Goal: Task Accomplishment & Management: Use online tool/utility

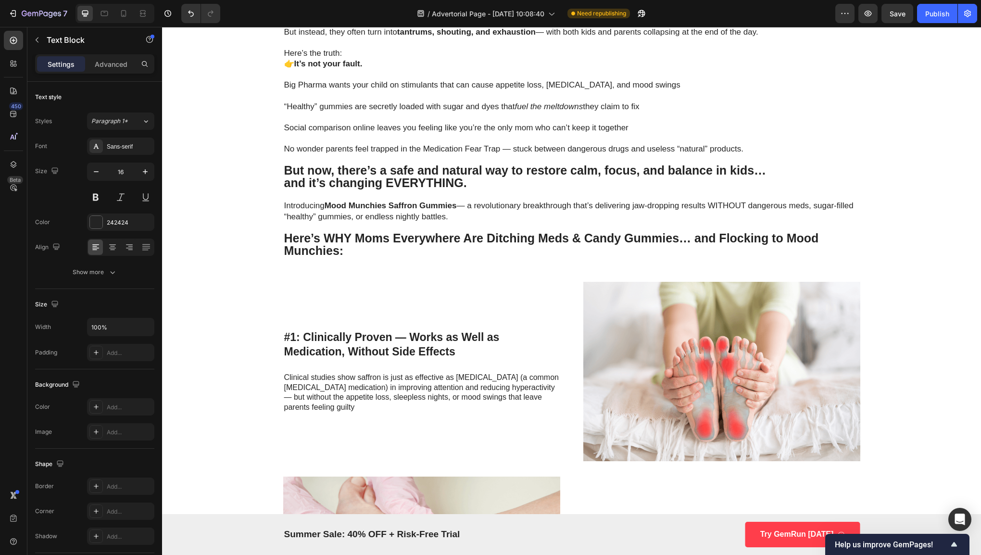
scroll to position [538, 0]
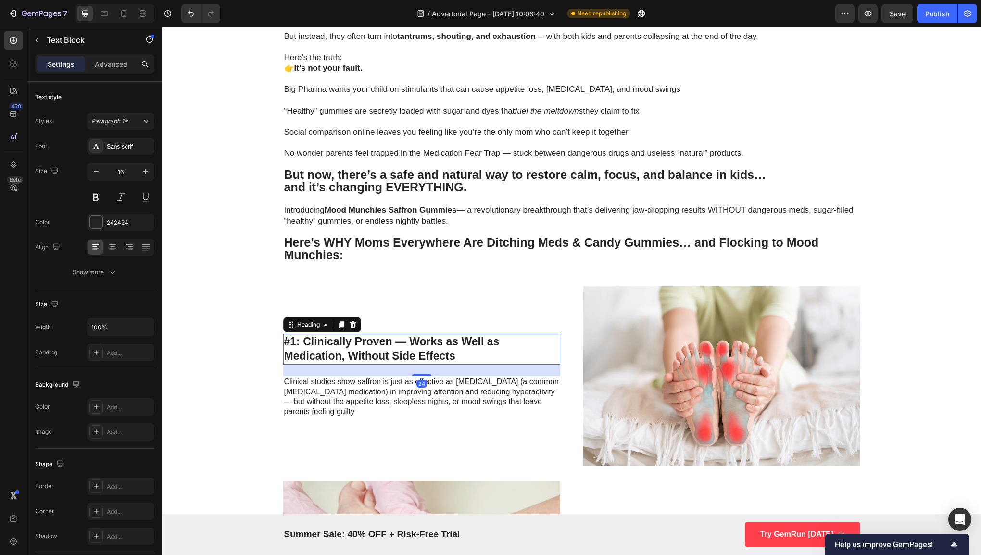
click at [519, 345] on h3 "#1: Clinically Proven — Works as Well as Medication, Without Side Effects" at bounding box center [421, 349] width 277 height 31
click at [421, 349] on h3 "#1: Clinically Proven — Works as Well as Medication, Without Side Effects" at bounding box center [421, 349] width 277 height 31
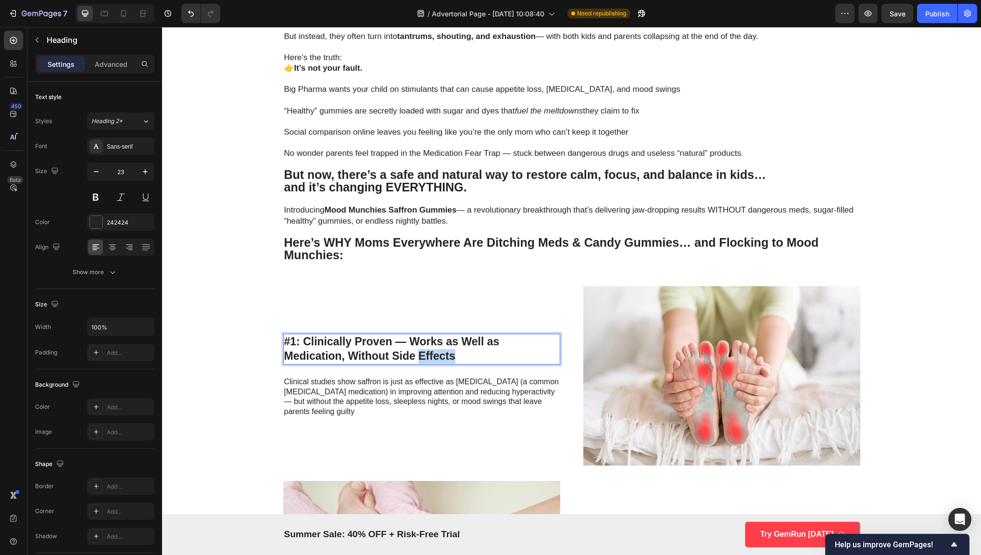
click at [421, 349] on p "#1: Clinically Proven — Works as Well as Medication, Without Side Effects" at bounding box center [421, 349] width 275 height 29
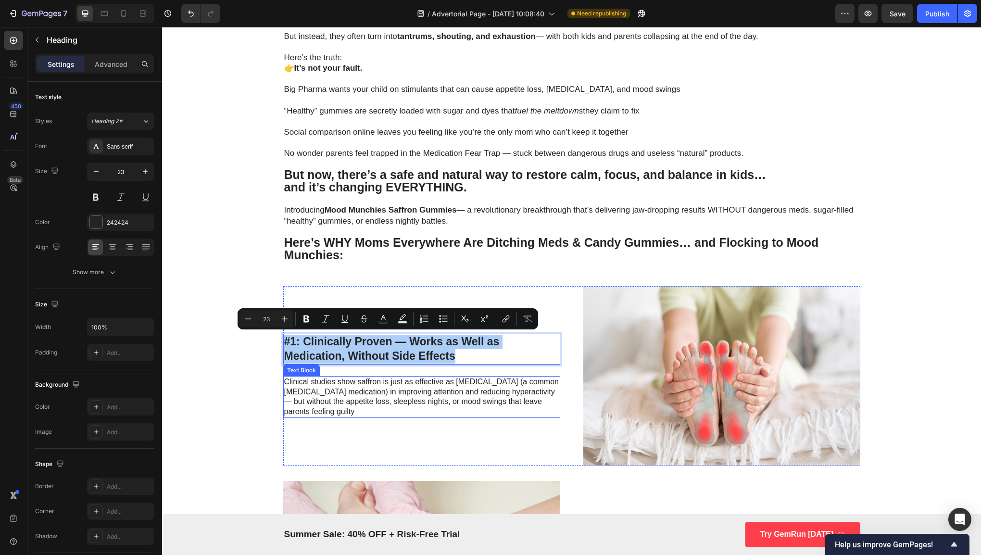
click at [428, 394] on p "Clinical studies show saffron is just as effective as [MEDICAL_DATA] (a common …" at bounding box center [421, 397] width 275 height 40
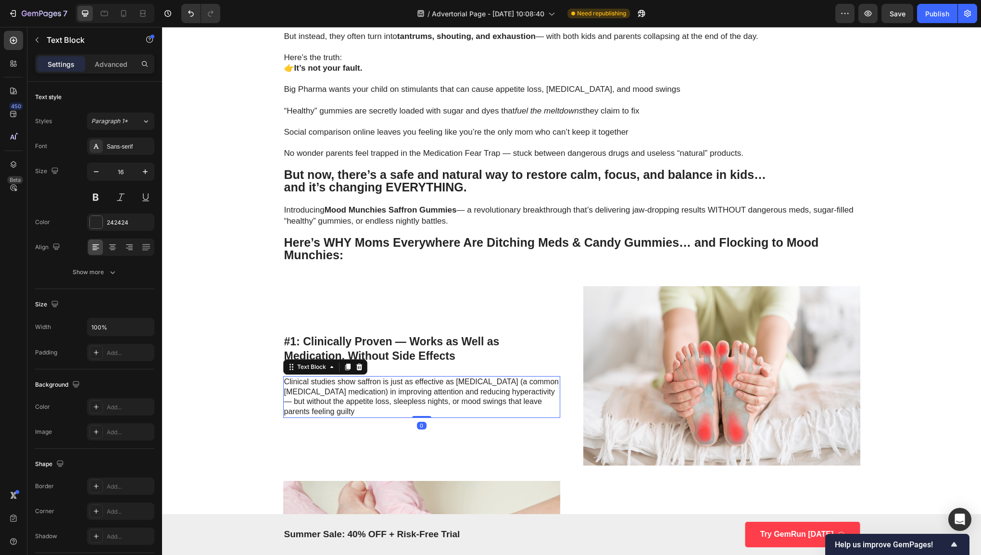
click at [428, 394] on p "Clinical studies show saffron is just as effective as [MEDICAL_DATA] (a common …" at bounding box center [421, 397] width 275 height 40
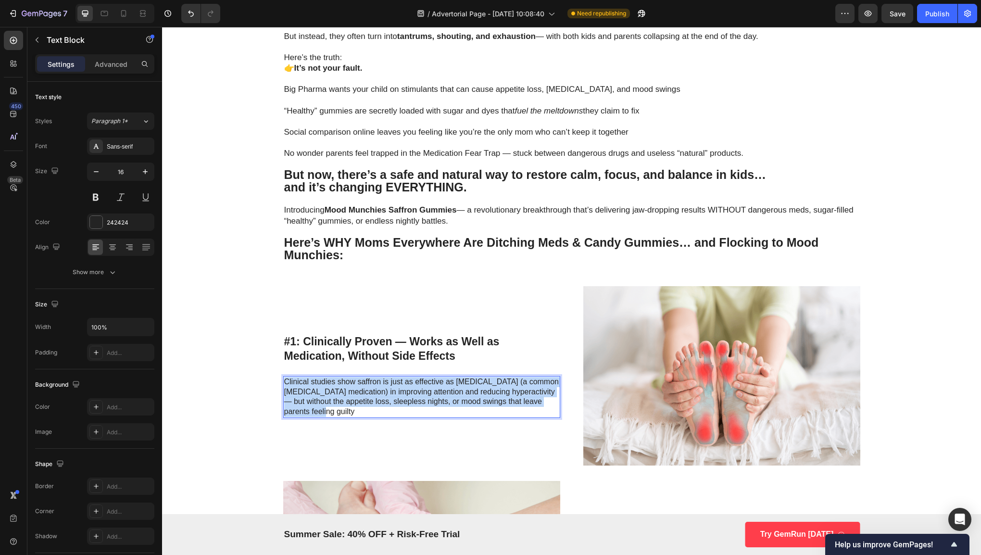
click at [428, 394] on p "Clinical studies show saffron is just as effective as [MEDICAL_DATA] (a common …" at bounding box center [421, 397] width 275 height 40
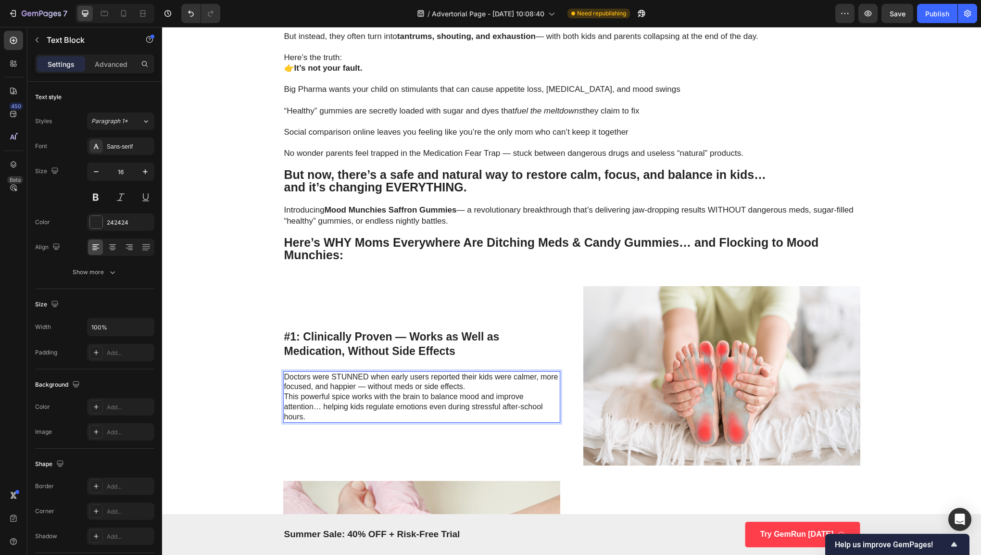
click at [284, 395] on p "This powerful spice works with the brain to balance mood and improve attention……" at bounding box center [421, 407] width 275 height 30
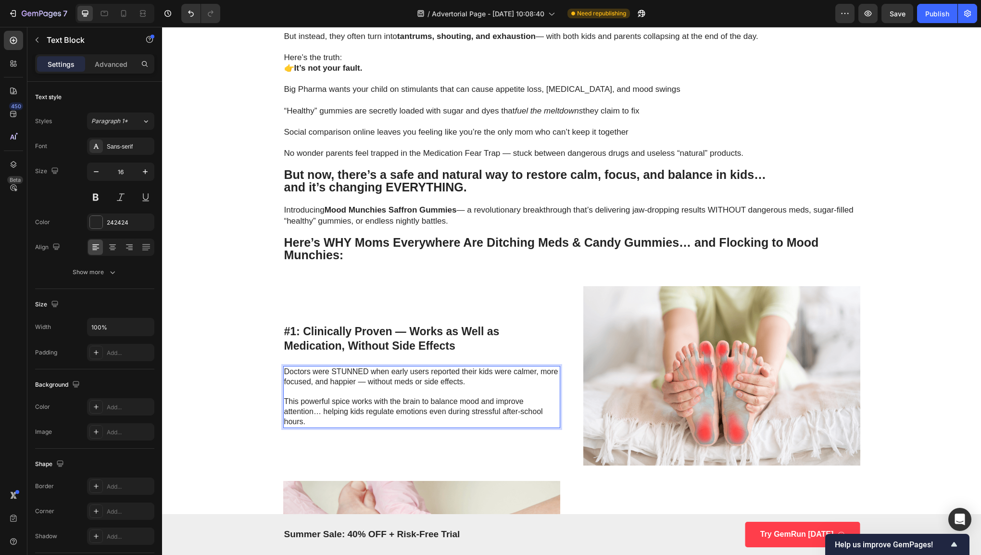
click at [417, 387] on p "Rich Text Editor. Editing area: main" at bounding box center [421, 392] width 275 height 10
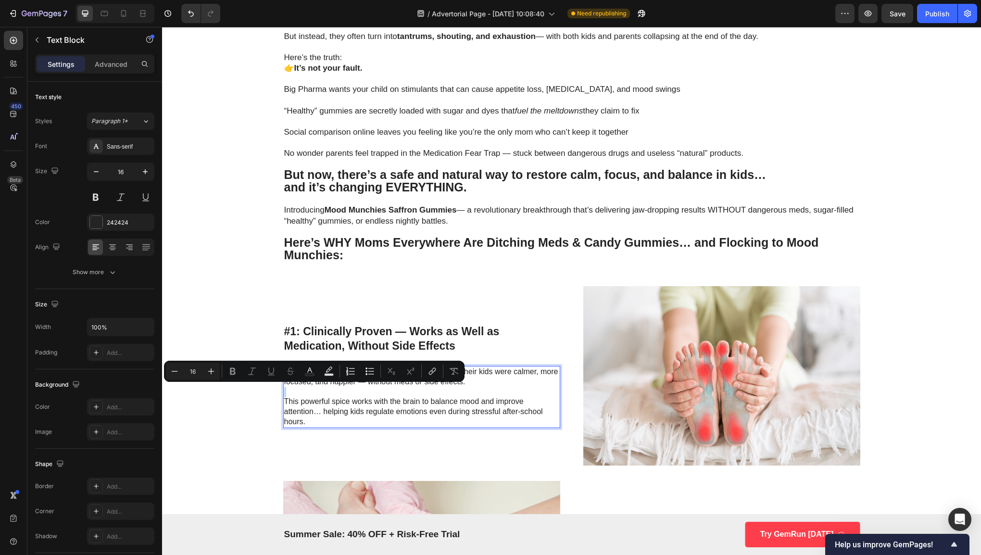
click at [417, 387] on p "Rich Text Editor. Editing area: main" at bounding box center [421, 392] width 275 height 10
click at [353, 410] on p "This powerful spice works with the brain to balance mood and improve attention……" at bounding box center [421, 412] width 275 height 30
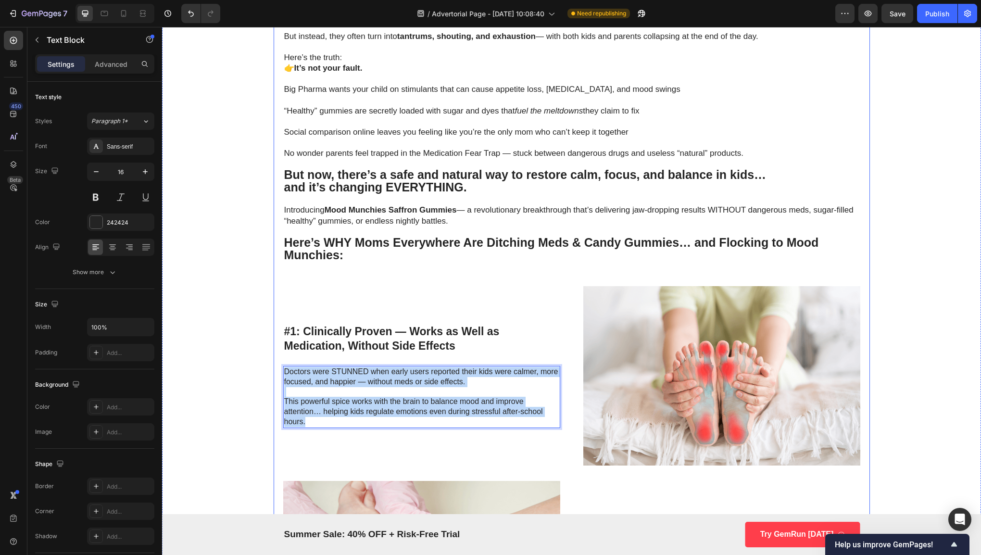
drag, startPoint x: 345, startPoint y: 417, endPoint x: 278, endPoint y: 370, distance: 81.7
click at [278, 370] on div "Why Pediatricians Are Calling This Spice-Powered Gummy the Key to Calmer Kids a…" at bounding box center [571, 368] width 596 height 1721
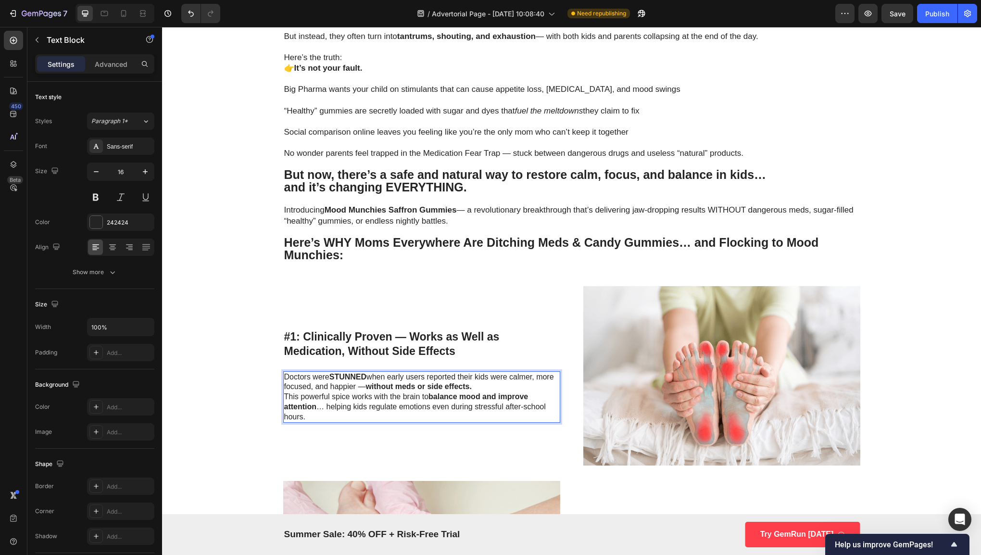
click at [284, 396] on p "This powerful spice works with the brain to balance mood and improve attention …" at bounding box center [421, 407] width 275 height 30
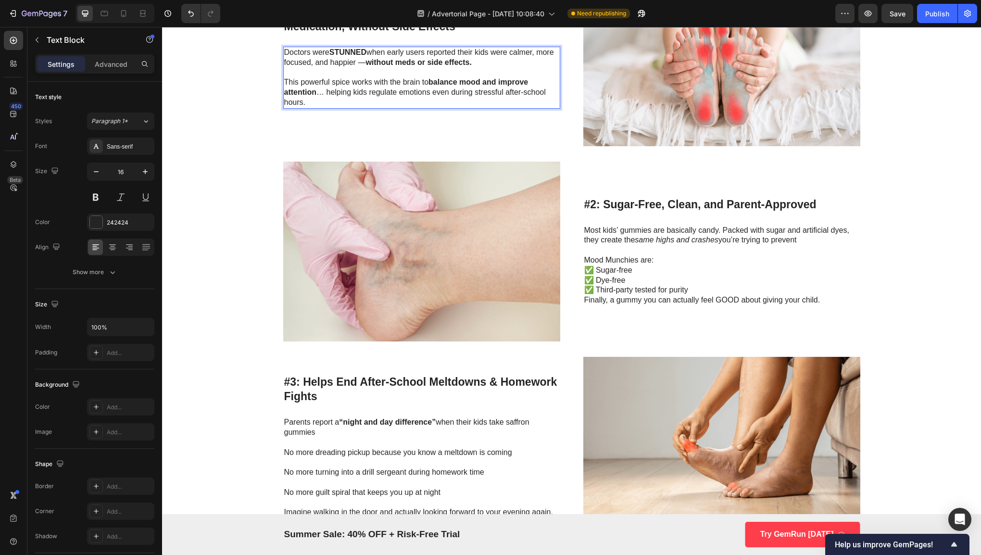
scroll to position [889, 0]
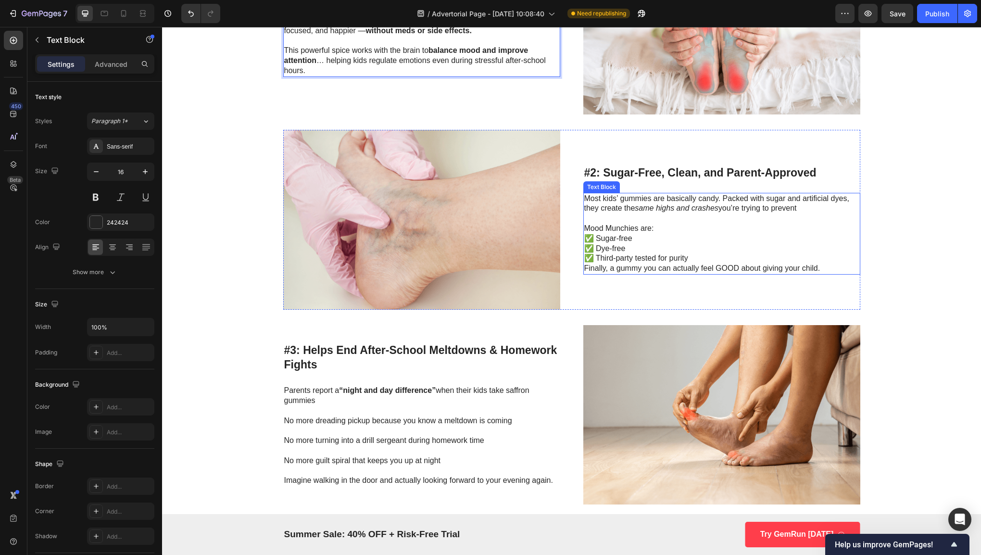
click at [650, 226] on p "Mood Munchies are: ✅ Sugar-free ✅ Dye-free ✅ Third-party tested for purity" at bounding box center [721, 243] width 275 height 40
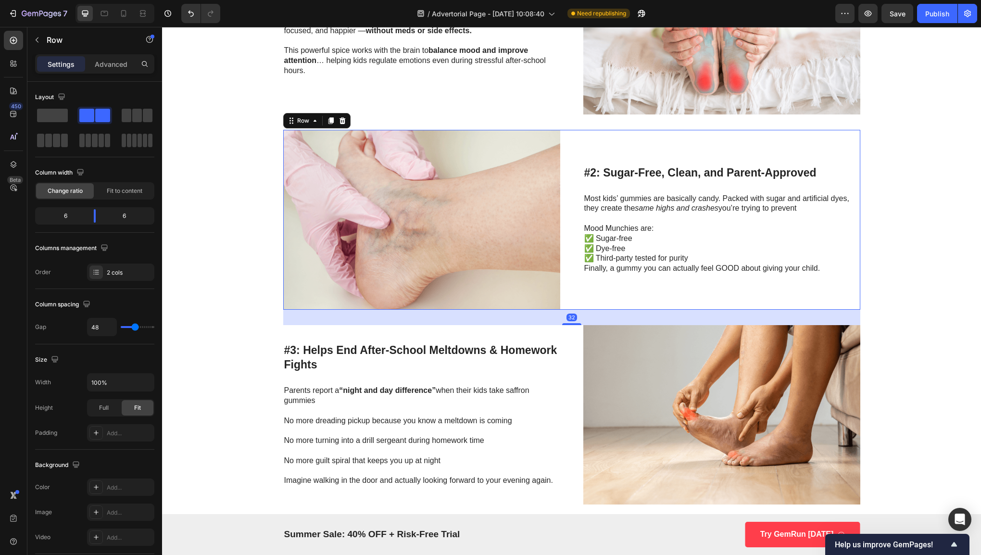
click at [685, 159] on div "#2: Sugar-Free, Clean, and Parent-Approved Heading Most kids’ gummies are basic…" at bounding box center [721, 219] width 277 height 179
click at [690, 172] on h3 "#2: Sugar-Free, Clean, and Parent-Approved" at bounding box center [721, 173] width 277 height 16
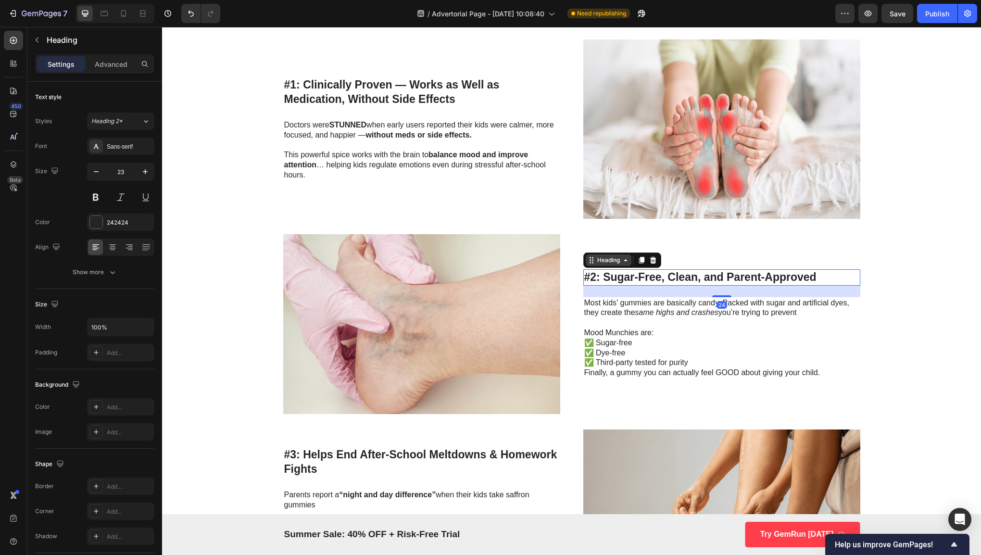
scroll to position [744, 0]
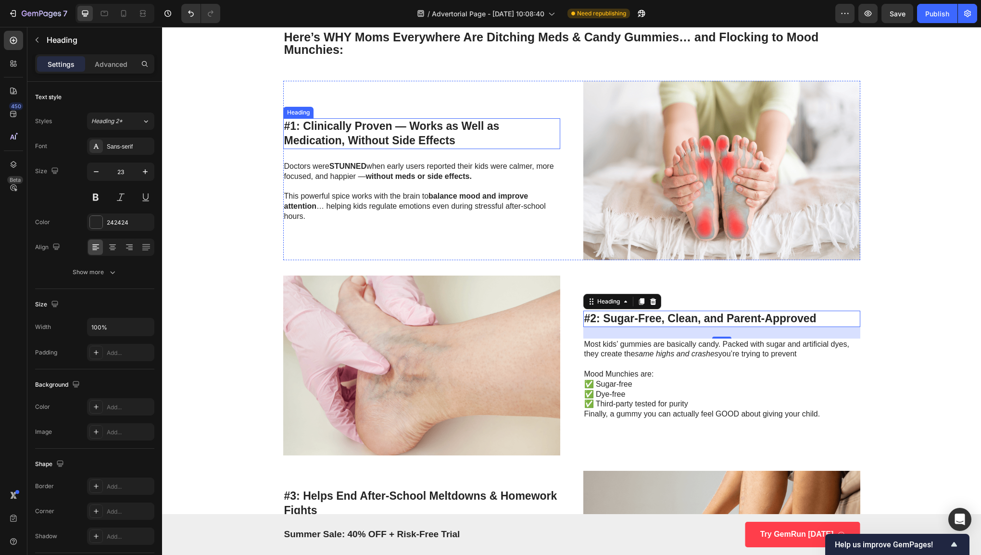
click at [392, 123] on p "#1: Clinically Proven — Works as Well as Medication, Without Side Effects" at bounding box center [421, 133] width 275 height 29
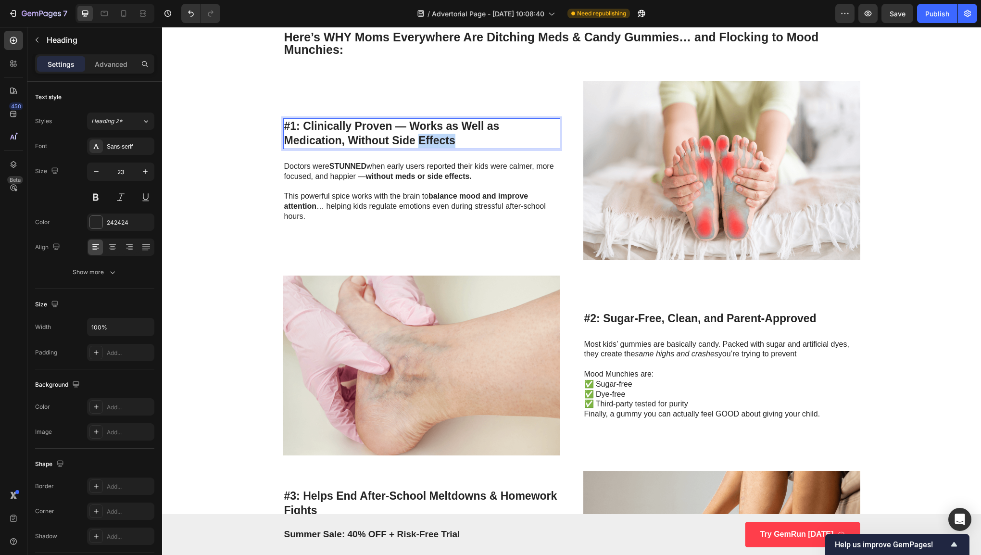
click at [418, 137] on p "#1: Clinically Proven — Works as Well as Medication, Without Side Effects" at bounding box center [421, 133] width 275 height 29
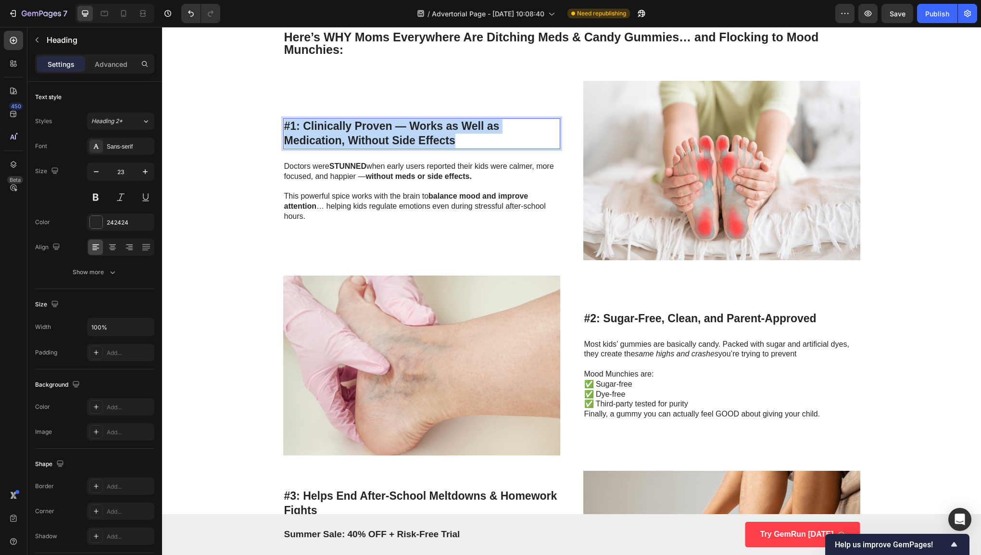
click at [418, 137] on p "#1: Clinically Proven — Works as Well as Medication, Without Side Effects" at bounding box center [421, 133] width 275 height 29
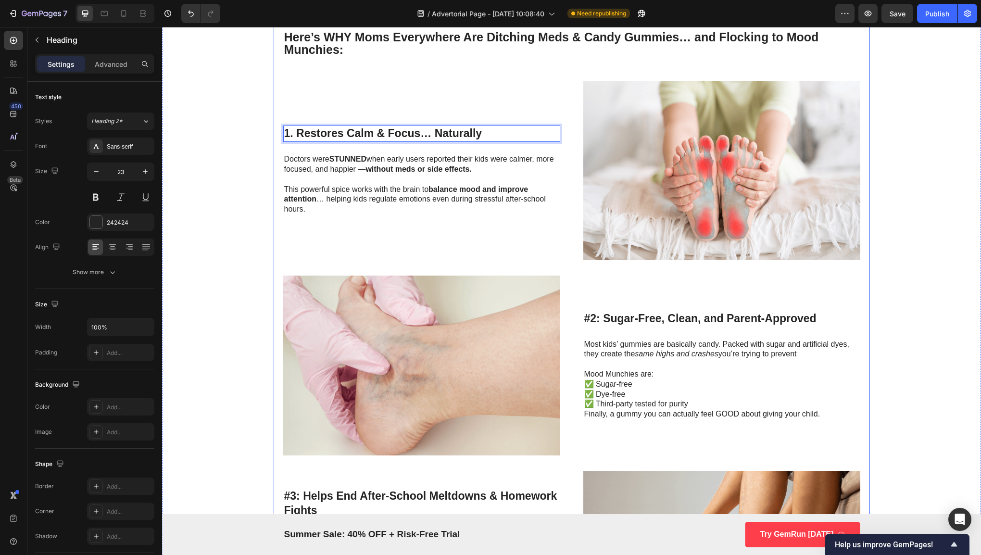
click at [652, 304] on div "#2: Sugar-Free, Clean, and Parent-Approved Heading Most kids’ gummies are basic…" at bounding box center [721, 364] width 277 height 179
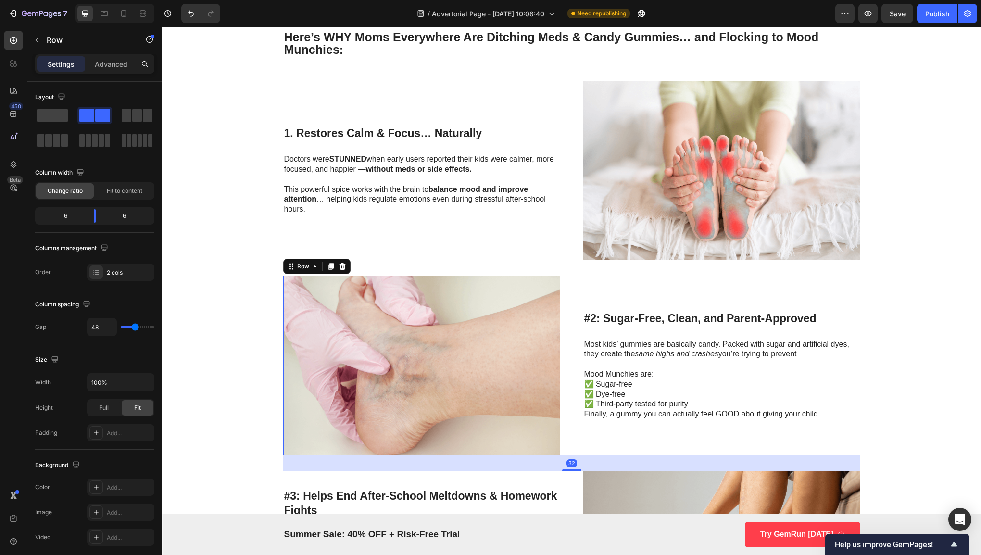
click at [652, 325] on div "#2: Sugar-Free, Clean, and Parent-Approved Heading Most kids’ gummies are basic…" at bounding box center [721, 364] width 277 height 179
click at [665, 319] on h3 "#2: Sugar-Free, Clean, and Parent-Approved" at bounding box center [721, 318] width 277 height 16
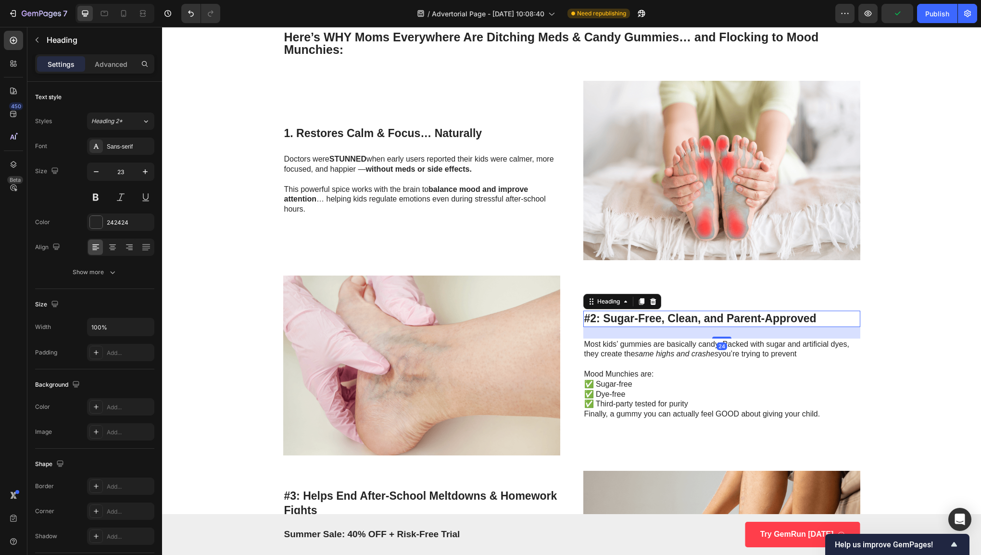
click at [682, 317] on h3 "#2: Sugar-Free, Clean, and Parent-Approved" at bounding box center [721, 318] width 277 height 16
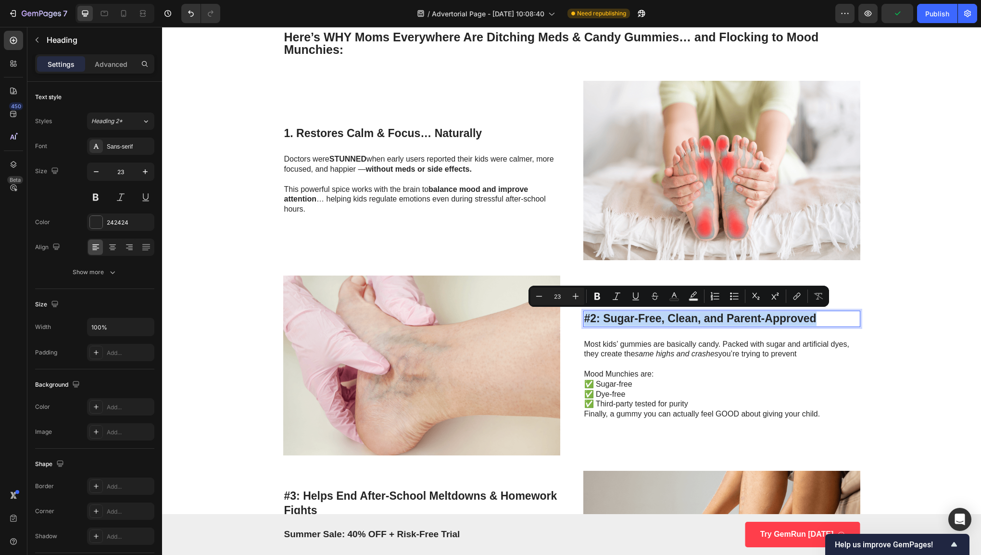
click at [682, 317] on p "#2: Sugar-Free, Clean, and Parent-Approved" at bounding box center [721, 318] width 275 height 14
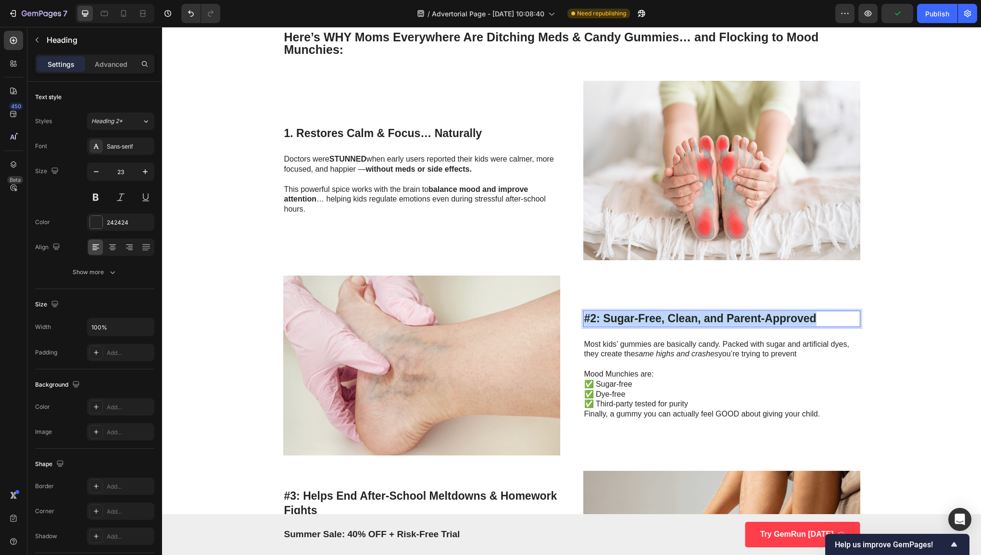
click at [682, 317] on p "#2: Sugar-Free, Clean, and Parent-Approved" at bounding box center [721, 318] width 275 height 14
click at [789, 323] on p "1. Restores Calm & Focus… Naturally" at bounding box center [721, 318] width 275 height 14
drag, startPoint x: 790, startPoint y: 316, endPoint x: 582, endPoint y: 312, distance: 208.6
click at [584, 312] on p "1. Restores Calm & Focus… Naturally" at bounding box center [721, 318] width 275 height 14
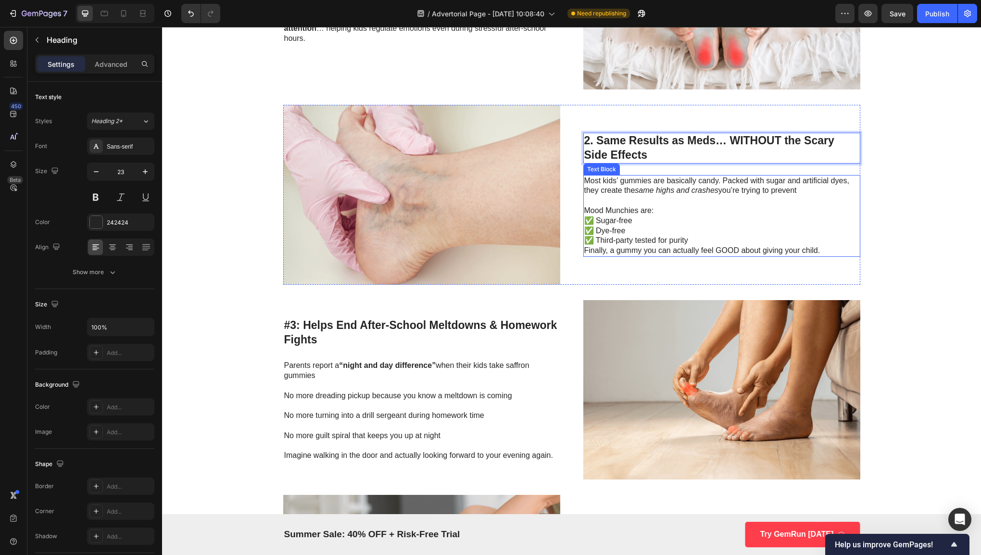
scroll to position [922, 0]
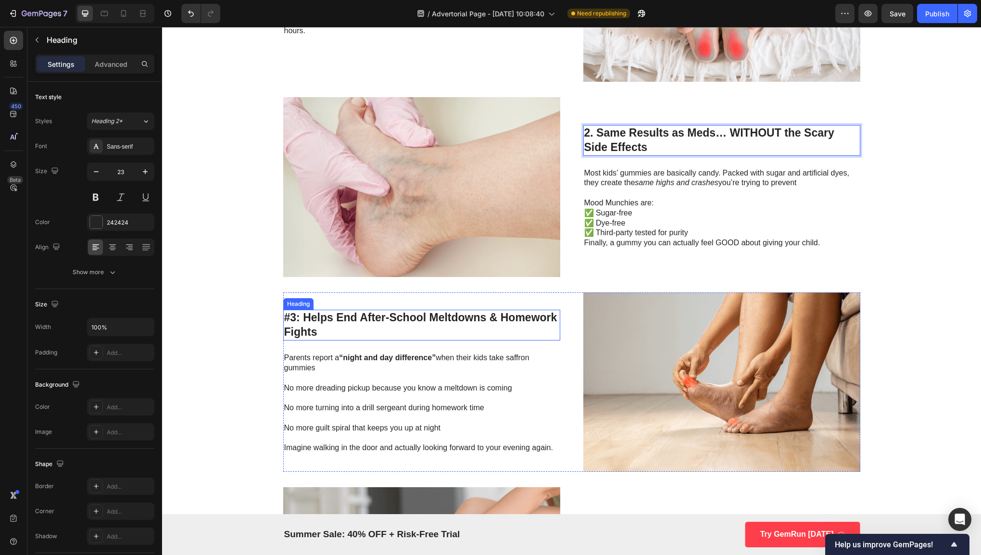
click at [447, 326] on h3 "#3: Helps End After-School Meltdowns & Homework Fights" at bounding box center [421, 325] width 277 height 31
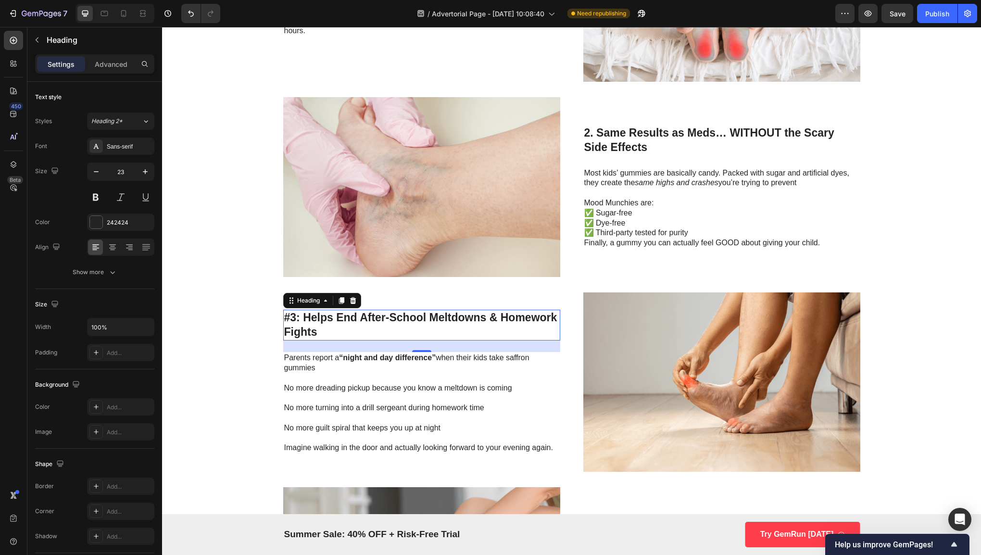
click at [350, 330] on h3 "#3: Helps End After-School Meltdowns & Homework Fights" at bounding box center [421, 325] width 277 height 31
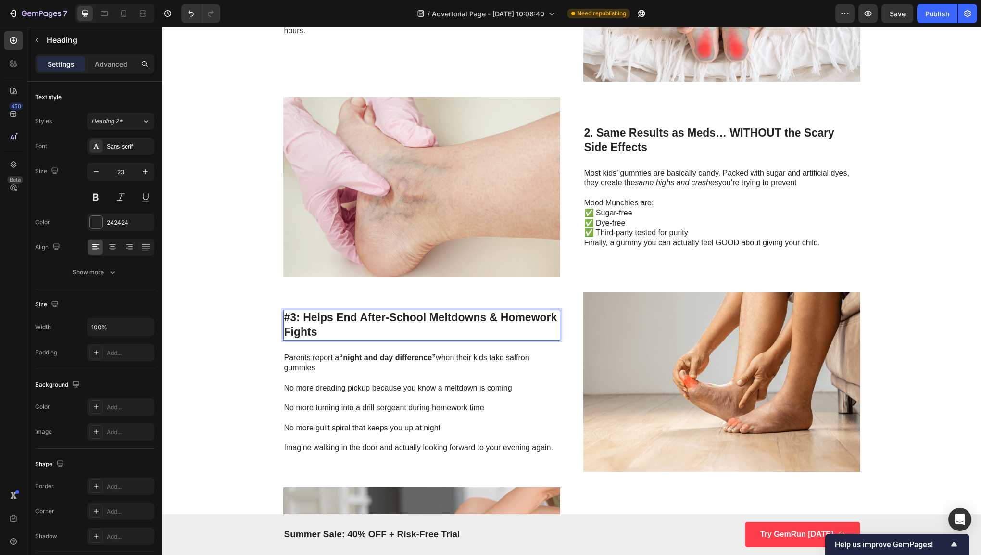
click at [350, 330] on p "#3: Helps End After-School Meltdowns & Homework Fights" at bounding box center [421, 324] width 275 height 29
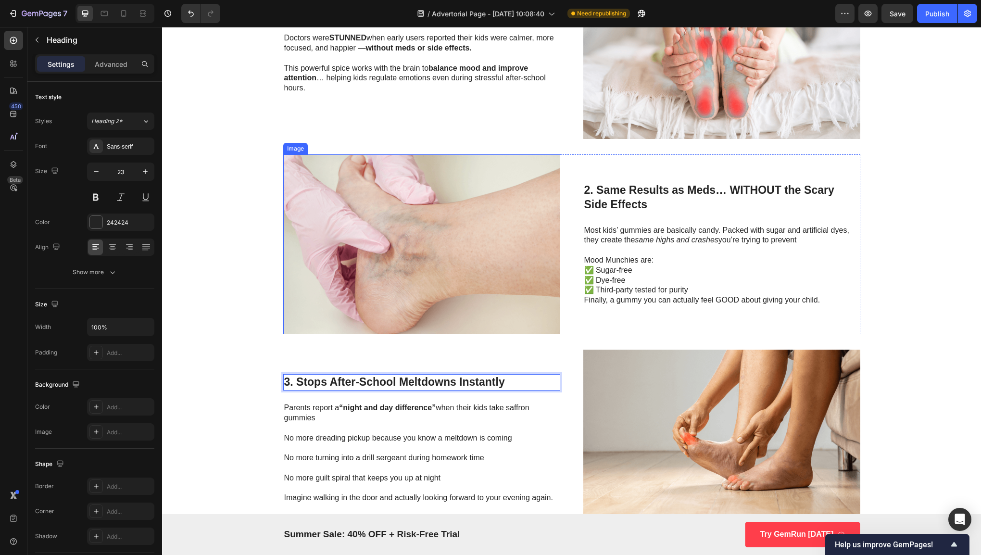
scroll to position [861, 0]
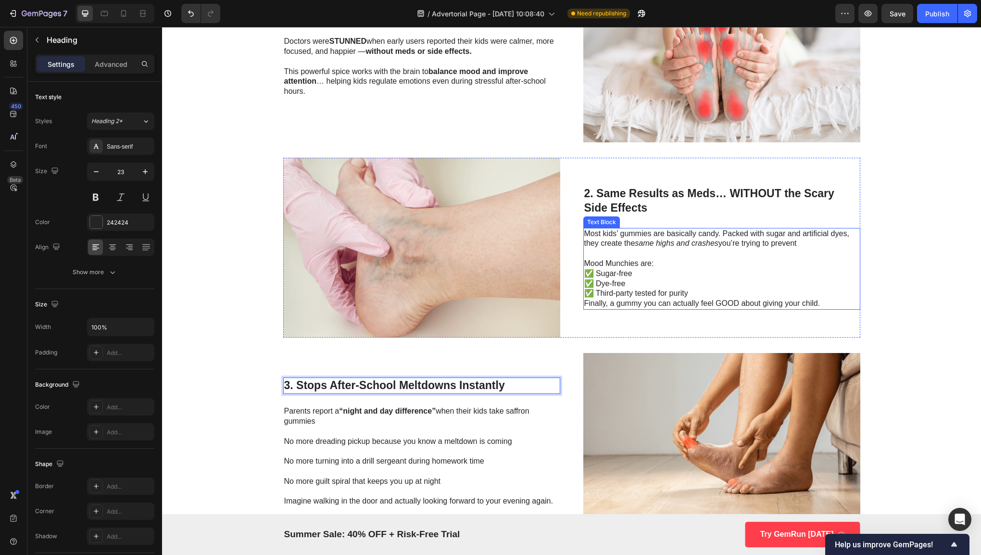
click at [691, 232] on p "Most kids’ gummies are basically candy. Packed with sugar and artificial dyes, …" at bounding box center [721, 239] width 275 height 20
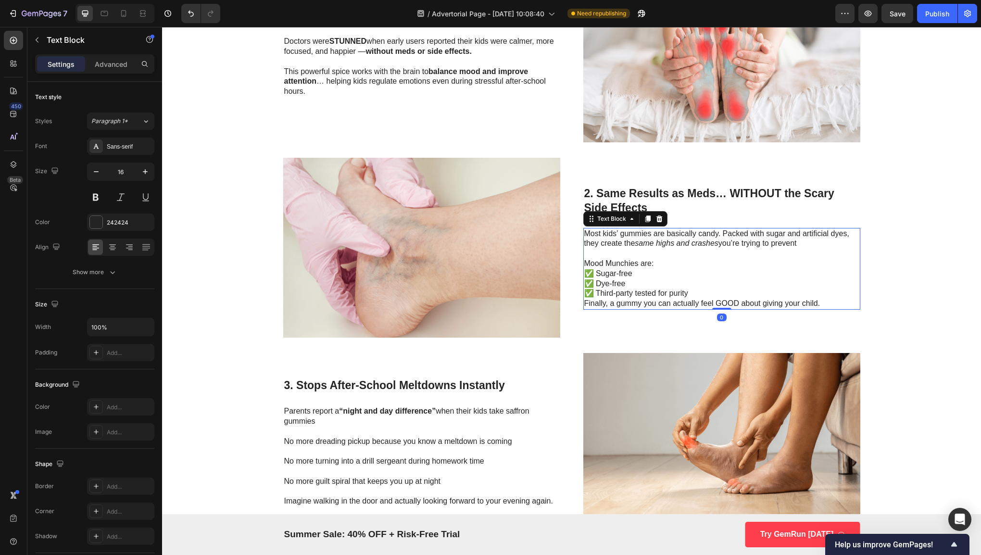
click at [691, 232] on p "Most kids’ gummies are basically candy. Packed with sugar and artificial dyes, …" at bounding box center [721, 239] width 275 height 20
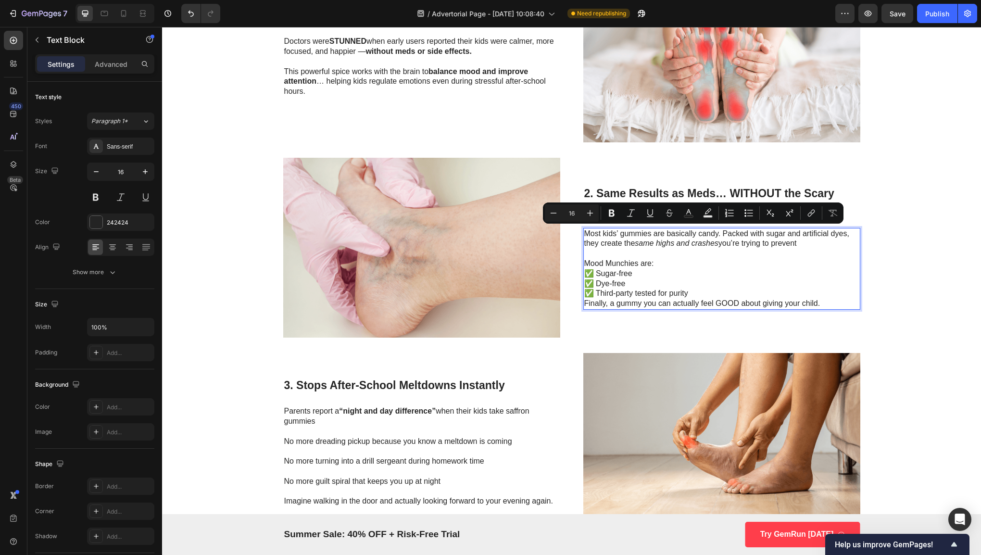
click at [816, 280] on p "Mood Munchies are: ✅ Sugar-free ✅ Dye-free ✅ Third-party tested for purity" at bounding box center [721, 279] width 275 height 40
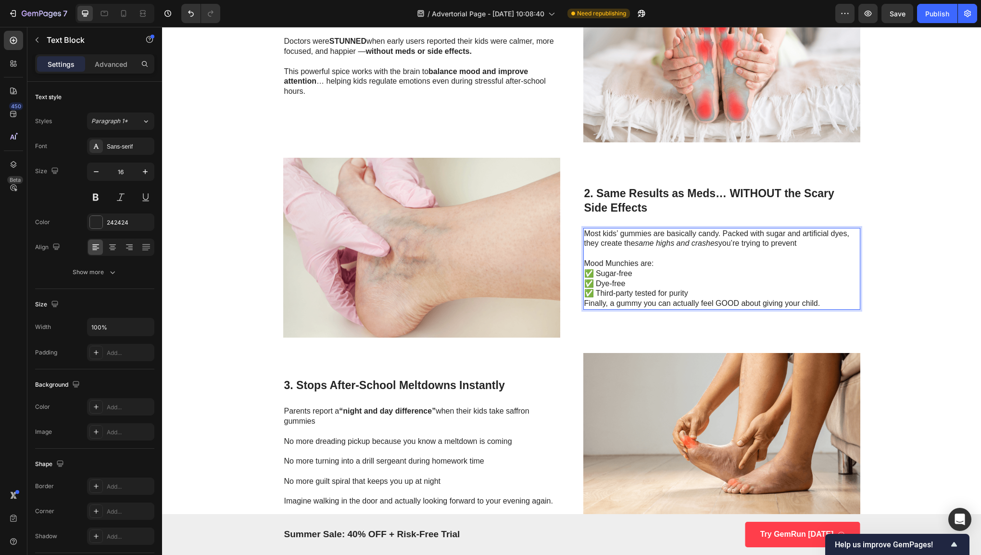
click at [830, 301] on p "Finally, a gummy you can actually feel GOOD about giving your child." at bounding box center [721, 303] width 275 height 10
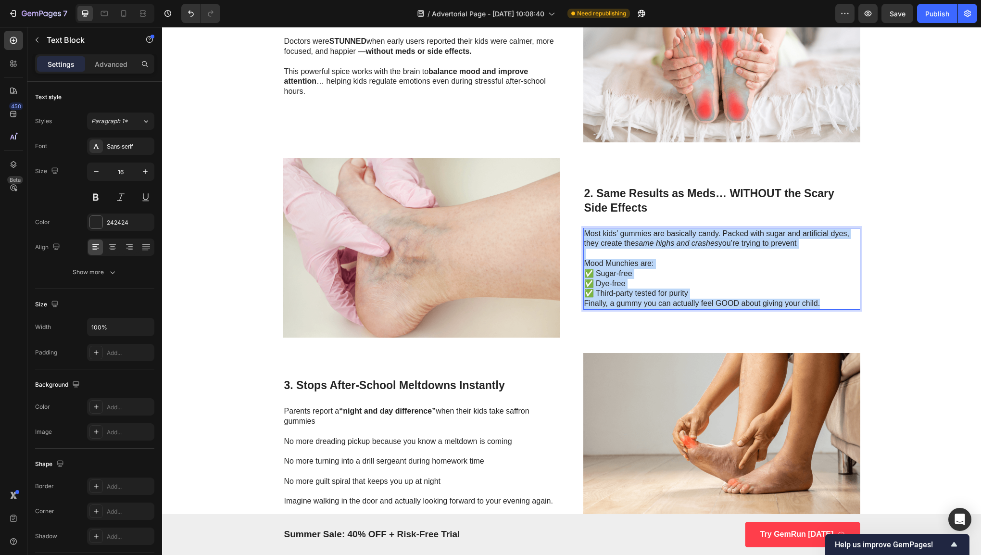
drag, startPoint x: 830, startPoint y: 301, endPoint x: 581, endPoint y: 232, distance: 259.0
click at [583, 232] on div "Most kids’ gummies are basically candy. Packed with sugar and artificial dyes, …" at bounding box center [721, 269] width 277 height 82
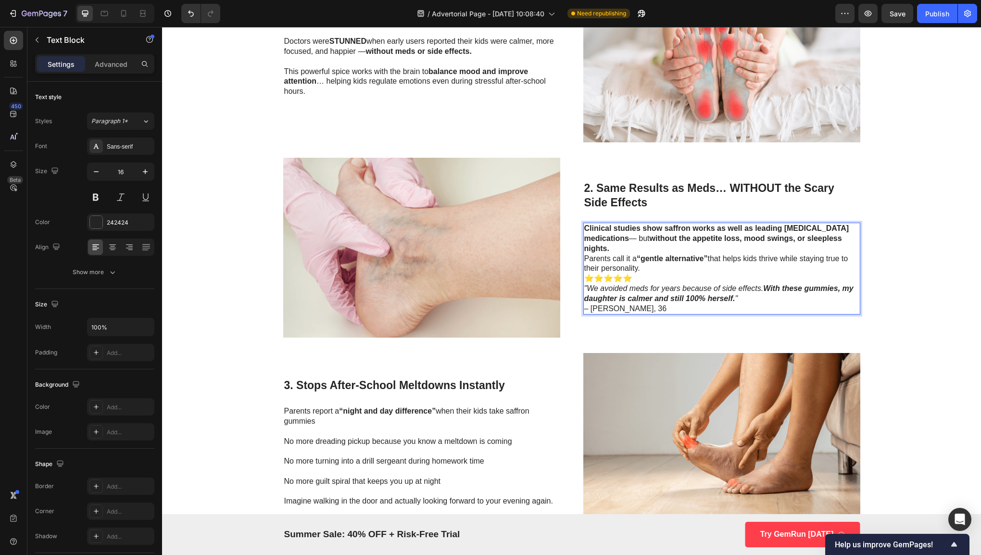
click at [584, 273] on p "⭐⭐⭐⭐⭐ "We avoided meds for years because of side effects. With these gummies, m…" at bounding box center [721, 293] width 275 height 40
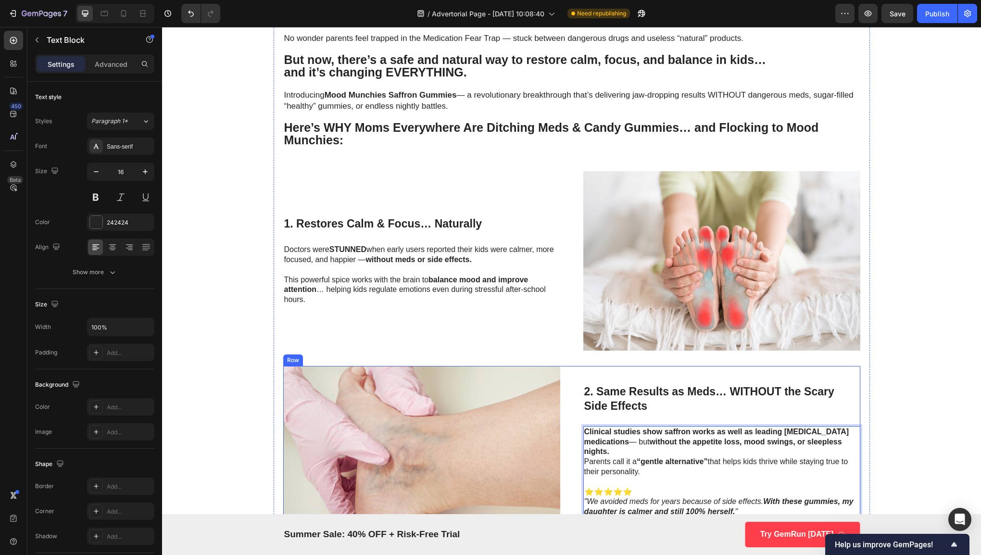
scroll to position [651, 0]
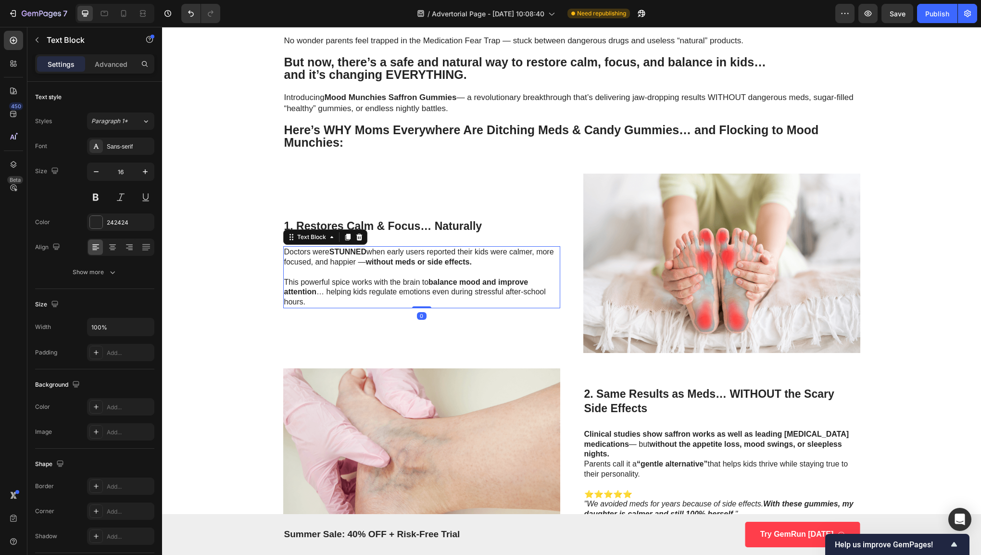
click at [420, 277] on p "This powerful spice works with the brain to balance mood and improve attention …" at bounding box center [421, 292] width 275 height 30
click at [511, 280] on strong "balance mood and improve attention" at bounding box center [406, 287] width 244 height 18
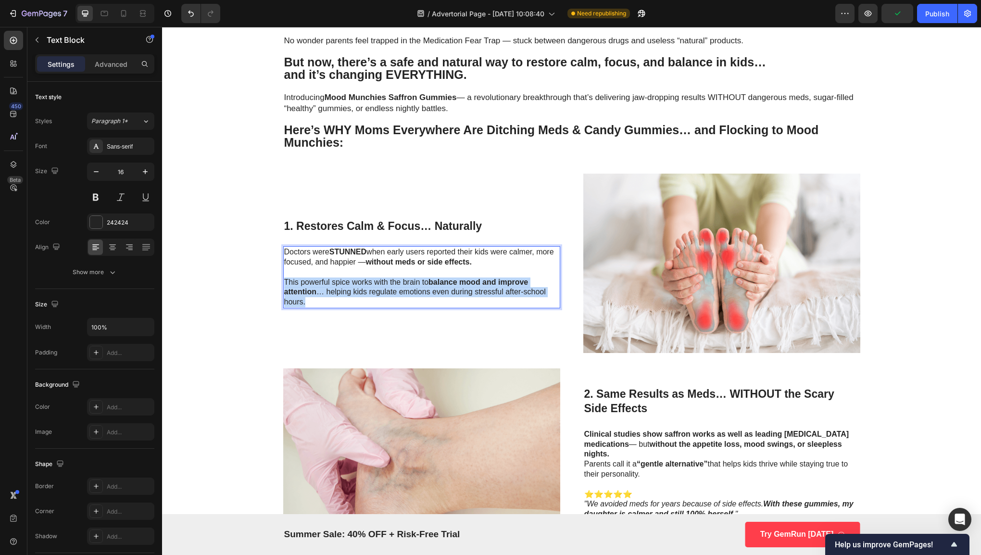
click at [511, 280] on strong "balance mood and improve attention" at bounding box center [406, 287] width 244 height 18
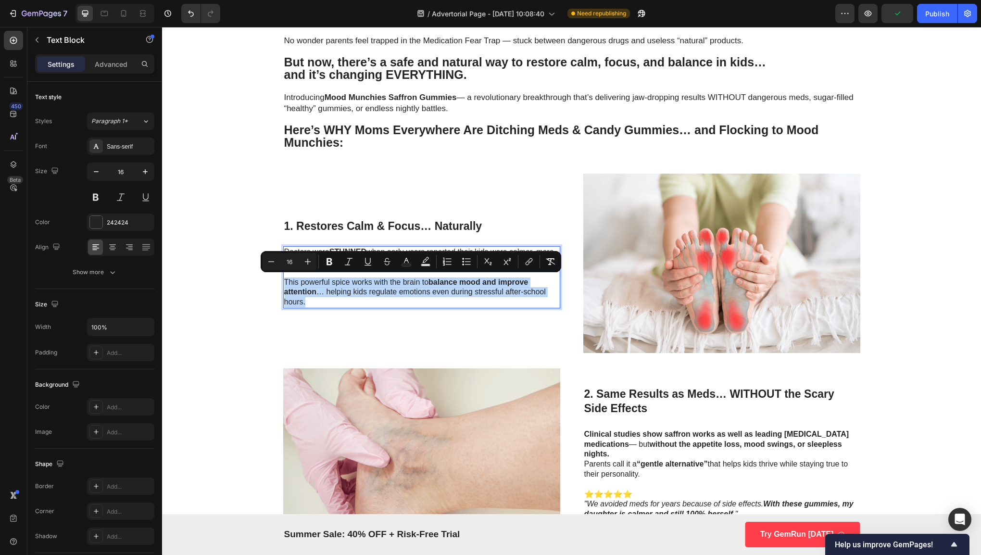
click at [477, 298] on p "This powerful spice works with the brain to balance mood and improve attention …" at bounding box center [421, 292] width 275 height 30
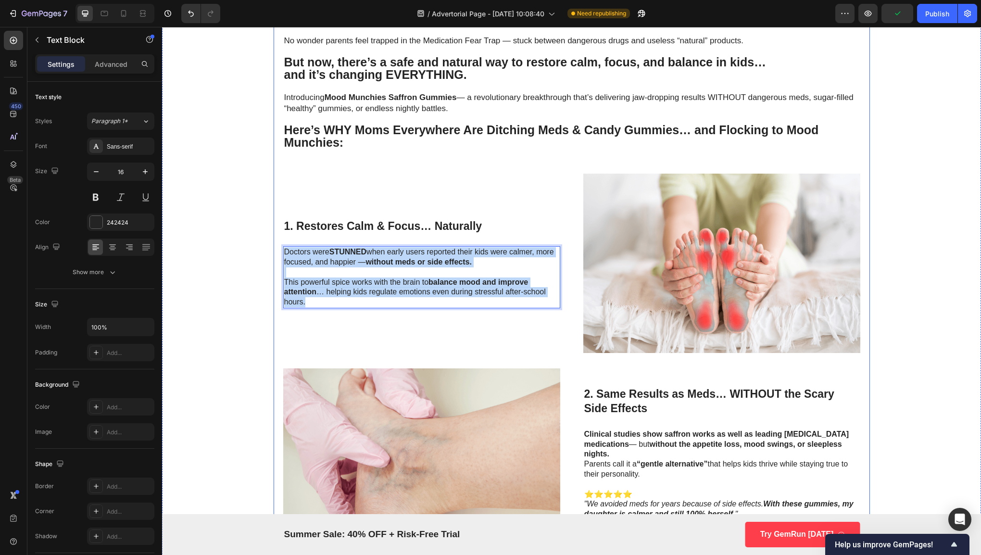
drag, startPoint x: 476, startPoint y: 298, endPoint x: 269, endPoint y: 253, distance: 212.6
click at [269, 253] on div "Why Pediatricians Are Calling This Spice-Powered Gummy the Key to Calmer Kids a…" at bounding box center [571, 256] width 819 height 1721
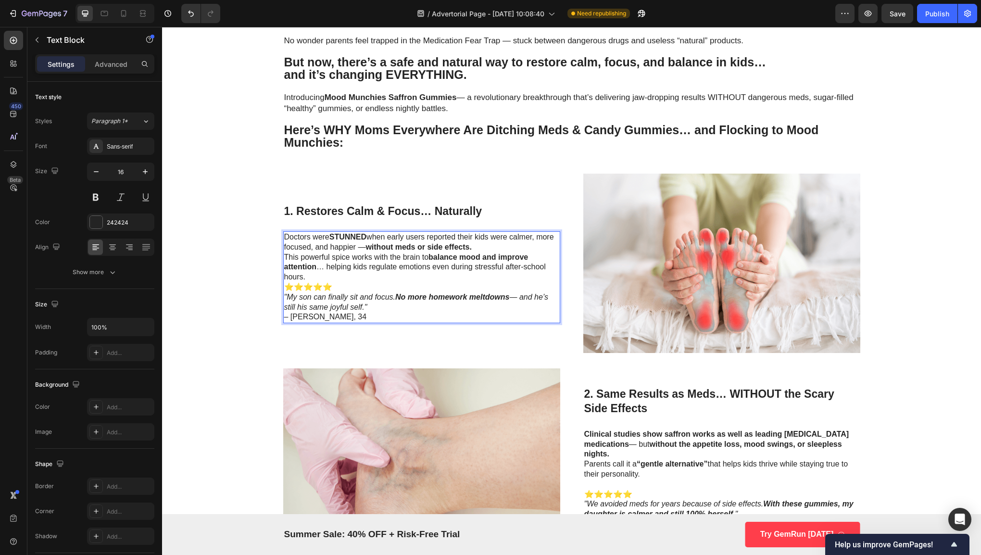
click at [283, 257] on div "Doctors were STUNNED when early users reported their kids were calmer, more foc…" at bounding box center [421, 277] width 277 height 92
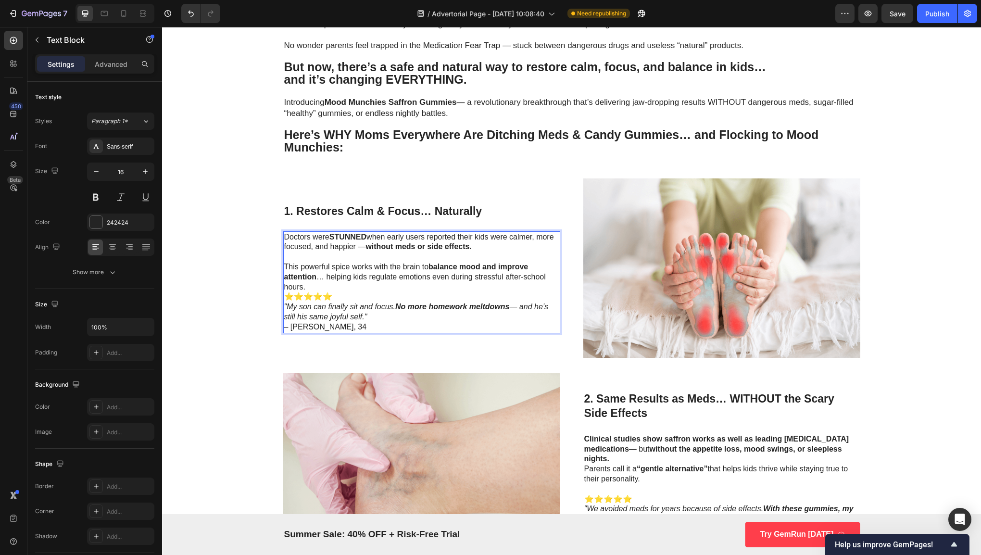
click at [284, 296] on p "⭐⭐⭐⭐⭐ "My son can finally sit and focus. No more homework meltdowns — and he’s …" at bounding box center [421, 312] width 275 height 40
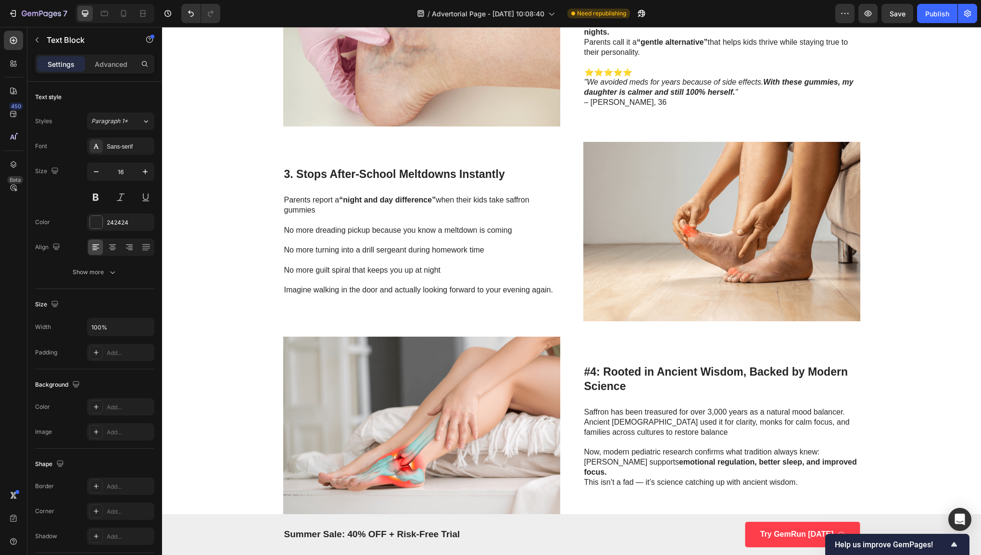
scroll to position [1080, 0]
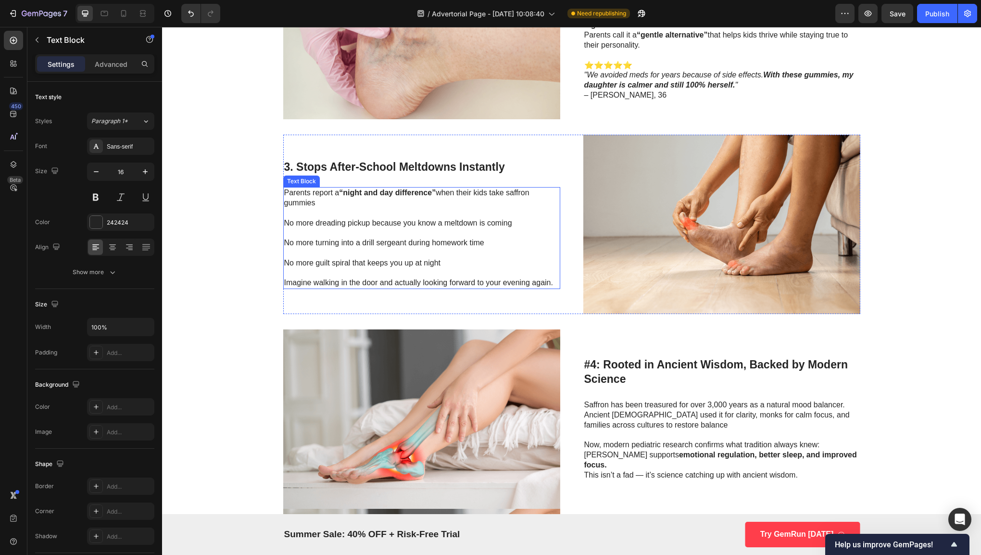
click at [419, 244] on p "No more turning into a drill sergeant during homework time" at bounding box center [421, 243] width 275 height 10
click at [482, 261] on p "No more guilt spiral that keeps you up at night" at bounding box center [421, 263] width 275 height 10
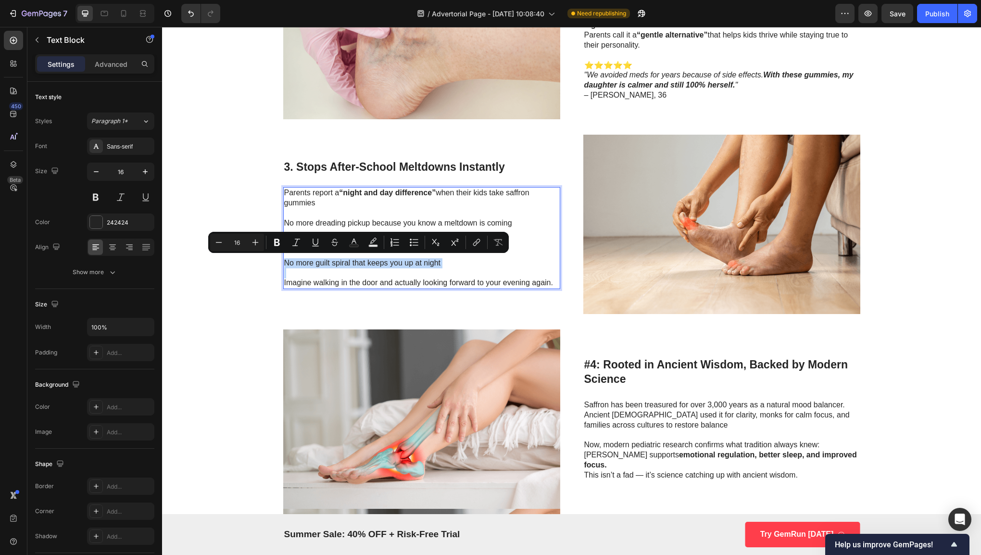
click at [482, 261] on p "No more guilt spiral that keeps you up at night" at bounding box center [421, 263] width 275 height 10
click at [537, 286] on p "Imagine walking in the door and actually looking forward to your evening again." at bounding box center [421, 283] width 275 height 10
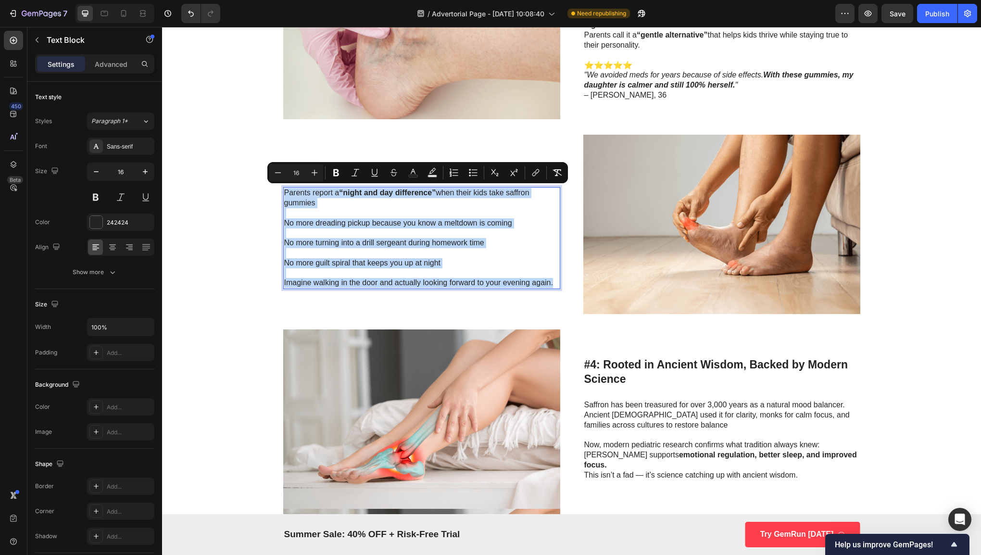
drag, startPoint x: 549, startPoint y: 281, endPoint x: 279, endPoint y: 189, distance: 285.8
click at [283, 189] on div "Parents report a “night and day difference” when their kids take saffron gummie…" at bounding box center [421, 238] width 277 height 102
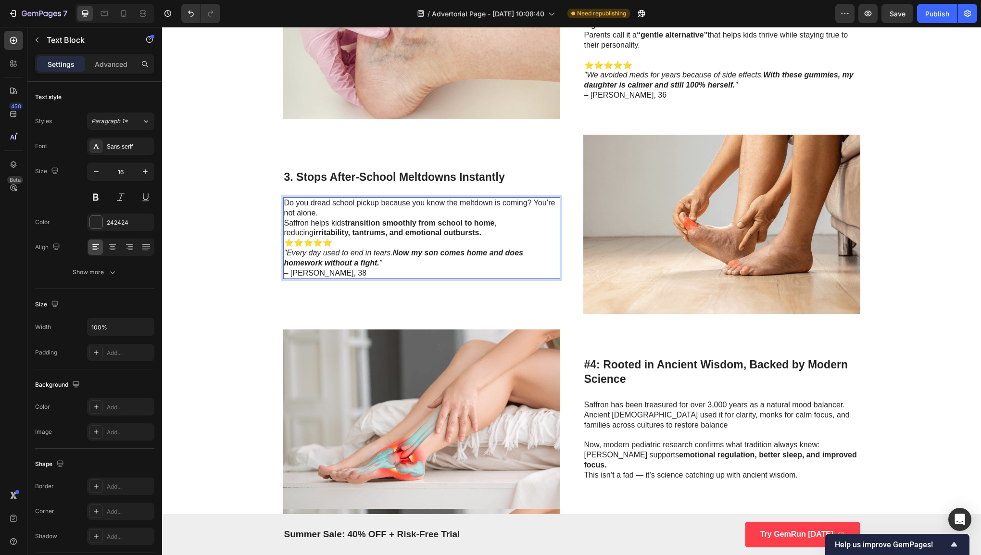
click at [283, 223] on div "Do you dread school pickup because you know the meltdown is coming? You’re not …" at bounding box center [421, 238] width 277 height 82
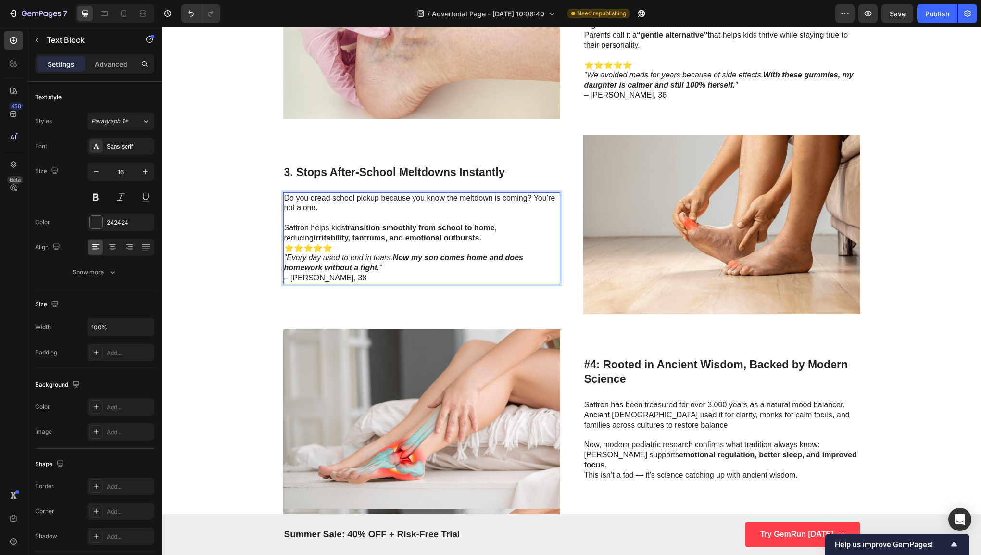
scroll to position [1075, 0]
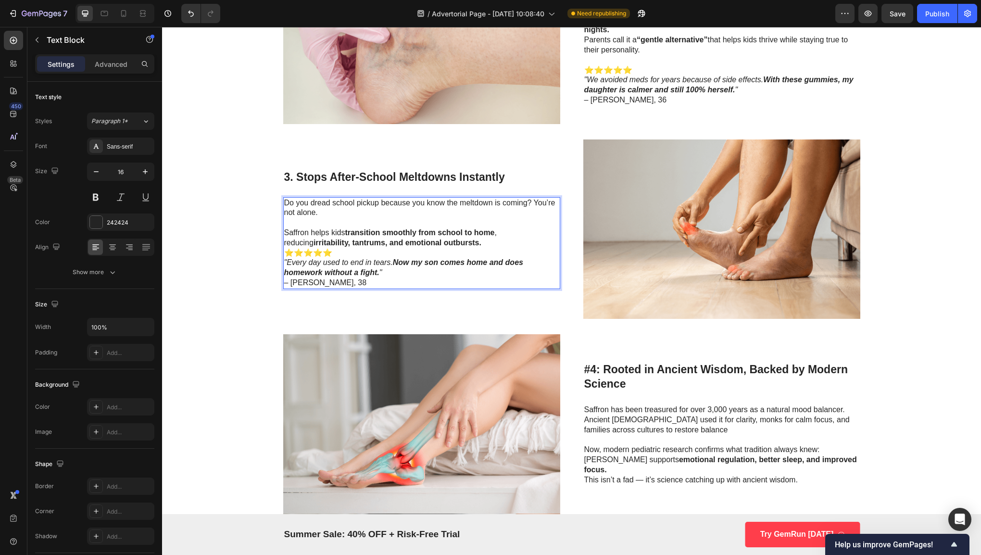
click at [286, 255] on p "⭐⭐⭐⭐⭐ "Every day used to end in tears. Now my son comes home and does homework …" at bounding box center [421, 268] width 275 height 40
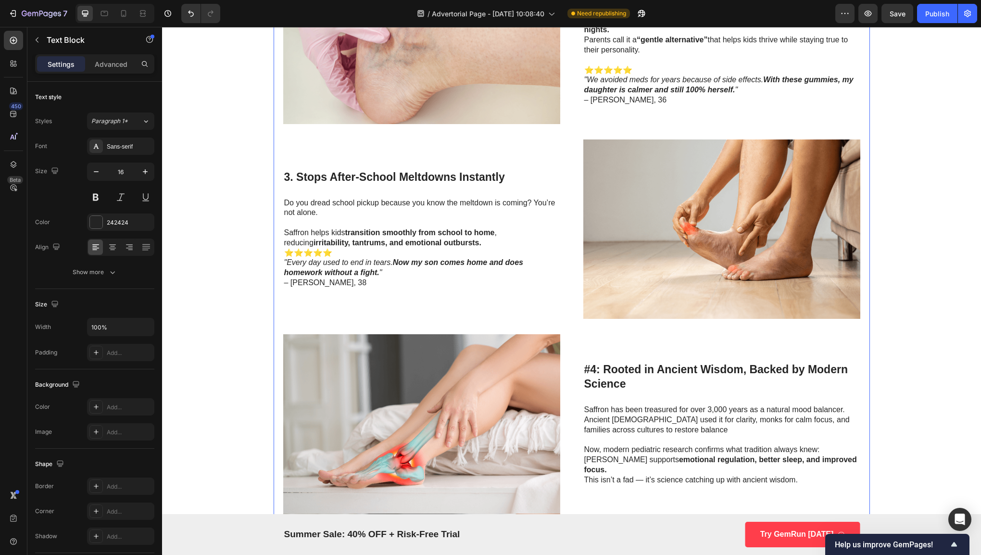
click at [284, 252] on p "⭐⭐⭐⭐⭐ "Every day used to end in tears. Now my son comes home and does homework …" at bounding box center [421, 268] width 275 height 40
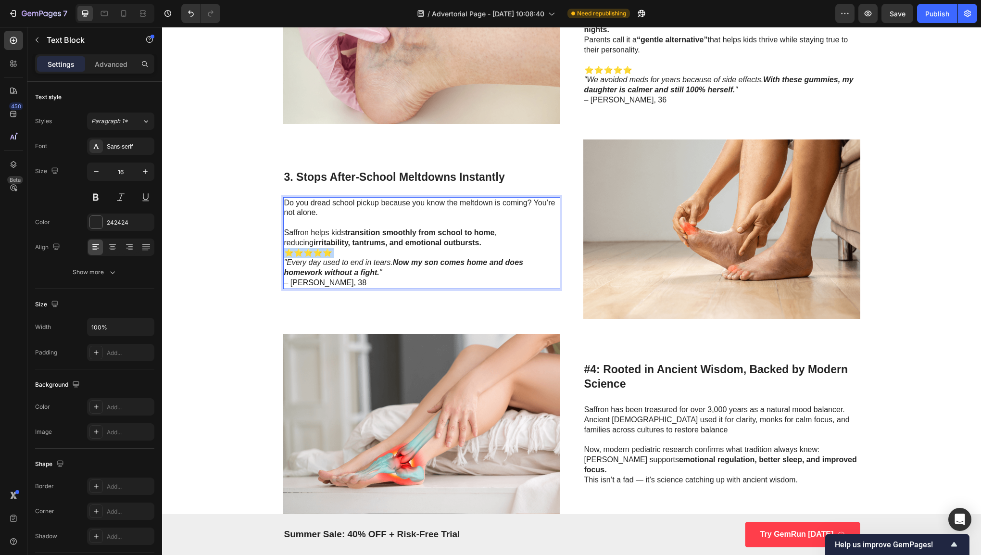
click at [284, 252] on p "⭐⭐⭐⭐⭐ "Every day used to end in tears. Now my son comes home and does homework …" at bounding box center [421, 268] width 275 height 40
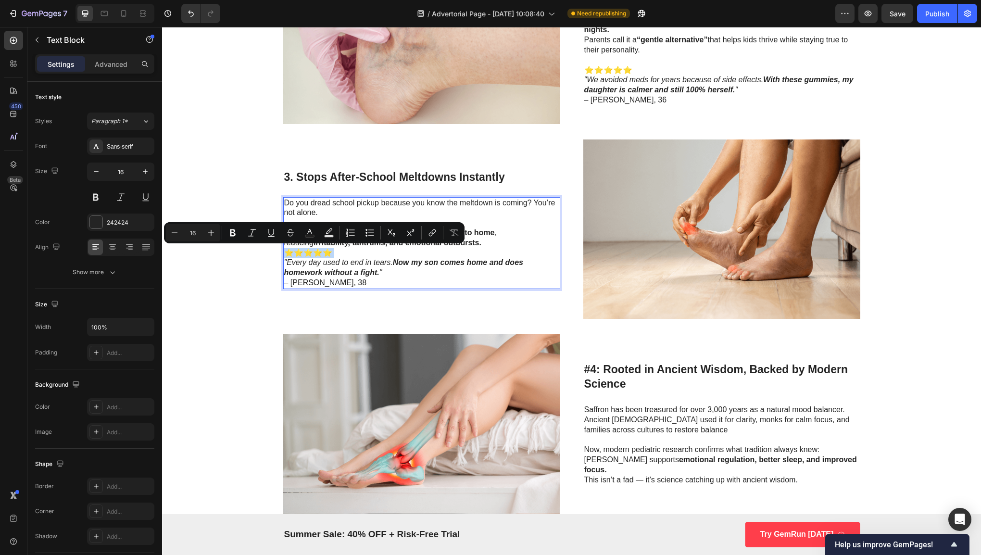
click at [286, 251] on p "⭐⭐⭐⭐⭐ "Every day used to end in tears. Now my son comes home and does homework …" at bounding box center [421, 268] width 275 height 40
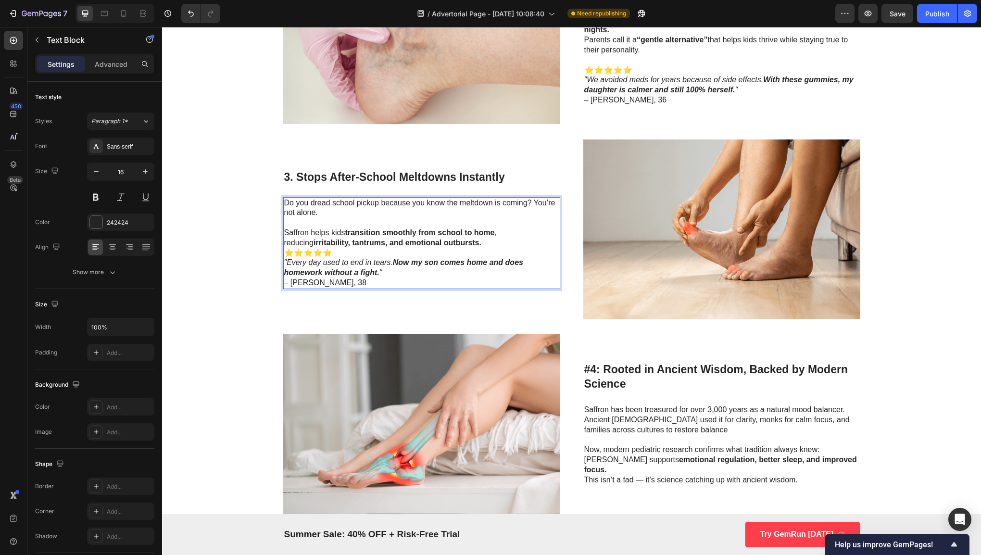
click at [284, 251] on p "⭐⭐⭐⭐⭐ "Every day used to end in tears. Now my son comes home and does homework …" at bounding box center [421, 268] width 275 height 40
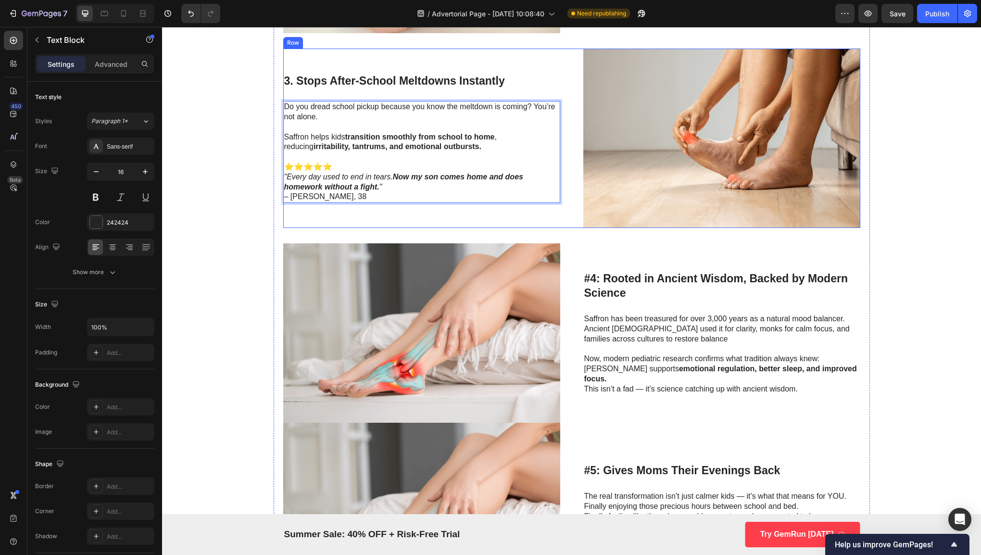
scroll to position [1167, 0]
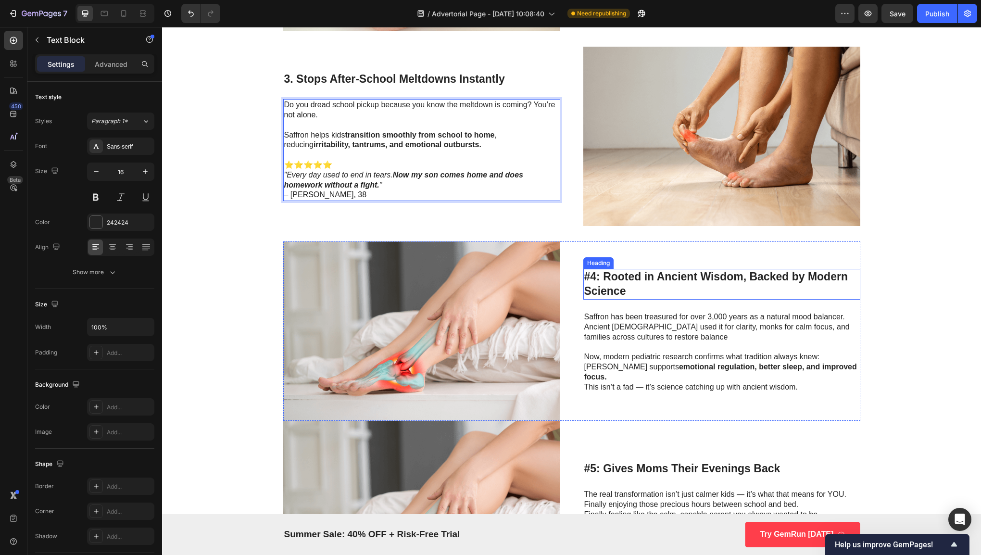
click at [716, 295] on h3 "#4: Rooted in Ancient Wisdom, Backed by Modern Science" at bounding box center [721, 284] width 277 height 31
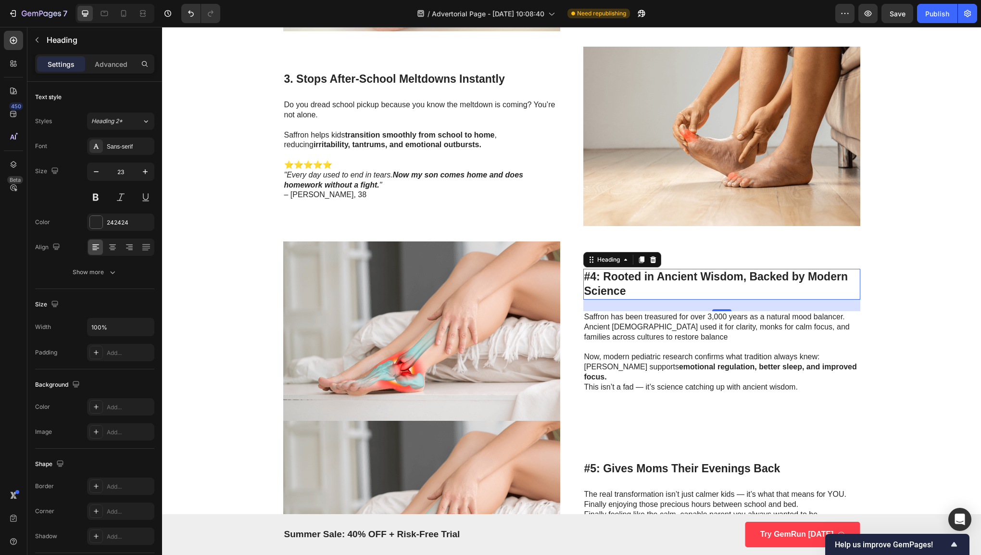
click at [688, 282] on h3 "#4: Rooted in Ancient Wisdom, Backed by Modern Science" at bounding box center [721, 284] width 277 height 31
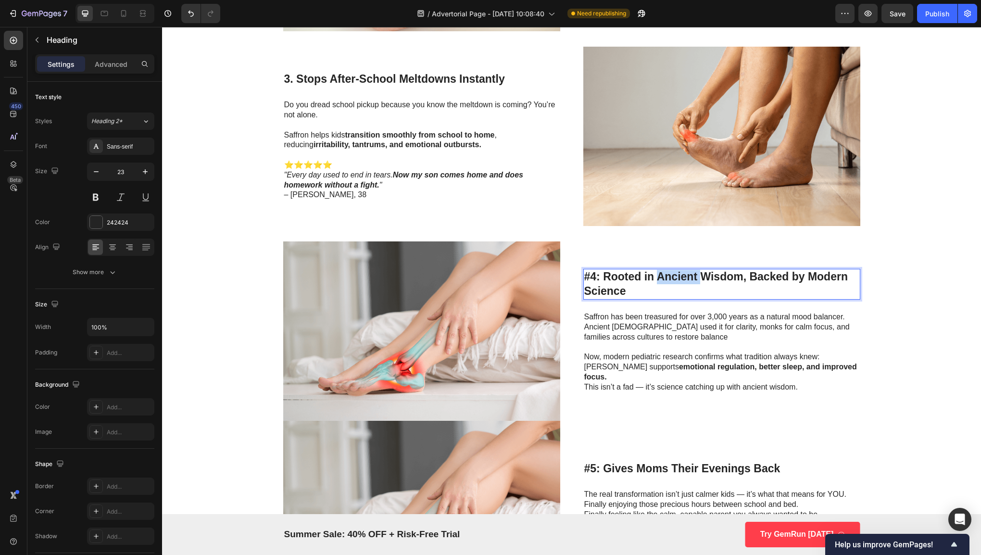
click at [688, 282] on p "#4: Rooted in Ancient Wisdom, Backed by Modern Science" at bounding box center [721, 284] width 275 height 29
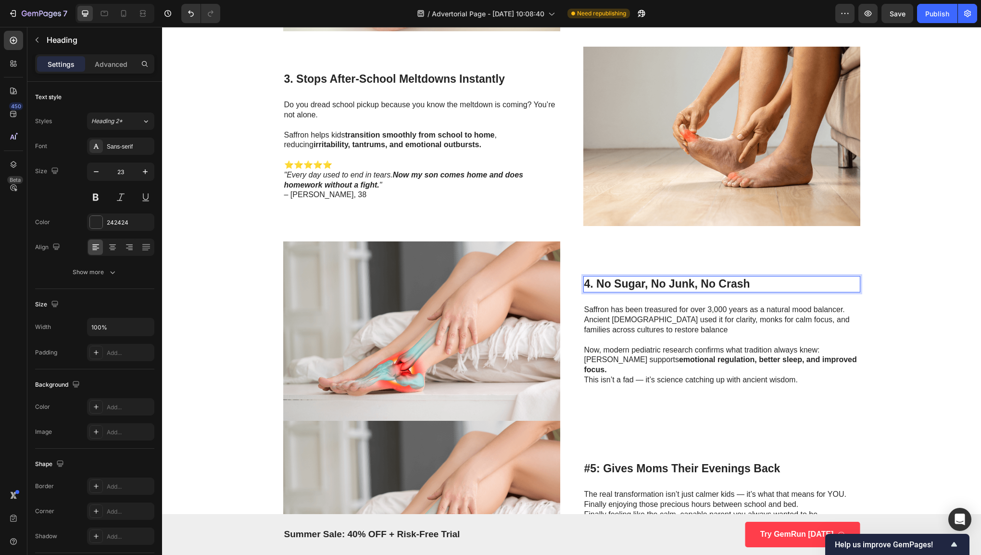
click at [623, 320] on p "Saffron has been treasured for over 3,000 years as a natural mood balancer. Anc…" at bounding box center [721, 320] width 275 height 30
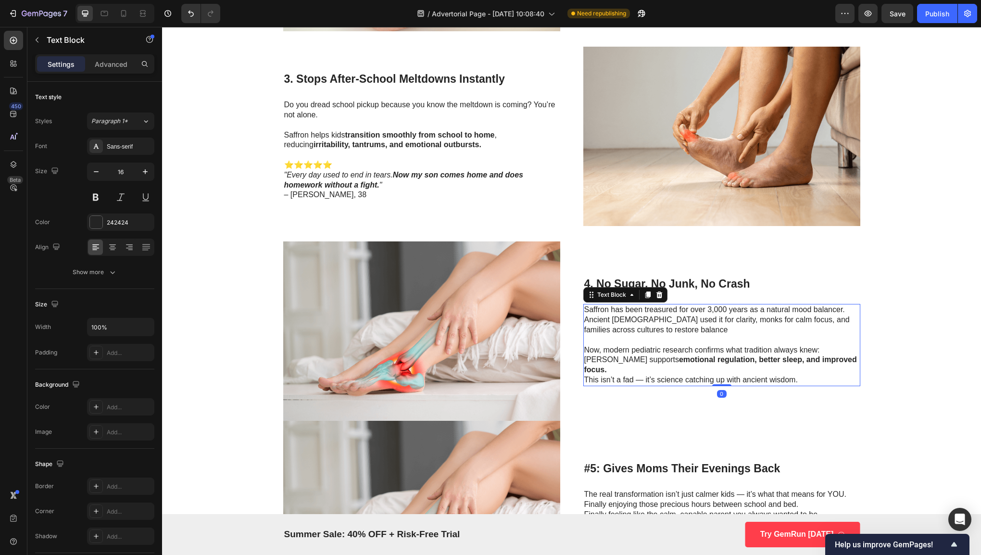
click at [623, 320] on p "Saffron has been treasured for over 3,000 years as a natural mood balancer. Anc…" at bounding box center [721, 320] width 275 height 30
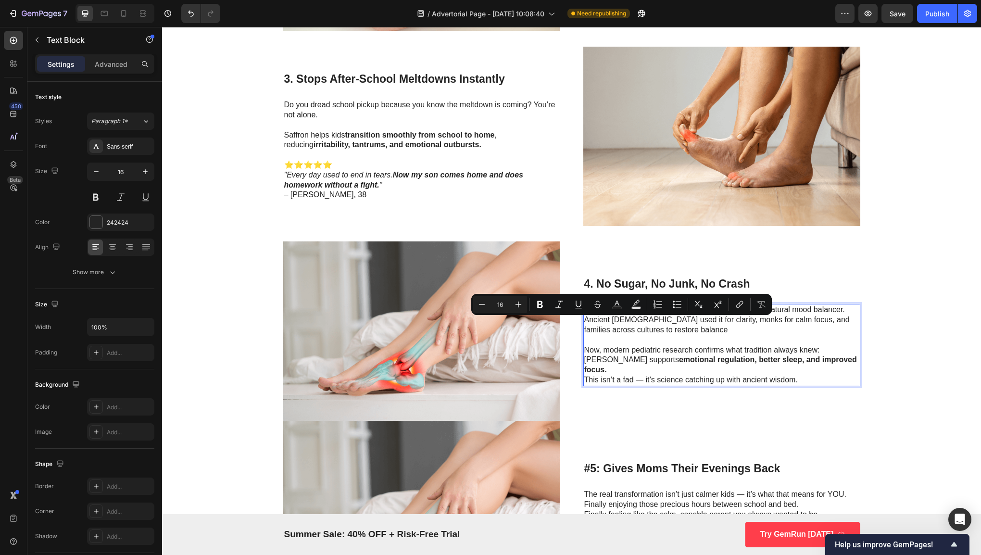
click at [590, 328] on p "Saffron has been treasured for over 3,000 years as a natural mood balancer. Anc…" at bounding box center [721, 320] width 275 height 30
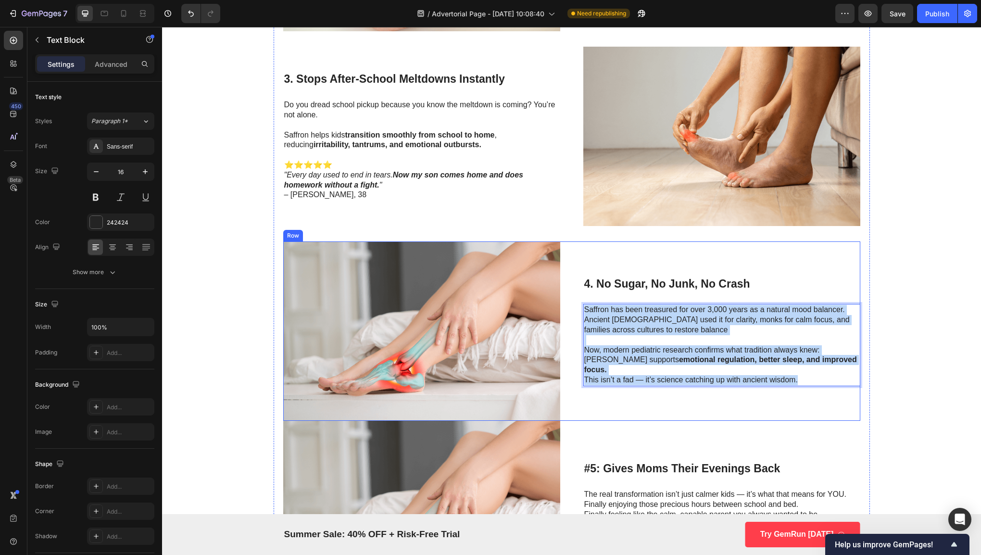
drag, startPoint x: 582, startPoint y: 312, endPoint x: 809, endPoint y: 384, distance: 238.4
click at [809, 384] on div "4. No Sugar, No Junk, No Crash Heading Saffron has been treasured for over 3,00…" at bounding box center [721, 330] width 277 height 179
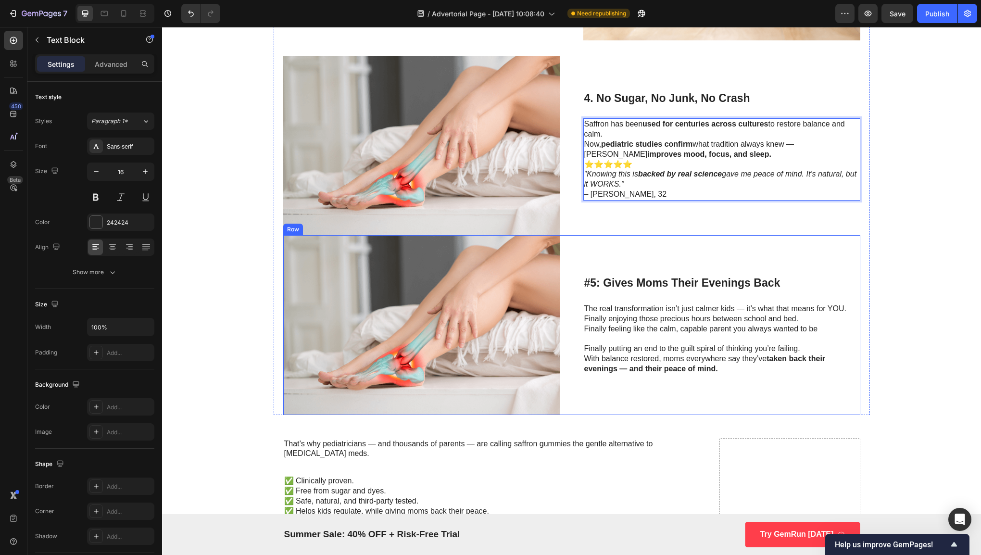
scroll to position [1351, 0]
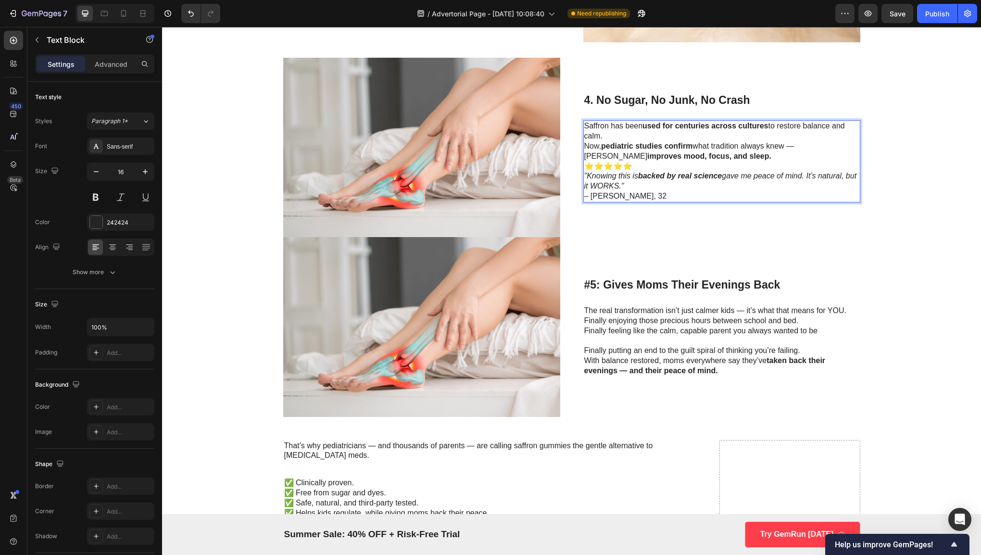
click at [621, 189] on p "⭐⭐⭐⭐⭐ "Knowing this is backed by real science gave me peace of mind. It’s natur…" at bounding box center [721, 181] width 275 height 40
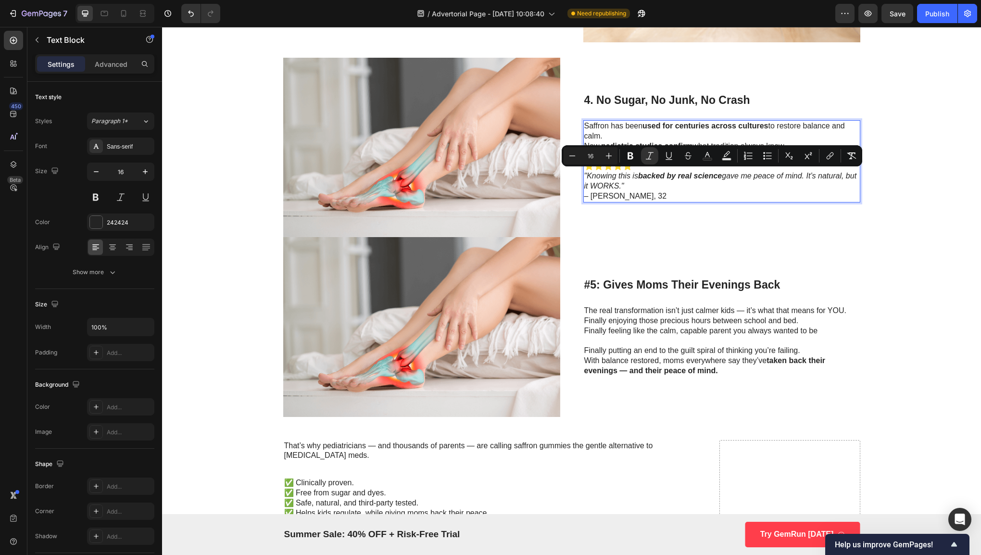
click at [633, 192] on p "⭐⭐⭐⭐⭐ "Knowing this is backed by real science gave me peace of mind. It’s natur…" at bounding box center [721, 181] width 275 height 40
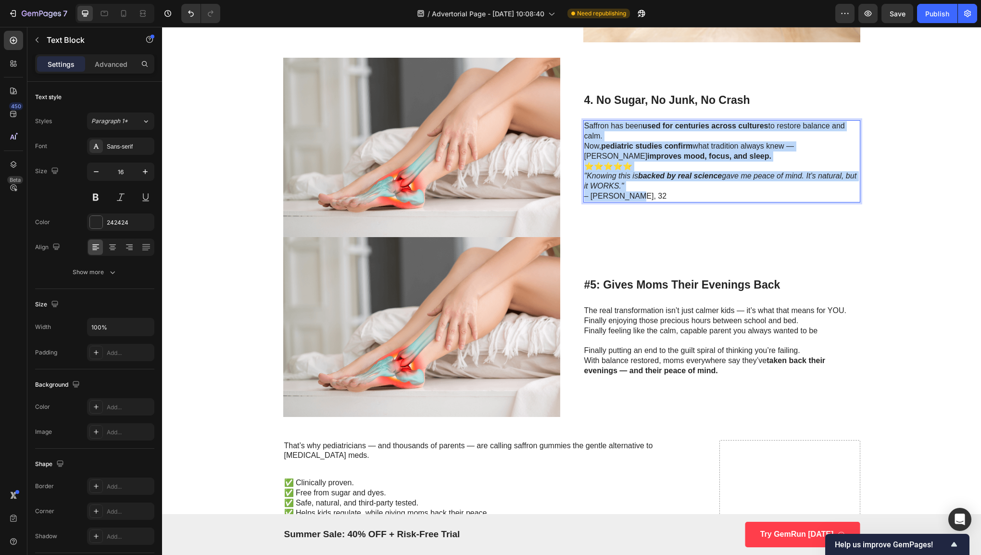
drag, startPoint x: 624, startPoint y: 183, endPoint x: 581, endPoint y: 122, distance: 75.1
click at [583, 122] on div "Saffron has been used for centuries across cultures to restore balance and calm…" at bounding box center [721, 161] width 277 height 82
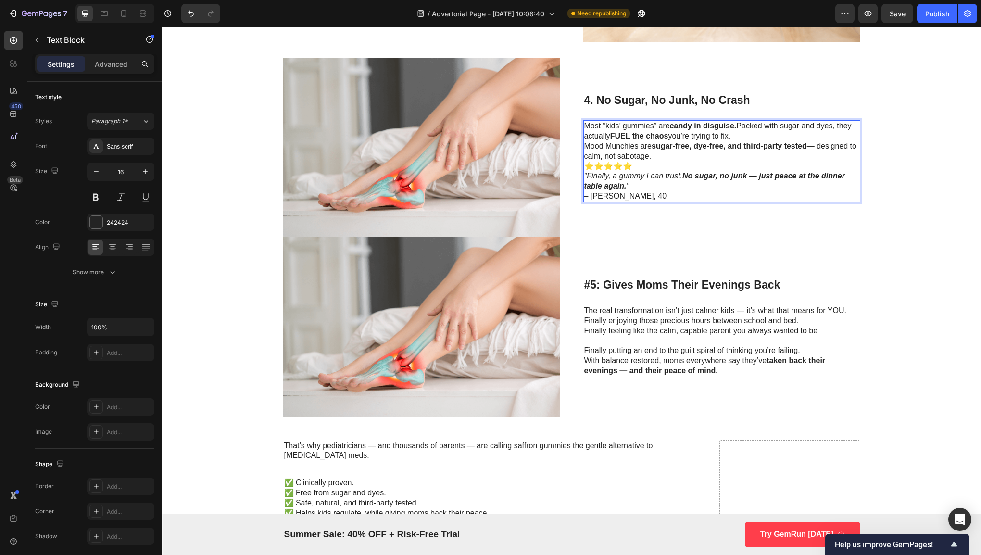
click at [584, 146] on p "Mood Munchies are sugar-free, dye-free, and third-party tested — designed to ca…" at bounding box center [721, 151] width 275 height 20
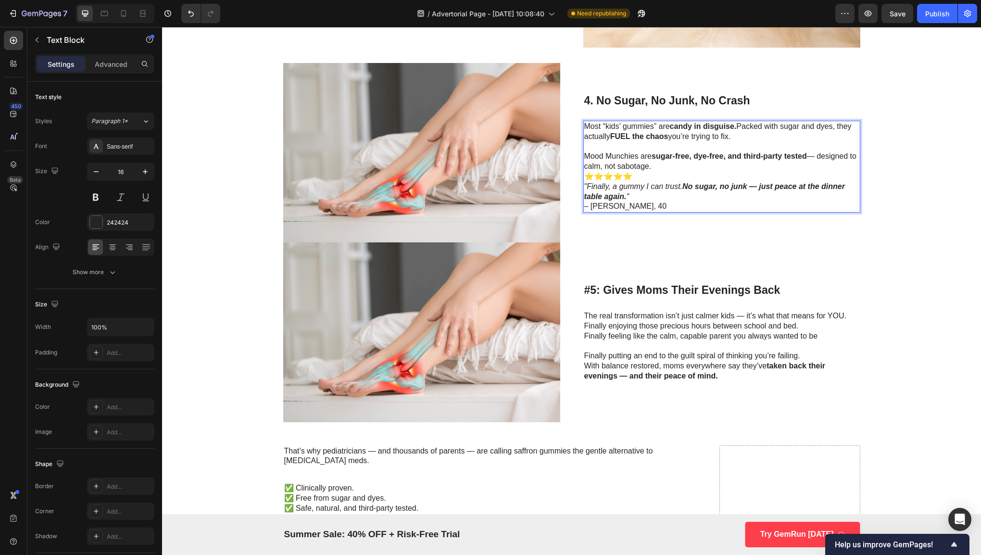
click at [584, 175] on p "⭐⭐⭐⭐⭐ "Finally, a gummy I can trust. No sugar, no junk — just peace at the dinn…" at bounding box center [721, 192] width 275 height 40
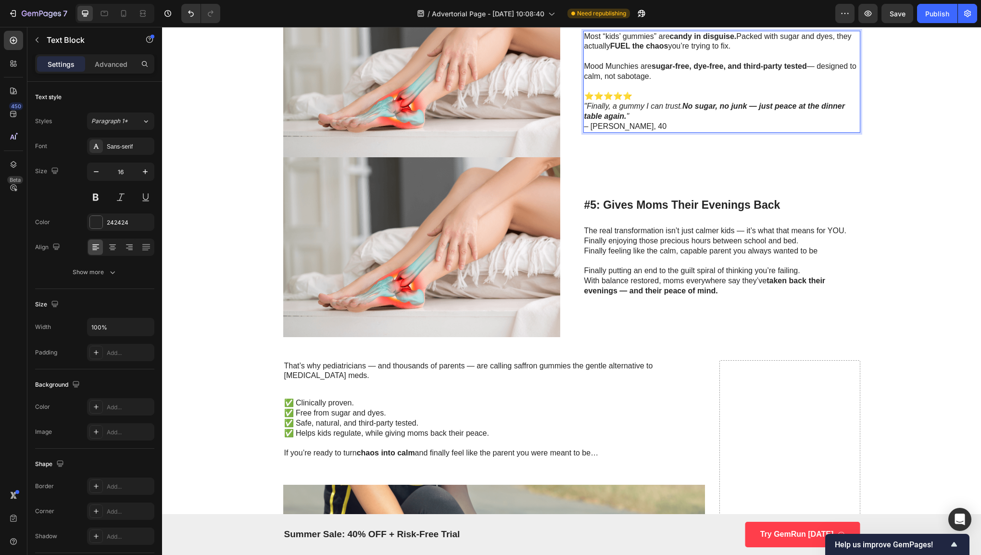
scroll to position [1455, 0]
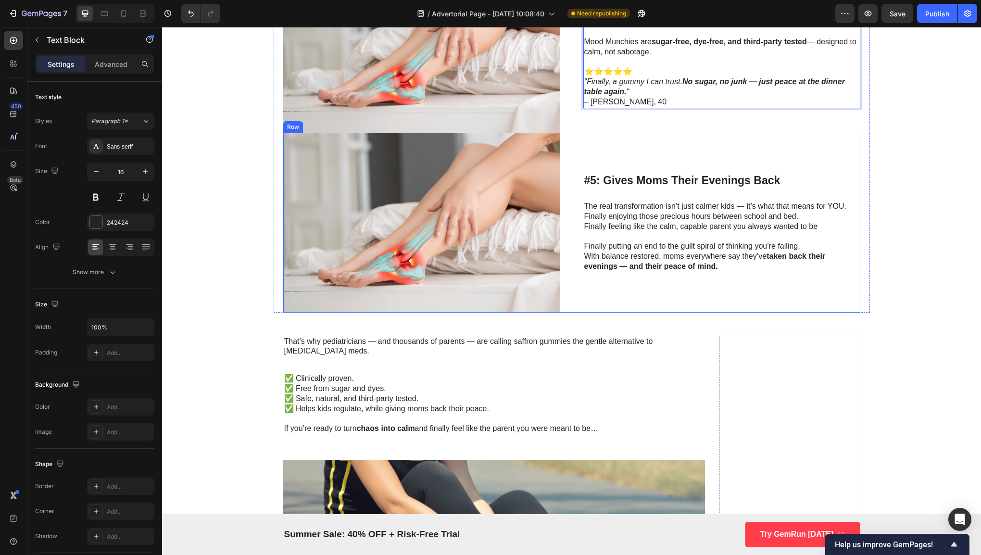
click at [692, 148] on div "#5: Gives Moms Their Evenings Back Heading The real transformation isn’t just c…" at bounding box center [721, 222] width 277 height 179
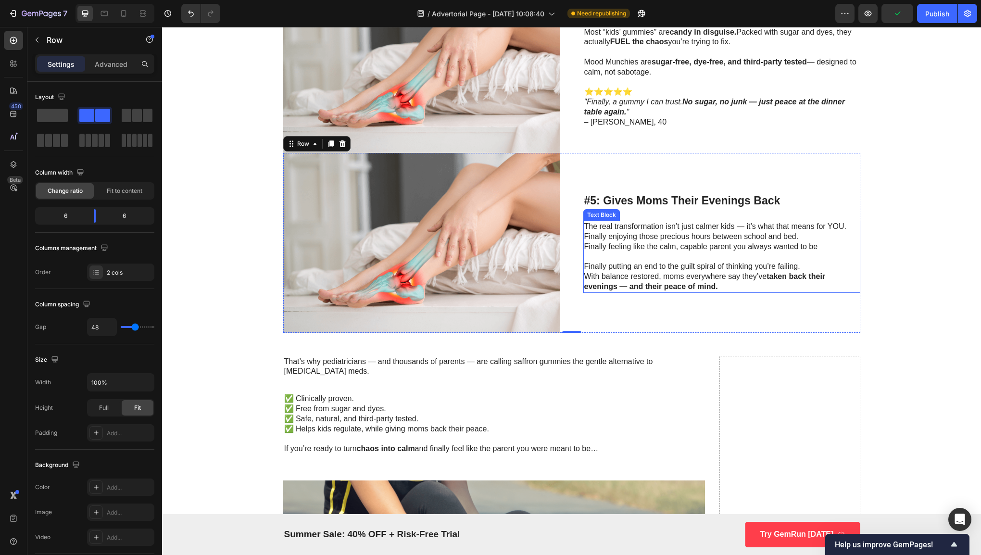
scroll to position [1436, 0]
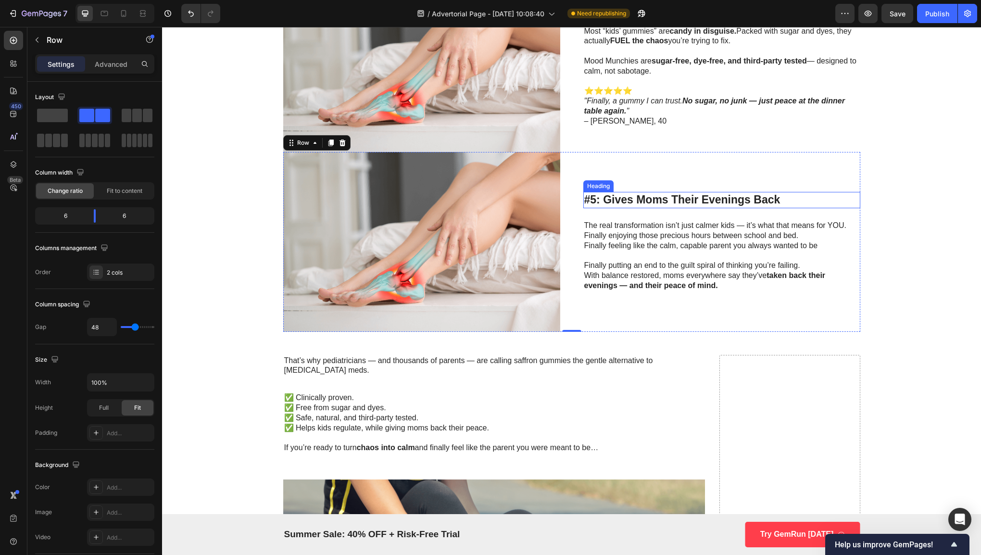
click at [643, 203] on h3 "#5: Gives Moms Their Evenings Back" at bounding box center [721, 200] width 277 height 16
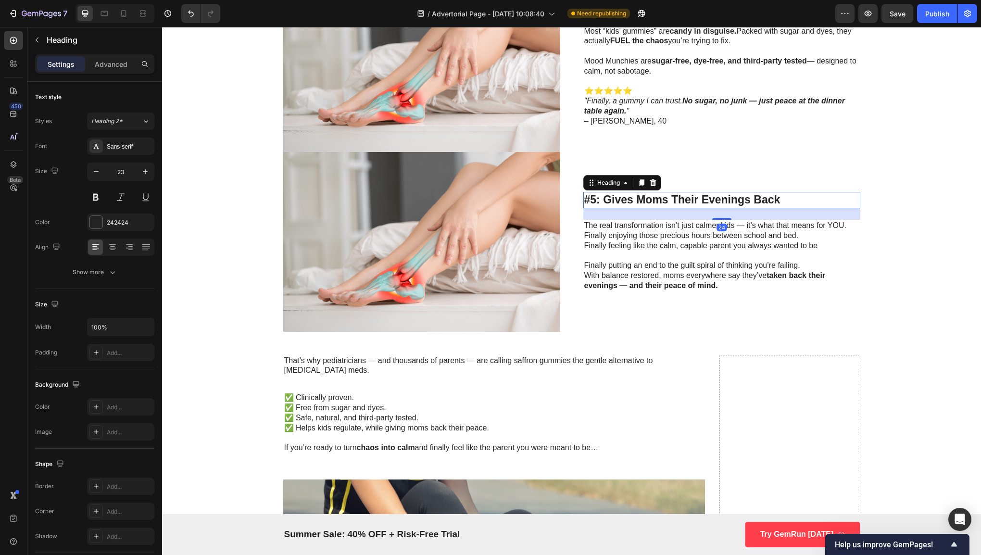
click at [643, 203] on h3 "#5: Gives Moms Their Evenings Back" at bounding box center [721, 200] width 277 height 16
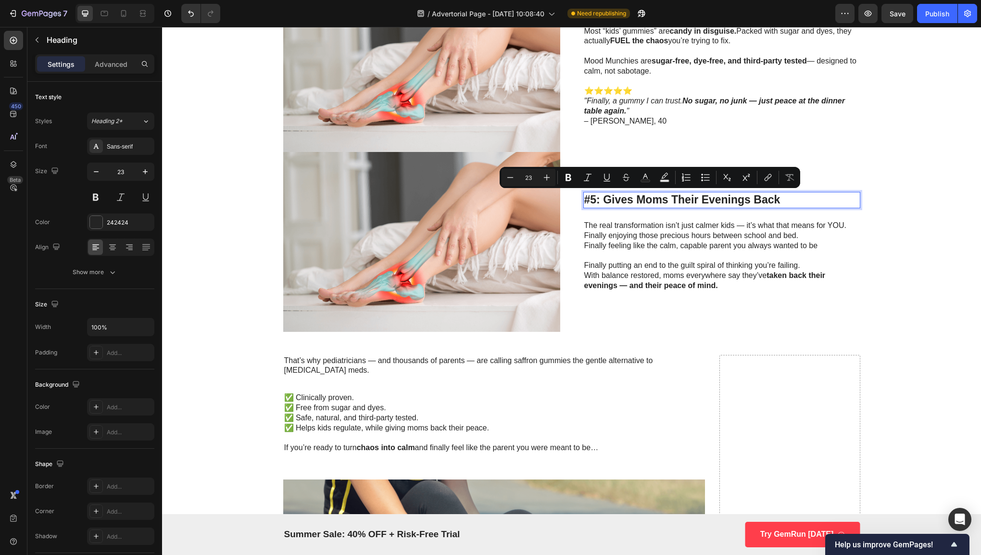
click at [811, 199] on p "#5: Gives Moms Their Evenings Back" at bounding box center [721, 200] width 275 height 14
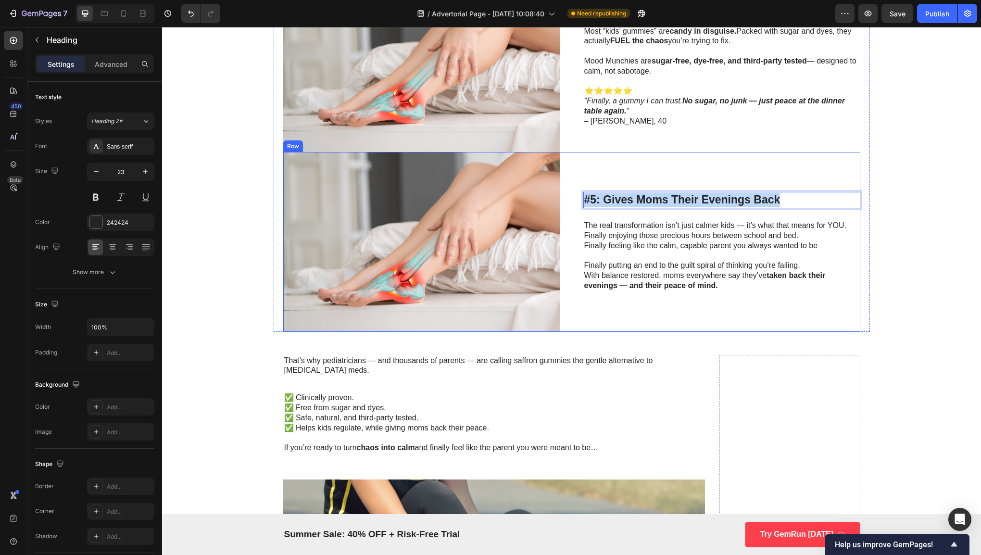
drag, startPoint x: 811, startPoint y: 199, endPoint x: 562, endPoint y: 197, distance: 248.5
click at [562, 197] on div "Image #5: Gives Moms Their Evenings Back Heading 24 The real transformation isn…" at bounding box center [571, 241] width 577 height 179
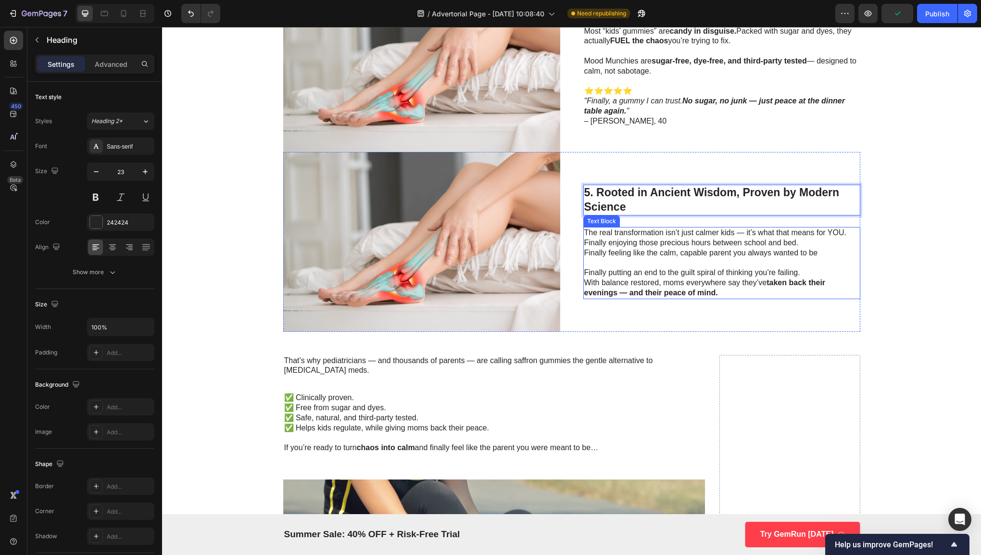
click at [673, 254] on p "Finally feeling like the calm, capable parent you always wanted to be" at bounding box center [721, 253] width 275 height 10
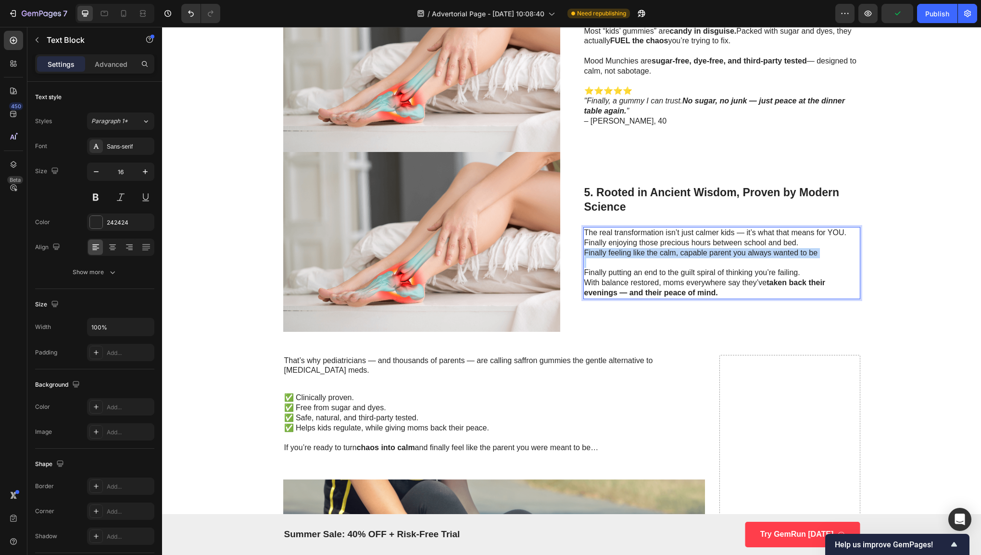
click at [673, 254] on p "Finally feeling like the calm, capable parent you always wanted to be" at bounding box center [721, 253] width 275 height 10
click at [734, 288] on p "With balance restored, moms everywhere say they’ve taken back their evenings — …" at bounding box center [721, 288] width 275 height 20
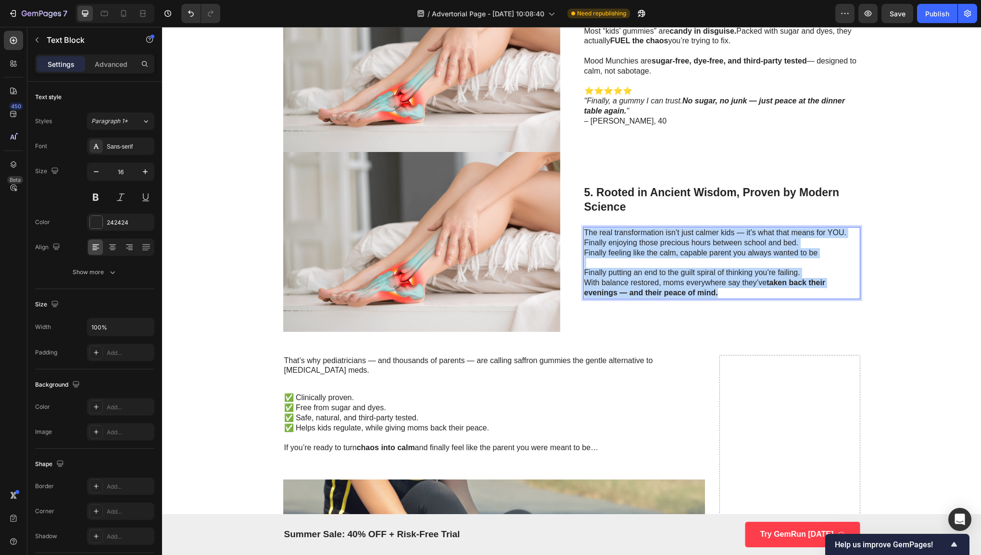
drag, startPoint x: 734, startPoint y: 288, endPoint x: 579, endPoint y: 230, distance: 166.2
click at [579, 230] on div "Image 5. Rooted in Ancient Wisdom, Proven by Modern Science Heading The real tr…" at bounding box center [571, 241] width 577 height 179
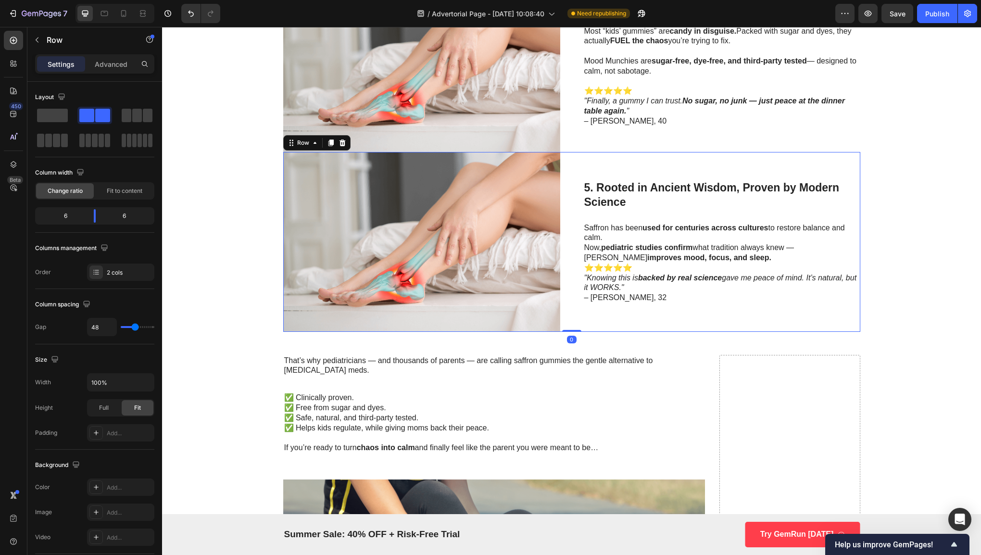
click at [578, 245] on div "Image 5. Rooted in Ancient Wisdom, Proven by Modern Science Heading Saffron has…" at bounding box center [571, 241] width 577 height 179
click at [585, 246] on p "Now, pediatric studies confirm what tradition always knew — [PERSON_NAME] impro…" at bounding box center [721, 253] width 275 height 20
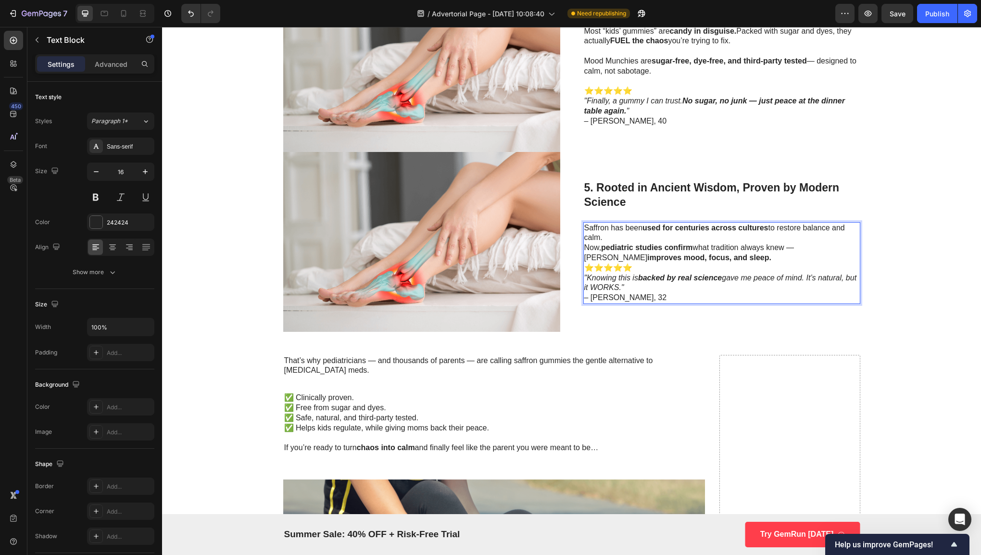
click at [584, 246] on p "Now, pediatric studies confirm what tradition always knew — [PERSON_NAME] impro…" at bounding box center [721, 253] width 275 height 20
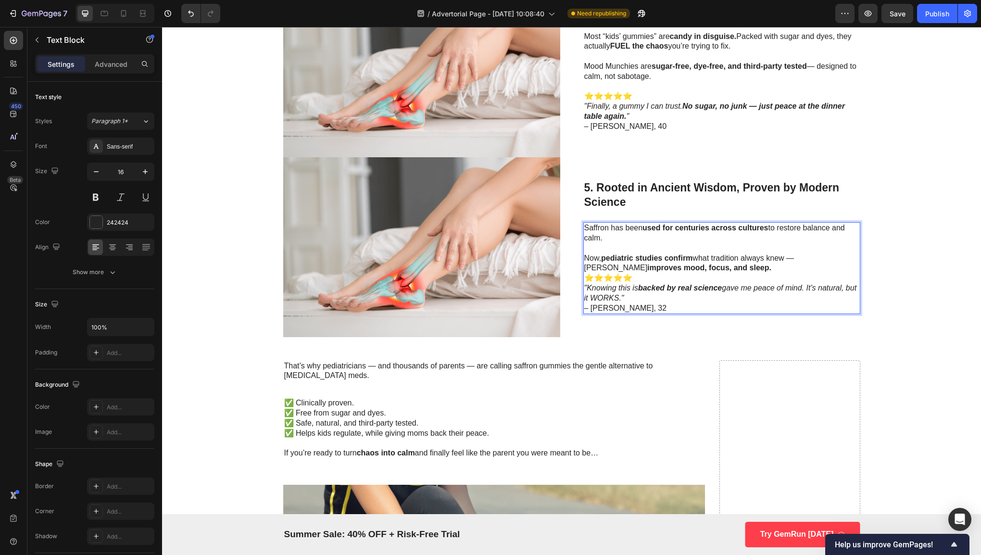
click at [584, 277] on p "⭐⭐⭐⭐⭐ "Knowing this is backed by real science gave me peace of mind. It’s natur…" at bounding box center [721, 293] width 275 height 40
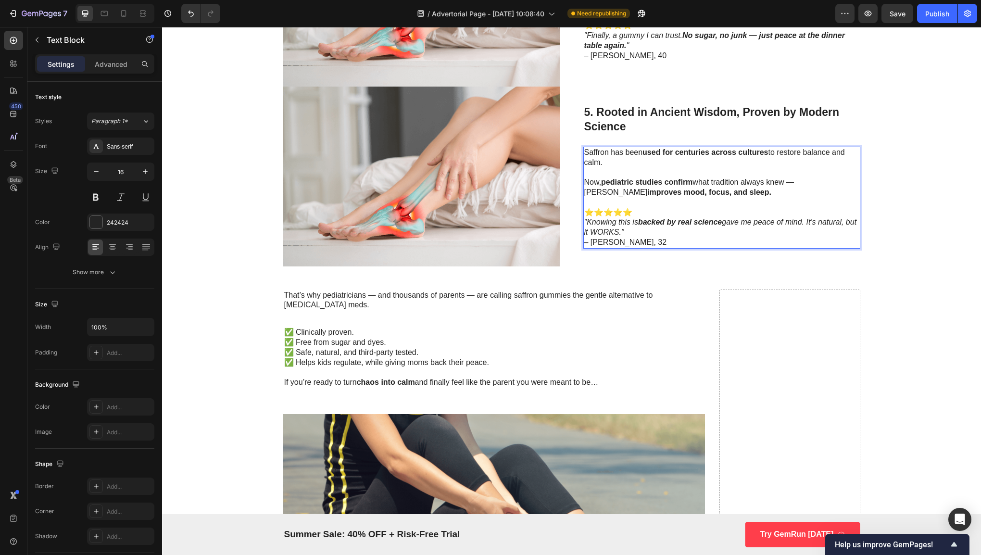
scroll to position [1508, 0]
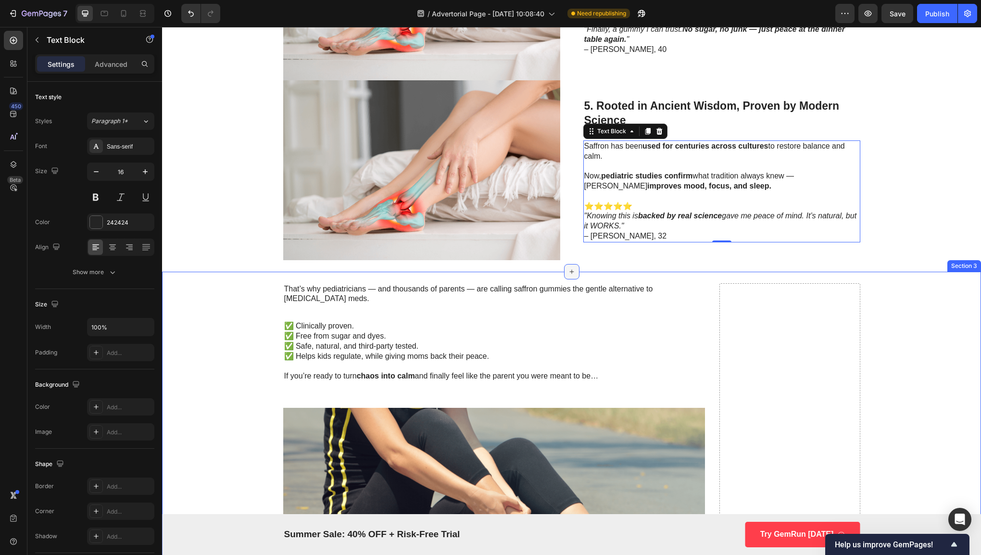
click at [568, 268] on icon at bounding box center [572, 272] width 8 height 8
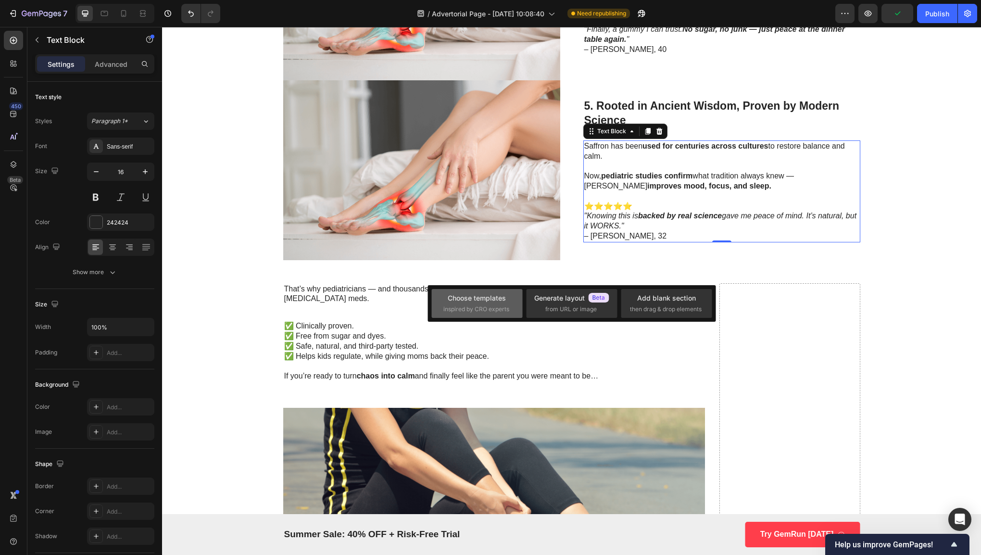
click at [513, 308] on div "Choose templates inspired by CRO experts" at bounding box center [476, 303] width 91 height 29
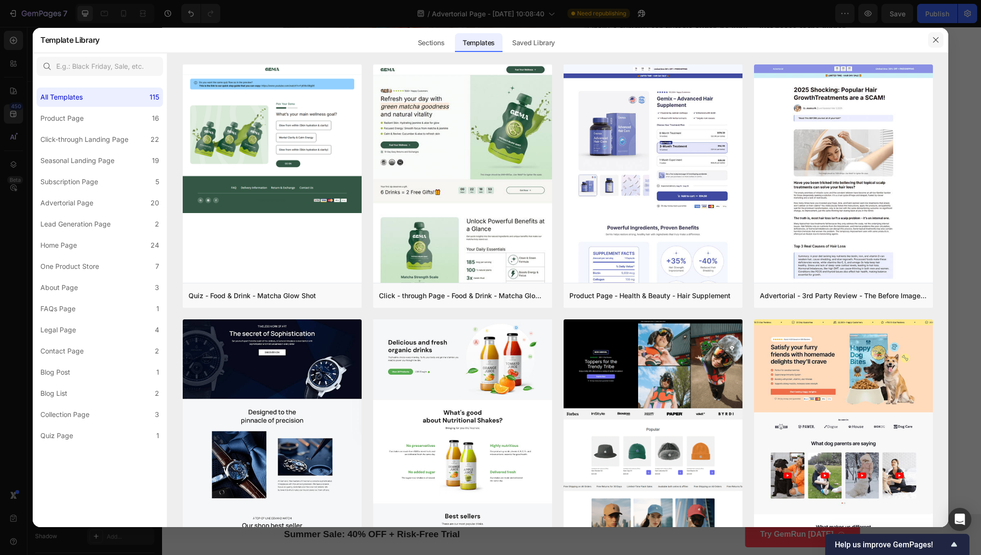
click at [937, 39] on icon "button" at bounding box center [935, 40] width 8 height 8
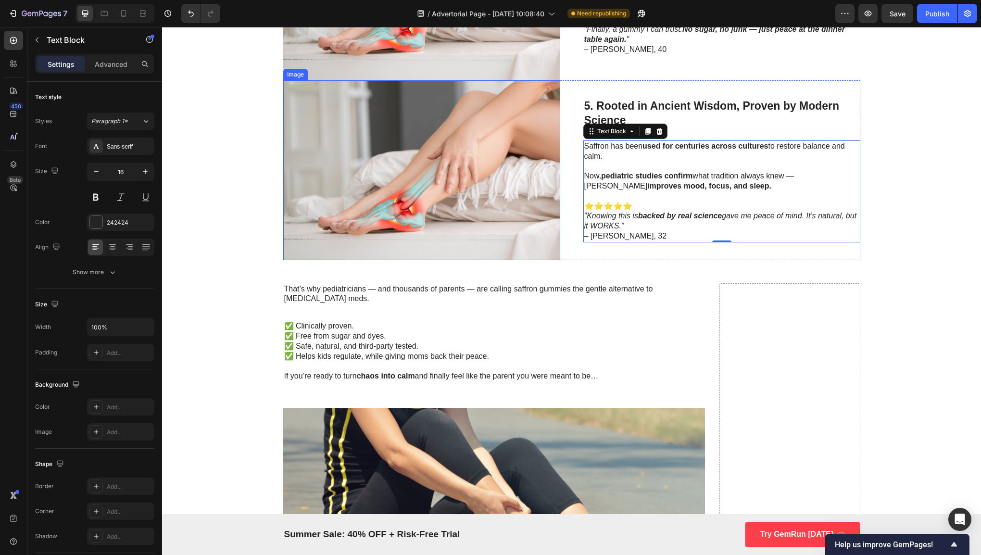
click at [491, 195] on img at bounding box center [421, 169] width 277 height 179
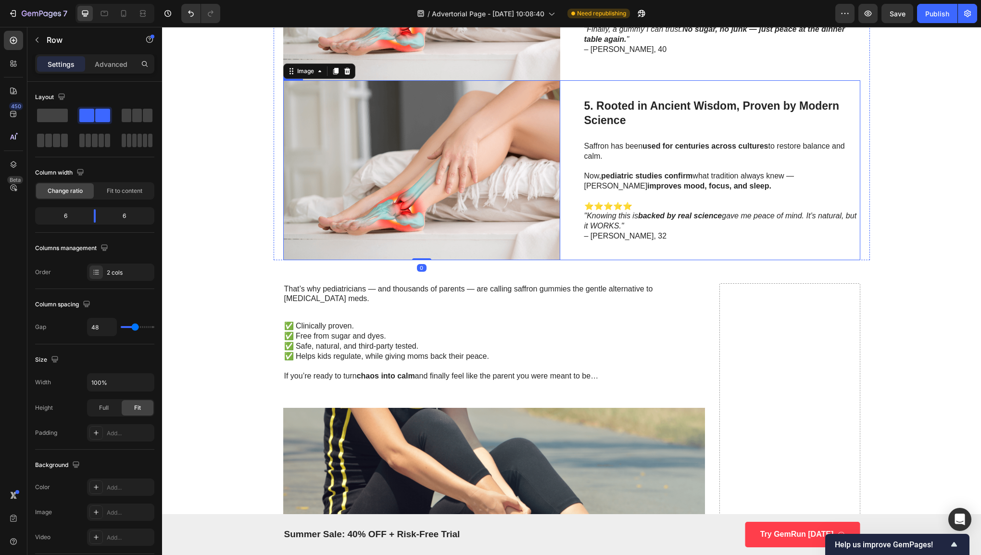
click at [562, 126] on div "Image 0 5. Rooted in Ancient Wisdom, Proven by Modern Science Heading Saffron h…" at bounding box center [571, 169] width 577 height 179
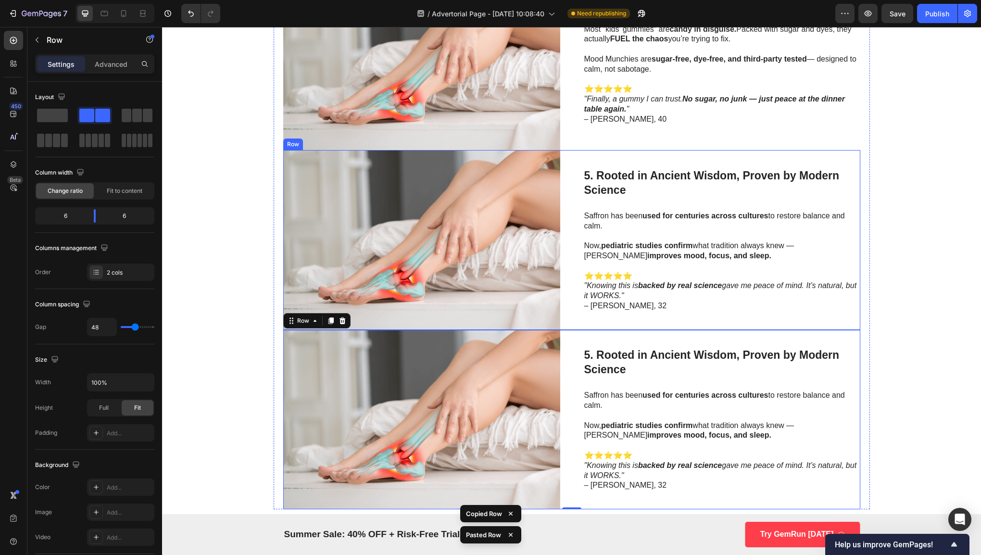
scroll to position [1440, 0]
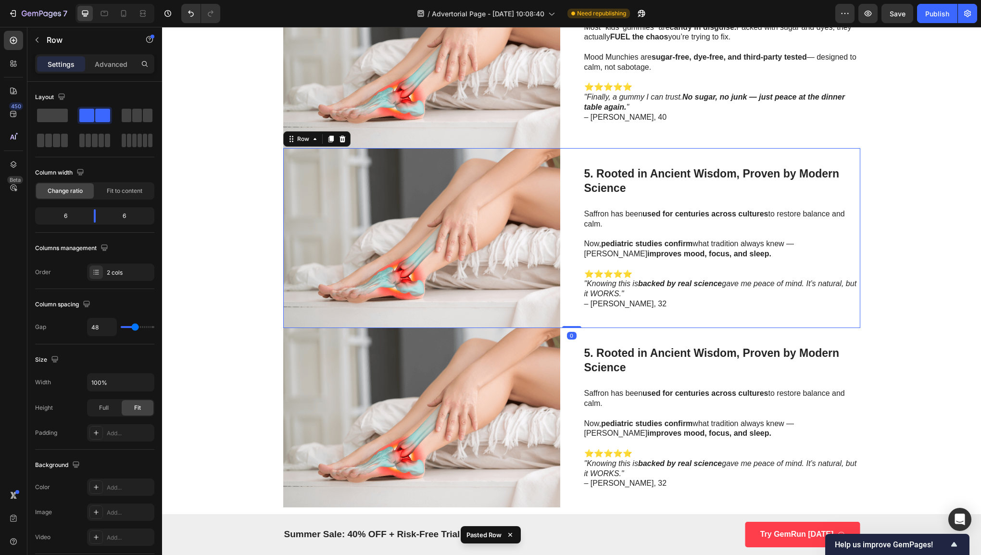
click at [566, 242] on div "Image 5. Rooted in Ancient Wisdom, Proven by Modern Science Heading Saffron has…" at bounding box center [571, 237] width 577 height 179
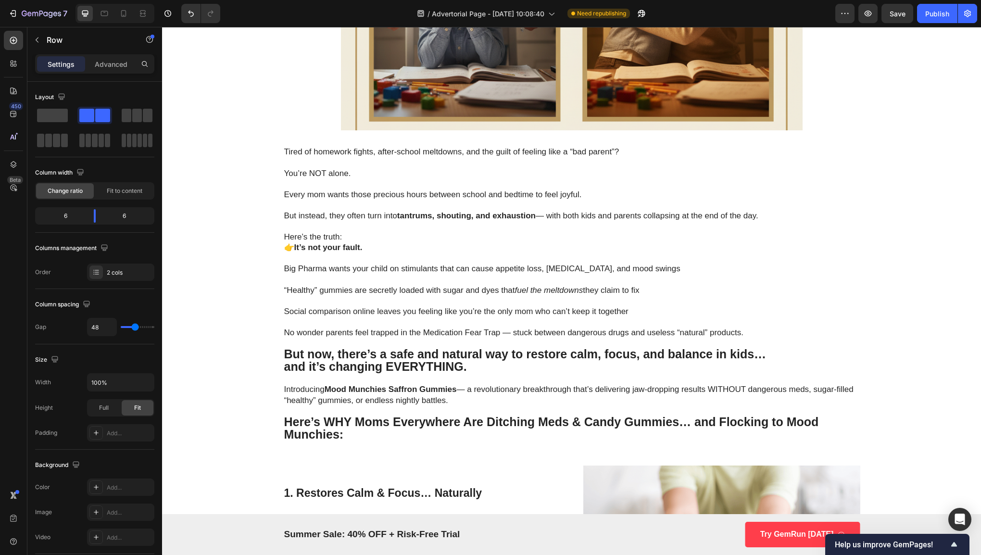
scroll to position [360, 0]
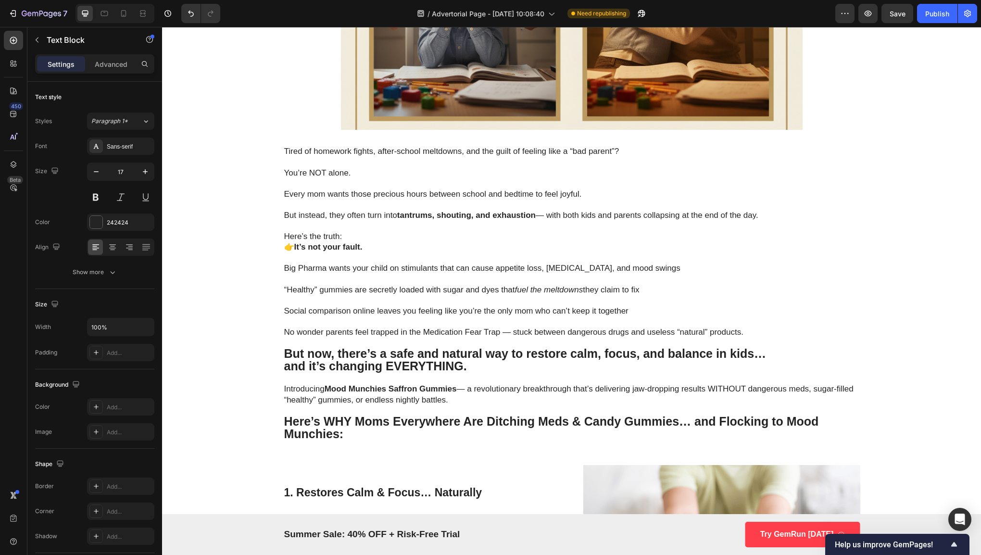
click at [573, 305] on p at bounding box center [571, 300] width 575 height 11
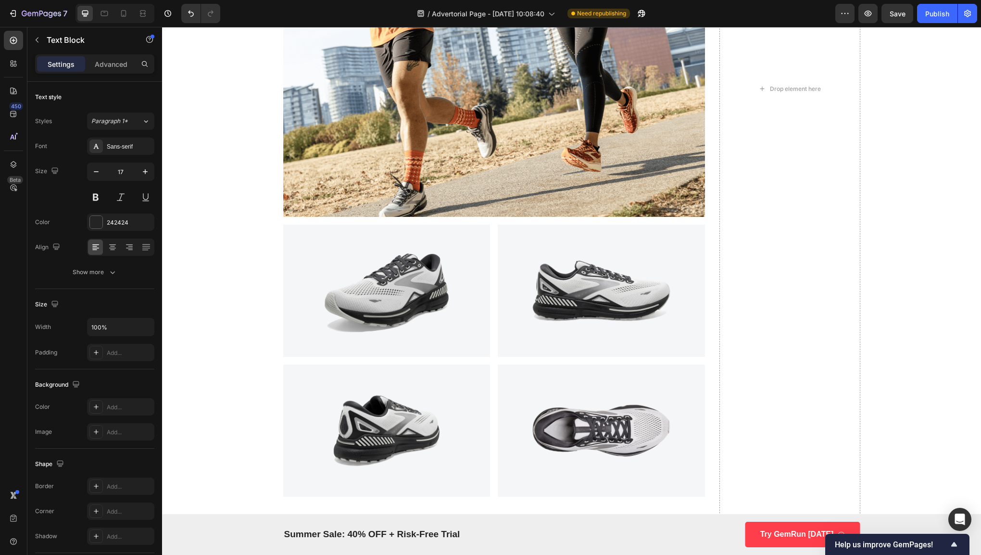
scroll to position [2705, 0]
click at [378, 320] on img at bounding box center [386, 290] width 207 height 132
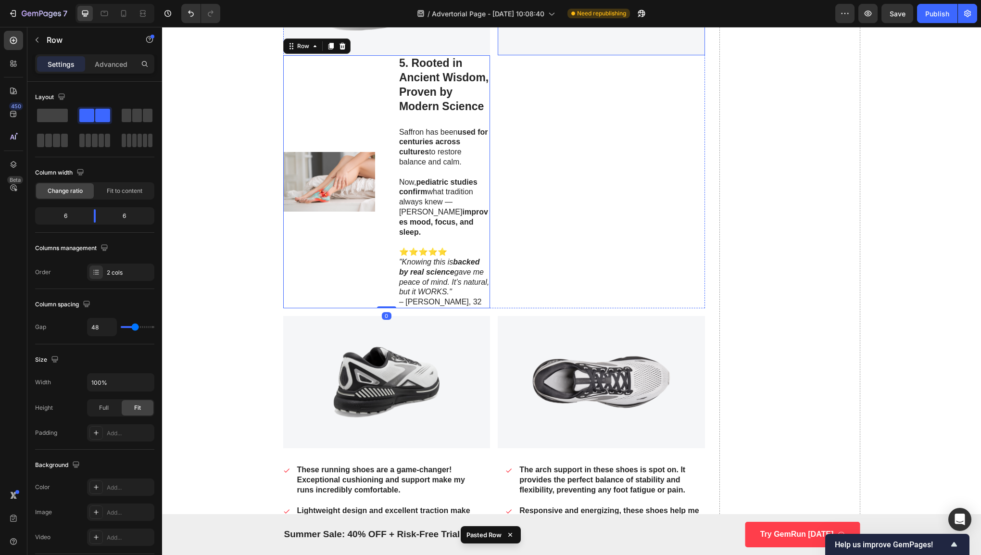
scroll to position [3008, 0]
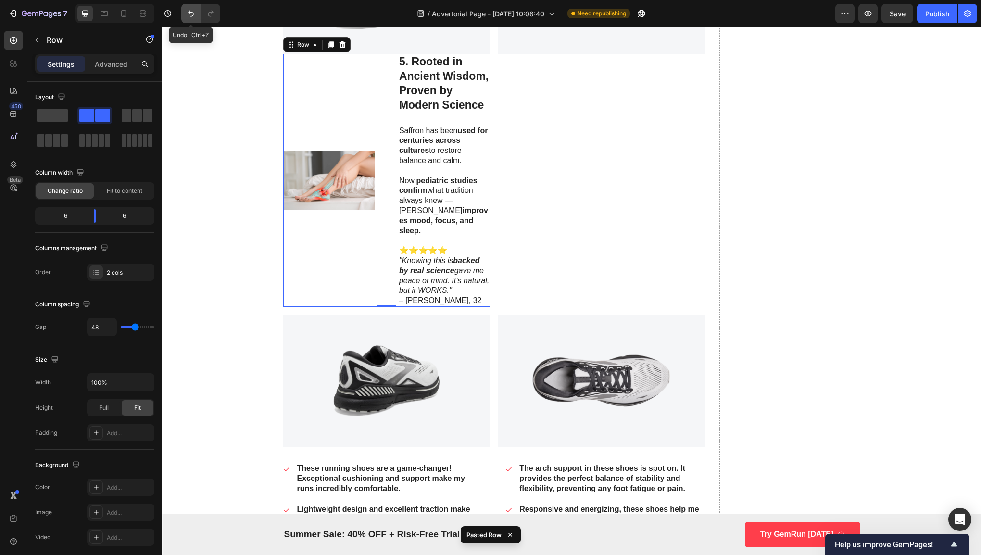
click at [194, 11] on icon "Undo/Redo" at bounding box center [191, 14] width 10 height 10
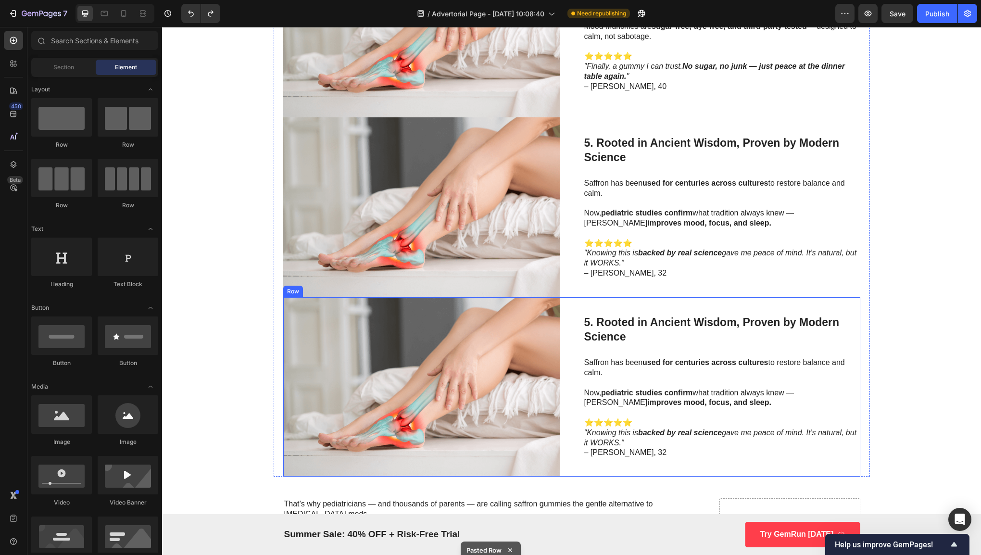
scroll to position [1468, 0]
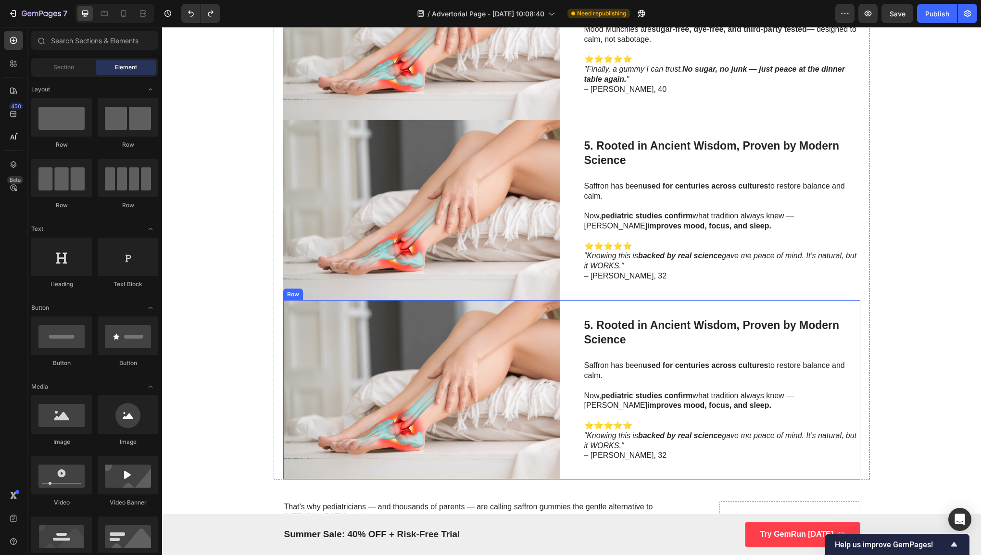
click at [607, 362] on p "Saffron has been used for centuries across cultures to restore balance and calm." at bounding box center [721, 370] width 275 height 20
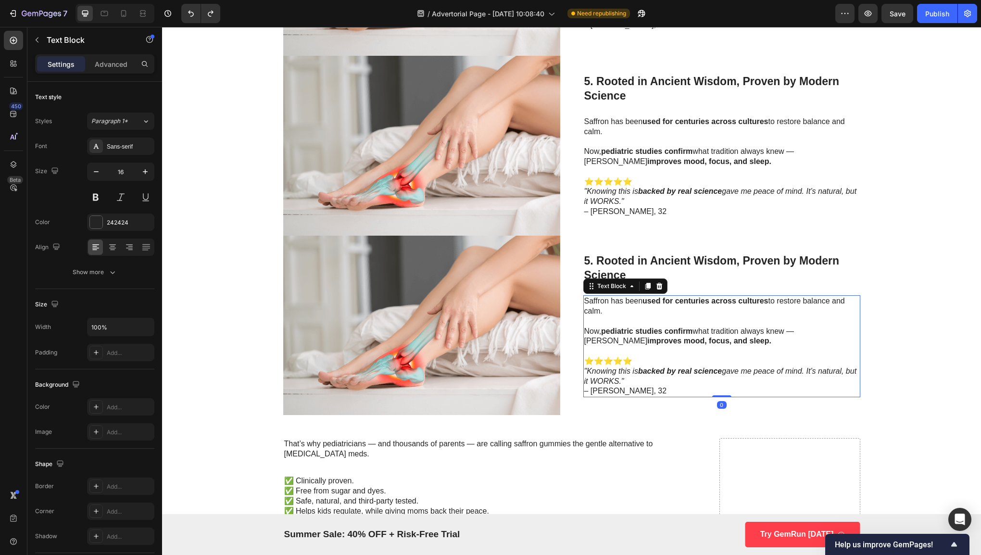
scroll to position [1533, 0]
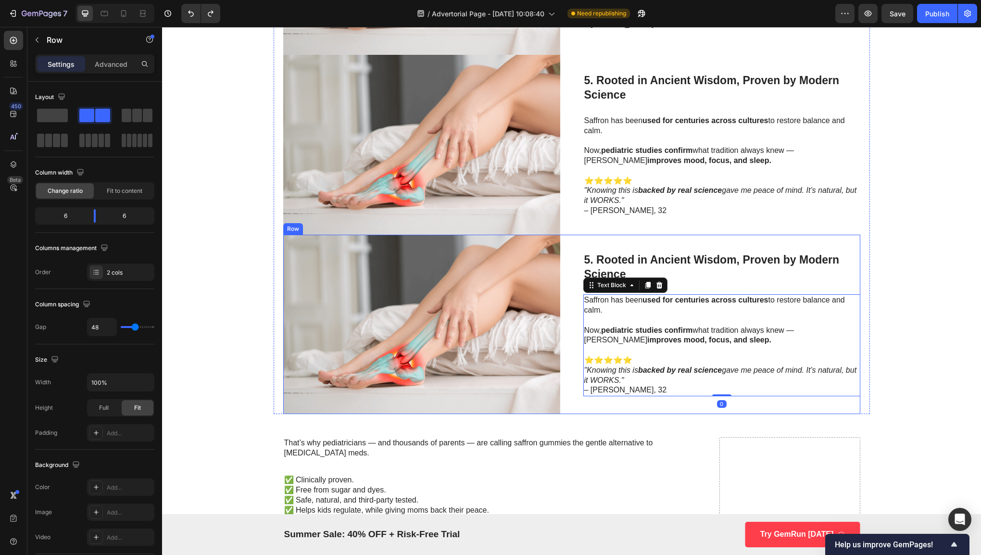
click at [569, 408] on div "Image 5. Rooted in Ancient Wisdom, Proven by Modern Science Heading Saffron has…" at bounding box center [571, 324] width 577 height 179
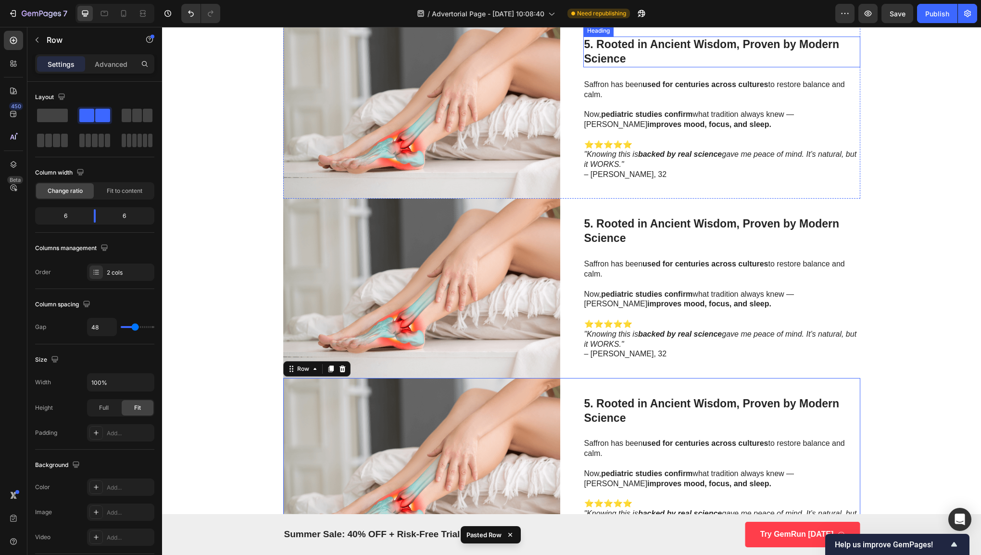
scroll to position [1608, 0]
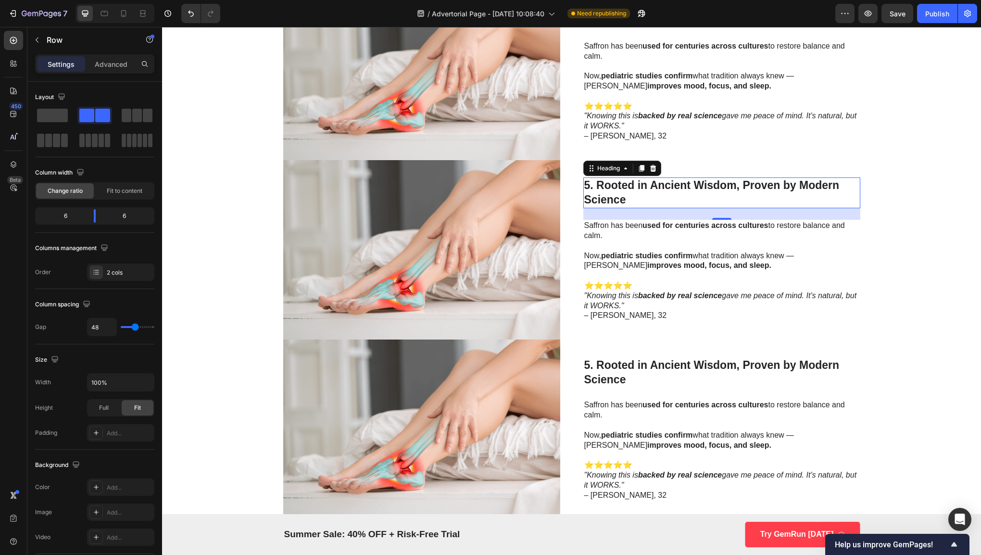
click at [656, 189] on h3 "5. Rooted in Ancient Wisdom, Proven by Modern Science" at bounding box center [721, 192] width 277 height 31
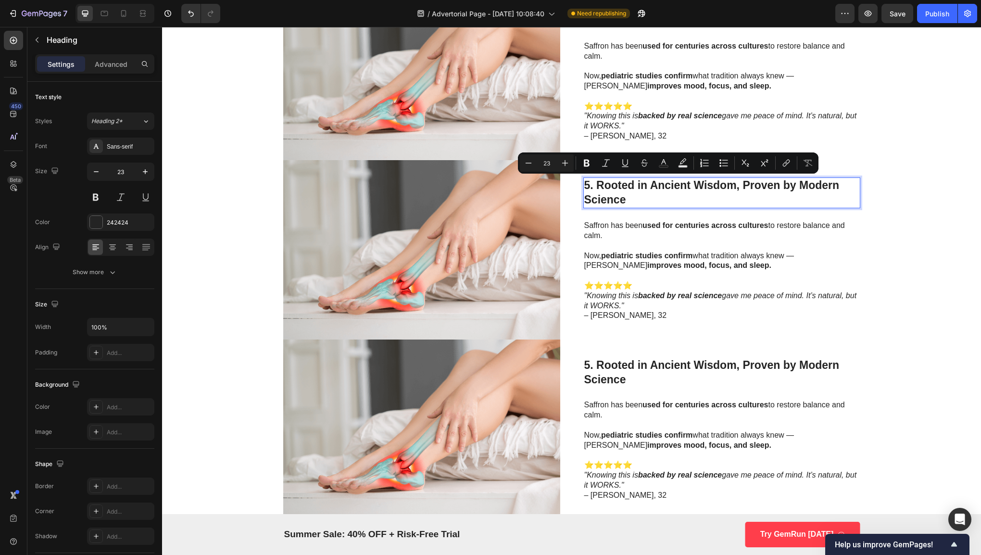
click at [696, 195] on p "5. Rooted in Ancient Wisdom, Proven by Modern Science" at bounding box center [721, 192] width 275 height 29
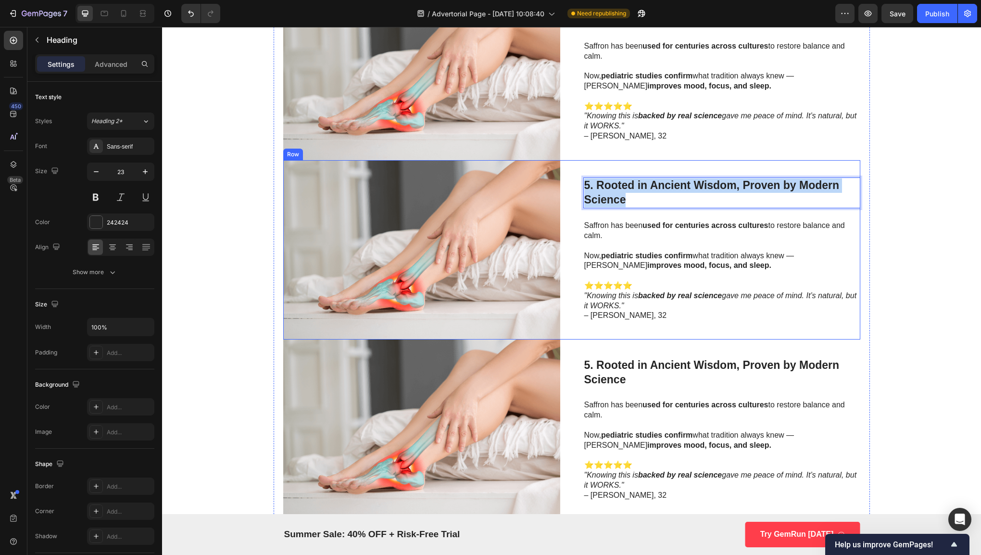
drag, startPoint x: 681, startPoint y: 195, endPoint x: 571, endPoint y: 179, distance: 111.2
click at [571, 179] on div "Image 5. Rooted in Ancient Wisdom, Proven by Modern Science Heading 24 Saffron …" at bounding box center [571, 249] width 577 height 179
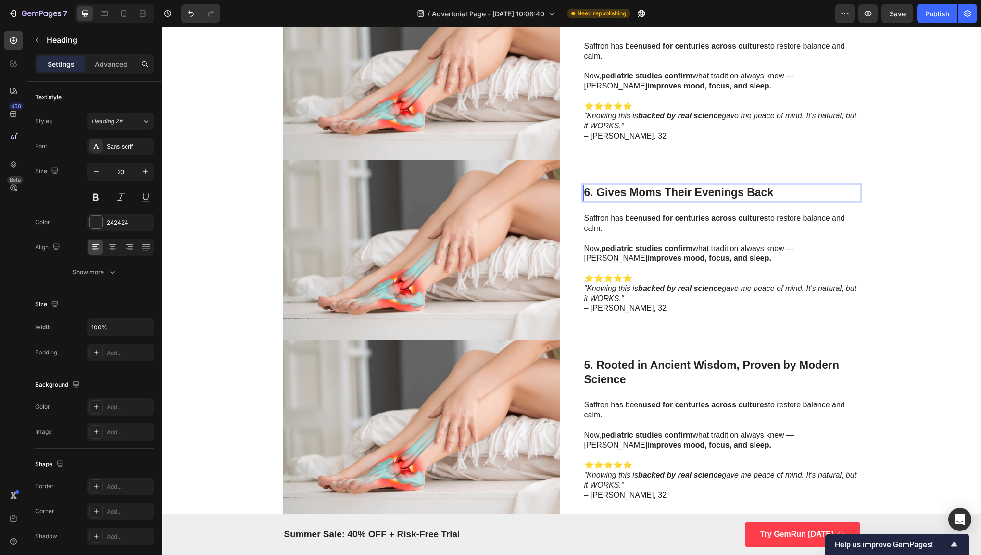
click at [606, 216] on p "Saffron has been used for centuries across cultures to restore balance and calm." at bounding box center [721, 223] width 275 height 20
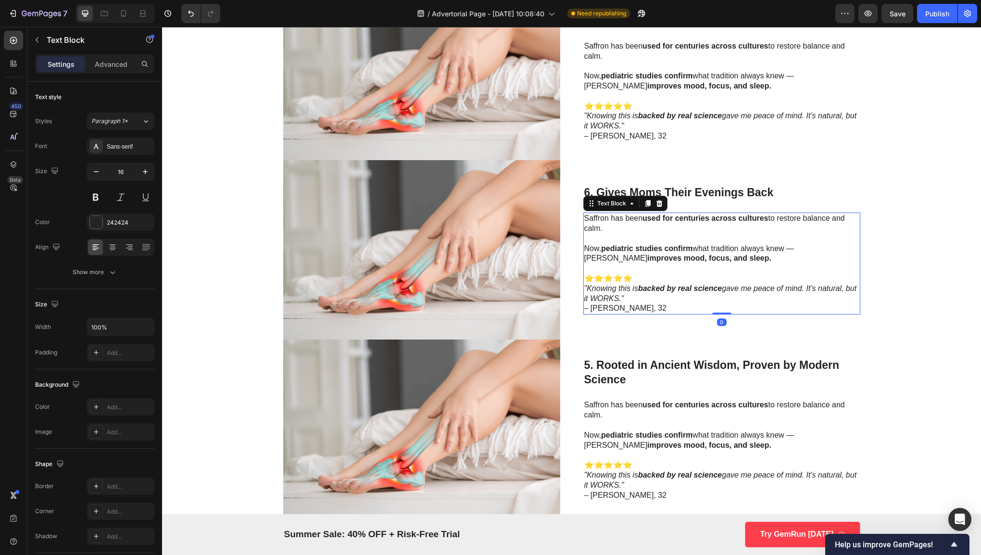
click at [585, 216] on p "Saffron has been used for centuries across cultures to restore balance and calm." at bounding box center [721, 223] width 275 height 20
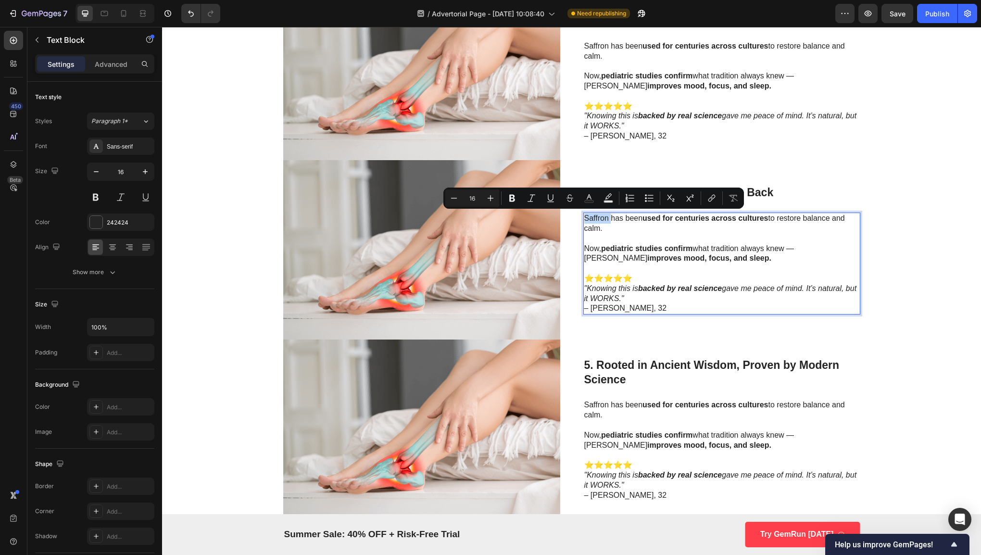
click at [584, 215] on p "Saffron has been used for centuries across cultures to restore balance and calm." at bounding box center [721, 223] width 275 height 20
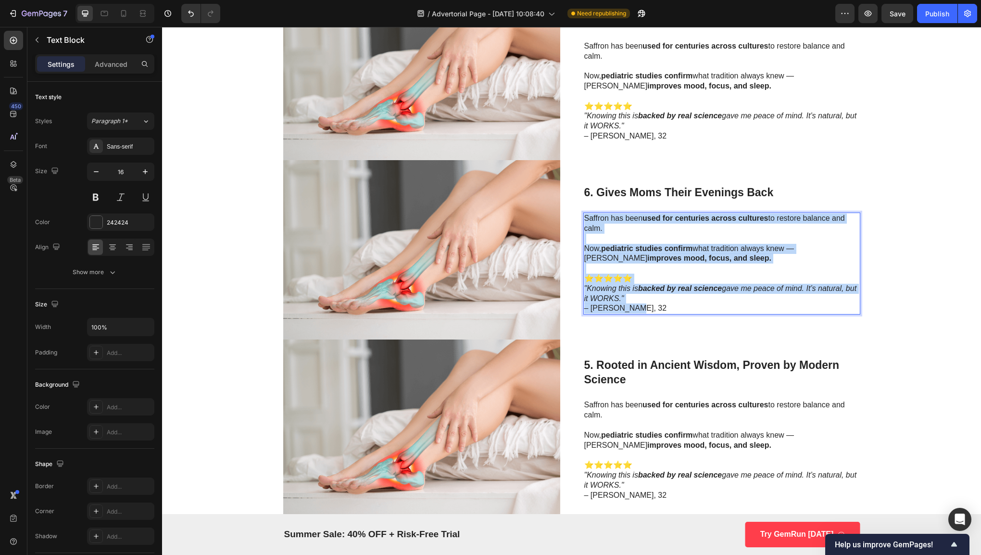
drag, startPoint x: 581, startPoint y: 215, endPoint x: 650, endPoint y: 303, distance: 111.5
click at [650, 303] on div "Saffron has been used for centuries across cultures to restore balance and calm…" at bounding box center [721, 263] width 277 height 102
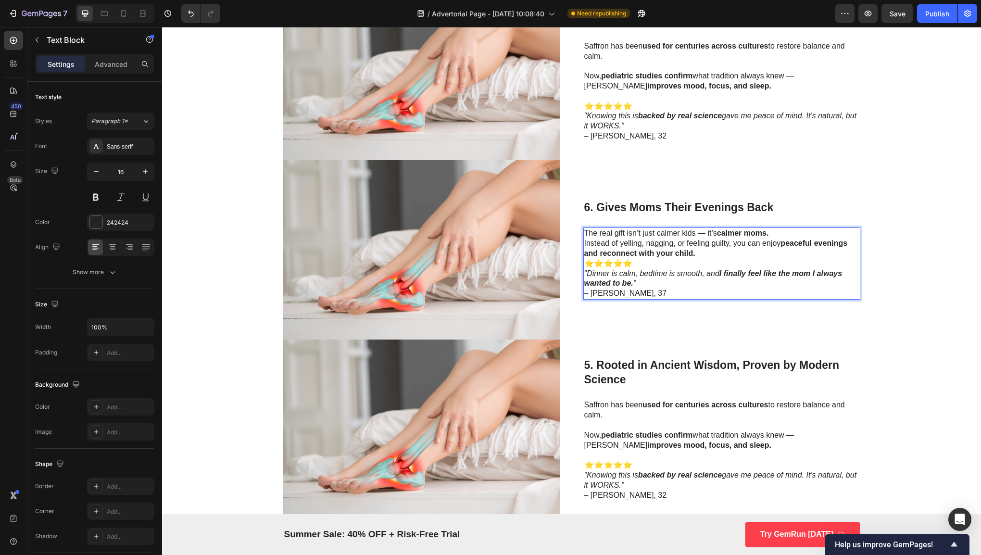
click at [584, 259] on p "⭐⭐⭐⭐⭐ "Dinner is calm, bedtime is smooth, and I finally feel like the mom I alw…" at bounding box center [721, 279] width 275 height 40
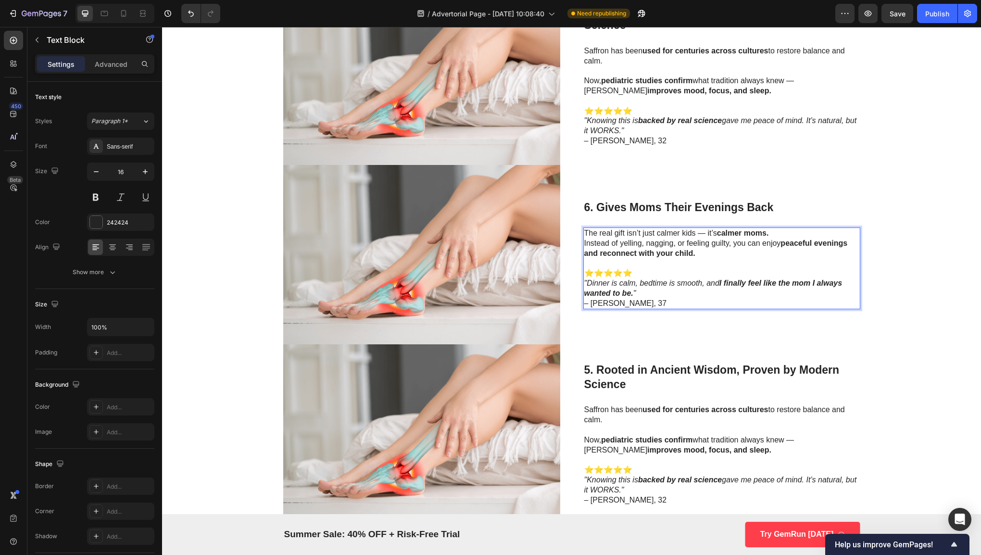
click at [584, 279] on icon ""Dinner is calm, bedtime is smooth, and I finally feel like the mom I always wa…" at bounding box center [713, 288] width 258 height 18
click at [583, 241] on div "The real gift isn’t just calmer kids — it’s calmer moms. Instead of yelling, na…" at bounding box center [721, 268] width 277 height 82
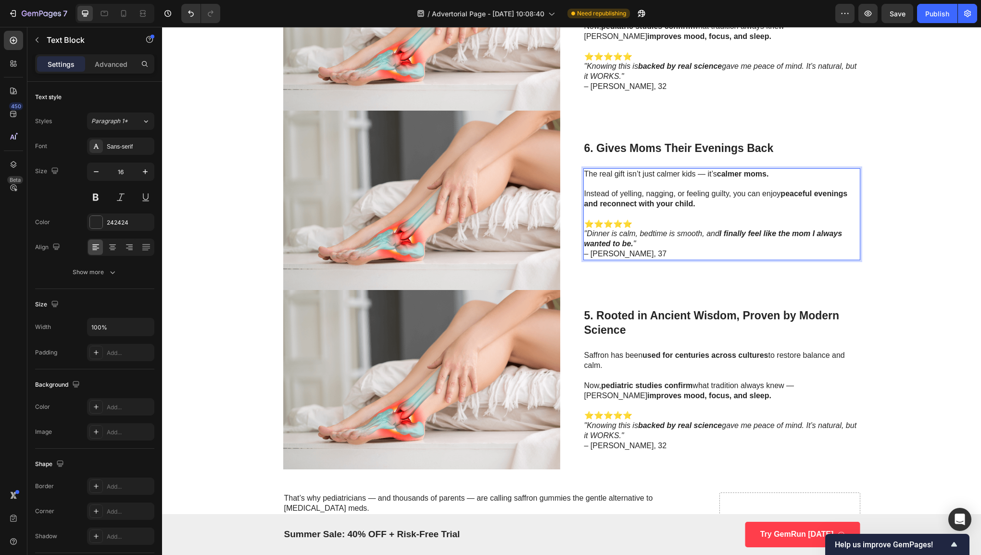
scroll to position [1660, 0]
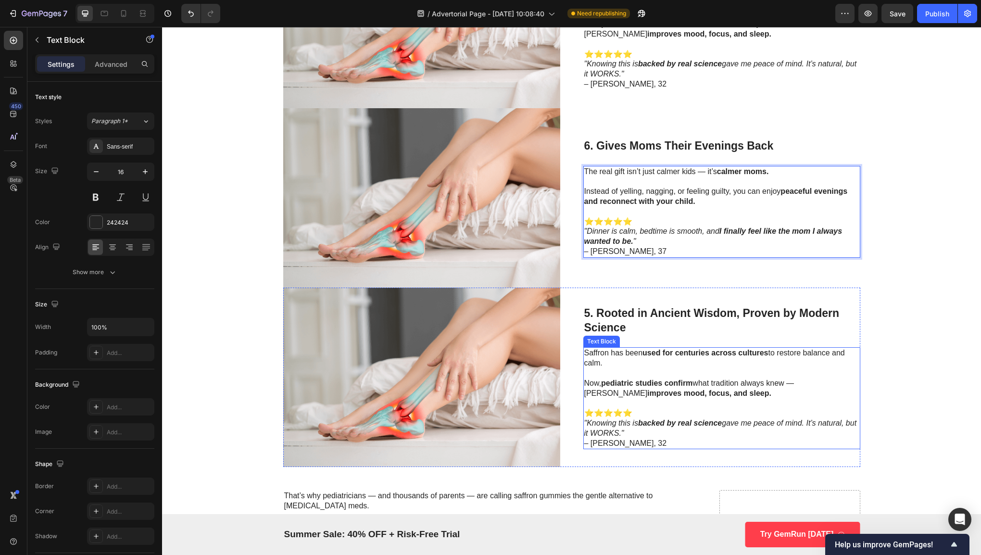
click at [684, 359] on p "Saffron has been used for centuries across cultures to restore balance and calm." at bounding box center [721, 358] width 275 height 20
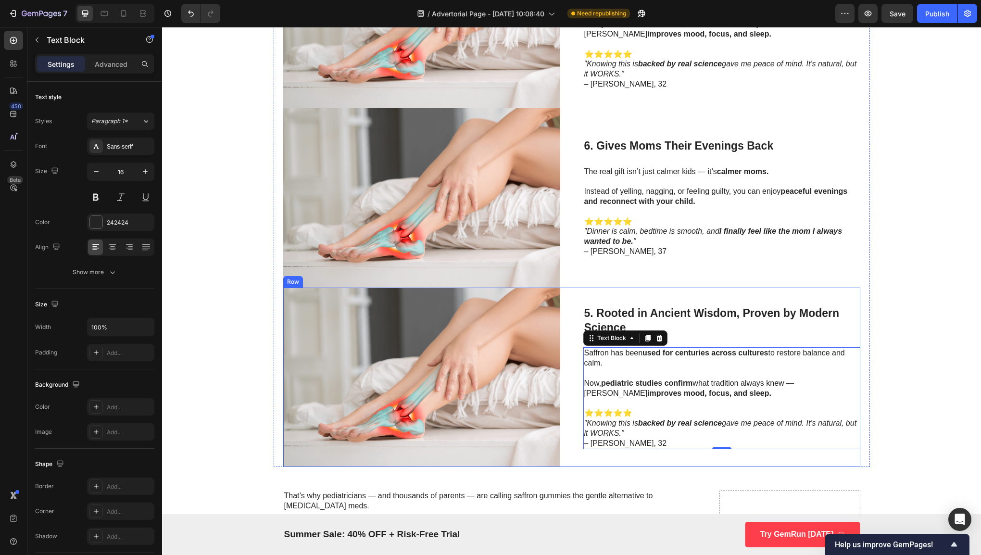
click at [667, 305] on h3 "5. Rooted in Ancient Wisdom, Proven by Modern Science" at bounding box center [721, 320] width 277 height 31
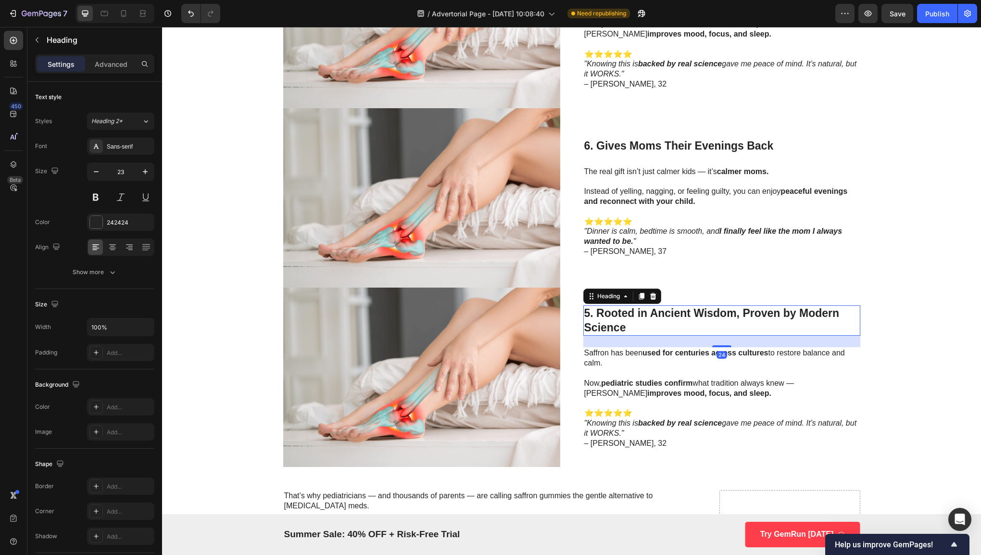
click at [672, 321] on h3 "5. Rooted in Ancient Wisdom, Proven by Modern Science" at bounding box center [721, 320] width 277 height 31
click at [672, 321] on p "5. Rooted in Ancient Wisdom, Proven by Modern Science" at bounding box center [721, 320] width 275 height 29
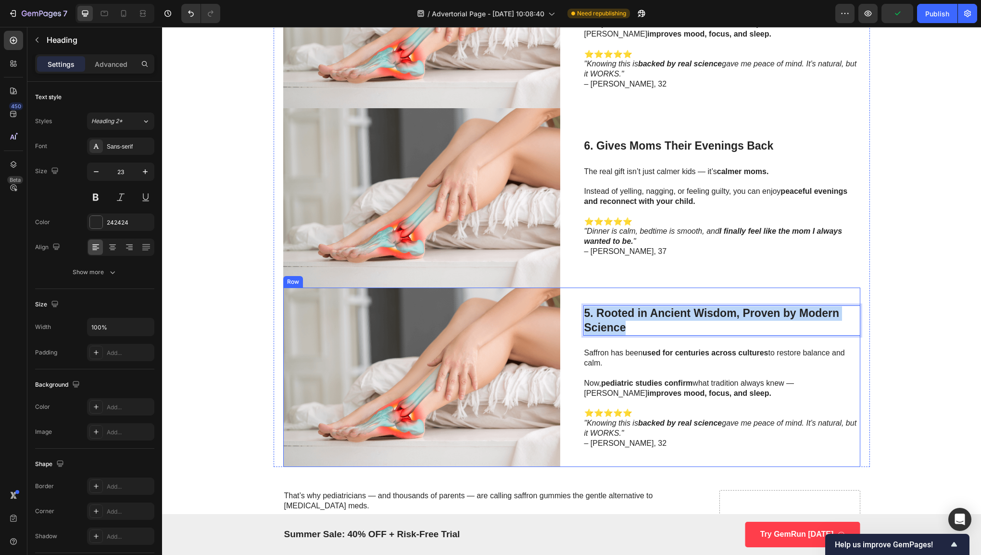
drag, startPoint x: 672, startPoint y: 322, endPoint x: 577, endPoint y: 304, distance: 96.9
click at [577, 304] on div "Image 5. Rooted in Ancient Wisdom, Proven by Modern Science Heading 24 Saffron …" at bounding box center [571, 376] width 577 height 179
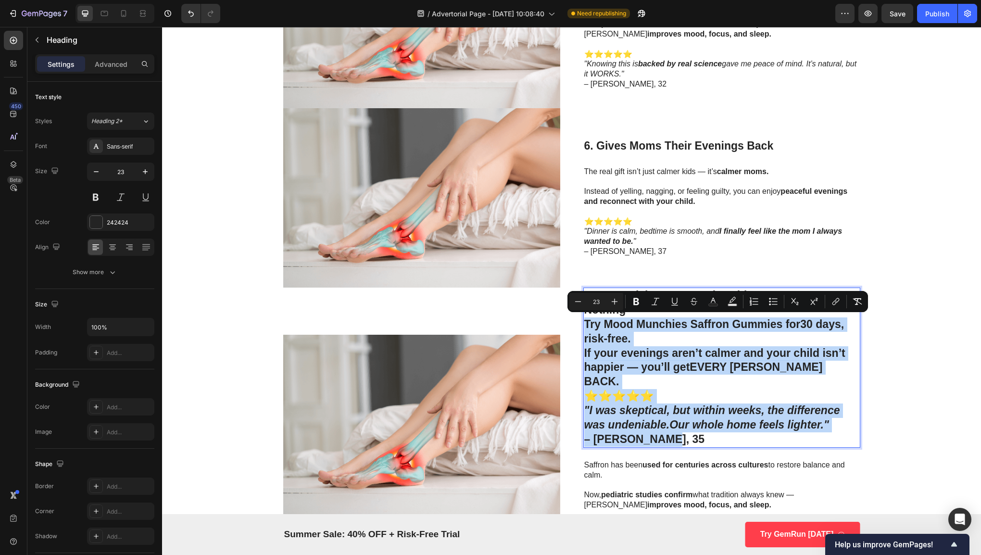
copy h3 "Try Mood Munchies Saffron Gummies for 30 days, risk-free. If your evenings aren…"
drag, startPoint x: 579, startPoint y: 321, endPoint x: 681, endPoint y: 418, distance: 140.7
click at [681, 418] on h3 "7. 100% Risk-Free: Happier Kids, or You Pay Nothing Try Mood Munchies Saffron G…" at bounding box center [721, 367] width 277 height 160
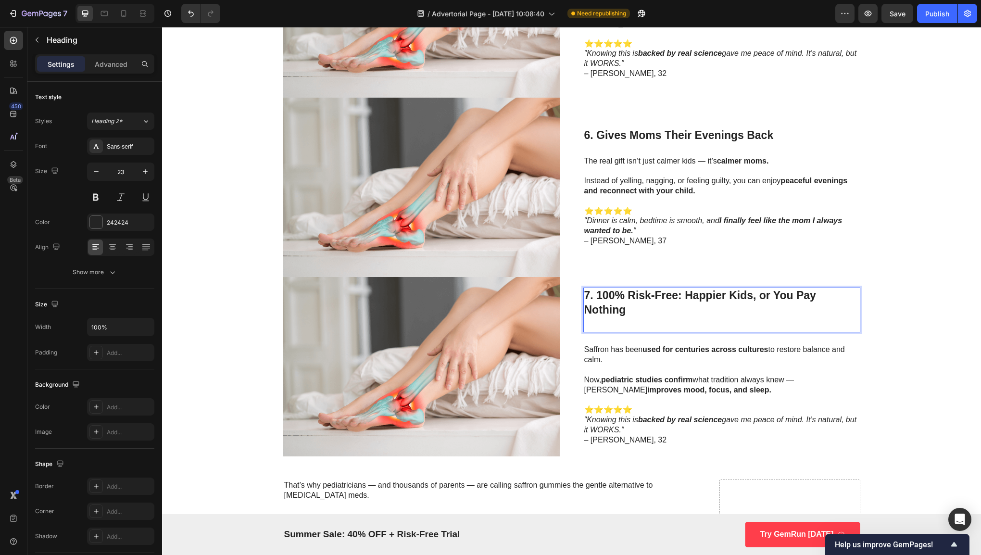
scroll to position [1677, 0]
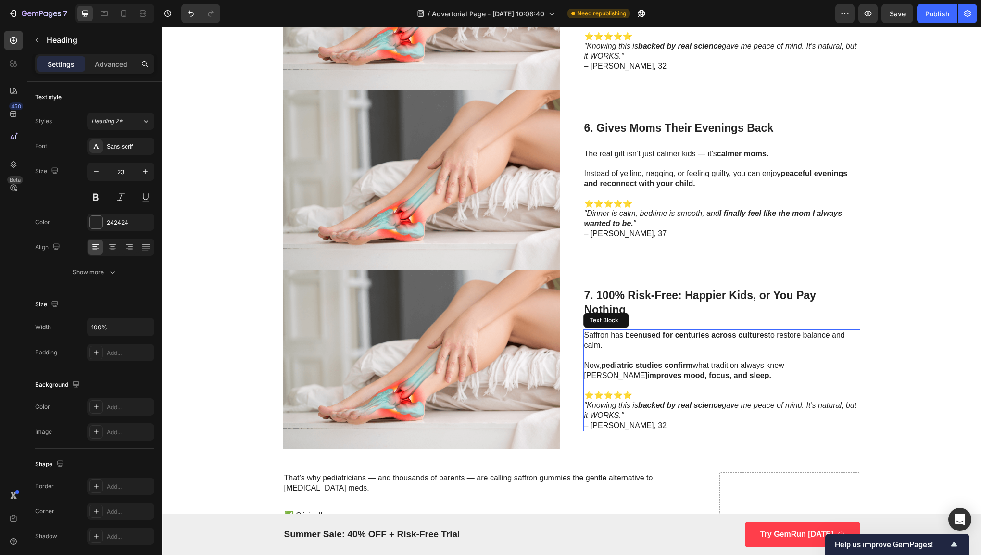
click at [647, 372] on strong "improves mood, focus, and sleep." at bounding box center [709, 375] width 124 height 8
click at [665, 409] on p "⭐⭐⭐⭐⭐ "Knowing this is backed by real science gave me peace of mind. It’s natur…" at bounding box center [721, 410] width 275 height 40
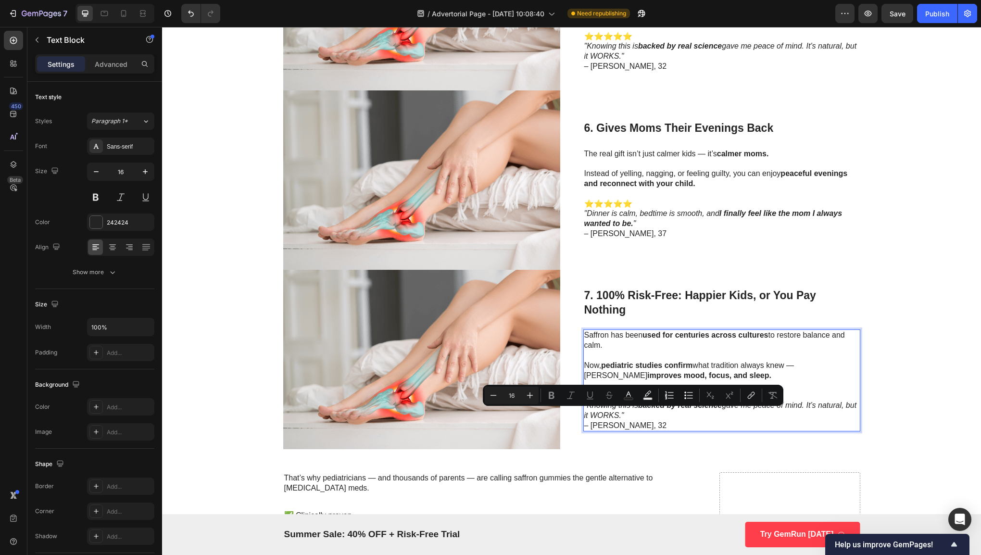
click at [647, 428] on p "⭐⭐⭐⭐⭐ "Knowing this is backed by real science gave me peace of mind. It’s natur…" at bounding box center [721, 410] width 275 height 40
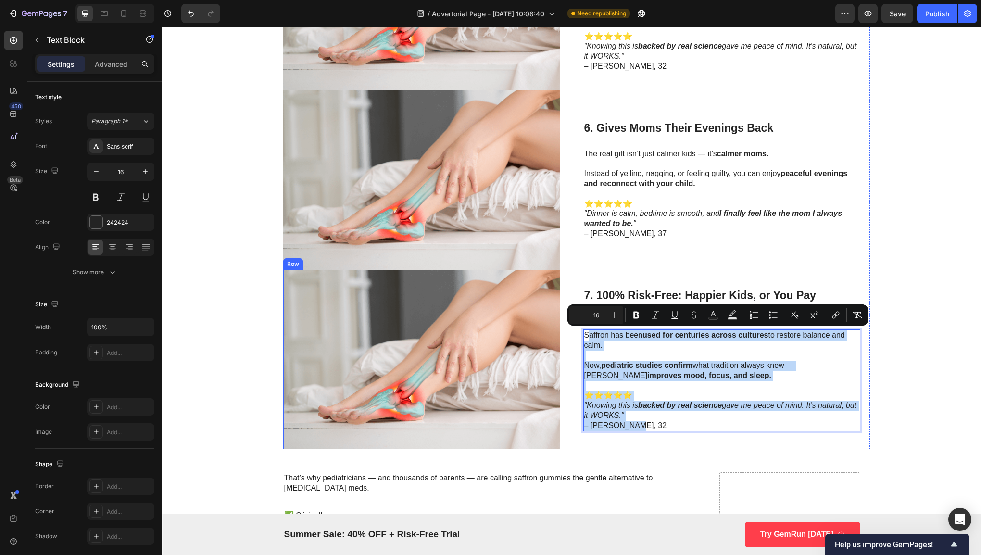
drag, startPoint x: 646, startPoint y: 426, endPoint x: 583, endPoint y: 326, distance: 118.4
click at [583, 326] on div "⁠⁠⁠⁠⁠⁠⁠ 7. 100% Risk-Free: Happier Kids, or You Pay Nothing Heading Saffron has…" at bounding box center [721, 359] width 277 height 179
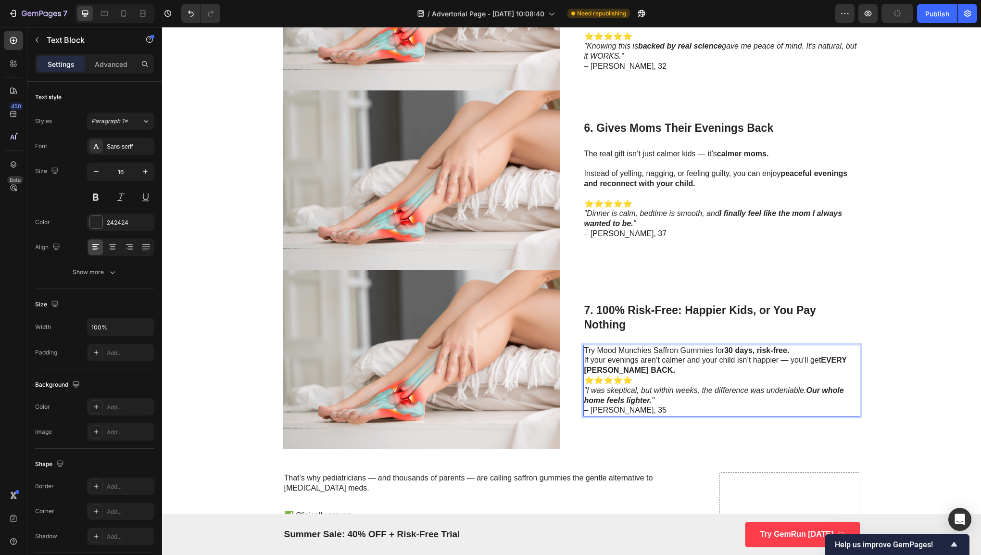
click at [584, 379] on p "⭐⭐⭐⭐⭐ "I was skeptical, but within weeks, the difference was undeniable. Our wh…" at bounding box center [721, 395] width 275 height 40
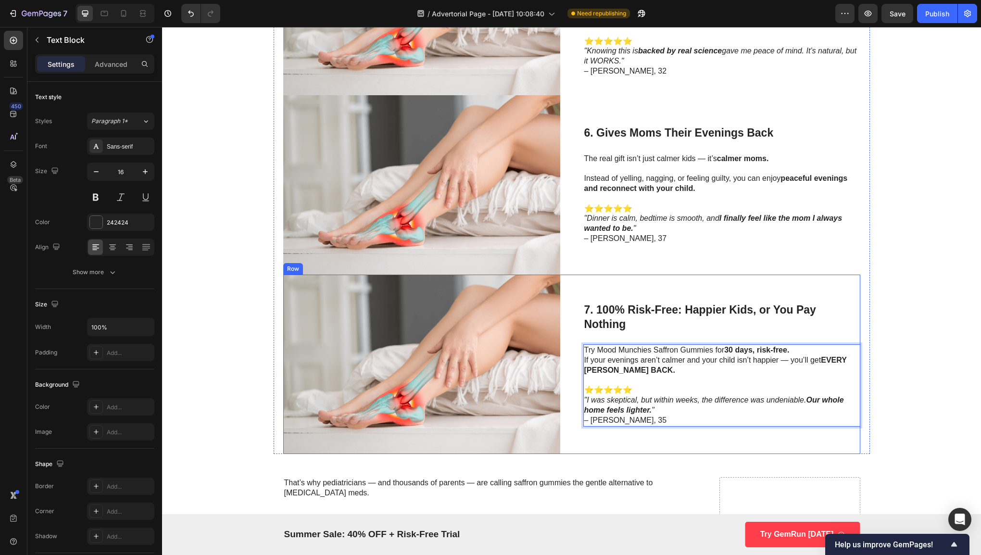
click at [578, 359] on div "Image ⁠⁠⁠⁠⁠⁠⁠ 7. 100% Risk-Free: Happier Kids, or You Pay Nothing Heading Try M…" at bounding box center [571, 363] width 577 height 179
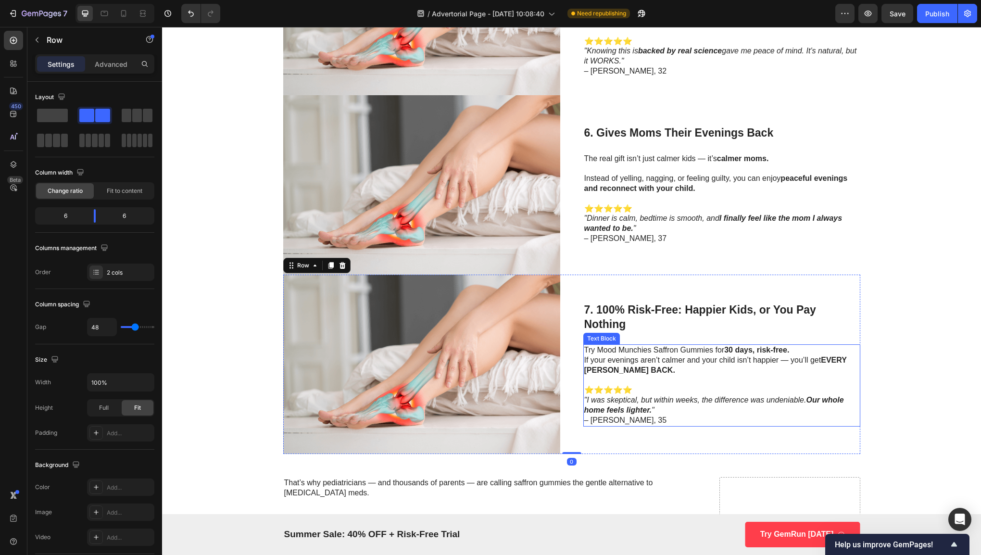
click at [584, 359] on p "If your evenings aren’t calmer and your child isn’t happier — you’ll get EVERY …" at bounding box center [721, 365] width 275 height 20
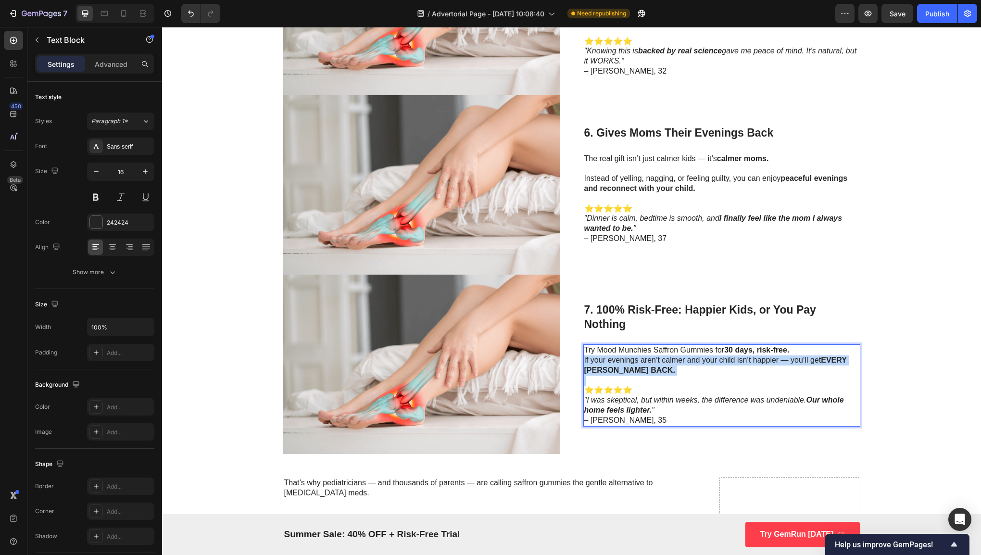
click at [584, 359] on p "If your evenings aren’t calmer and your child isn’t happier — you’ll get EVERY …" at bounding box center [721, 365] width 275 height 20
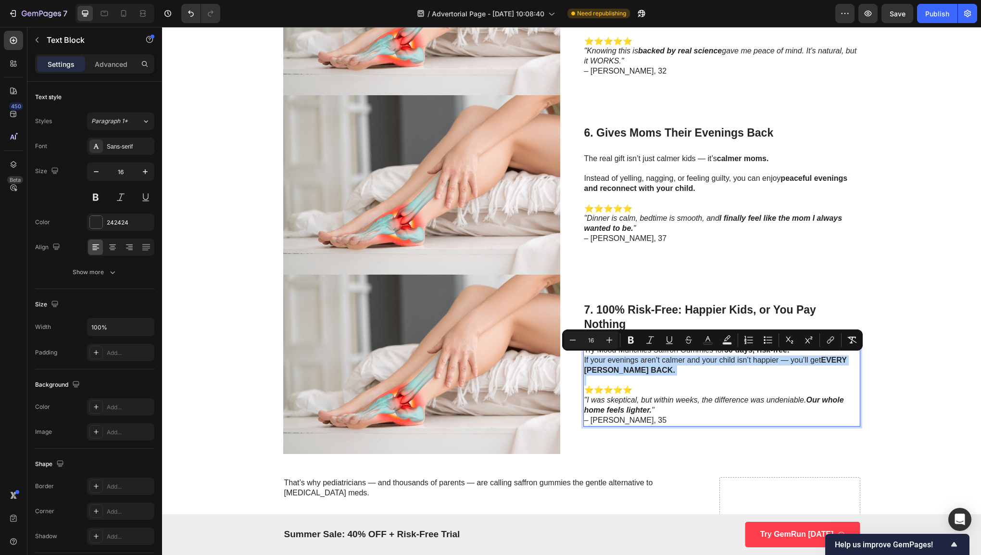
click at [583, 360] on div "Try Mood Munchies Saffron Gummies for 30 days, risk-free. If your evenings aren…" at bounding box center [721, 385] width 277 height 82
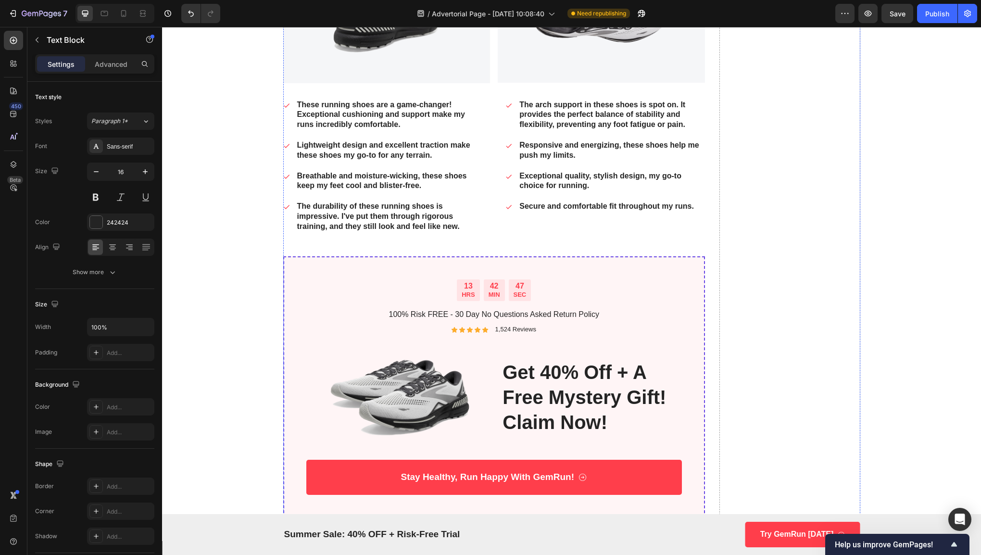
scroll to position [3318, 0]
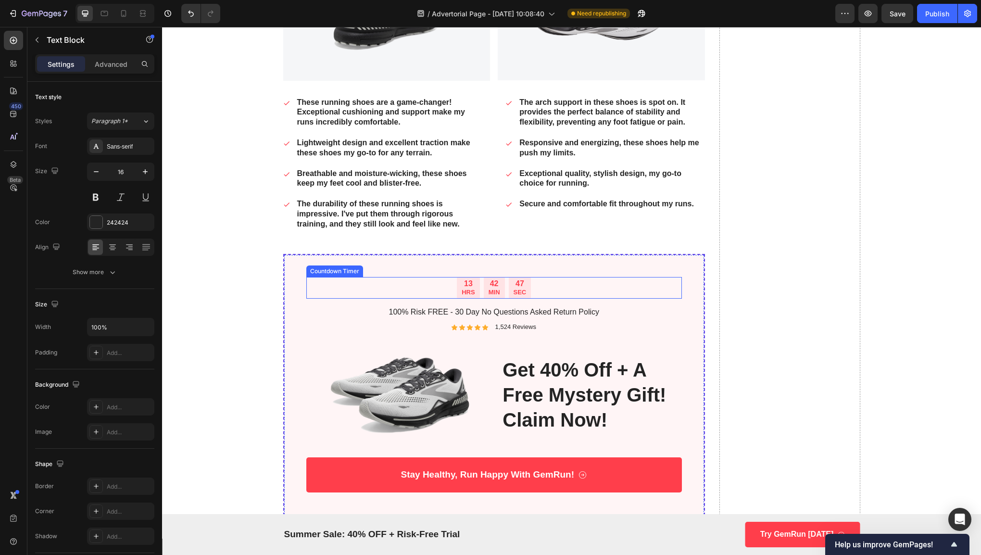
click at [559, 307] on p "100% Risk FREE - 30 Day No Questions Asked Return Policy" at bounding box center [494, 312] width 374 height 10
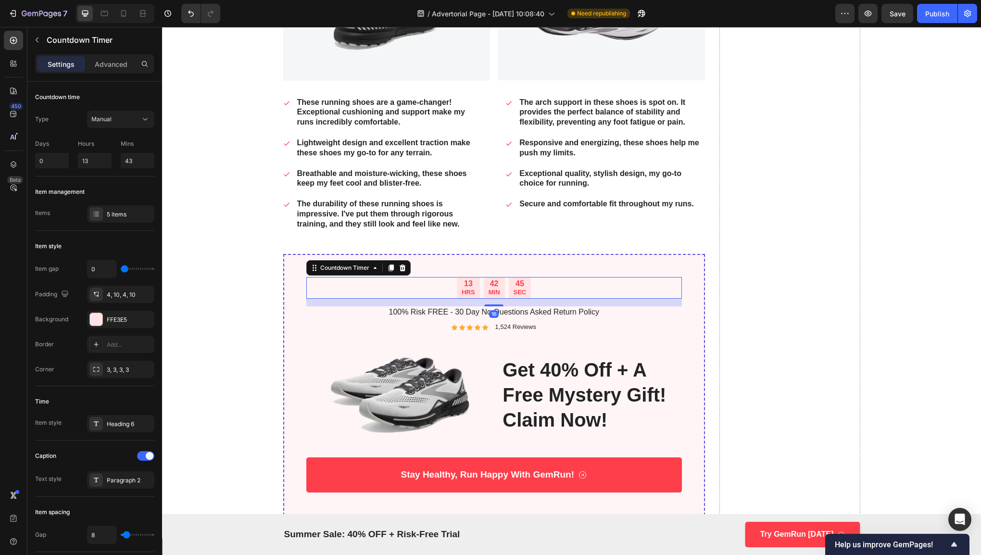
click at [577, 284] on div "13 HRS 42 MIN 45 SEC" at bounding box center [494, 288] width 376 height 22
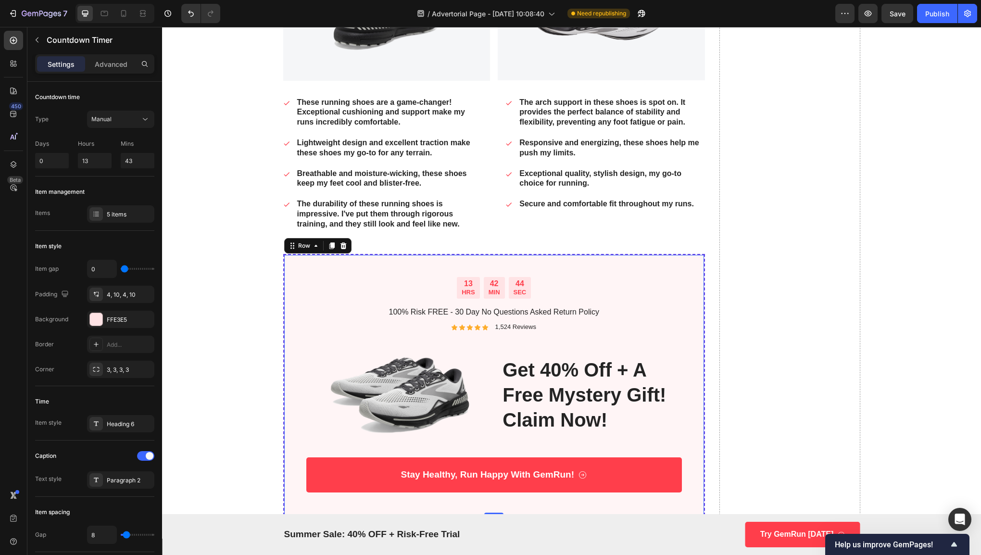
click at [584, 261] on div "13 HRS 42 MIN 44 SEC Countdown Timer 100% Risk FREE - 30 Day No Questions Asked…" at bounding box center [494, 384] width 422 height 261
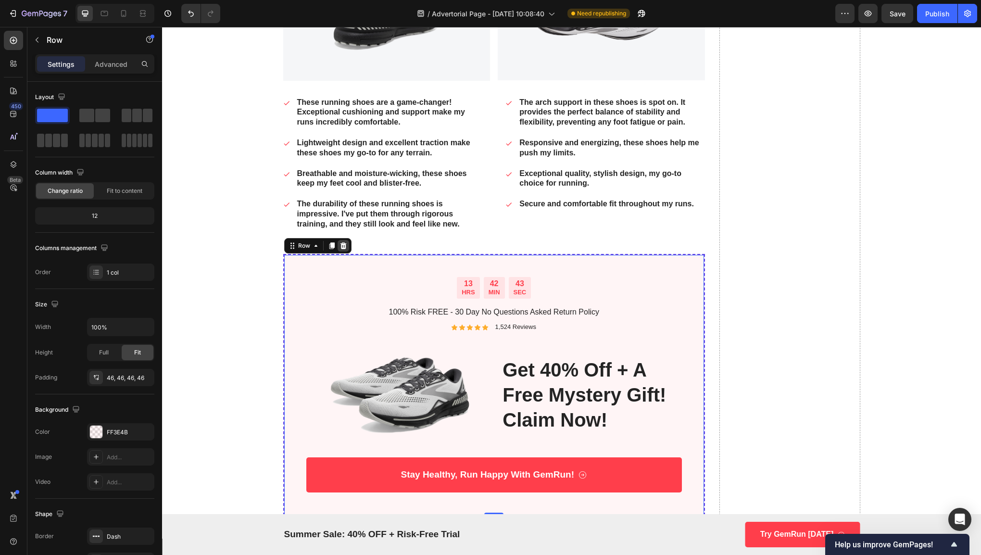
click at [340, 242] on icon at bounding box center [343, 245] width 6 height 7
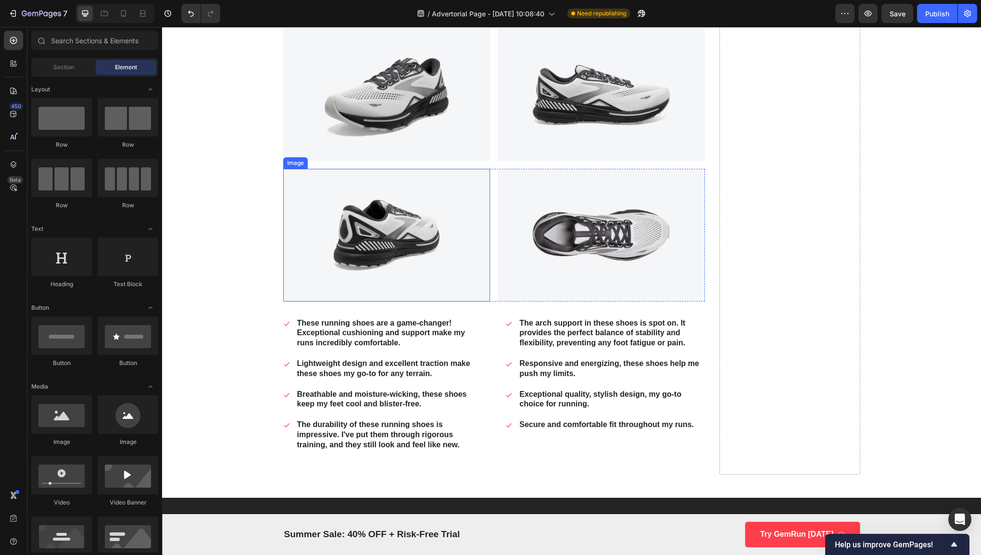
scroll to position [3097, 0]
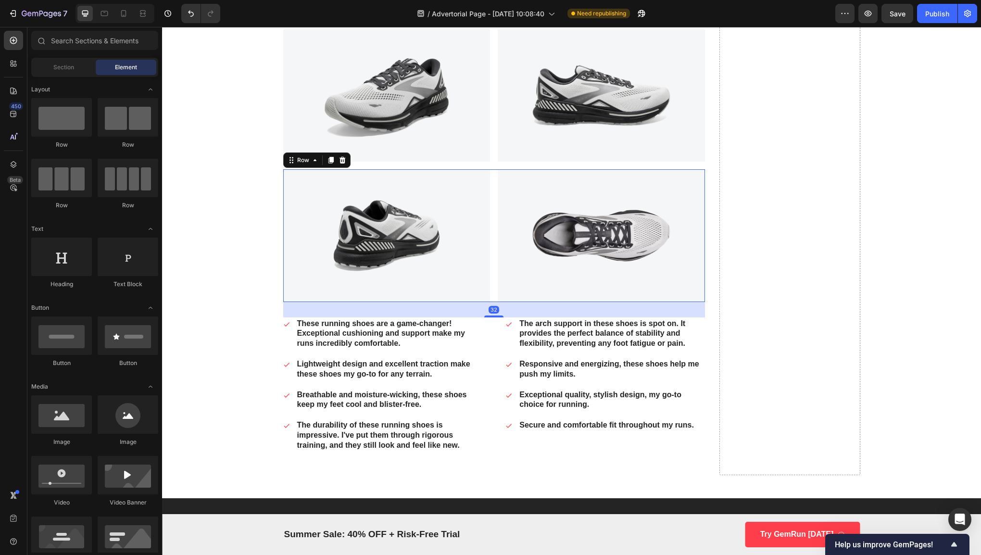
click at [492, 254] on div "Image Image Row 32" at bounding box center [494, 235] width 422 height 132
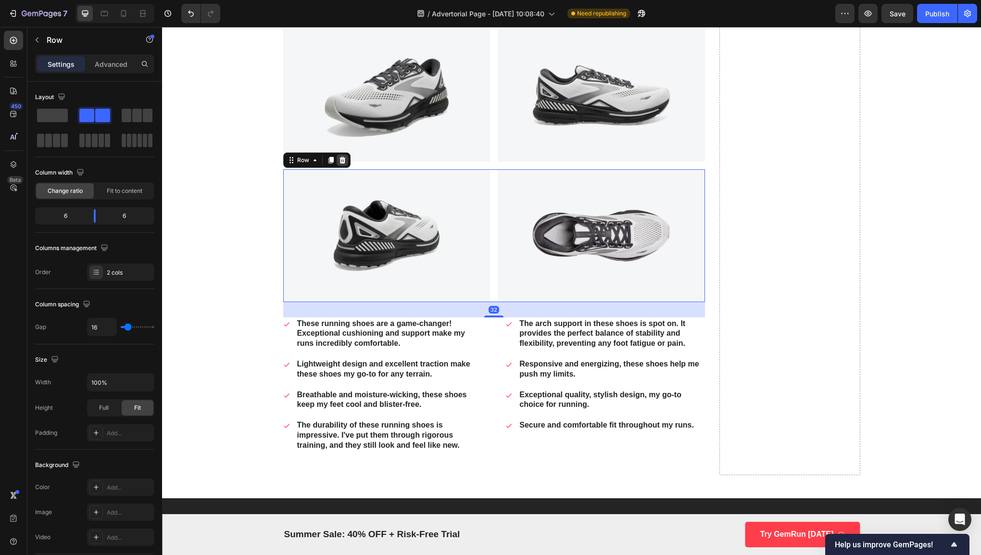
click at [339, 157] on icon at bounding box center [342, 160] width 6 height 7
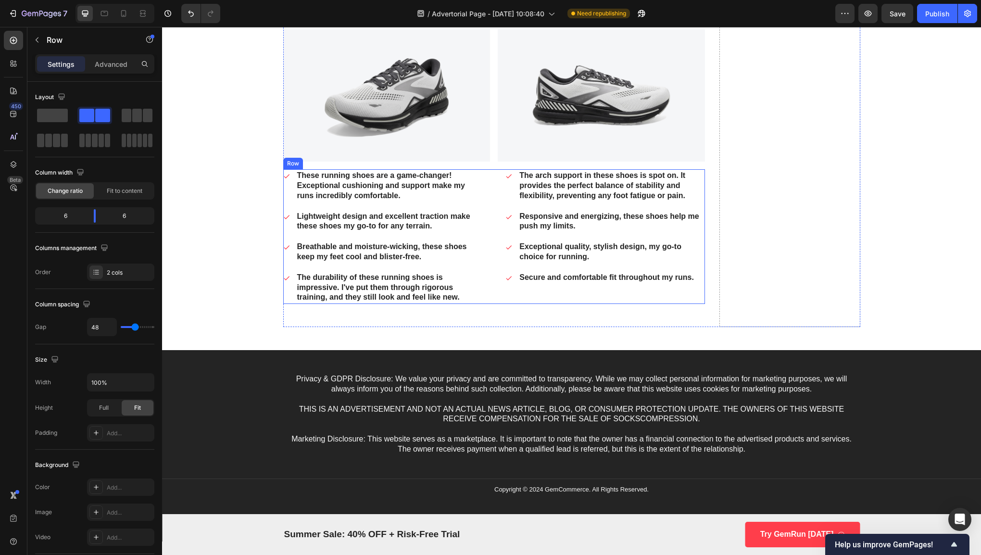
click at [487, 211] on div "These running shoes are a game-changer! Exceptional cushioning and support make…" at bounding box center [494, 236] width 422 height 135
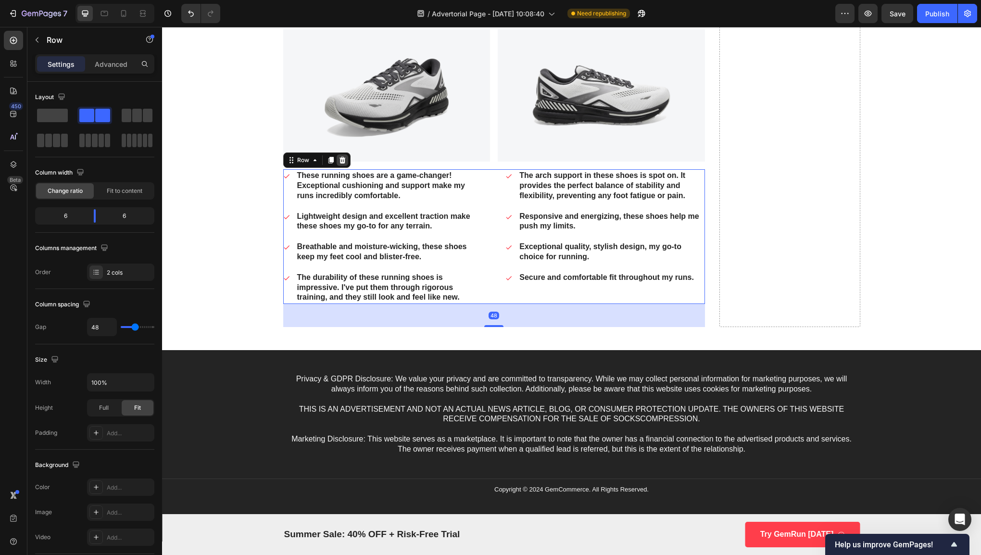
click at [338, 156] on icon at bounding box center [342, 160] width 8 height 8
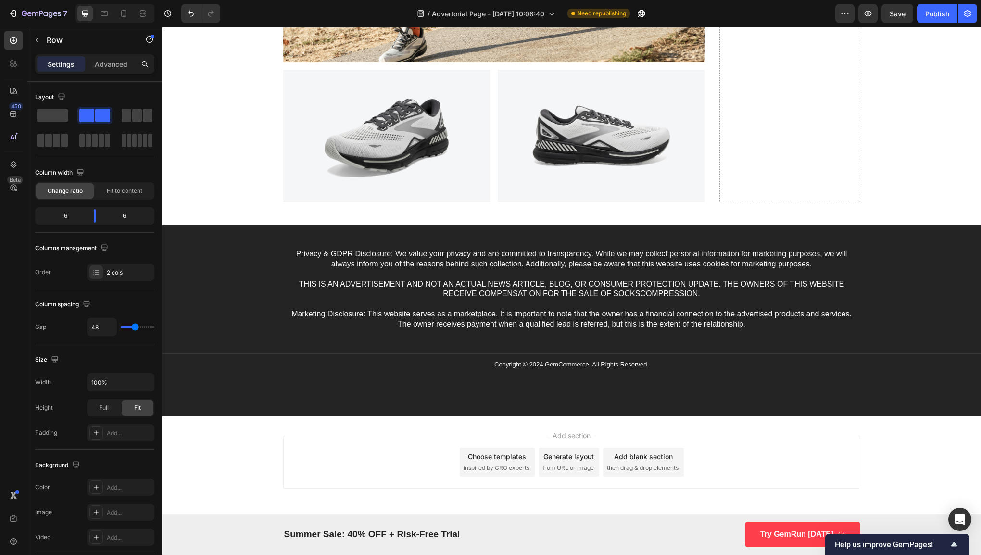
scroll to position [3045, 0]
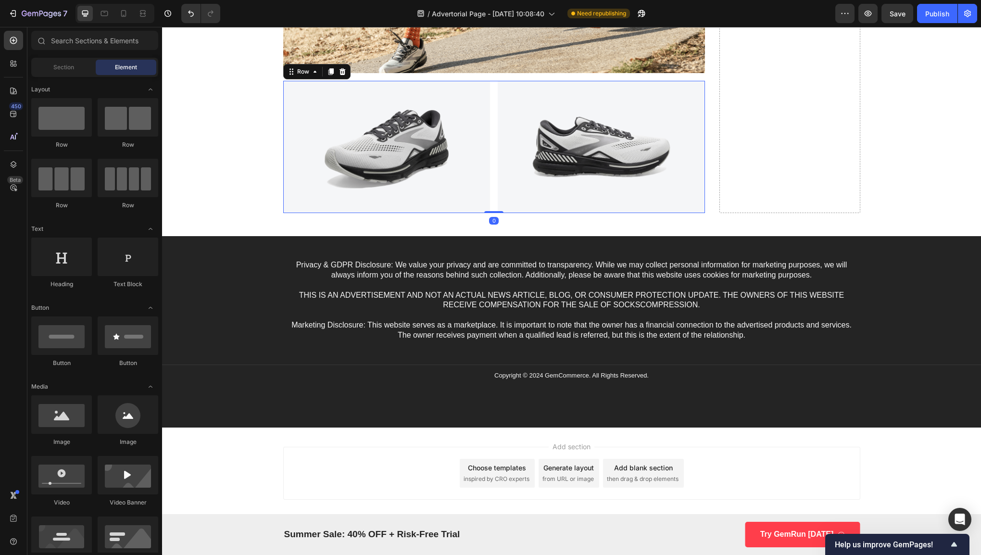
click at [490, 131] on div "Image Image Row 0" at bounding box center [494, 147] width 422 height 132
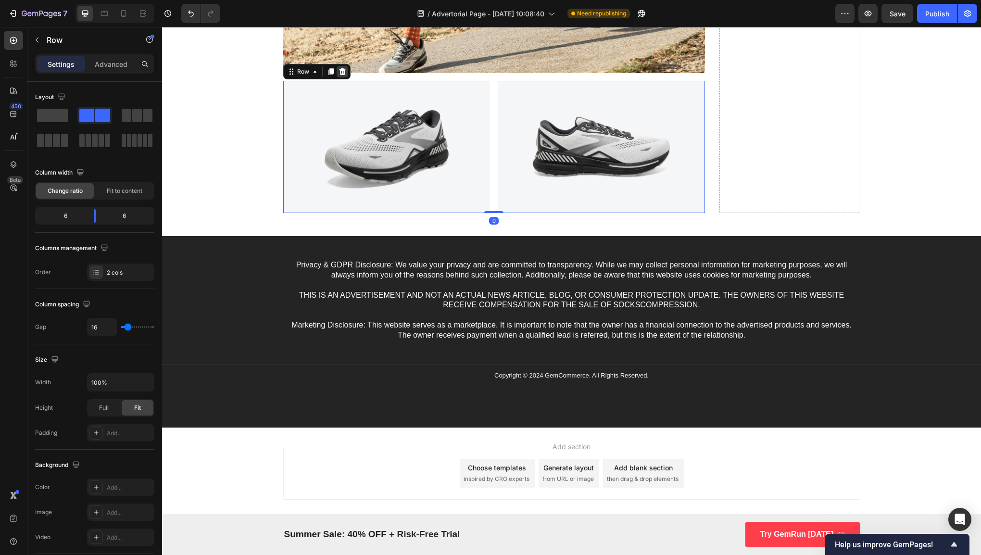
click at [339, 68] on icon at bounding box center [342, 71] width 6 height 7
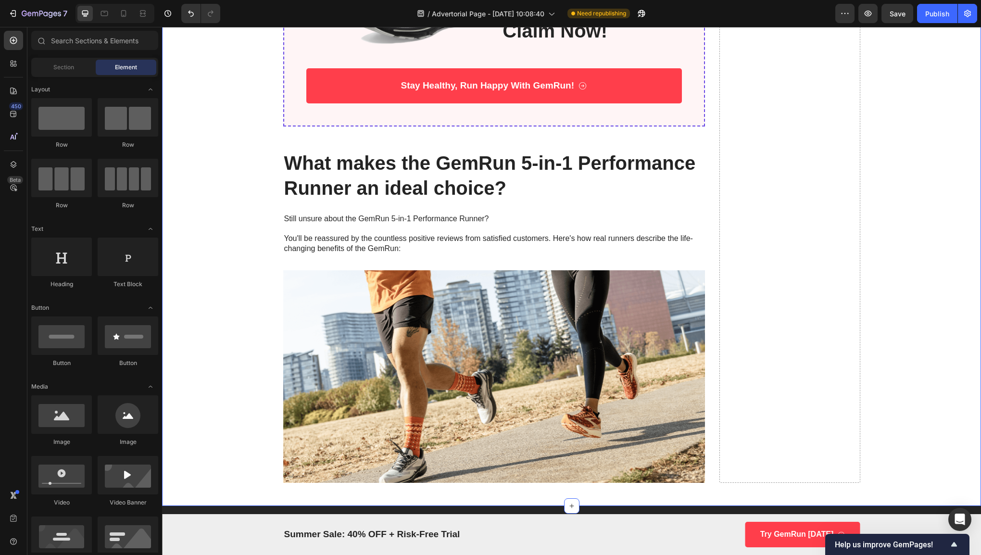
scroll to position [2632, 0]
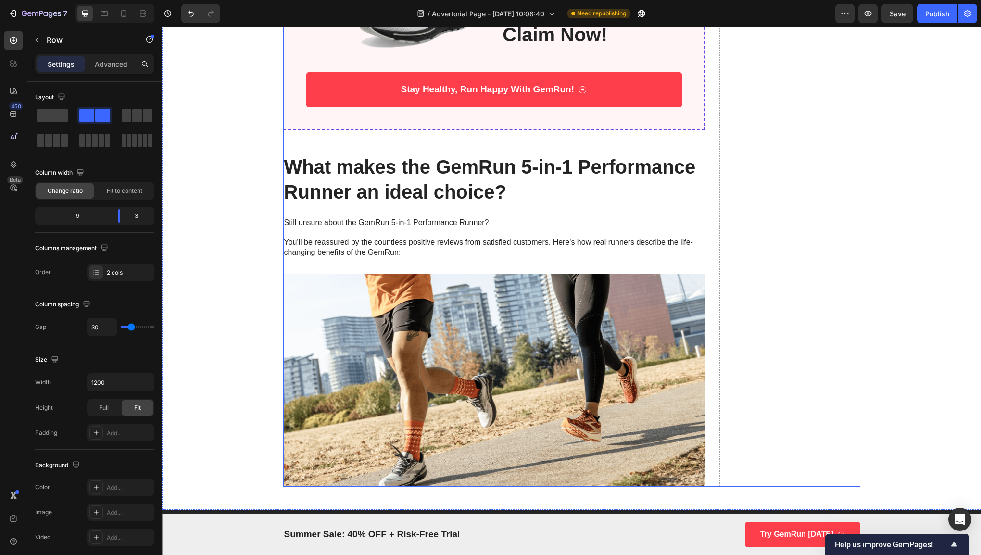
click at [615, 202] on div "That’s why pediatricians — and thousands of parents — are calling saffron gummi…" at bounding box center [494, 1] width 422 height 970
click at [574, 227] on p "Still unsure about the GemRun 5-in-1 Performance Runner? You'll be reassured by…" at bounding box center [494, 238] width 420 height 40
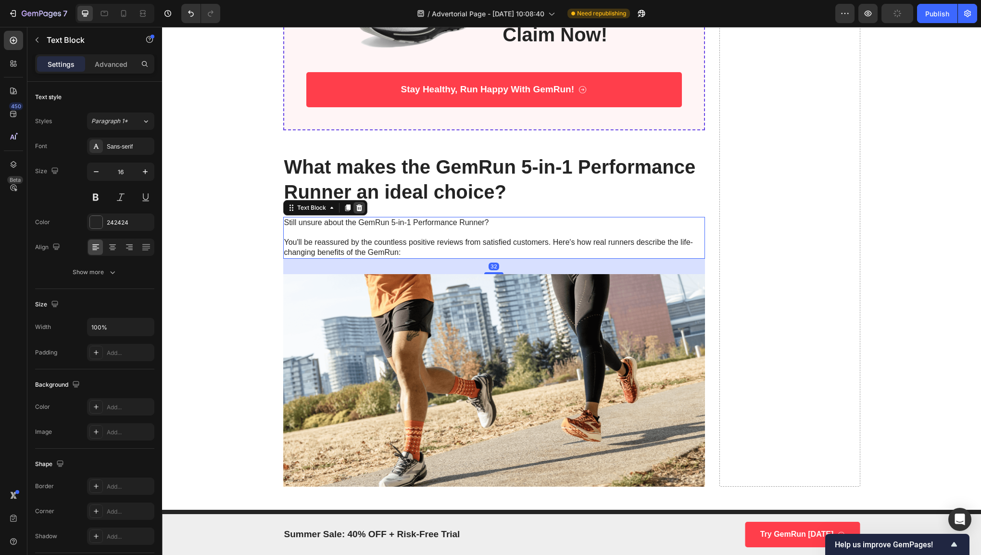
click at [357, 204] on icon at bounding box center [359, 207] width 6 height 7
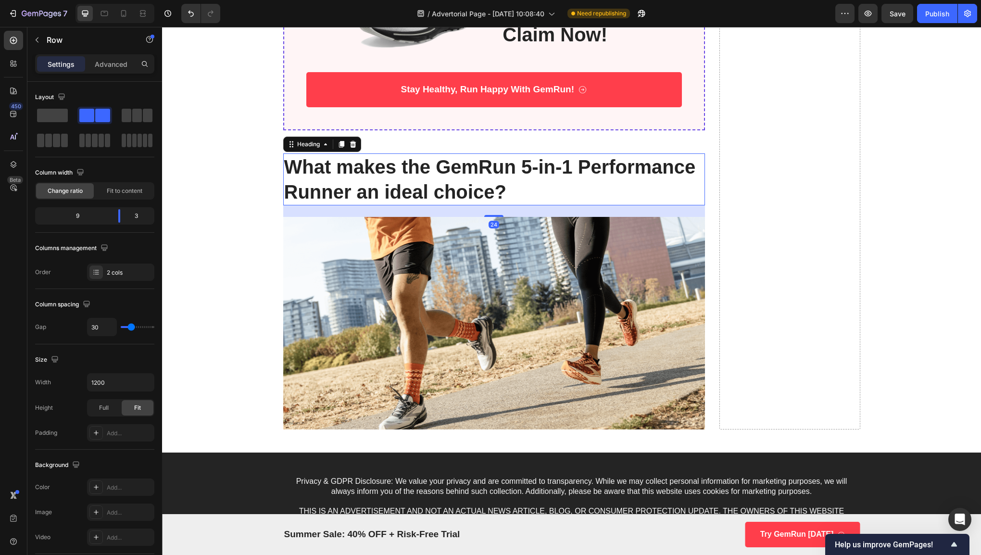
click at [528, 182] on h2 "What makes the GemRun 5-in-1 Performance Runner an ideal choice?" at bounding box center [494, 179] width 422 height 52
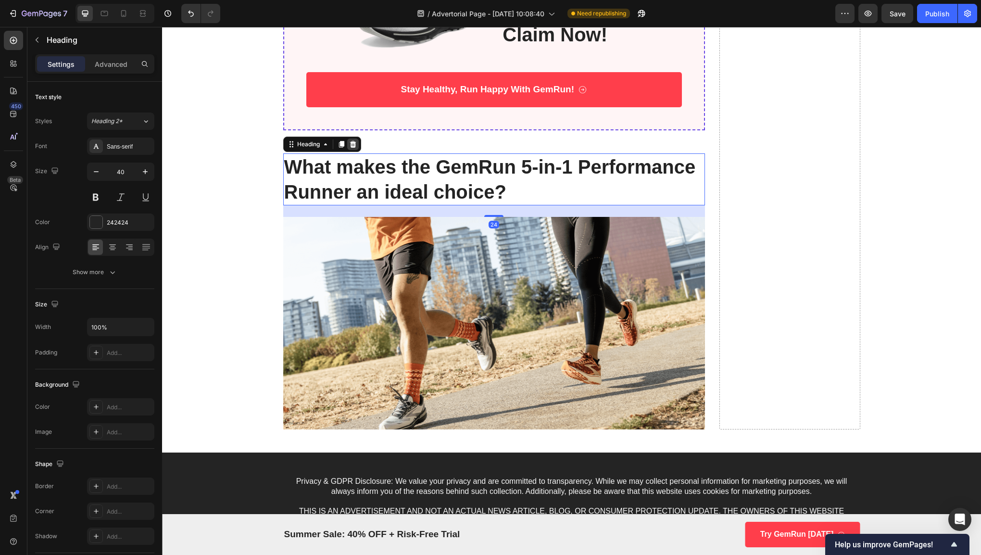
click at [350, 138] on div at bounding box center [353, 144] width 12 height 12
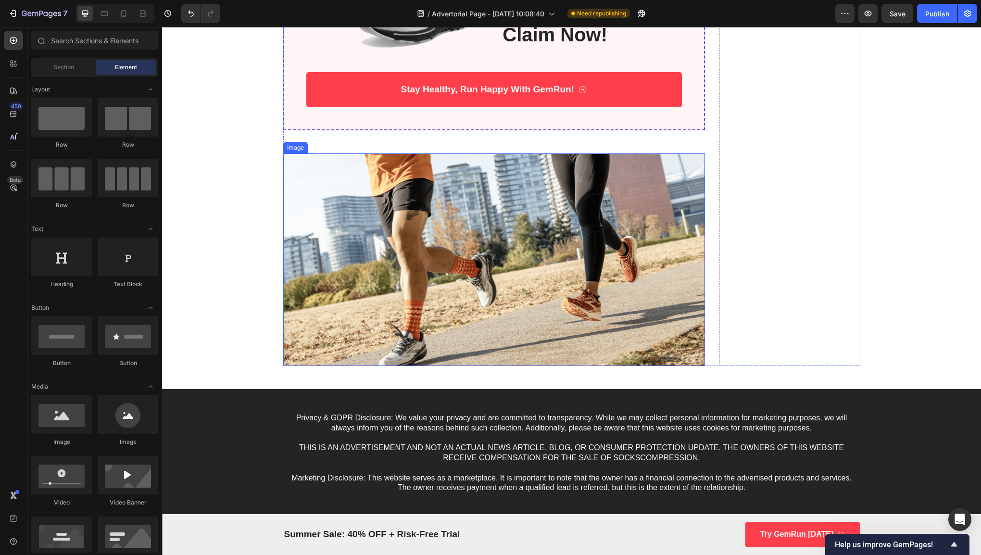
click at [518, 165] on img at bounding box center [494, 259] width 422 height 212
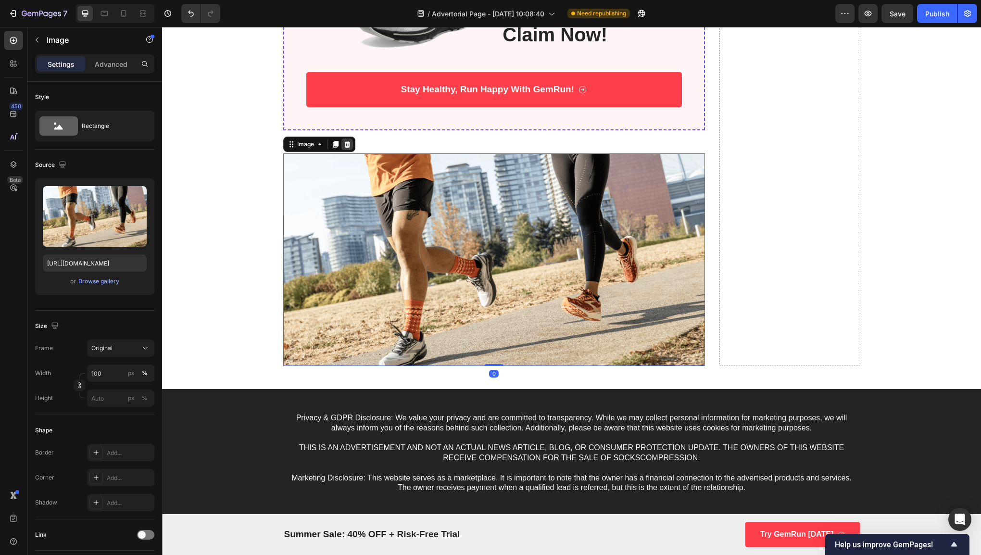
click at [341, 138] on div at bounding box center [347, 144] width 12 height 12
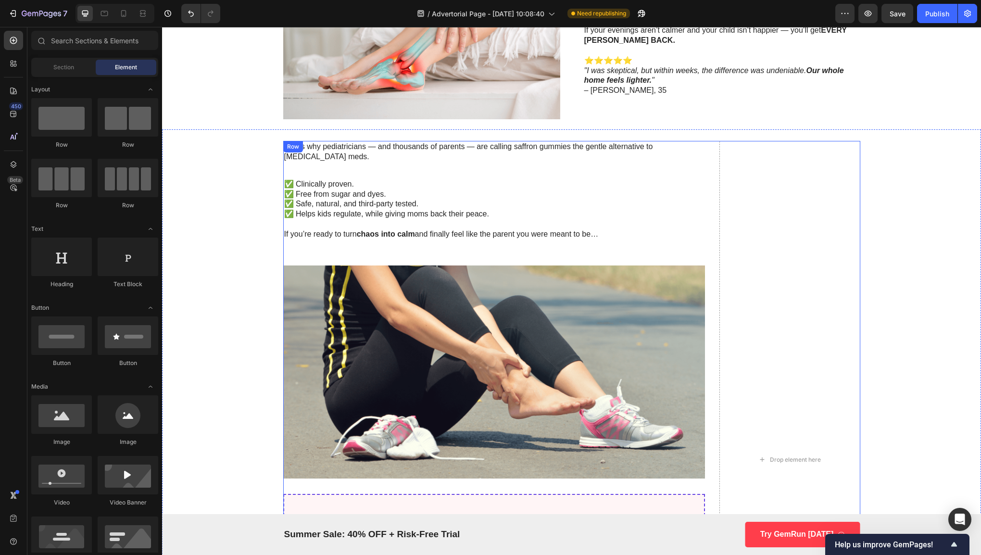
scroll to position [2030, 0]
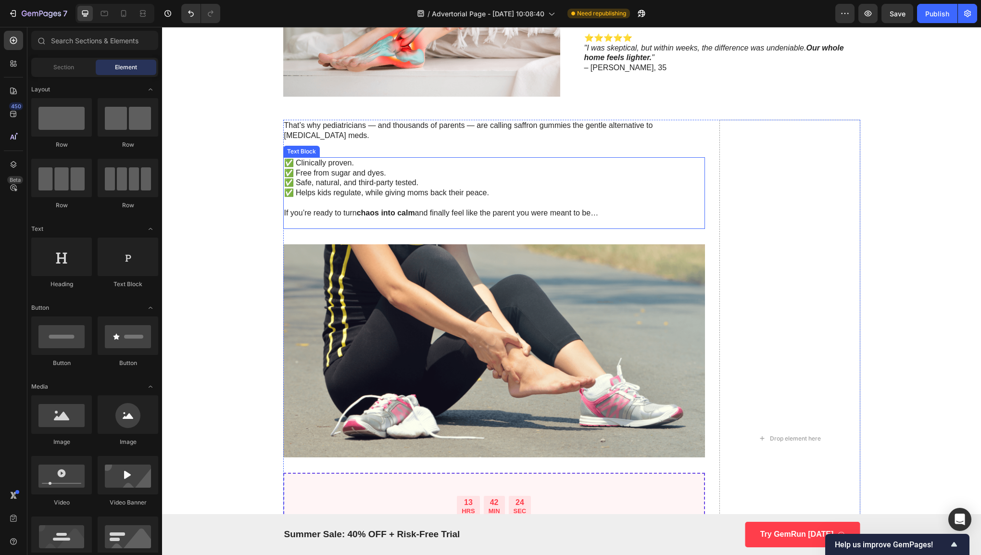
click at [695, 198] on p at bounding box center [494, 203] width 420 height 10
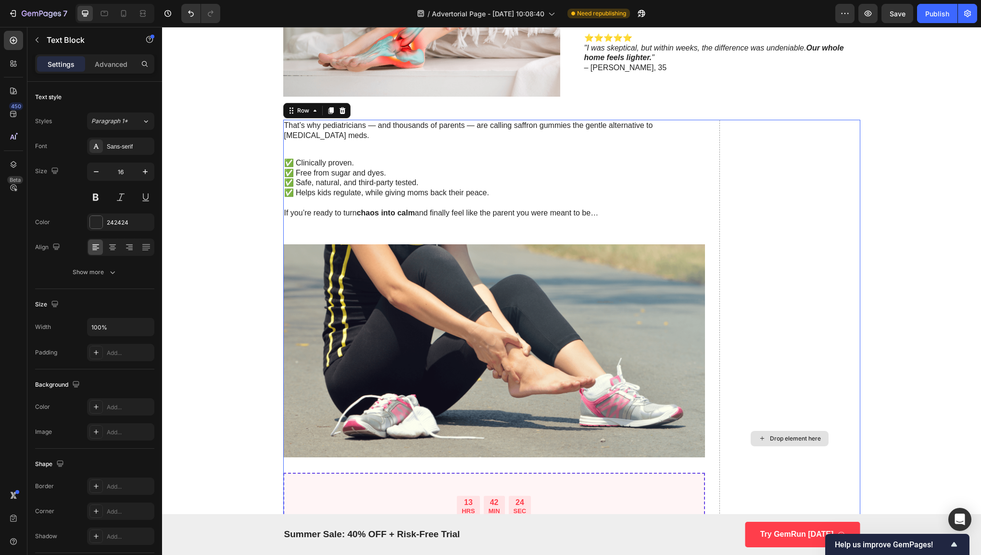
click at [742, 180] on div "Drop element here" at bounding box center [789, 438] width 141 height 637
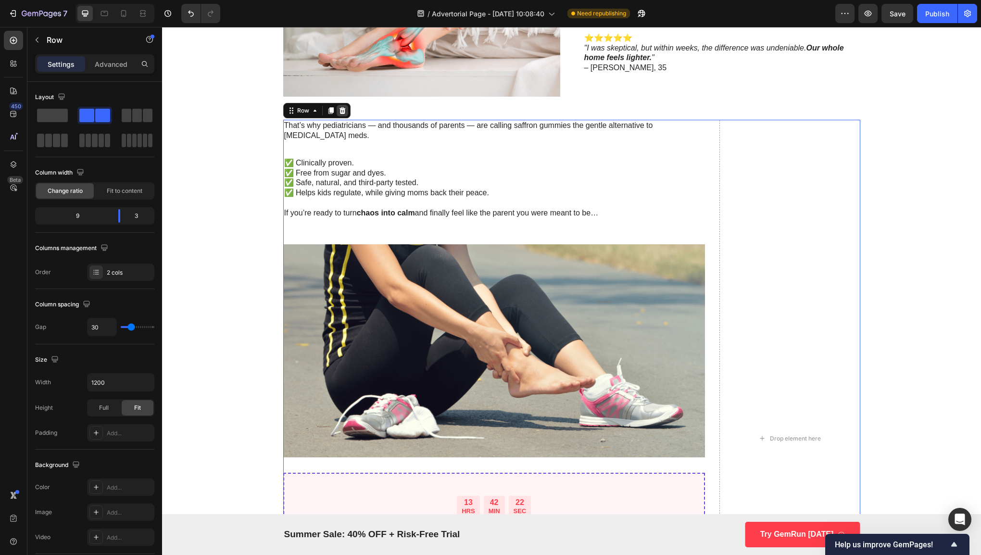
click at [338, 112] on icon at bounding box center [342, 111] width 8 height 8
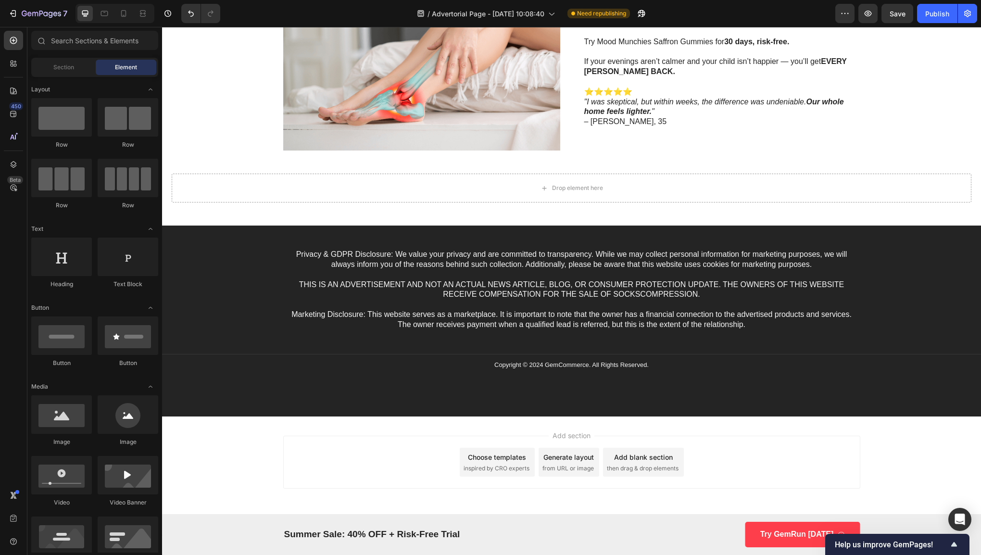
scroll to position [1974, 0]
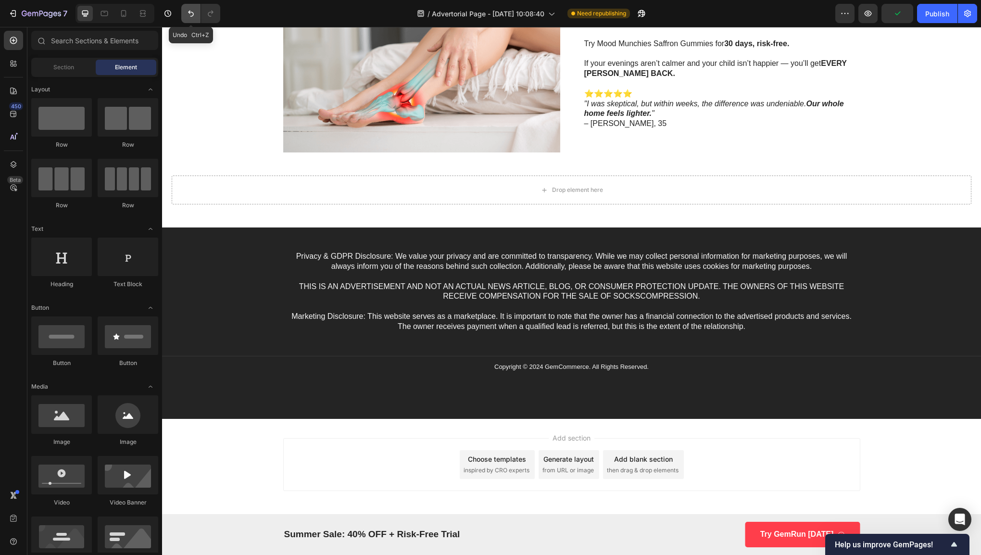
click at [188, 9] on icon "Undo/Redo" at bounding box center [191, 14] width 10 height 10
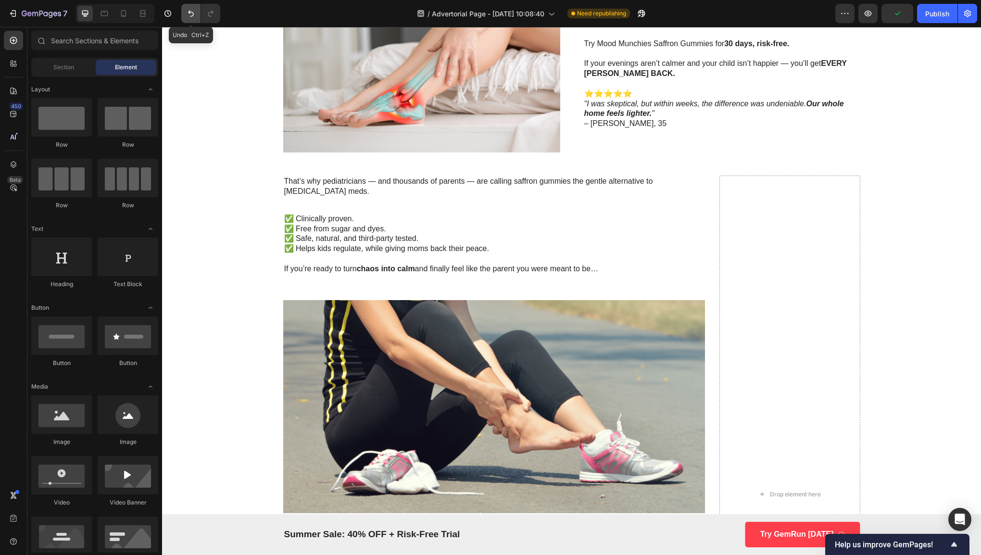
scroll to position [2030, 0]
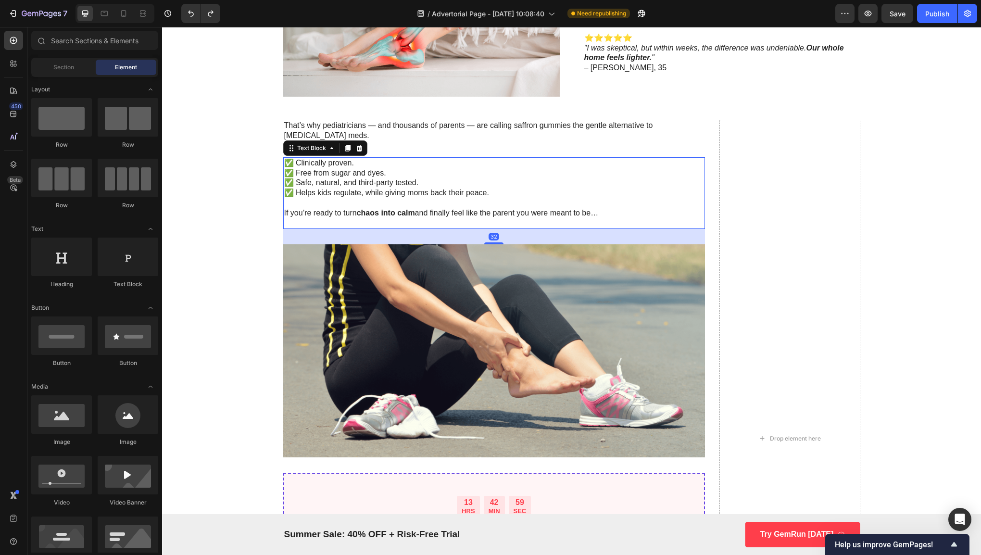
click at [375, 209] on strong "chaos into calm" at bounding box center [386, 213] width 58 height 8
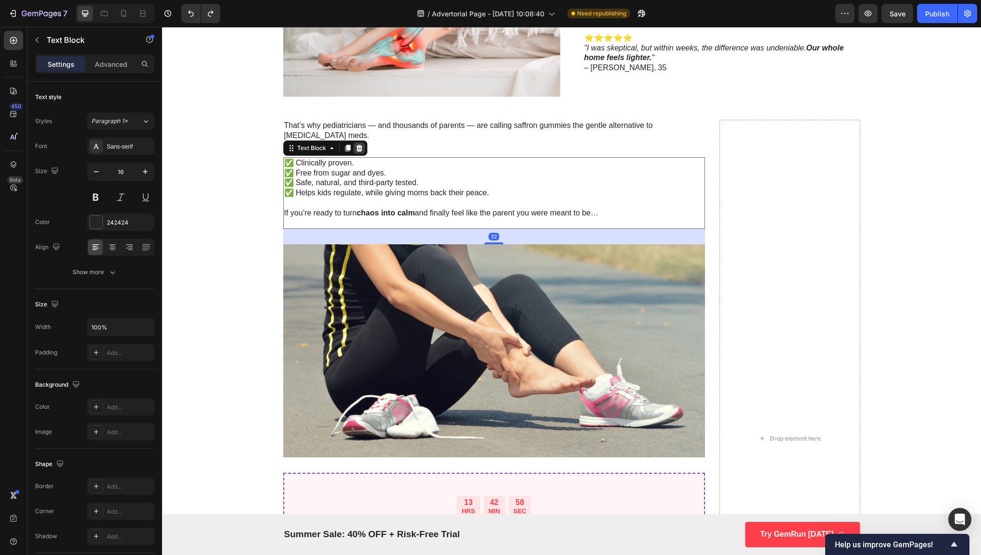
click at [358, 144] on icon at bounding box center [359, 148] width 8 height 8
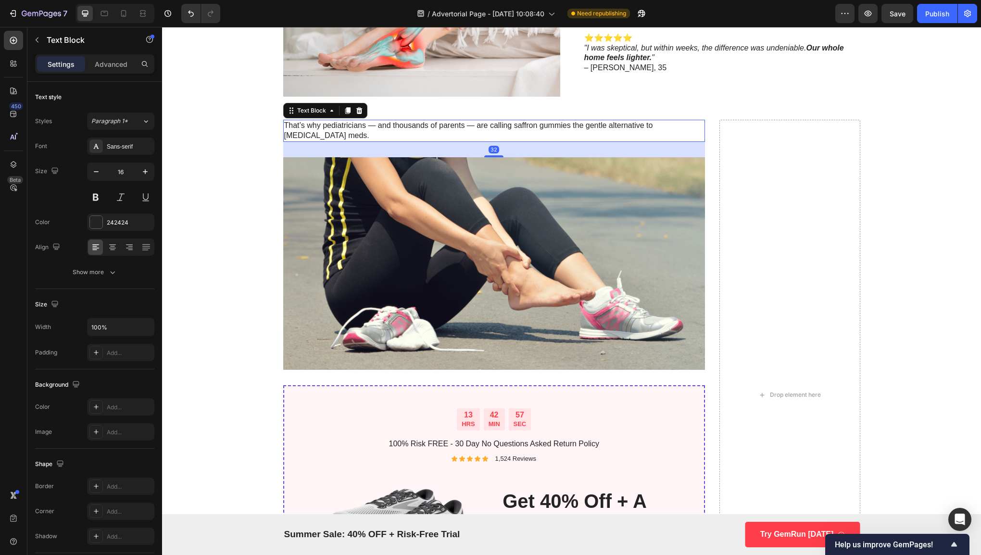
click at [368, 126] on p "That’s why pediatricians — and thousands of parents — are calling saffron gummi…" at bounding box center [494, 131] width 420 height 20
click at [356, 109] on icon at bounding box center [359, 110] width 6 height 7
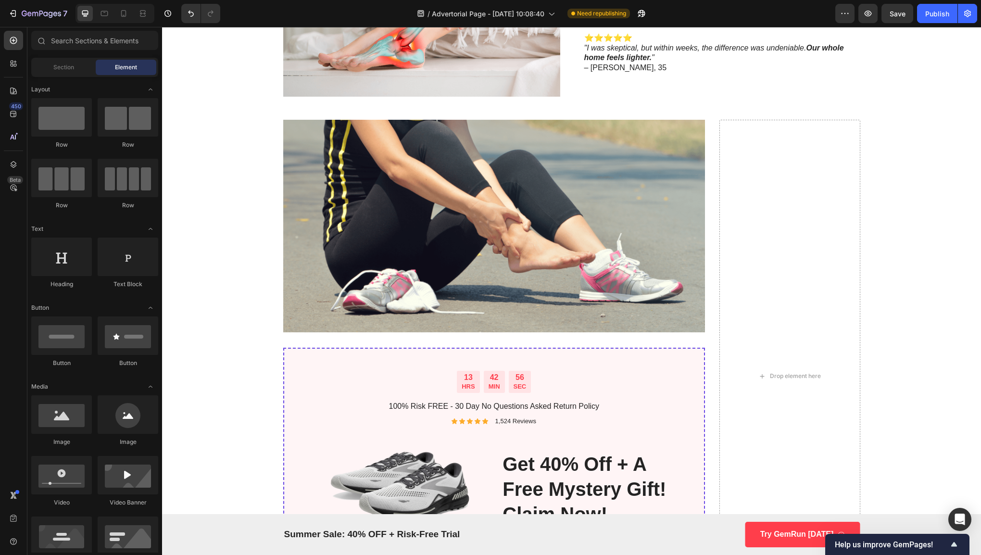
click at [408, 150] on img at bounding box center [494, 226] width 422 height 212
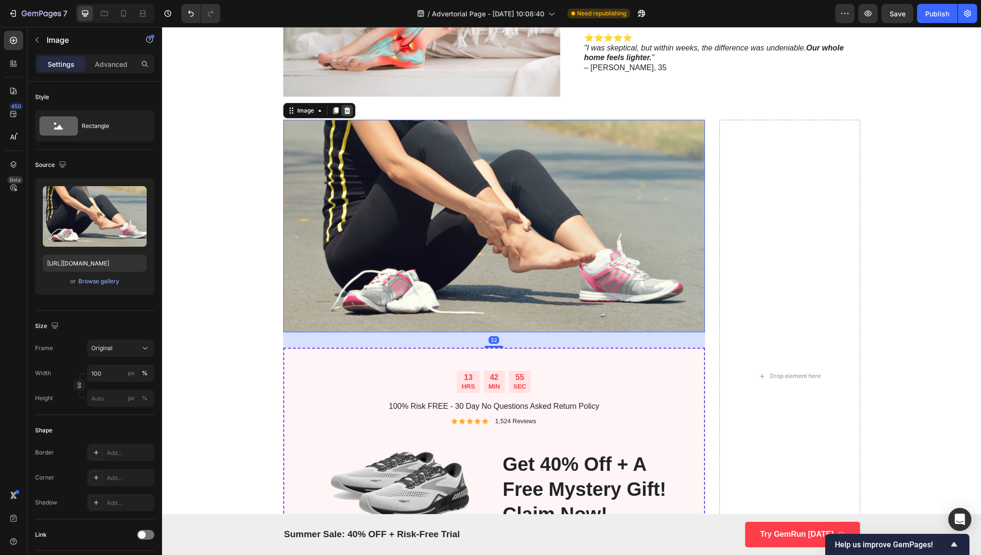
click at [344, 112] on icon at bounding box center [347, 111] width 8 height 8
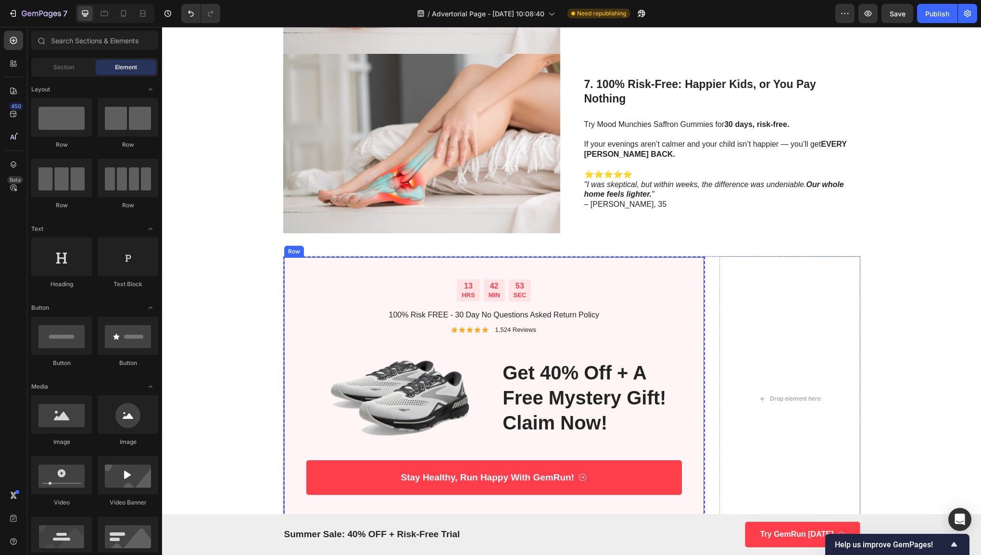
scroll to position [1889, 0]
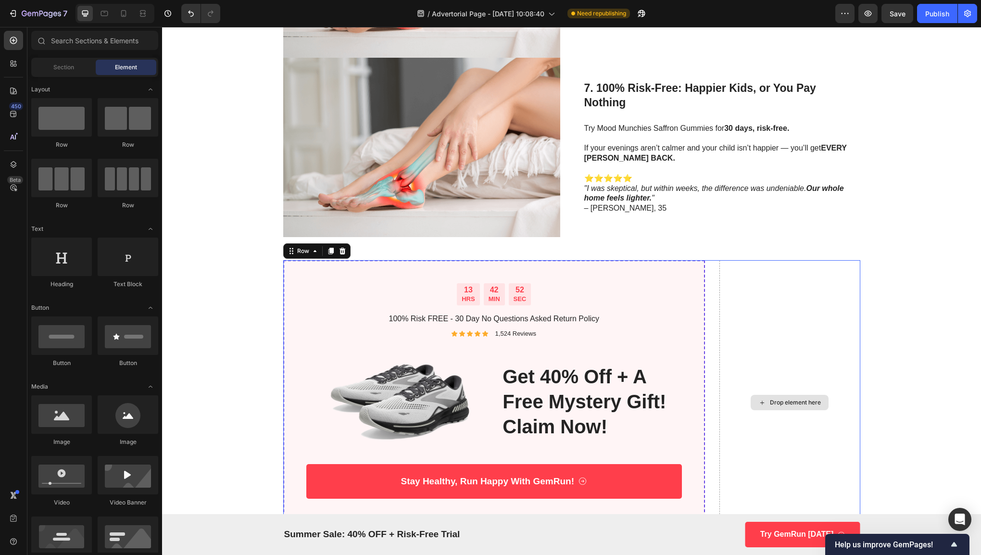
click at [741, 266] on div "Drop element here" at bounding box center [789, 402] width 141 height 285
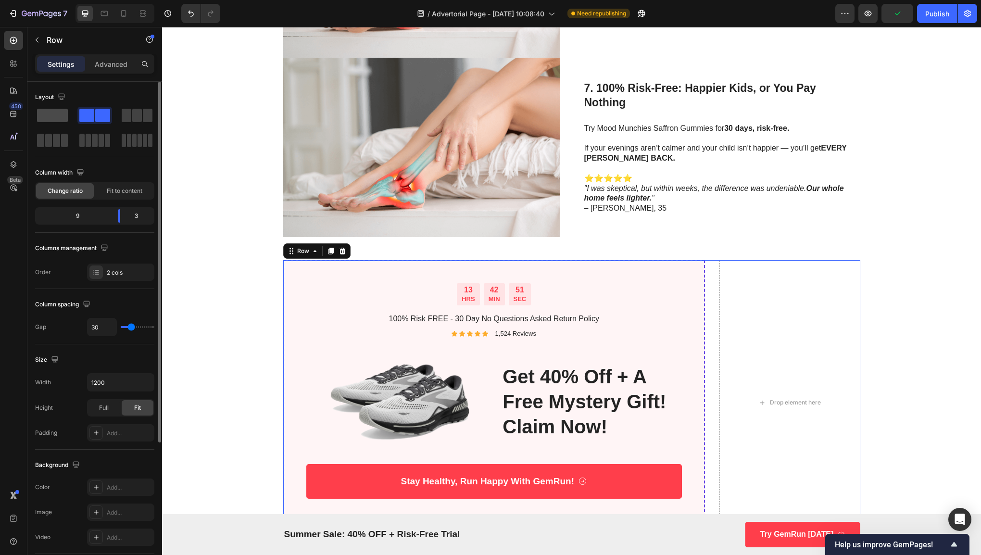
click at [64, 113] on span at bounding box center [52, 115] width 31 height 13
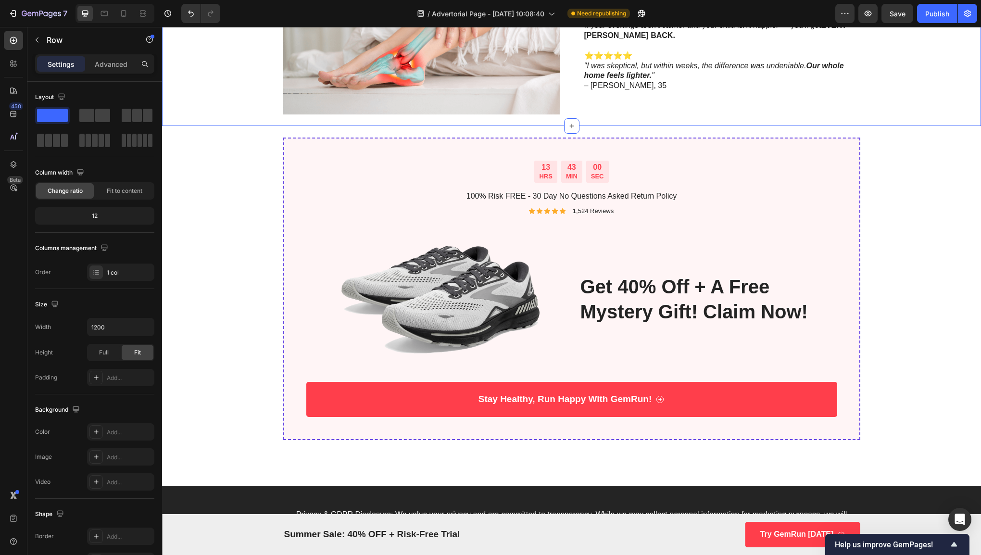
scroll to position [2056, 0]
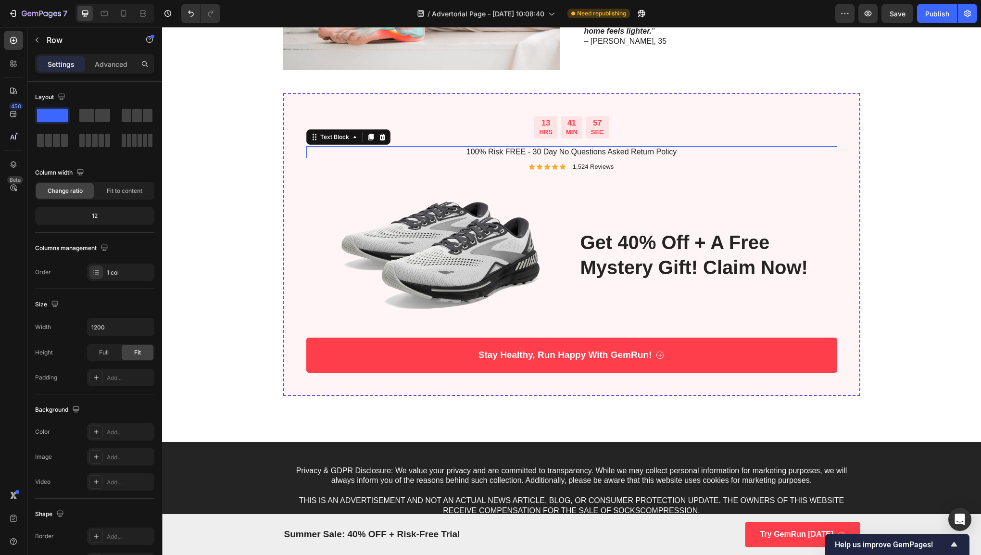
click at [611, 150] on p "100% Risk FREE - 30 Day No Questions Asked Return Policy" at bounding box center [571, 152] width 529 height 10
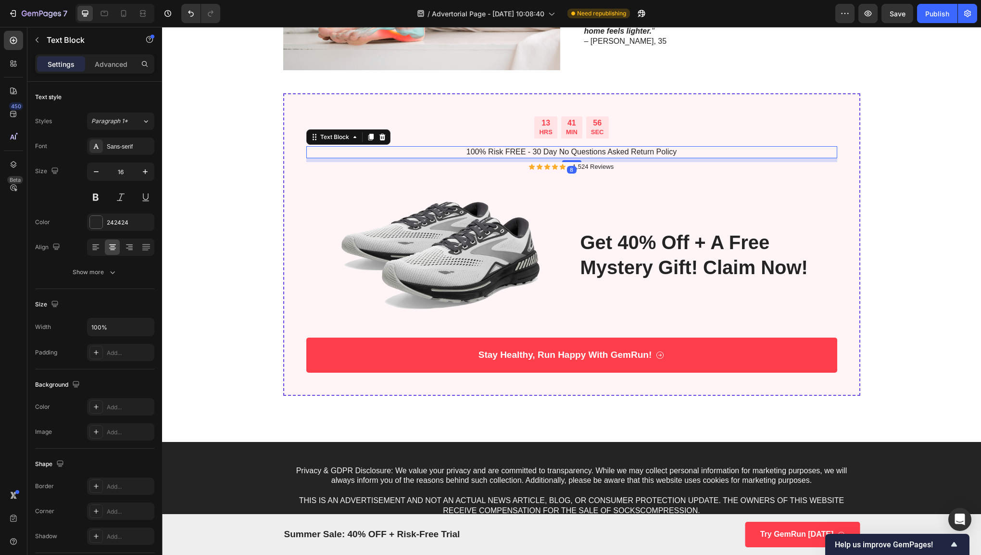
click at [613, 151] on p "100% Risk FREE - 30 Day No Questions Asked Return Policy" at bounding box center [571, 152] width 529 height 10
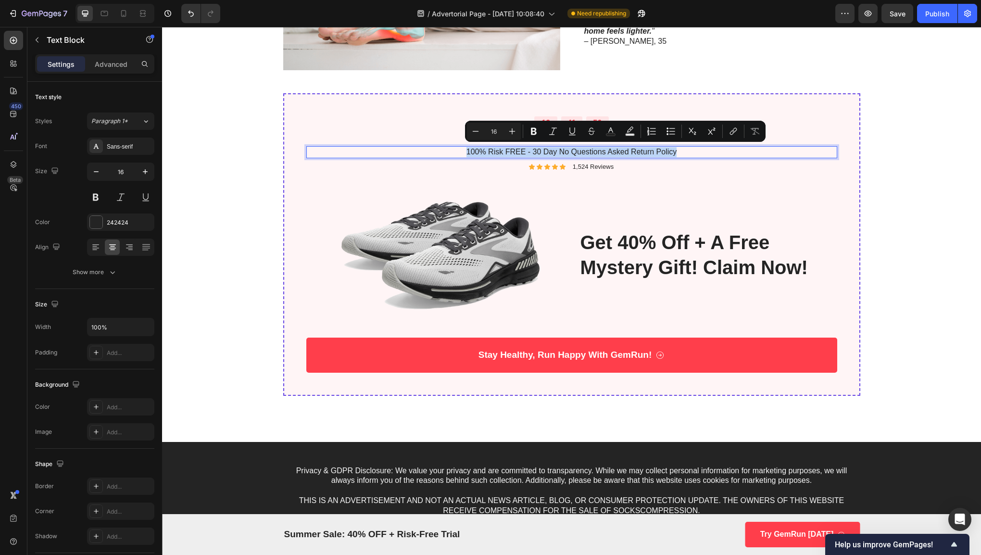
click at [613, 151] on p "100% Risk FREE - 30 Day No Questions Asked Return Policy" at bounding box center [571, 152] width 529 height 10
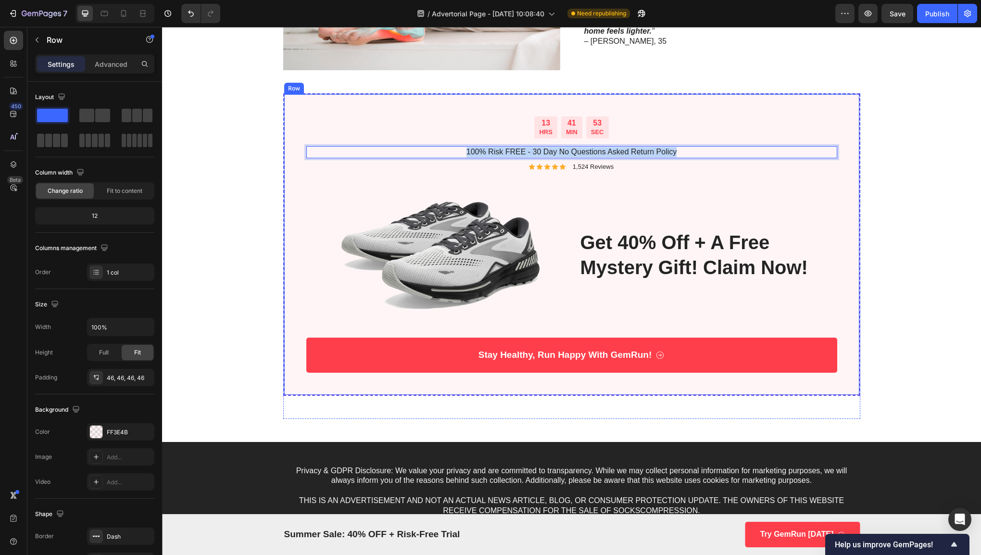
click at [795, 176] on div "13 HRS 41 MIN 53 SEC Countdown Timer 100% Risk FREE - 30 Day No Questions Asked…" at bounding box center [571, 244] width 531 height 256
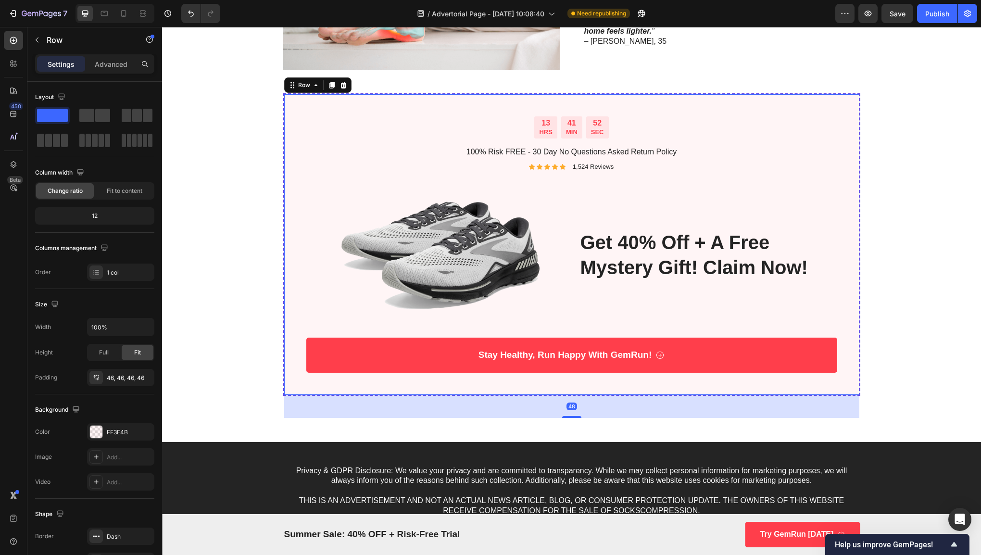
click at [703, 157] on div "13 HRS 41 MIN 52 SEC Countdown Timer 100% Risk FREE - 30 Day No Questions Asked…" at bounding box center [571, 244] width 531 height 256
click at [694, 150] on p "100% Risk FREE - 30 Day No Questions Asked Return Policy" at bounding box center [571, 152] width 529 height 10
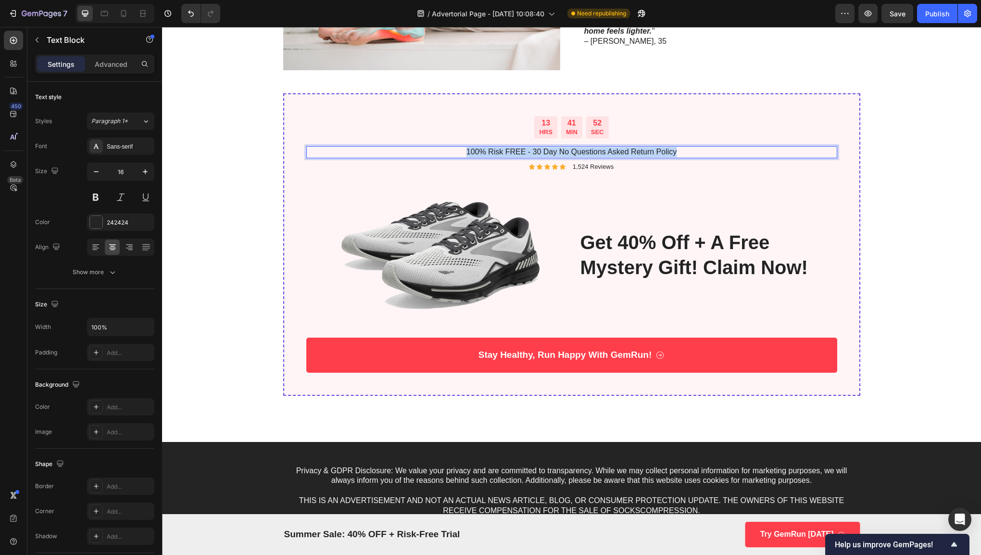
click at [694, 150] on p "100% Risk FREE - 30 Day No Questions Asked Return Policy" at bounding box center [571, 152] width 529 height 10
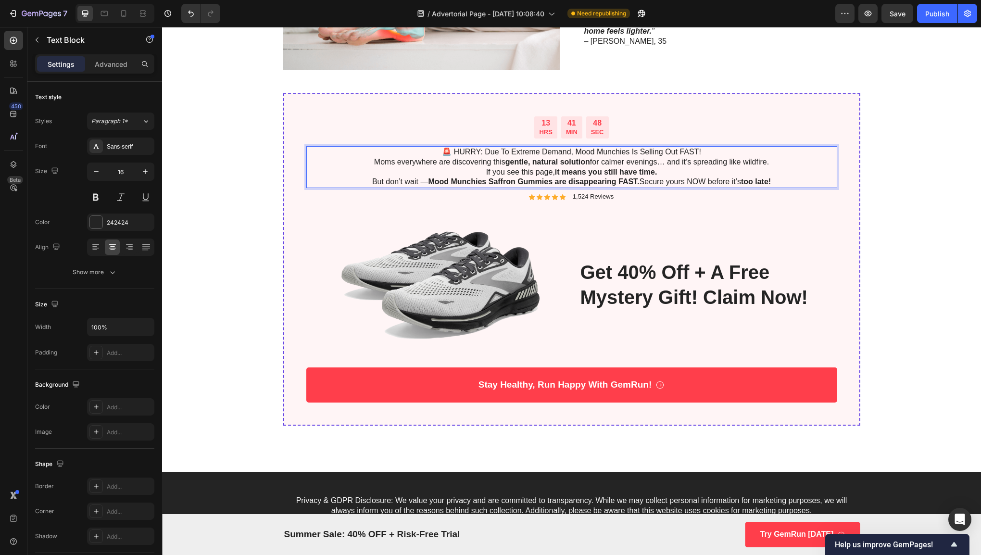
click at [438, 159] on p "Moms everywhere are discovering this gentle, natural solution for calmer evenin…" at bounding box center [571, 162] width 529 height 10
click at [436, 157] on p "Moms everywhere are discovering this gentle, natural solution for calmer evenin…" at bounding box center [571, 162] width 529 height 10
click at [434, 151] on p "🚨 HURRY: Due To Extreme Demand, Mood Munchies Is Selling Out FAST!" at bounding box center [571, 152] width 529 height 10
click at [444, 147] on p "🚨 HURRY: Due To Extreme Demand, Mood Munchies Is Selling Out FAST!" at bounding box center [571, 152] width 529 height 10
click at [440, 151] on p "🚨 HURRY: Due To Extreme Demand, Mood Munchies Is Selling Out FAST!" at bounding box center [571, 152] width 529 height 10
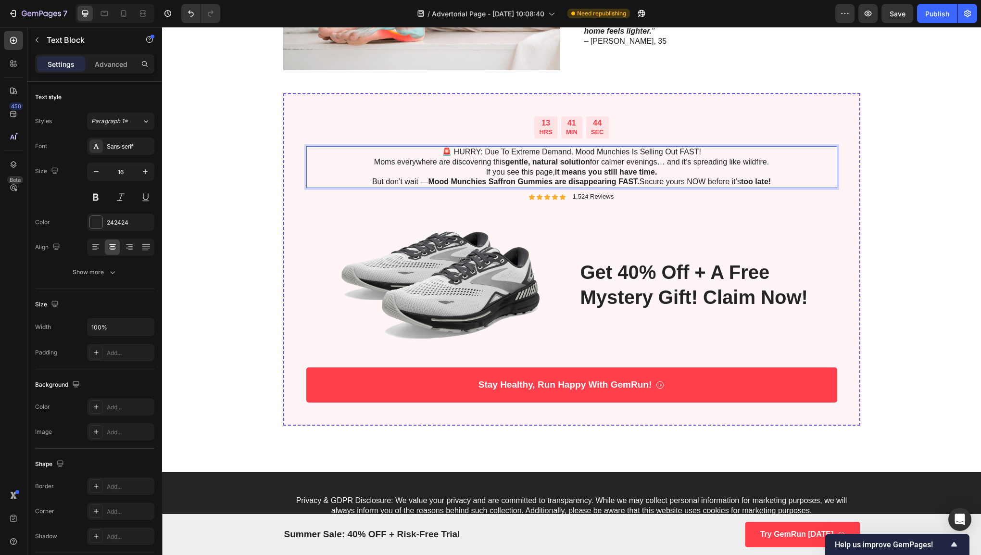
click at [711, 153] on p "🚨 HURRY: Due To Extreme Demand, Mood Munchies Is Selling Out FAST!" at bounding box center [571, 152] width 529 height 10
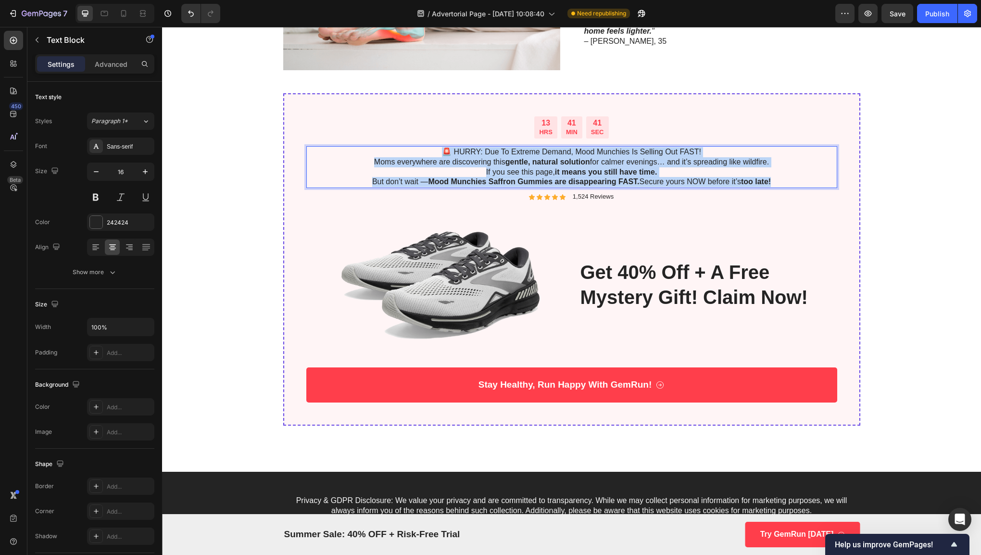
drag, startPoint x: 792, startPoint y: 178, endPoint x: 433, endPoint y: 153, distance: 359.4
click at [433, 153] on div "🚨 HURRY: Due To Extreme Demand, Mood Munchies Is Selling Out FAST! Moms everywh…" at bounding box center [571, 167] width 531 height 42
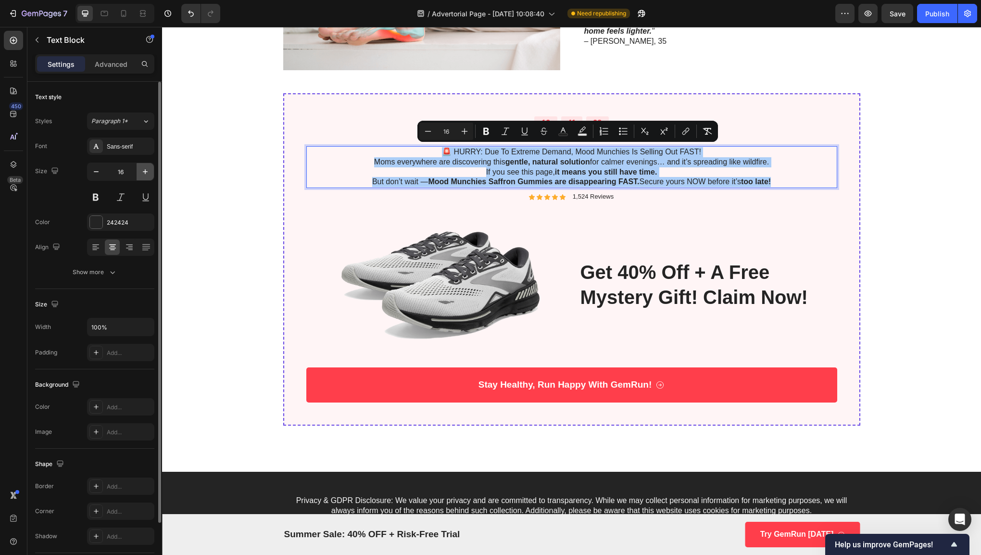
click at [147, 172] on icon "button" at bounding box center [145, 172] width 10 height 10
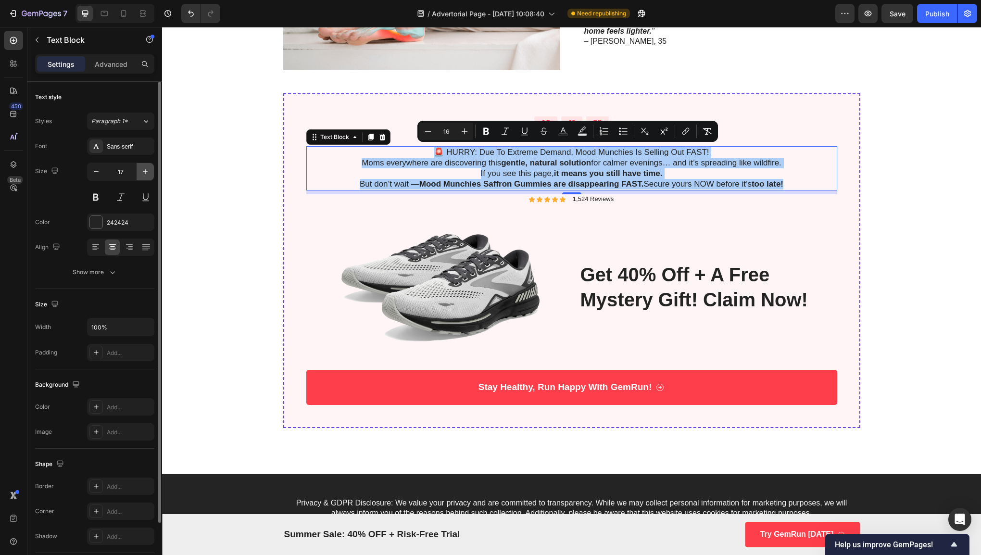
click at [147, 172] on icon "button" at bounding box center [145, 172] width 10 height 10
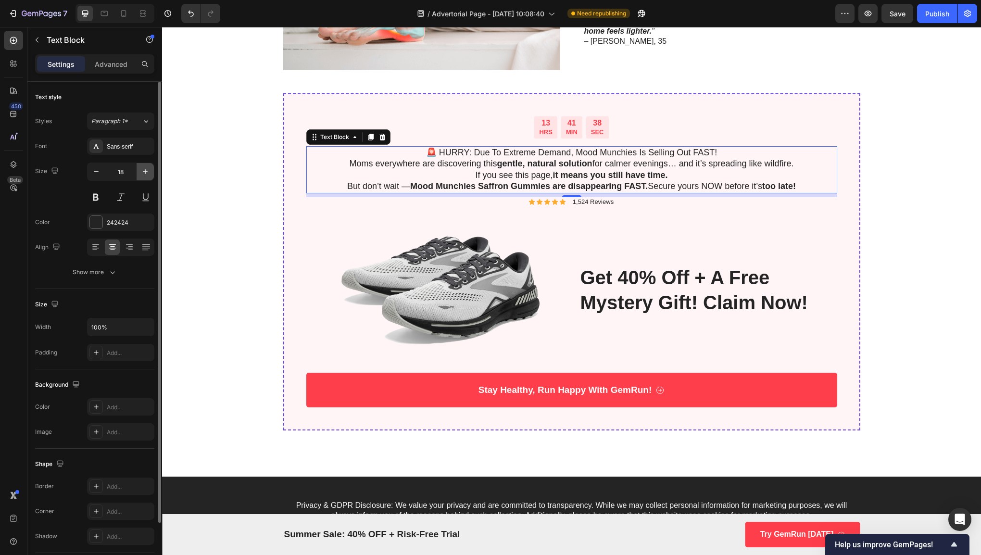
click at [147, 172] on icon "button" at bounding box center [145, 172] width 10 height 10
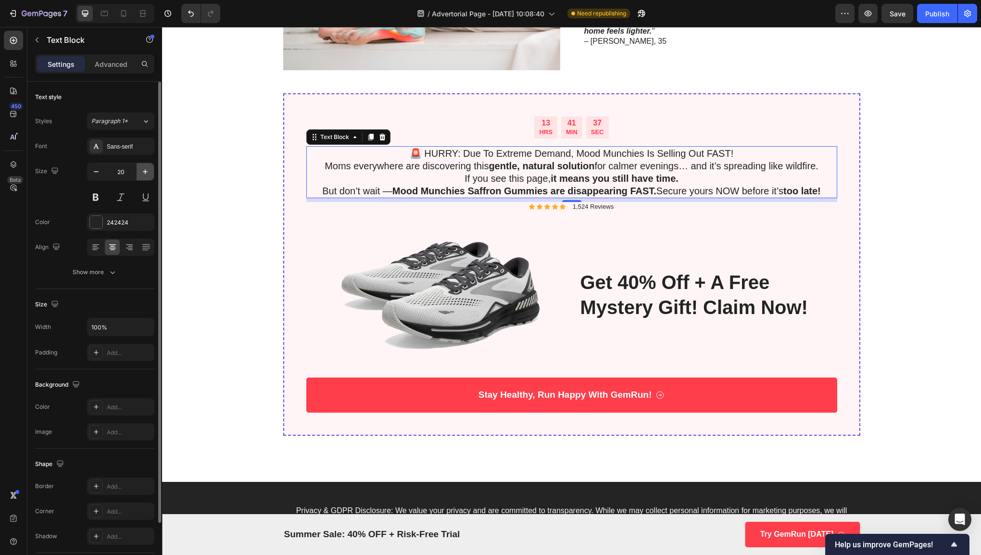
click at [147, 172] on icon "button" at bounding box center [145, 172] width 10 height 10
type input "21"
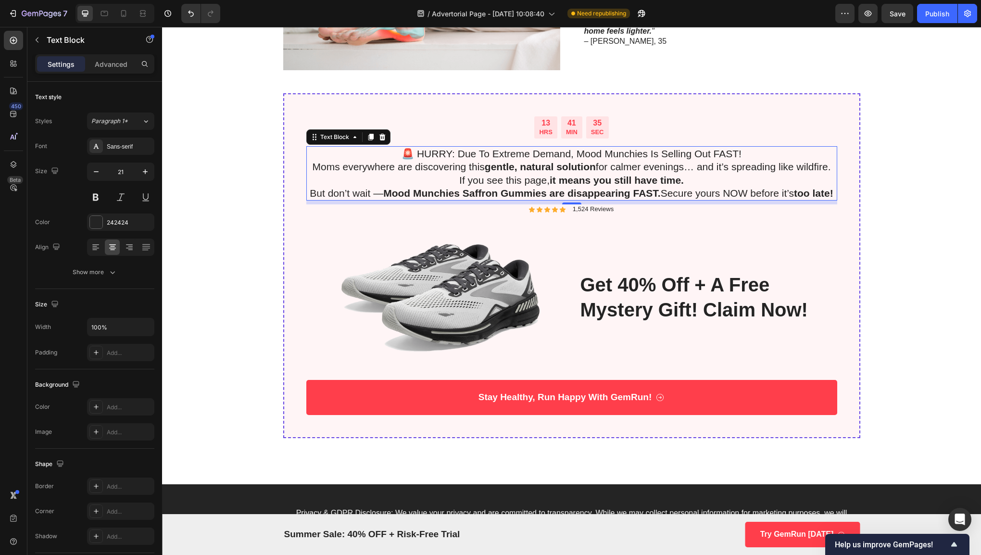
click at [609, 174] on strong "it means you still have time." at bounding box center [616, 179] width 134 height 11
click at [781, 186] on p "But don’t wait — Mood Munchies Saffron Gummies are disappearing FAST. Secure yo…" at bounding box center [571, 192] width 529 height 13
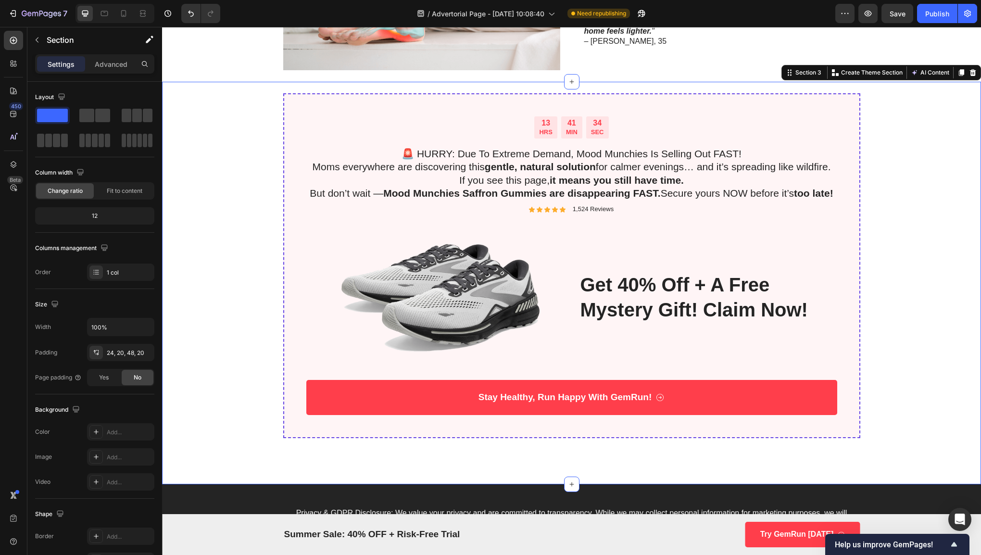
click at [866, 192] on div "13 HRS 41 MIN 34 SEC Countdown Timer 🚨 HURRY: Due To Extreme Demand, Mood Munch…" at bounding box center [571, 277] width 799 height 368
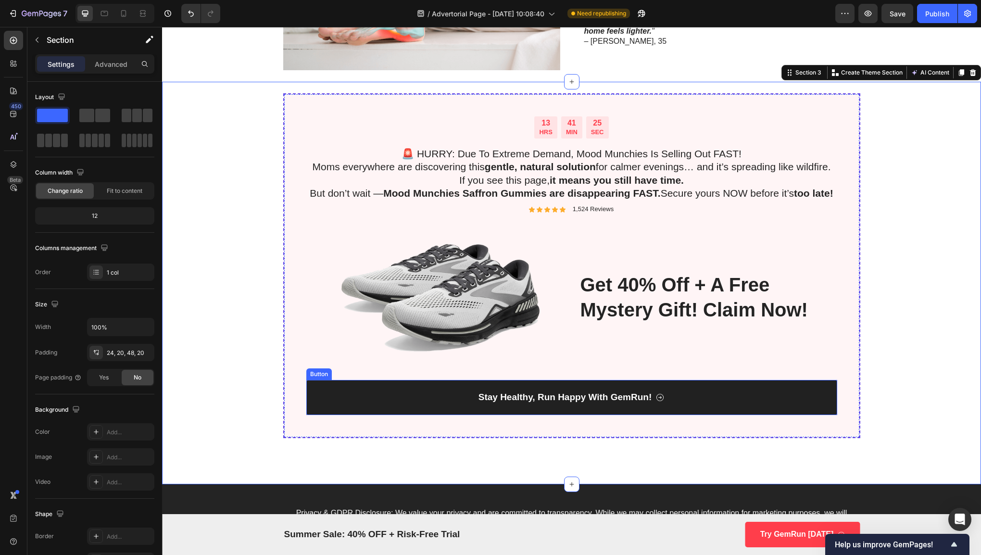
click at [632, 401] on link "Stay Healthy, Run Happy With GemRun!" at bounding box center [571, 397] width 531 height 35
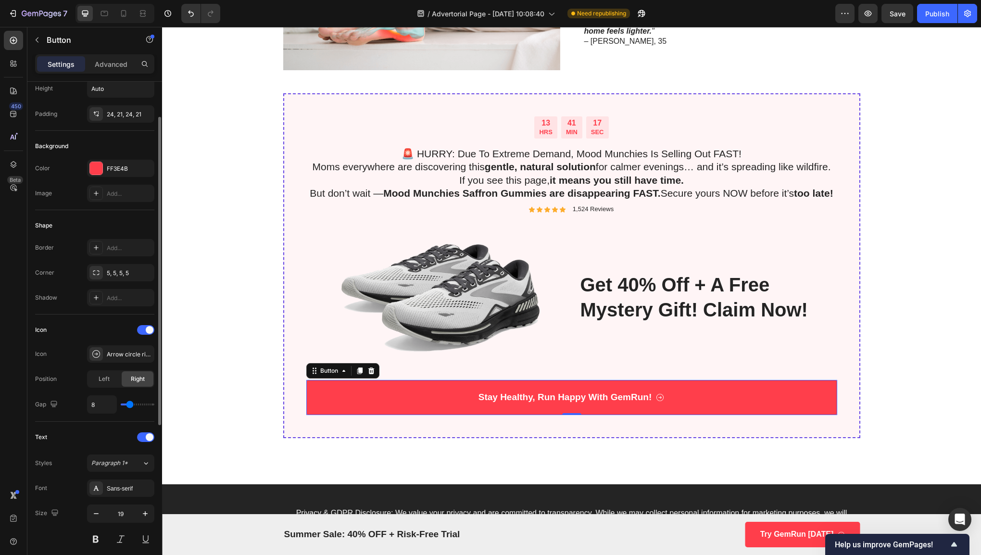
scroll to position [0, 0]
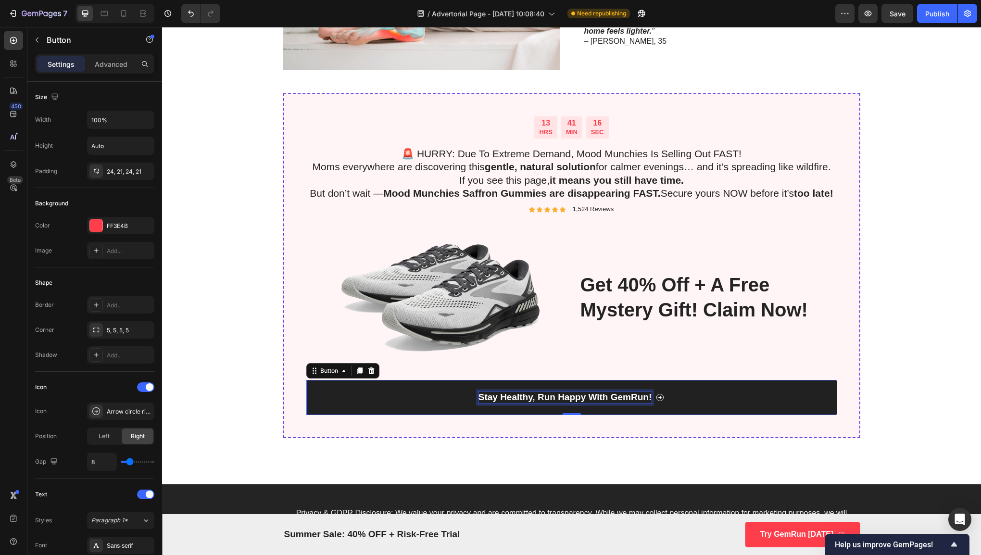
click at [539, 403] on p "Stay Healthy, Run Happy With GemRun!" at bounding box center [565, 397] width 174 height 12
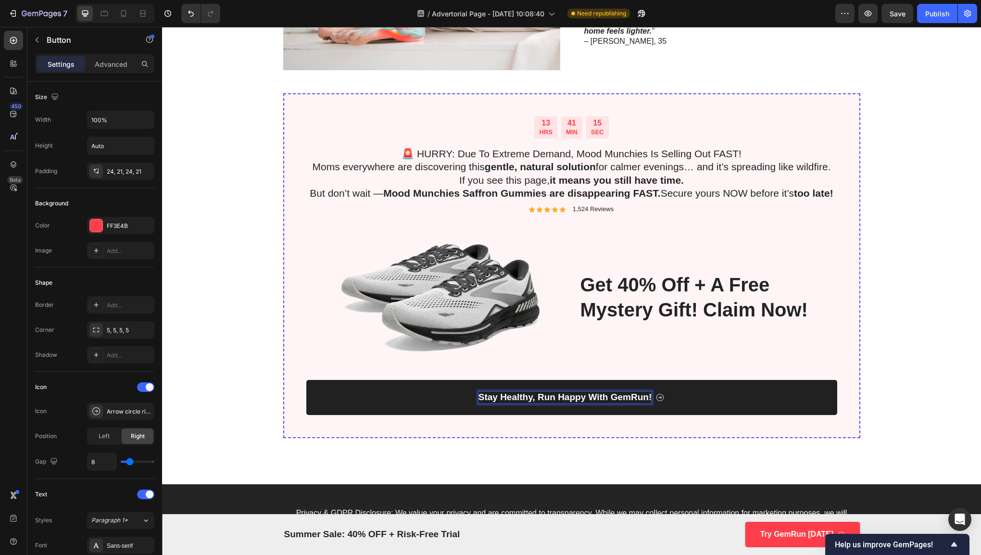
click at [538, 403] on p "Stay Healthy, Run Happy With GemRun!" at bounding box center [565, 397] width 174 height 12
click at [315, 171] on p "Moms everywhere are discovering this gentle, natural solution for calmer evenin…" at bounding box center [571, 166] width 529 height 13
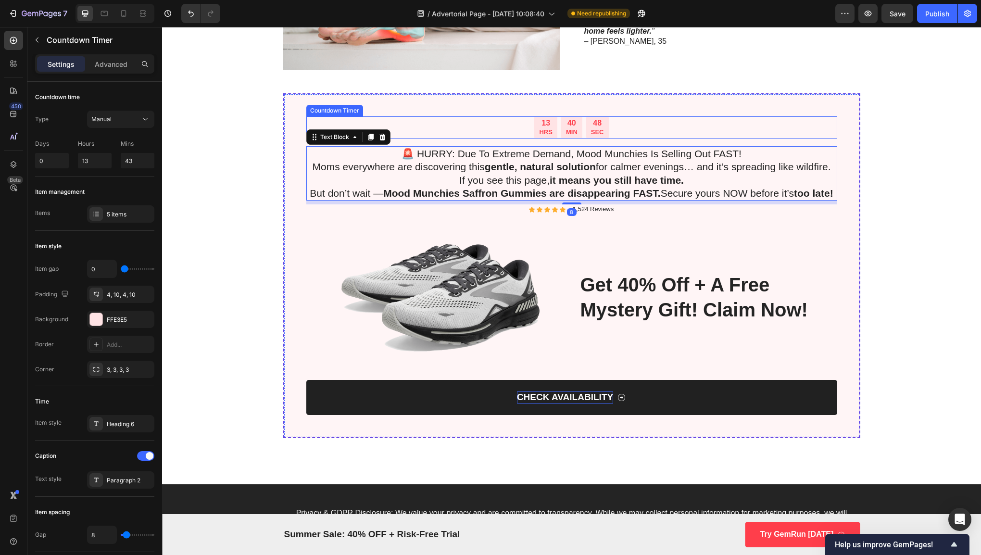
click at [747, 126] on div "13 HRS 40 MIN 48 SEC" at bounding box center [571, 127] width 531 height 22
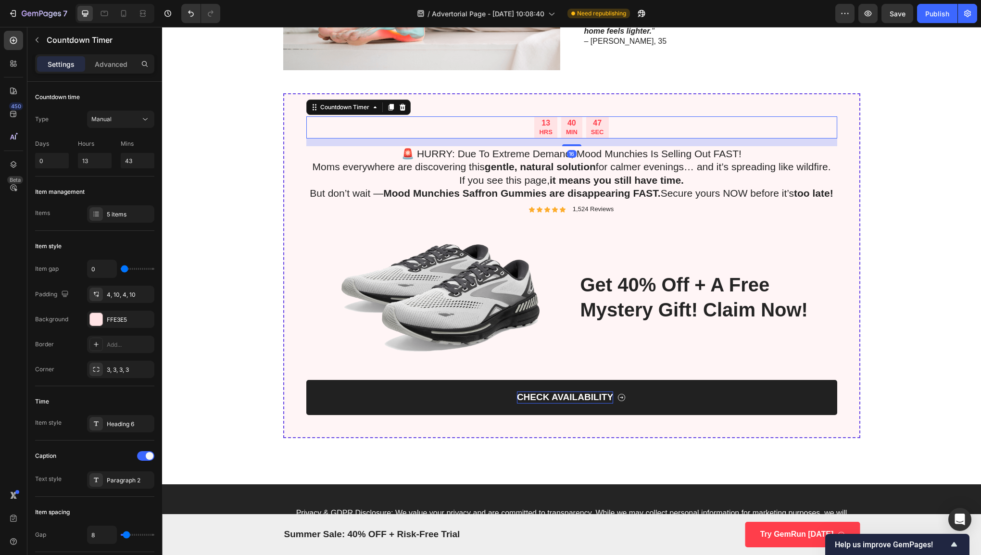
click at [742, 164] on p "Moms everywhere are discovering this gentle, natural solution for calmer evenin…" at bounding box center [571, 166] width 529 height 13
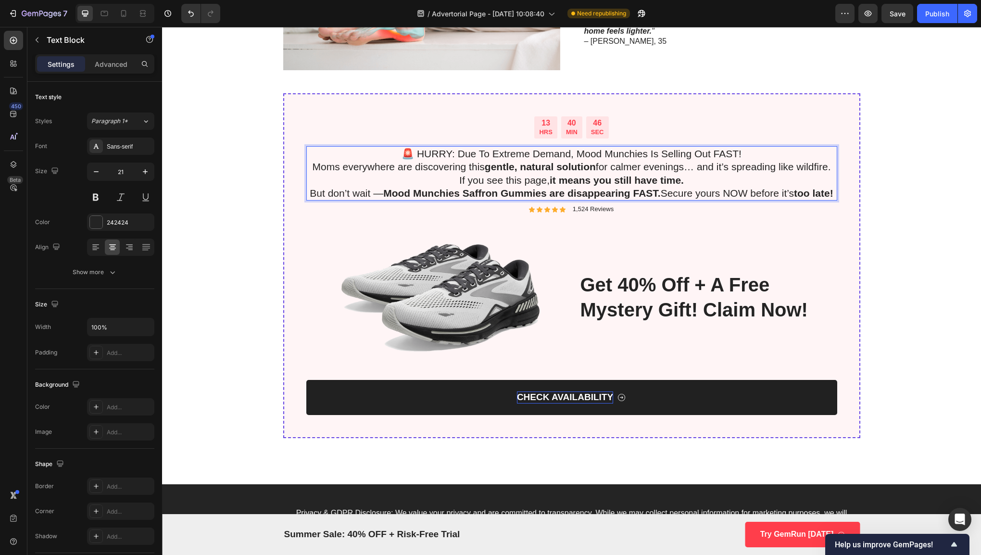
click at [744, 157] on p "🚨 HURRY: Due To Extreme Demand, Mood Munchies Is Selling Out FAST!" at bounding box center [571, 153] width 529 height 13
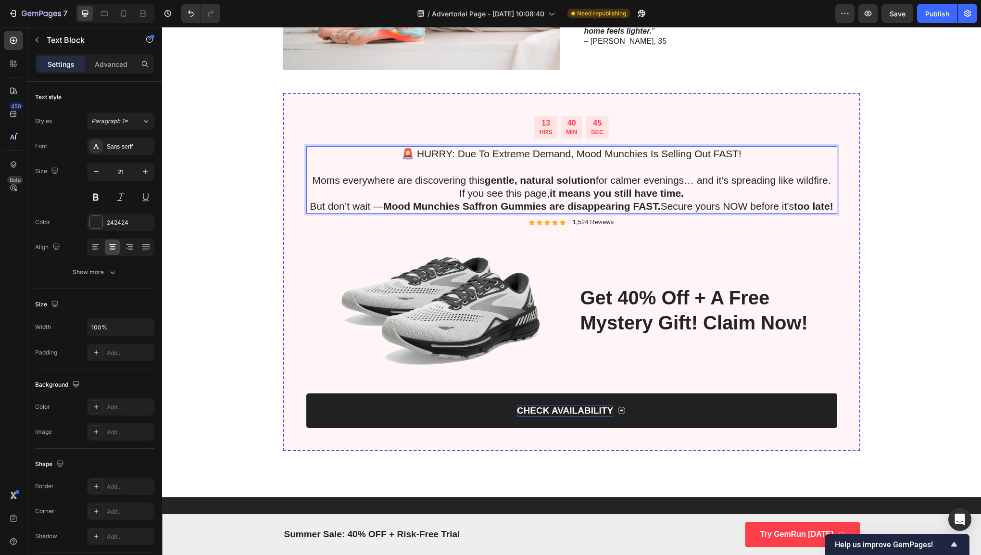
click at [709, 191] on p "If you see this page, it means you still have time." at bounding box center [571, 192] width 529 height 13
click at [317, 200] on p "But don’t wait — Mood Munchies Saffron Gummies are disappearing FAST. Secure yo…" at bounding box center [571, 205] width 529 height 13
click at [316, 200] on p "But don’t wait — Mood Munchies Saffron Gummies are disappearing FAST. Secure yo…" at bounding box center [571, 205] width 529 height 13
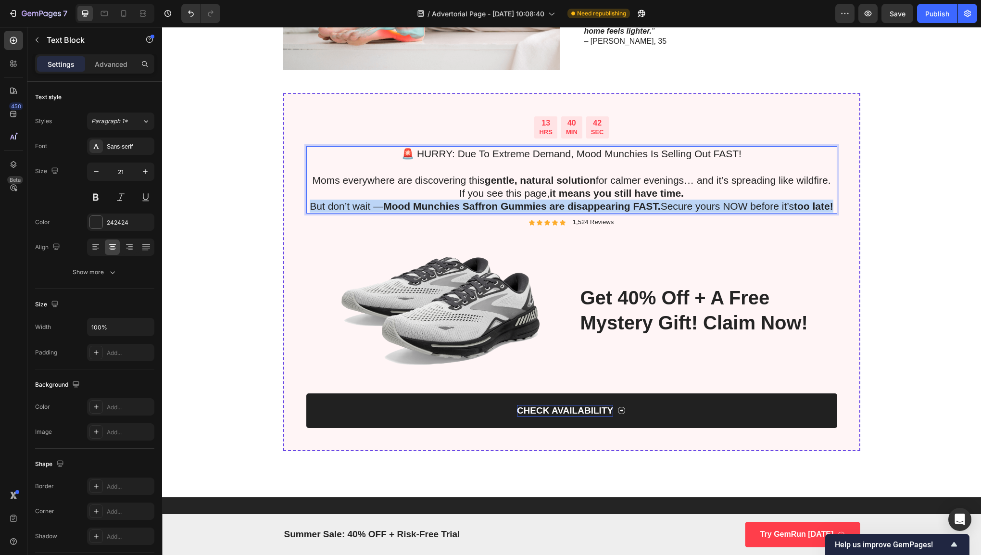
click at [316, 200] on p "But don’t wait — Mood Munchies Saffron Gummies are disappearing FAST. Secure yo…" at bounding box center [571, 205] width 529 height 13
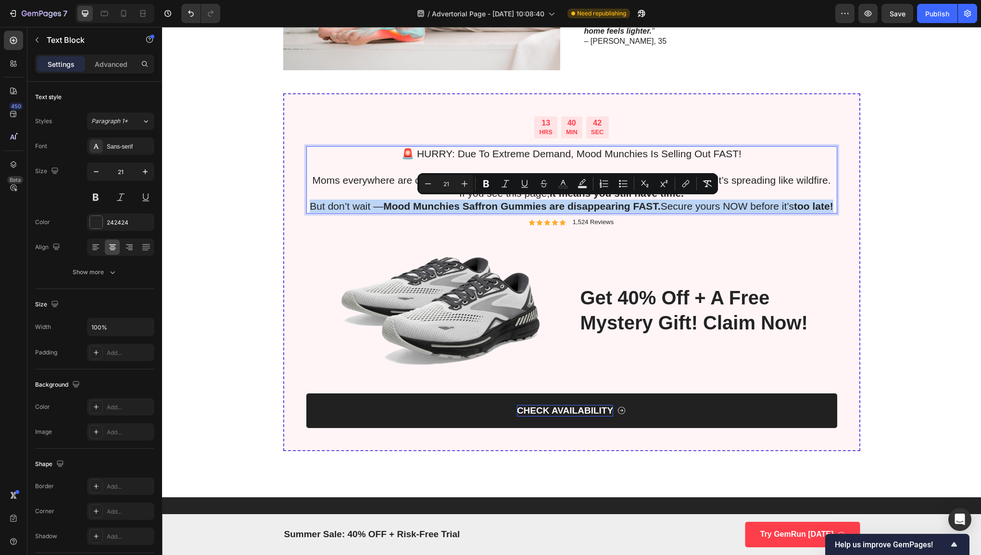
click at [312, 201] on p "But don’t wait — Mood Munchies Saffron Gummies are disappearing FAST. Secure yo…" at bounding box center [571, 205] width 529 height 13
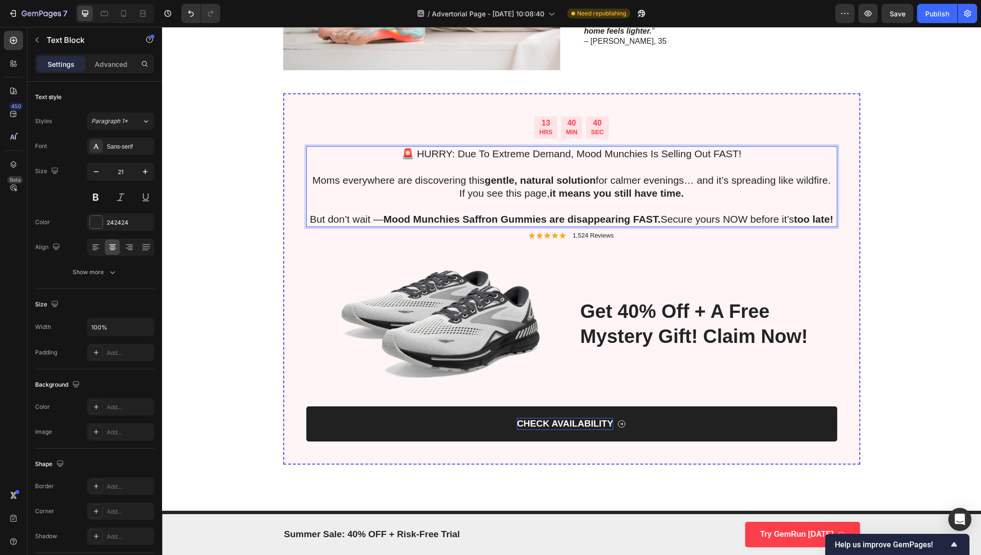
click at [784, 207] on p "Rich Text Editor. Editing area: main" at bounding box center [571, 205] width 529 height 13
click at [903, 226] on div "13 HRS 40 MIN 40 SEC Countdown Timer 🚨 HURRY: Due To Extreme Demand, Mood Munch…" at bounding box center [571, 290] width 799 height 394
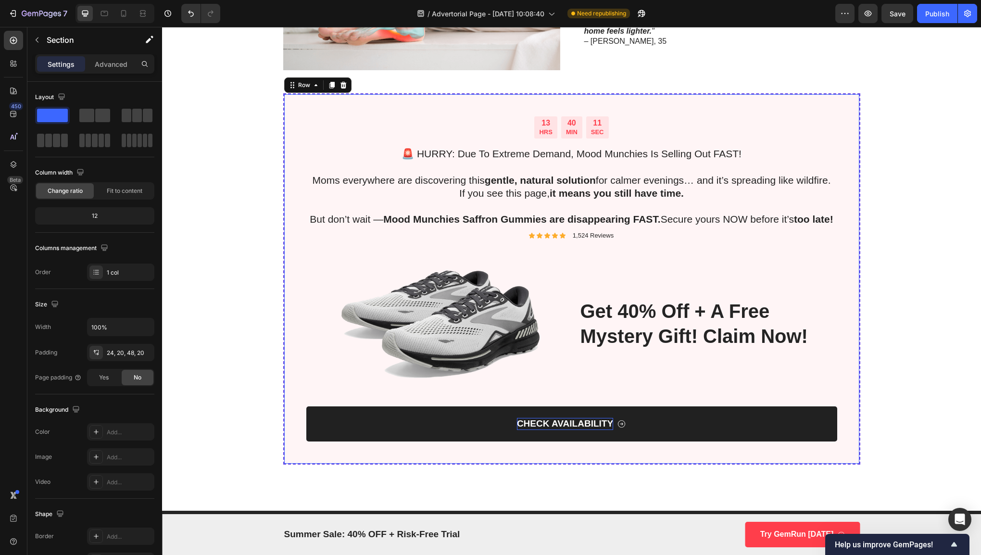
click at [419, 113] on div "13 HRS 40 MIN 11 SEC Countdown Timer 🚨 HURRY: Due To Extreme Demand, Mood Munch…" at bounding box center [571, 278] width 577 height 371
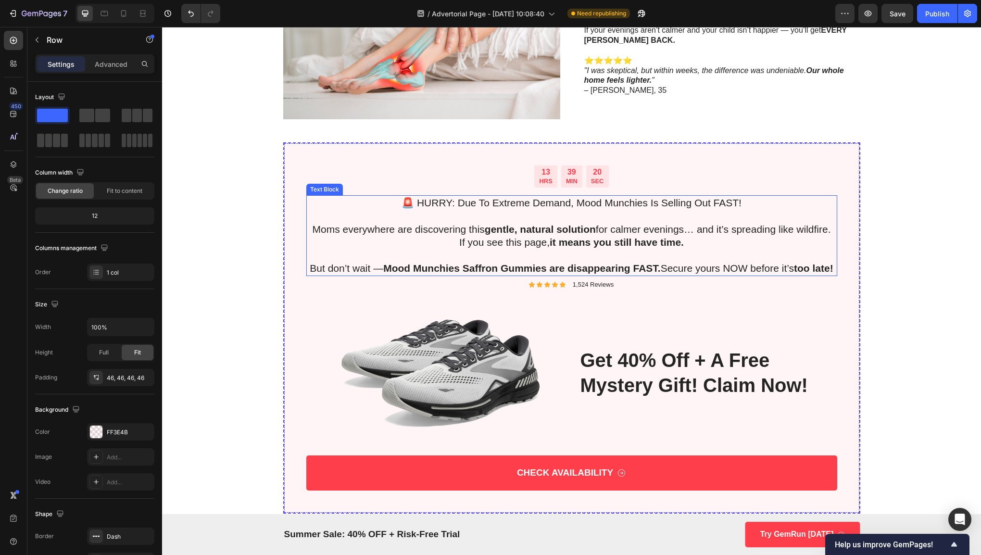
scroll to position [2007, 0]
click at [573, 169] on div "39" at bounding box center [572, 172] width 12 height 10
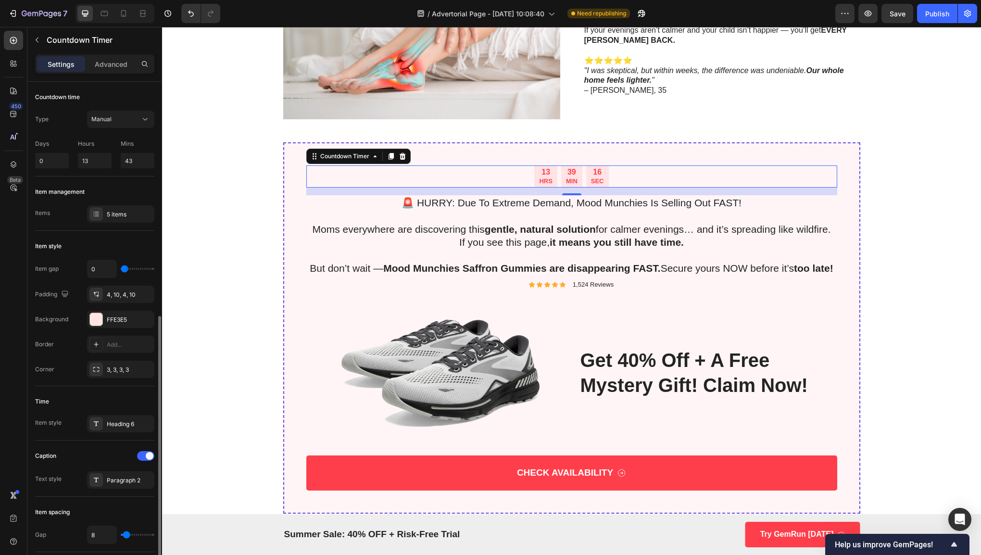
scroll to position [329, 0]
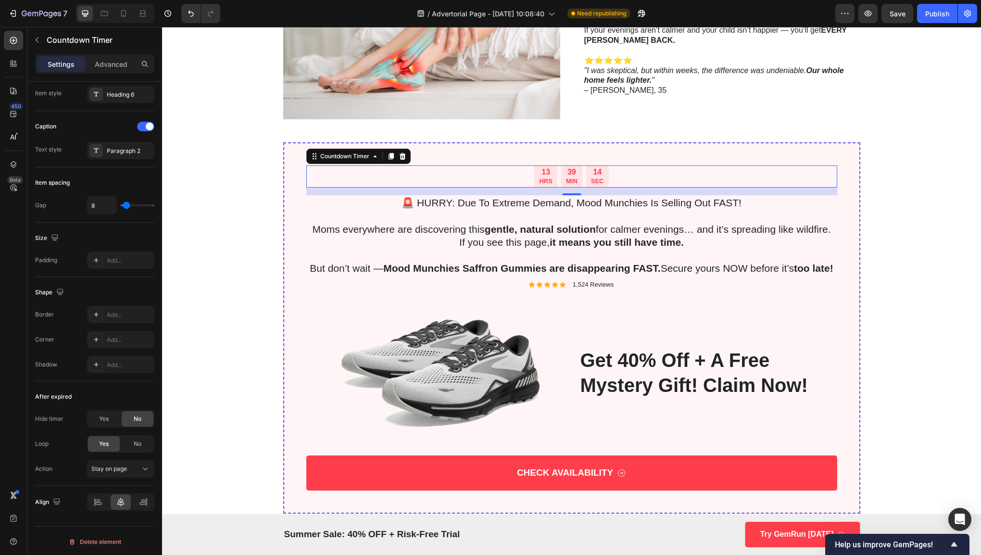
click at [15, 100] on div "450 Beta" at bounding box center [13, 258] width 19 height 455
click at [15, 97] on div at bounding box center [13, 90] width 19 height 19
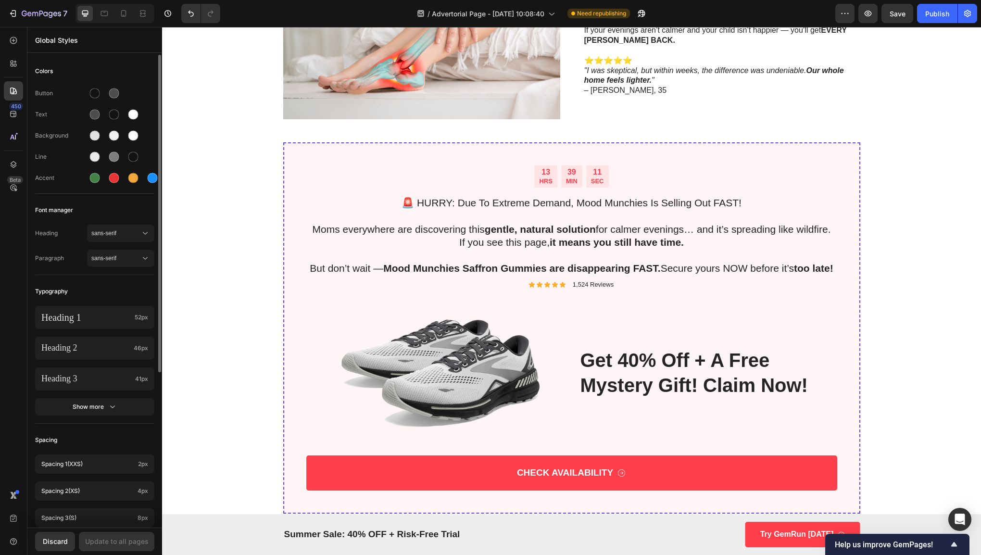
click at [123, 178] on div at bounding box center [124, 177] width 75 height 15
click at [117, 177] on div at bounding box center [114, 178] width 10 height 10
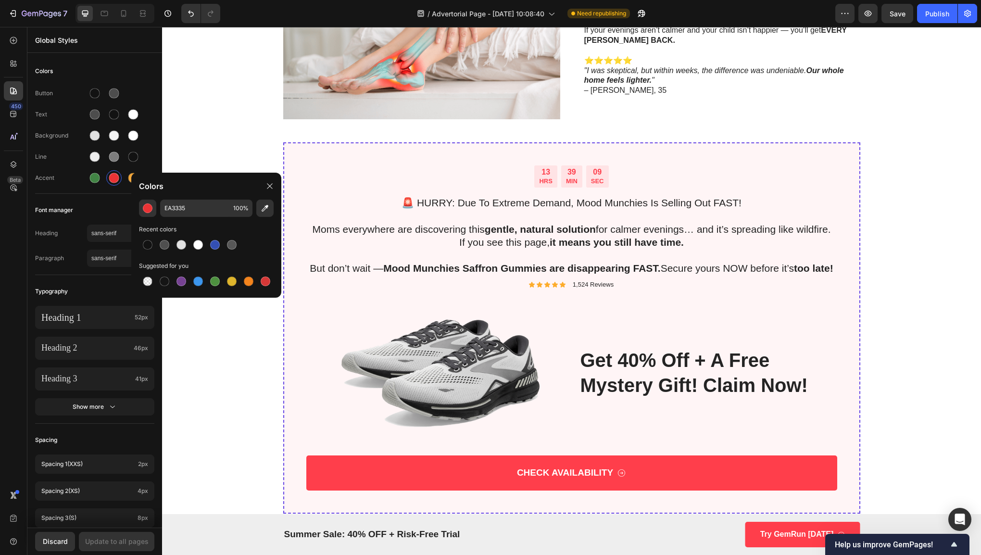
click at [280, 185] on div "Colors" at bounding box center [206, 186] width 150 height 27
click at [273, 186] on icon at bounding box center [270, 186] width 8 height 8
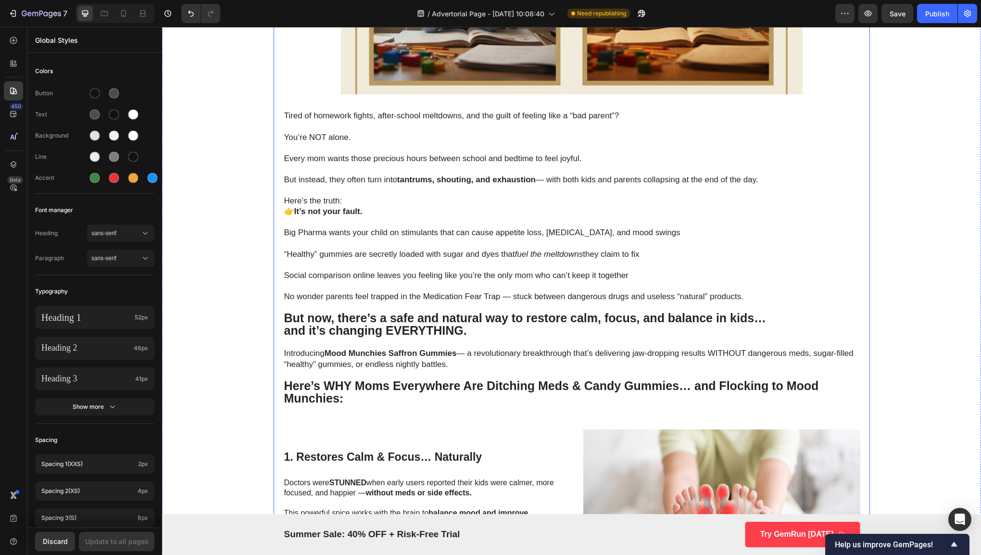
scroll to position [390, 0]
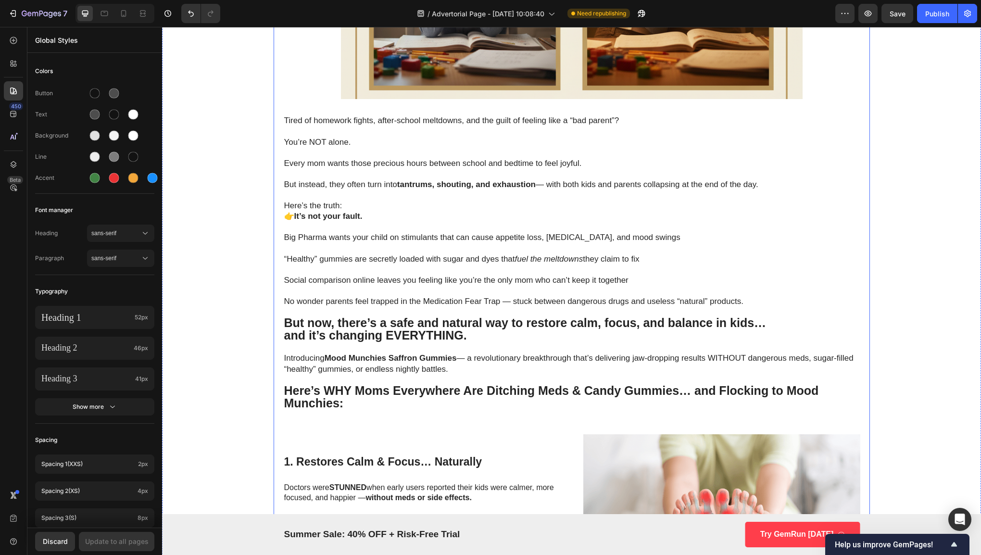
click at [493, 218] on p "Here’s the truth: 👉 It’s not your fault." at bounding box center [571, 210] width 575 height 21
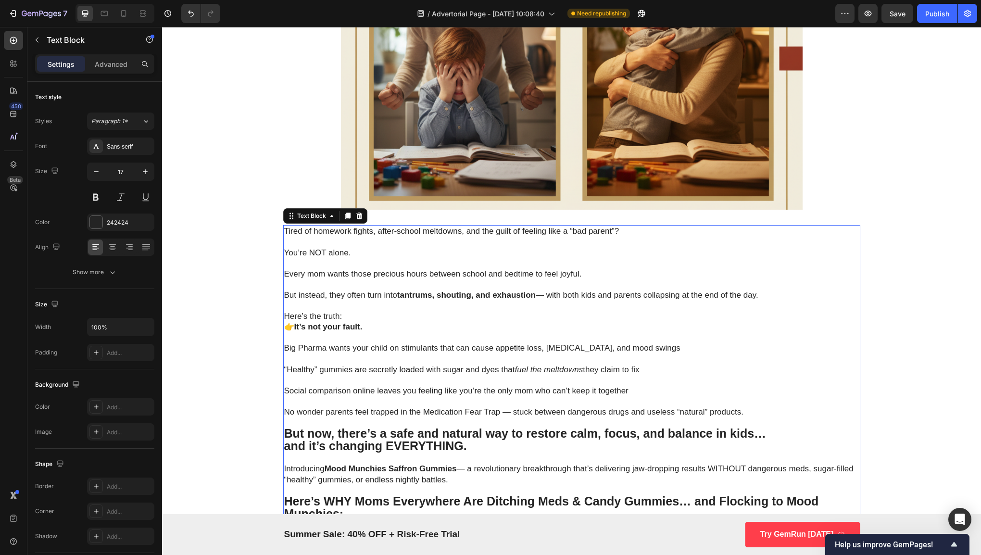
scroll to position [277, 0]
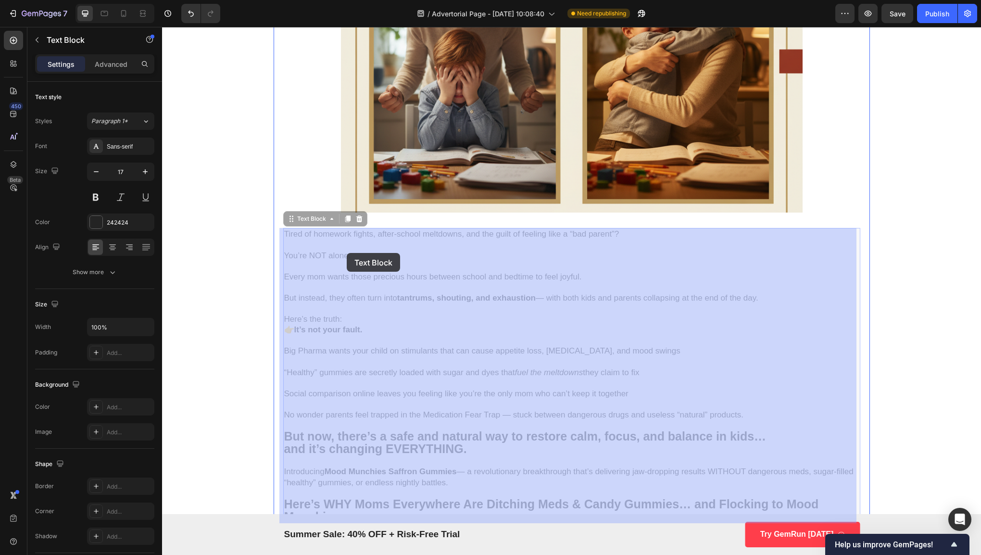
drag, startPoint x: 281, startPoint y: 233, endPoint x: 314, endPoint y: 249, distance: 37.2
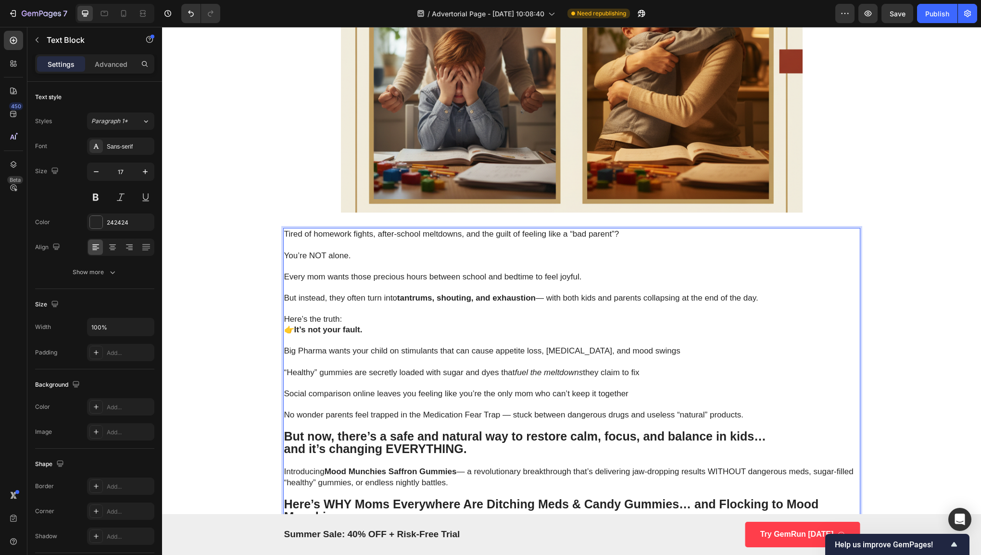
click at [375, 327] on p "Here’s the truth: 👉 It’s not your fault." at bounding box center [571, 324] width 575 height 21
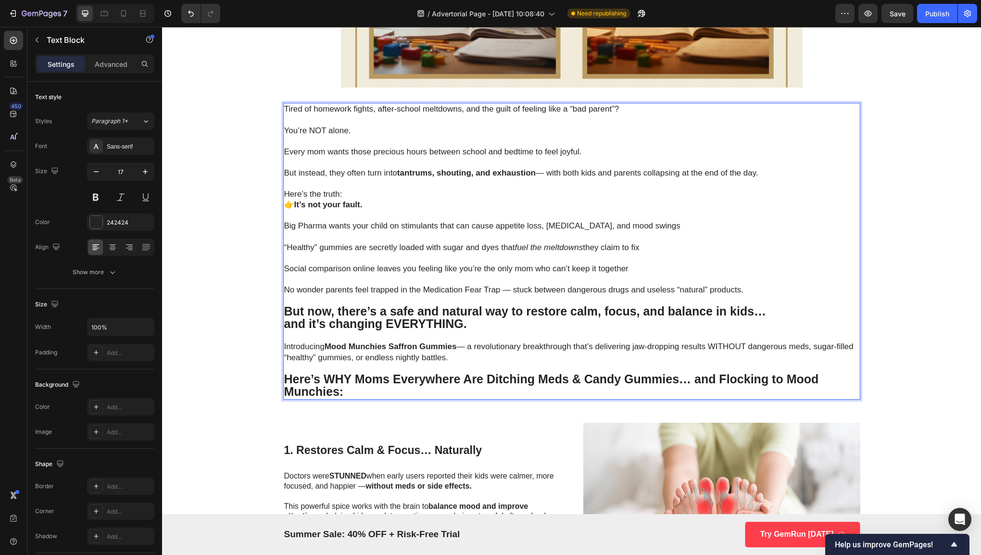
scroll to position [403, 0]
click at [383, 385] on p "Here’s WHY Moms Everywhere Are Ditching Meds & Candy Gummies… and Flocking to M…" at bounding box center [571, 384] width 575 height 25
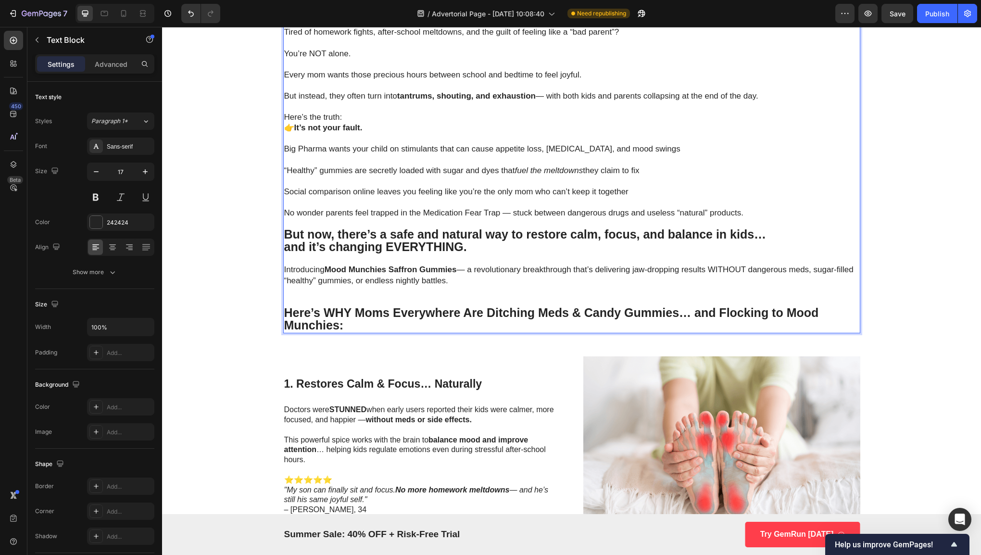
scroll to position [479, 0]
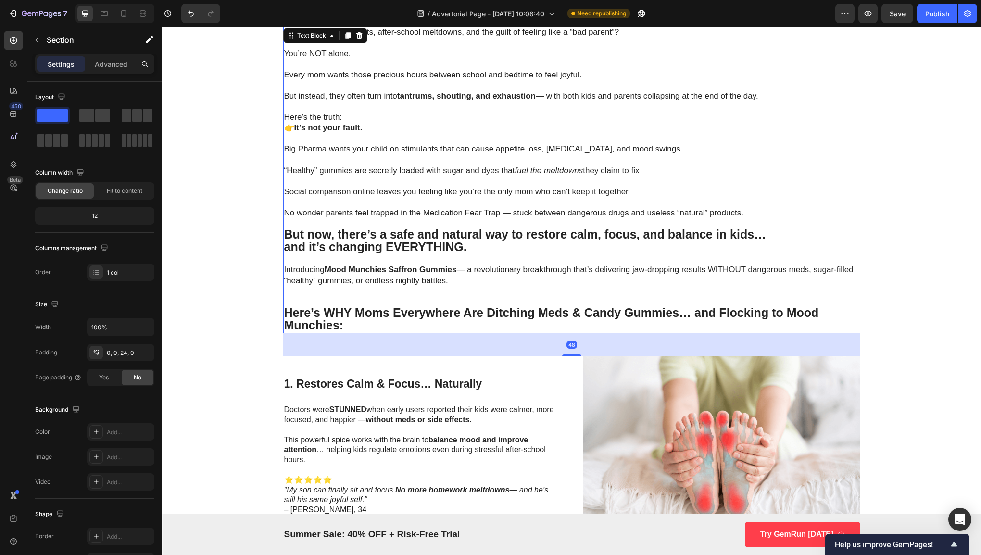
click at [402, 289] on p "Rich Text Editor. Editing area: main" at bounding box center [571, 291] width 575 height 11
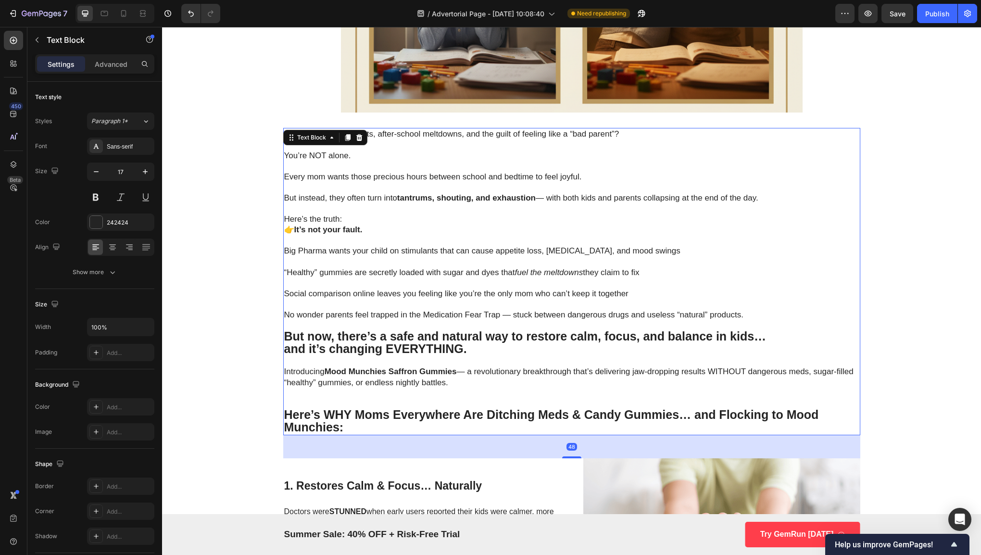
scroll to position [371, 0]
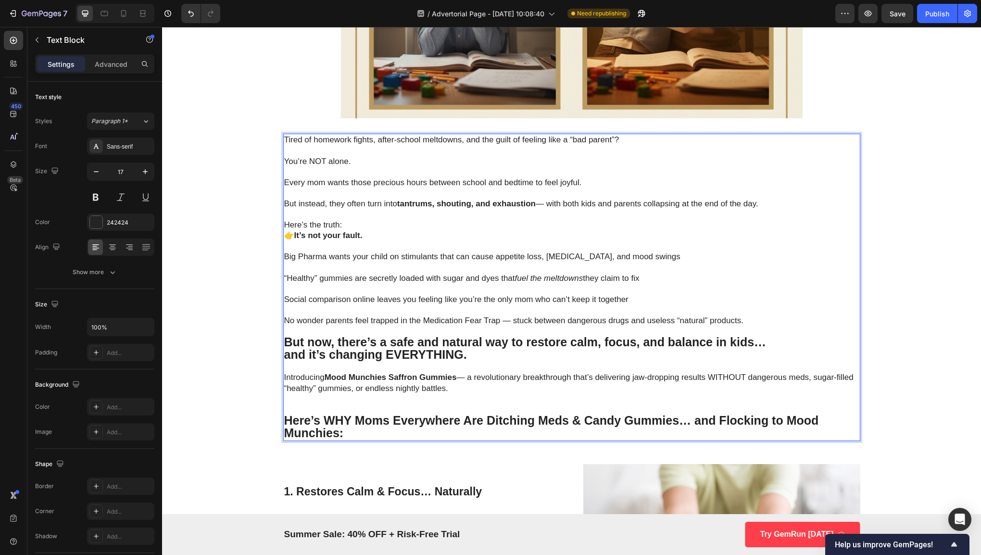
click at [284, 139] on p "Tired of homework fights, after-school meltdowns, and the guilt of feeling like…" at bounding box center [571, 140] width 575 height 11
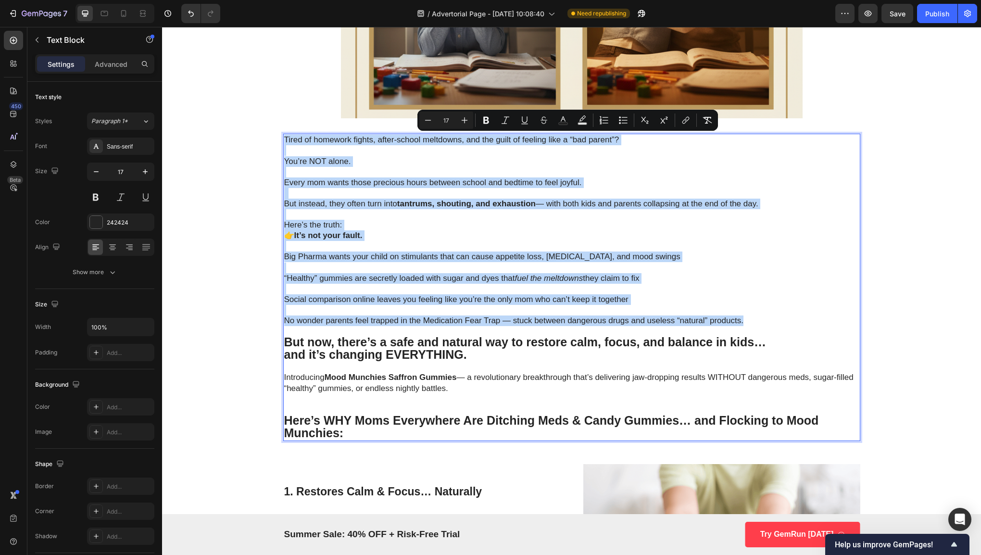
drag, startPoint x: 282, startPoint y: 139, endPoint x: 738, endPoint y: 318, distance: 489.5
click at [738, 318] on div "Tired of homework fights, after-school meltdowns, and the guilt of feeling like…" at bounding box center [571, 287] width 577 height 307
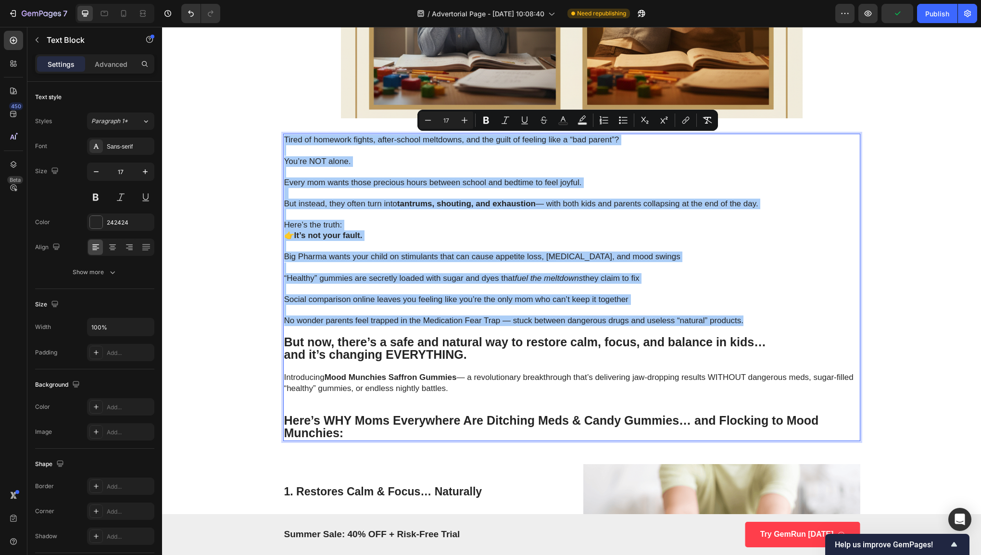
click at [473, 122] on div "Minus 17 Plus Bold Italic Underline Strikethrough Text Color Text Background Co…" at bounding box center [567, 120] width 297 height 17
click at [467, 122] on icon "Editor contextual toolbar" at bounding box center [464, 120] width 10 height 10
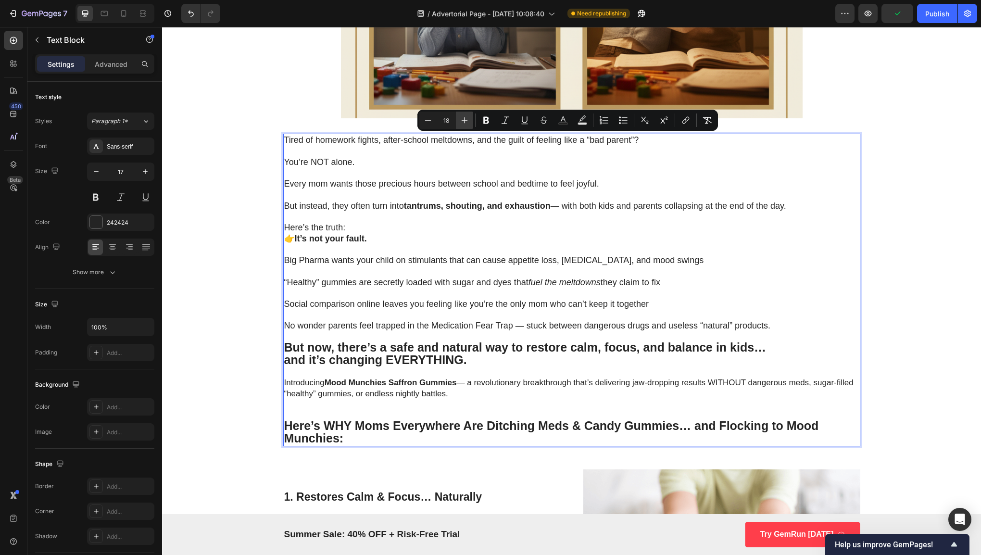
click at [467, 122] on icon "Editor contextual toolbar" at bounding box center [464, 120] width 10 height 10
type input "20"
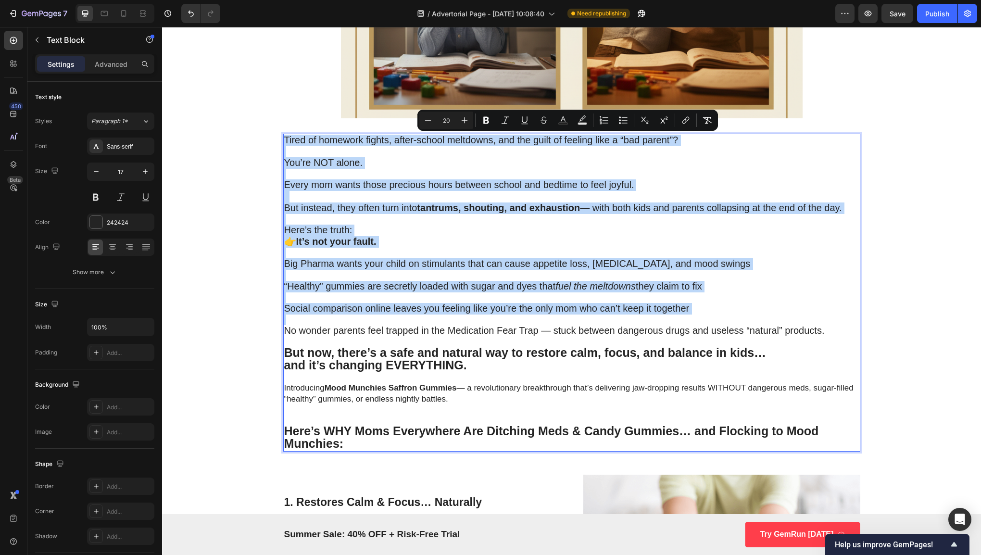
click at [414, 264] on span "Big Pharma wants your child on stimulants that can cause appetite loss, [MEDICA…" at bounding box center [517, 263] width 466 height 11
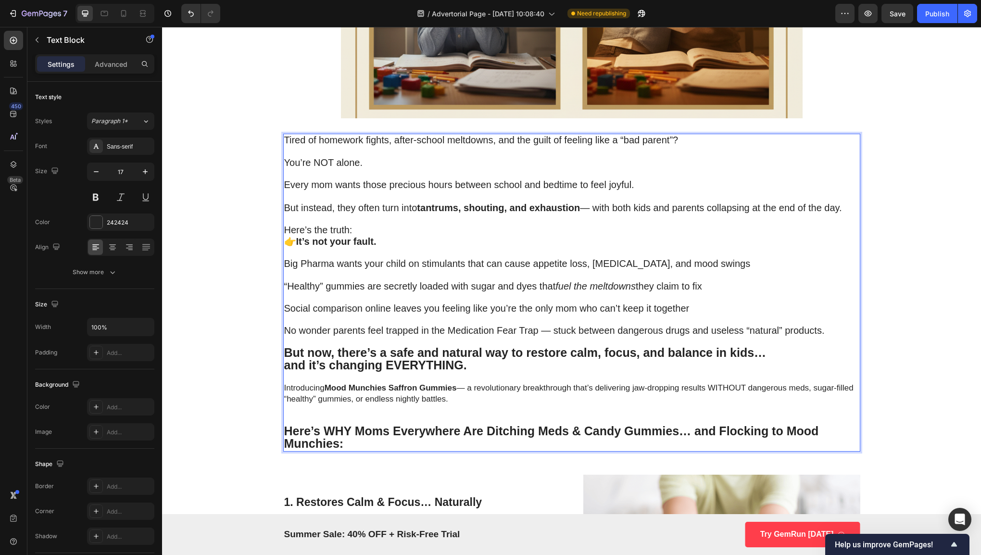
click at [336, 368] on strong "and it’s changing EVERYTHING." at bounding box center [375, 364] width 183 height 13
drag, startPoint x: 281, startPoint y: 383, endPoint x: 500, endPoint y: 391, distance: 219.3
click at [500, 391] on p "Introducing Mood Munchies Saffron Gummies — a revolutionary breakthrough that’s…" at bounding box center [571, 393] width 575 height 21
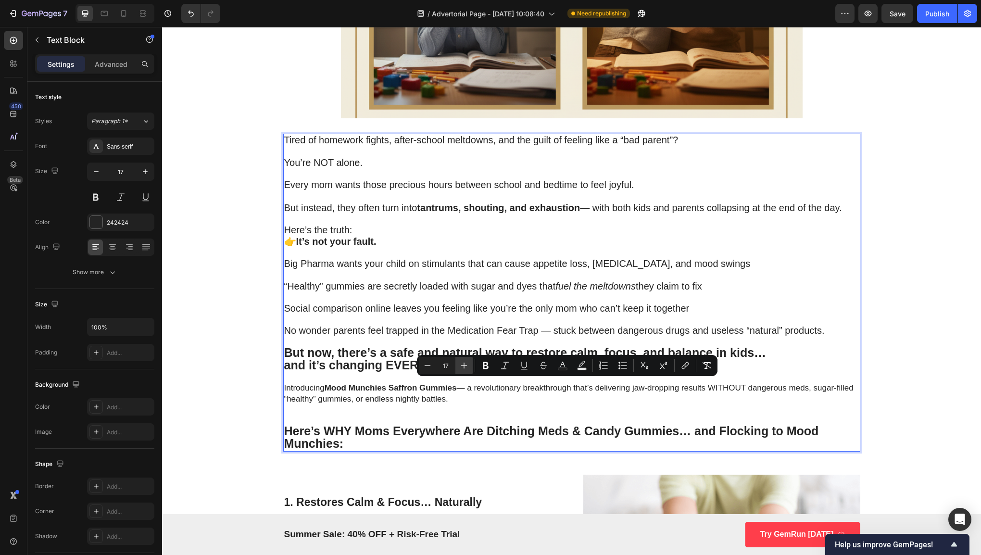
click at [462, 367] on icon "Editor contextual toolbar" at bounding box center [464, 365] width 10 height 10
type input "18"
click at [402, 336] on p "Rich Text Editor. Editing area: main" at bounding box center [571, 341] width 575 height 11
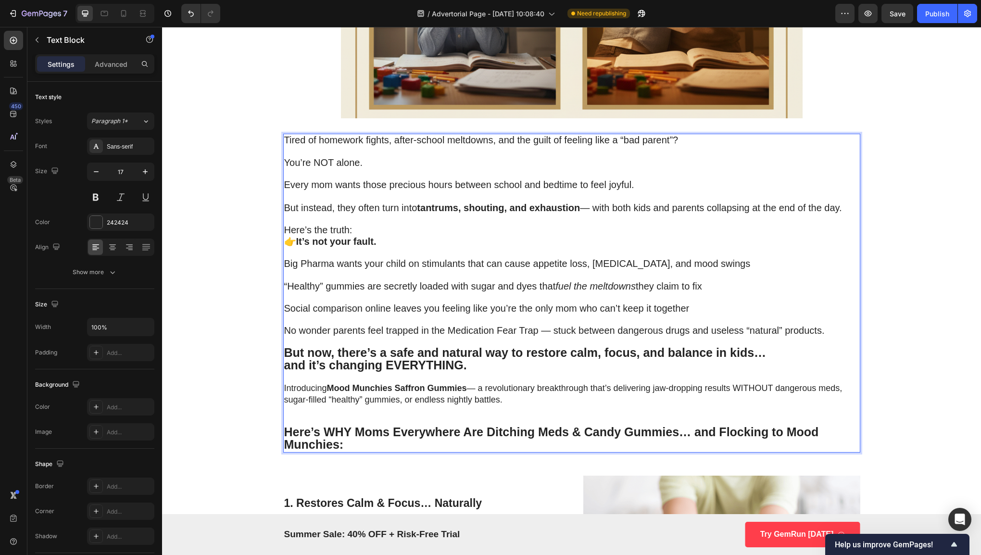
click at [404, 295] on p "Rich Text Editor. Editing area: main" at bounding box center [571, 297] width 575 height 11
click at [410, 306] on span "Social comparison online leaves you feeling like you’re the only mom who can’t …" at bounding box center [486, 308] width 405 height 11
click at [340, 325] on span "No wonder parents feel trapped in the Medication Fear Trap — stuck between dang…" at bounding box center [554, 330] width 540 height 11
click at [335, 318] on p "Rich Text Editor. Editing area: main" at bounding box center [571, 319] width 575 height 11
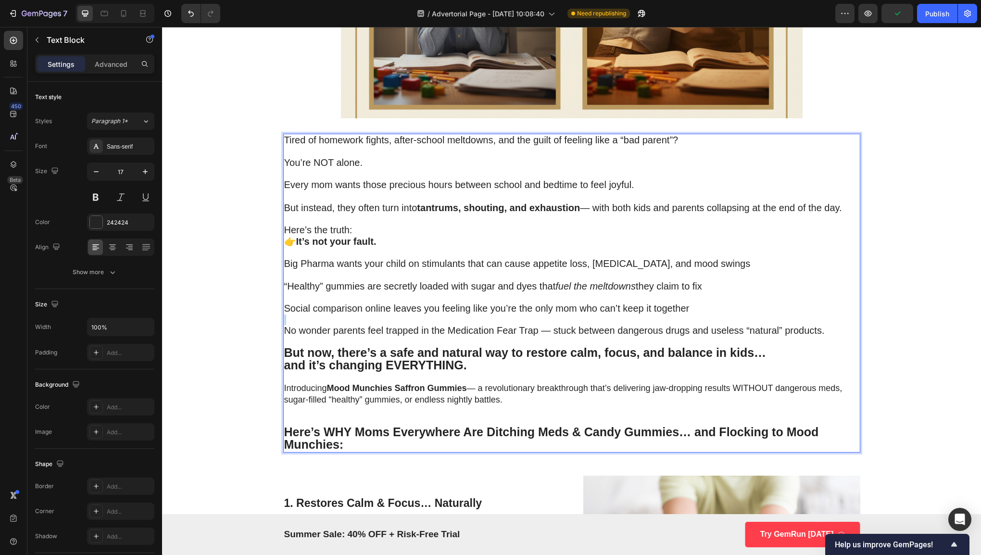
click at [335, 318] on p "Rich Text Editor. Editing area: main" at bounding box center [571, 319] width 575 height 11
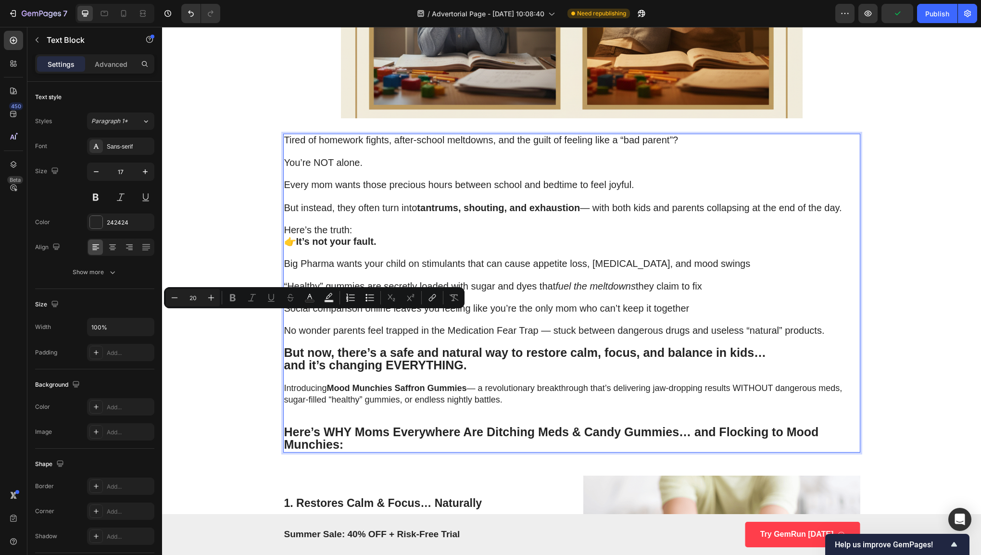
click at [348, 332] on span "No wonder parents feel trapped in the Medication Fear Trap — stuck between dang…" at bounding box center [554, 330] width 540 height 11
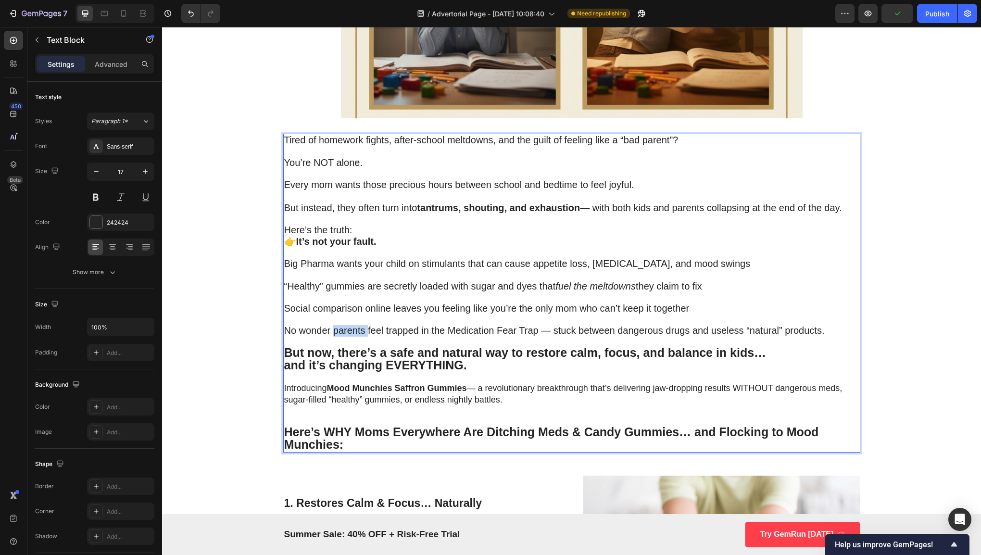
click at [348, 332] on span "No wonder parents feel trapped in the Medication Fear Trap — stuck between dang…" at bounding box center [554, 330] width 540 height 11
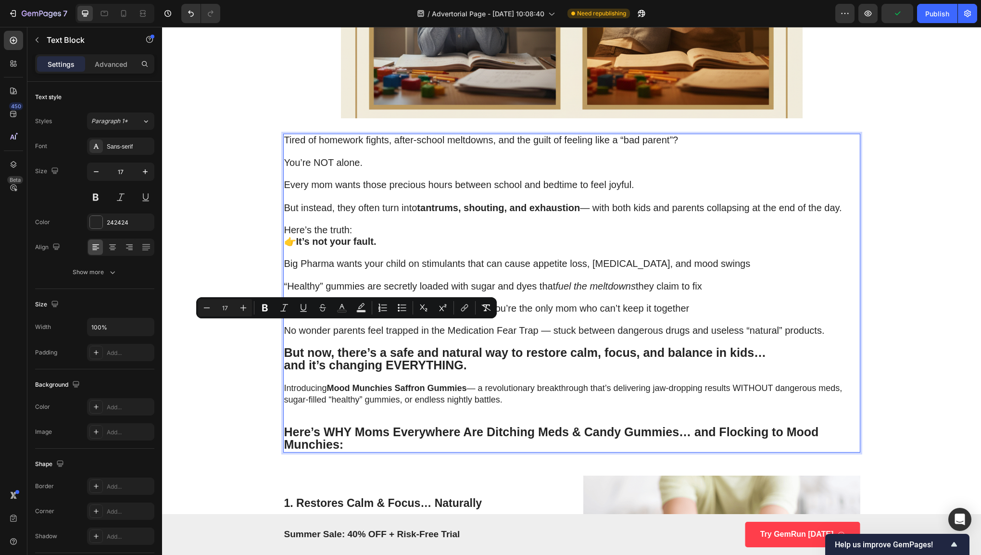
click at [345, 342] on p "Rich Text Editor. Editing area: main" at bounding box center [571, 341] width 575 height 11
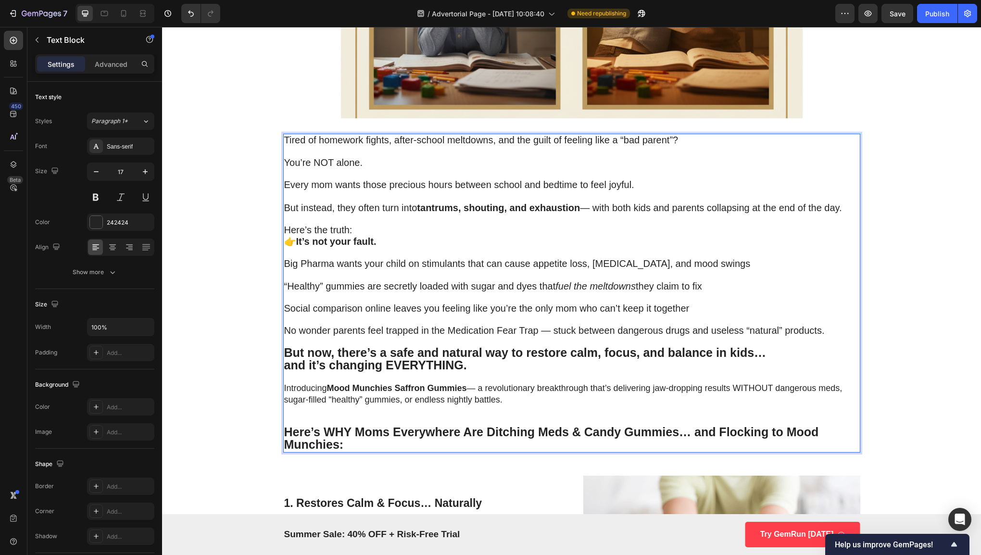
drag, startPoint x: 281, startPoint y: 384, endPoint x: 523, endPoint y: 399, distance: 242.7
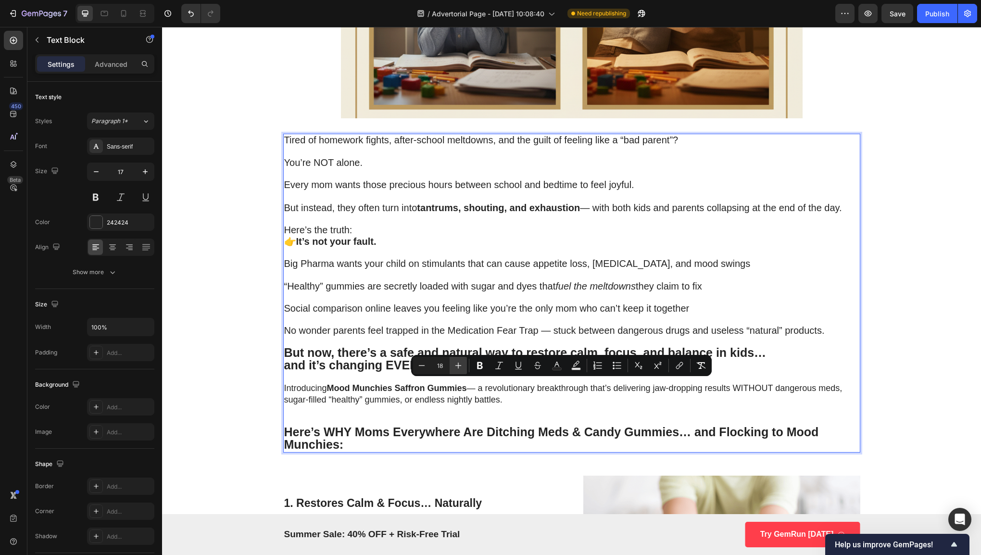
click at [457, 370] on icon "Editor contextual toolbar" at bounding box center [458, 365] width 10 height 10
type input "20"
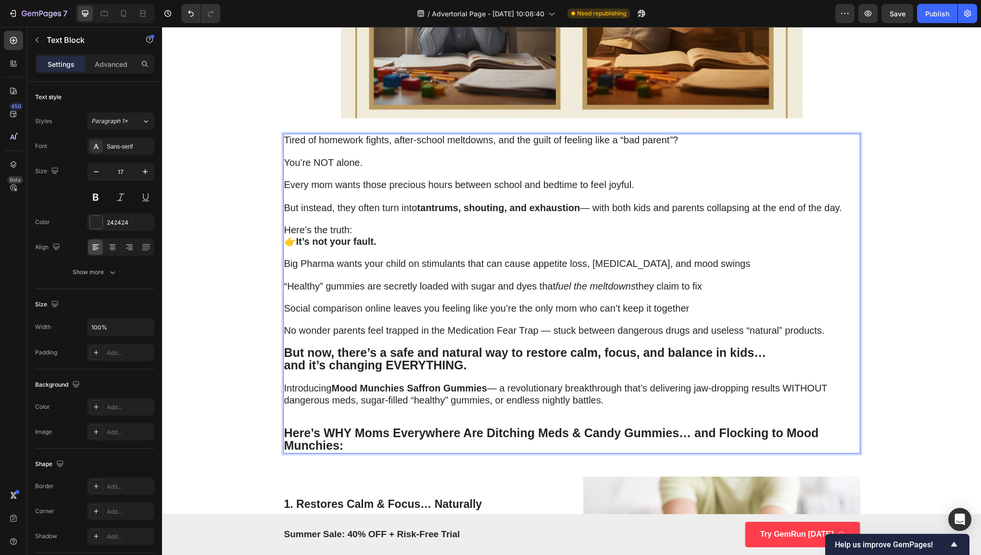
click at [567, 409] on p "Rich Text Editor. Editing area: main" at bounding box center [571, 411] width 575 height 11
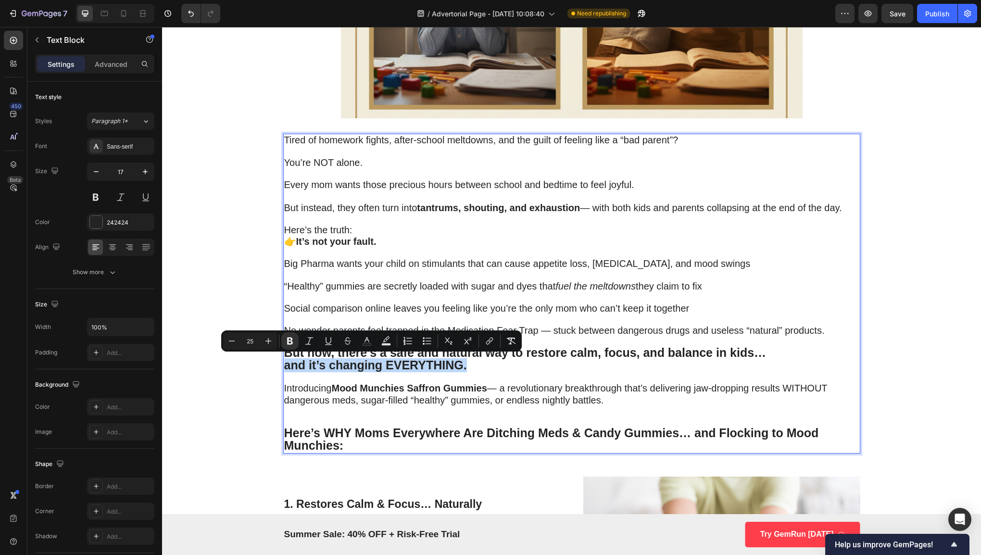
drag, startPoint x: 484, startPoint y: 362, endPoint x: 280, endPoint y: 355, distance: 204.4
click at [284, 355] on p "But now, there’s a safe and natural way to restore calm, focus, and balance in …" at bounding box center [571, 359] width 575 height 25
type input "17"
click at [544, 372] on p "Rich Text Editor. Editing area: main" at bounding box center [571, 377] width 575 height 11
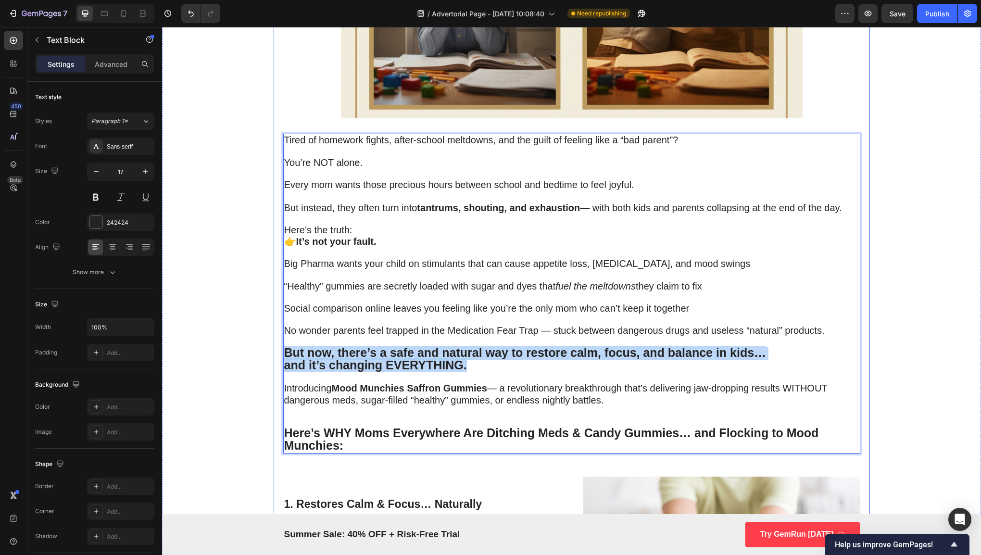
drag, startPoint x: 474, startPoint y: 364, endPoint x: 275, endPoint y: 348, distance: 200.1
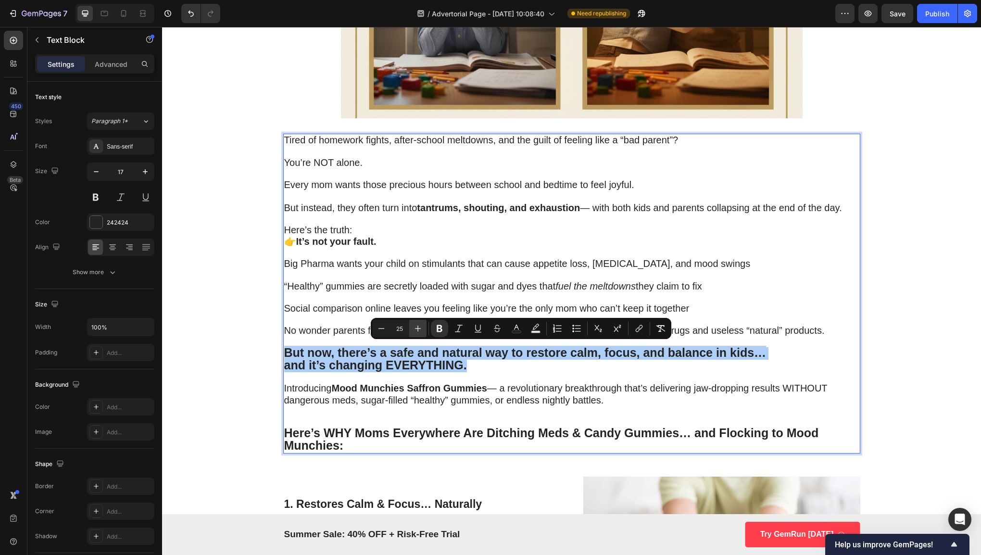
click at [414, 325] on icon "Editor contextual toolbar" at bounding box center [418, 328] width 10 height 10
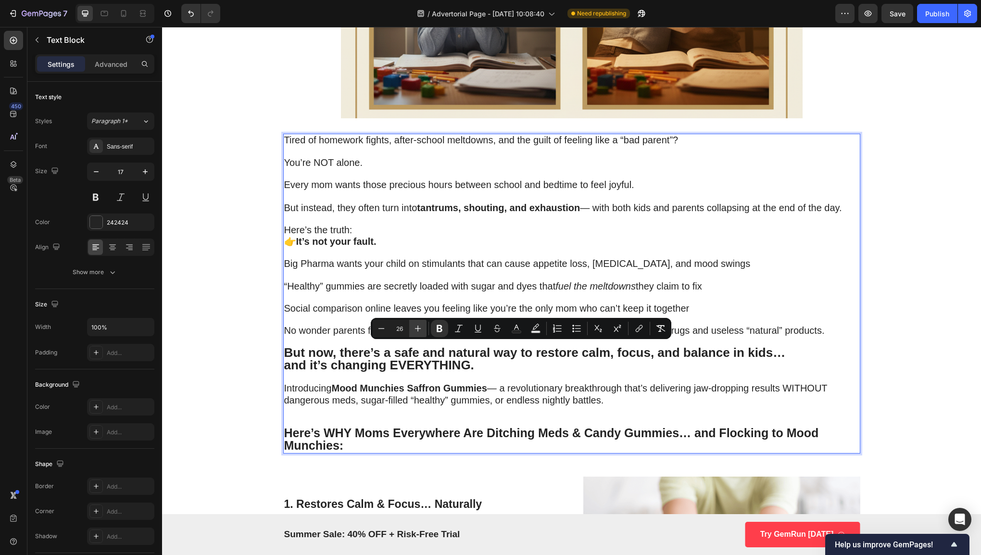
click at [414, 325] on icon "Editor contextual toolbar" at bounding box center [418, 328] width 10 height 10
type input "27"
click at [568, 429] on strong "Here’s WHY Moms Everywhere Are Ditching Meds & Candy Gummies… and Flocking to M…" at bounding box center [551, 439] width 534 height 26
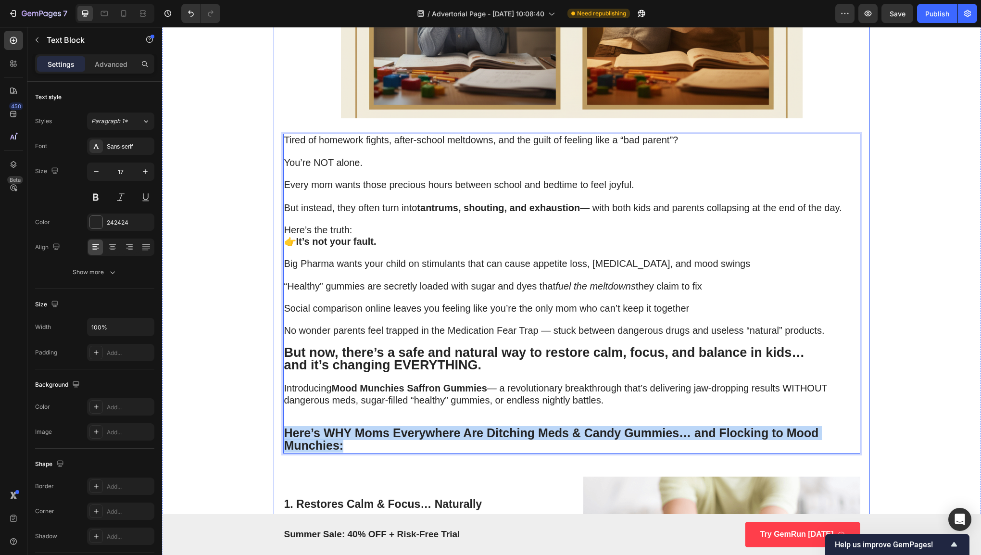
drag, startPoint x: 440, startPoint y: 439, endPoint x: 273, endPoint y: 428, distance: 167.7
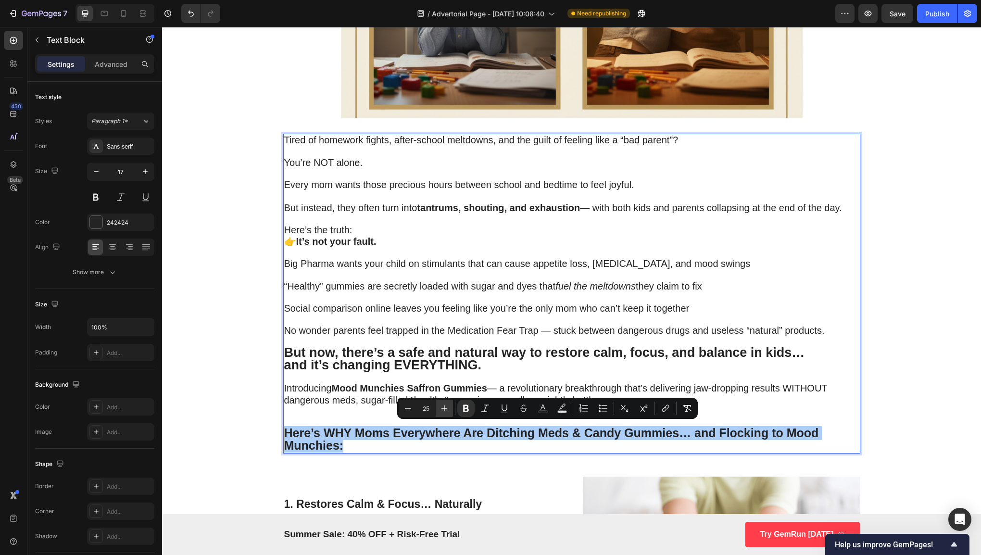
click at [442, 412] on icon "Editor contextual toolbar" at bounding box center [444, 408] width 10 height 10
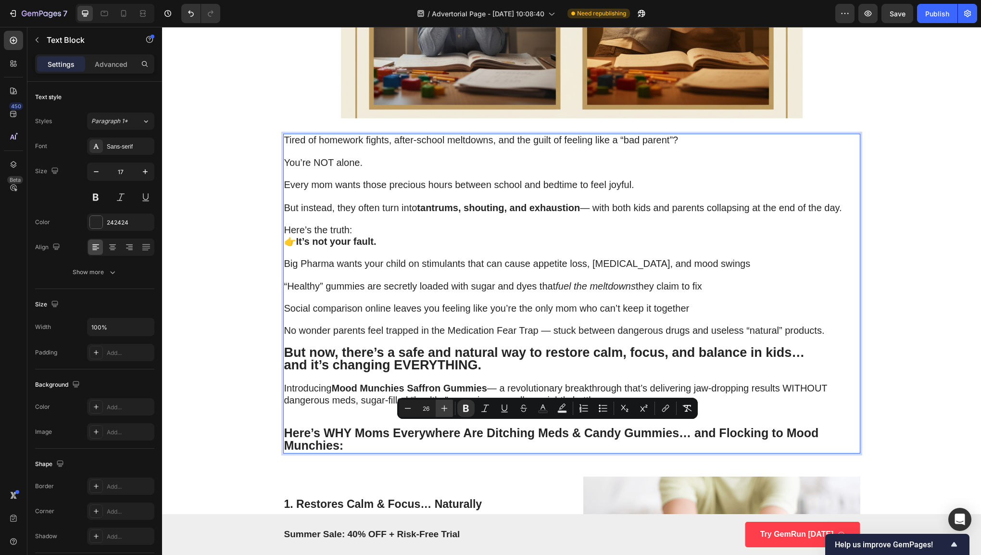
click at [442, 412] on icon "Editor contextual toolbar" at bounding box center [444, 408] width 10 height 10
type input "27"
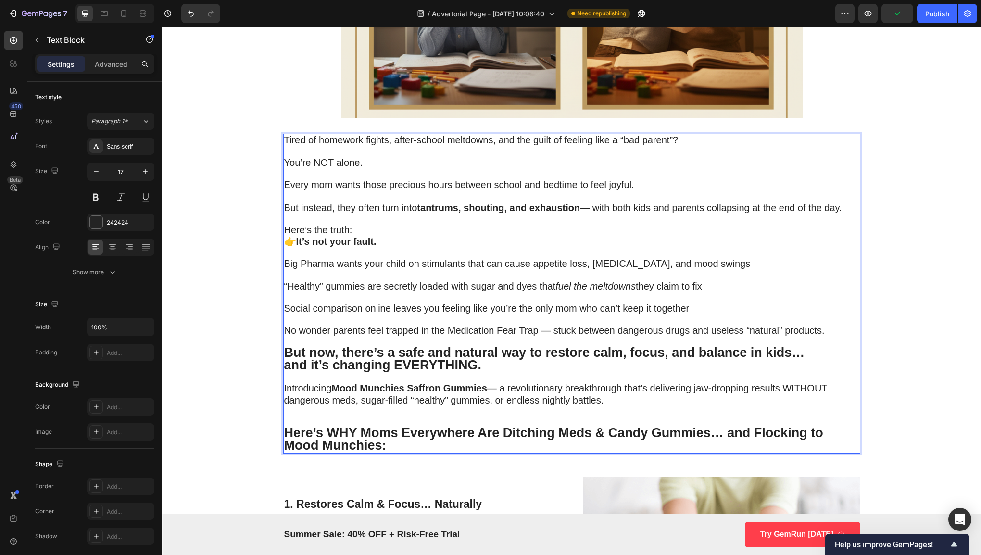
click at [347, 392] on span "Introducing Mood Munchies Saffron Gummies — a revolutionary breakthrough that’s…" at bounding box center [555, 394] width 543 height 22
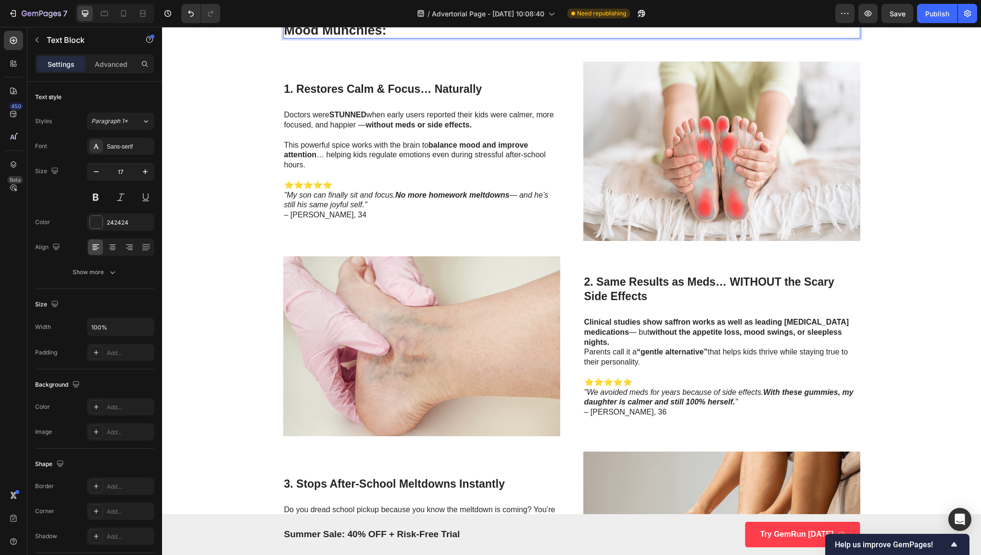
scroll to position [757, 0]
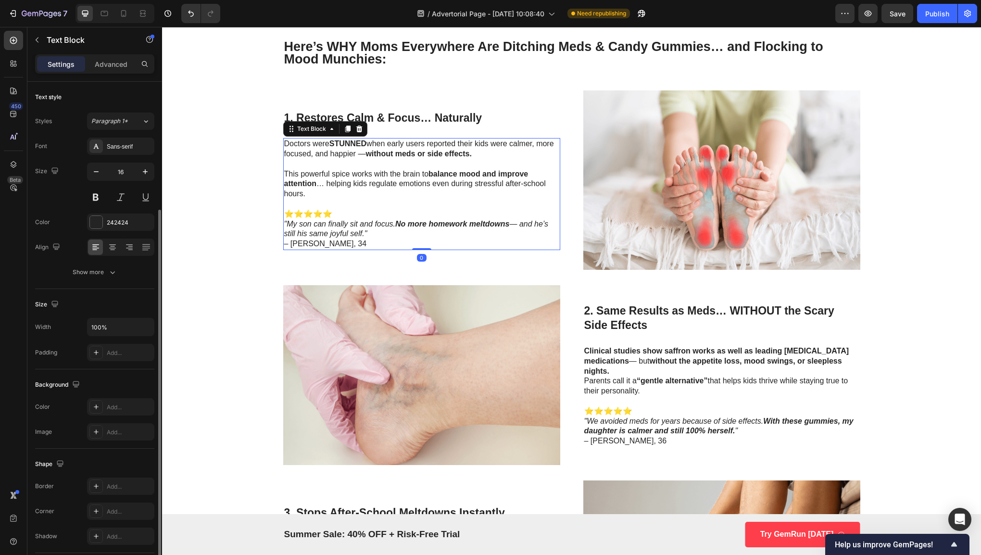
click at [443, 170] on strong "balance mood and improve attention" at bounding box center [406, 179] width 244 height 18
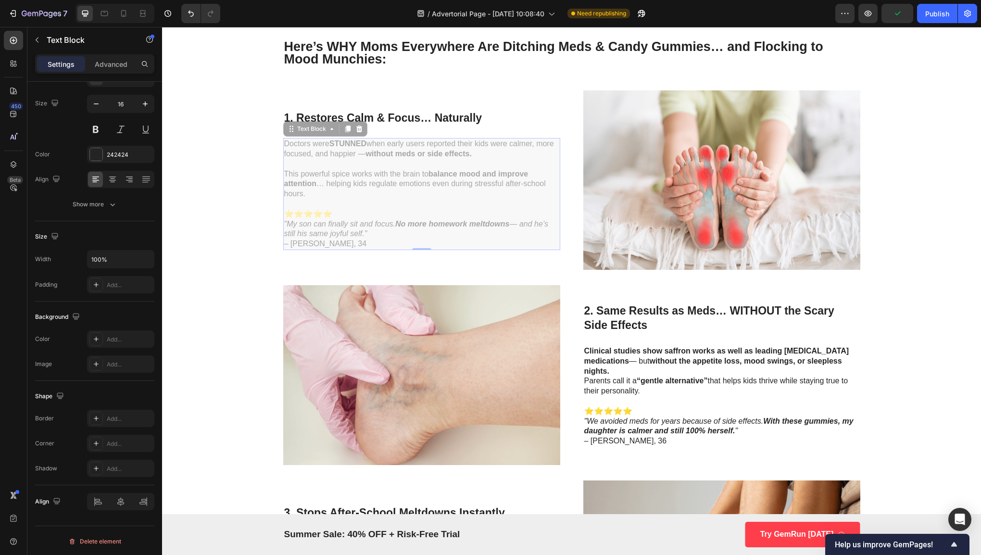
scroll to position [737, 0]
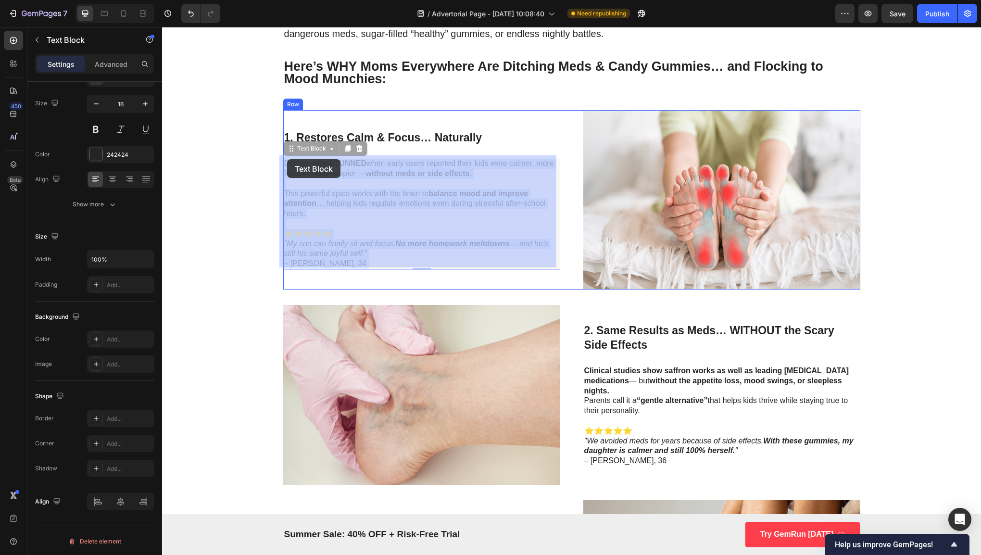
drag, startPoint x: 351, startPoint y: 242, endPoint x: 294, endPoint y: 165, distance: 95.5
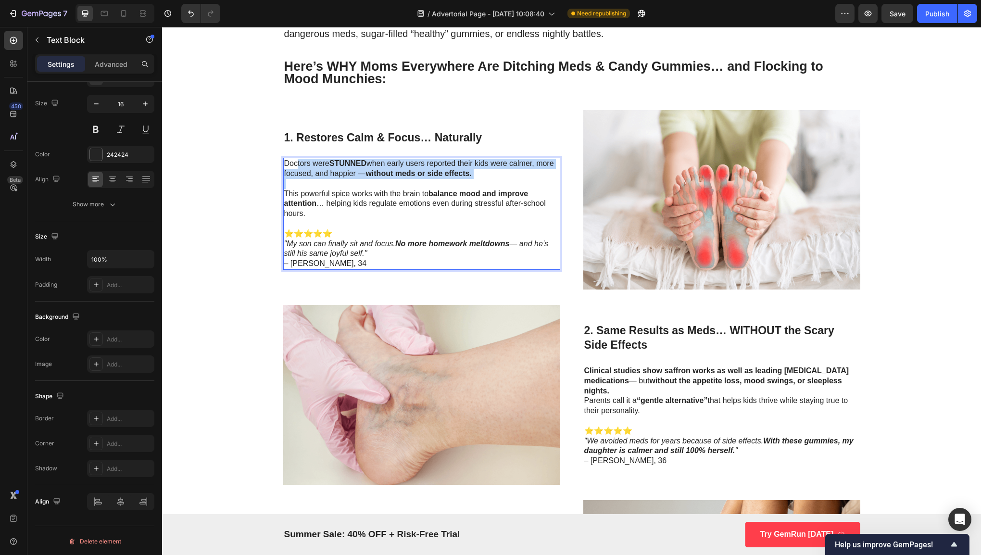
drag, startPoint x: 294, startPoint y: 165, endPoint x: 309, endPoint y: 183, distance: 23.2
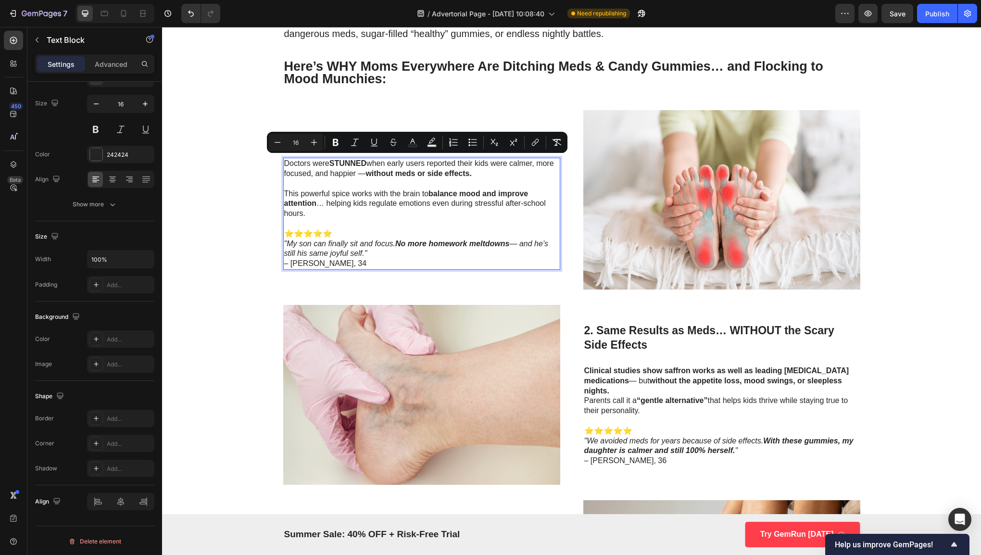
click at [386, 241] on icon ""My son can finally sit and focus. No more homework meltdowns — and he’s still …" at bounding box center [416, 248] width 264 height 18
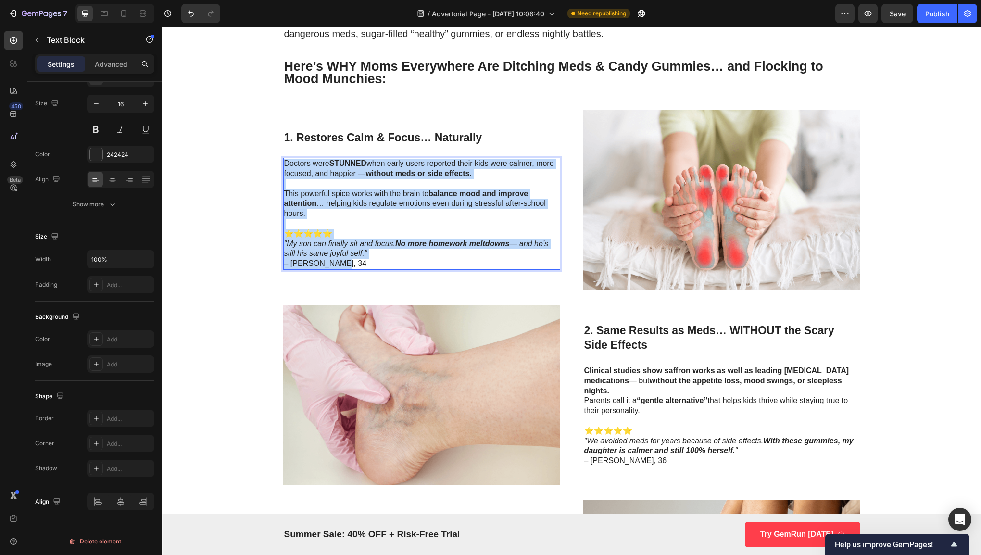
drag, startPoint x: 378, startPoint y: 257, endPoint x: 281, endPoint y: 160, distance: 137.3
click at [283, 160] on div "Doctors were STUNNED when early users reported their kids were calmer, more foc…" at bounding box center [421, 214] width 277 height 112
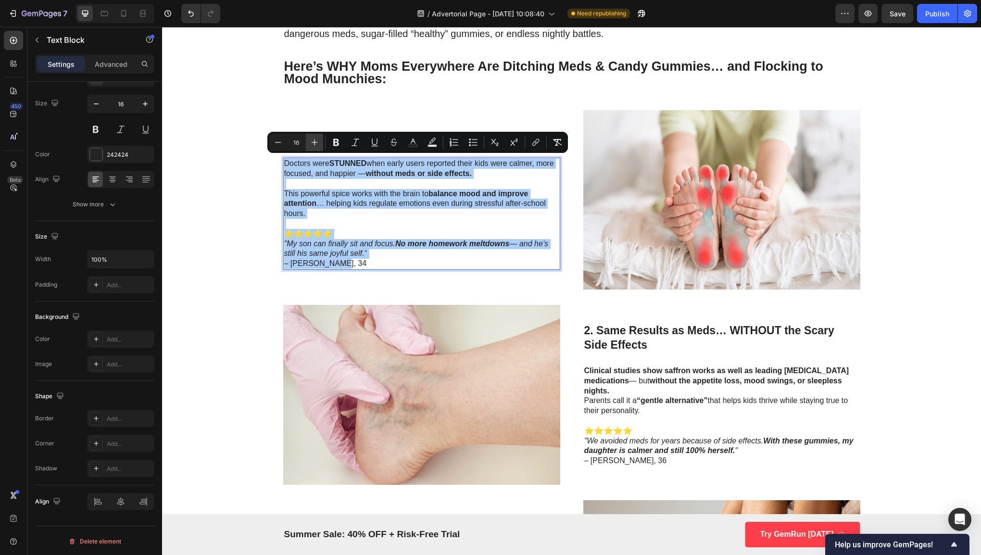
click at [313, 145] on icon "Editor contextual toolbar" at bounding box center [315, 142] width 10 height 10
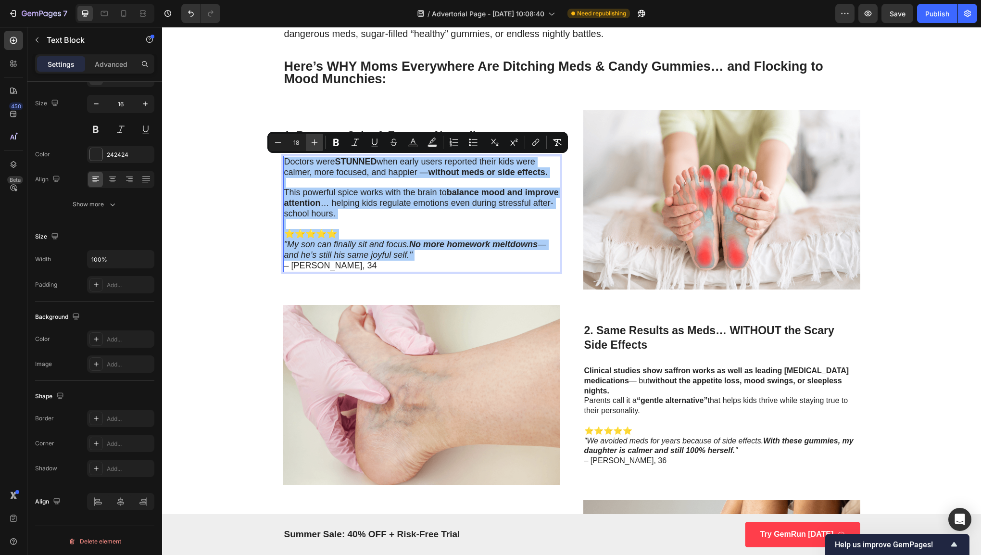
click at [313, 145] on icon "Editor contextual toolbar" at bounding box center [315, 142] width 10 height 10
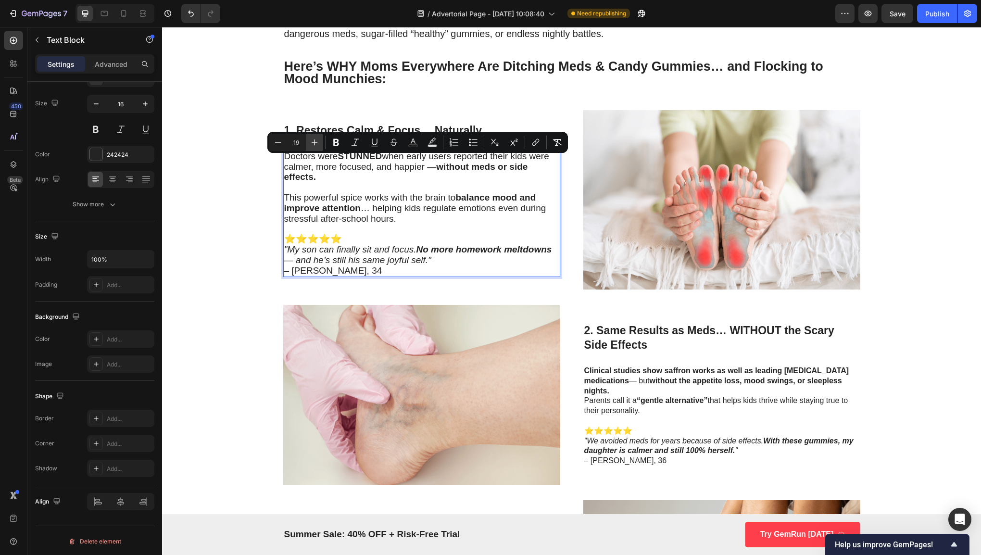
click at [313, 145] on icon "Editor contextual toolbar" at bounding box center [315, 142] width 10 height 10
type input "20"
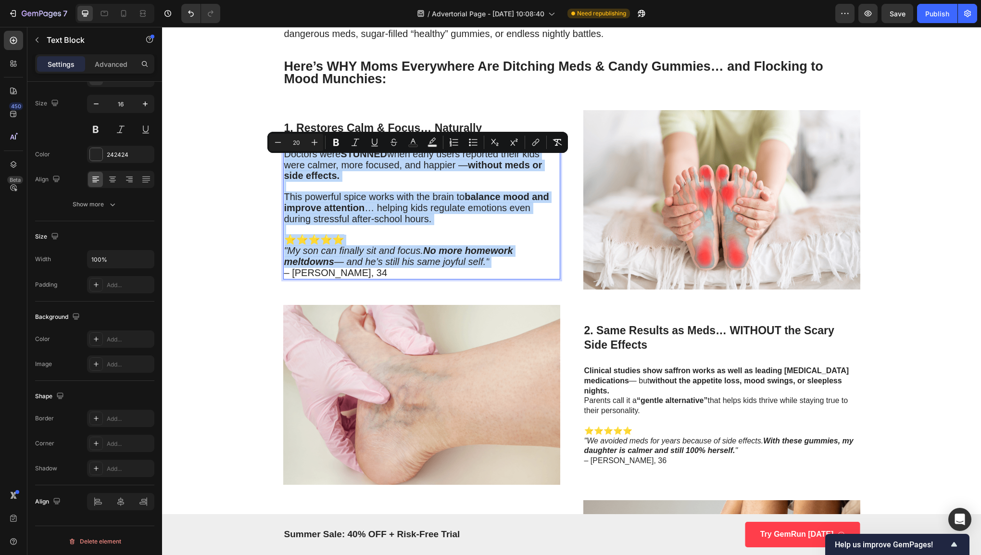
click at [368, 205] on span "This powerful spice works with the brain to balance mood and improve attention …" at bounding box center [416, 207] width 265 height 33
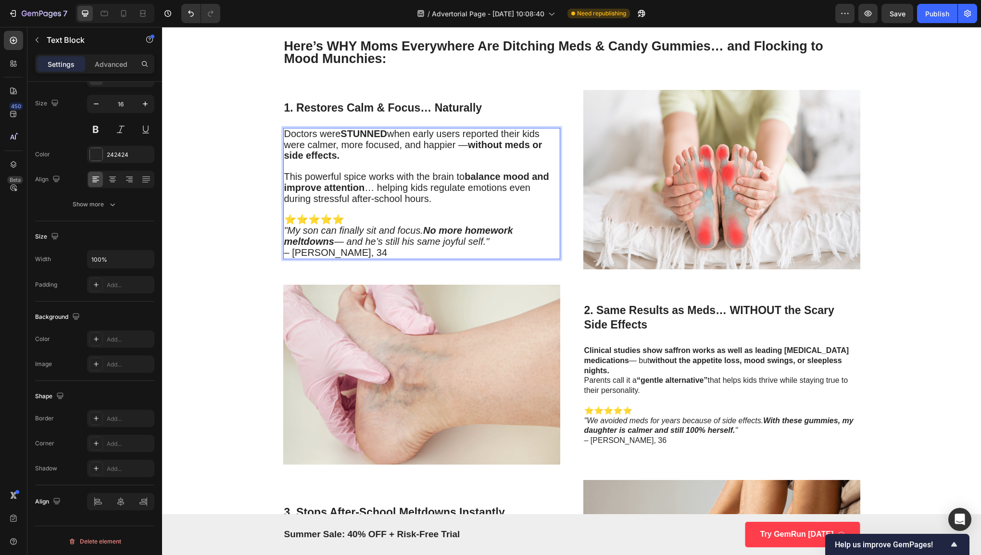
scroll to position [758, 0]
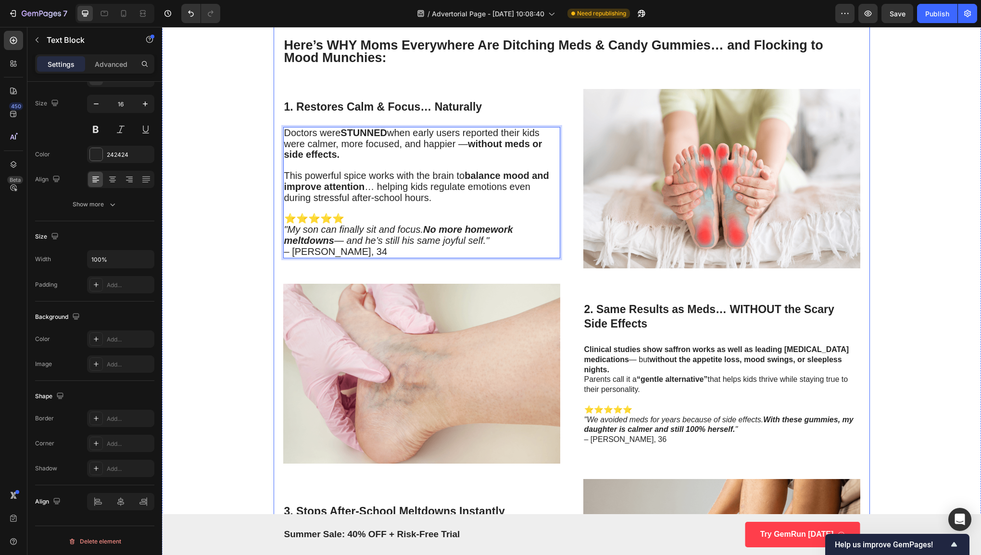
click at [612, 298] on div "2. Same Results as Meds… WITHOUT the Scary Side Effects Heading Clinical studie…" at bounding box center [721, 373] width 277 height 179
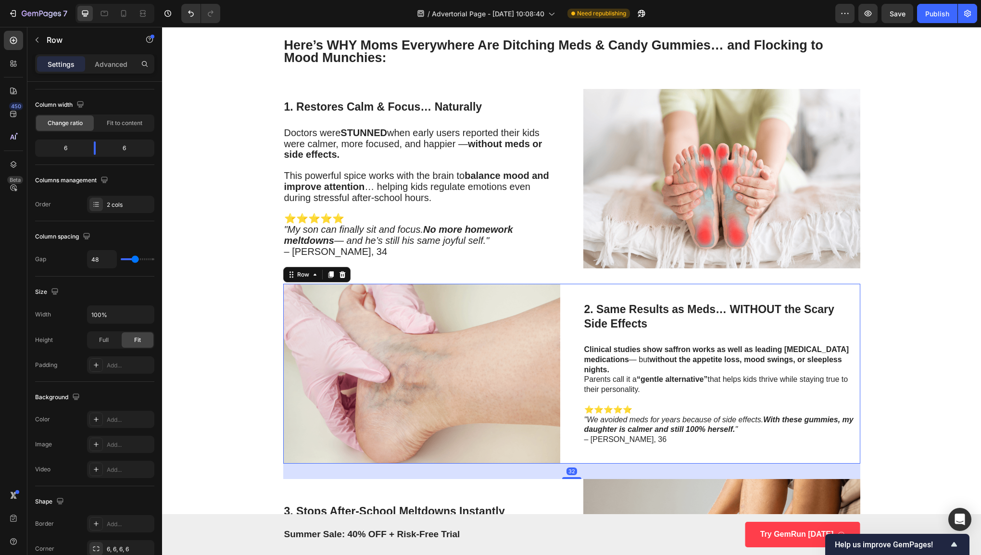
scroll to position [0, 0]
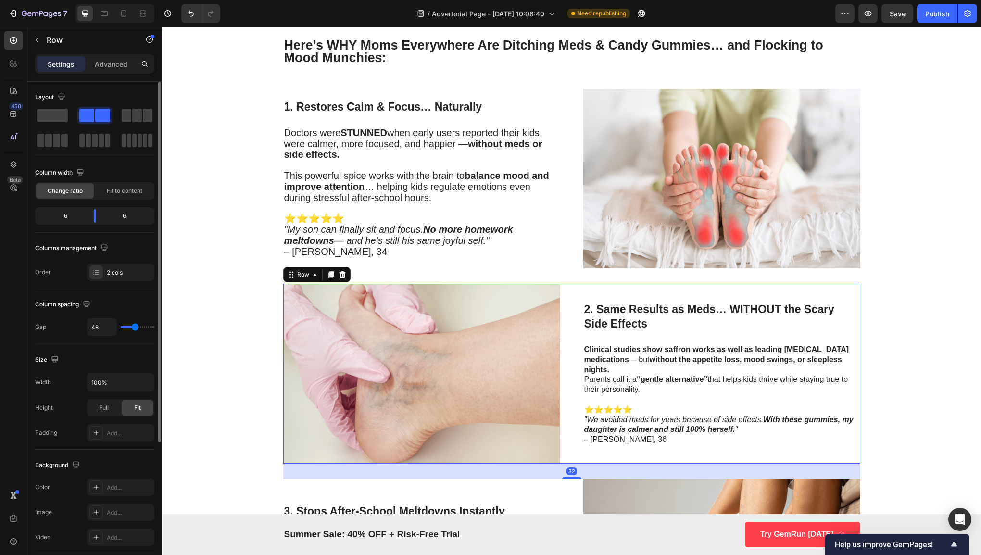
click at [624, 352] on strong "Clinical studies show saffron works as well as leading [MEDICAL_DATA] medicatio…" at bounding box center [716, 354] width 265 height 18
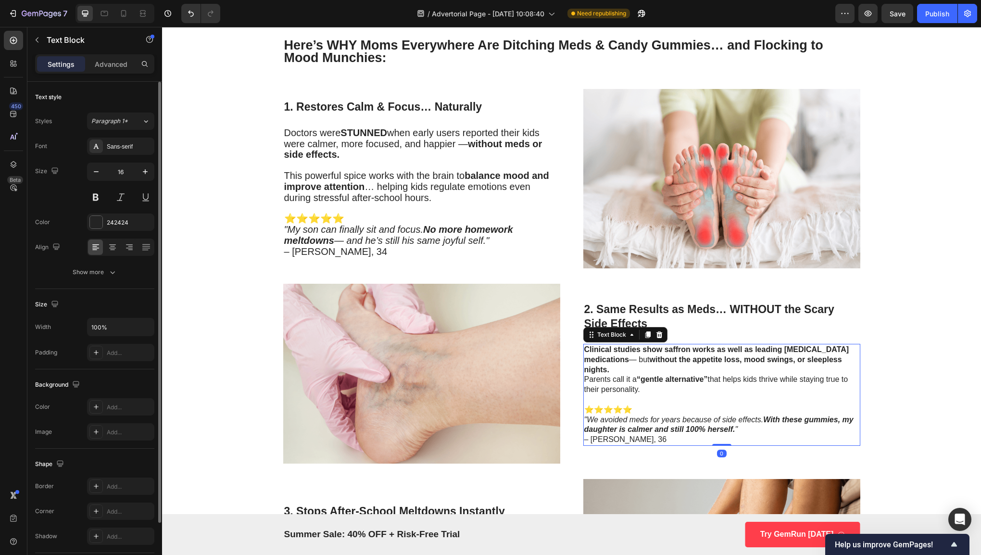
click at [624, 352] on strong "Clinical studies show saffron works as well as leading [MEDICAL_DATA] medicatio…" at bounding box center [716, 354] width 265 height 18
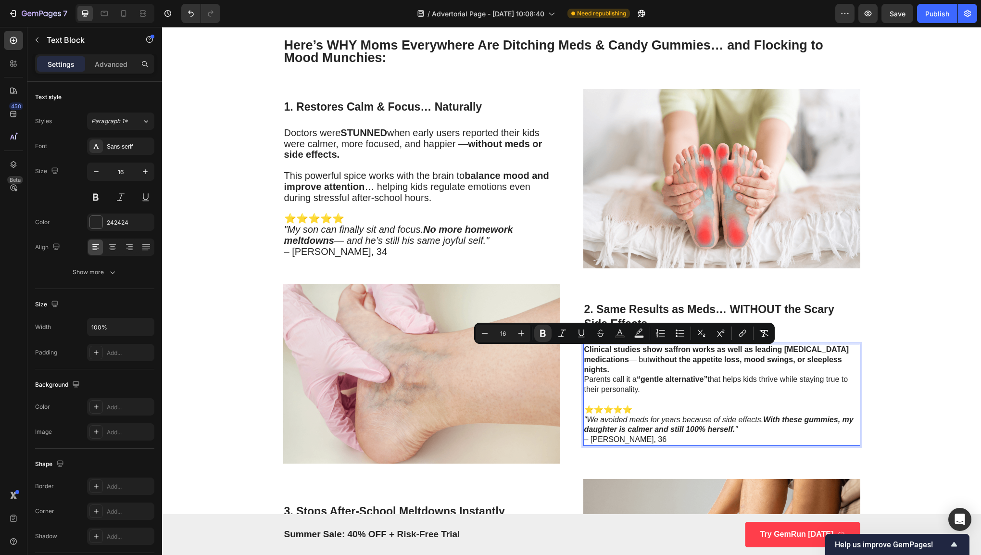
click at [597, 353] on strong "Clinical studies show saffron works as well as leading [MEDICAL_DATA] medicatio…" at bounding box center [716, 354] width 265 height 18
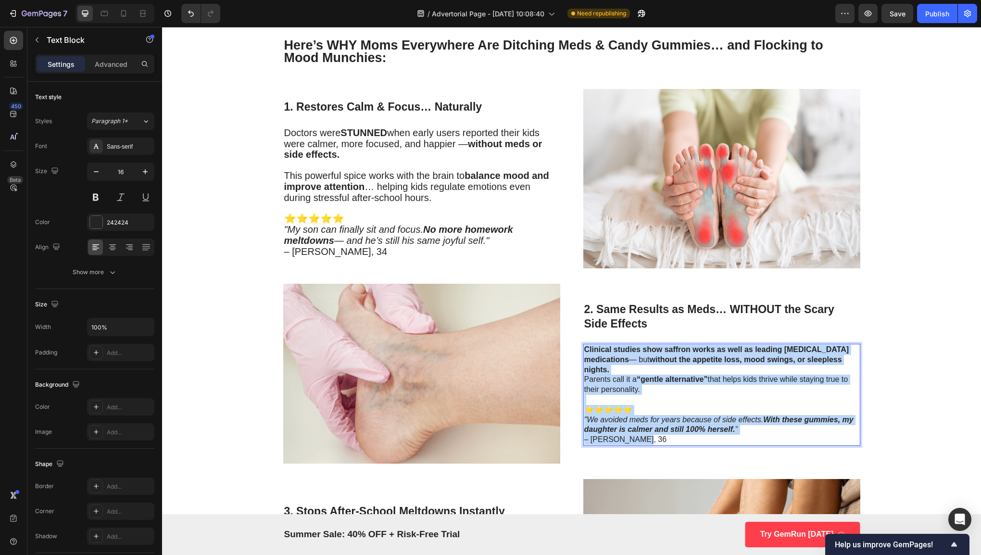
drag, startPoint x: 581, startPoint y: 351, endPoint x: 717, endPoint y: 449, distance: 167.7
click at [717, 449] on div "2. Same Results as Meds… WITHOUT the Scary Side Effects Heading Clinical studie…" at bounding box center [721, 373] width 277 height 179
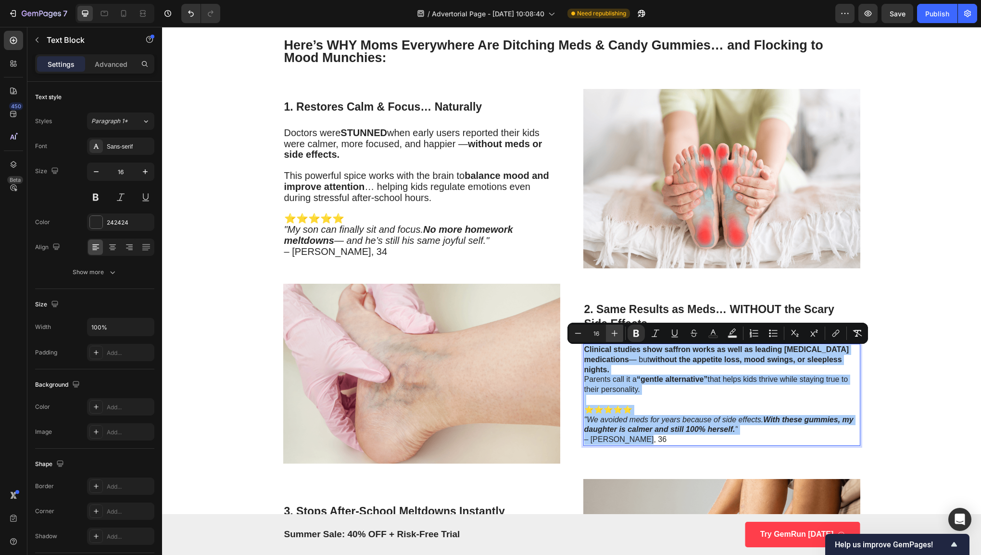
click at [608, 339] on button "Plus" at bounding box center [614, 332] width 17 height 17
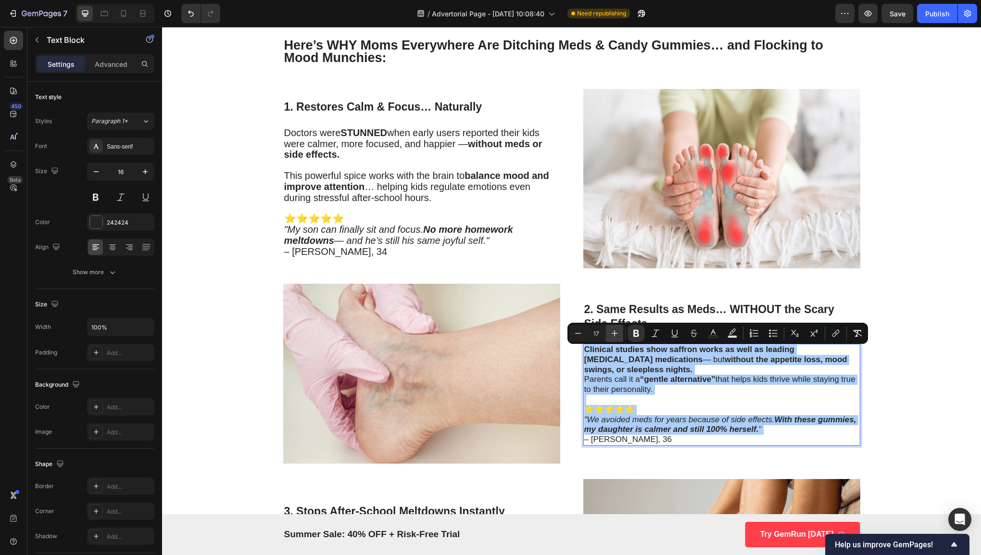
click at [611, 339] on button "Plus" at bounding box center [614, 332] width 17 height 17
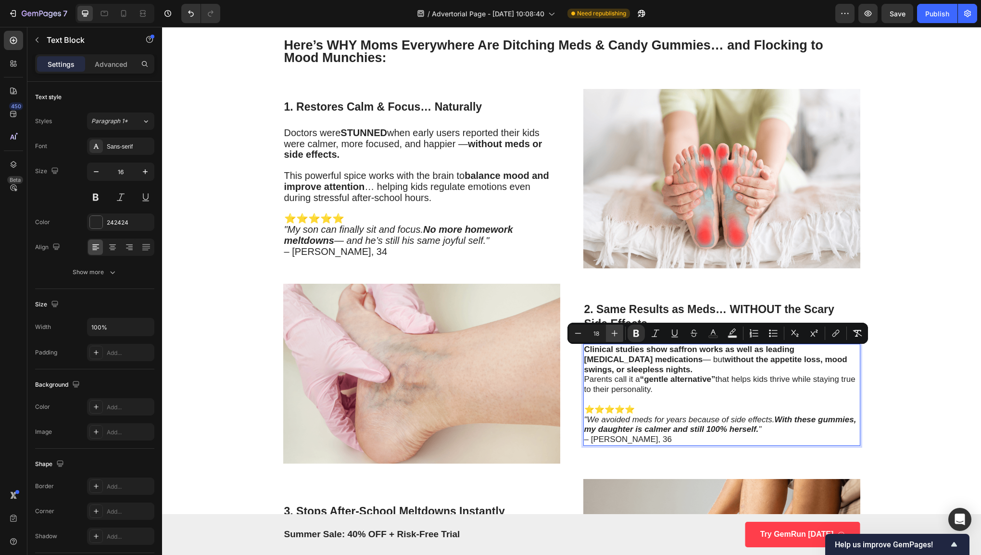
click at [611, 339] on button "Plus" at bounding box center [614, 332] width 17 height 17
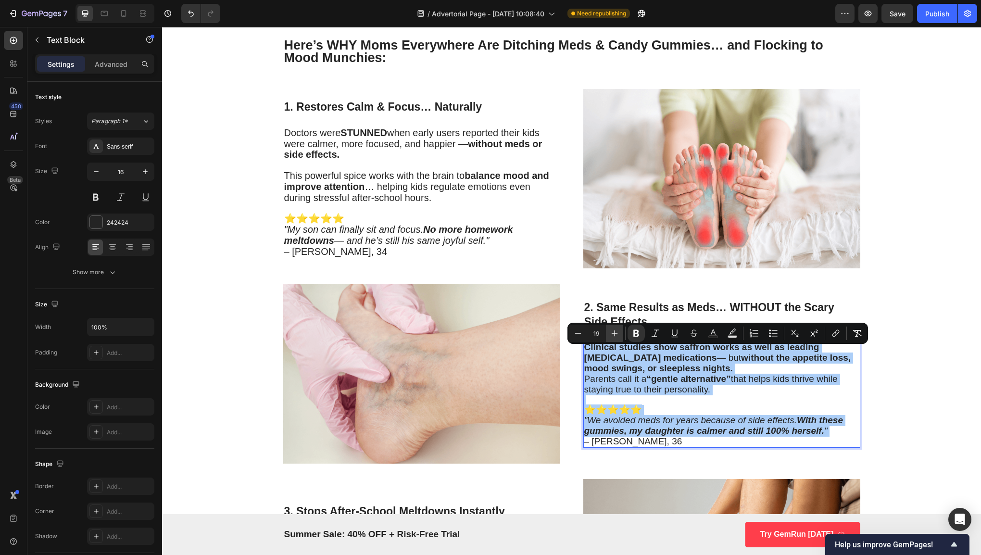
click at [611, 339] on button "Plus" at bounding box center [614, 332] width 17 height 17
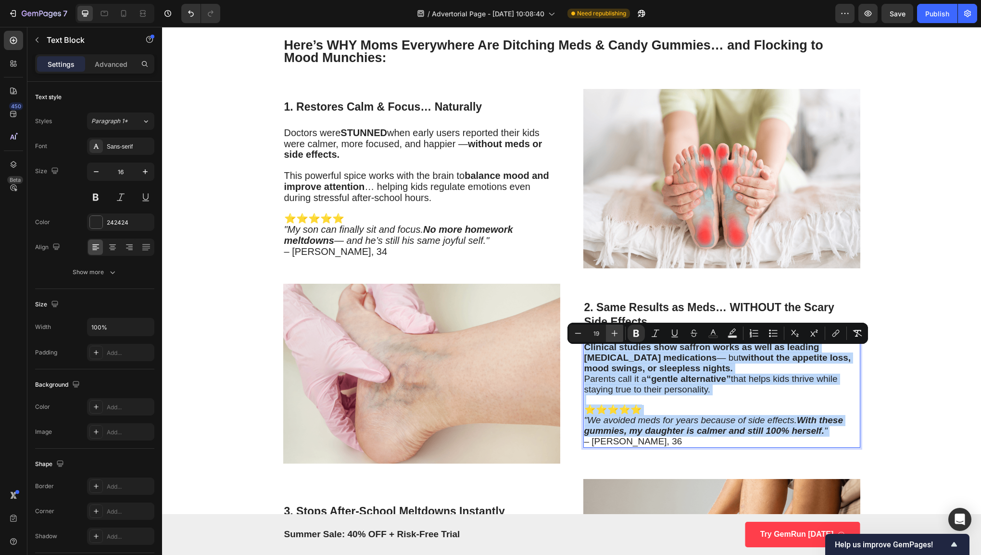
type input "20"
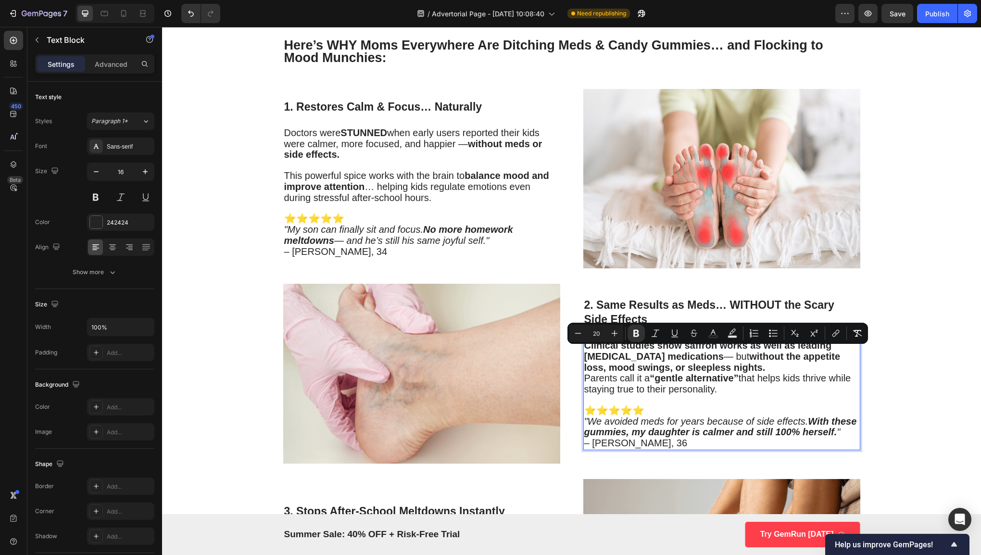
click at [646, 378] on span "Parents call it a “gentle alternative” that helps kids thrive while staying tru…" at bounding box center [717, 383] width 267 height 22
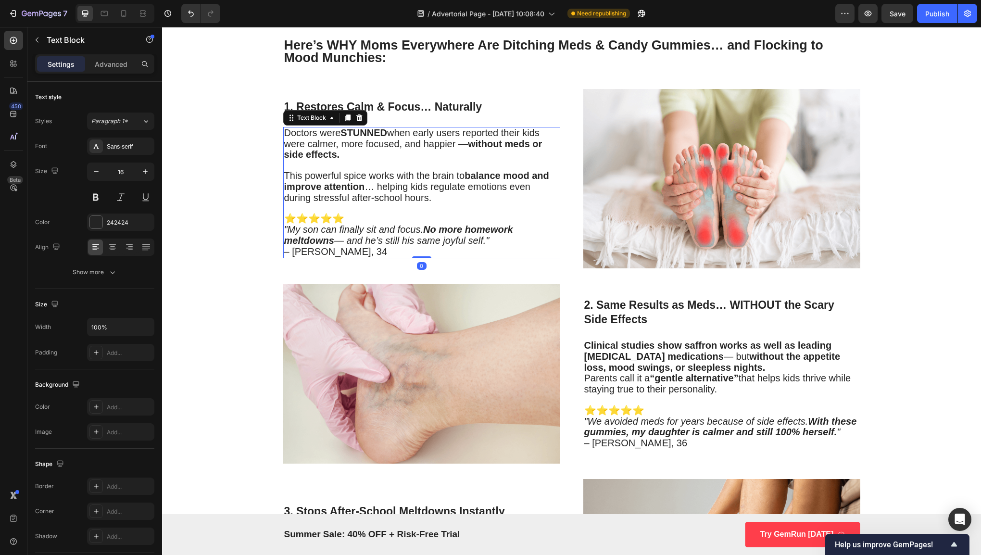
click at [446, 197] on p "This powerful spice works with the brain to balance mood and improve attention …" at bounding box center [421, 187] width 275 height 33
click at [450, 172] on span "This powerful spice works with the brain to balance mood and improve attention …" at bounding box center [416, 186] width 265 height 33
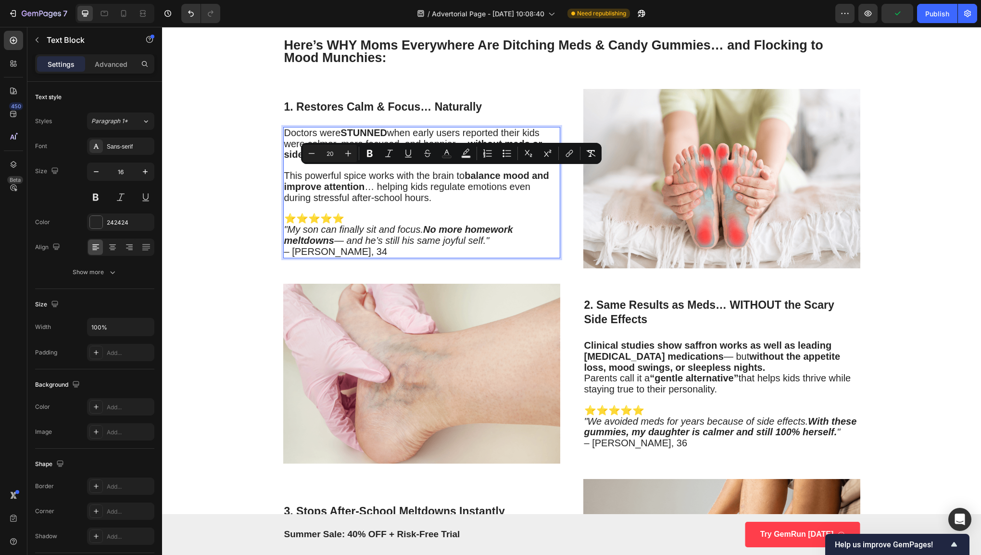
click at [469, 184] on span "This powerful spice works with the brain to balance mood and improve attention …" at bounding box center [416, 186] width 265 height 33
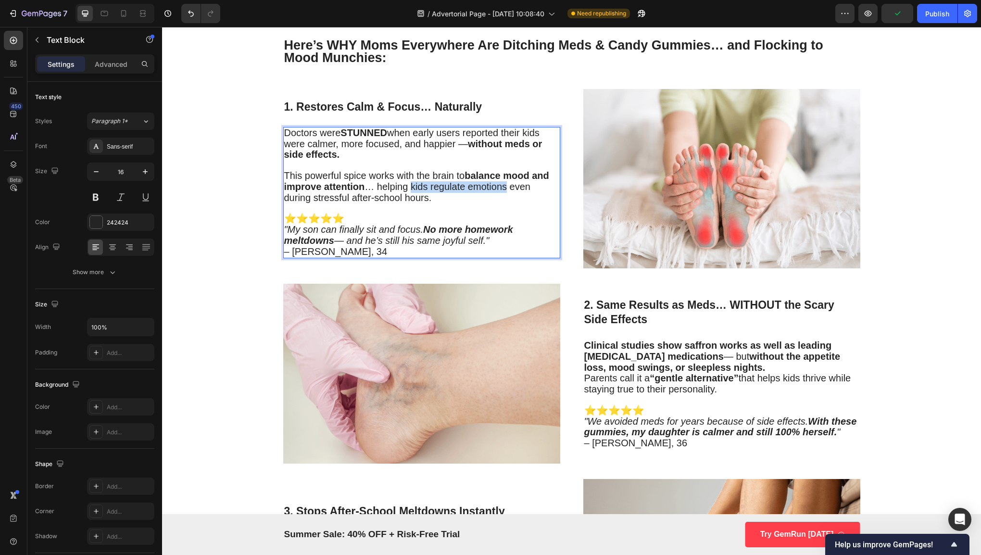
drag, startPoint x: 469, startPoint y: 184, endPoint x: 406, endPoint y: 187, distance: 63.1
click at [406, 187] on span "This powerful spice works with the brain to balance mood and improve attention …" at bounding box center [416, 186] width 265 height 33
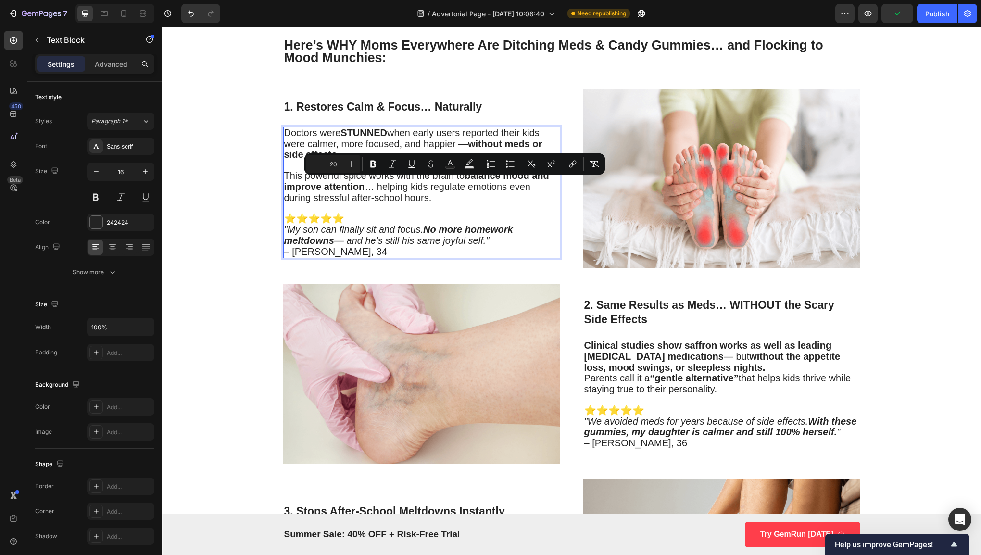
click at [410, 197] on span "This powerful spice works with the brain to balance mood and improve attention …" at bounding box center [416, 186] width 265 height 33
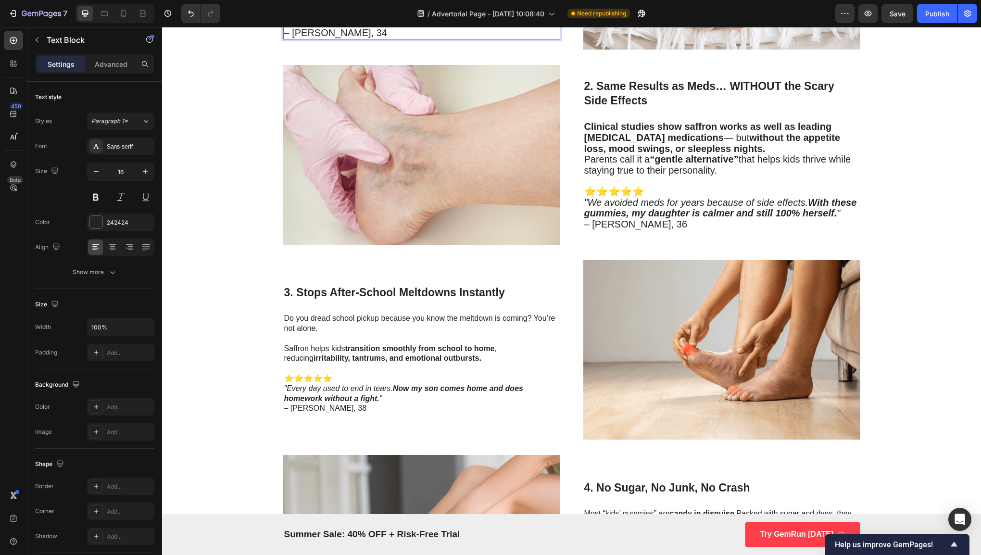
scroll to position [994, 0]
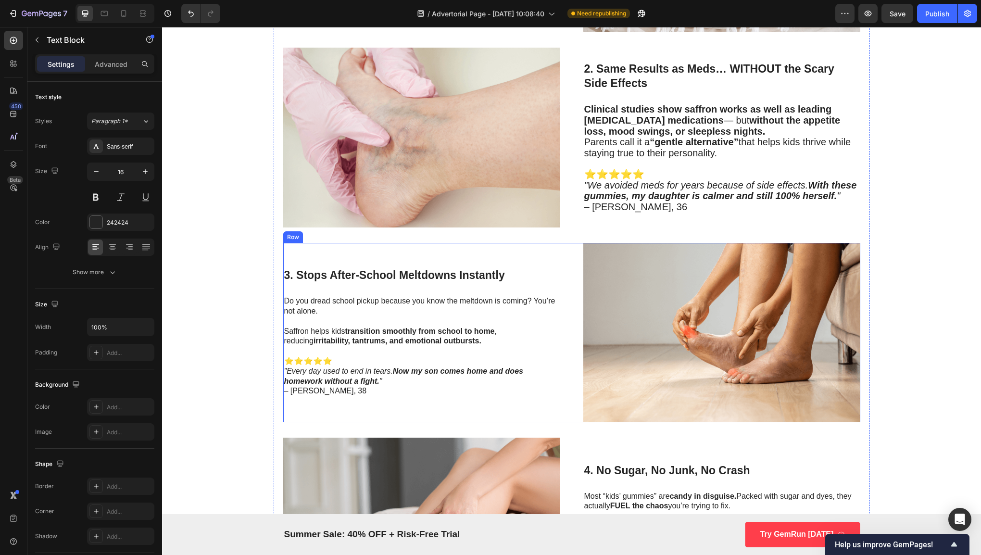
click at [422, 289] on div "3. Stops After-School Meltdowns Instantly Heading Do you dread school pickup be…" at bounding box center [421, 332] width 277 height 179
click at [622, 139] on span "Parents call it a “gentle alternative” that helps kids thrive while staying tru…" at bounding box center [717, 148] width 267 height 22
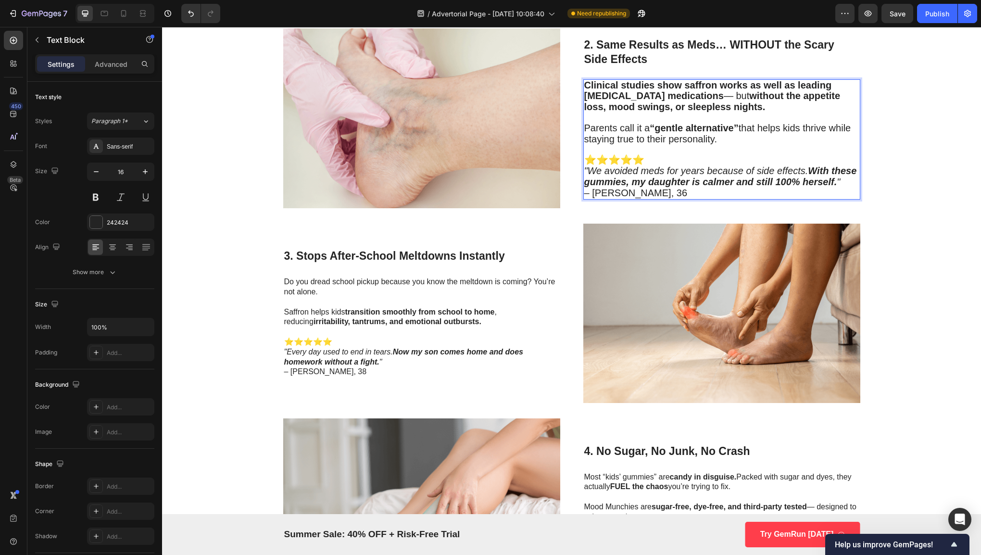
scroll to position [1015, 0]
click at [433, 312] on p "Saffron helps kids transition smoothly from school to home , reducing irritabil…" at bounding box center [421, 316] width 275 height 20
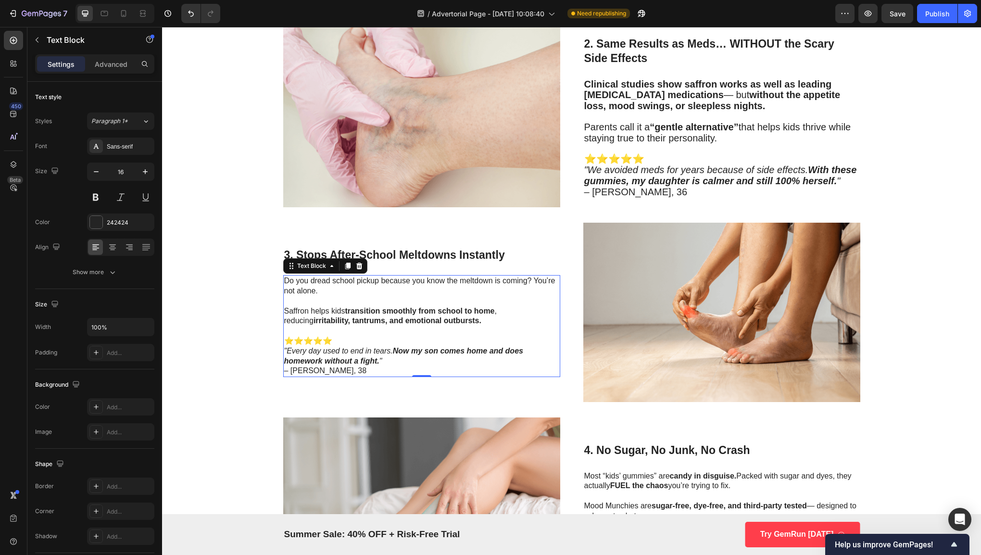
click at [368, 360] on strong "Now my son comes home and does homework without a fight." at bounding box center [403, 356] width 239 height 18
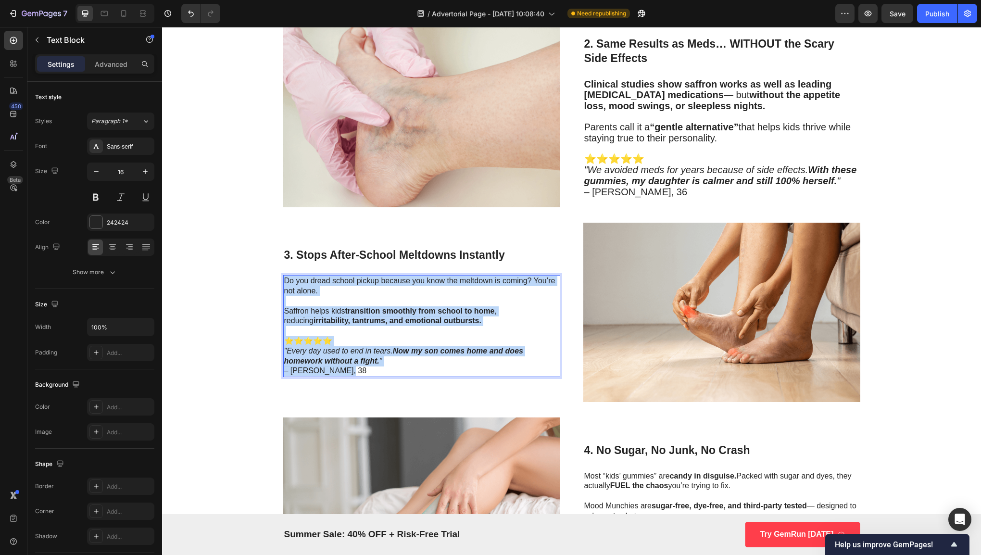
drag, startPoint x: 355, startPoint y: 364, endPoint x: 281, endPoint y: 277, distance: 114.5
click at [283, 277] on div "Do you dread school pickup because you know the meltdown is coming? You’re not …" at bounding box center [421, 326] width 277 height 102
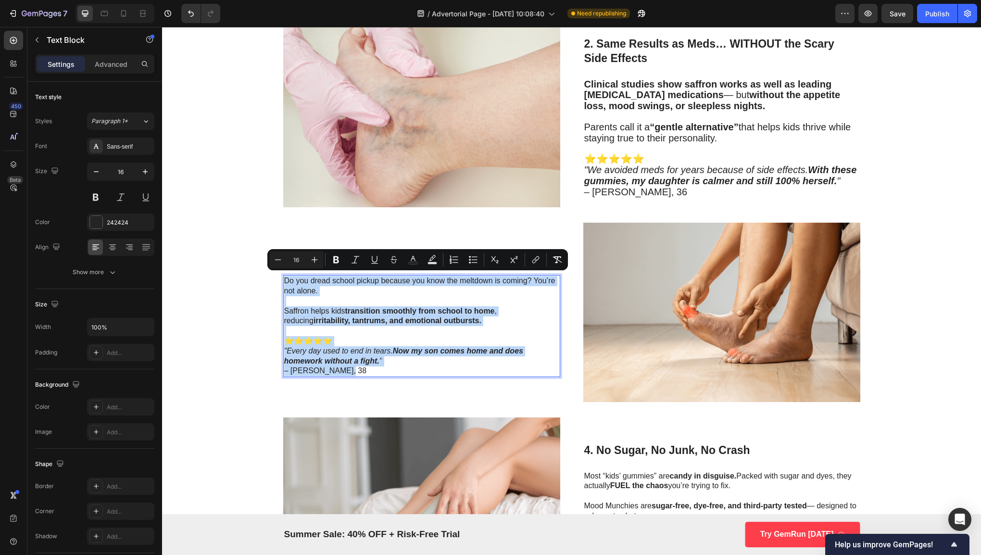
click at [284, 277] on p "Do you dread school pickup because you know the meltdown is coming? You’re not …" at bounding box center [421, 286] width 275 height 20
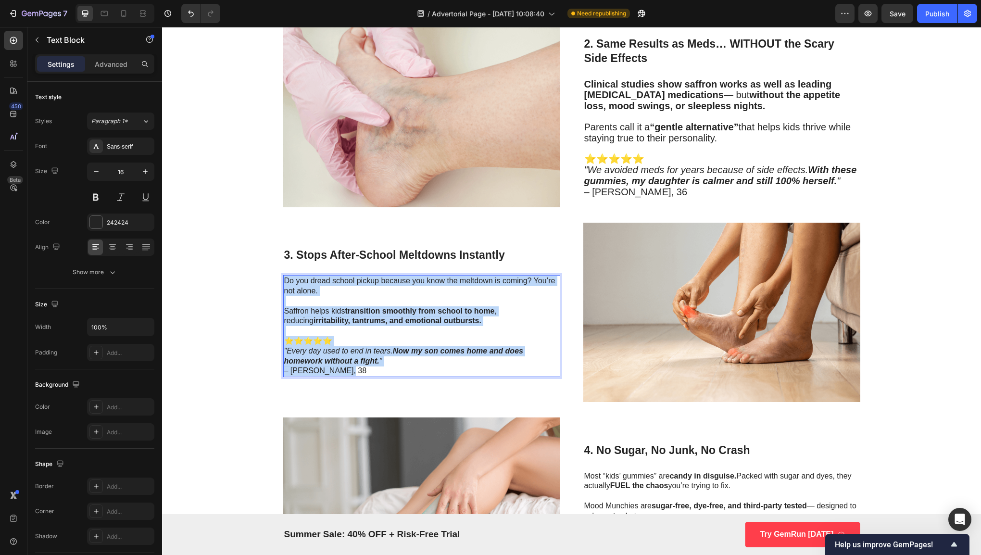
drag, startPoint x: 279, startPoint y: 275, endPoint x: 352, endPoint y: 380, distance: 127.7
click at [352, 380] on div "3. Stops After-School Meltdowns Instantly Heading Do you dread school pickup be…" at bounding box center [421, 312] width 277 height 179
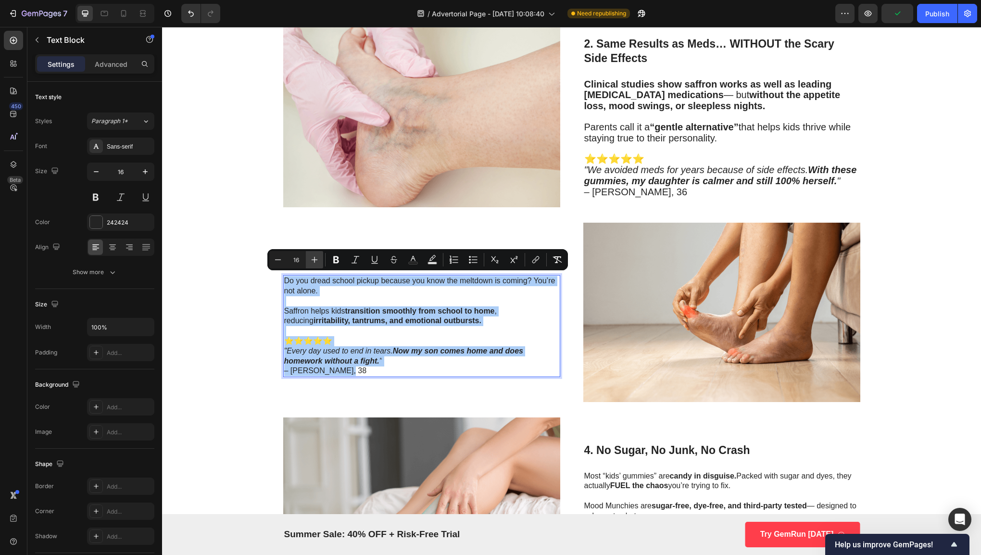
click at [315, 253] on button "Plus" at bounding box center [314, 259] width 17 height 17
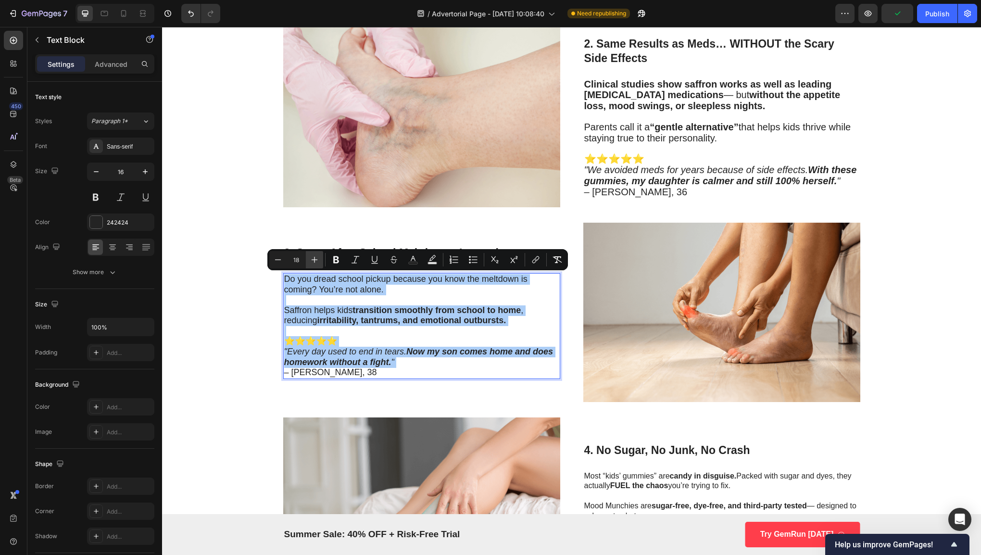
click at [315, 253] on button "Plus" at bounding box center [314, 259] width 17 height 17
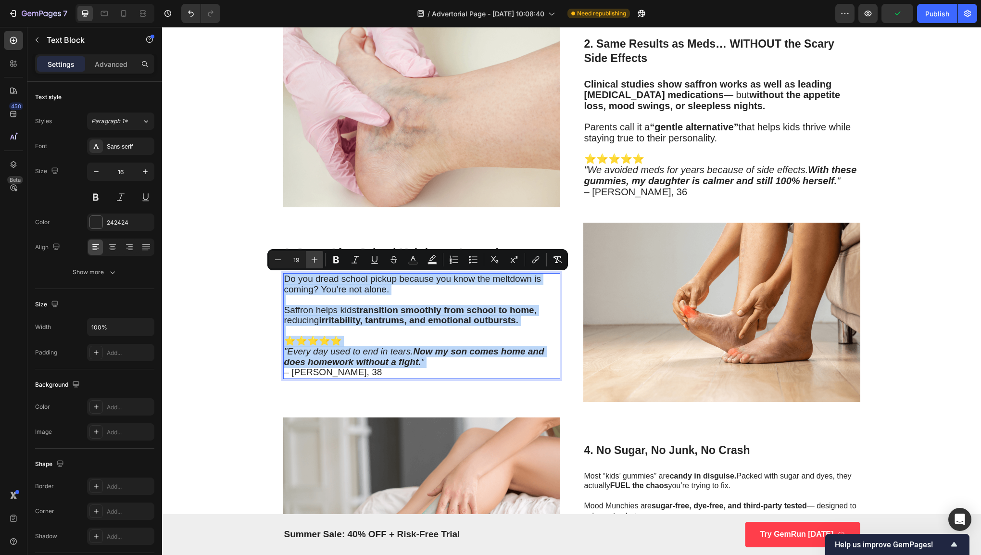
type input "20"
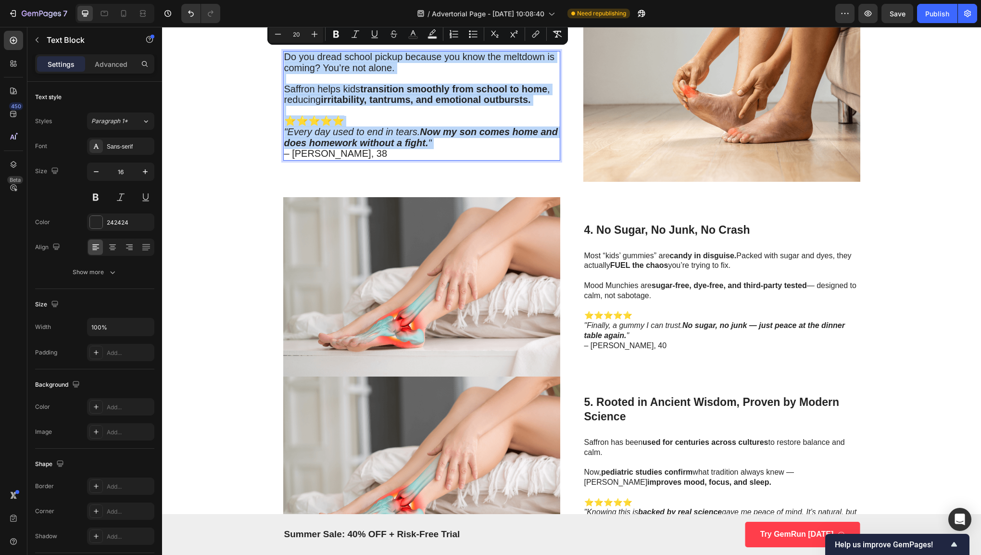
scroll to position [1236, 0]
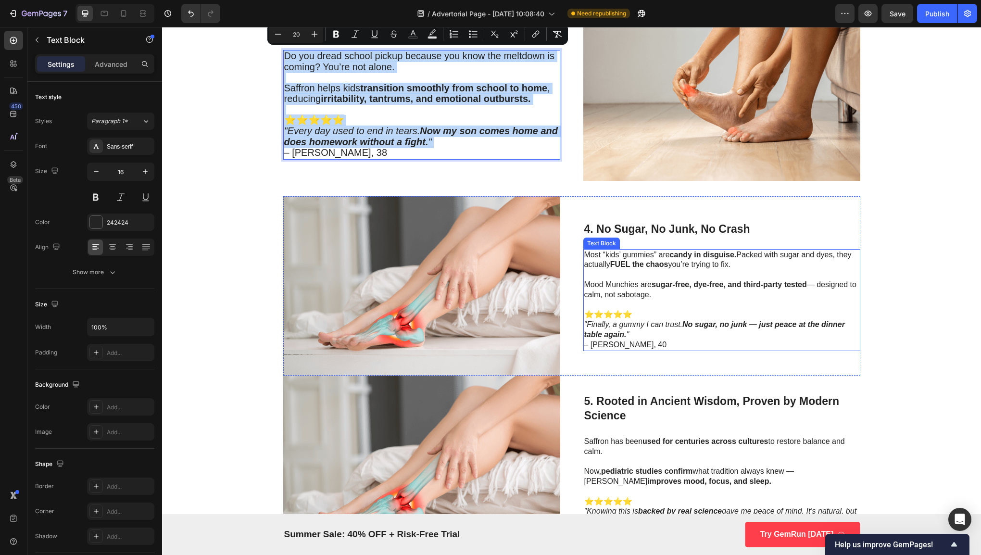
click at [666, 330] on p "⭐⭐⭐⭐⭐ "Finally, a gummy I can trust. No sugar, no junk — just peace at the dinn…" at bounding box center [721, 330] width 275 height 40
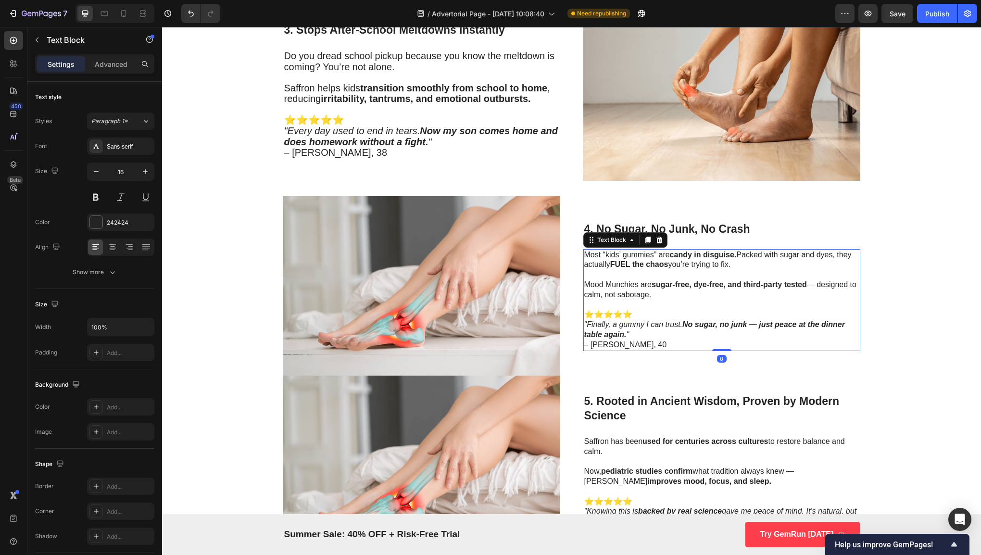
click at [665, 327] on p "⭐⭐⭐⭐⭐ "Finally, a gummy I can trust. No sugar, no junk — just peace at the dinn…" at bounding box center [721, 330] width 275 height 40
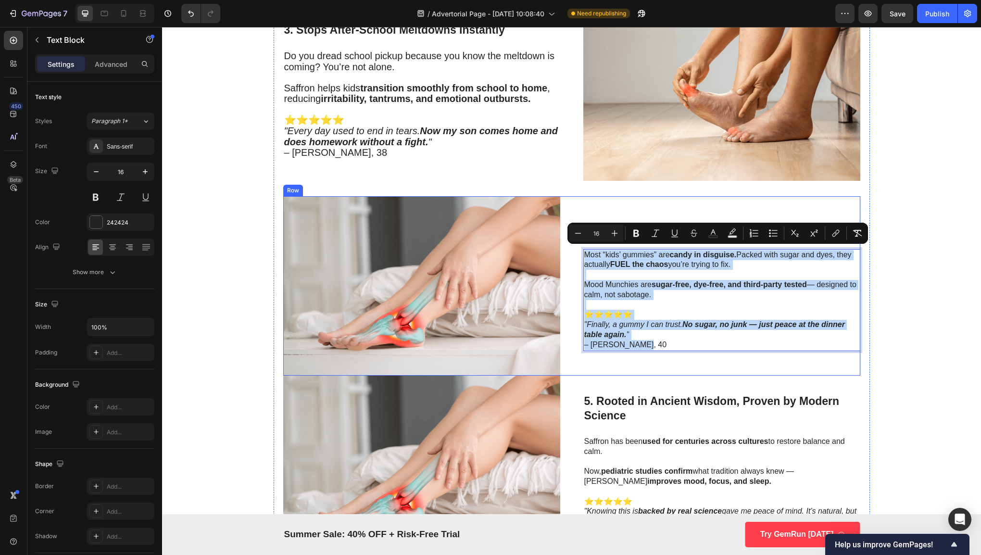
drag, startPoint x: 655, startPoint y: 337, endPoint x: 573, endPoint y: 254, distance: 116.6
click at [573, 254] on div "Image 4. No Sugar, No Junk, No Crash Heading Most “kids’ gummies” are candy in …" at bounding box center [571, 285] width 577 height 179
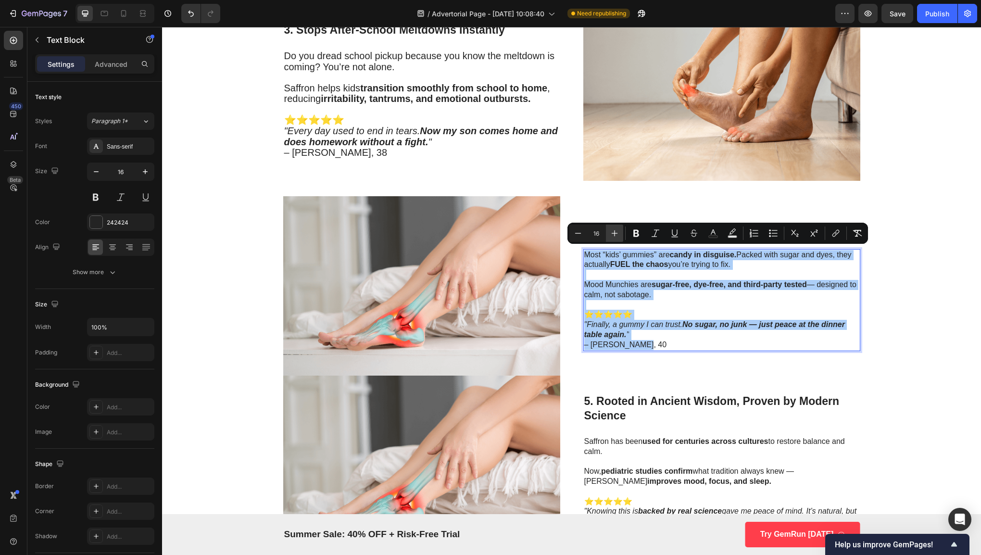
click at [612, 235] on icon "Editor contextual toolbar" at bounding box center [614, 233] width 10 height 10
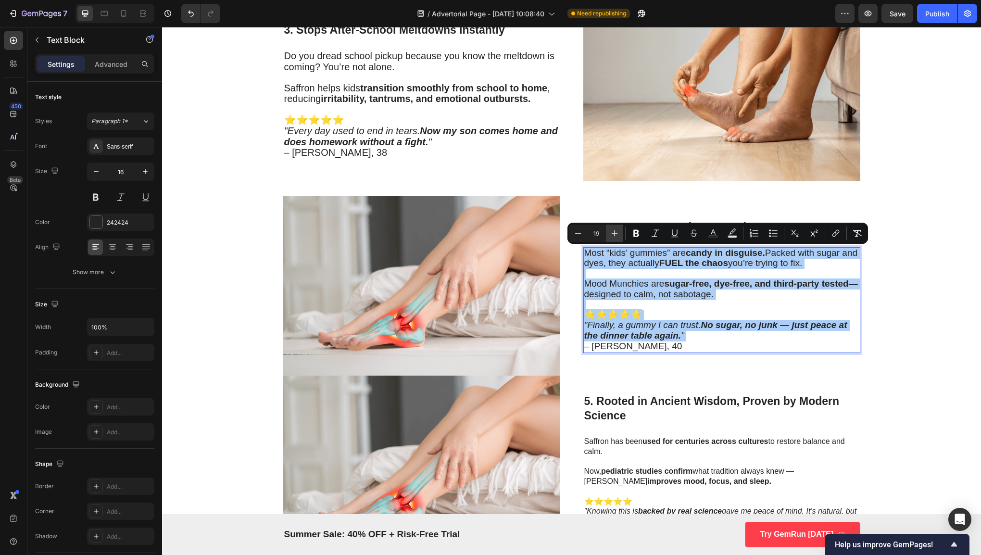
click at [612, 235] on icon "Editor contextual toolbar" at bounding box center [614, 233] width 10 height 10
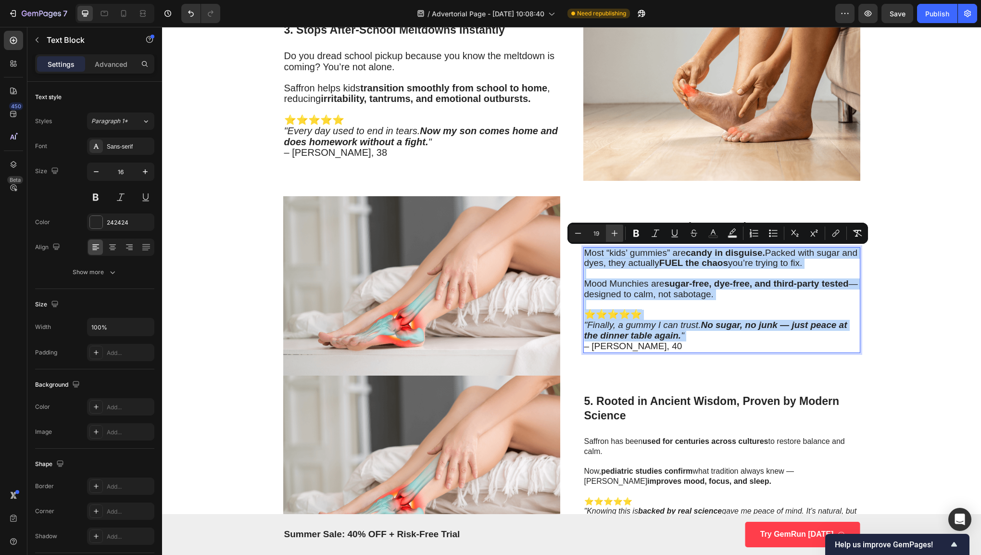
type input "20"
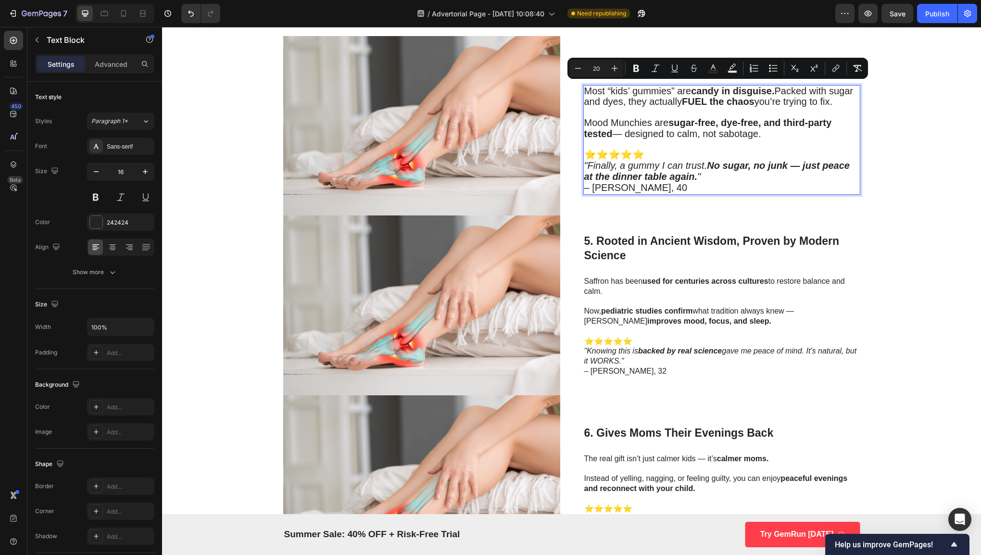
scroll to position [1397, 0]
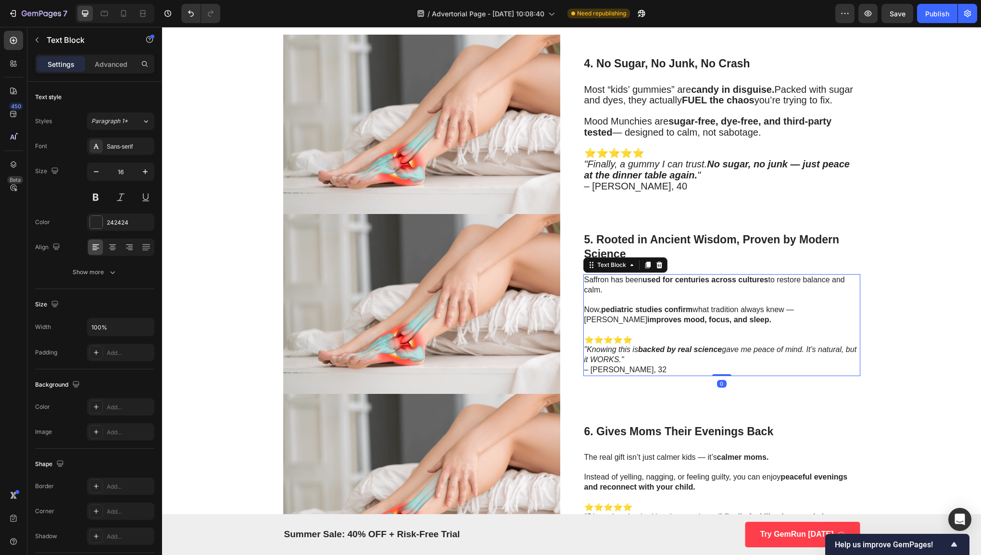
click at [646, 310] on strong "pediatric studies confirm" at bounding box center [646, 309] width 91 height 8
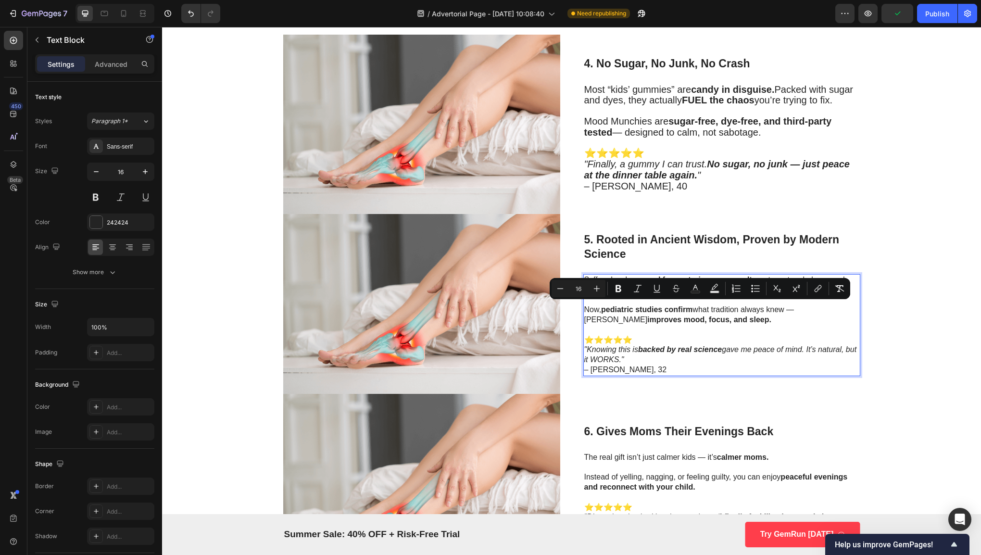
click at [656, 360] on p "⭐⭐⭐⭐⭐ "Knowing this is backed by real science gave me peace of mind. It’s natur…" at bounding box center [721, 355] width 275 height 40
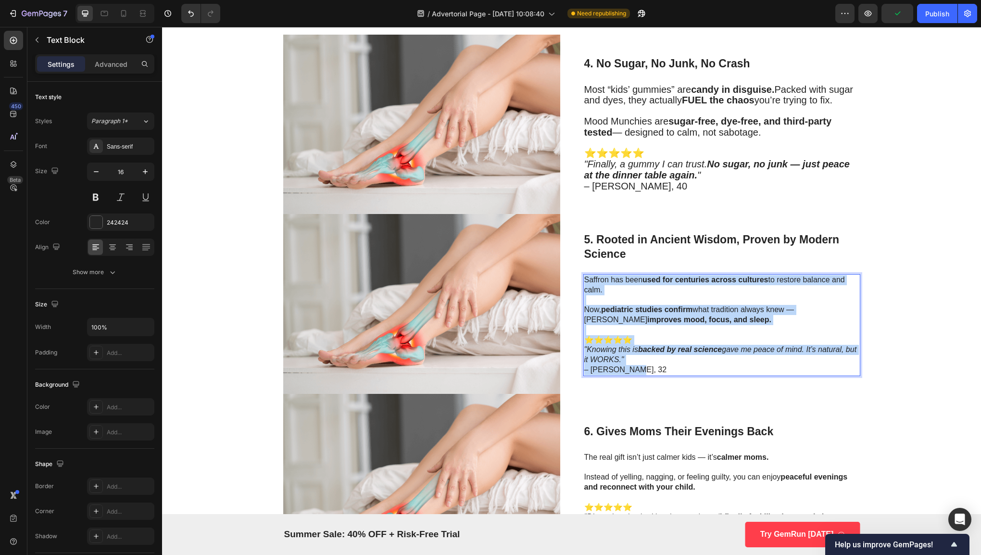
drag, startPoint x: 652, startPoint y: 363, endPoint x: 581, endPoint y: 274, distance: 113.9
click at [583, 274] on div "Saffron has been used for centuries across cultures to restore balance and calm…" at bounding box center [721, 325] width 277 height 102
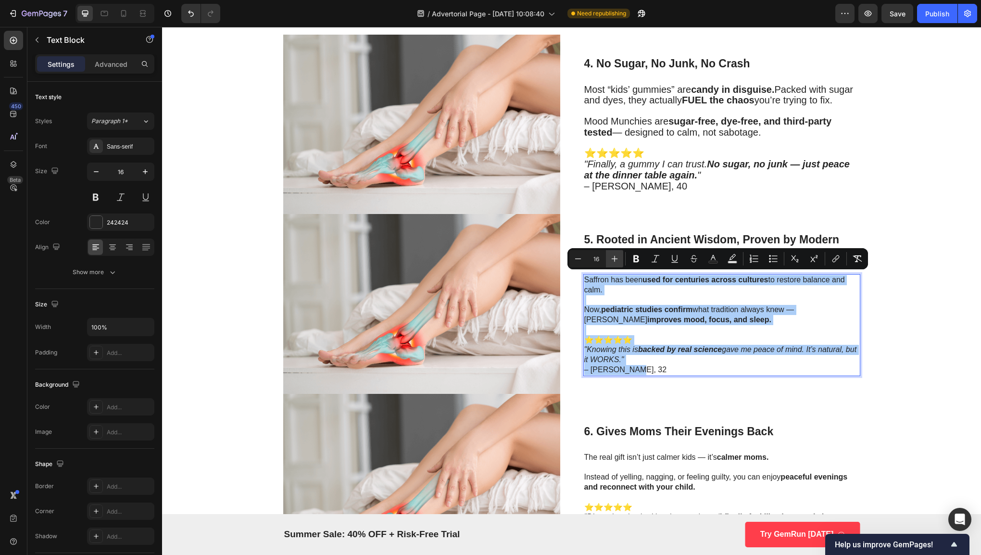
click at [617, 263] on icon "Editor contextual toolbar" at bounding box center [614, 259] width 10 height 10
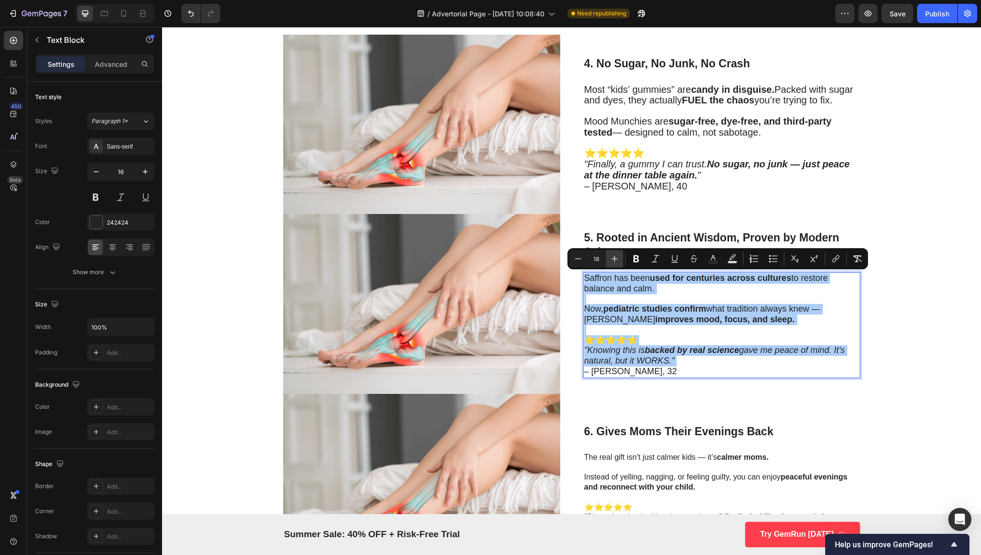
click at [617, 263] on icon "Editor contextual toolbar" at bounding box center [614, 259] width 10 height 10
type input "20"
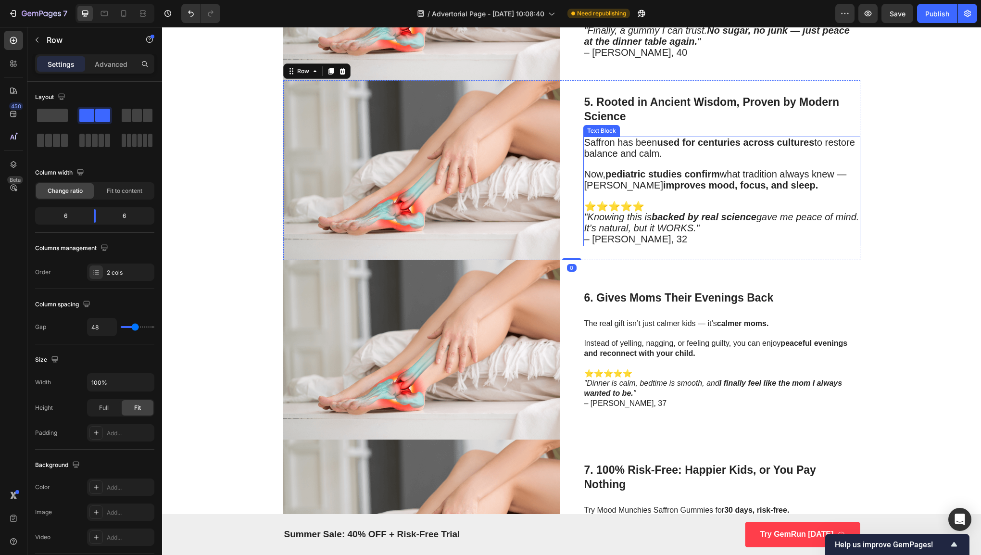
scroll to position [1544, 0]
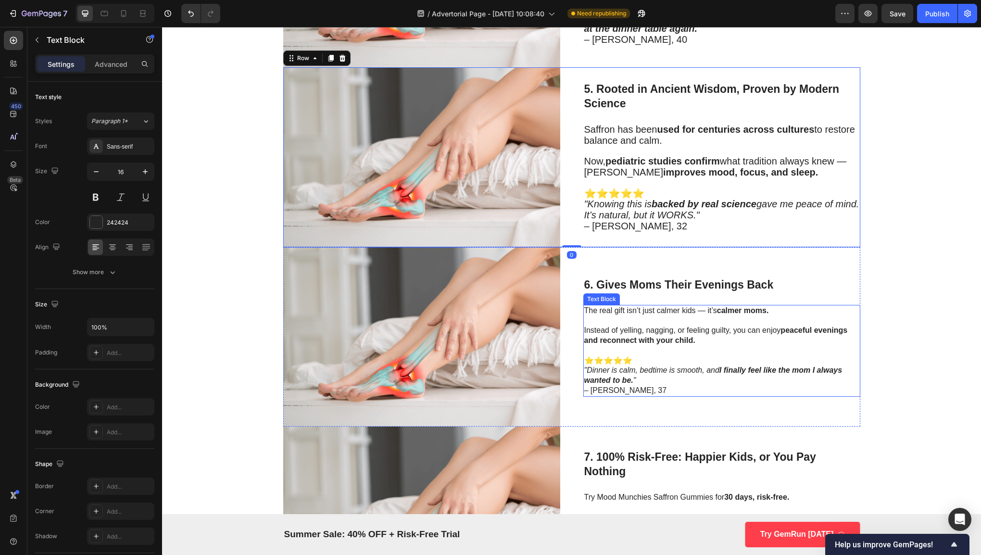
click at [643, 346] on p at bounding box center [721, 351] width 275 height 10
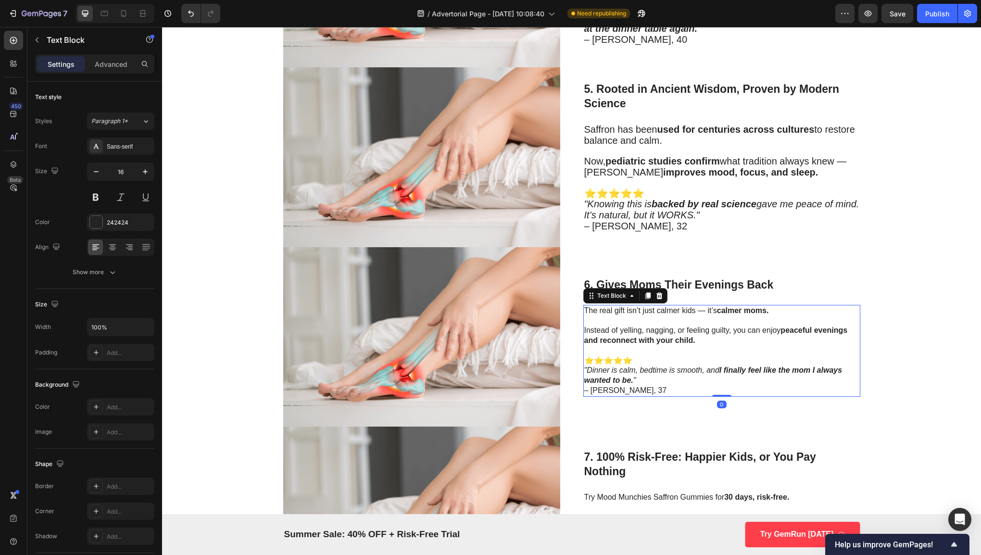
click at [647, 374] on p "⭐⭐⭐⭐⭐ "Dinner is calm, bedtime is smooth, and I finally feel like the mom I alw…" at bounding box center [721, 376] width 275 height 40
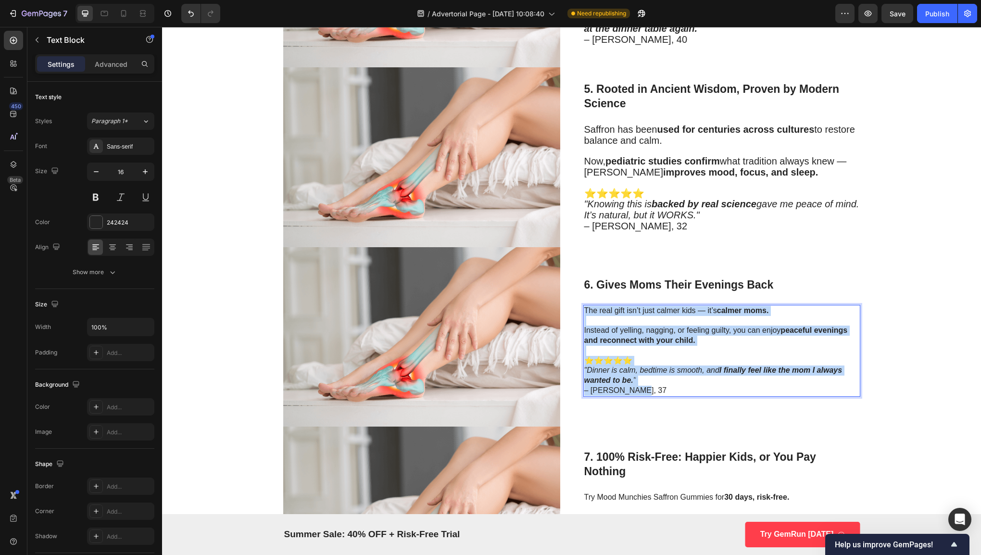
drag, startPoint x: 644, startPoint y: 383, endPoint x: 580, endPoint y: 307, distance: 99.6
click at [583, 307] on div "The real gift isn’t just calmer kids — it’s calmer moms. Instead of yelling, na…" at bounding box center [721, 351] width 277 height 92
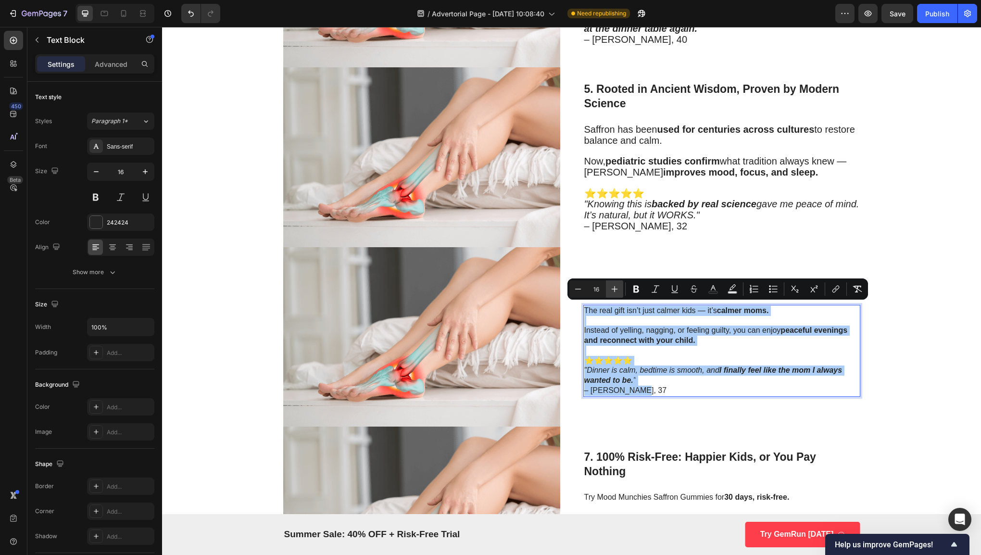
click at [619, 288] on button "Plus" at bounding box center [614, 288] width 17 height 17
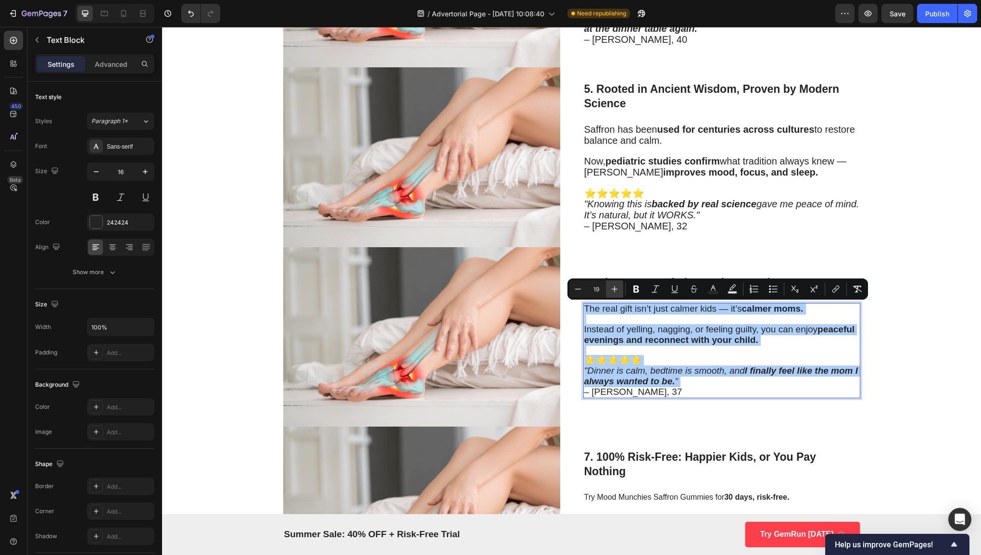
click at [619, 288] on button "Plus" at bounding box center [614, 288] width 17 height 17
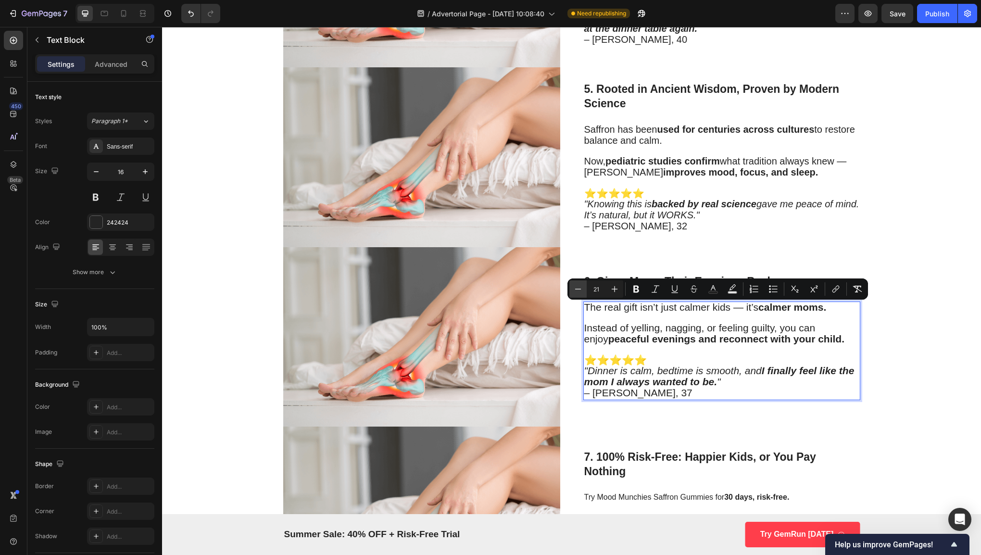
click at [574, 290] on icon "Editor contextual toolbar" at bounding box center [578, 289] width 10 height 10
type input "20"
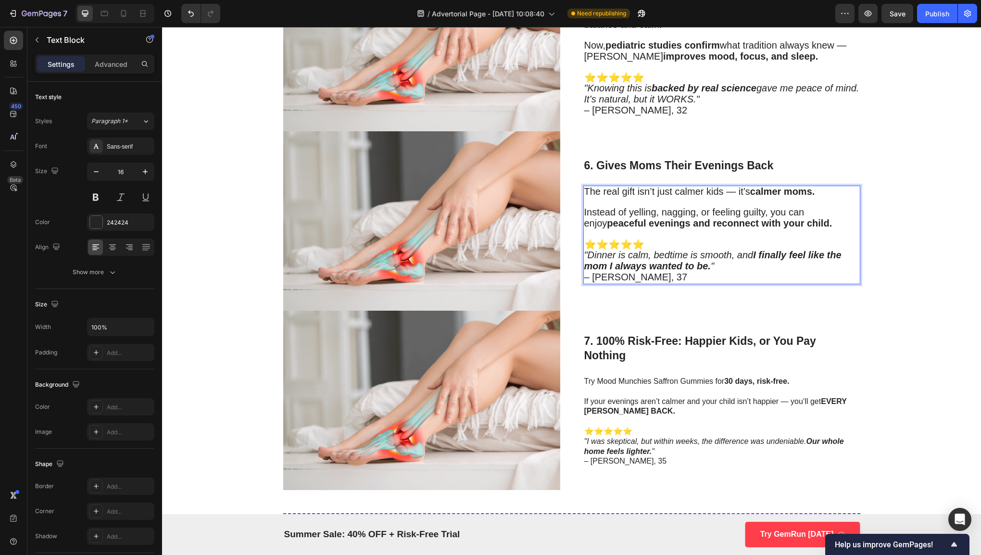
scroll to position [1661, 0]
click at [663, 403] on p "If your evenings aren’t calmer and your child isn’t happier — you’ll get EVERY …" at bounding box center [721, 406] width 275 height 20
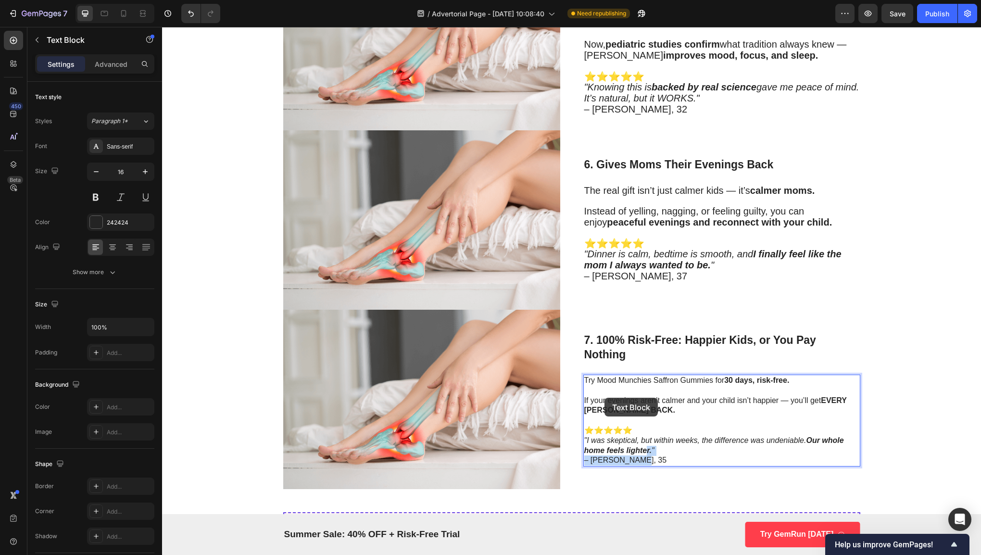
scroll to position [1638, 0]
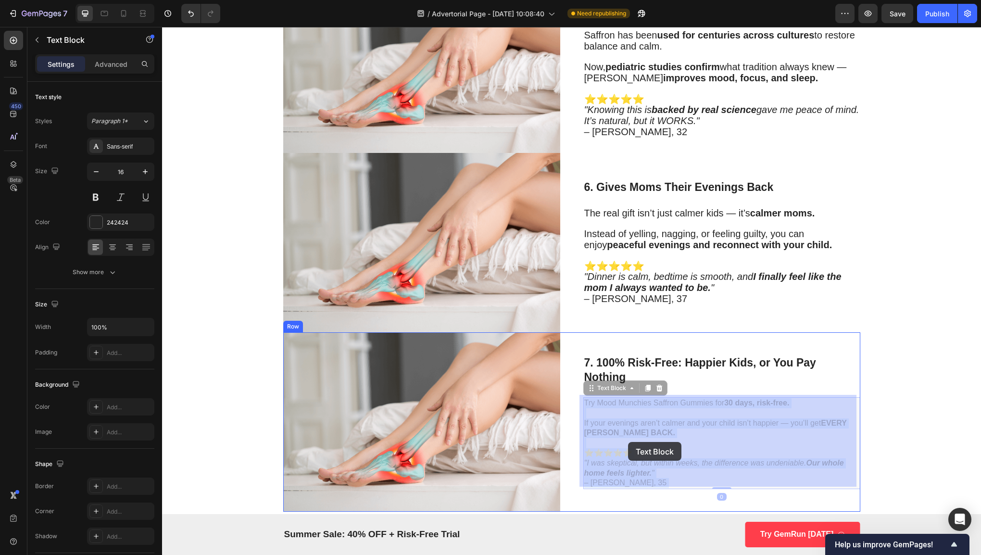
drag, startPoint x: 660, startPoint y: 457, endPoint x: 628, endPoint y: 443, distance: 35.3
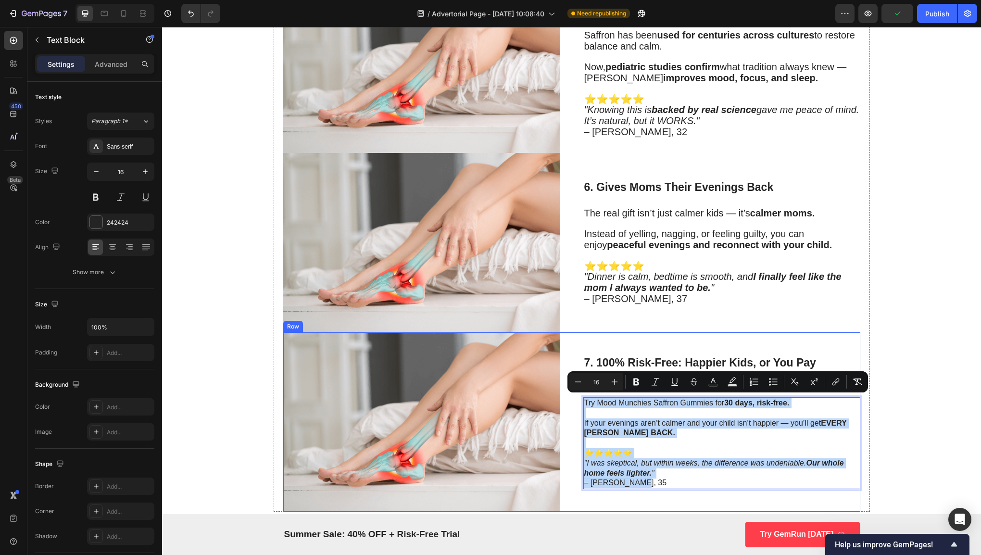
drag, startPoint x: 642, startPoint y: 480, endPoint x: 578, endPoint y: 397, distance: 105.2
click at [578, 397] on div "Image 7. 100% Risk-Free: Happier Kids, or You Pay Nothing Heading Try Mood Munc…" at bounding box center [571, 421] width 577 height 179
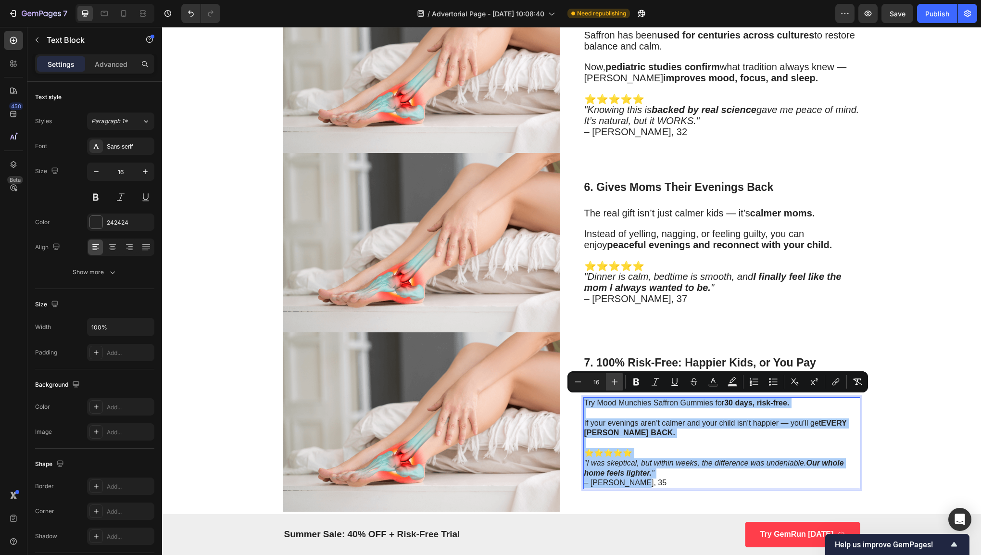
click at [616, 384] on icon "Editor contextual toolbar" at bounding box center [614, 382] width 10 height 10
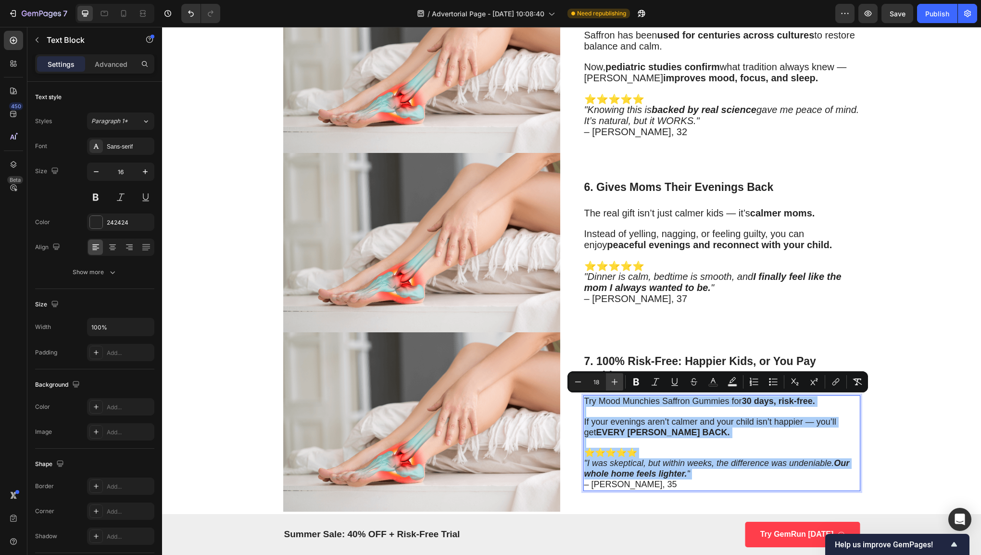
click at [616, 384] on icon "Editor contextual toolbar" at bounding box center [614, 382] width 10 height 10
type input "20"
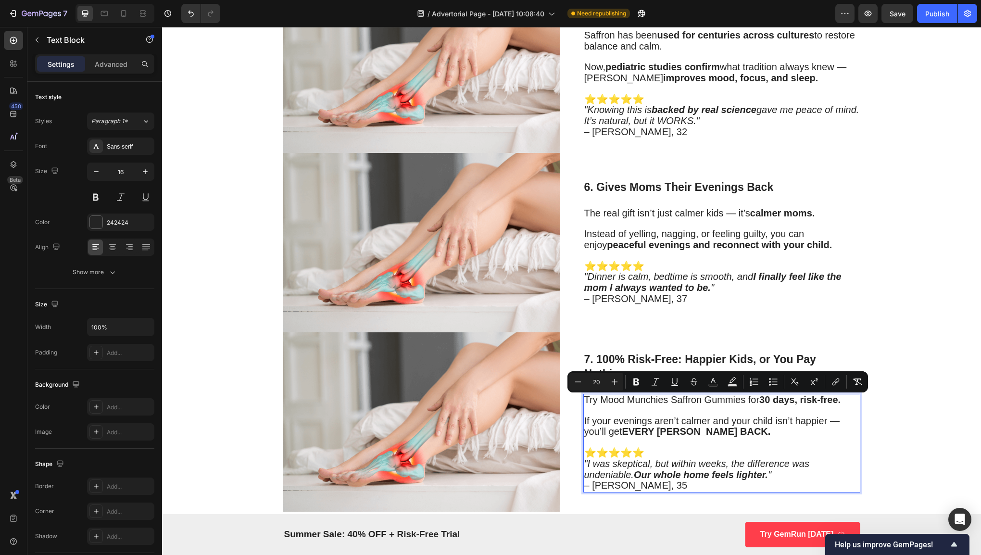
click at [649, 443] on p "Rich Text Editor. Editing area: main" at bounding box center [721, 442] width 275 height 10
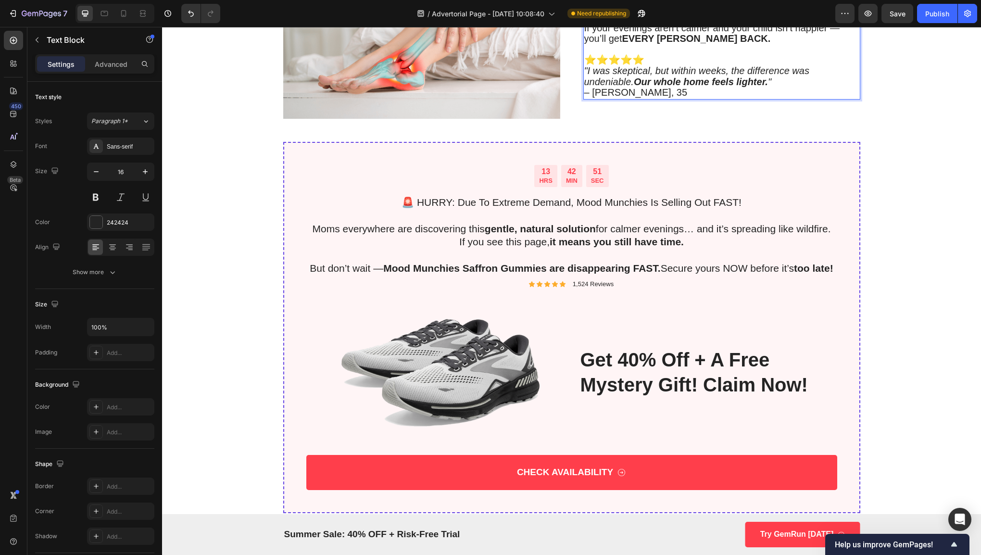
scroll to position [2032, 0]
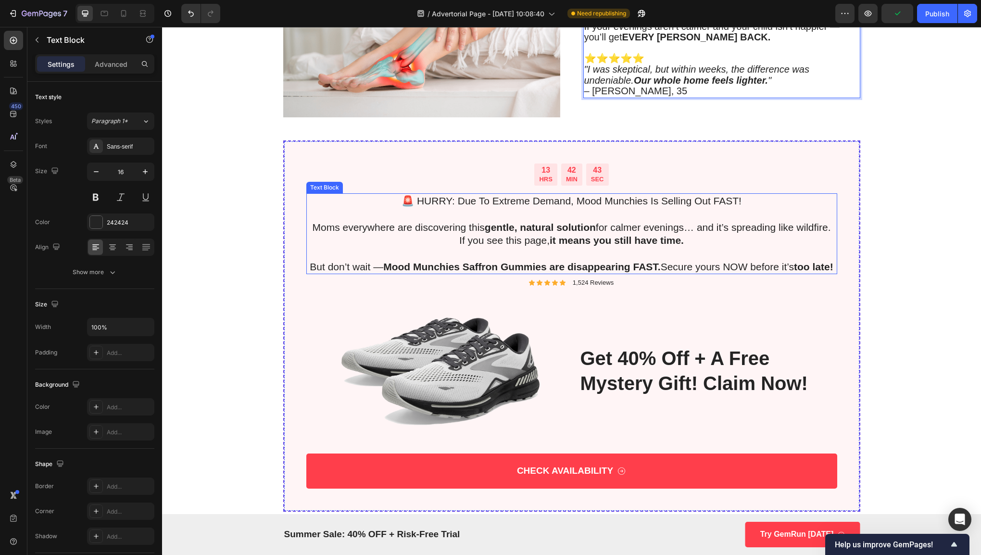
click at [460, 221] on p "Moms everywhere are discovering this gentle, natural solution for calmer evenin…" at bounding box center [571, 227] width 529 height 13
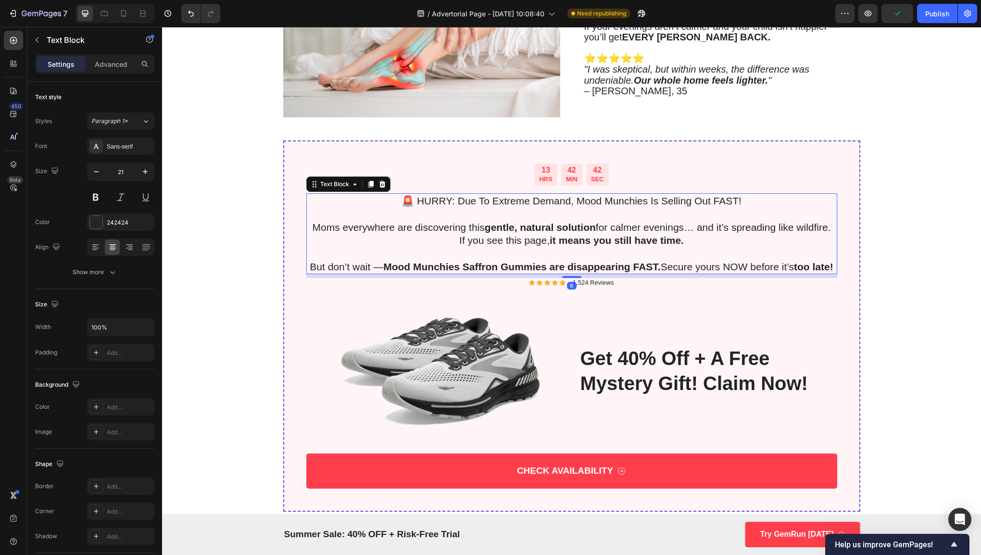
click at [415, 207] on p at bounding box center [571, 213] width 529 height 13
click at [409, 201] on p "🚨 HURRY: Due To Extreme Demand, Mood Munchies Is Selling Out FAST!" at bounding box center [571, 200] width 529 height 13
click at [408, 194] on p "HURRY: Due To Extreme Demand, Mood Munchies Is Selling Out FAST!" at bounding box center [571, 200] width 529 height 13
click at [499, 236] on p "If you see this page, it means you still have time." at bounding box center [571, 240] width 529 height 13
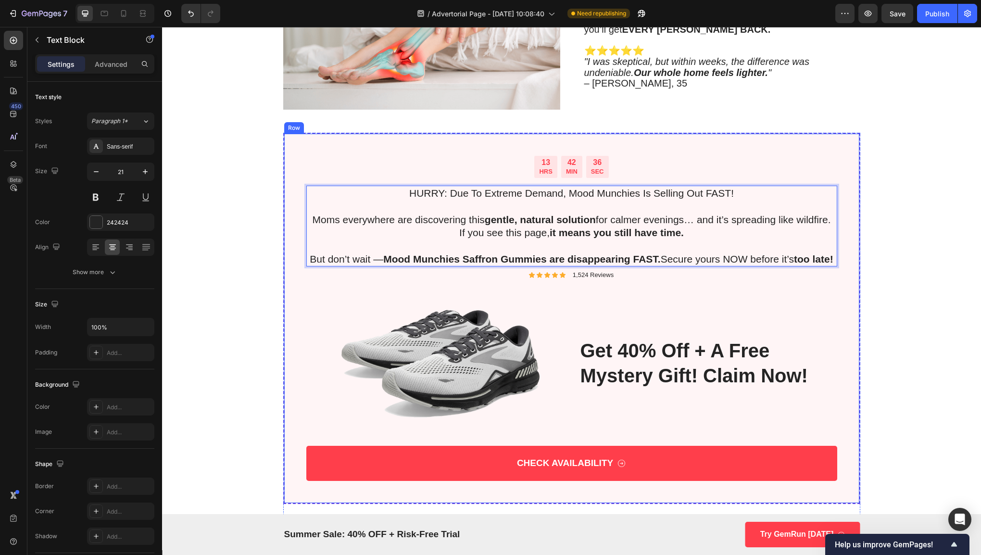
scroll to position [2084, 0]
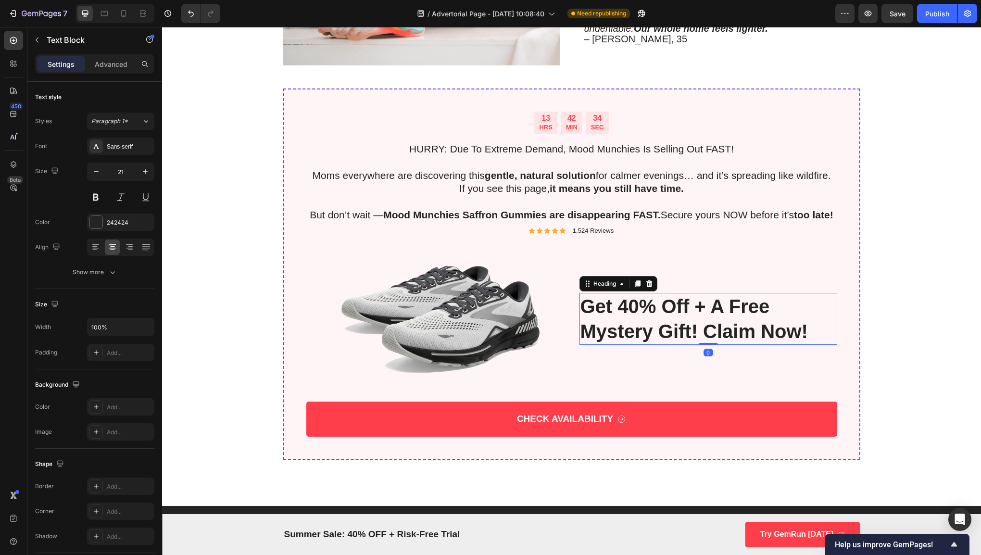
click at [712, 339] on h2 "get 40% off + a free mystery gift! claim now!" at bounding box center [708, 319] width 258 height 52
click at [688, 335] on h2 "get 40% off + a free mystery gift! claim now!" at bounding box center [708, 319] width 258 height 52
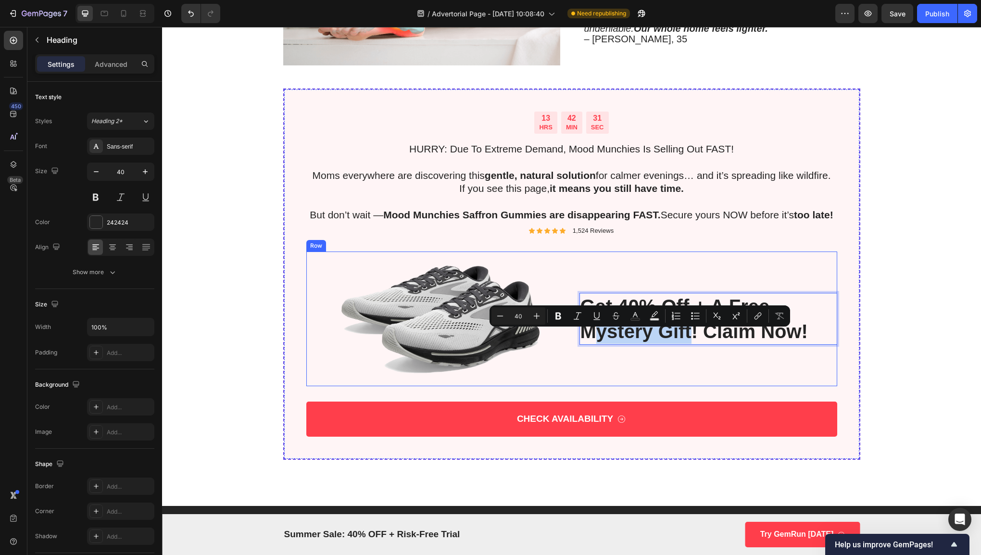
drag, startPoint x: 686, startPoint y: 341, endPoint x: 585, endPoint y: 356, distance: 102.0
click at [585, 356] on div "get 40% off + a free mystery gift! claim now! Heading 0" at bounding box center [708, 318] width 258 height 135
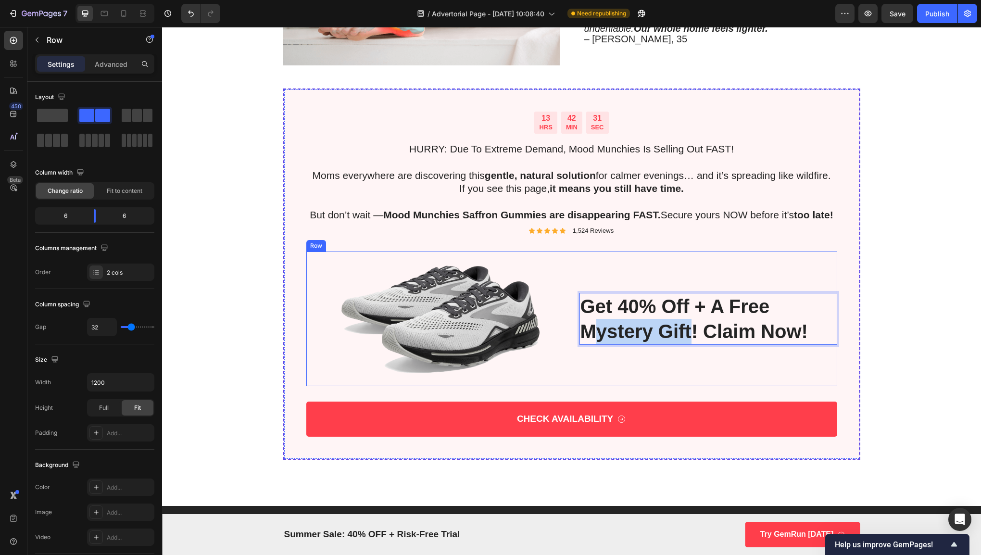
click at [585, 356] on div "get 40% off + a free mystery gift! claim now! Heading 0" at bounding box center [708, 318] width 258 height 135
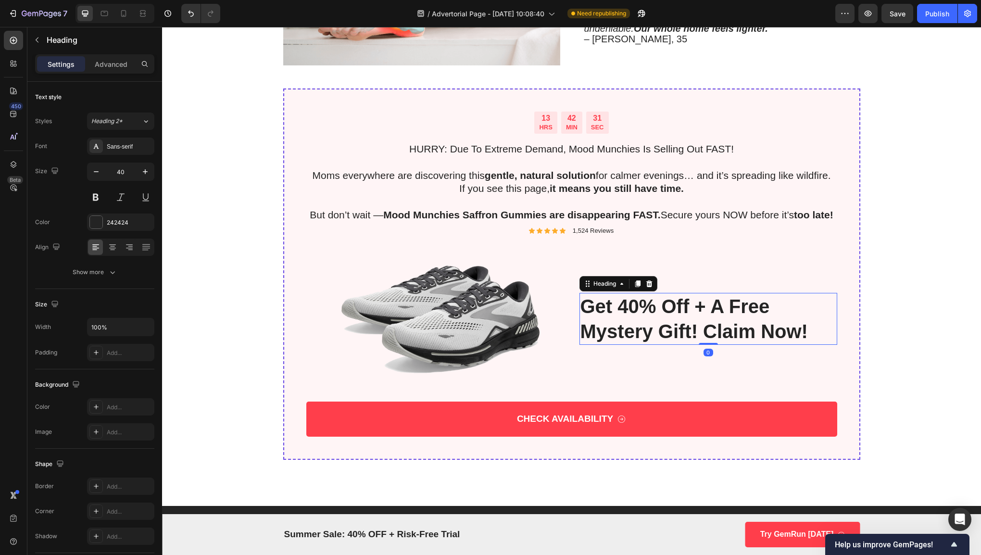
click at [580, 344] on p "get 40% off + a free mystery gift! claim now!" at bounding box center [708, 319] width 256 height 50
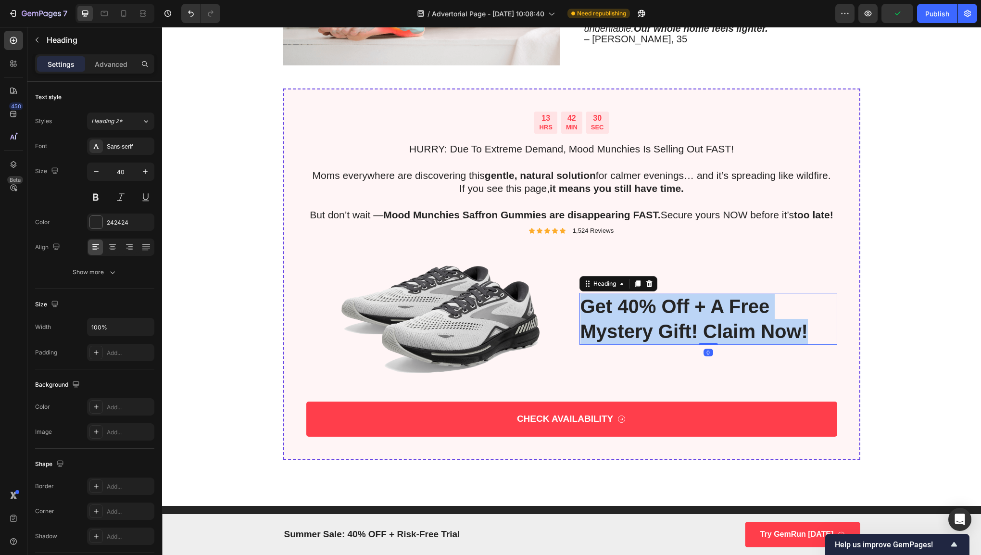
click at [580, 344] on p "get 40% off + a free mystery gift! claim now!" at bounding box center [708, 319] width 256 height 50
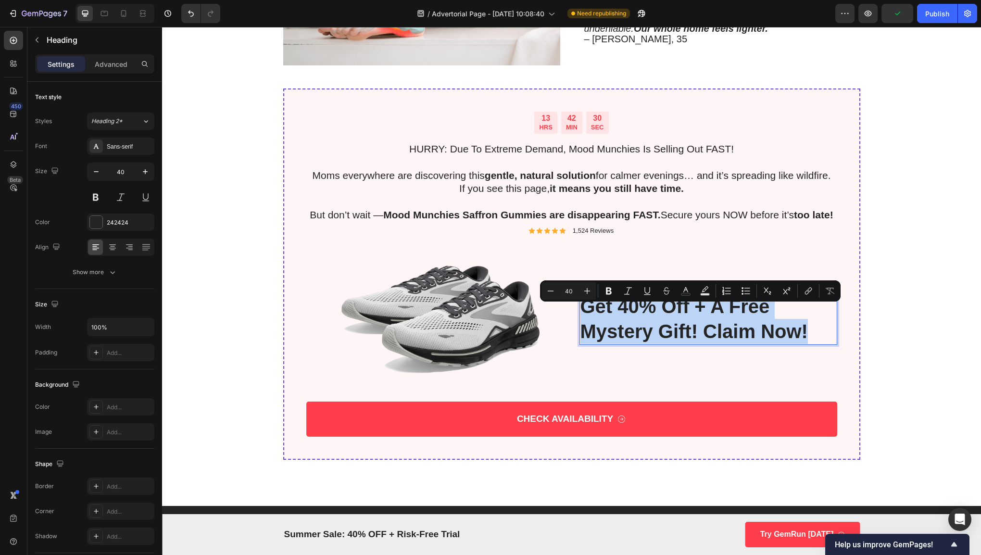
click at [573, 335] on div "Image get 40% off + a free mystery gift! claim now! Heading 0 Row" at bounding box center [571, 318] width 531 height 135
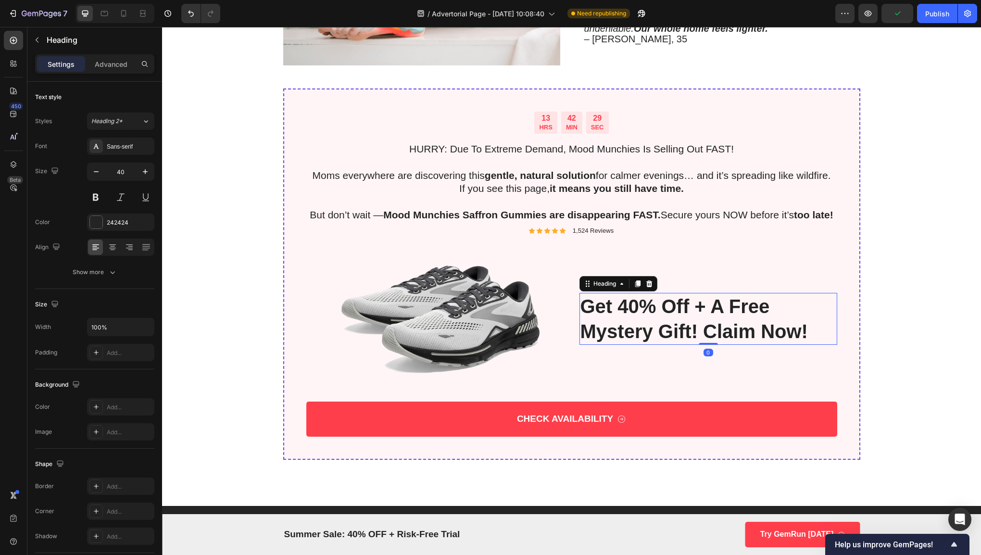
click at [580, 338] on p "get 40% off + a free mystery gift! claim now!" at bounding box center [708, 319] width 256 height 50
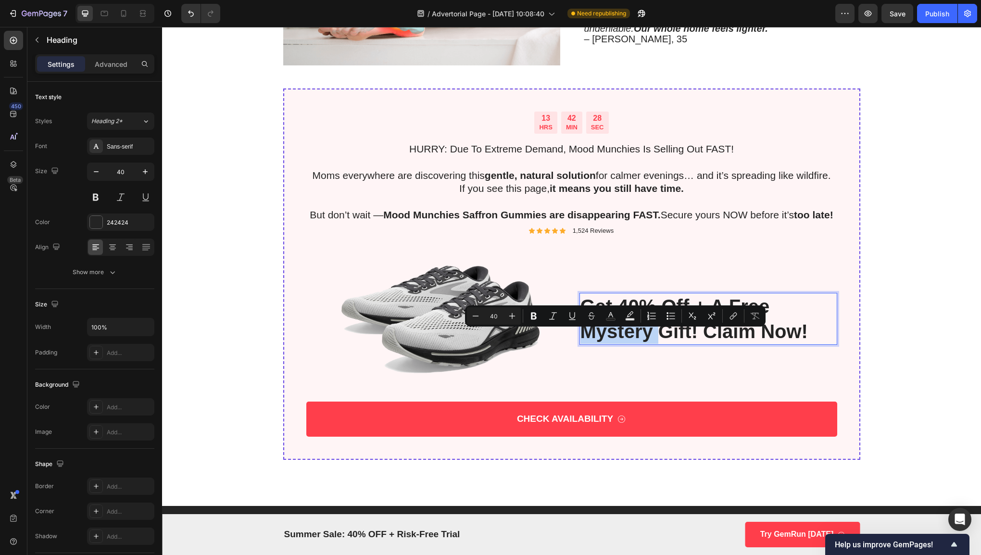
click at [588, 340] on p "get 40% off + a free mystery gift! claim now!" at bounding box center [708, 319] width 256 height 50
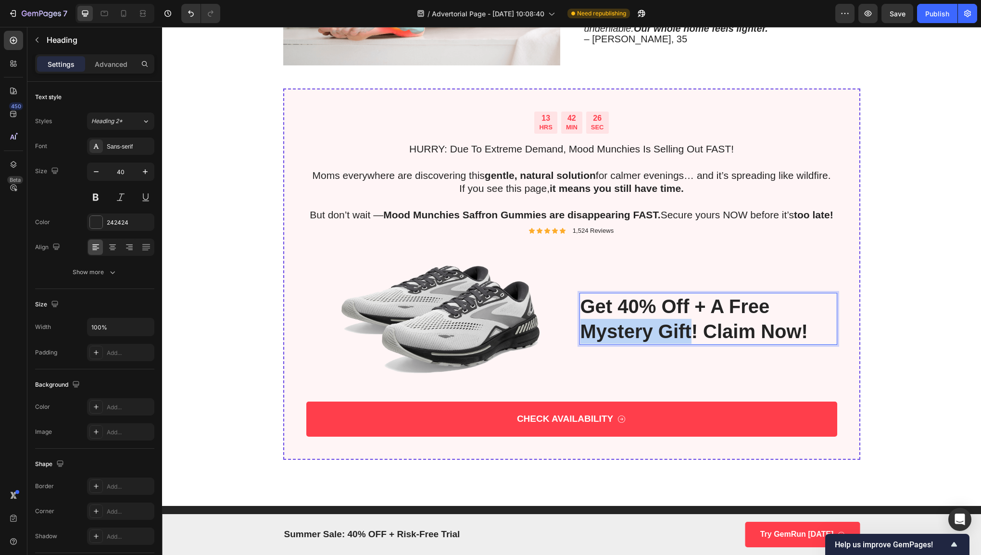
drag, startPoint x: 686, startPoint y: 339, endPoint x: 581, endPoint y: 344, distance: 105.4
click at [581, 344] on p "get 40% off + a free mystery gift! claim now!" at bounding box center [708, 319] width 256 height 50
click at [713, 344] on p "get 40% off + a free mystery gift! claim now!" at bounding box center [708, 319] width 256 height 50
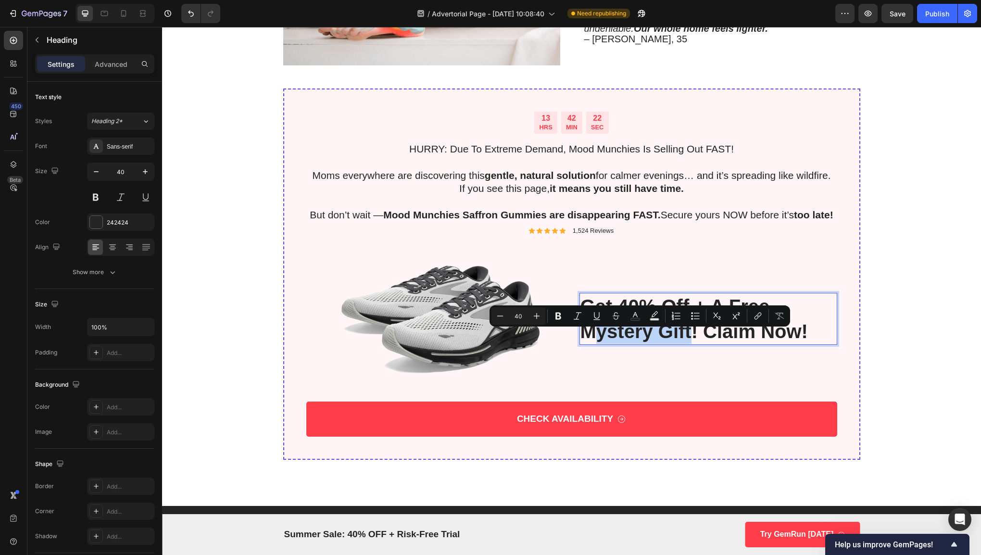
drag, startPoint x: 687, startPoint y: 341, endPoint x: 585, endPoint y: 344, distance: 101.9
click at [585, 344] on p "get 40% off + a free mystery gift! claim now!" at bounding box center [708, 319] width 256 height 50
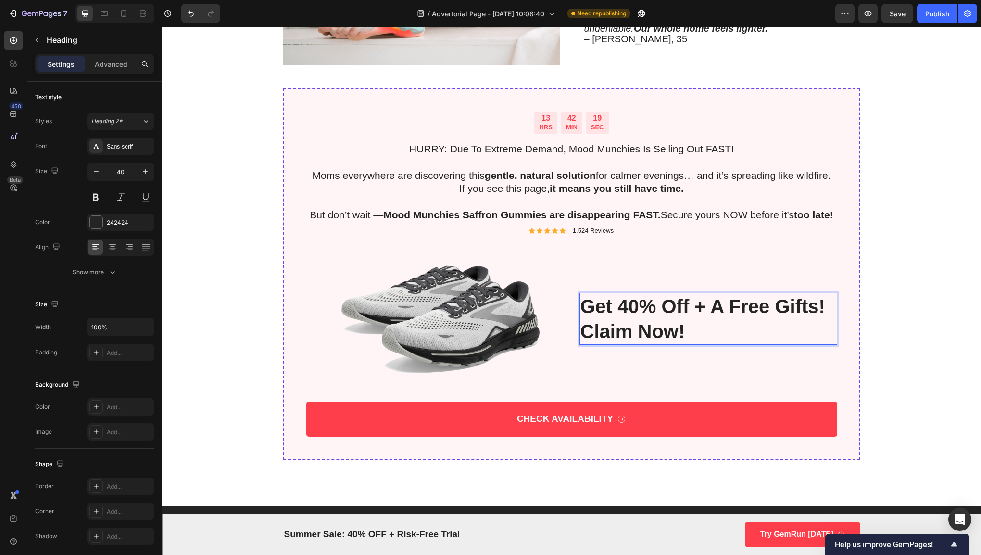
click at [627, 319] on p "get 40% off + a free Gifts! claim now!" at bounding box center [708, 319] width 256 height 50
click at [638, 318] on p "get 40% off + a free Gifts! claim now!" at bounding box center [708, 319] width 256 height 50
click at [654, 319] on p "get 40% off + a free Gifts! claim now!" at bounding box center [708, 319] width 256 height 50
click at [683, 319] on p "get 40% off + a free Gifts! claim now!" at bounding box center [708, 319] width 256 height 50
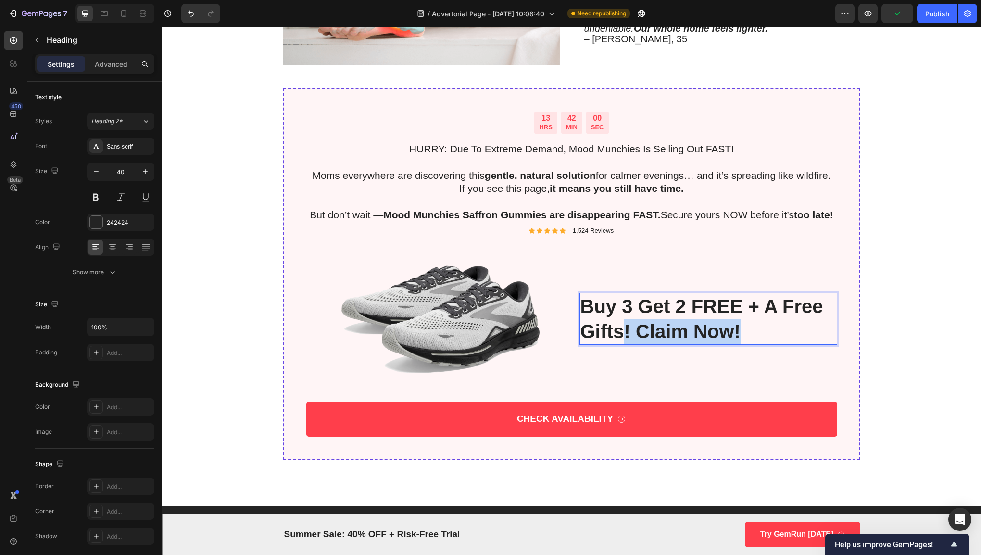
drag, startPoint x: 744, startPoint y: 338, endPoint x: 618, endPoint y: 347, distance: 126.2
click at [618, 344] on p "Buy 3 Get 2 FREE + a free Gifts! claim now!" at bounding box center [708, 319] width 256 height 50
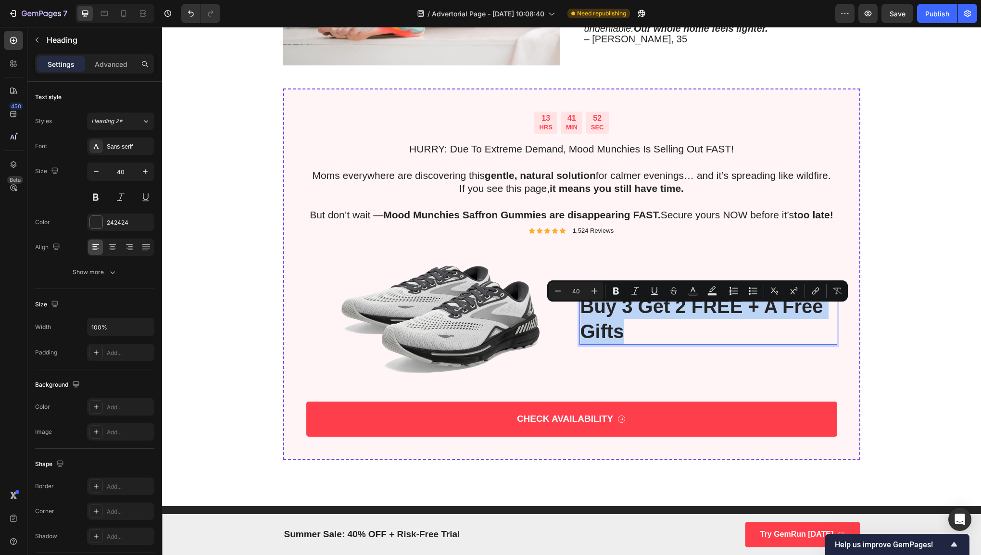
drag, startPoint x: 635, startPoint y: 342, endPoint x: 581, endPoint y: 322, distance: 57.8
click at [581, 322] on p "Buy 3 Get 2 FREE + a free Gifts" at bounding box center [708, 319] width 256 height 50
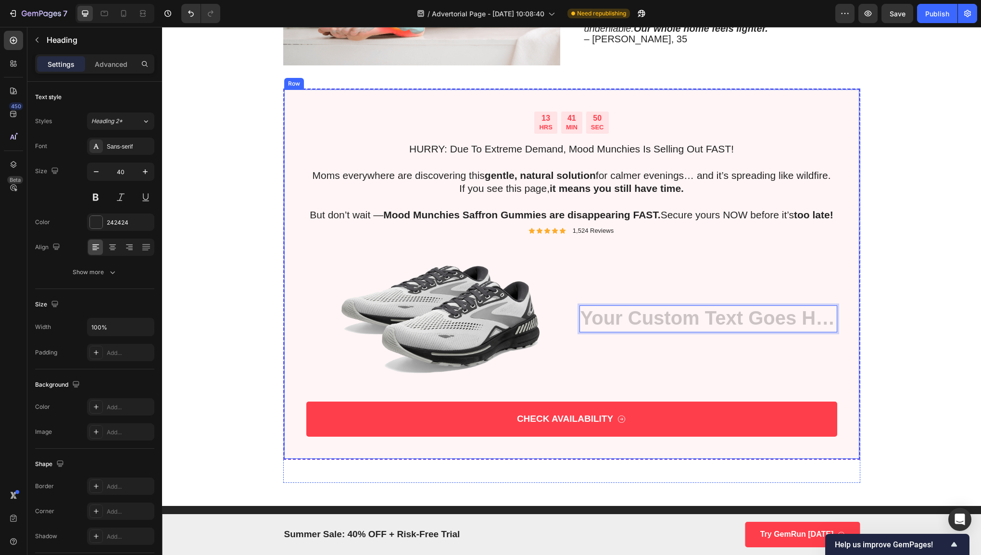
click at [882, 285] on div "13 HRS 41 MIN 50 SEC Countdown Timer HURRY: Due To Extreme Demand, Mood Munchie…" at bounding box center [571, 285] width 799 height 394
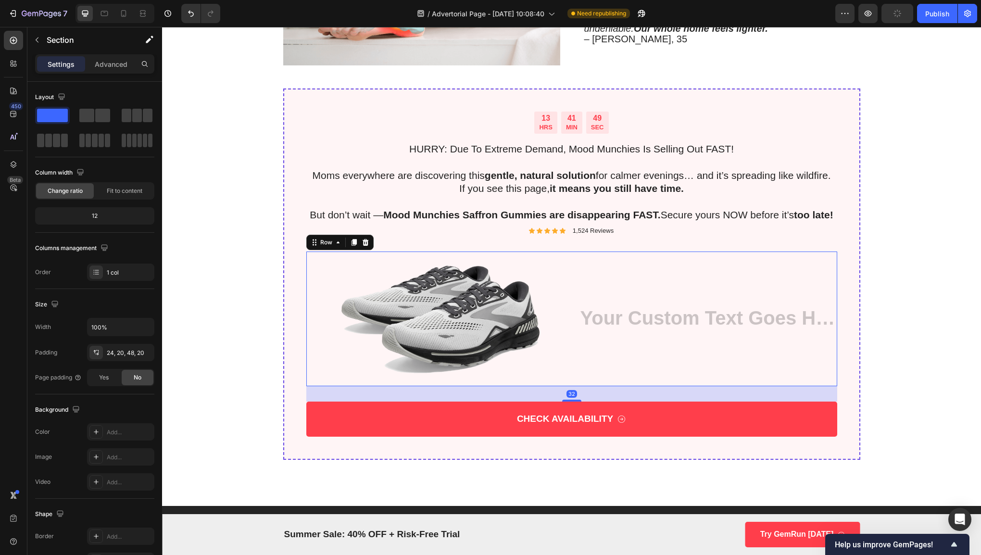
click at [689, 305] on div "Heading" at bounding box center [708, 318] width 258 height 135
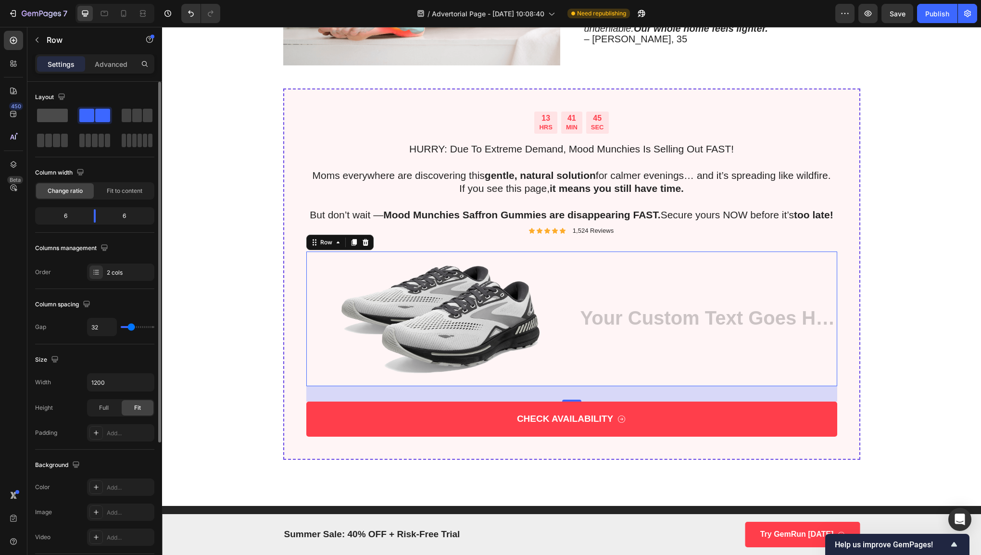
click at [60, 118] on span at bounding box center [52, 115] width 31 height 13
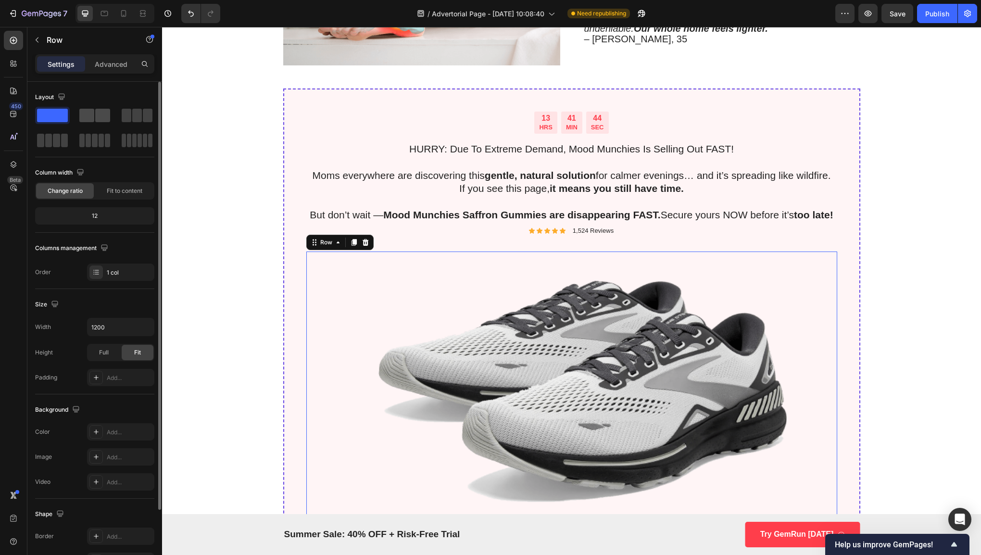
click at [98, 110] on span at bounding box center [102, 115] width 15 height 13
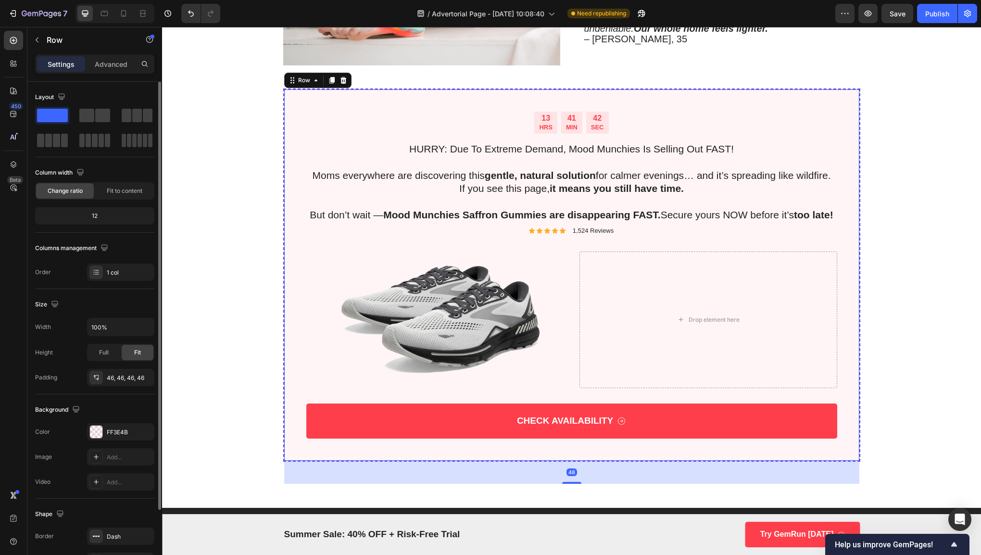
click at [290, 158] on div "13 HRS 41 MIN 42 SEC Countdown Timer HURRY: Due To Extreme Demand, Mood Munchie…" at bounding box center [571, 274] width 577 height 372
click at [88, 114] on span at bounding box center [86, 115] width 15 height 13
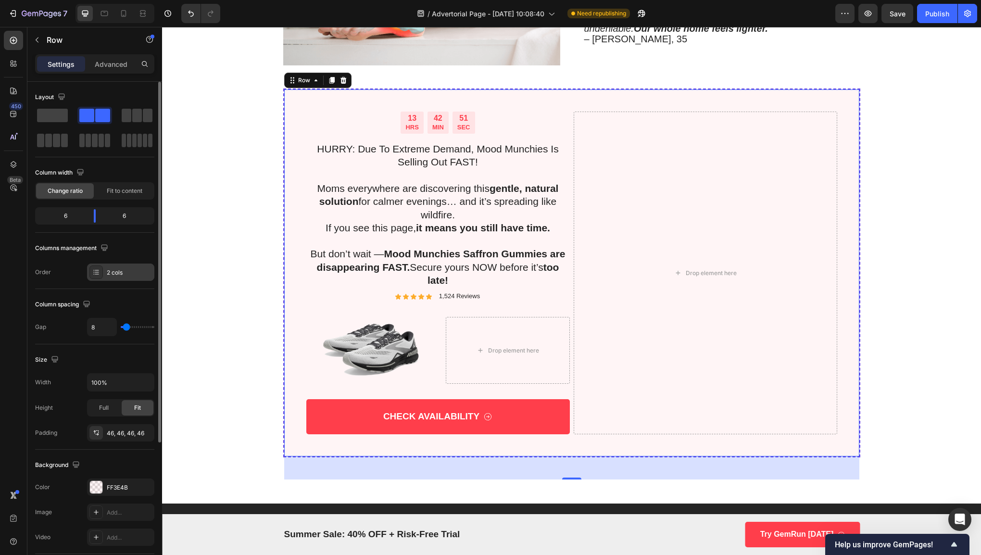
click at [133, 273] on div "2 cols" at bounding box center [129, 272] width 45 height 9
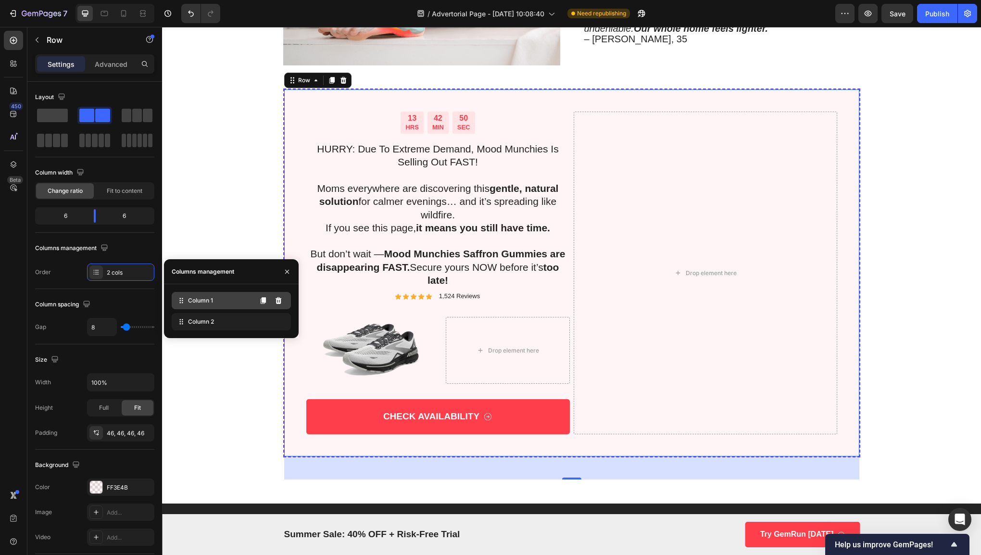
click at [201, 296] on span "Column 1" at bounding box center [200, 300] width 25 height 9
drag, startPoint x: 220, startPoint y: 323, endPoint x: 220, endPoint y: 299, distance: 23.1
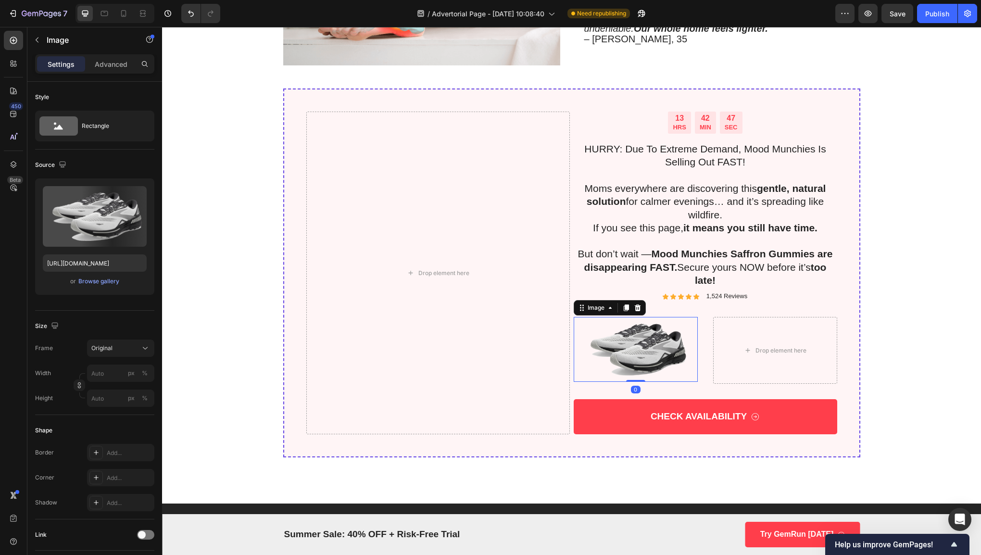
click at [590, 331] on img at bounding box center [635, 349] width 124 height 65
click at [634, 309] on div at bounding box center [638, 308] width 12 height 12
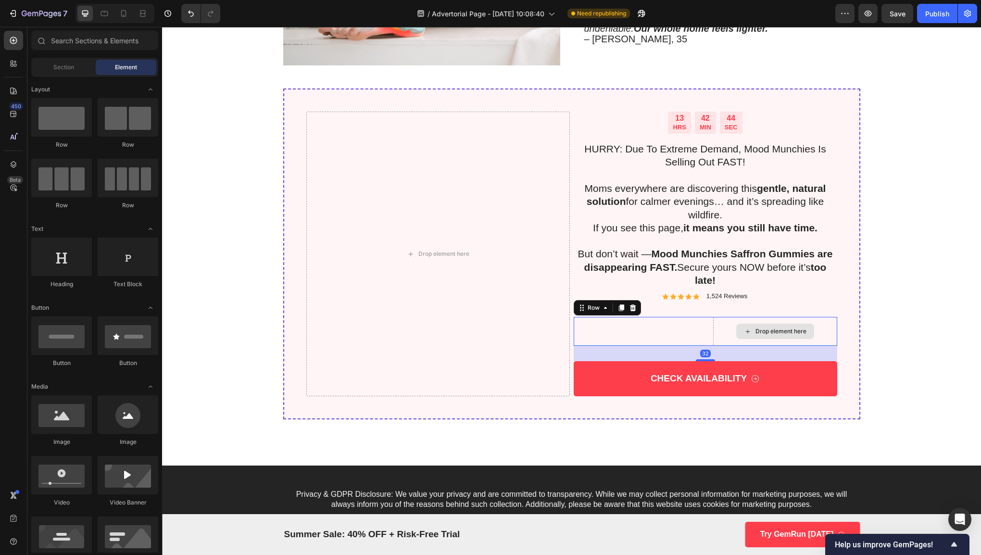
click at [738, 317] on div "Drop element here" at bounding box center [775, 331] width 124 height 29
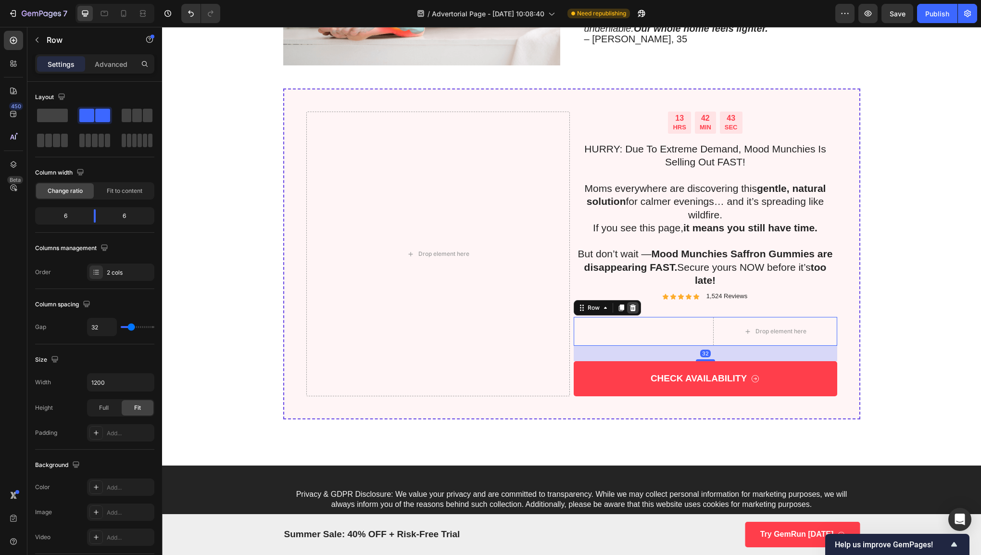
click at [633, 307] on div at bounding box center [633, 308] width 12 height 12
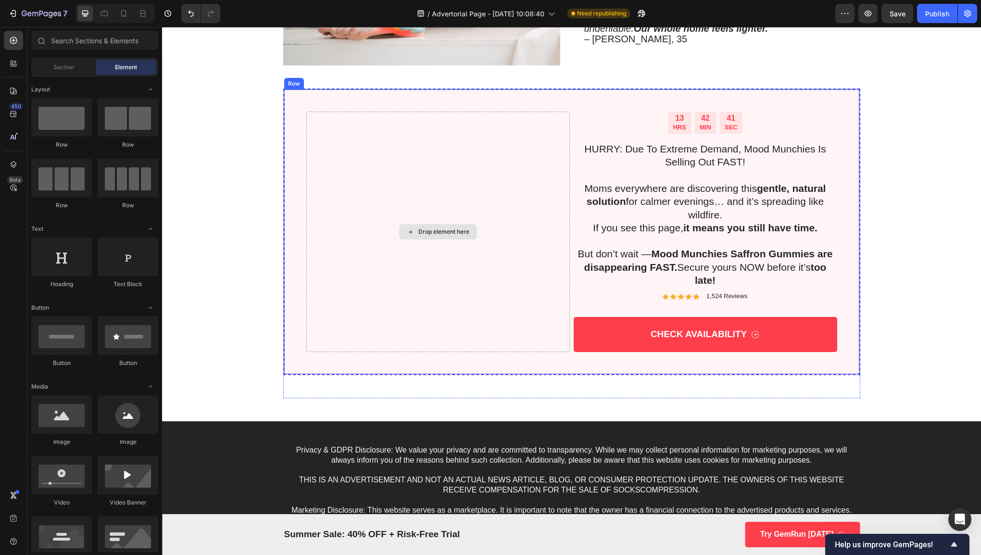
click at [435, 224] on div "Drop element here" at bounding box center [438, 231] width 78 height 15
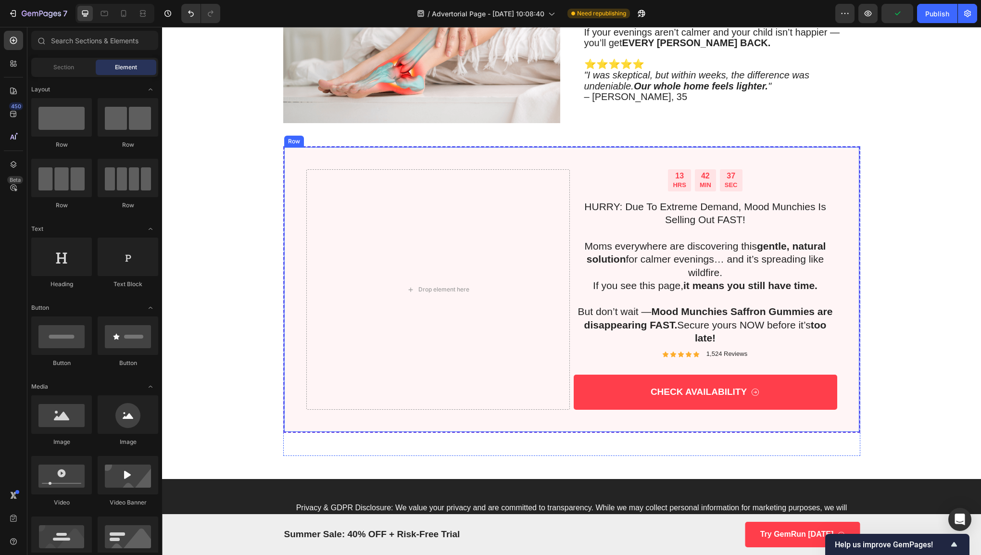
scroll to position [2026, 0]
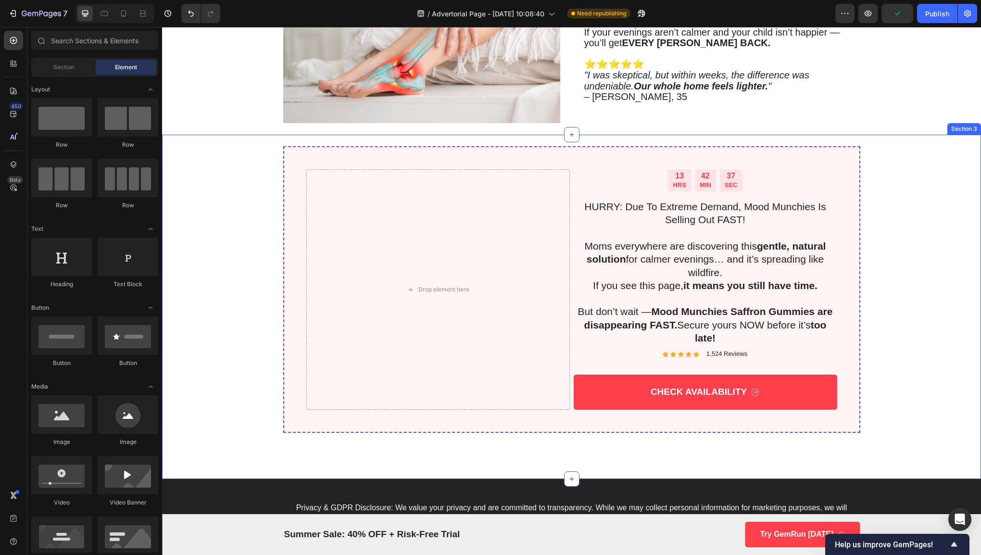
click at [897, 264] on div "13 HRS 42 MIN 37 SEC Countdown Timer HURRY: Due To Extreme Demand, Mood Munchie…" at bounding box center [571, 301] width 799 height 310
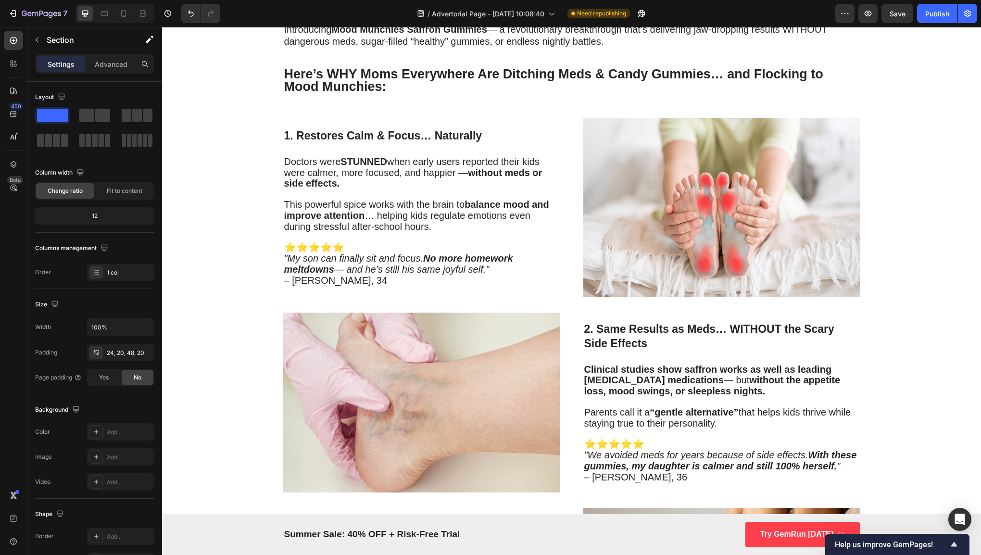
scroll to position [730, 0]
click at [497, 210] on span "This powerful spice works with the brain to balance mood and improve attention …" at bounding box center [416, 215] width 265 height 33
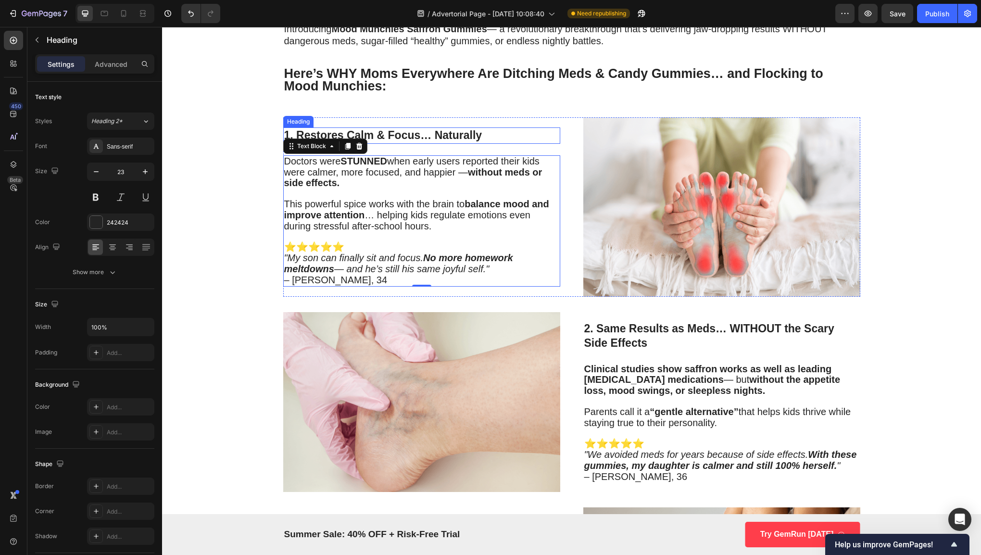
click at [430, 130] on h3 "1. Restores Calm & Focus… Naturally" at bounding box center [421, 135] width 277 height 16
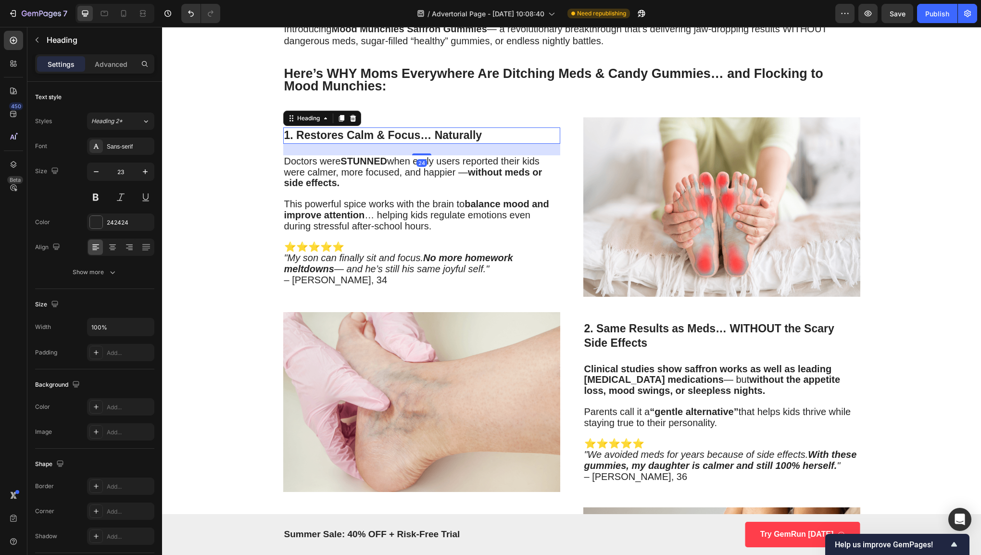
click at [430, 130] on h3 "1. Restores Calm & Focus… Naturally" at bounding box center [421, 135] width 277 height 16
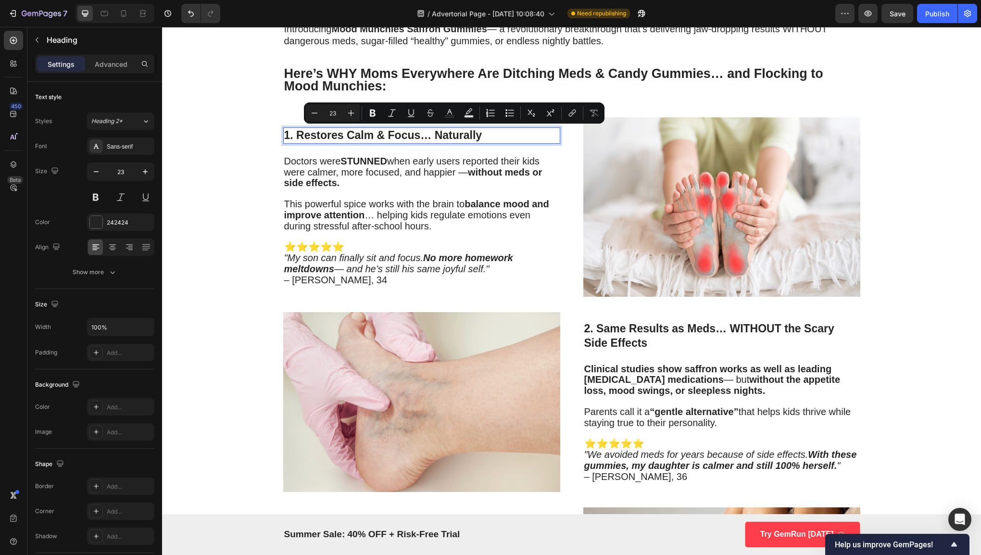
click at [488, 130] on p "1. Restores Calm & Focus… Naturally" at bounding box center [421, 135] width 275 height 14
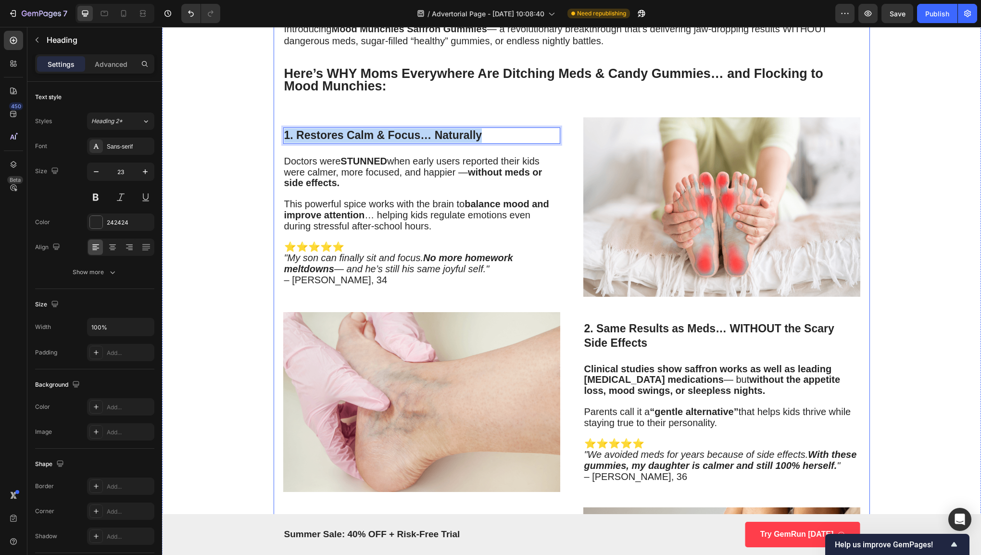
drag, startPoint x: 488, startPoint y: 130, endPoint x: 276, endPoint y: 148, distance: 212.7
click at [276, 148] on div "Why Pediatricians Are Calling This Spice-Powered Gummy the Key to Calmer Kids a…" at bounding box center [571, 368] width 596 height 2103
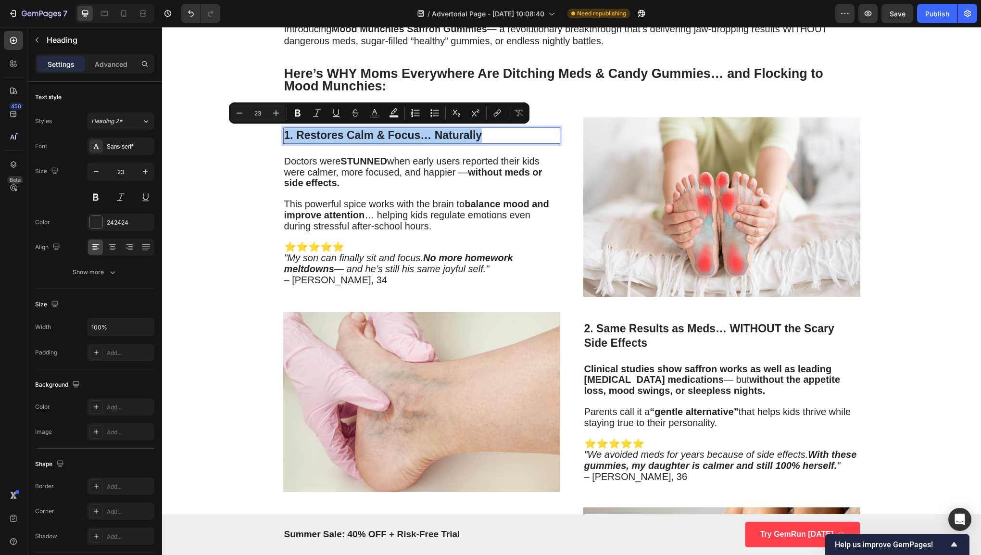
click at [306, 120] on div "Minus 23 Plus Bold Italic Underline Strikethrough Text Color Text Background Co…" at bounding box center [379, 112] width 297 height 17
click at [301, 119] on button "Bold" at bounding box center [297, 112] width 17 height 17
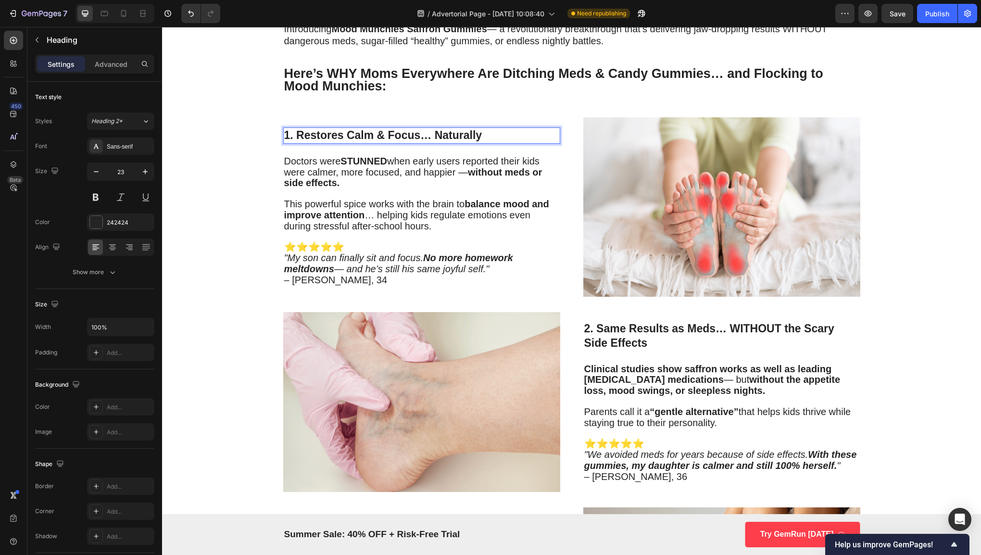
click at [300, 117] on div "1. Restores Calm & Focus… Naturally Heading 24 Doctors were STUNNED when early …" at bounding box center [421, 206] width 277 height 179
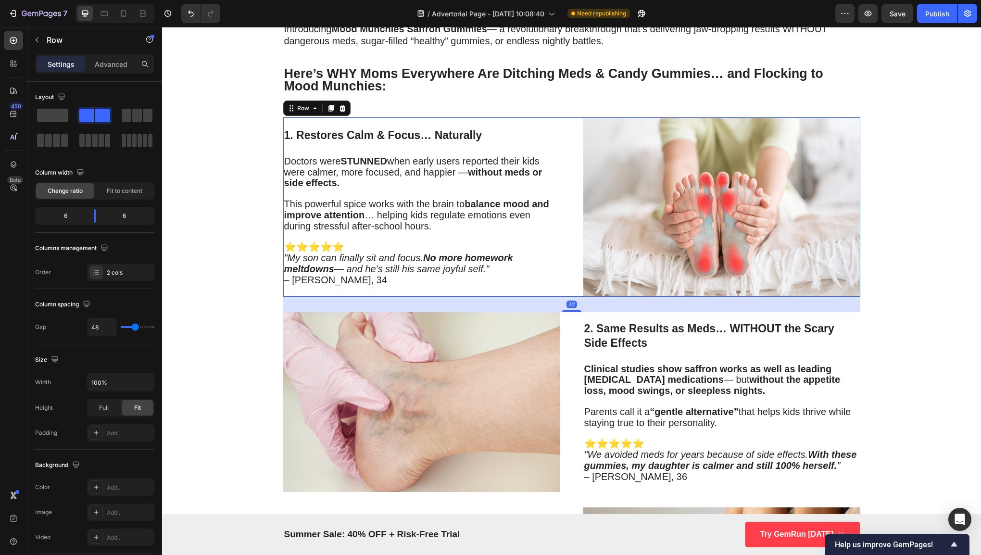
click at [369, 143] on div "⁠⁠⁠⁠⁠⁠⁠ 1. Restores Calm & Focus… Naturally Heading Doctors were STUNNED when e…" at bounding box center [421, 206] width 277 height 179
click at [392, 138] on strong "1. Restores Calm & Focus… Naturally" at bounding box center [383, 135] width 198 height 12
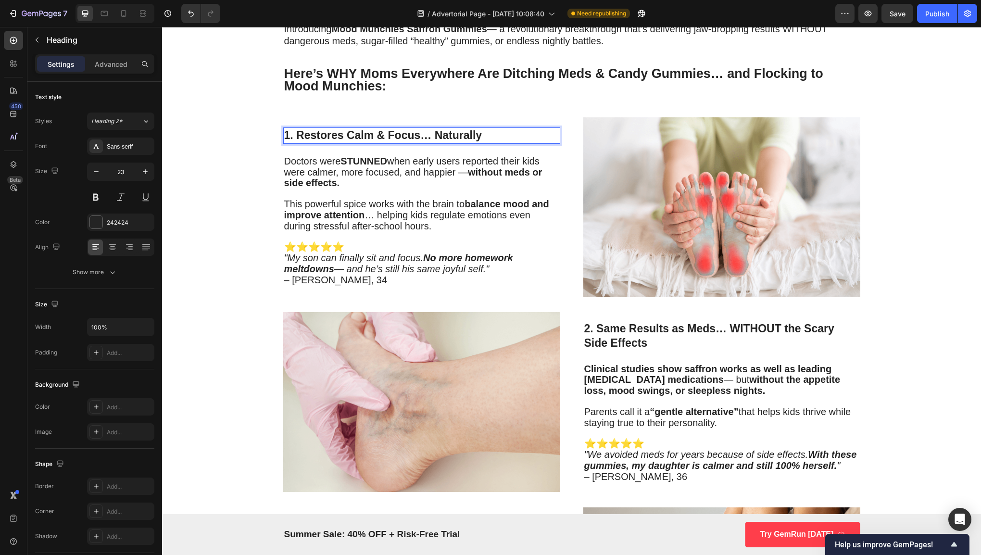
click at [481, 131] on p "1. Restores Calm & Focus… Naturally" at bounding box center [421, 135] width 275 height 14
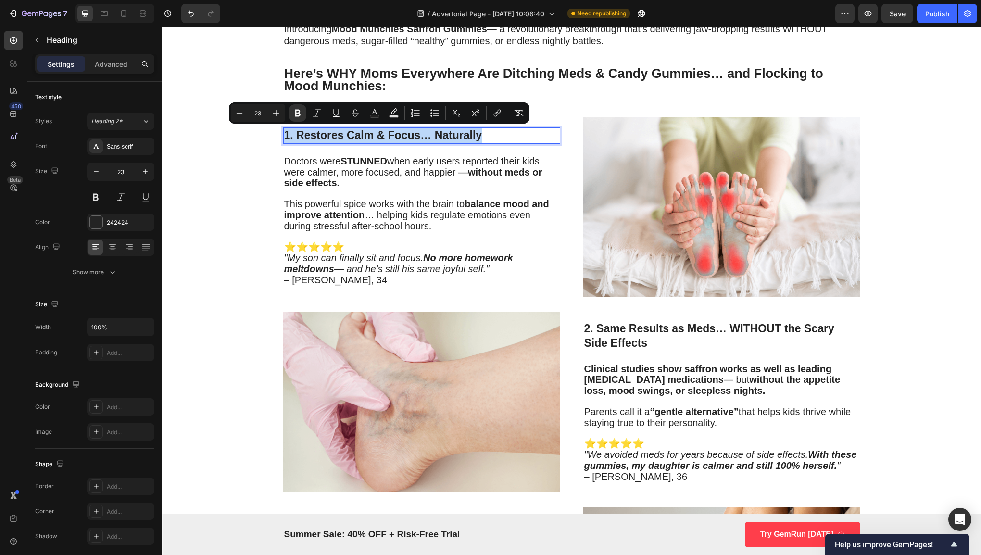
drag, startPoint x: 483, startPoint y: 132, endPoint x: 282, endPoint y: 141, distance: 200.6
click at [284, 141] on p "1. Restores Calm & Focus… Naturally" at bounding box center [421, 135] width 275 height 14
click at [272, 117] on icon "Editor contextual toolbar" at bounding box center [276, 113] width 10 height 10
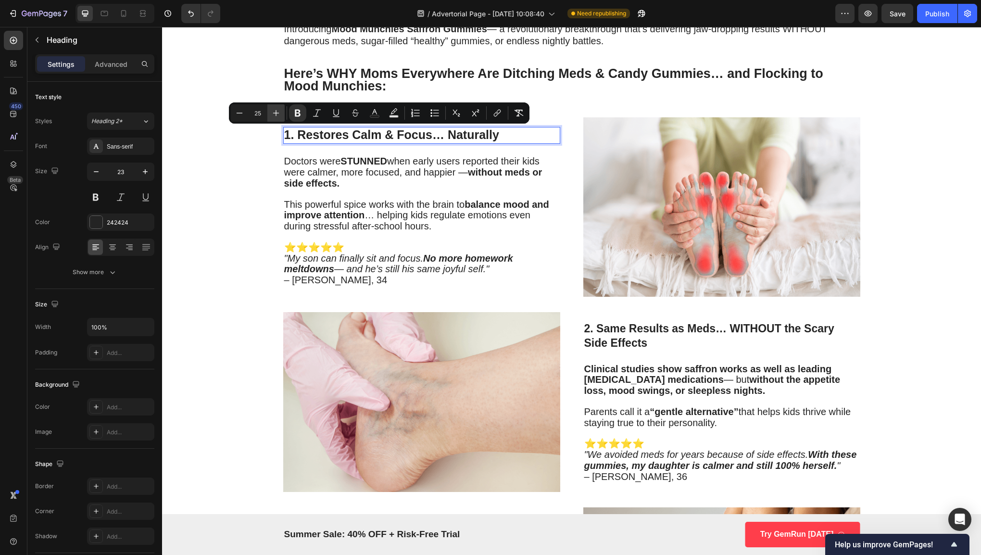
type input "26"
click at [317, 116] on icon "Editor contextual toolbar" at bounding box center [317, 113] width 10 height 10
click at [361, 181] on p "Doctors were STUNNED when early users reported their kids were calmer, more foc…" at bounding box center [421, 172] width 275 height 33
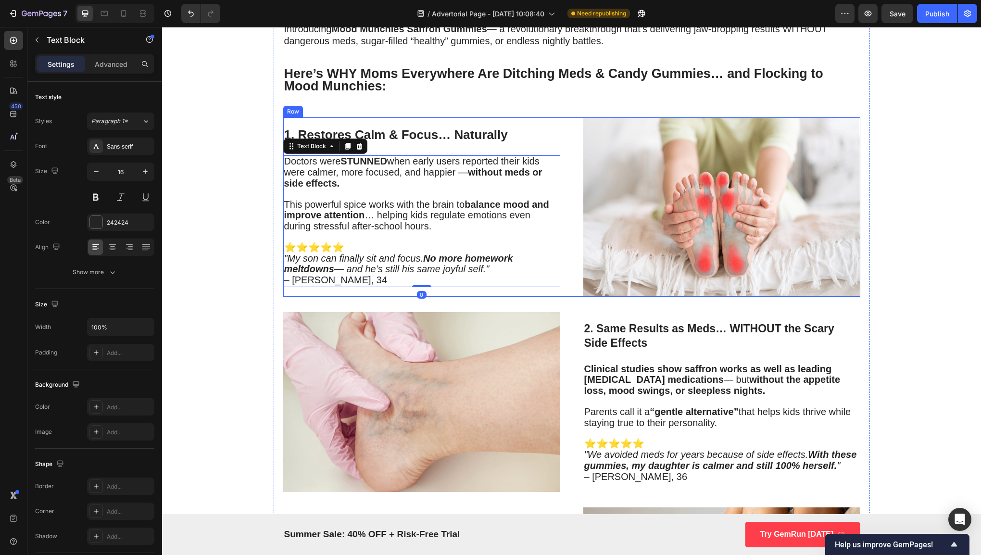
click at [395, 122] on div "⁠⁠⁠⁠⁠⁠⁠ 1. Restores Calm & Focus… Naturally Heading Doctors were STUNNED when e…" at bounding box center [421, 206] width 277 height 179
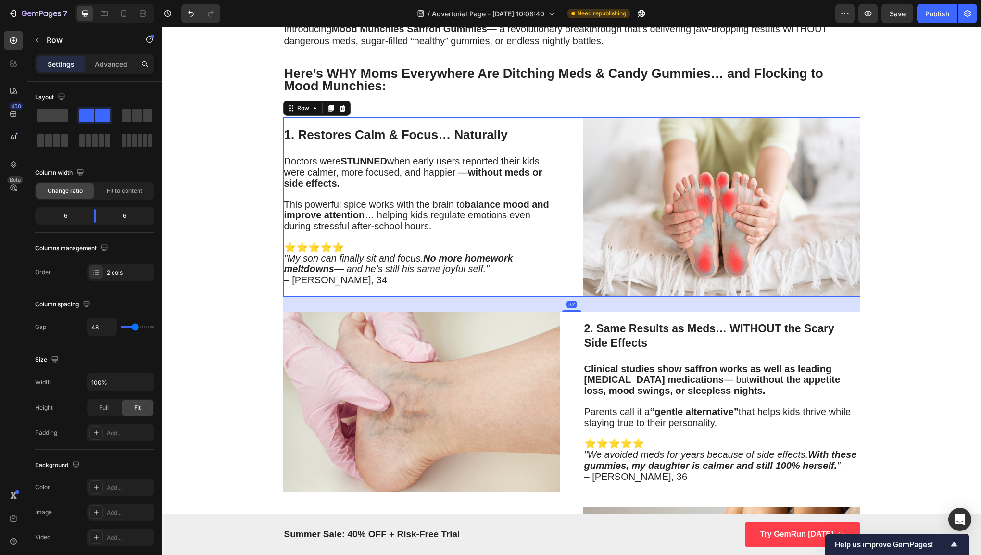
click at [398, 124] on div "⁠⁠⁠⁠⁠⁠⁠ 1. Restores Calm & Focus… Naturally Heading Doctors were STUNNED when e…" at bounding box center [421, 206] width 277 height 179
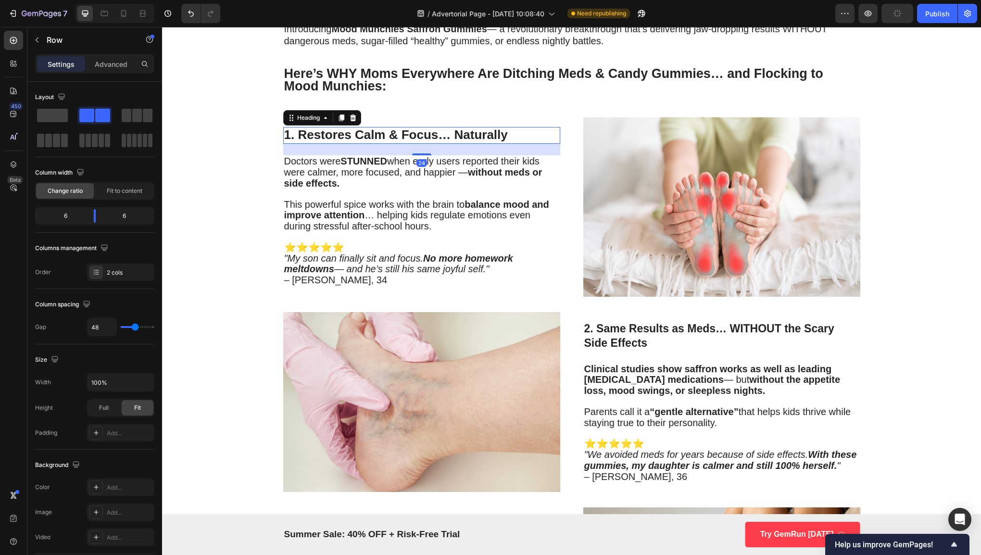
click at [402, 137] on strong "1. Restores Calm & Focus… Naturally" at bounding box center [395, 134] width 223 height 14
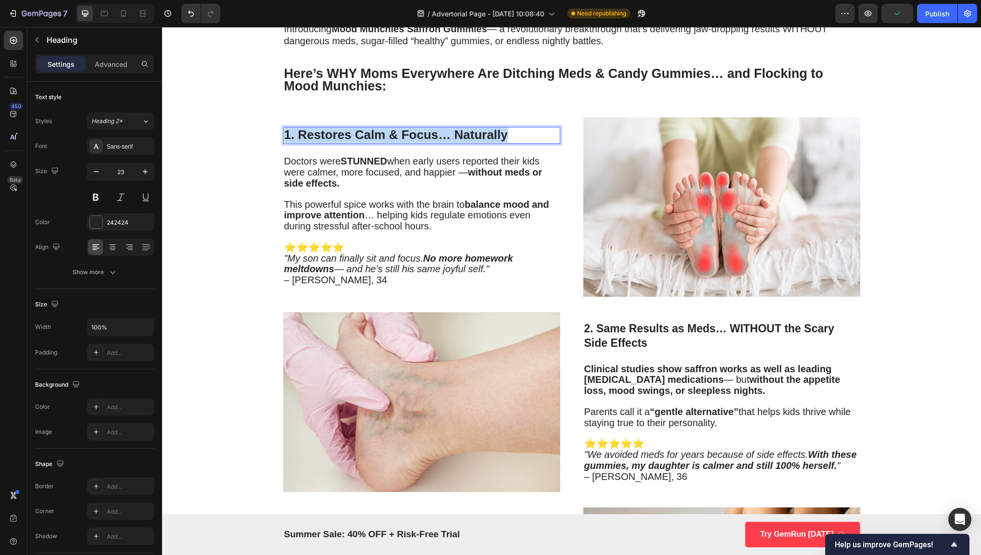
click at [402, 137] on strong "1. Restores Calm & Focus… Naturally" at bounding box center [395, 134] width 223 height 14
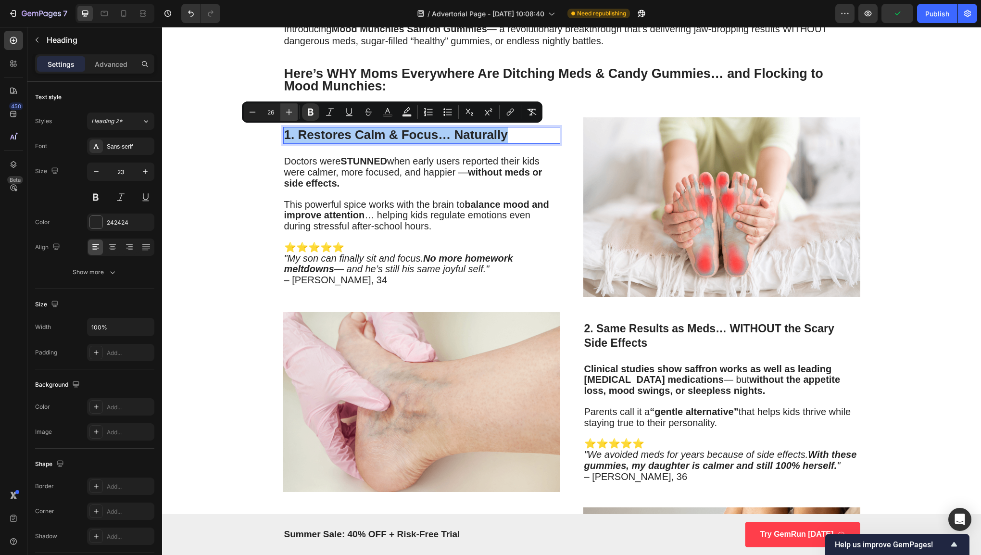
click at [290, 117] on button "Plus" at bounding box center [288, 111] width 17 height 17
click at [291, 117] on button "Plus" at bounding box center [288, 111] width 17 height 17
type input "30"
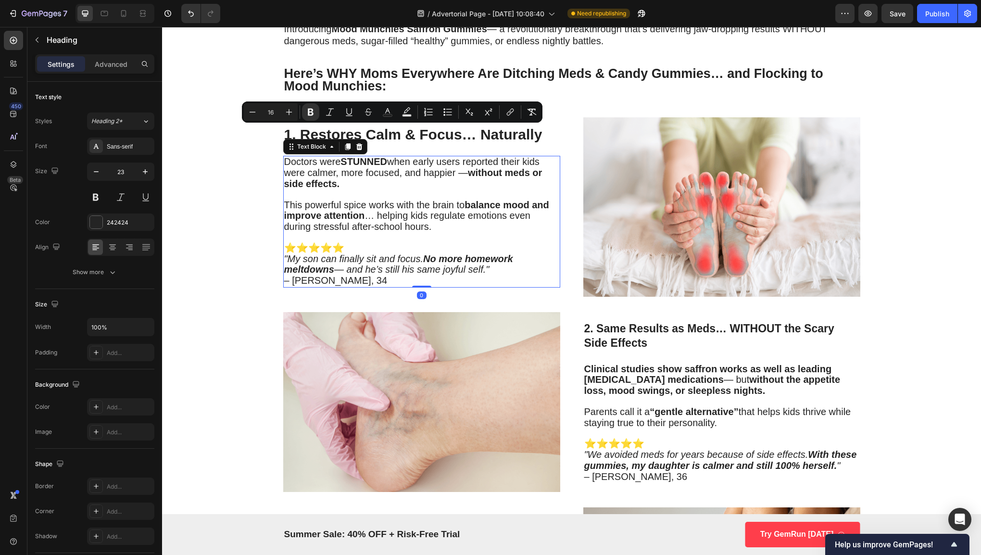
click at [425, 182] on p "Doctors were STUNNED when early users reported their kids were calmer, more foc…" at bounding box center [421, 173] width 275 height 33
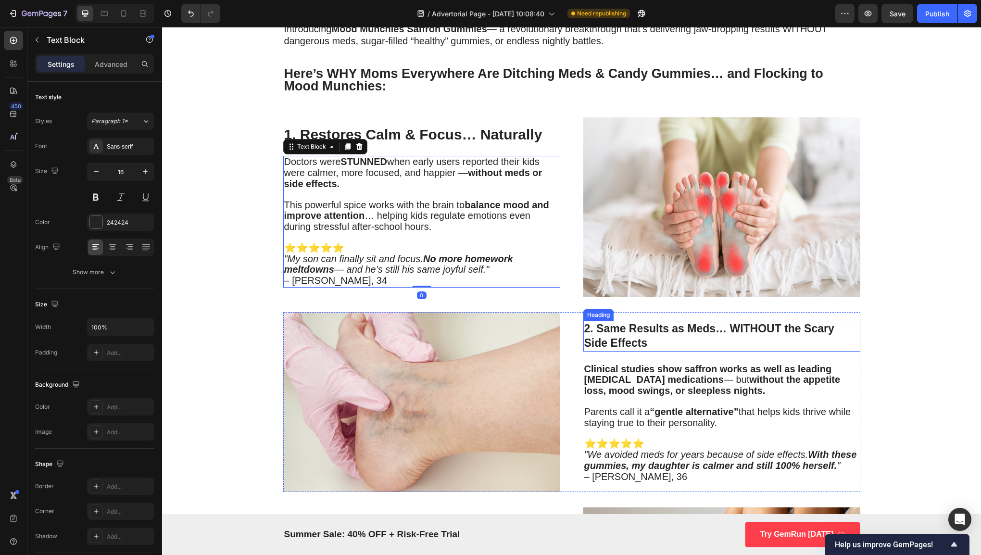
click at [681, 334] on h3 "2. Same Results as Meds… WITHOUT the Scary Side Effects" at bounding box center [721, 336] width 277 height 31
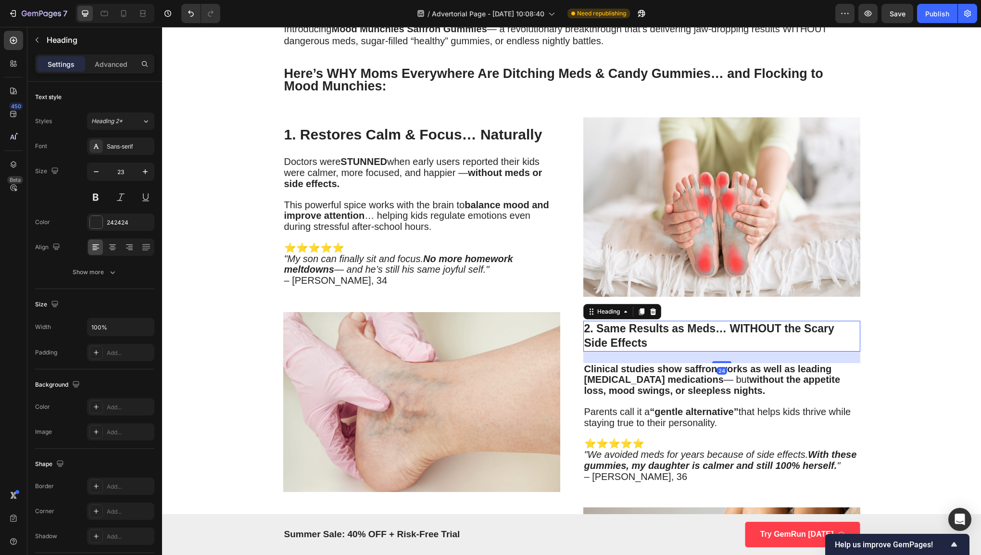
click at [681, 334] on h3 "2. Same Results as Meds… WITHOUT the Scary Side Effects" at bounding box center [721, 336] width 277 height 31
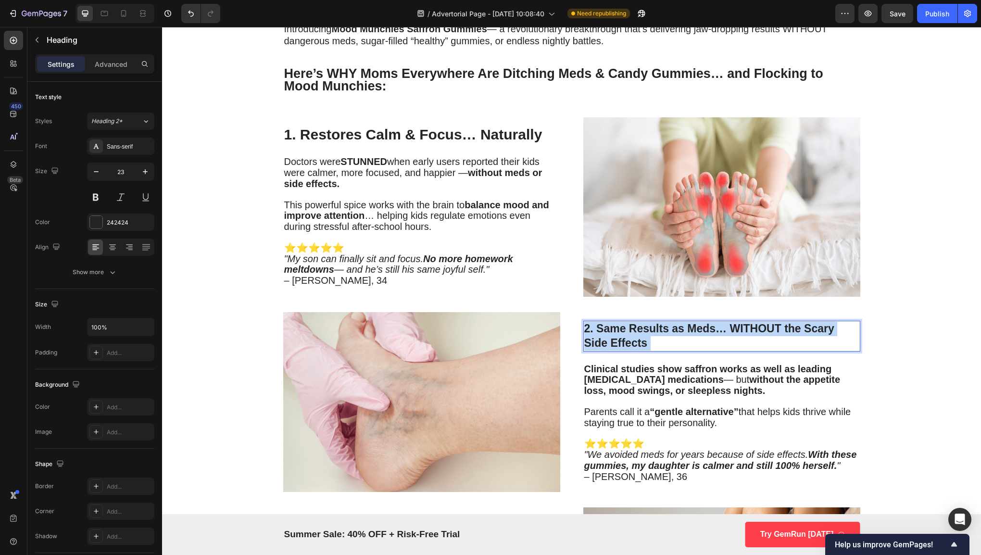
drag, startPoint x: 654, startPoint y: 335, endPoint x: 587, endPoint y: 322, distance: 67.8
click at [587, 322] on p "2. Same Results as Meds… WITHOUT the Scary Side Effects" at bounding box center [721, 336] width 275 height 29
drag, startPoint x: 659, startPoint y: 331, endPoint x: 578, endPoint y: 324, distance: 81.5
click at [578, 324] on div "Image 2. Same Results as Meds… WITHOUT the Scary Side Effects Heading 24 Clinic…" at bounding box center [571, 401] width 577 height 179
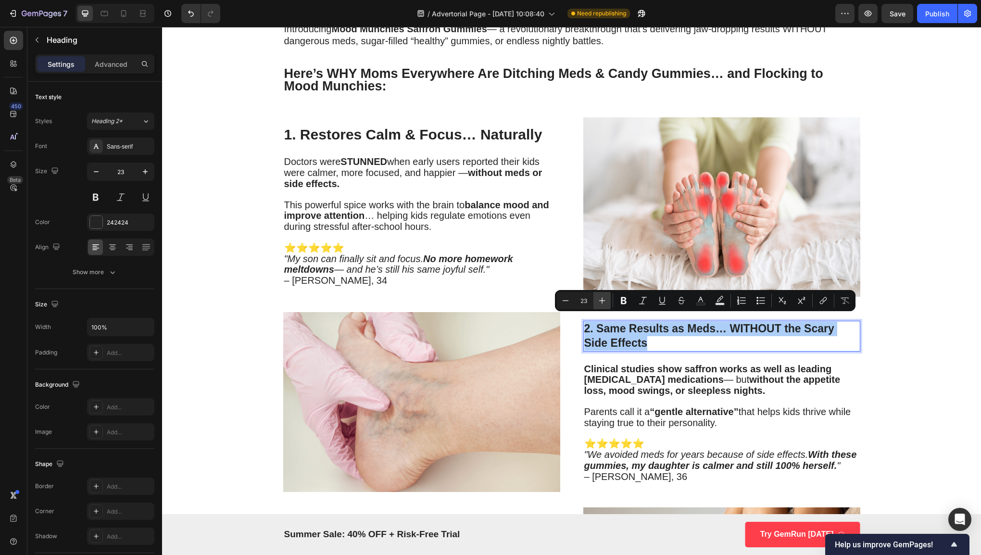
click at [606, 298] on icon "Editor contextual toolbar" at bounding box center [602, 301] width 10 height 10
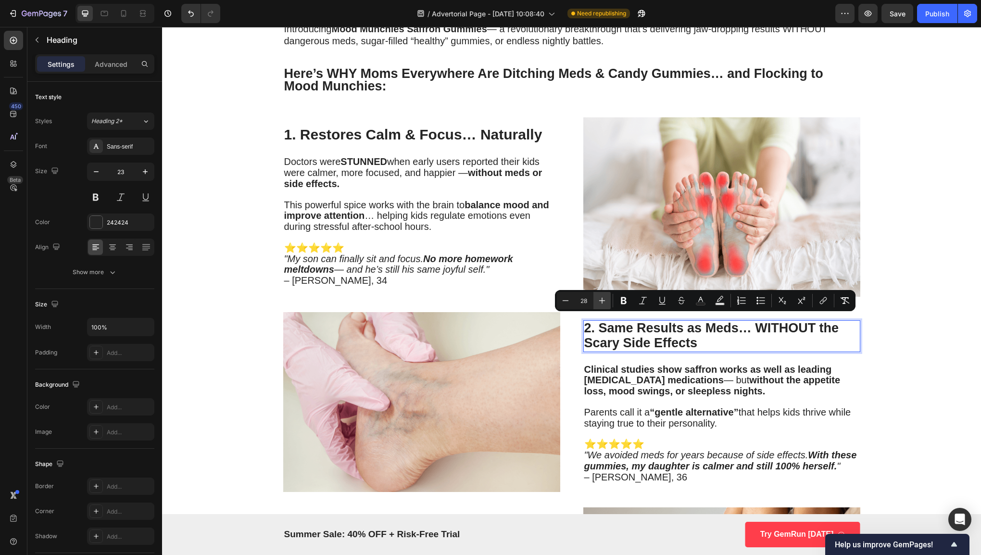
click at [606, 298] on icon "Editor contextual toolbar" at bounding box center [602, 301] width 10 height 10
type input "30"
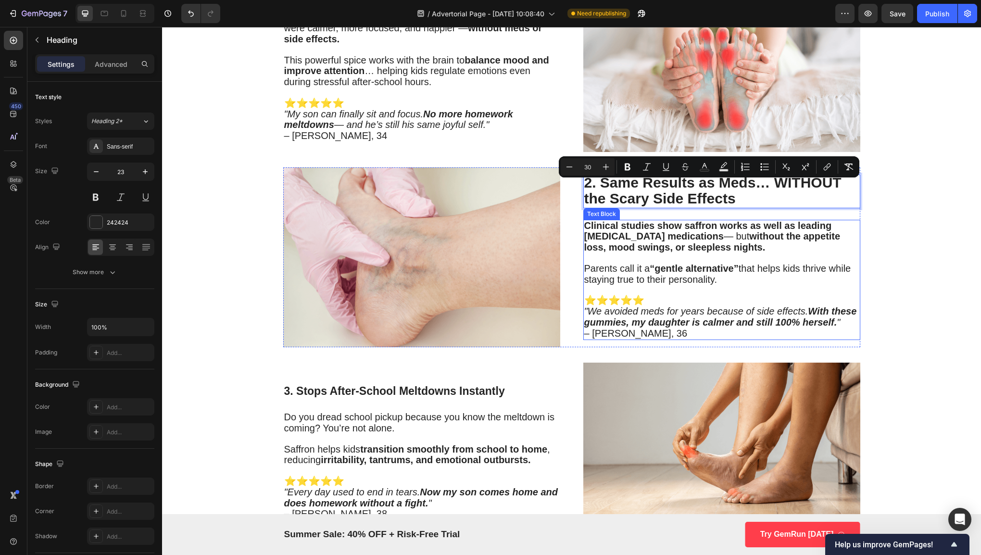
scroll to position [886, 0]
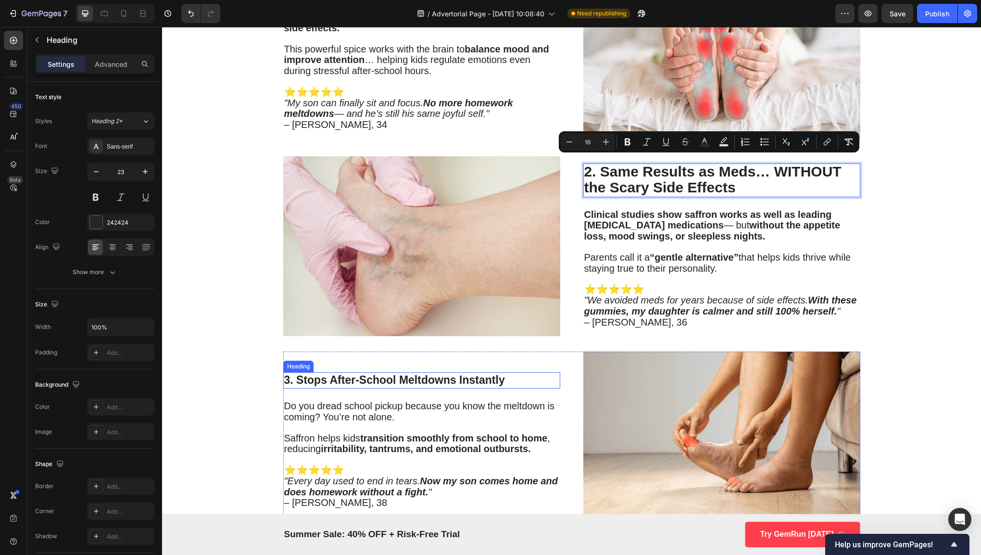
click at [415, 380] on h3 "3. Stops After-School Meltdowns Instantly" at bounding box center [421, 380] width 277 height 16
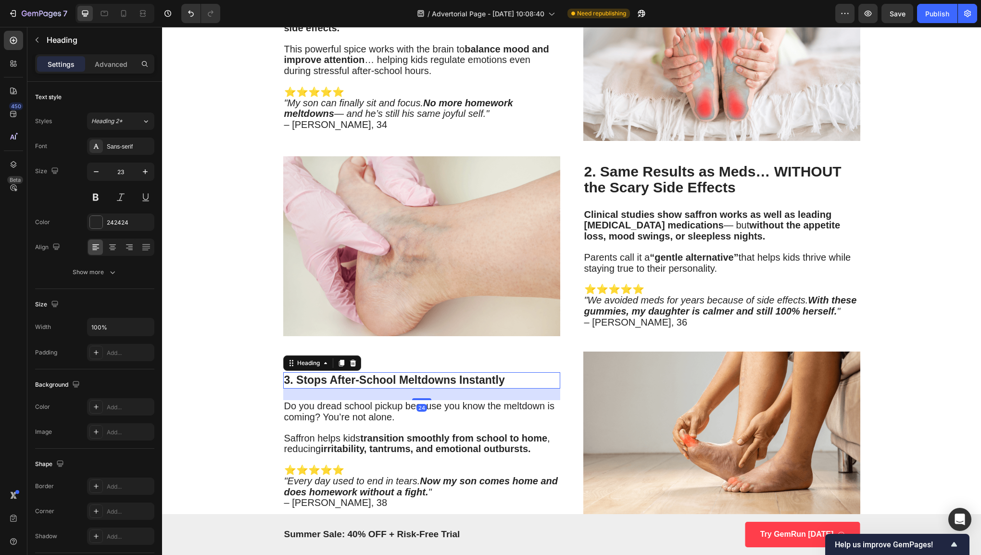
click at [415, 380] on h3 "3. Stops After-School Meltdowns Instantly" at bounding box center [421, 380] width 277 height 16
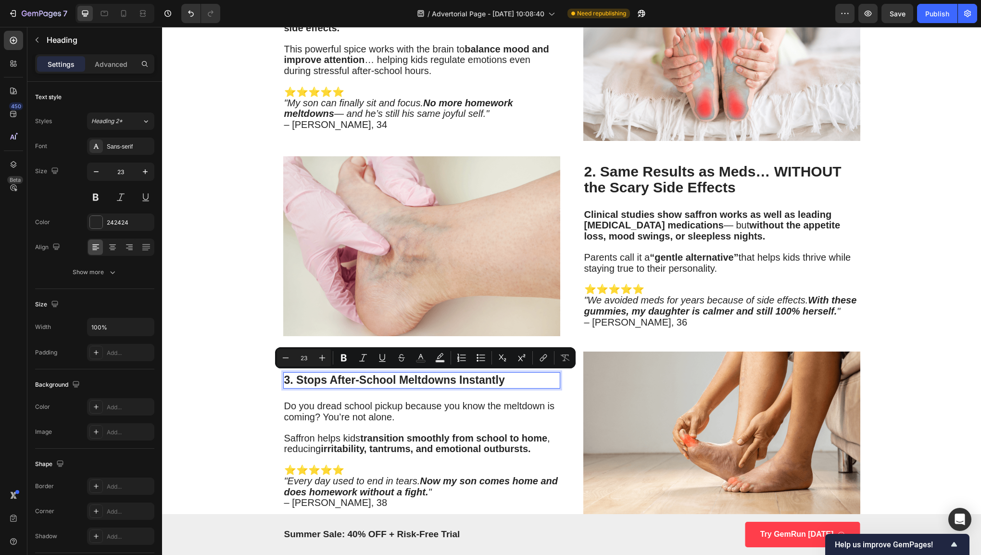
click at [494, 374] on p "3. Stops After-School Meltdowns Instantly" at bounding box center [421, 380] width 275 height 14
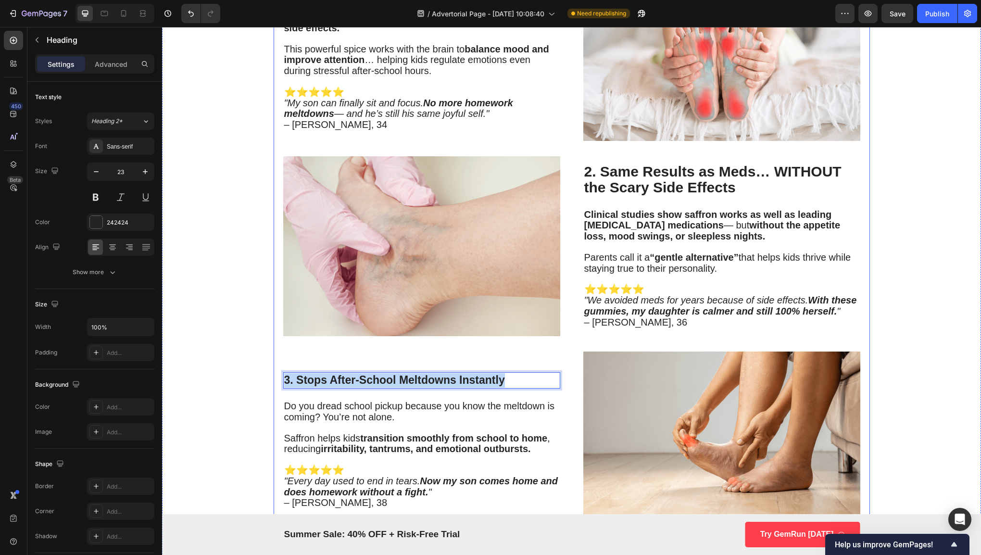
drag, startPoint x: 509, startPoint y: 376, endPoint x: 273, endPoint y: 384, distance: 236.6
click at [273, 384] on div "Why Pediatricians Are Calling This Spice-Powered Gummy the Key to Calmer Kids a…" at bounding box center [571, 212] width 596 height 2103
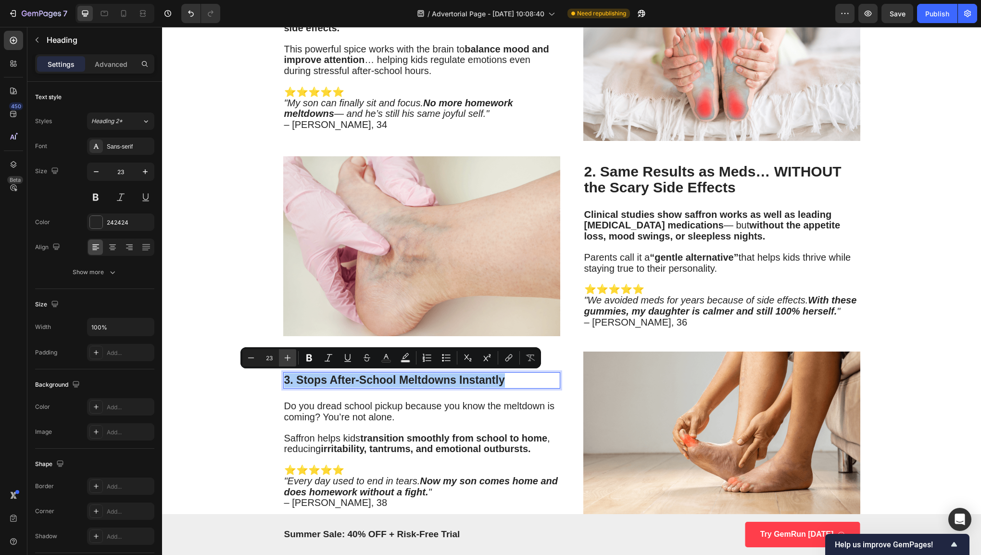
click at [284, 362] on button "Plus" at bounding box center [287, 357] width 17 height 17
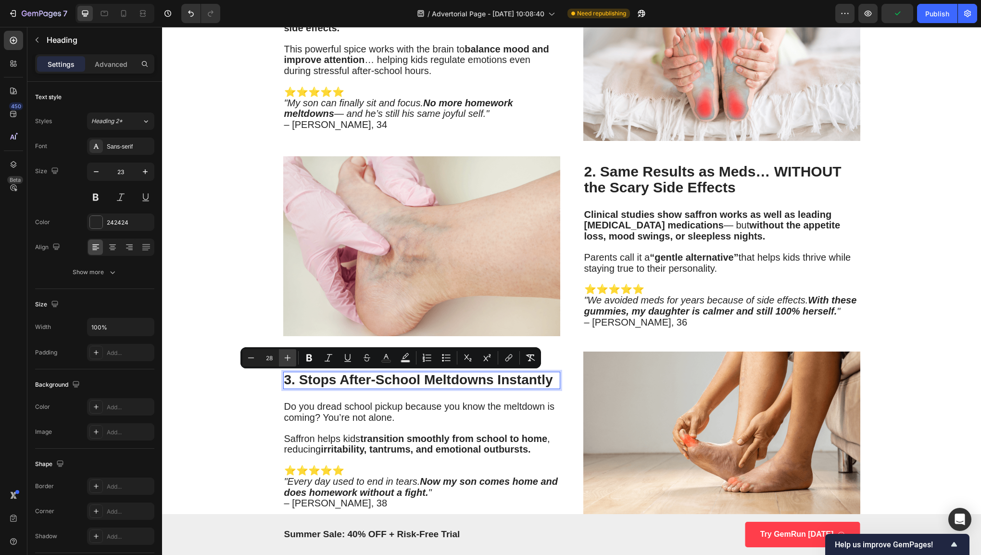
click at [284, 362] on button "Plus" at bounding box center [287, 357] width 17 height 17
type input "30"
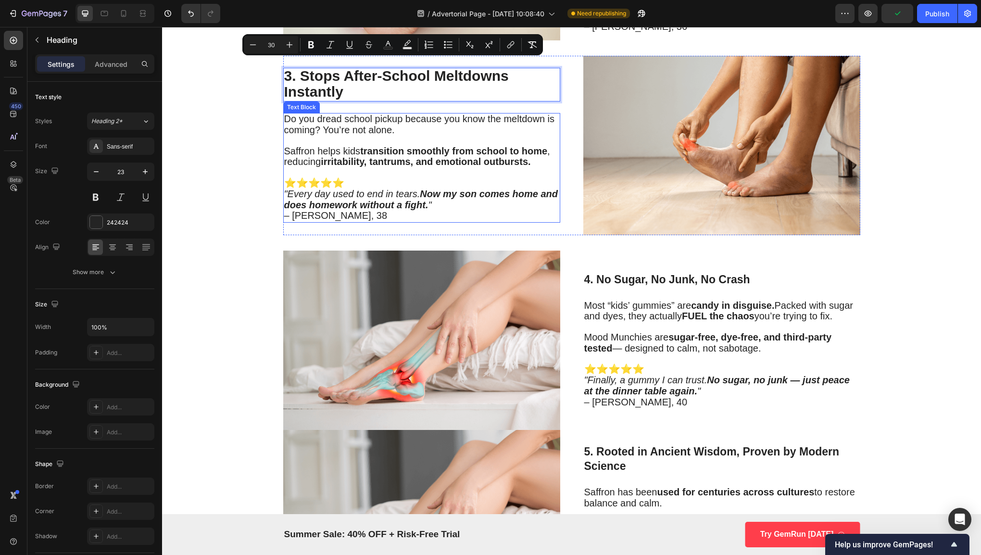
scroll to position [1197, 0]
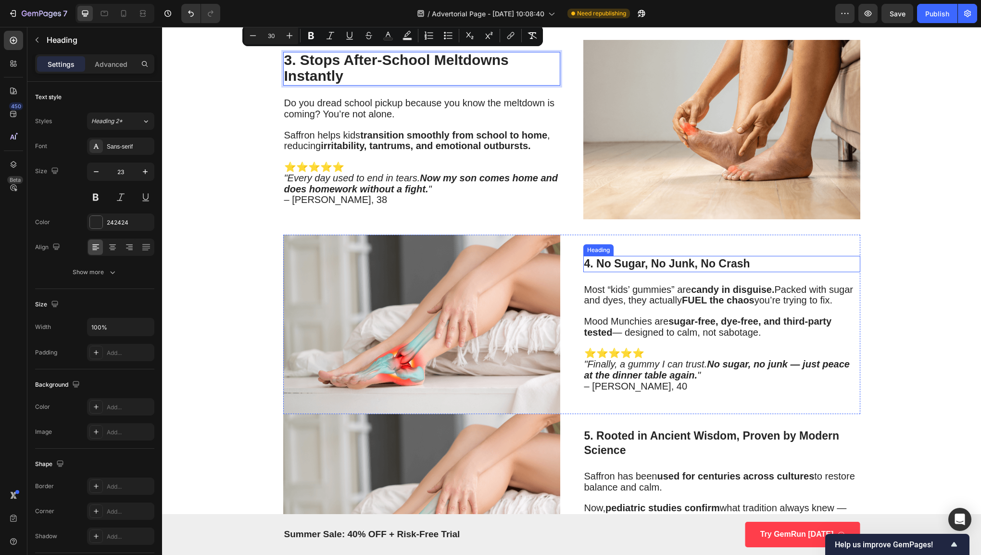
click at [669, 251] on div "4. No Sugar, No Junk, No Crash Heading Most “kids’ gummies” are candy in disgui…" at bounding box center [721, 324] width 277 height 179
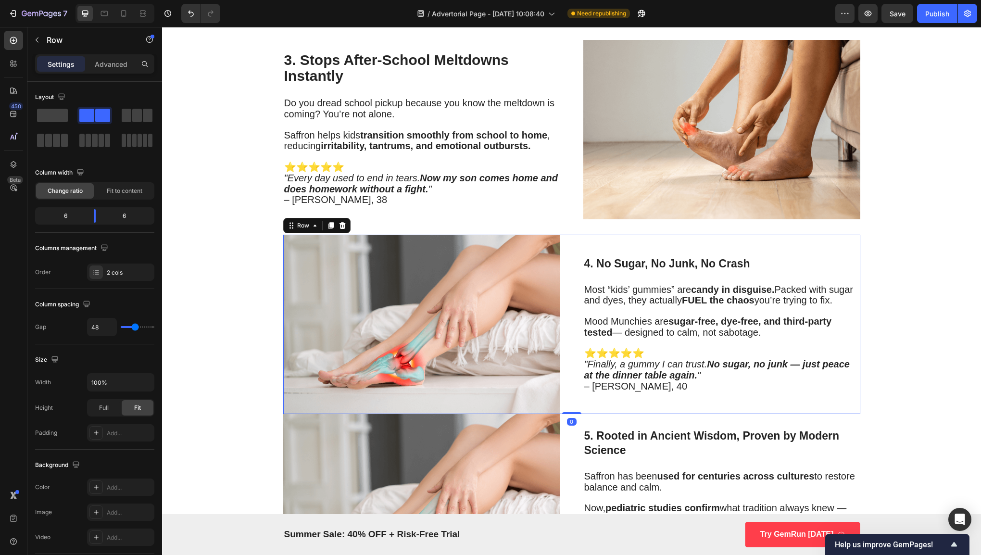
click at [670, 256] on h3 "4. No Sugar, No Junk, No Crash" at bounding box center [721, 264] width 277 height 16
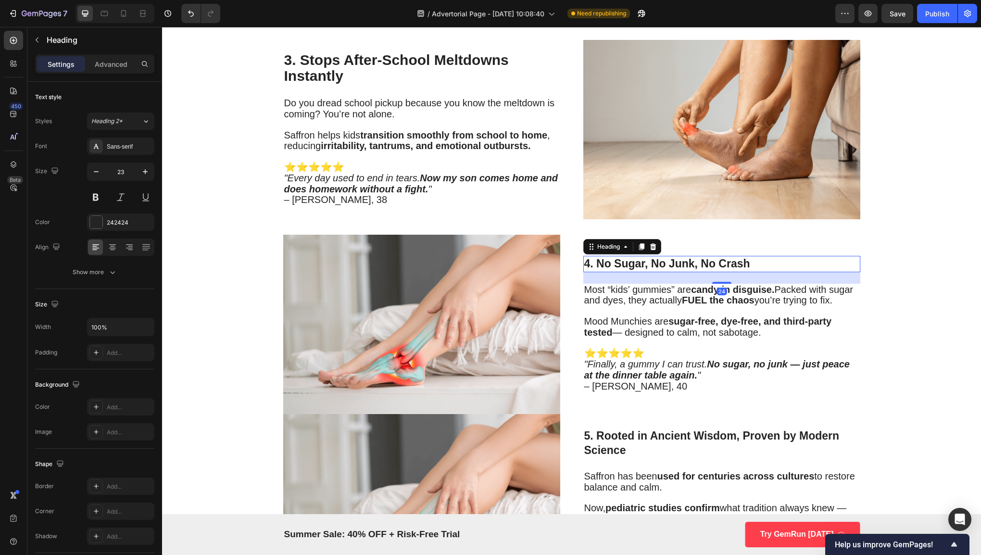
click at [671, 256] on h3 "4. No Sugar, No Junk, No Crash" at bounding box center [721, 264] width 277 height 16
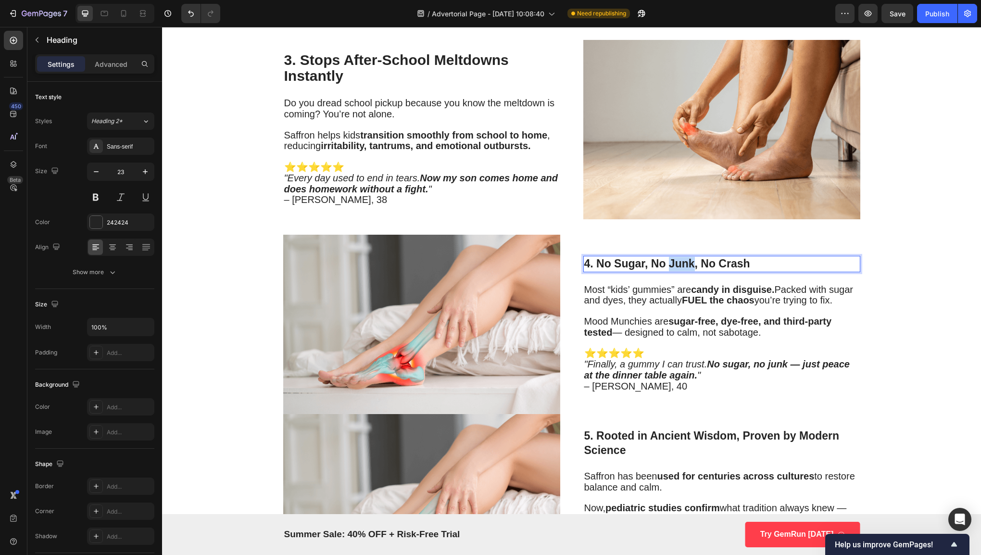
click at [671, 257] on p "4. No Sugar, No Junk, No Crash" at bounding box center [721, 264] width 275 height 14
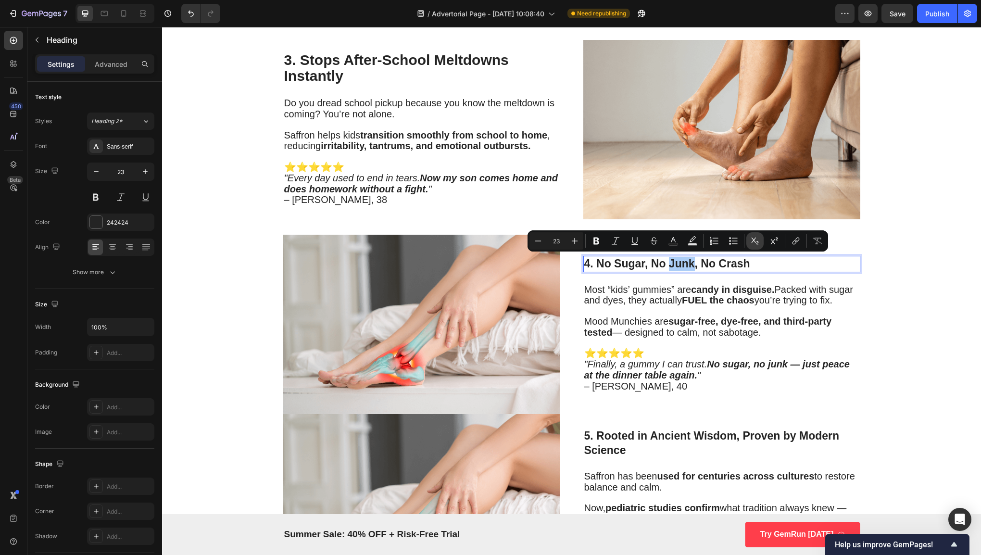
click at [755, 244] on icon "Editor contextual toolbar" at bounding box center [755, 241] width 10 height 10
click at [754, 243] on icon "Editor contextual toolbar" at bounding box center [755, 241] width 10 height 10
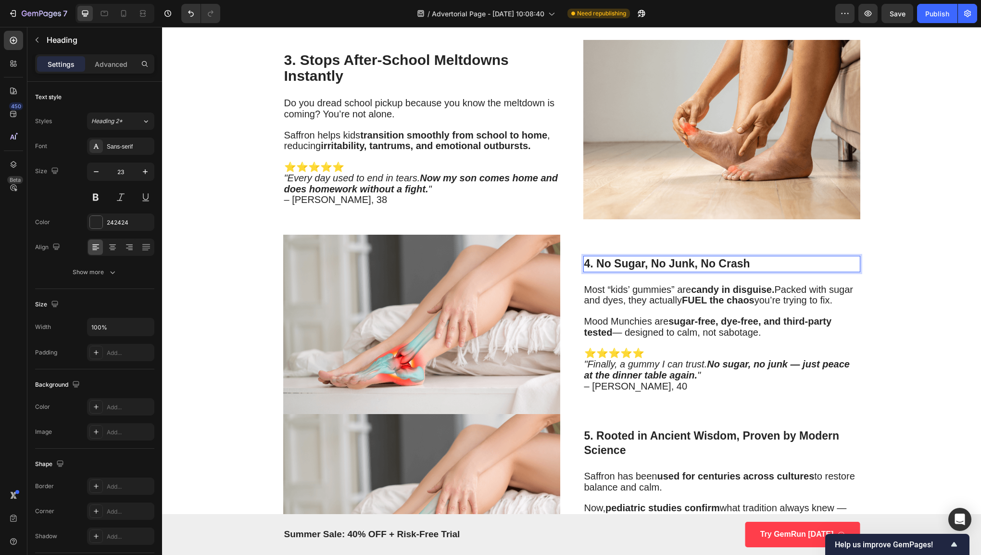
click at [762, 257] on p "4. No Sugar, No Junk, No Crash" at bounding box center [721, 264] width 275 height 14
drag, startPoint x: 762, startPoint y: 257, endPoint x: 583, endPoint y: 267, distance: 180.0
click at [584, 267] on p "4. No Sugar, No Junk, No Crash" at bounding box center [721, 264] width 275 height 14
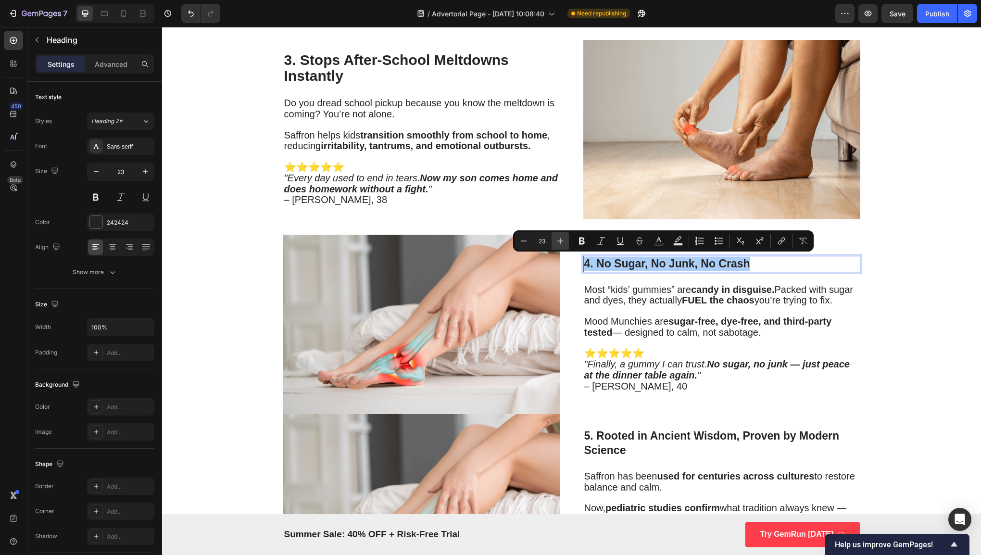
click at [563, 241] on icon "Editor contextual toolbar" at bounding box center [560, 241] width 10 height 10
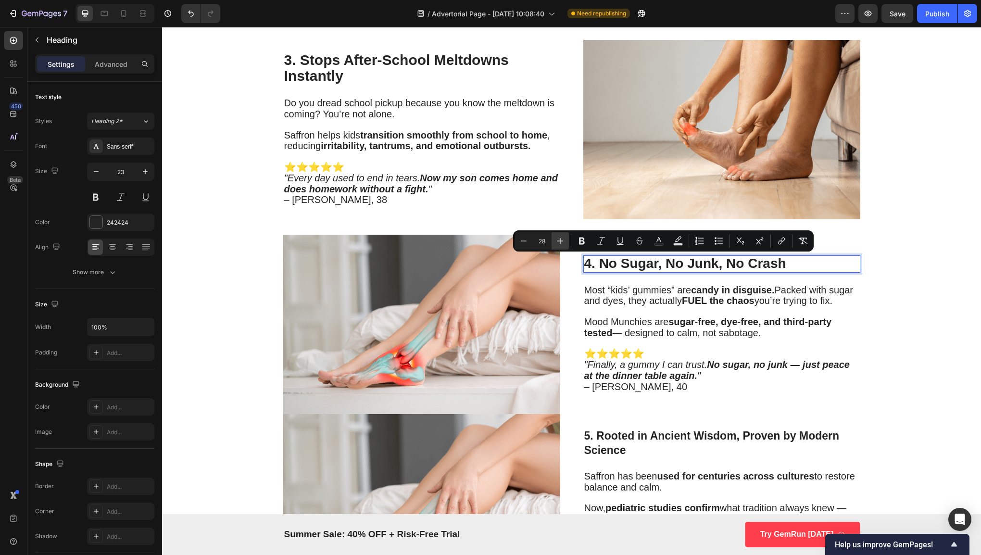
click at [563, 241] on icon "Editor contextual toolbar" at bounding box center [560, 241] width 10 height 10
type input "30"
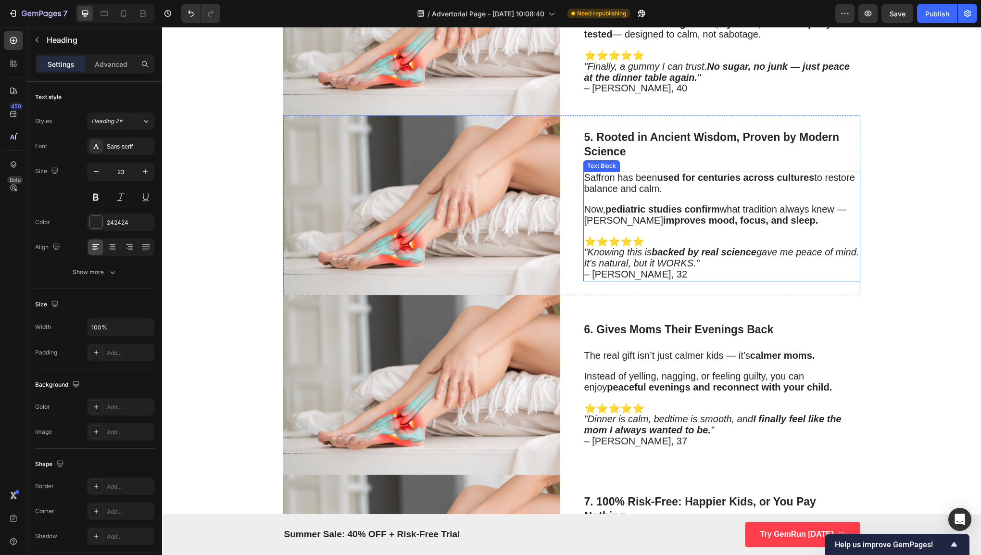
scroll to position [1501, 0]
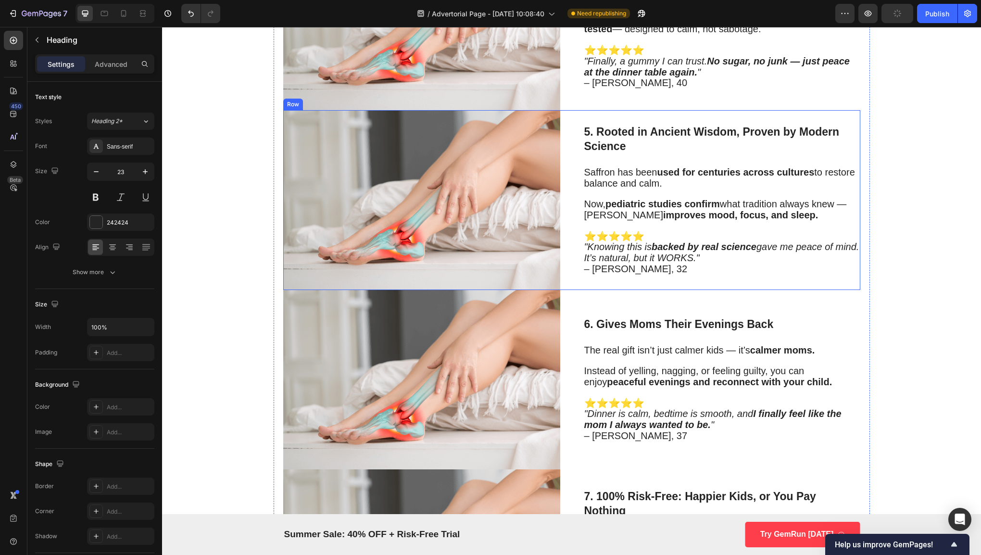
click at [624, 155] on div "5. Rooted in Ancient Wisdom, Proven by Modern Science Heading Saffron has been …" at bounding box center [721, 199] width 277 height 179
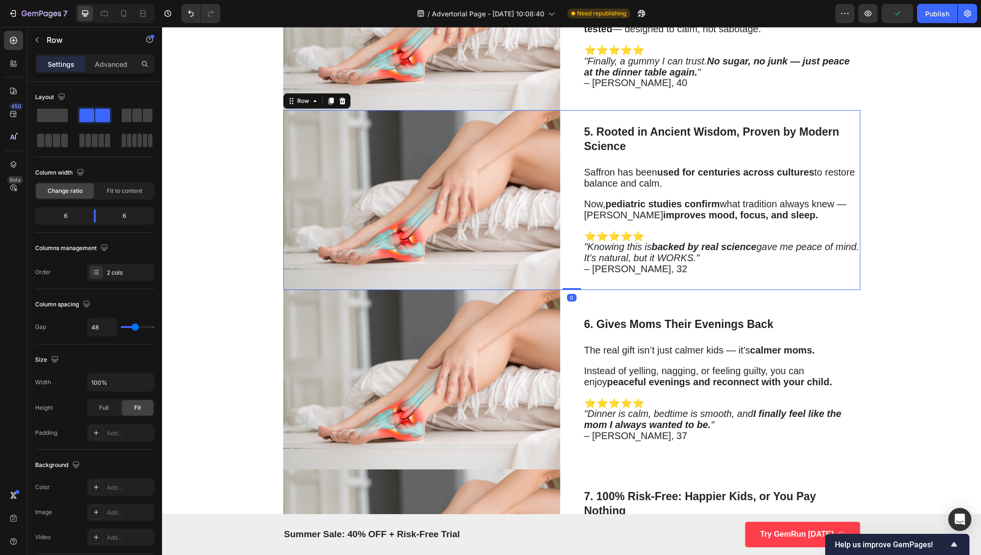
click at [614, 146] on h3 "5. Rooted in Ancient Wisdom, Proven by Modern Science" at bounding box center [721, 139] width 277 height 31
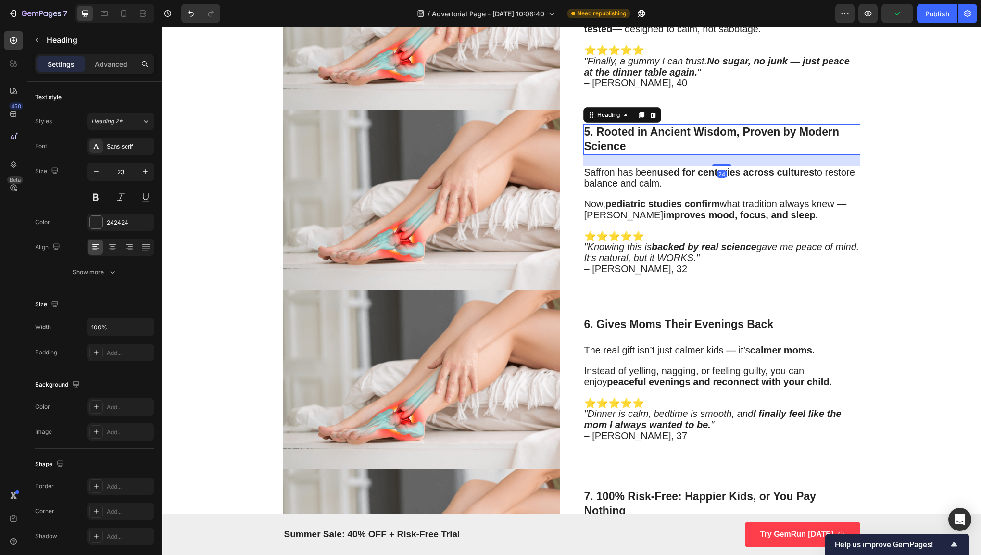
click at [633, 142] on h3 "5. Rooted in Ancient Wisdom, Proven by Modern Science" at bounding box center [721, 139] width 277 height 31
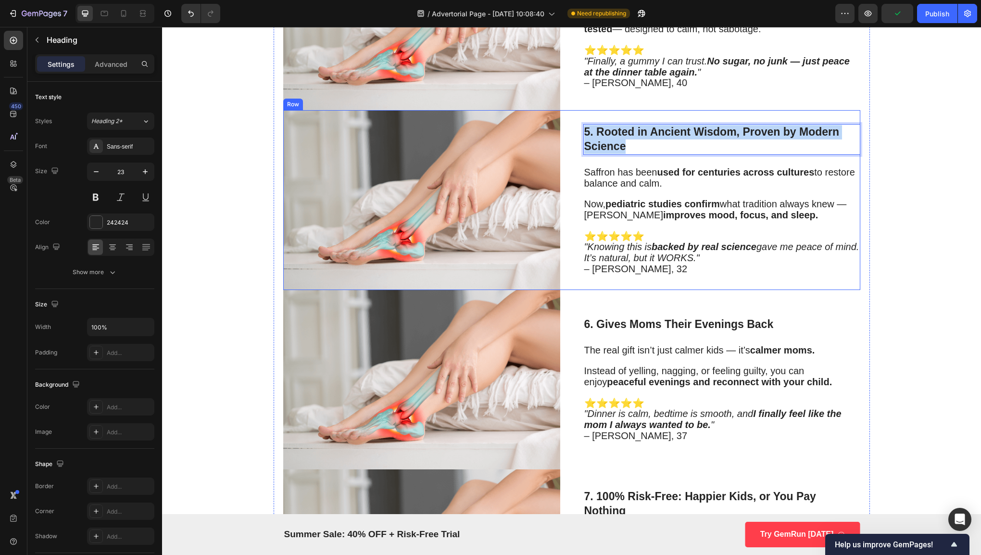
drag, startPoint x: 633, startPoint y: 142, endPoint x: 569, endPoint y: 133, distance: 65.1
click at [569, 133] on div "Image 5. Rooted in Ancient Wisdom, Proven by Modern Science Heading 24 Saffron …" at bounding box center [571, 199] width 577 height 179
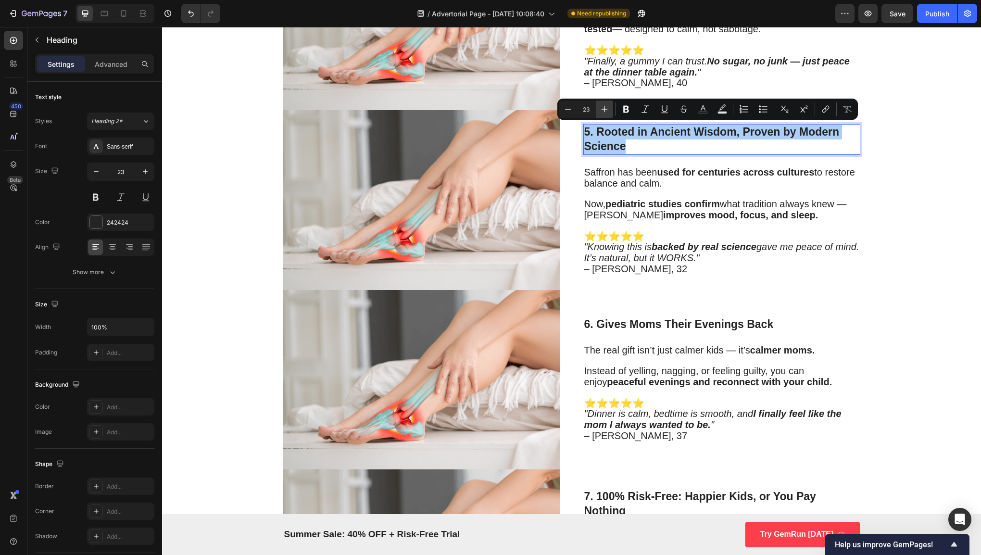
click at [597, 112] on button "Plus" at bounding box center [604, 108] width 17 height 17
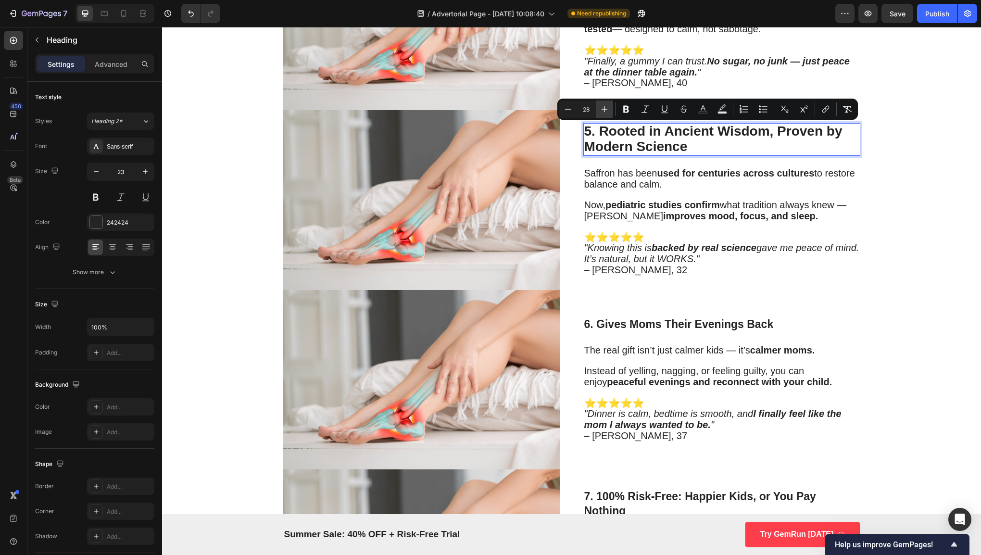
click at [597, 112] on button "Plus" at bounding box center [604, 108] width 17 height 17
type input "30"
click at [626, 201] on strong "pediatric studies confirm" at bounding box center [662, 205] width 114 height 11
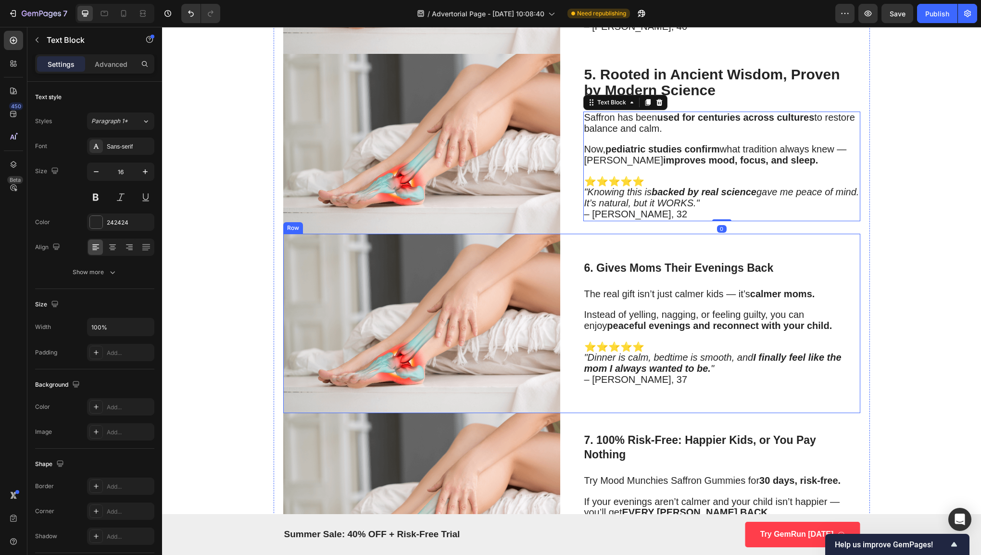
scroll to position [1559, 0]
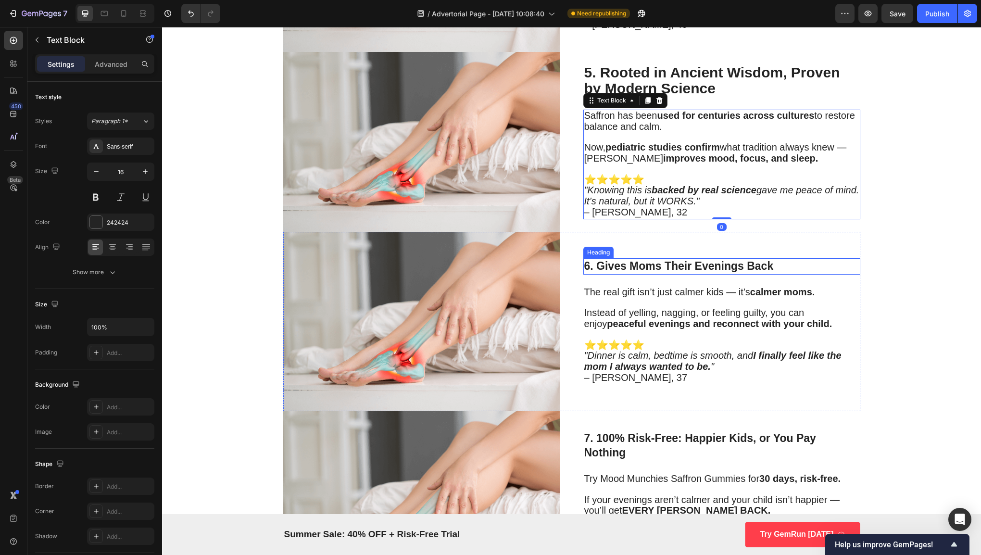
click at [659, 272] on h3 "6. Gives Moms Their Evenings Back" at bounding box center [721, 266] width 277 height 16
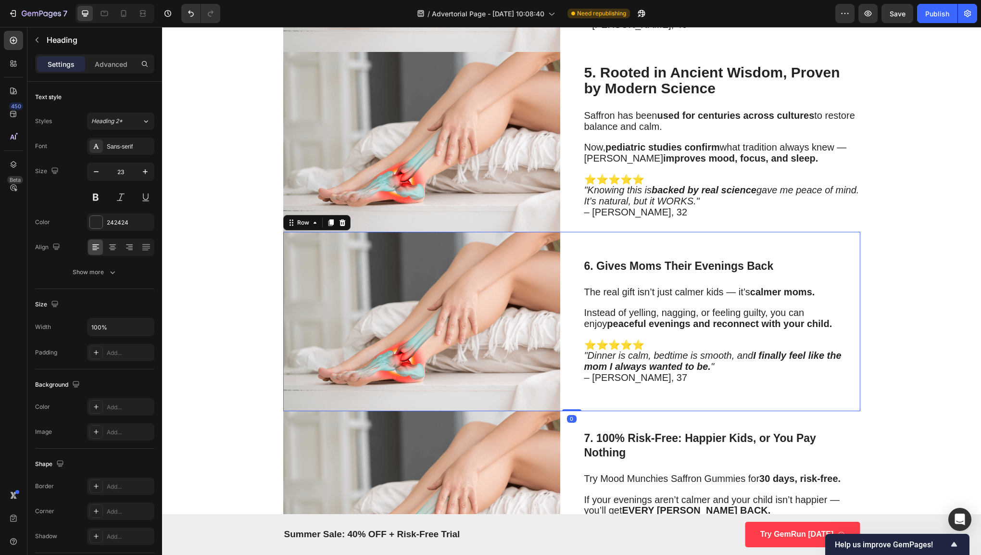
click at [670, 255] on div "6. Gives Moms Their Evenings Back Heading The real gift isn’t just calmer kids …" at bounding box center [721, 321] width 277 height 179
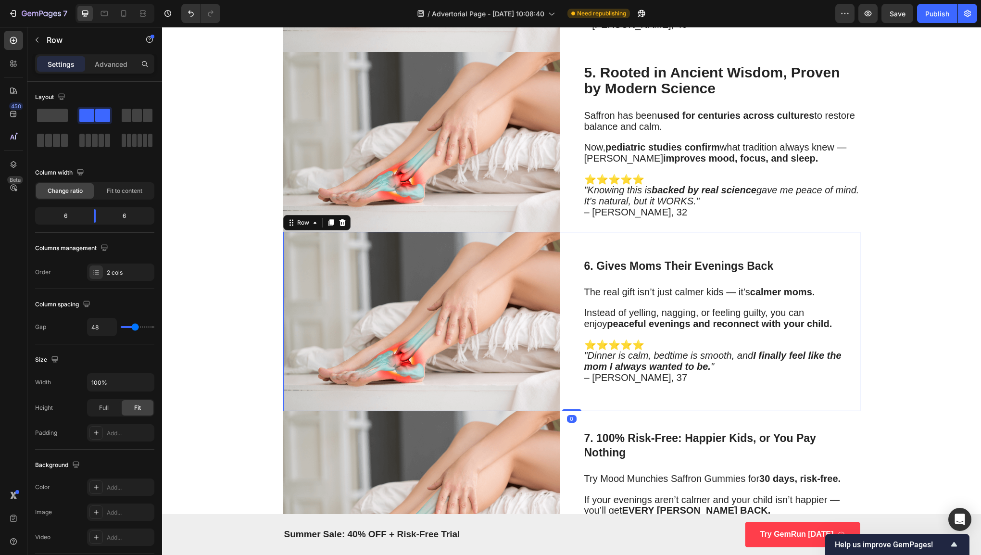
click at [670, 255] on div "6. Gives Moms Their Evenings Back Heading The real gift isn’t just calmer kids …" at bounding box center [721, 321] width 277 height 179
click at [710, 260] on h3 "6. Gives Moms Their Evenings Back" at bounding box center [721, 266] width 277 height 16
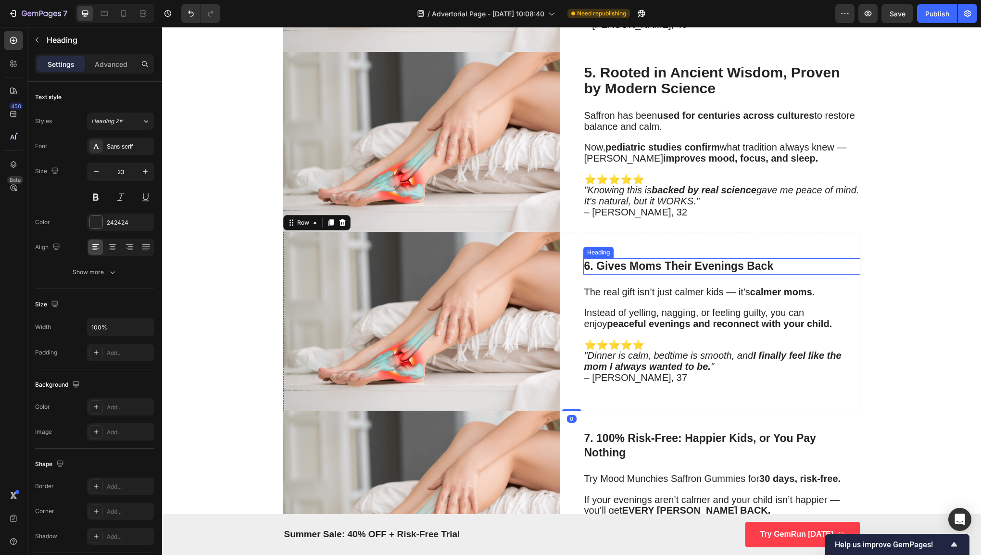
click at [710, 260] on h3 "6. Gives Moms Their Evenings Back" at bounding box center [721, 266] width 277 height 16
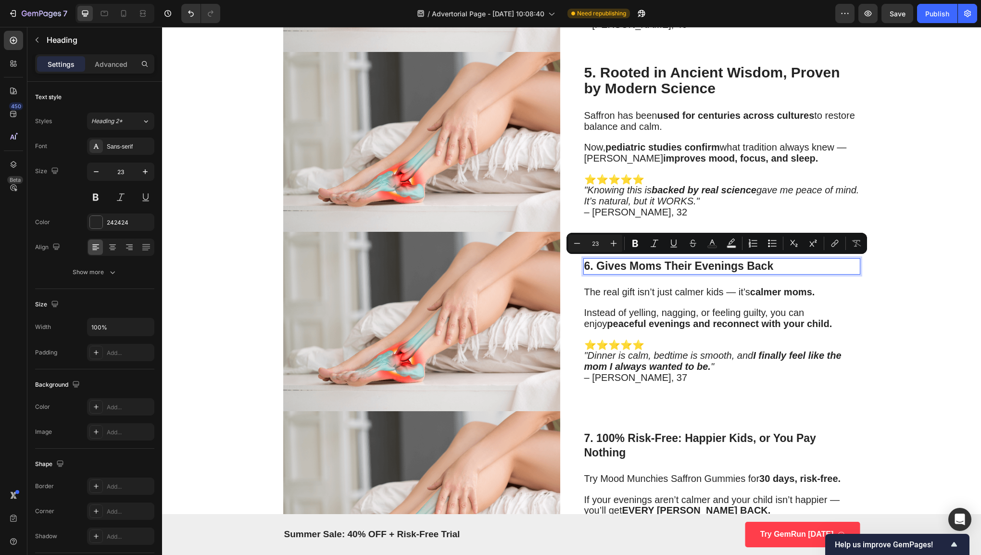
click at [796, 259] on p "6. Gives Moms Their Evenings Back" at bounding box center [721, 266] width 275 height 14
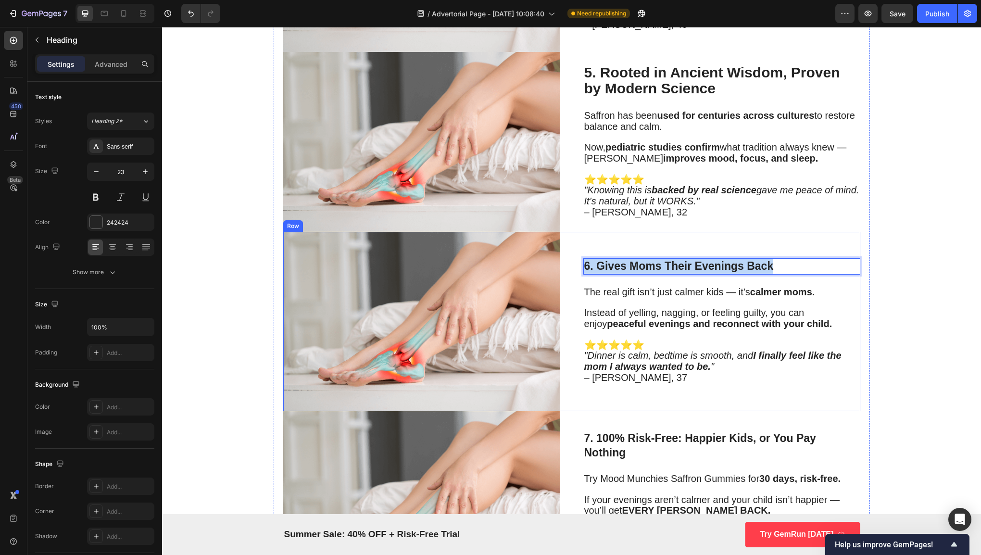
drag, startPoint x: 796, startPoint y: 258, endPoint x: 571, endPoint y: 247, distance: 226.2
click at [571, 247] on div "Image 6. Gives Moms Their Evenings Back Heading 24 The real gift isn’t just cal…" at bounding box center [571, 321] width 577 height 179
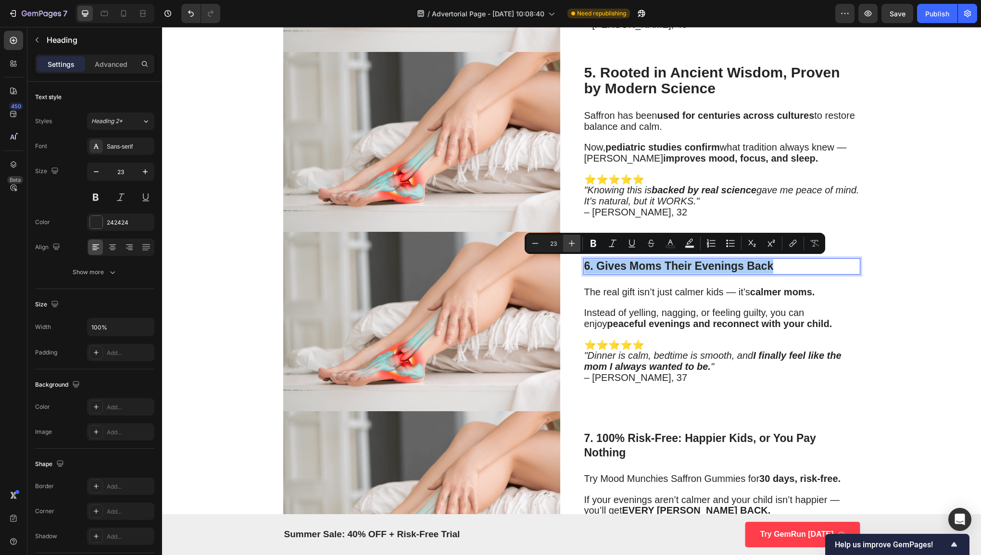
click at [572, 242] on icon "Editor contextual toolbar" at bounding box center [572, 243] width 10 height 10
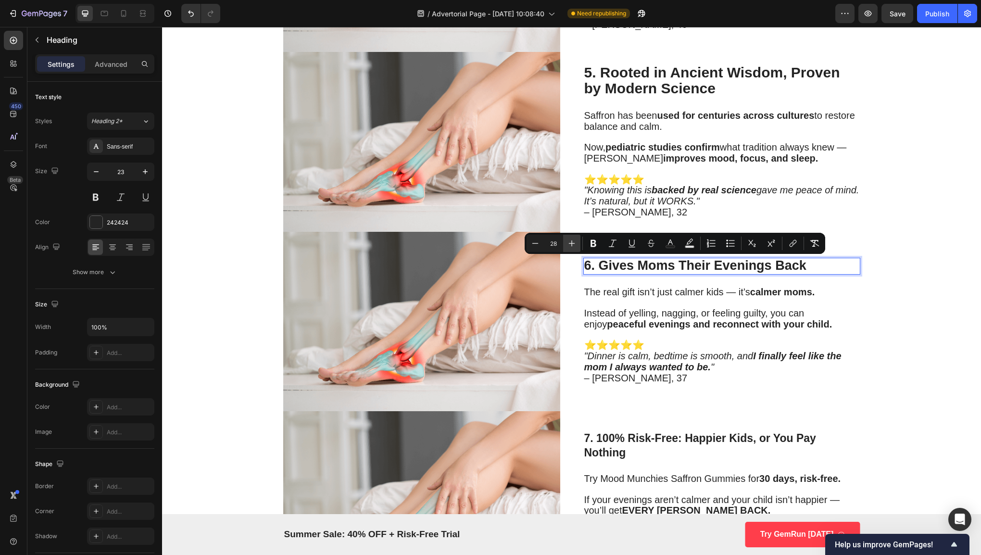
click at [572, 242] on icon "Editor contextual toolbar" at bounding box center [572, 243] width 10 height 10
type input "30"
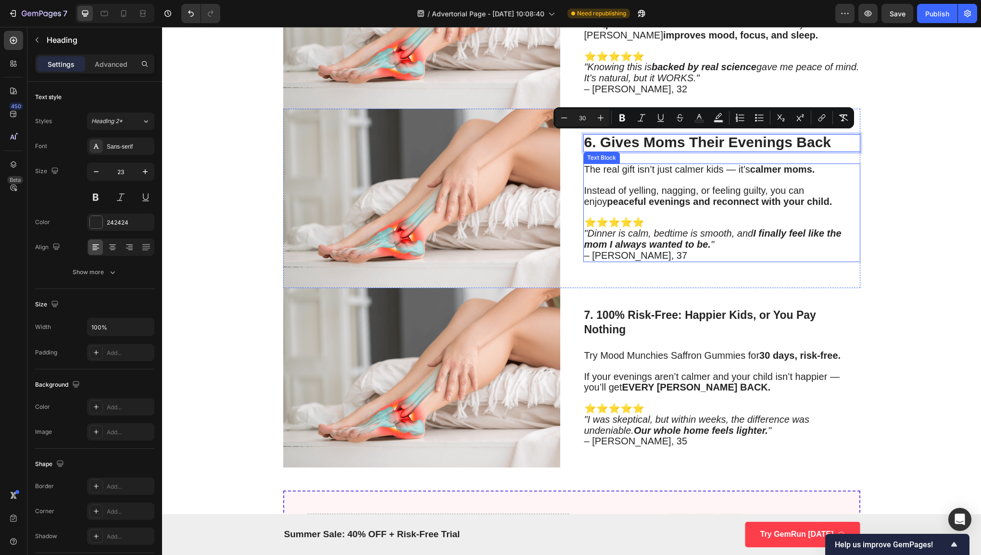
scroll to position [1692, 0]
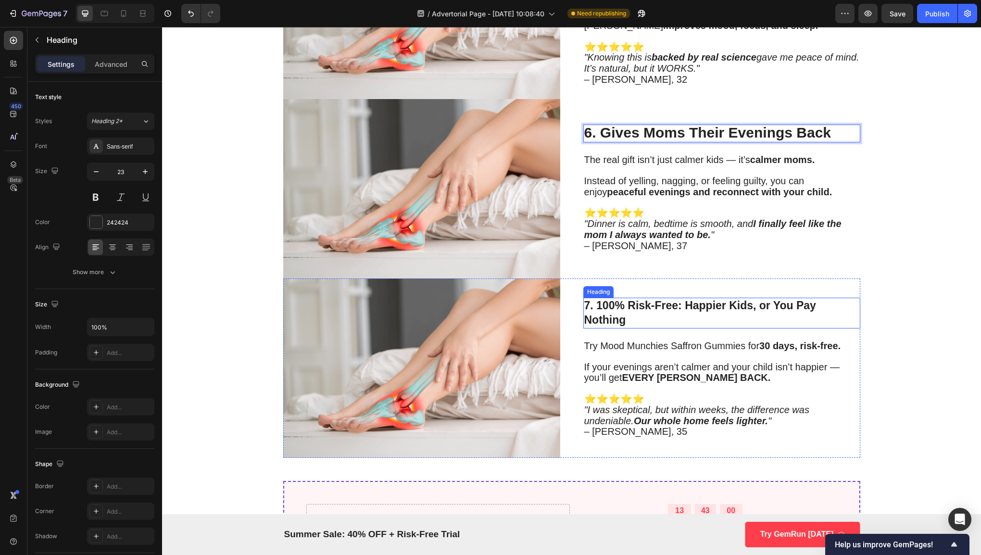
click at [650, 312] on h3 "7. 100% Risk-Free: Happier Kids, or You Pay Nothing" at bounding box center [721, 313] width 277 height 31
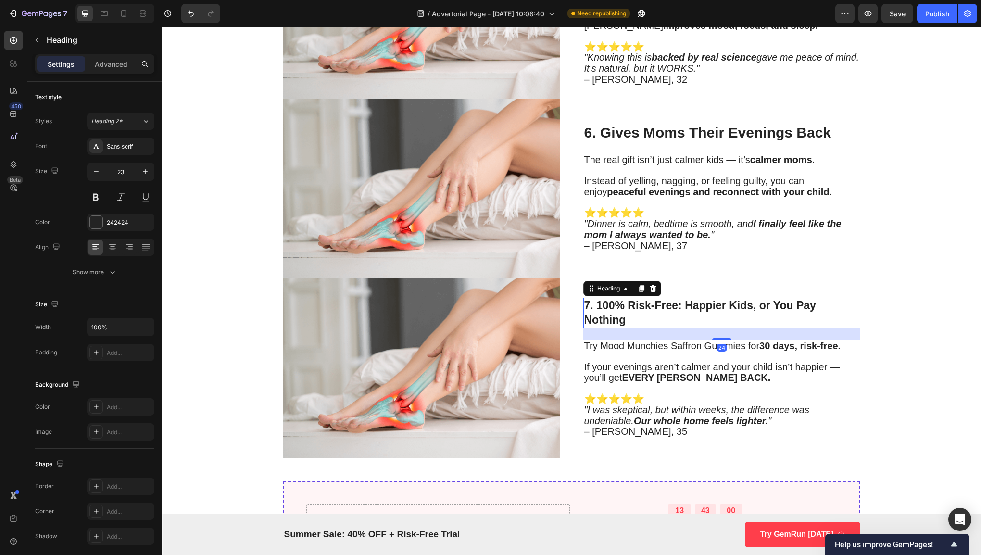
click at [650, 312] on h3 "7. 100% Risk-Free: Happier Kids, or You Pay Nothing" at bounding box center [721, 313] width 277 height 31
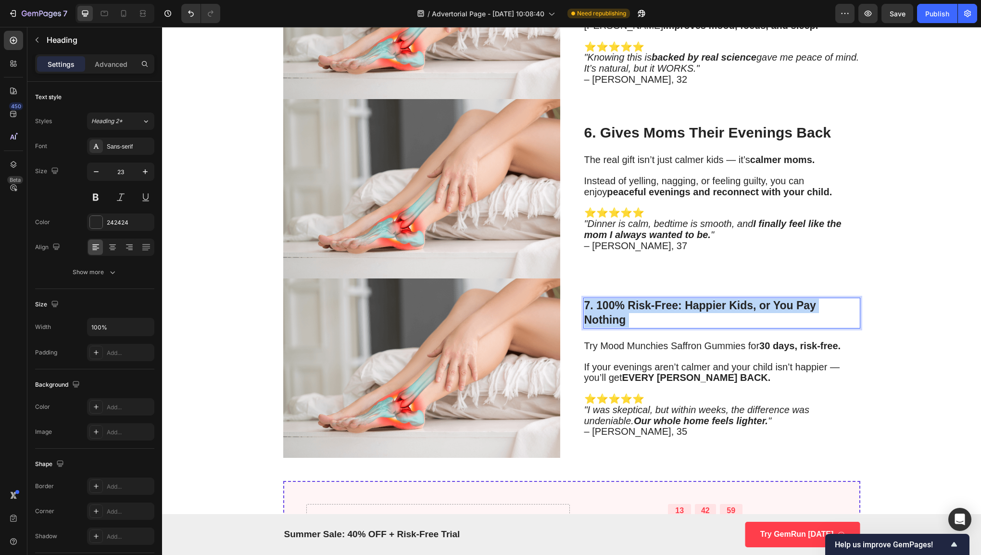
drag, startPoint x: 647, startPoint y: 316, endPoint x: 583, endPoint y: 301, distance: 66.2
click at [584, 301] on p "7. 100% Risk-Free: Happier Kids, or You Pay Nothing" at bounding box center [721, 312] width 275 height 29
drag, startPoint x: 627, startPoint y: 313, endPoint x: 578, endPoint y: 301, distance: 49.9
click at [578, 301] on div "Image 7. 100% Risk-Free: Happier Kids, or You Pay Nothing Heading 24 Try Mood M…" at bounding box center [571, 367] width 577 height 179
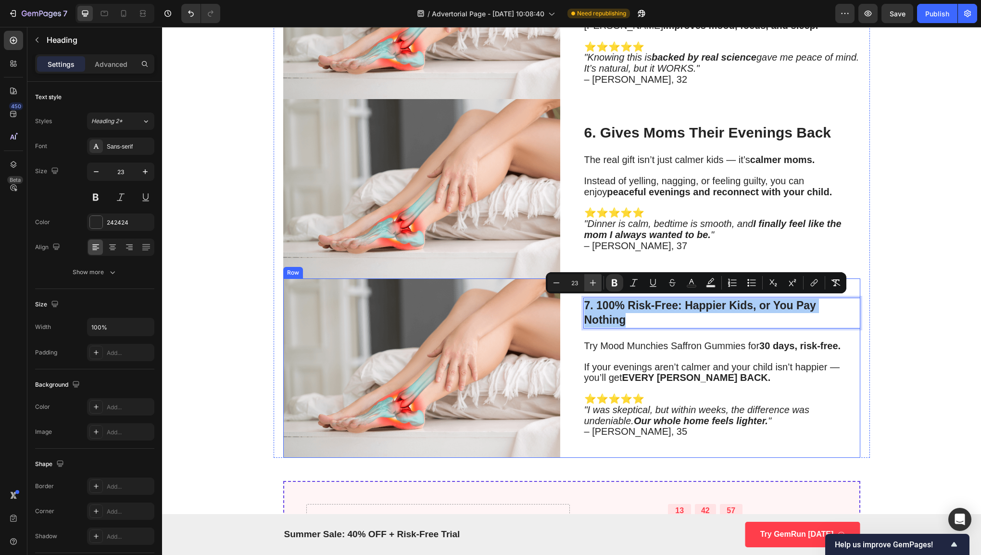
click at [591, 282] on icon "Editor contextual toolbar" at bounding box center [593, 283] width 10 height 10
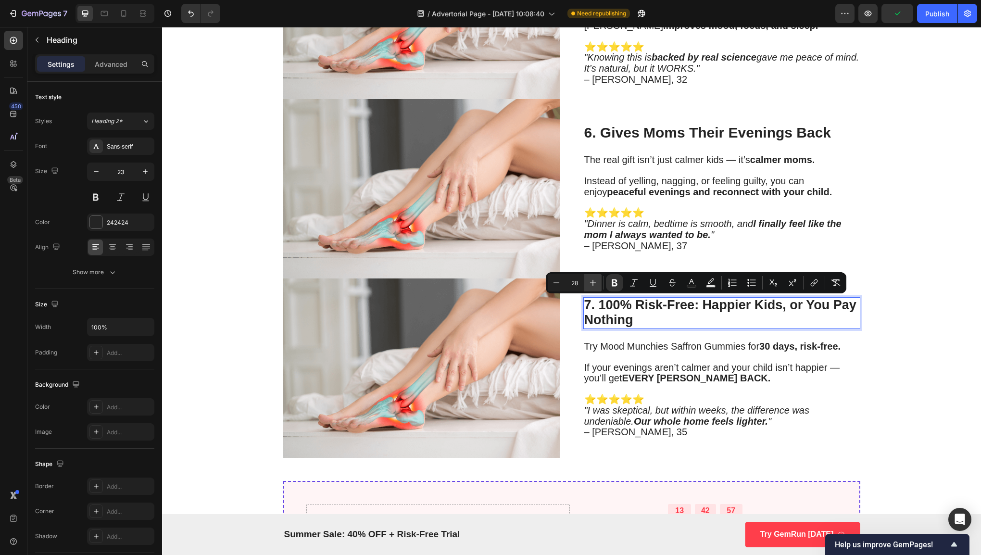
click at [591, 282] on icon "Editor contextual toolbar" at bounding box center [593, 283] width 10 height 10
type input "30"
click at [612, 385] on p "Rich Text Editor. Editing area: main" at bounding box center [721, 390] width 275 height 10
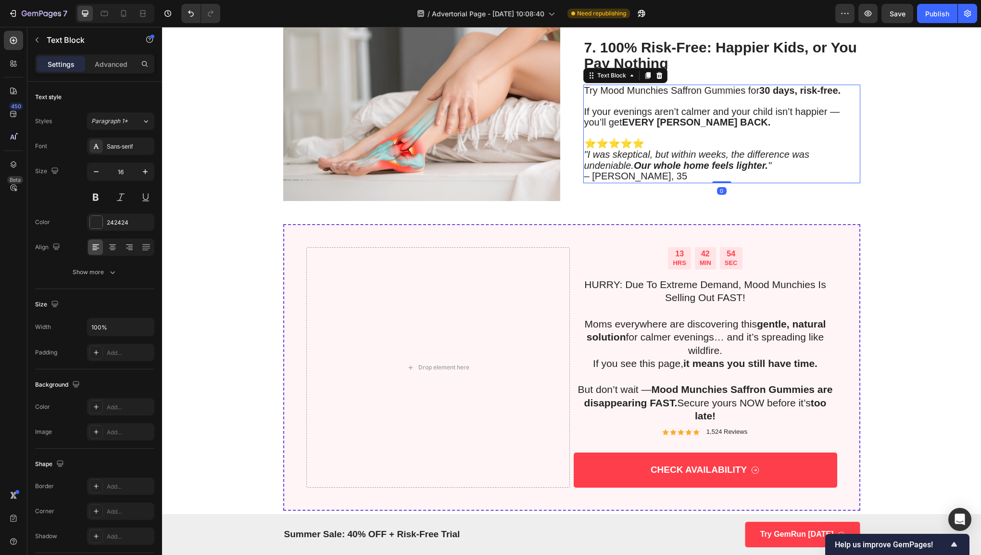
scroll to position [1948, 0]
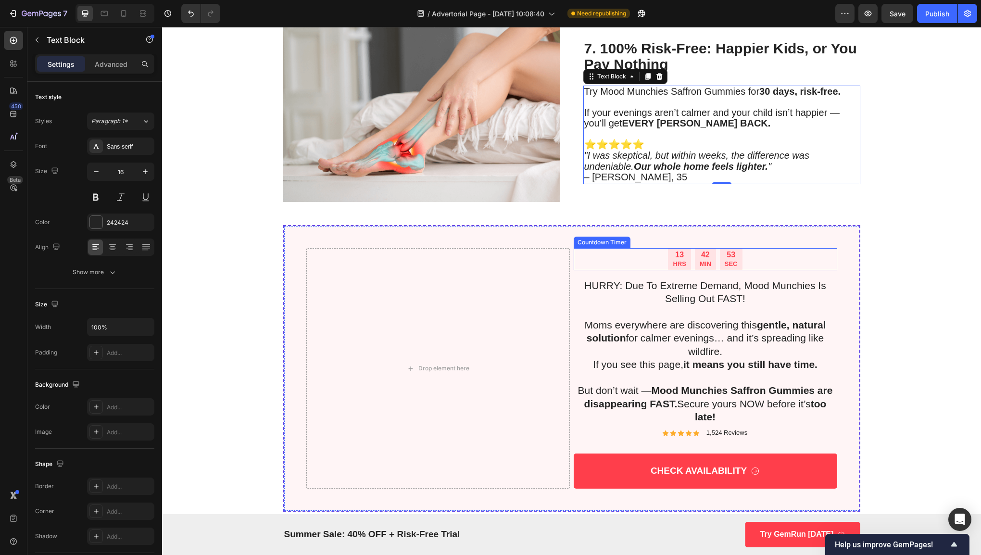
click at [778, 258] on div "13 HRS 42 MIN 53 SEC" at bounding box center [704, 259] width 263 height 22
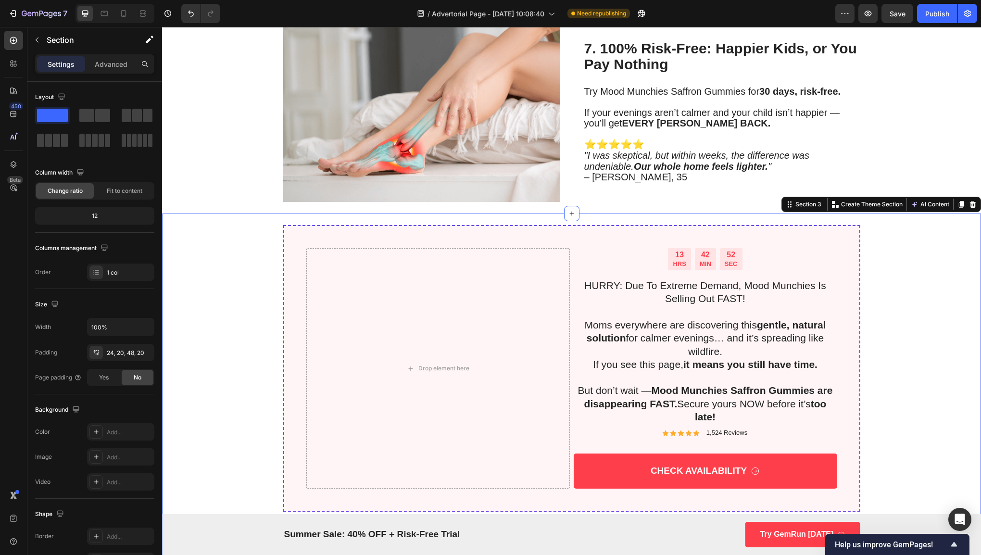
click at [814, 214] on div "13 HRS 42 MIN 52 SEC Countdown Timer HURRY: Due To Extreme Demand, Mood Munchie…" at bounding box center [571, 385] width 819 height 344
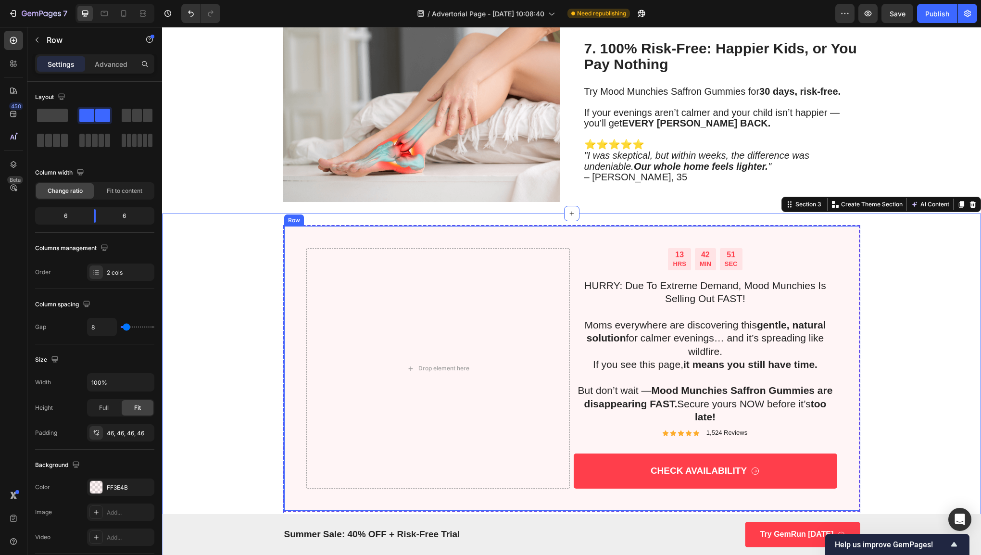
click at [803, 238] on div "13 HRS 42 MIN 51 SEC Countdown Timer HURRY: Due To Extreme Demand, Mood Munchie…" at bounding box center [571, 368] width 577 height 286
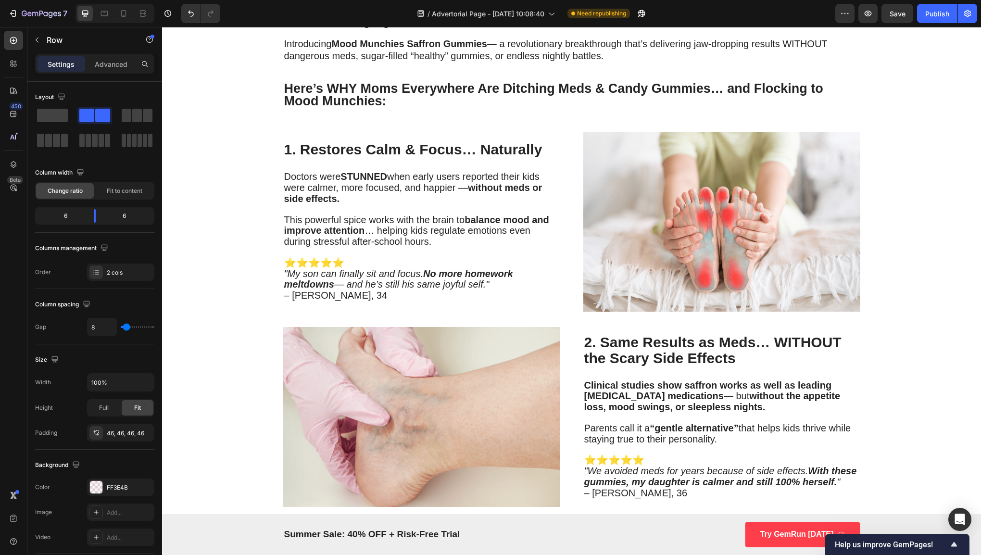
scroll to position [718, 0]
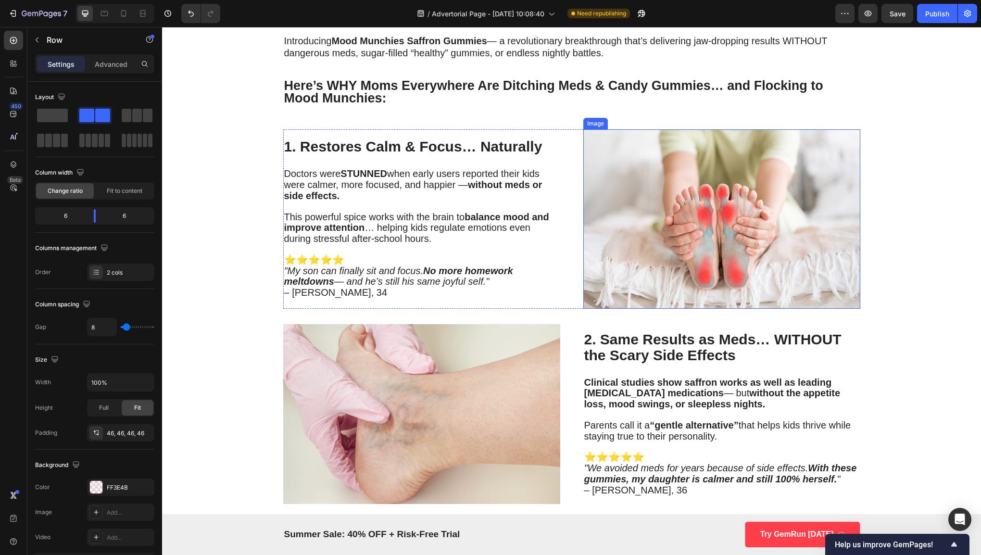
click at [680, 206] on img at bounding box center [721, 218] width 277 height 179
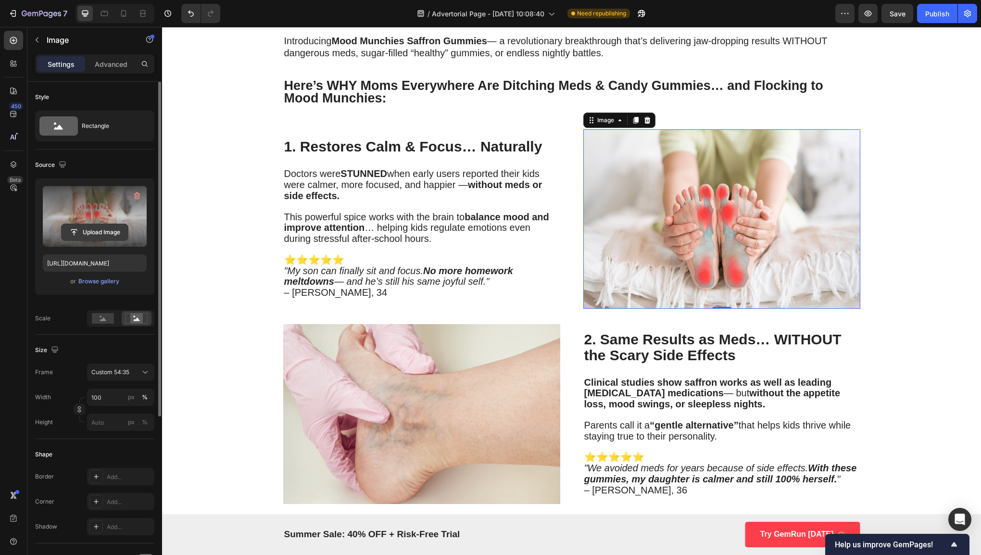
click at [106, 228] on input "file" at bounding box center [95, 232] width 66 height 16
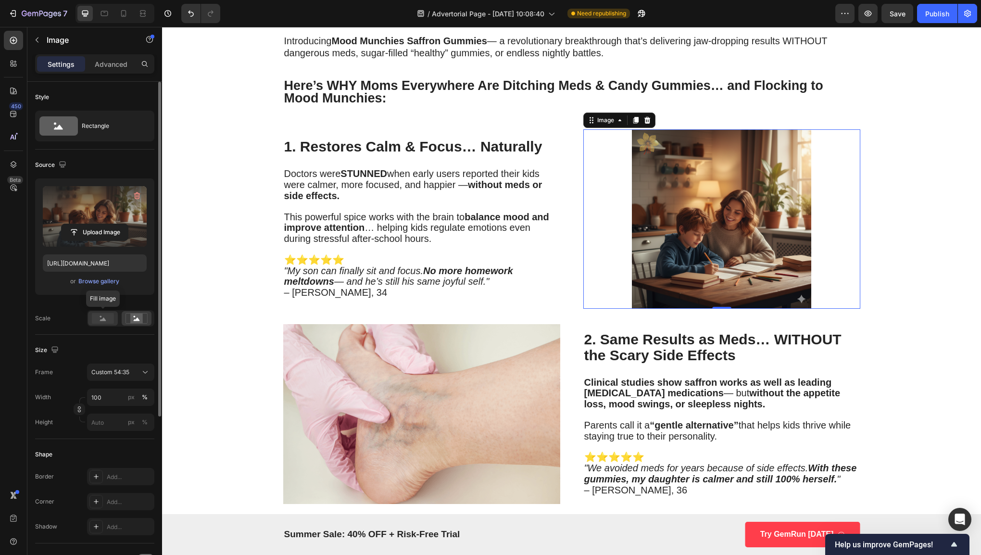
click at [106, 318] on rect at bounding box center [103, 318] width 22 height 11
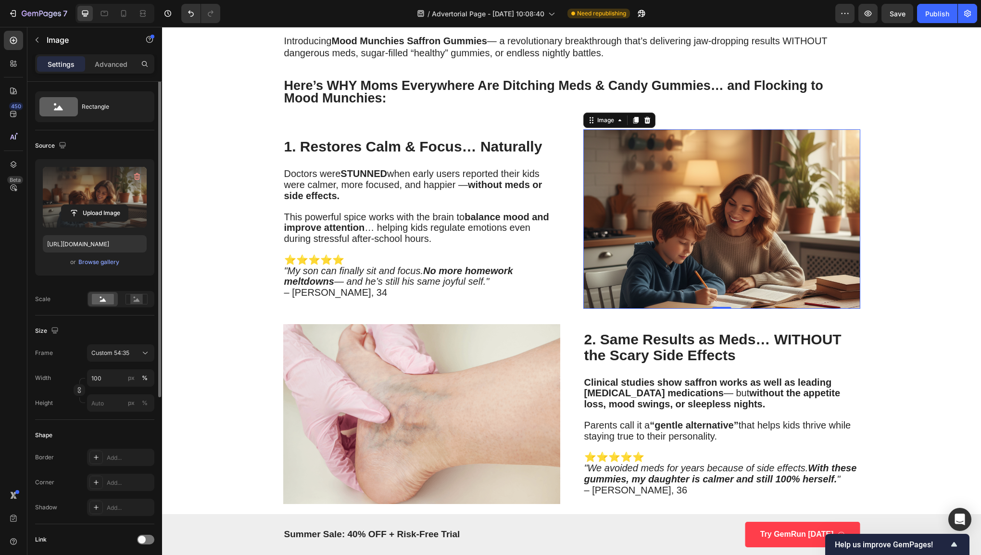
scroll to position [0, 0]
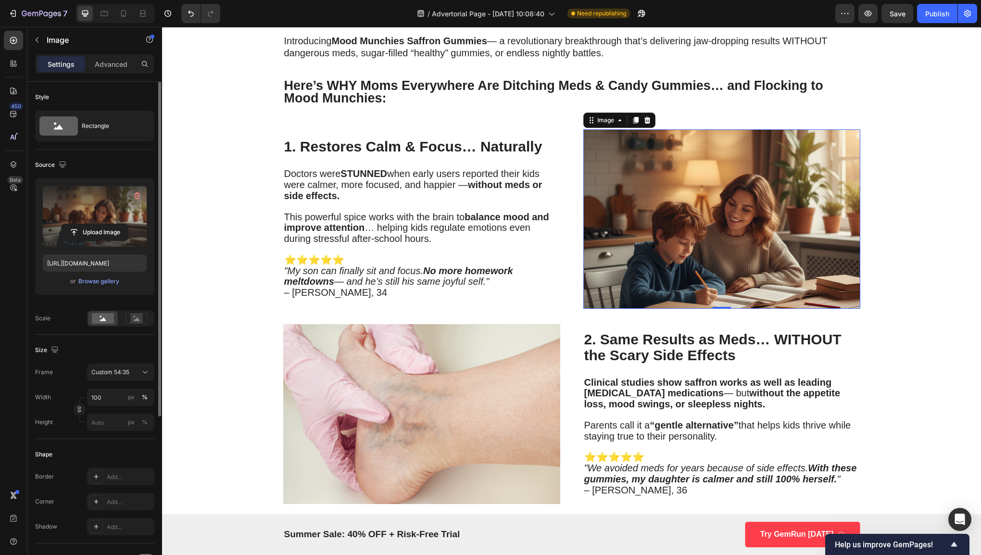
click at [96, 209] on label at bounding box center [95, 216] width 104 height 61
click at [96, 224] on input "file" at bounding box center [95, 232] width 66 height 16
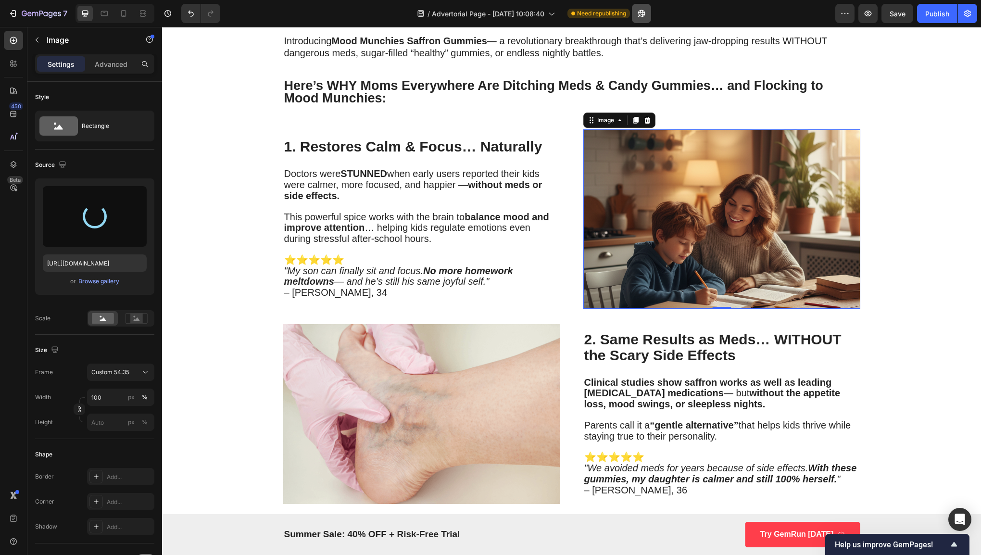
type input "[URL][DOMAIN_NAME]"
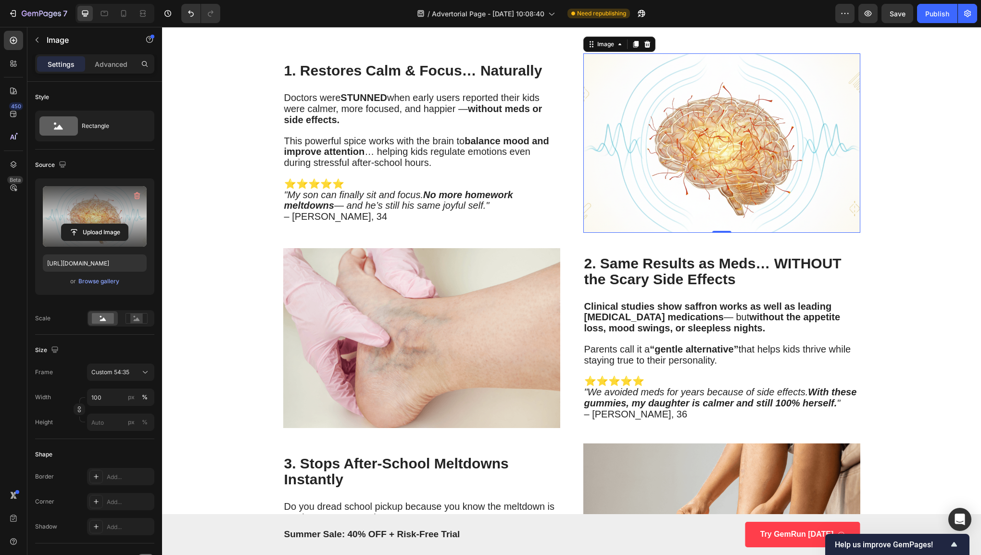
scroll to position [795, 0]
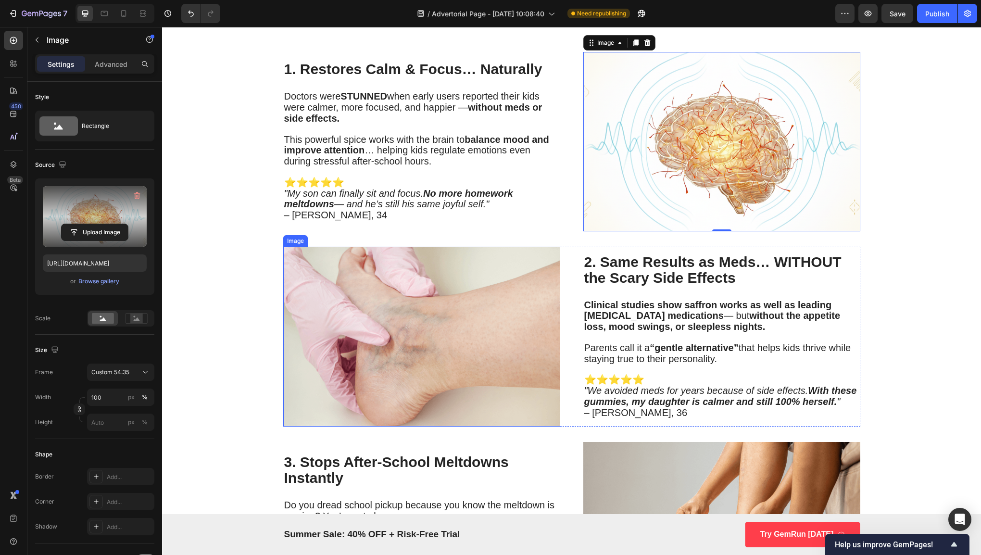
click at [491, 286] on img at bounding box center [421, 336] width 277 height 179
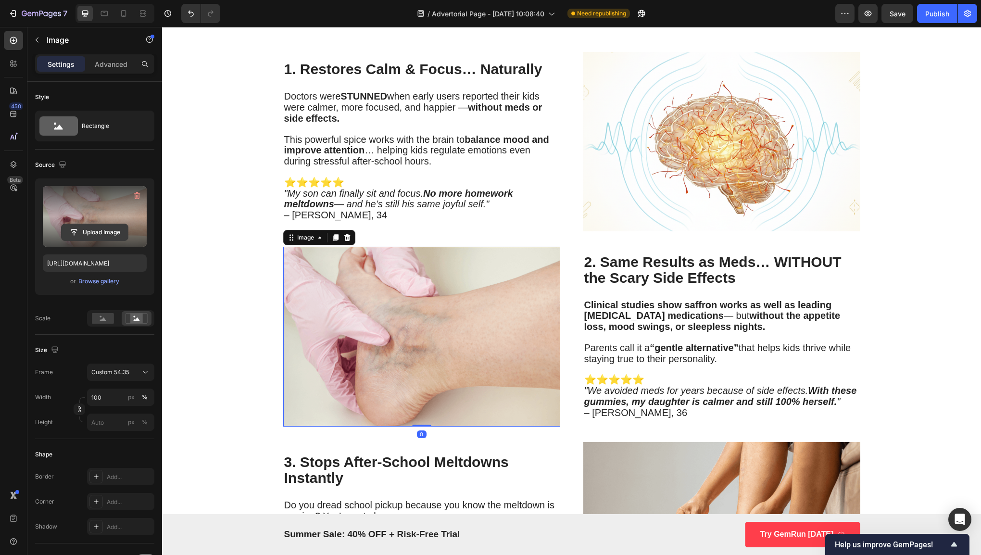
click at [115, 234] on input "file" at bounding box center [95, 232] width 66 height 16
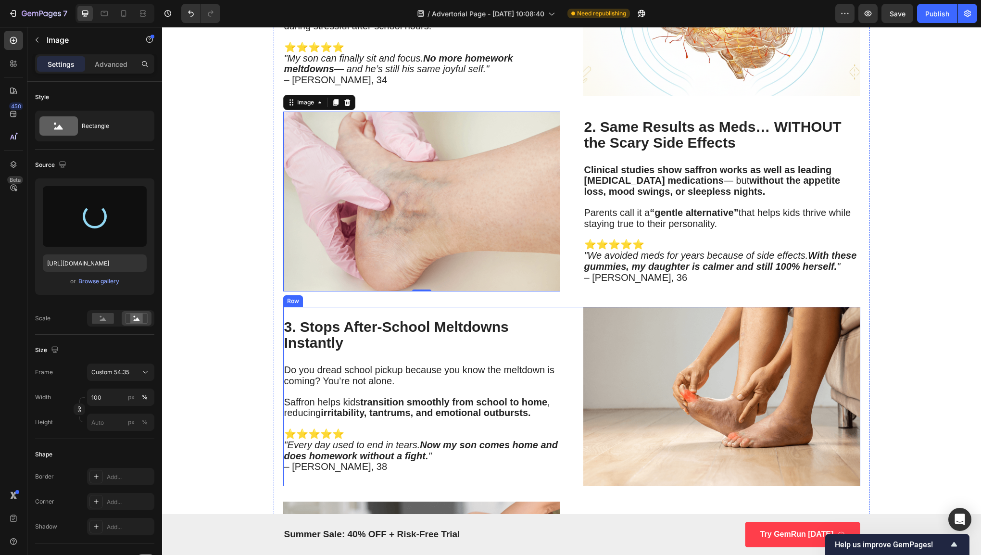
scroll to position [932, 0]
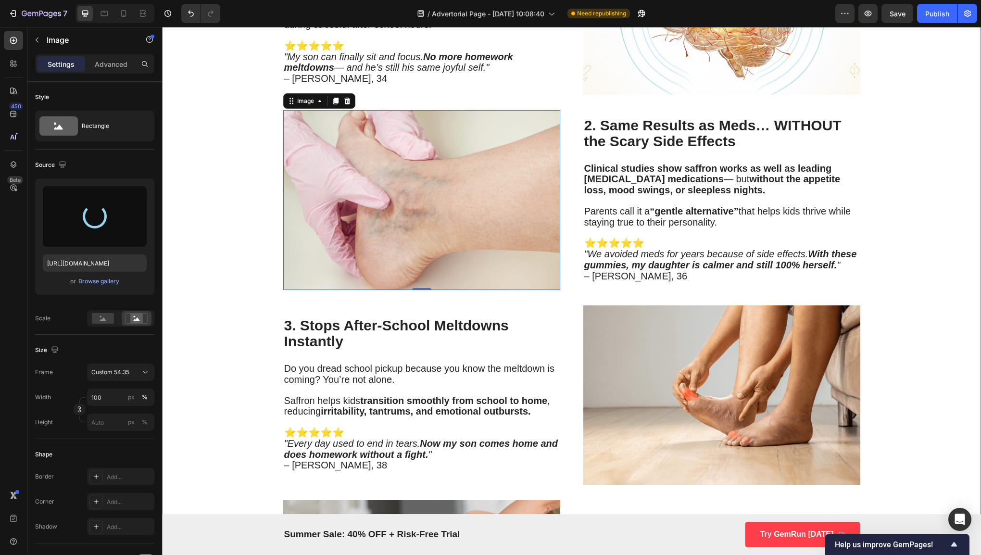
type input "[URL][DOMAIN_NAME]"
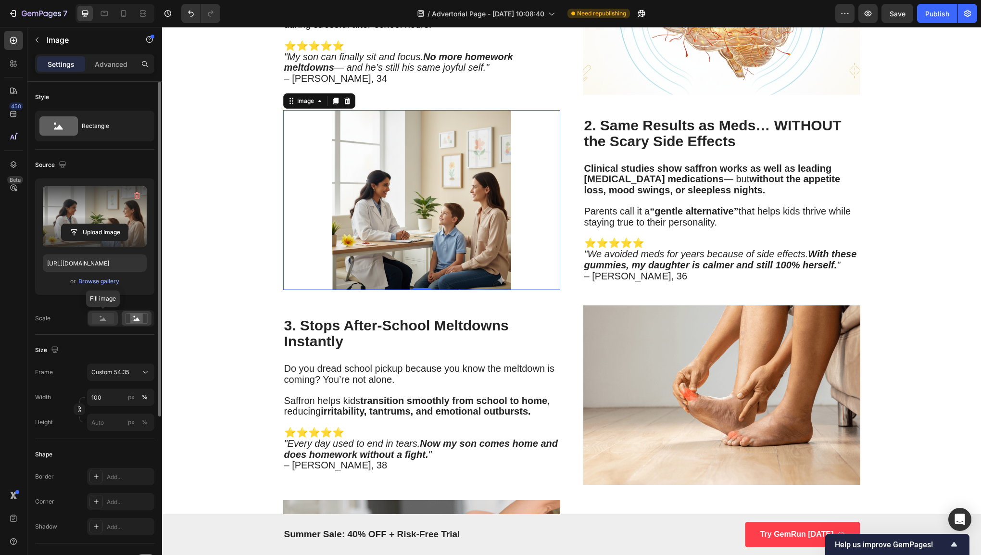
click at [110, 319] on rect at bounding box center [103, 318] width 22 height 11
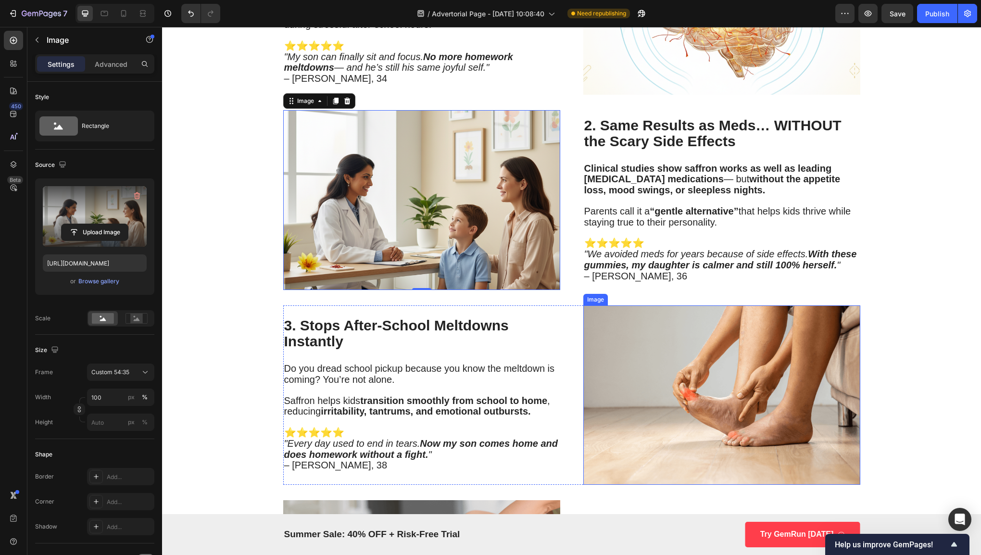
click at [753, 399] on img at bounding box center [721, 394] width 277 height 179
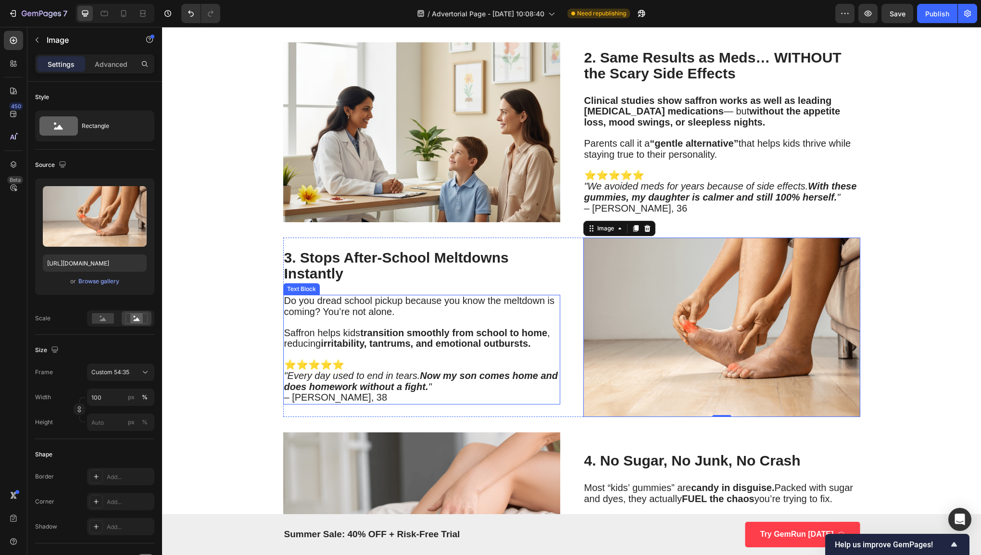
scroll to position [1003, 0]
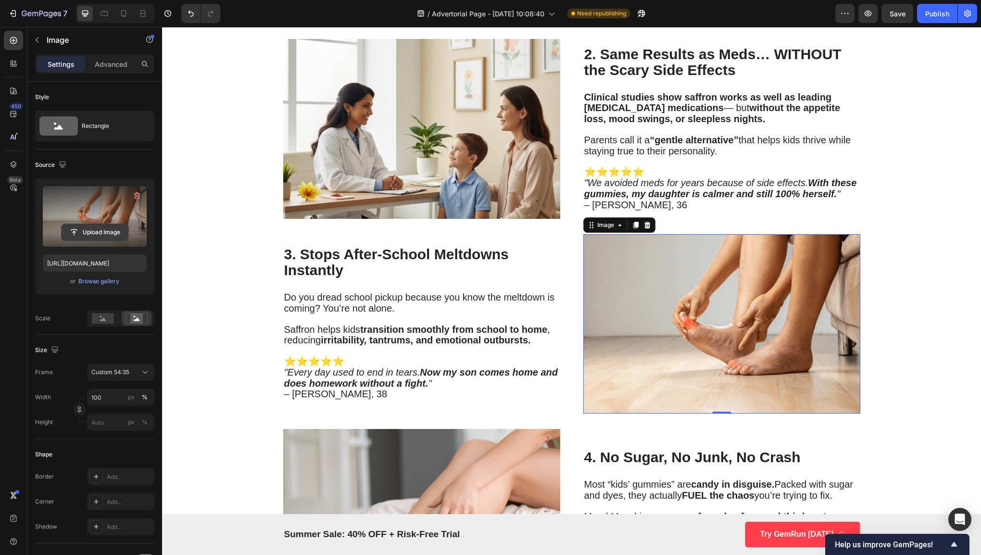
click at [100, 230] on input "file" at bounding box center [95, 232] width 66 height 16
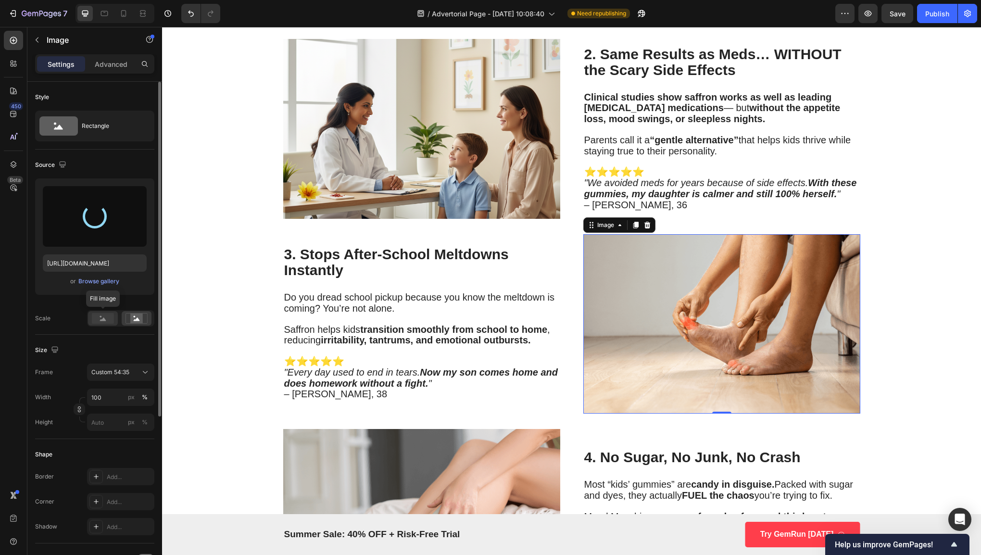
click at [98, 313] on rect at bounding box center [103, 318] width 22 height 11
type input "[URL][DOMAIN_NAME]"
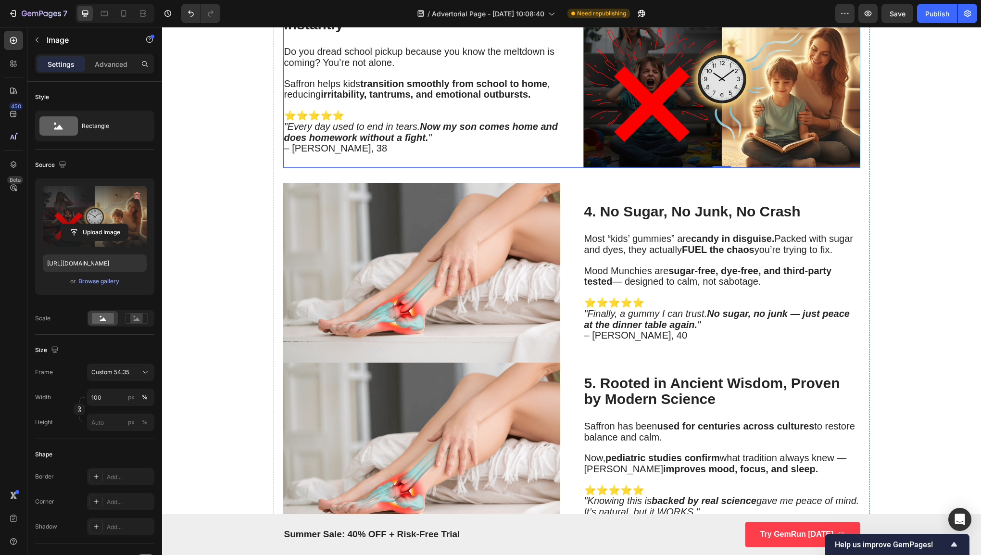
scroll to position [1250, 0]
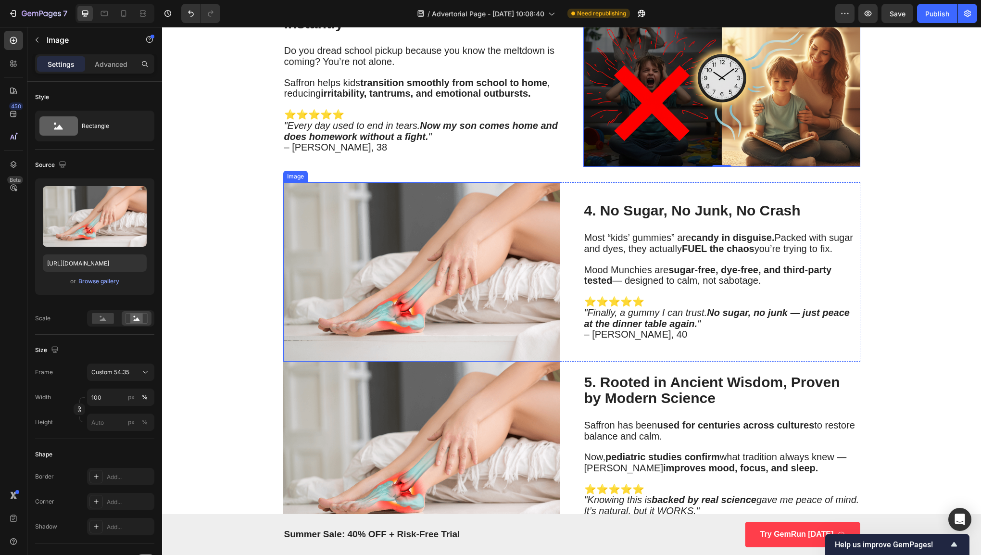
click at [523, 287] on img at bounding box center [421, 271] width 277 height 179
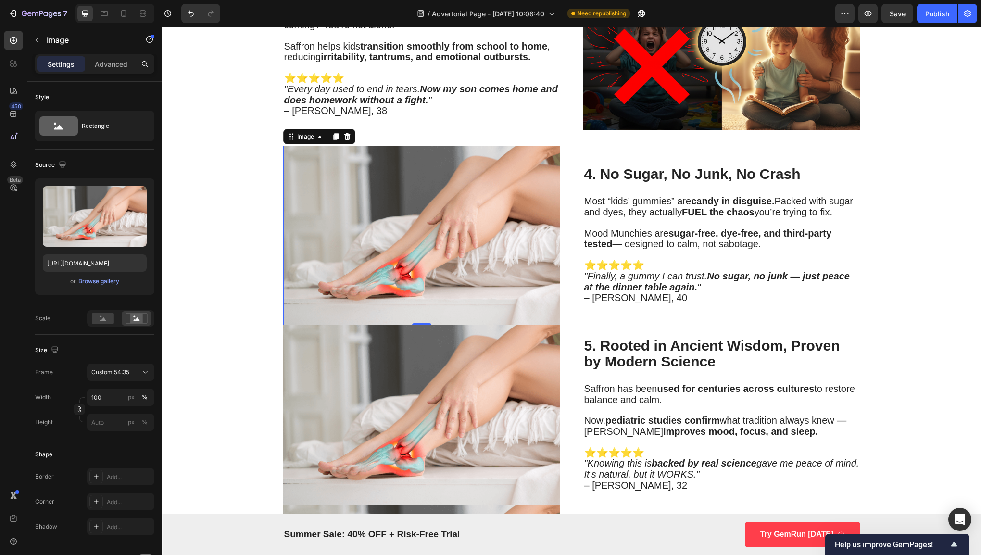
scroll to position [1274, 0]
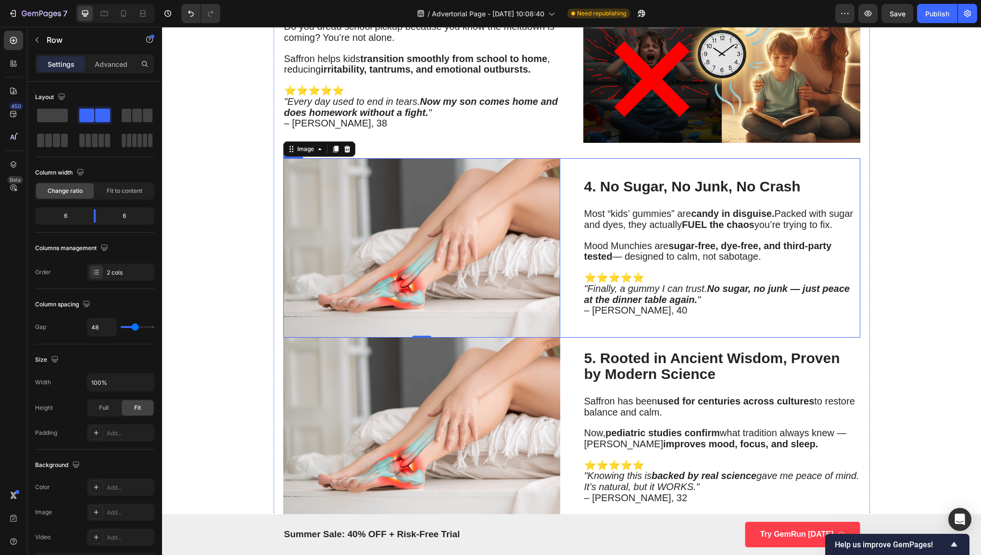
click at [578, 322] on div "Image 0 ⁠⁠⁠⁠⁠⁠⁠ 4. No Sugar, No Junk, No Crash Heading Most “kids’ gummies” are…" at bounding box center [571, 247] width 577 height 179
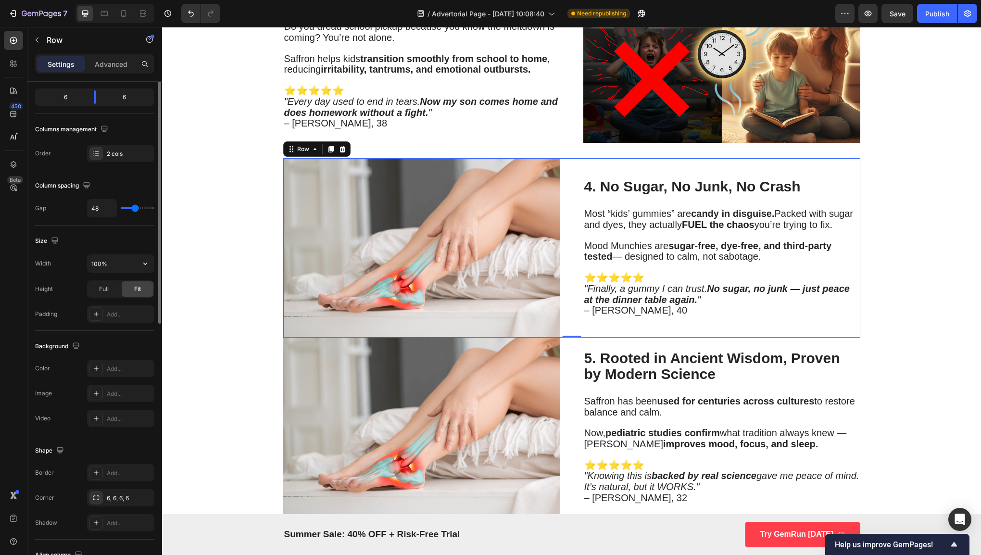
scroll to position [0, 0]
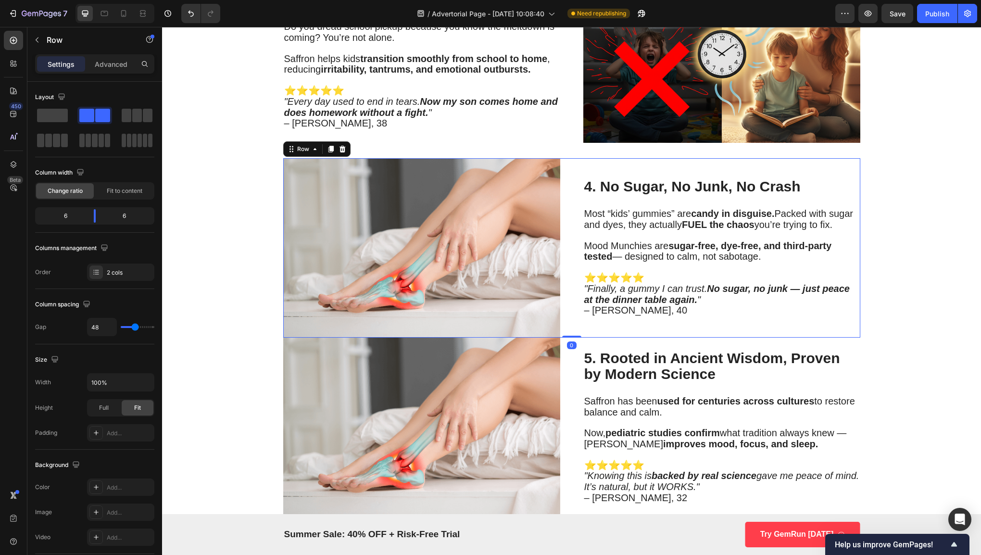
drag, startPoint x: 565, startPoint y: 334, endPoint x: 566, endPoint y: 324, distance: 9.2
click at [566, 324] on div "Image ⁠⁠⁠⁠⁠⁠⁠ 4. No Sugar, No Junk, No Crash Heading Most “kids’ gummies” are c…" at bounding box center [571, 247] width 577 height 179
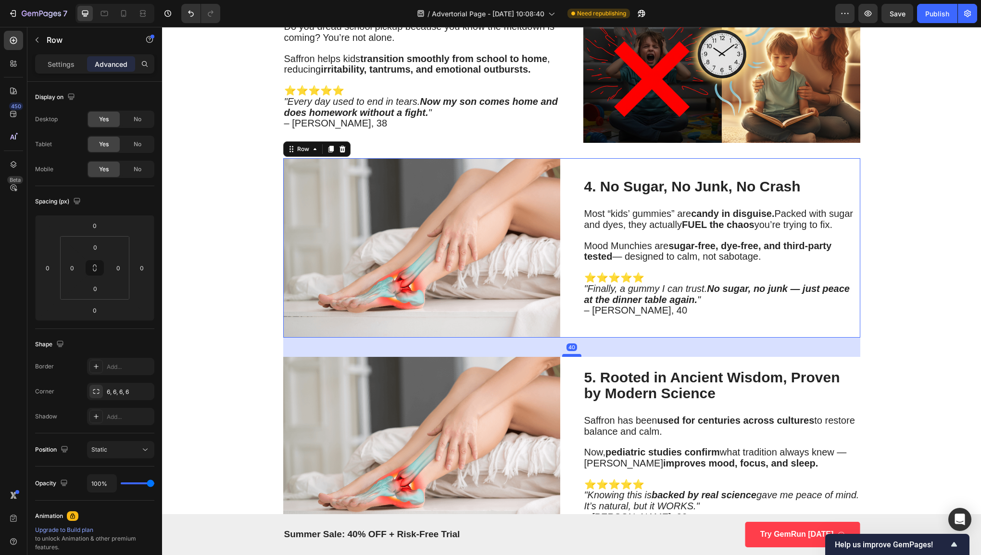
drag, startPoint x: 569, startPoint y: 334, endPoint x: 577, endPoint y: 353, distance: 20.9
click at [577, 354] on div at bounding box center [571, 355] width 19 height 3
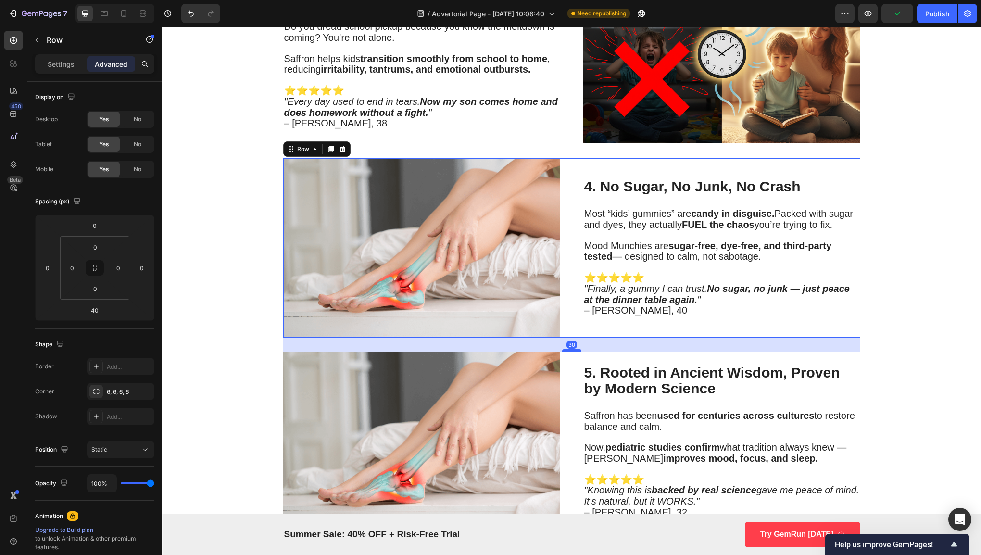
drag, startPoint x: 572, startPoint y: 353, endPoint x: 571, endPoint y: 348, distance: 4.9
click at [571, 349] on div at bounding box center [571, 350] width 19 height 3
type input "30"
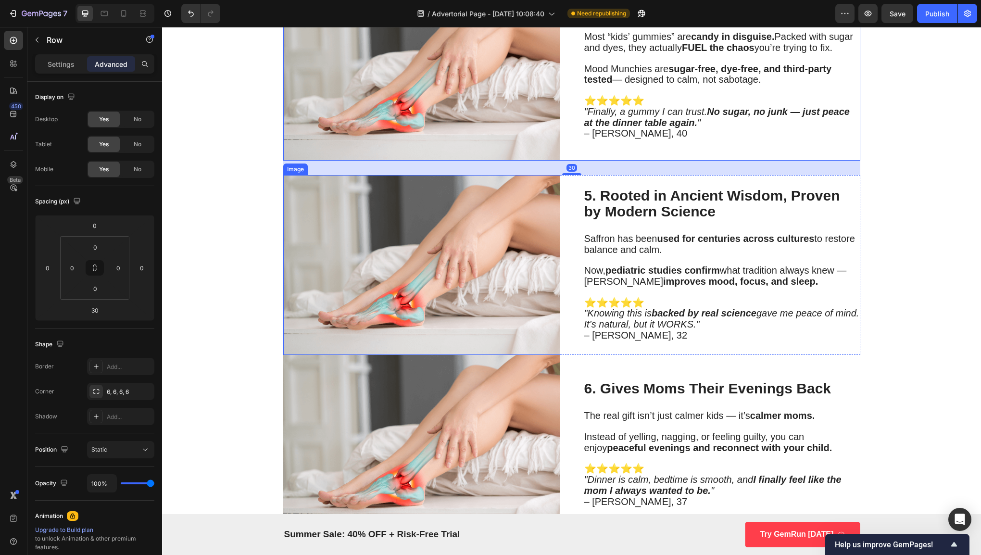
scroll to position [1469, 0]
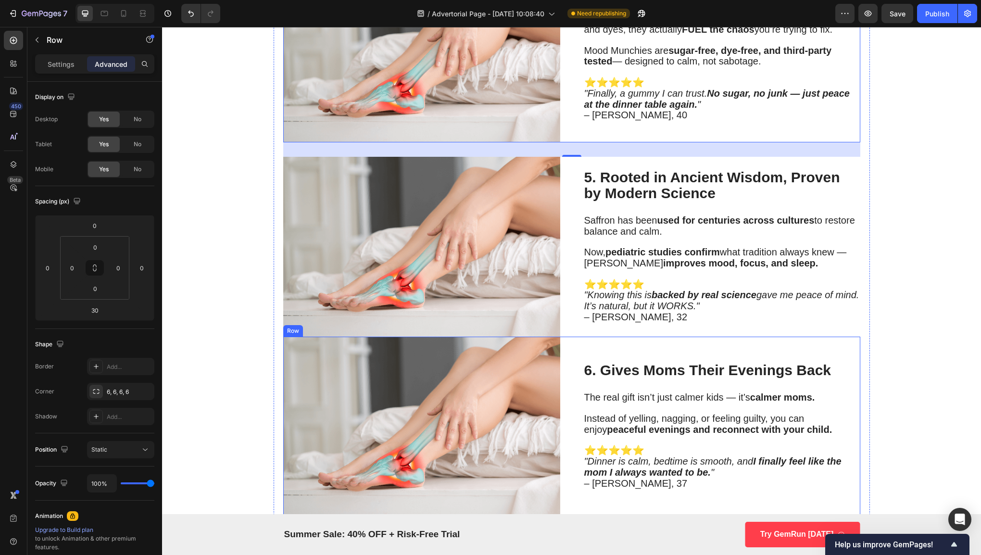
click at [564, 336] on div "Image ⁠⁠⁠⁠⁠⁠⁠ 6. Gives Moms Their Evenings Back Heading The real gift isn’t jus…" at bounding box center [571, 425] width 577 height 179
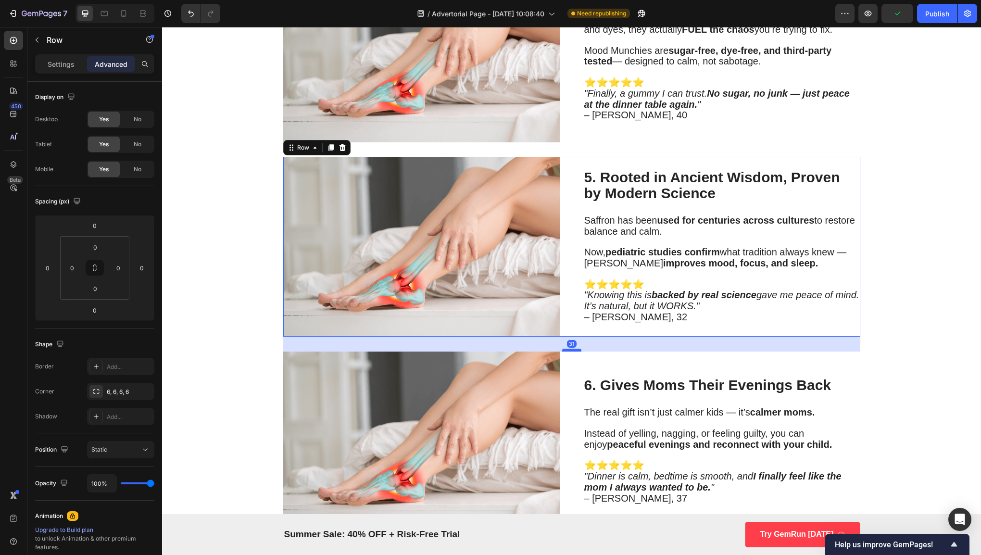
drag, startPoint x: 564, startPoint y: 332, endPoint x: 560, endPoint y: 347, distance: 15.3
click at [562, 348] on div at bounding box center [571, 349] width 19 height 3
type input "31"
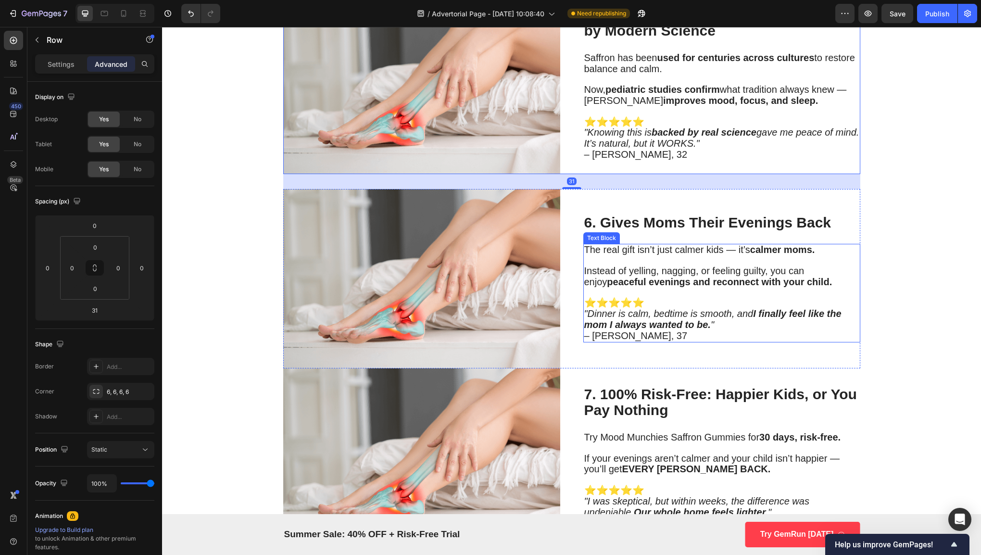
scroll to position [1634, 0]
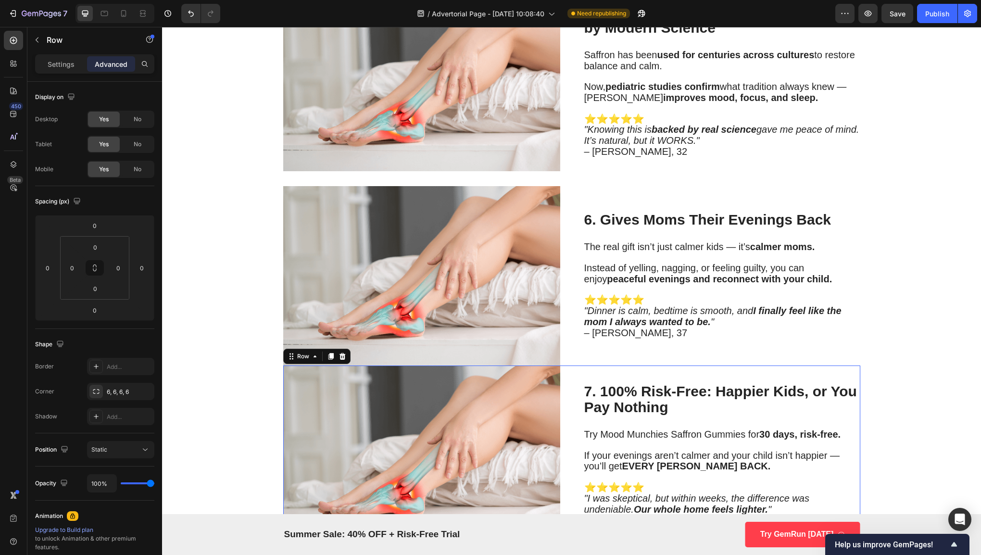
click at [571, 366] on div "Image ⁠⁠⁠⁠⁠⁠⁠ 7. 100% Risk-Free: Happier Kids, or You Pay Nothing Heading Try M…" at bounding box center [571, 454] width 577 height 179
click at [567, 361] on div "Image ⁠⁠⁠⁠⁠⁠⁠ 6. Gives Moms Their Evenings Back Heading The real gift isn’t jus…" at bounding box center [571, 275] width 577 height 179
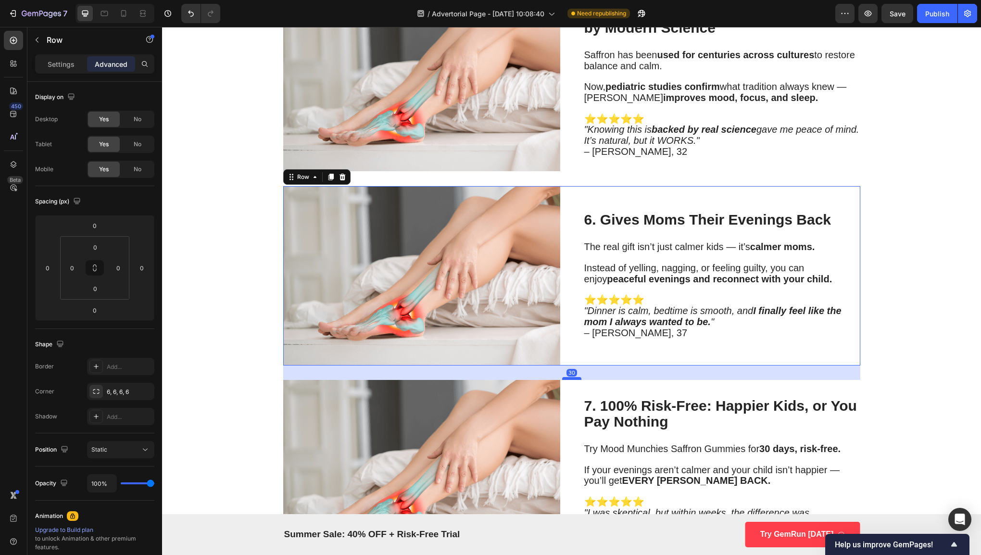
drag, startPoint x: 567, startPoint y: 361, endPoint x: 566, endPoint y: 375, distance: 14.5
click at [566, 377] on div at bounding box center [571, 378] width 19 height 3
type input "30"
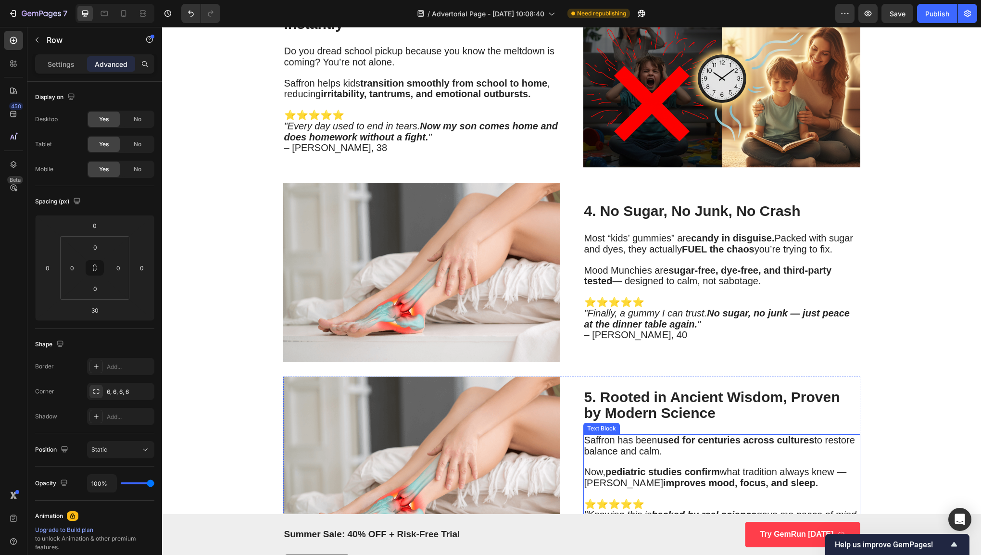
scroll to position [1245, 0]
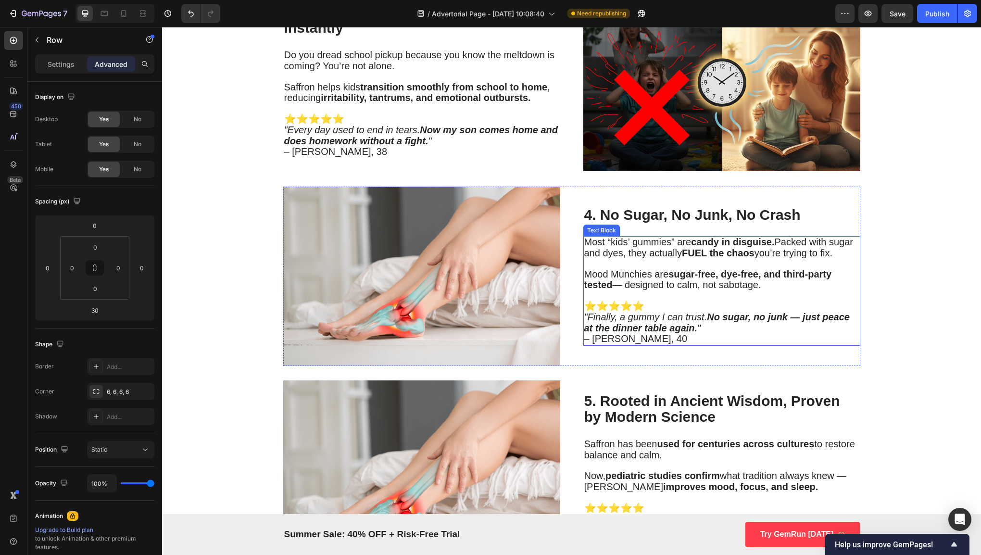
click at [671, 278] on span "Mood Munchies are sugar-free, dye-free, and third-party tested — designed to ca…" at bounding box center [708, 280] width 248 height 22
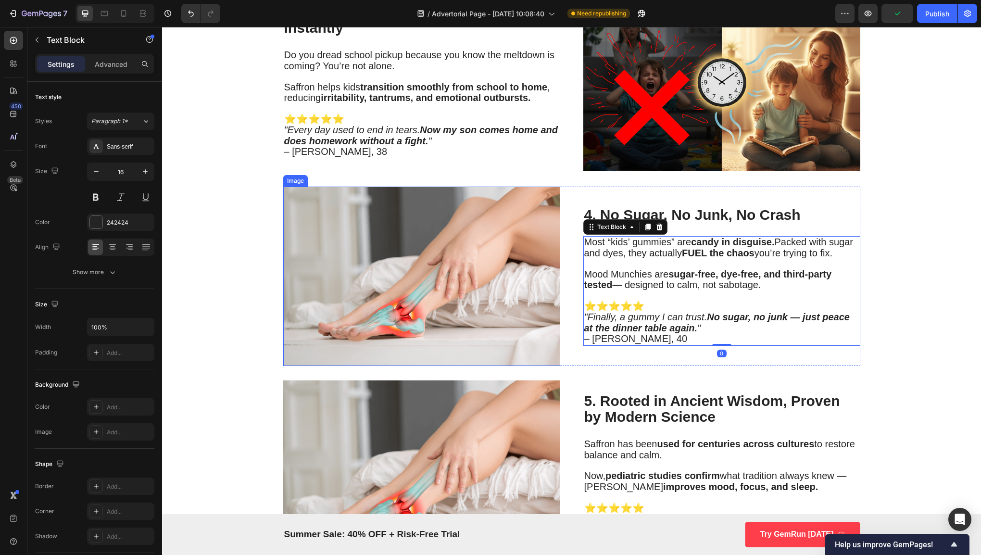
click at [474, 277] on img at bounding box center [421, 275] width 277 height 179
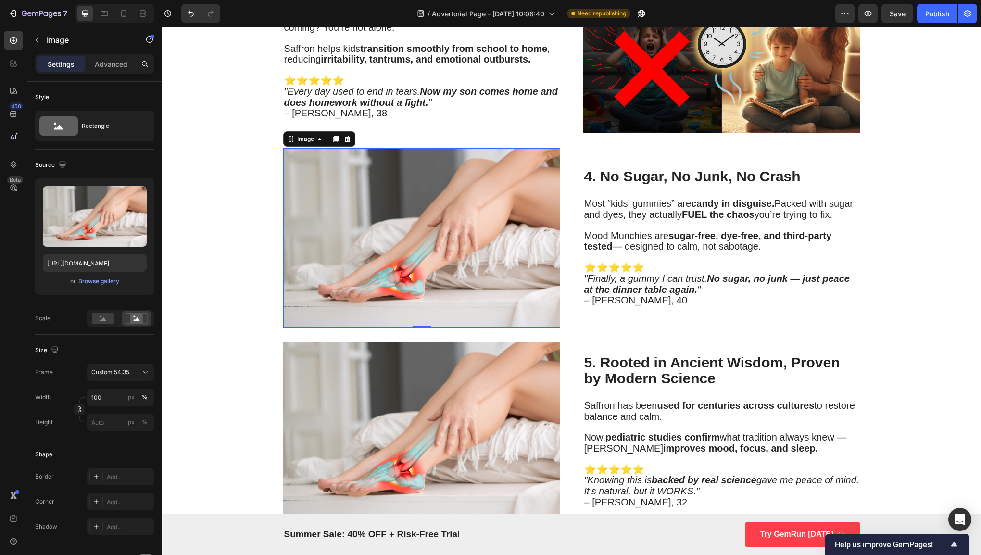
scroll to position [1284, 0]
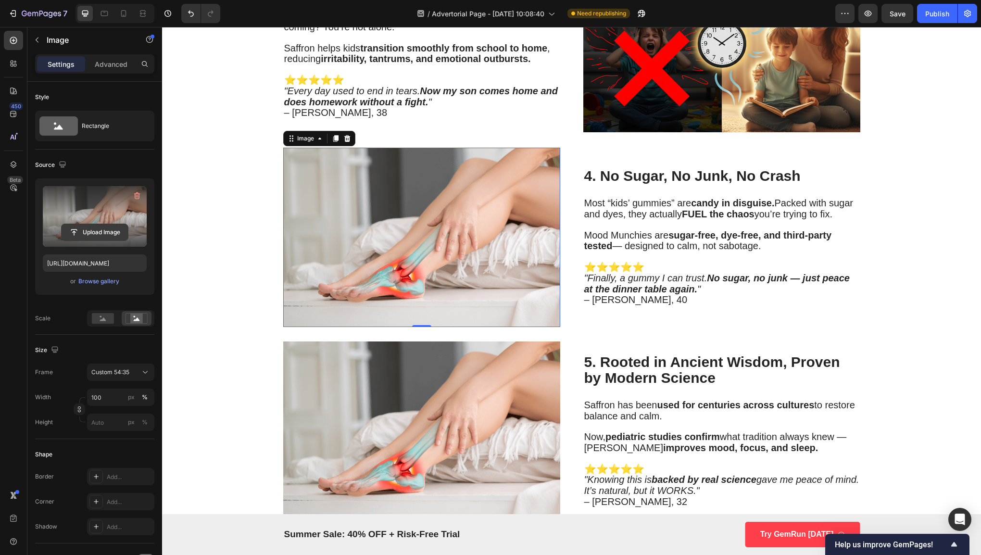
click at [113, 228] on input "file" at bounding box center [95, 232] width 66 height 16
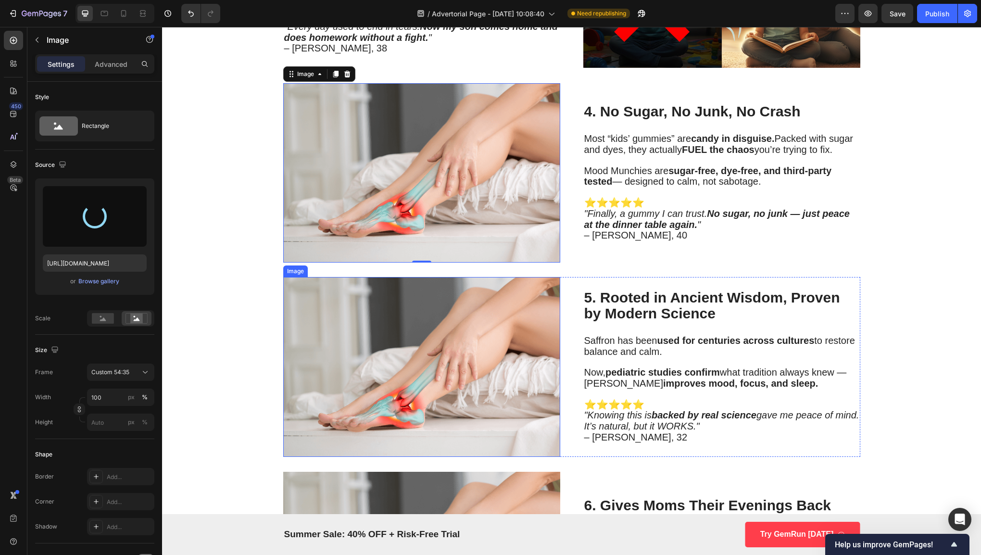
scroll to position [1349, 0]
type input "[URL][DOMAIN_NAME]"
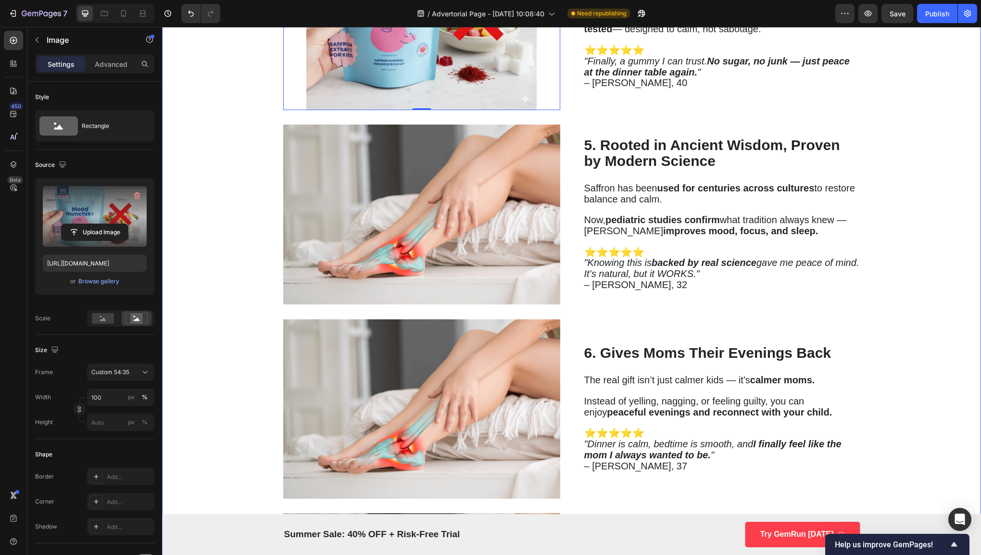
scroll to position [1502, 0]
click at [492, 218] on img at bounding box center [421, 213] width 277 height 179
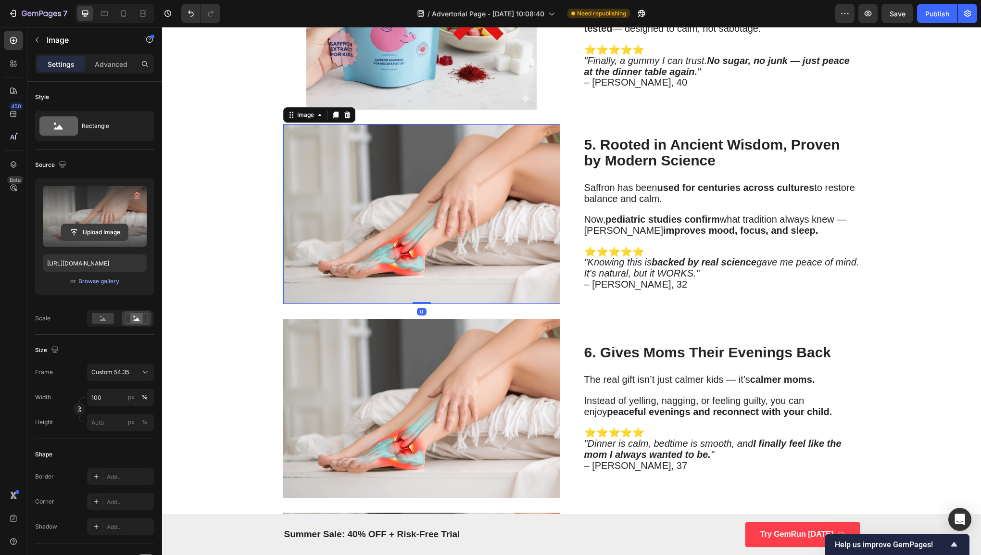
click at [119, 233] on input "file" at bounding box center [95, 232] width 66 height 16
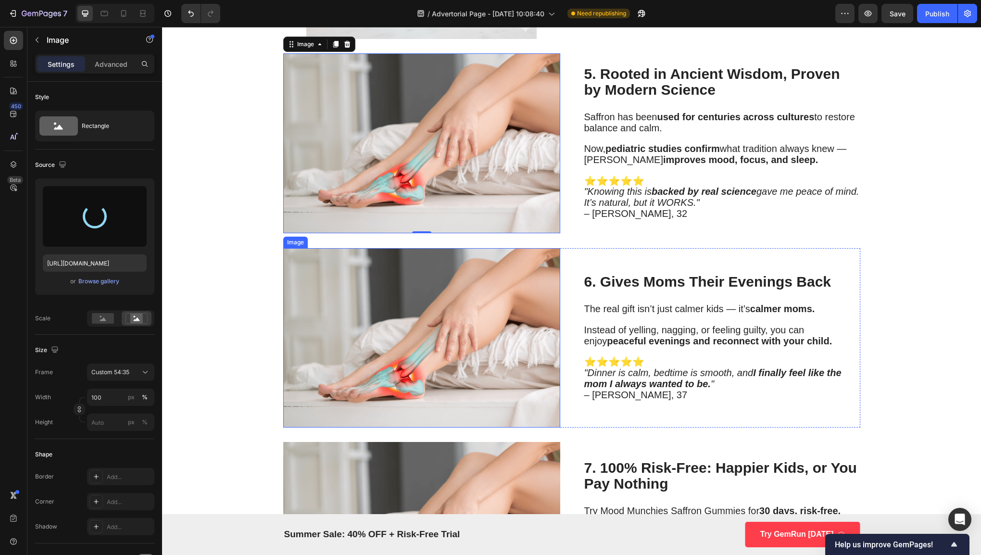
scroll to position [1576, 0]
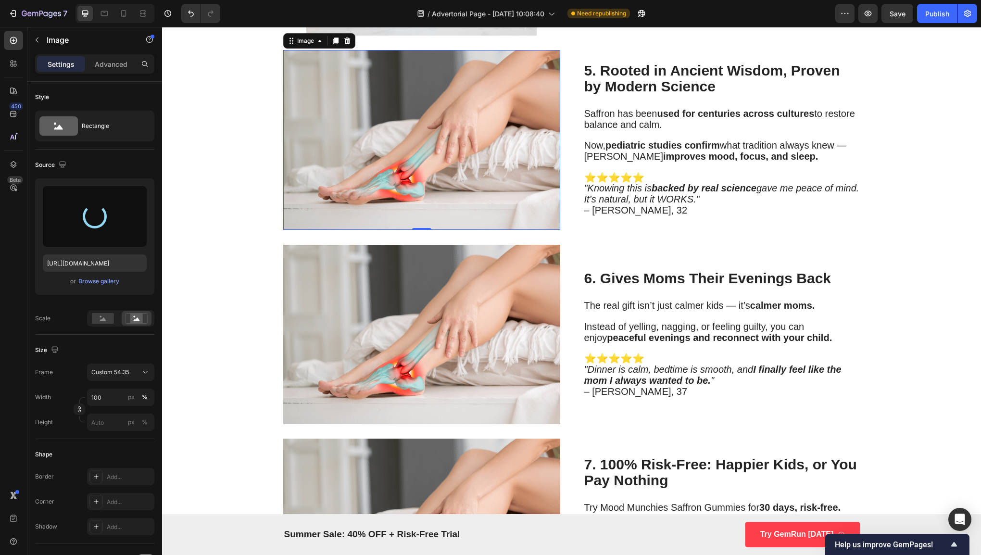
type input "[URL][DOMAIN_NAME]"
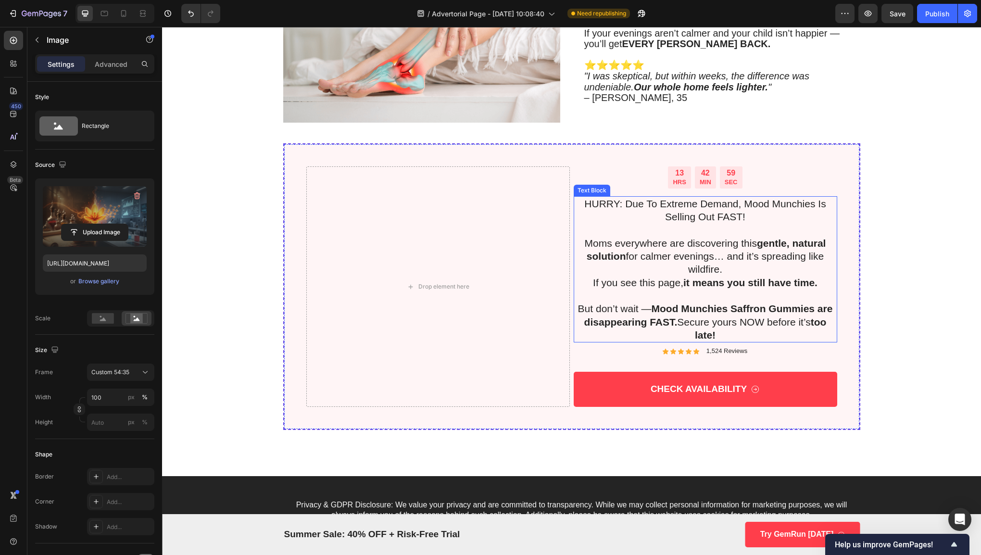
scroll to position [2070, 0]
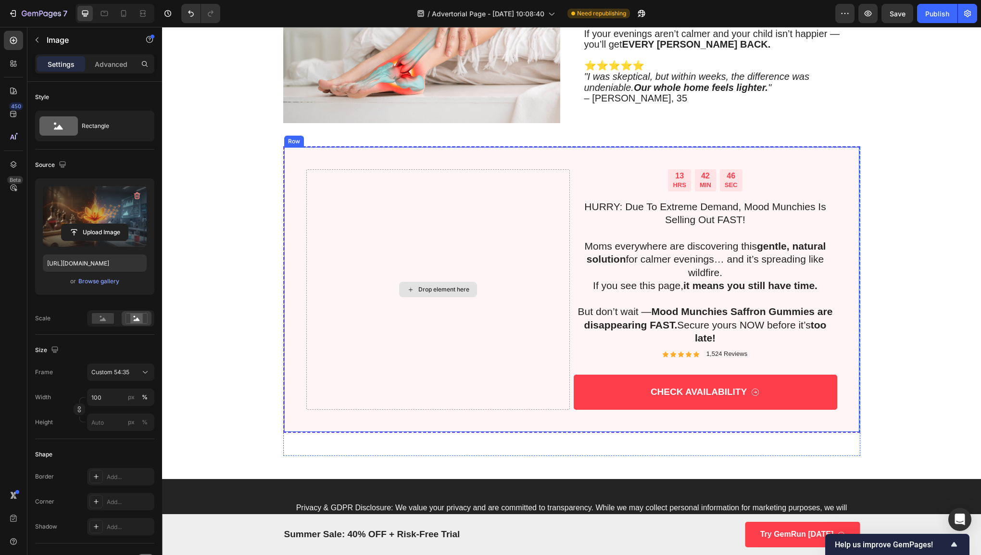
click at [461, 277] on div "Drop element here" at bounding box center [437, 289] width 263 height 240
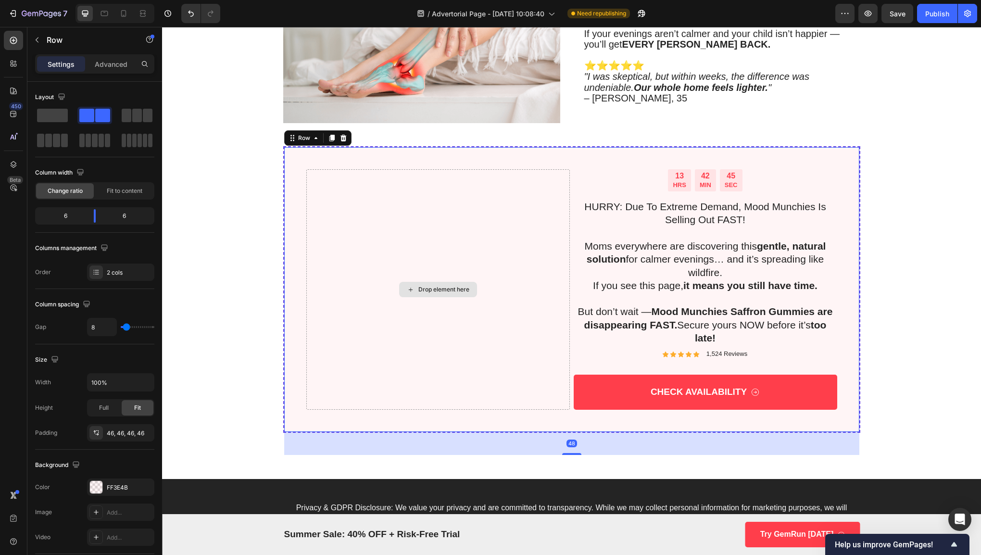
click at [448, 290] on div "Drop element here" at bounding box center [443, 290] width 51 height 8
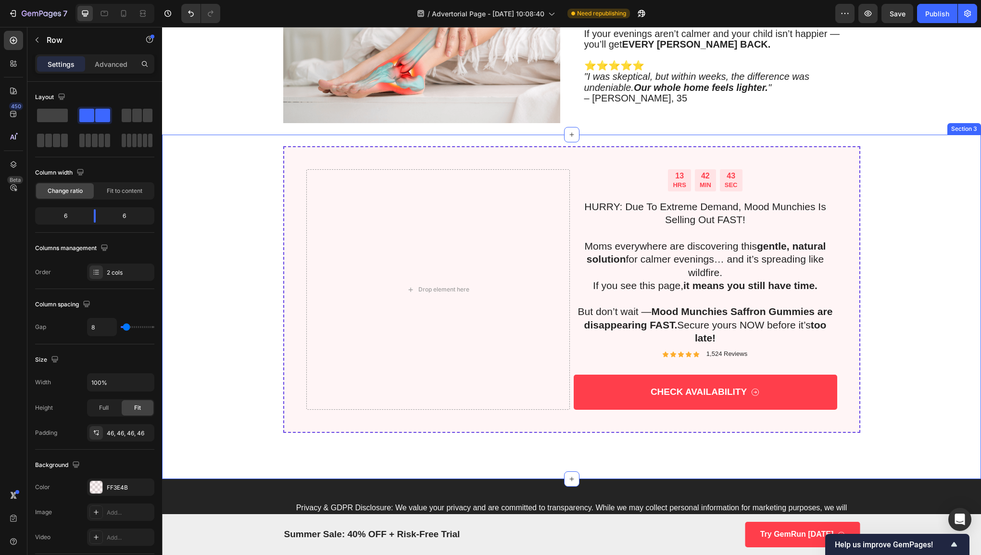
click at [352, 201] on div "Drop element here" at bounding box center [437, 289] width 263 height 240
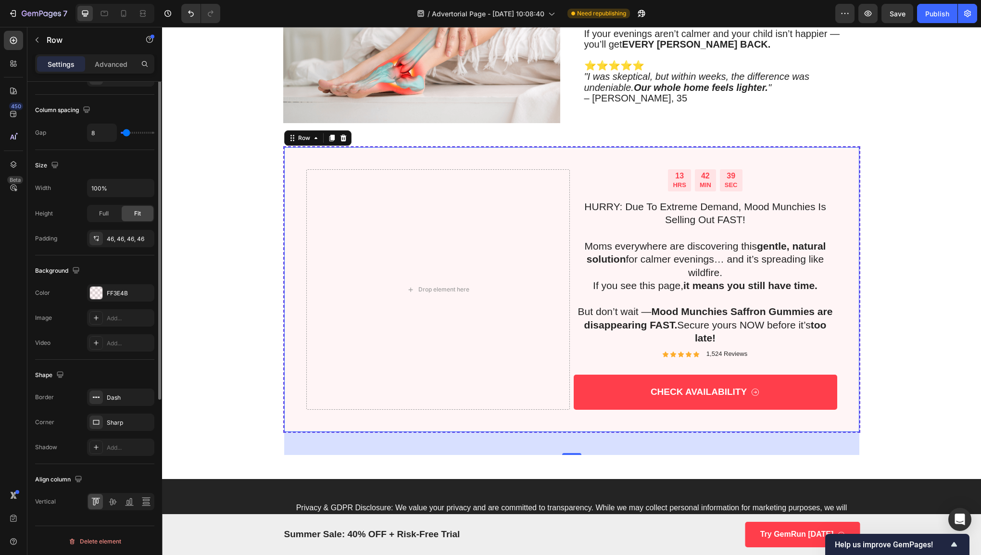
scroll to position [0, 0]
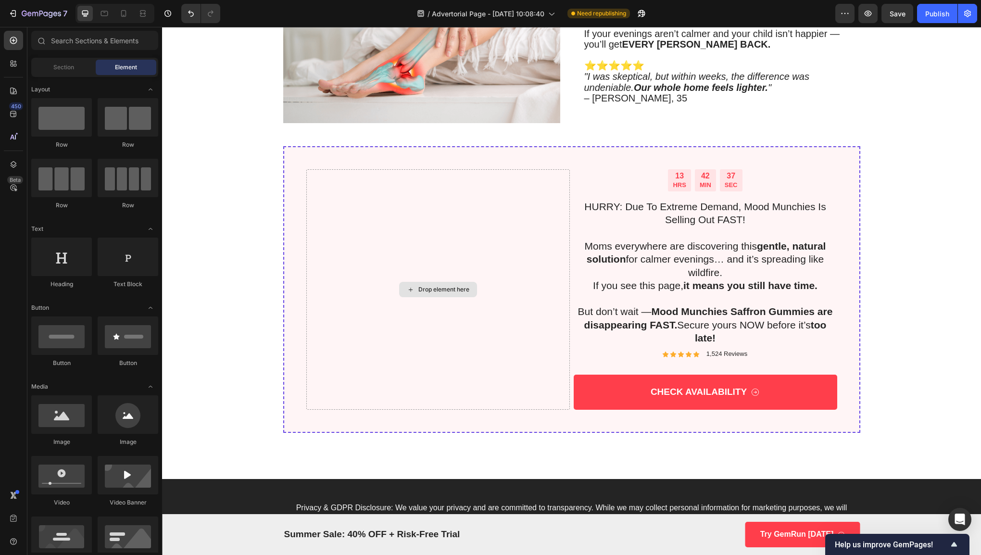
click at [436, 287] on div "Drop element here" at bounding box center [443, 290] width 51 height 8
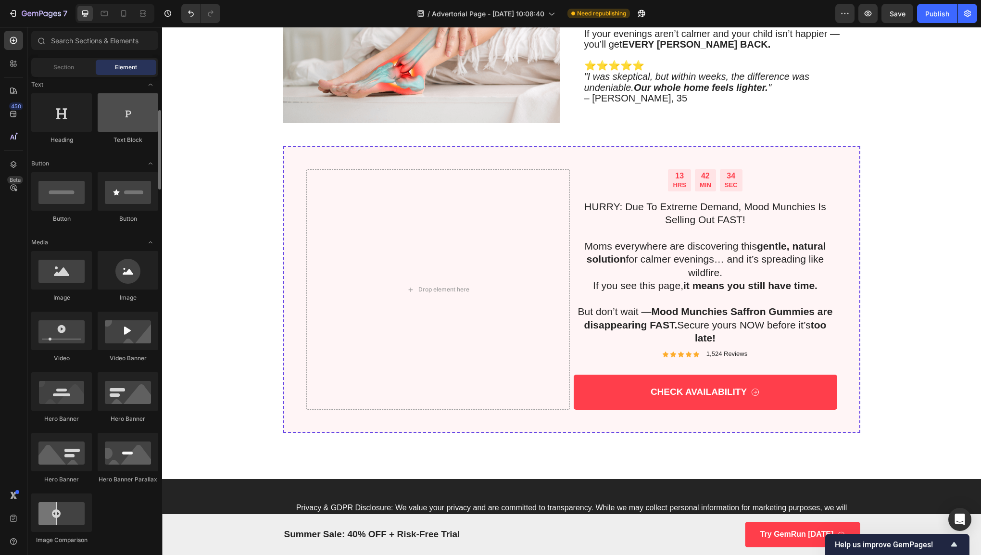
scroll to position [160, 0]
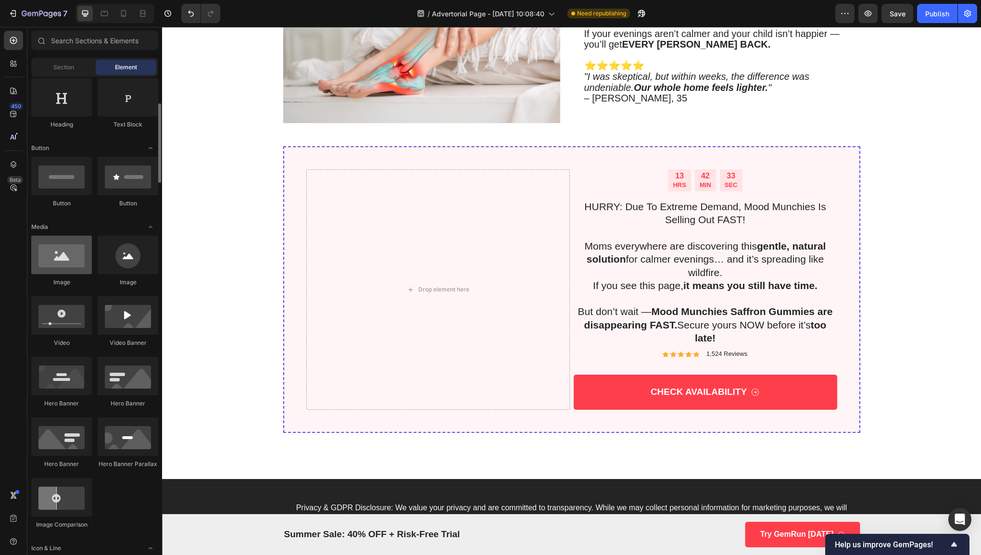
click at [68, 253] on div at bounding box center [61, 255] width 61 height 38
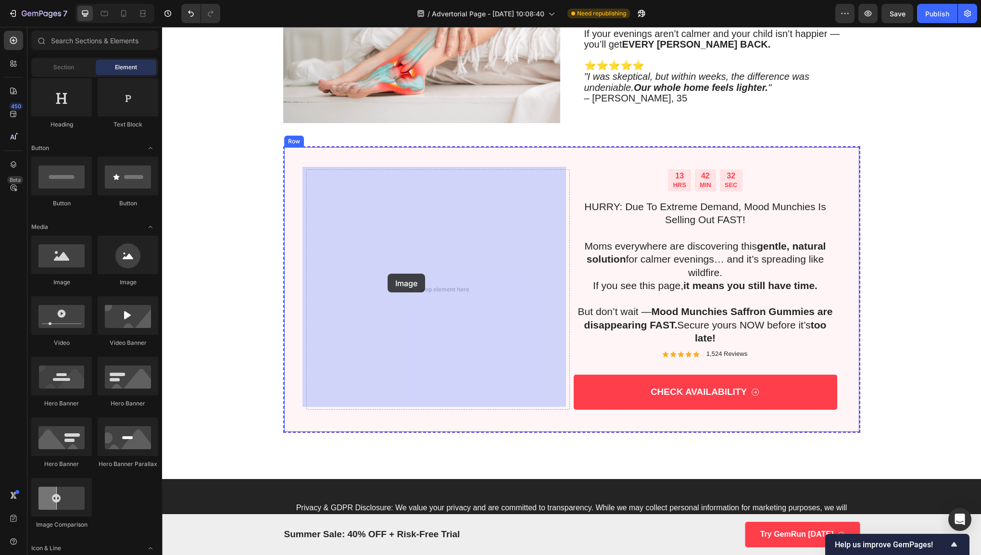
drag, startPoint x: 220, startPoint y: 282, endPoint x: 422, endPoint y: 286, distance: 201.9
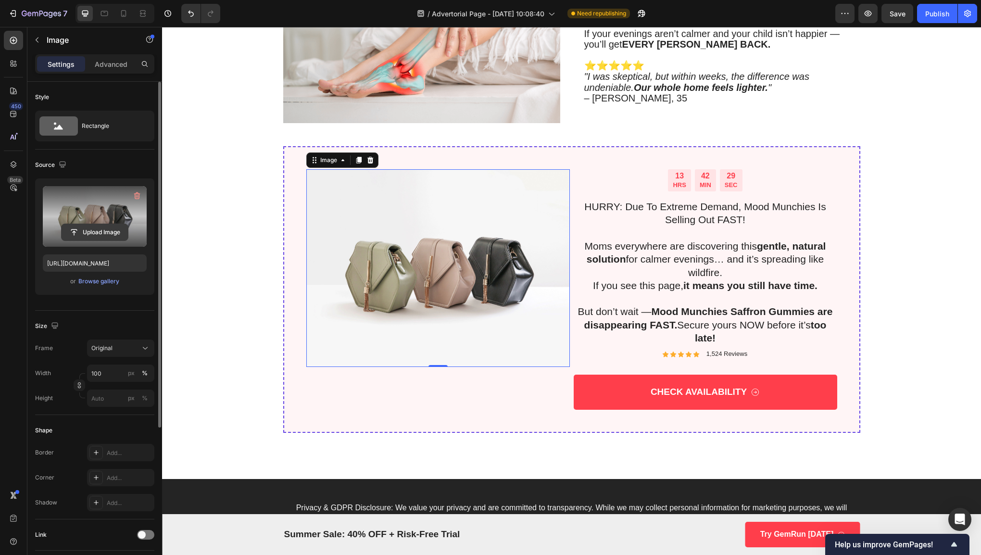
click at [110, 236] on input "file" at bounding box center [95, 232] width 66 height 16
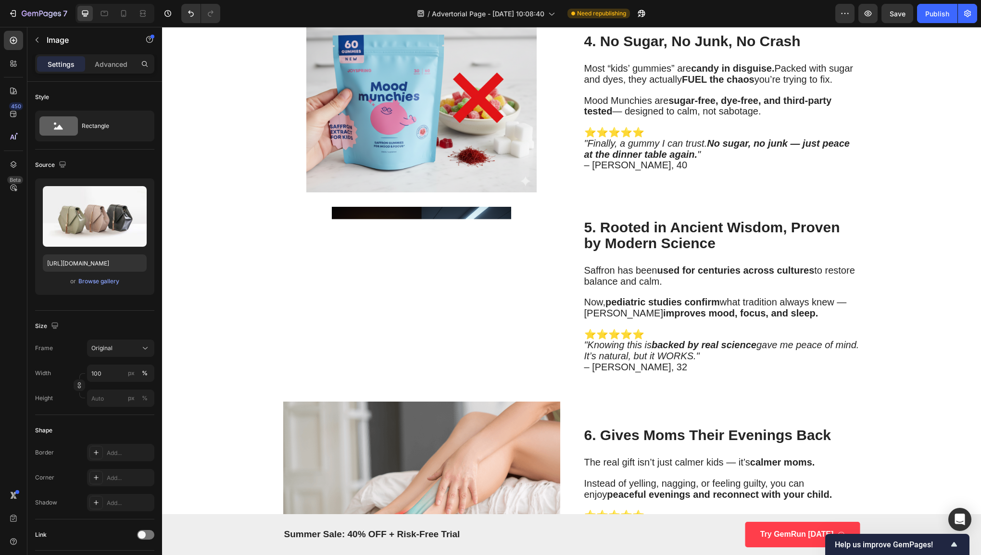
scroll to position [1418, 0]
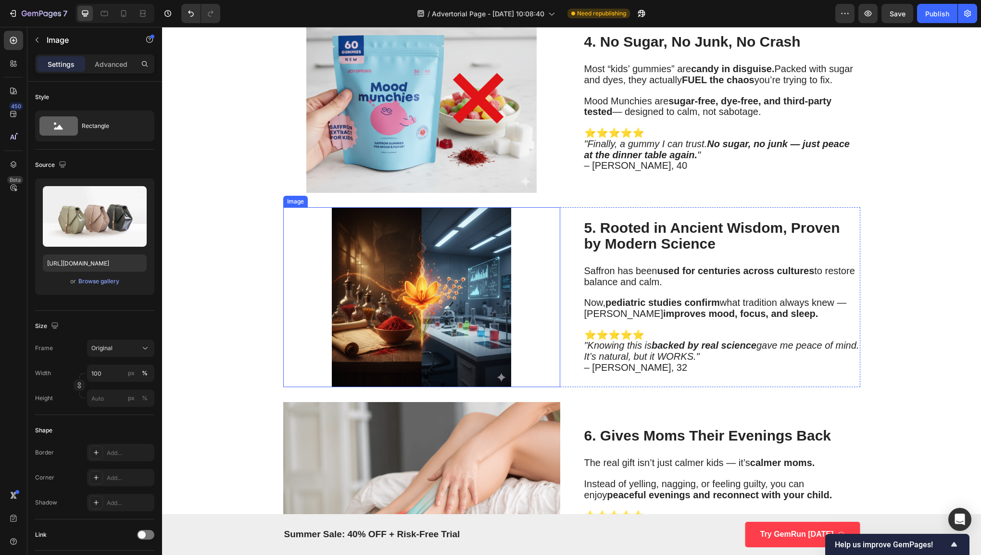
click at [480, 314] on img at bounding box center [421, 296] width 277 height 179
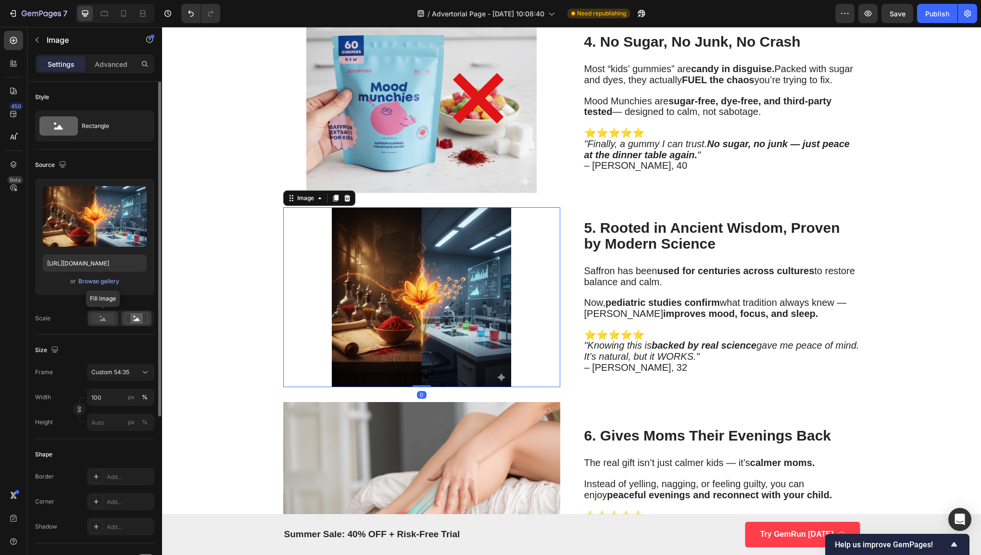
click at [106, 319] on rect at bounding box center [103, 318] width 22 height 11
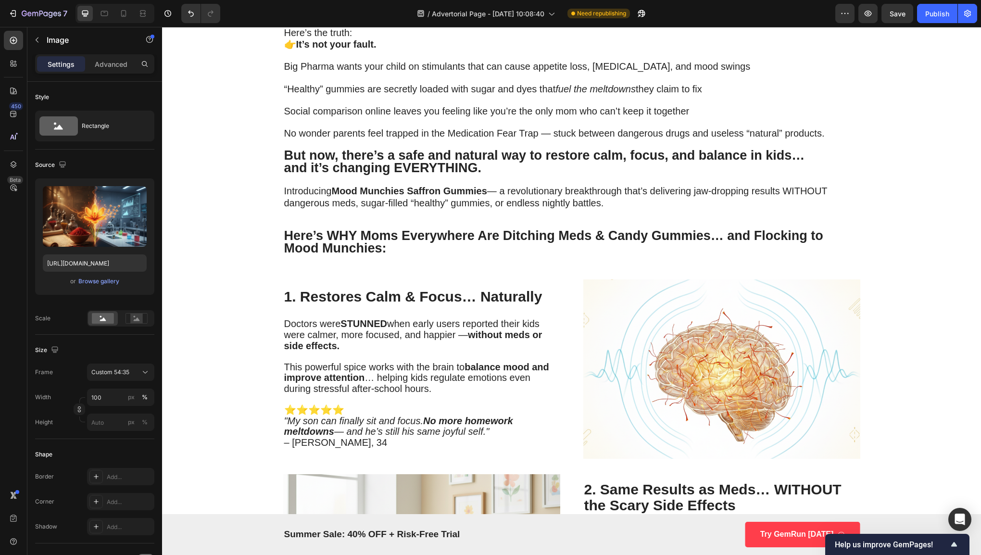
scroll to position [553, 0]
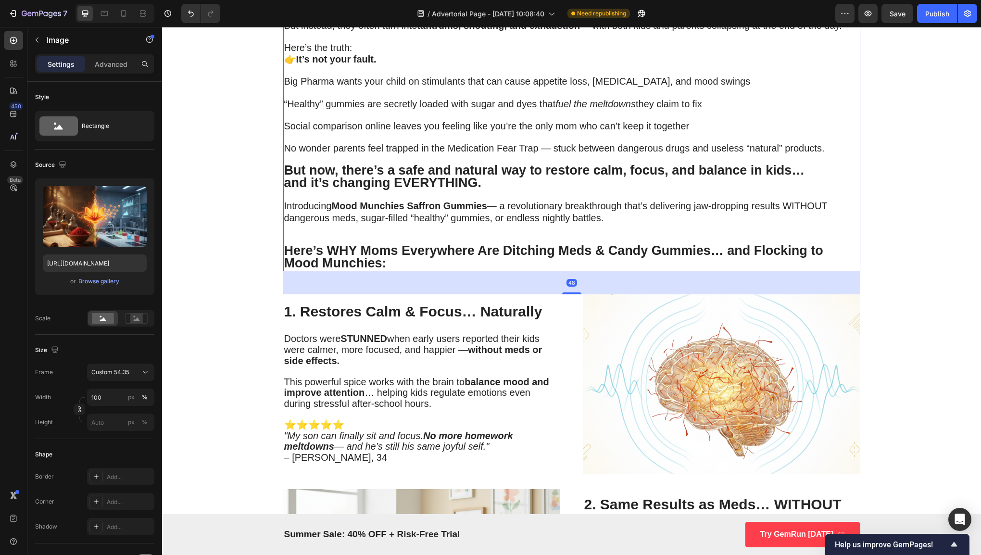
click at [573, 215] on span "Introducing Mood Munchies Saffron Gummies — a revolutionary breakthrough that’s…" at bounding box center [555, 211] width 543 height 22
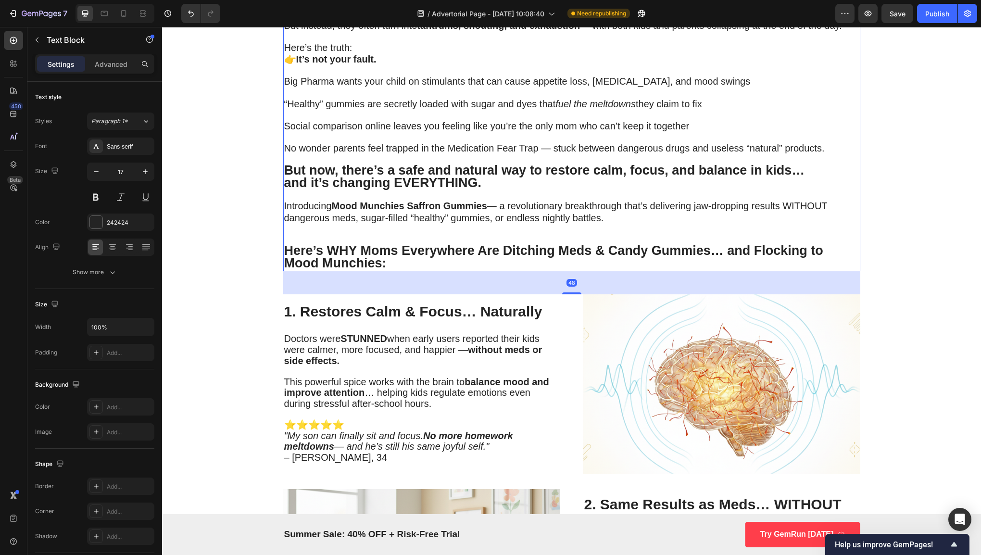
click at [403, 220] on p "Introducing Mood Munchies Saffron Gummies — a revolutionary breakthrough that’s…" at bounding box center [571, 211] width 575 height 23
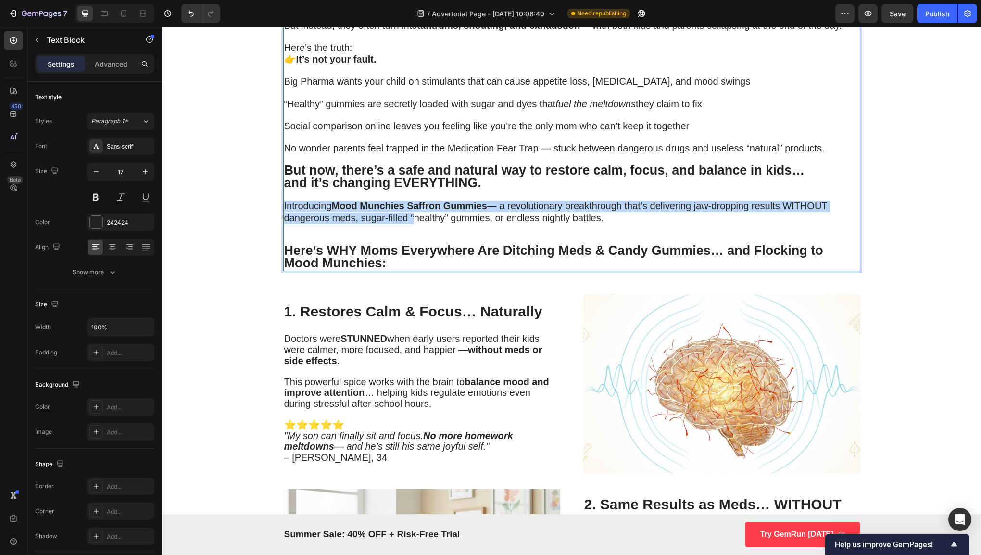
drag, startPoint x: 403, startPoint y: 220, endPoint x: 283, endPoint y: 207, distance: 120.9
click at [284, 207] on p "Introducing Mood Munchies Saffron Gummies — a revolutionary breakthrough that’s…" at bounding box center [571, 211] width 575 height 23
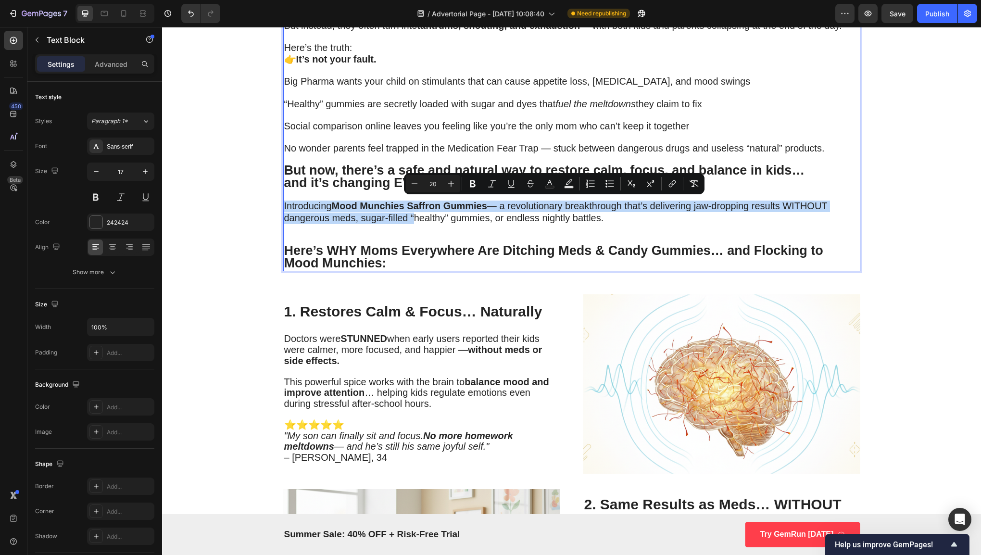
click at [284, 205] on span "Introducing Mood Munchies Saffron Gummies — a revolutionary breakthrough that’s…" at bounding box center [555, 211] width 543 height 22
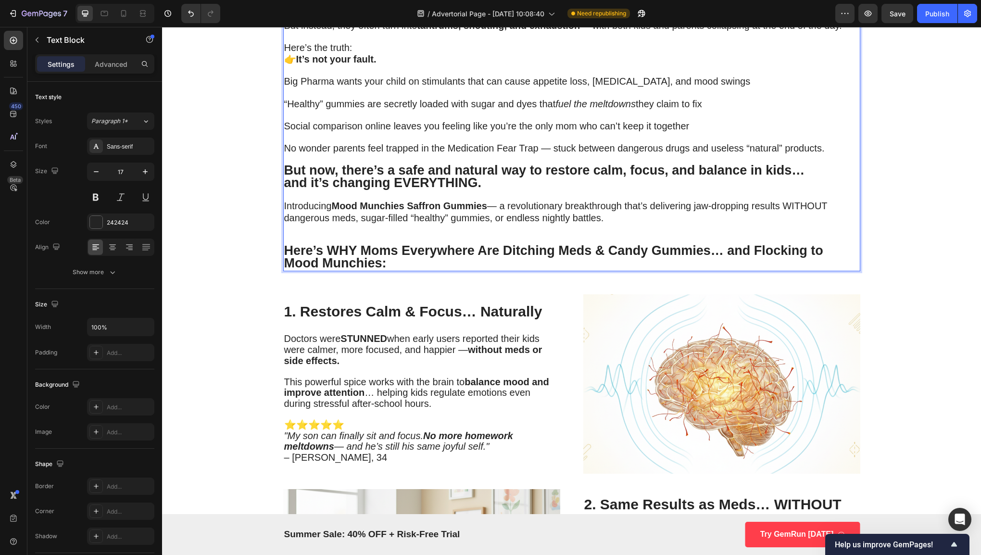
click at [284, 204] on span "Introducing Mood Munchies Saffron Gummies — a revolutionary breakthrough that’s…" at bounding box center [555, 211] width 543 height 22
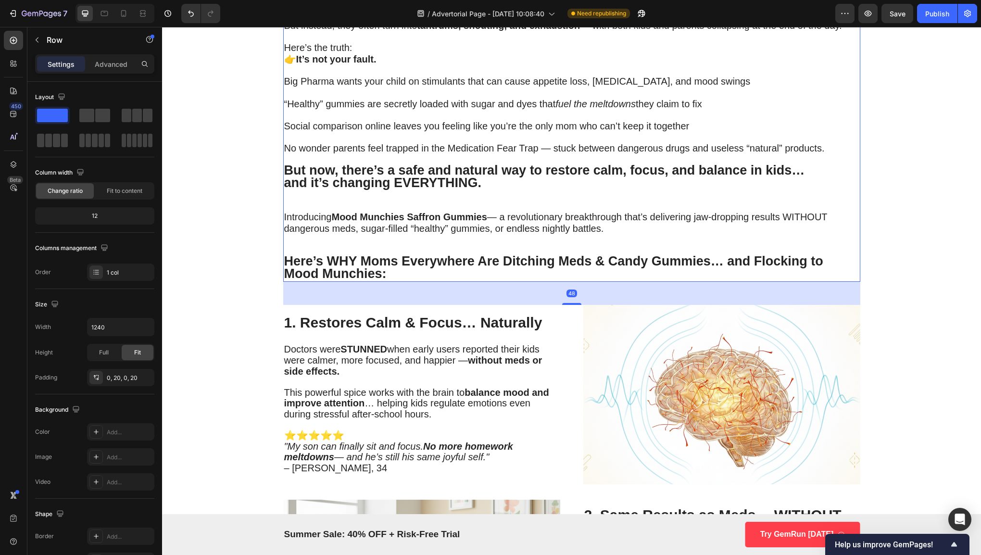
click at [284, 166] on strong "But now, there’s a safe and natural way to restore calm, focus, and balance in …" at bounding box center [544, 170] width 521 height 14
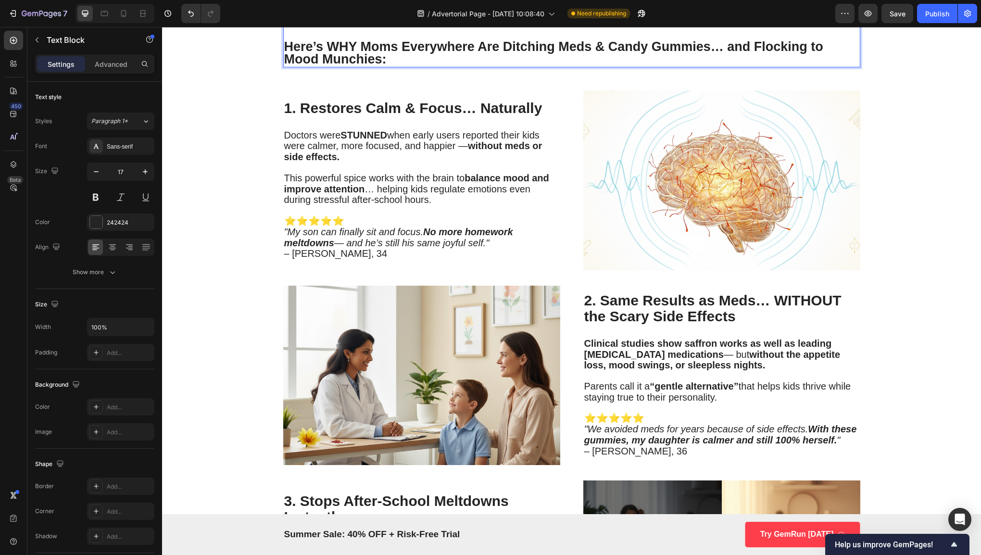
scroll to position [779, 0]
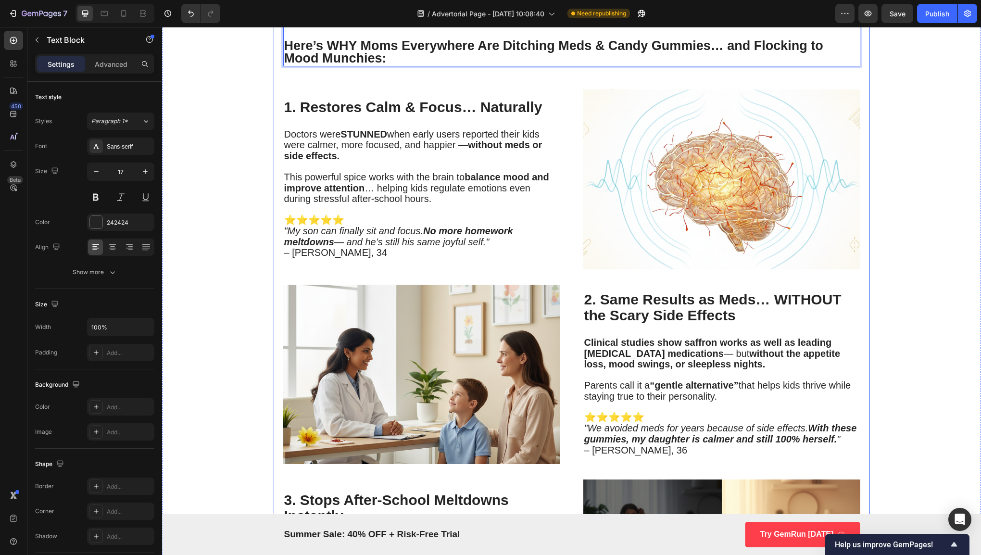
click at [569, 278] on div "Why Pediatricians Are Calling This Spice-Powered Gummy the Key to Calmer Kids a…" at bounding box center [571, 351] width 577 height 2168
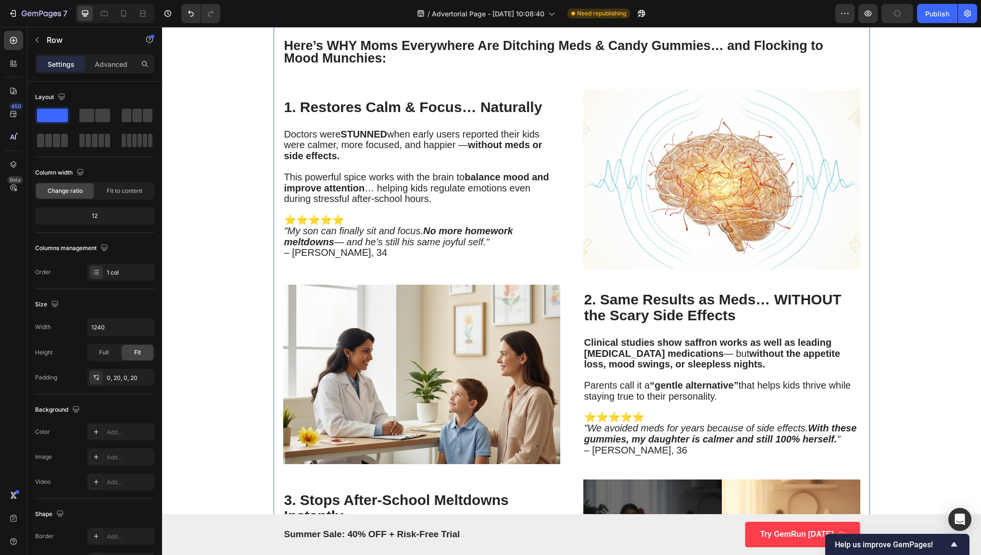
click at [568, 272] on div "Why Pediatricians Are Calling This Spice-Powered Gummy the Key to Calmer Kids a…" at bounding box center [571, 351] width 577 height 2168
click at [572, 265] on div "1. Restores Calm & Focus… Naturally Heading Doctors were STUNNED when early use…" at bounding box center [571, 178] width 577 height 179
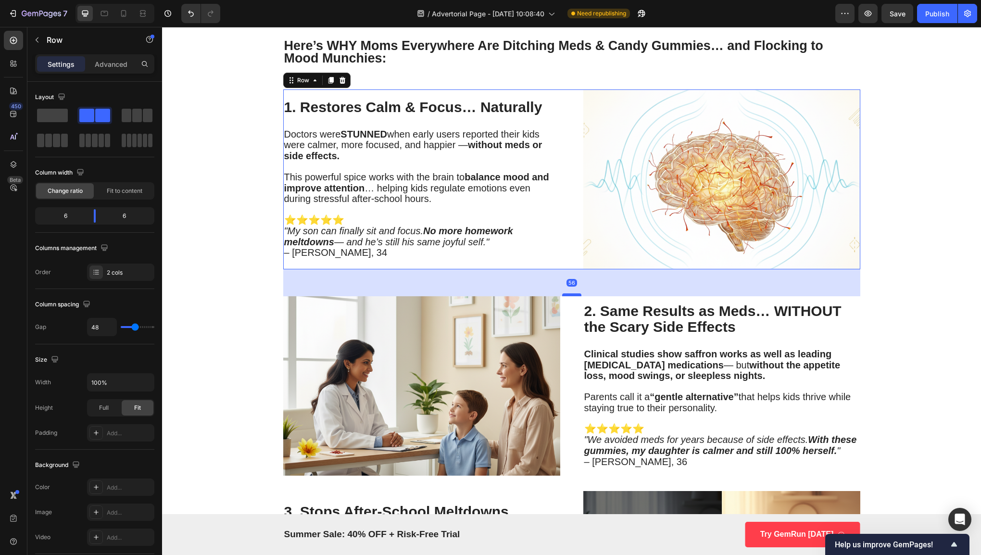
drag, startPoint x: 567, startPoint y: 280, endPoint x: 569, endPoint y: 293, distance: 13.6
click at [569, 293] on div at bounding box center [571, 294] width 19 height 3
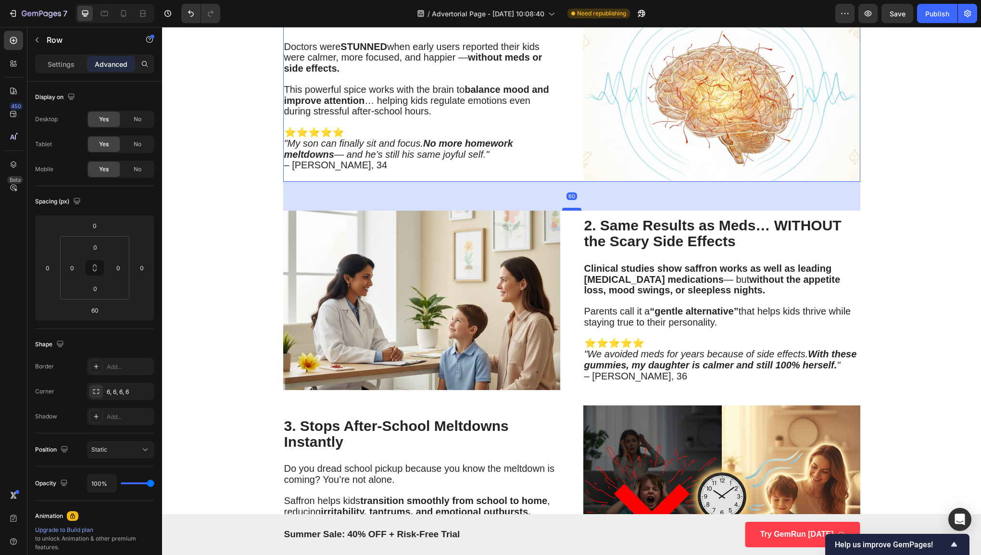
scroll to position [869, 0]
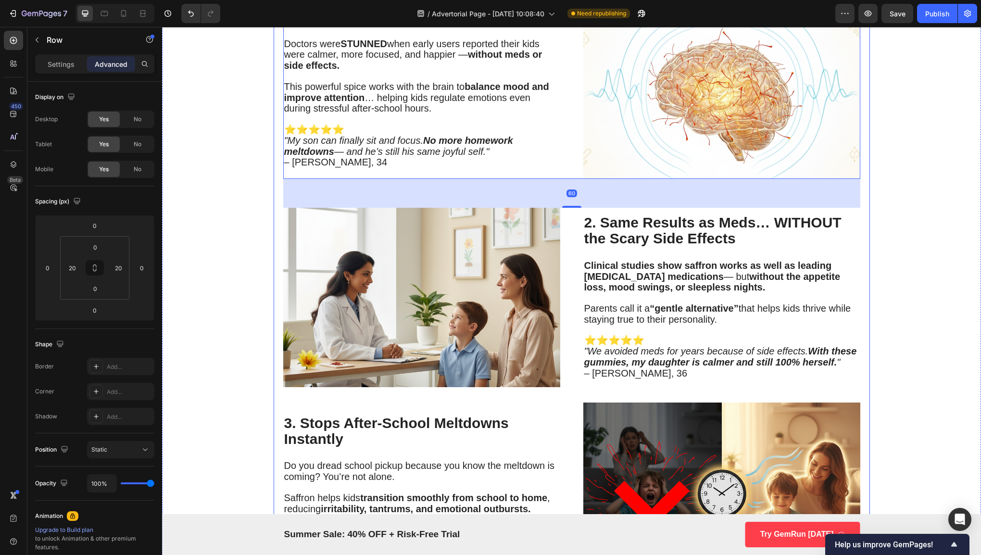
click at [569, 387] on div "Why Pediatricians Are Calling This Spice-Powered Gummy the Key to Calmer Kids a…" at bounding box center [571, 268] width 577 height 2182
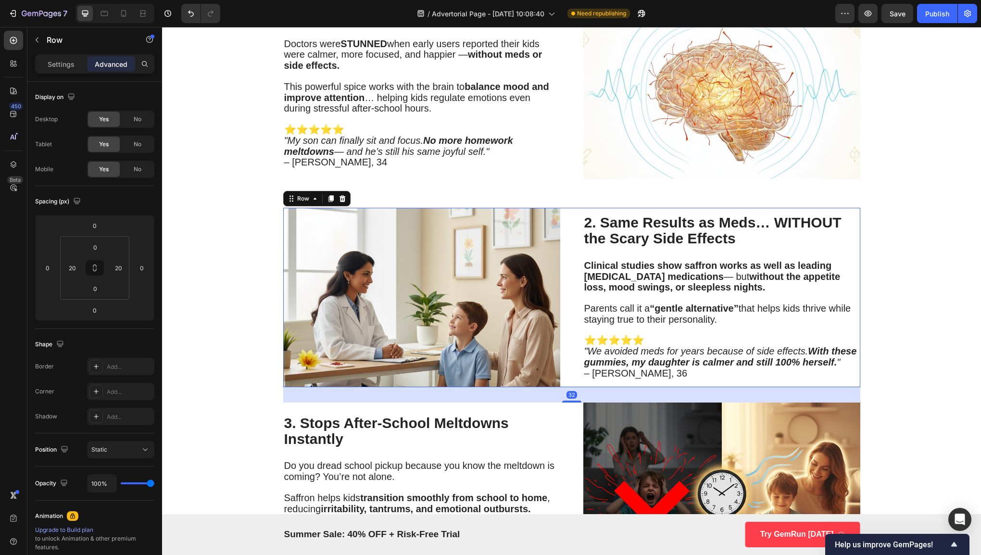
click at [558, 382] on div "Image 2. Same Results as Meds… WITHOUT the Scary Side Effects Heading Clinical …" at bounding box center [571, 297] width 577 height 179
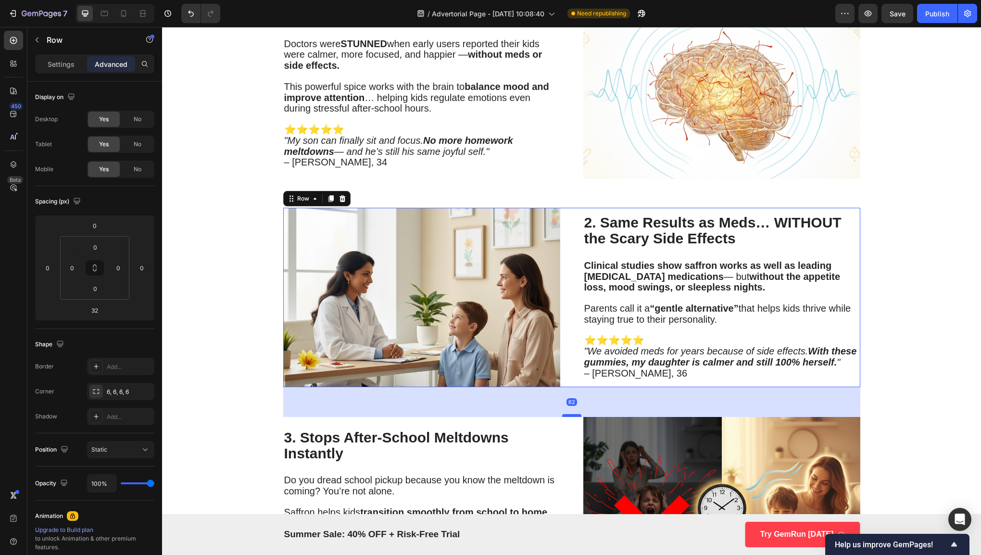
drag, startPoint x: 565, startPoint y: 399, endPoint x: 566, endPoint y: 413, distance: 13.9
click at [566, 414] on div at bounding box center [571, 415] width 19 height 3
type input "61"
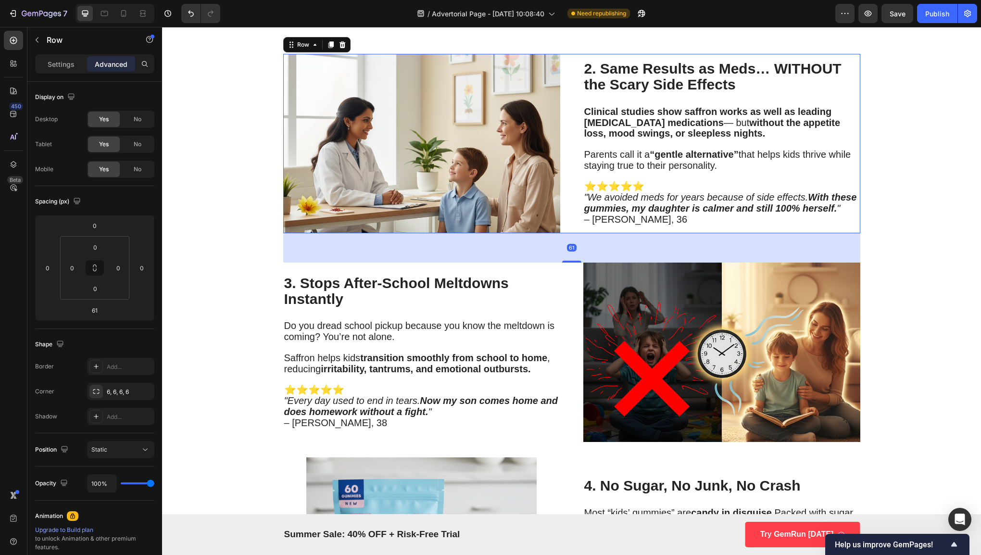
scroll to position [1024, 0]
click at [557, 445] on div "Why Pediatricians Are Calling This Spice-Powered Gummy the Key to Calmer Kids a…" at bounding box center [571, 121] width 577 height 2196
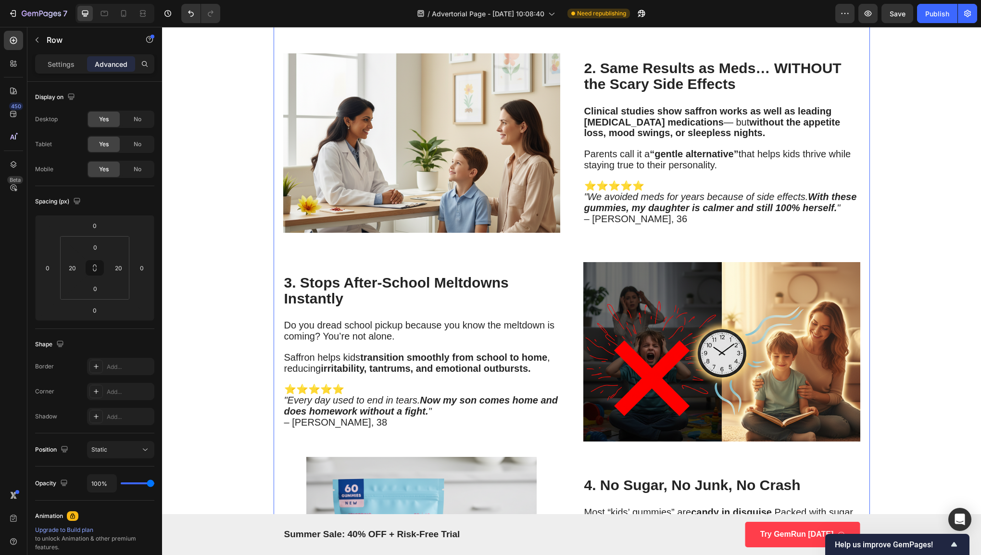
click at [565, 424] on div "3. Stops After-School Meltdowns Instantly Heading Do you dread school pickup be…" at bounding box center [571, 351] width 577 height 179
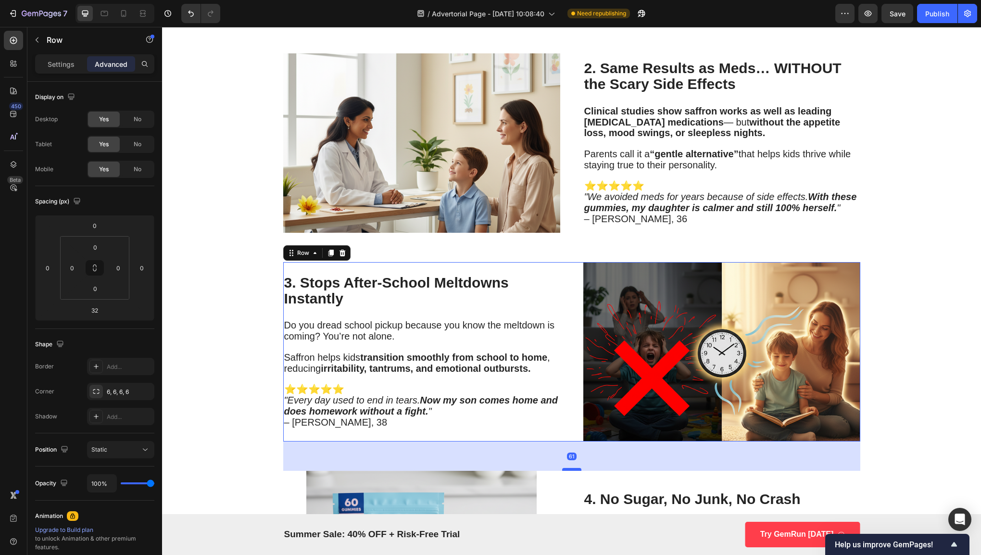
drag, startPoint x: 569, startPoint y: 452, endPoint x: 574, endPoint y: 466, distance: 14.9
click at [574, 468] on div at bounding box center [571, 469] width 19 height 3
type input "61"
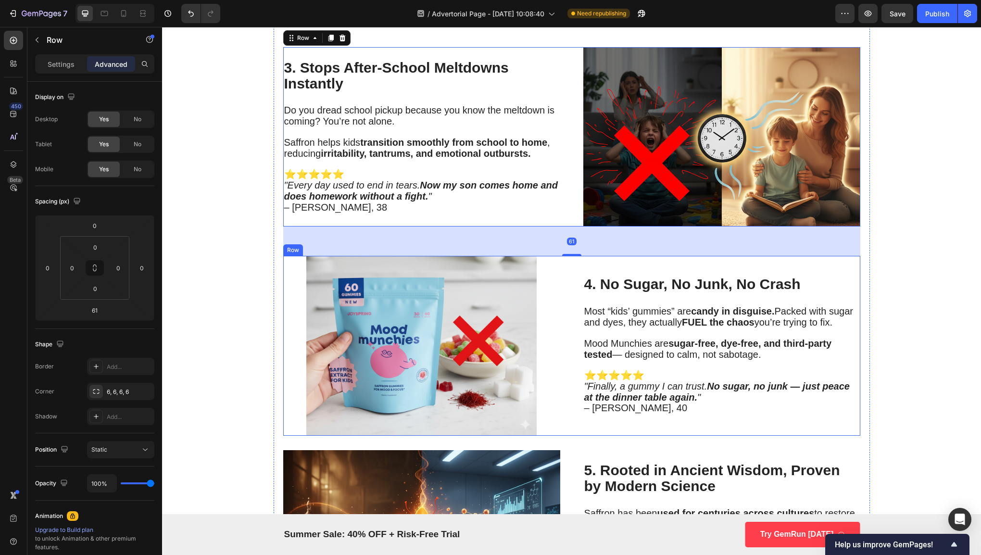
scroll to position [1244, 0]
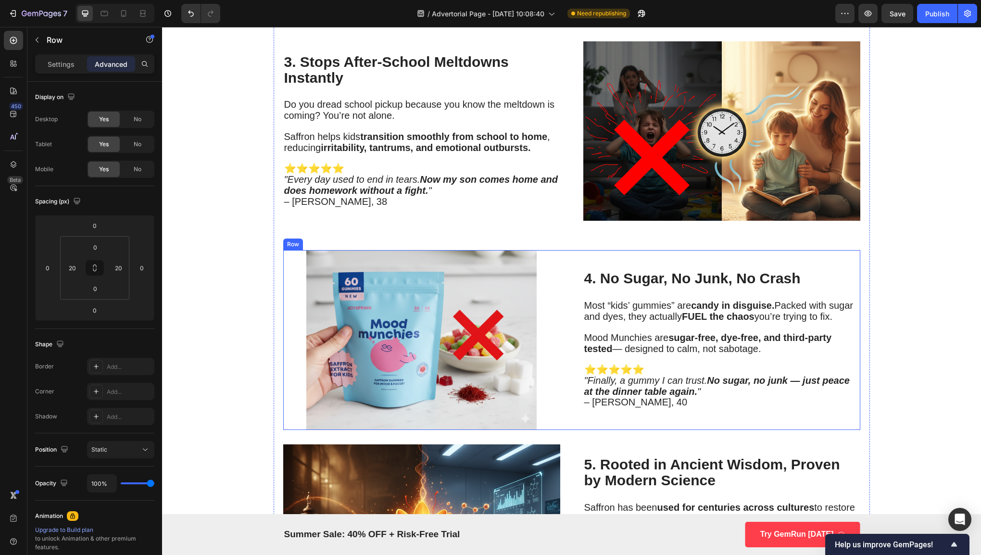
click at [563, 416] on div "Image 4. No Sugar, No Junk, No Crash Heading Most “kids’ gummies” are candy in …" at bounding box center [571, 339] width 577 height 179
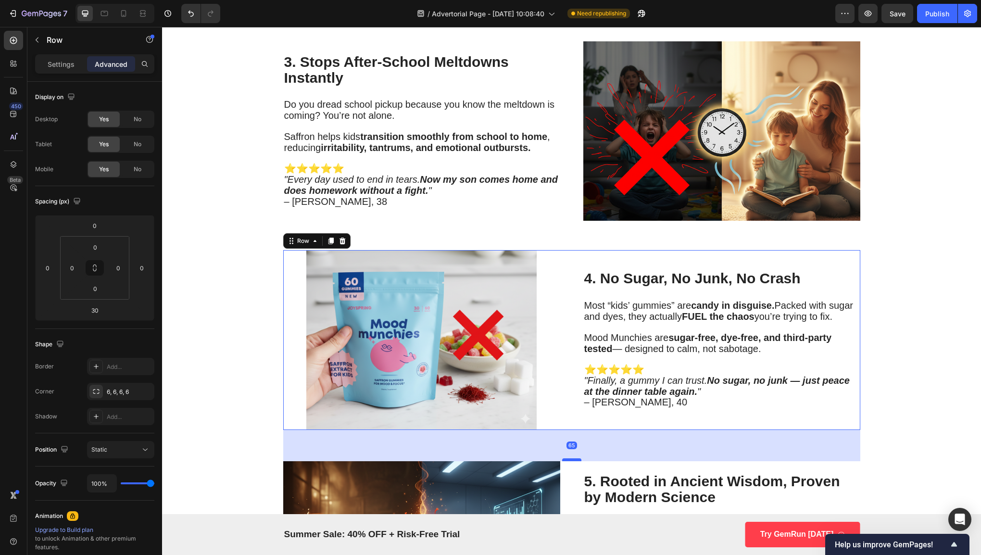
drag, startPoint x: 567, startPoint y: 440, endPoint x: 567, endPoint y: 457, distance: 16.8
click at [567, 458] on div at bounding box center [571, 459] width 19 height 3
type input "65"
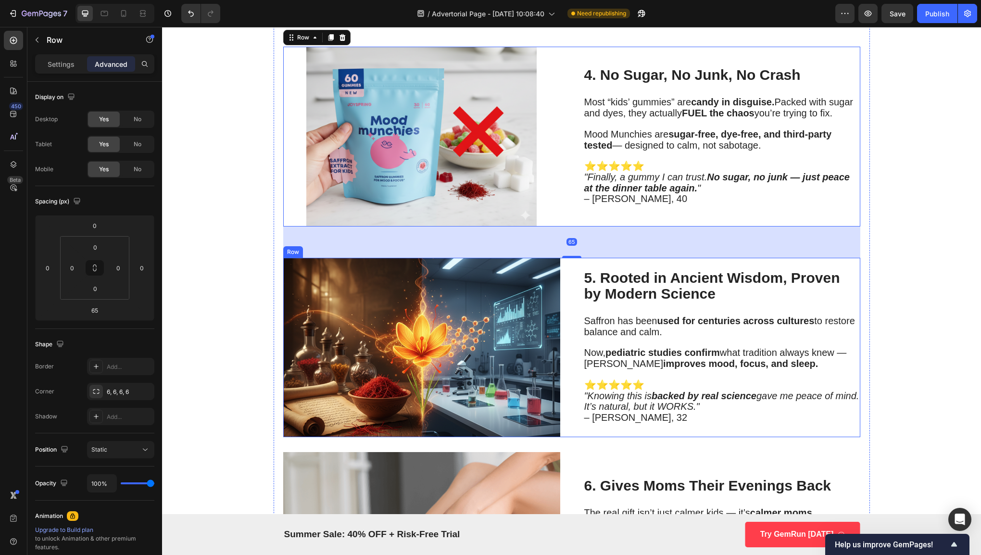
scroll to position [1456, 0]
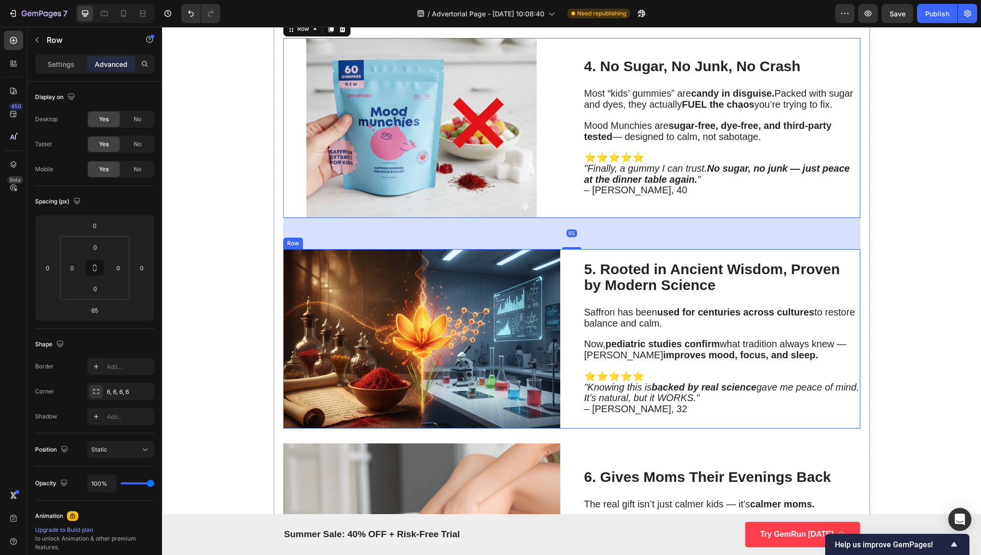
click at [563, 420] on div "Image 5. Rooted in Ancient Wisdom, Proven by Modern Science Heading Saffron has…" at bounding box center [571, 338] width 577 height 179
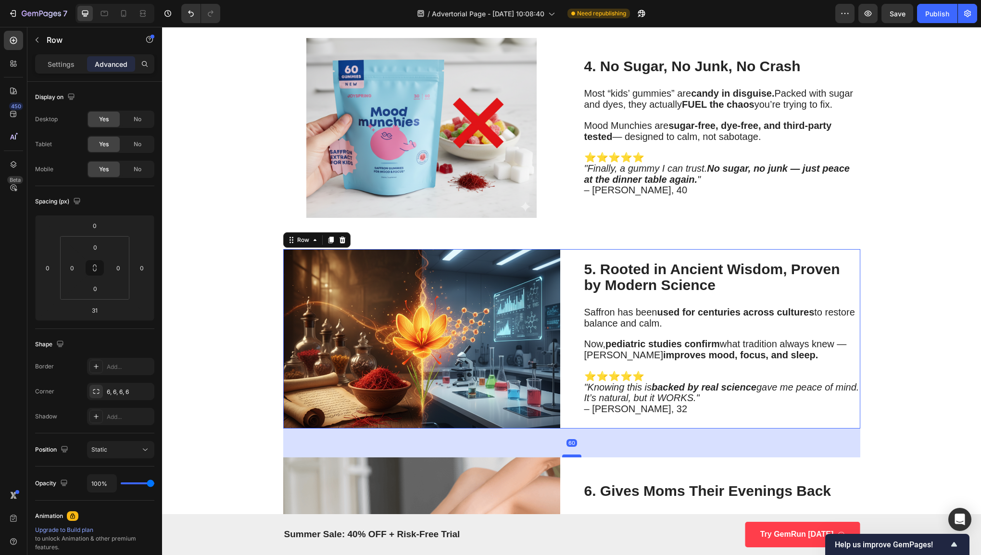
drag, startPoint x: 568, startPoint y: 439, endPoint x: 567, endPoint y: 453, distance: 14.0
click at [567, 454] on div at bounding box center [571, 455] width 19 height 3
type input "60"
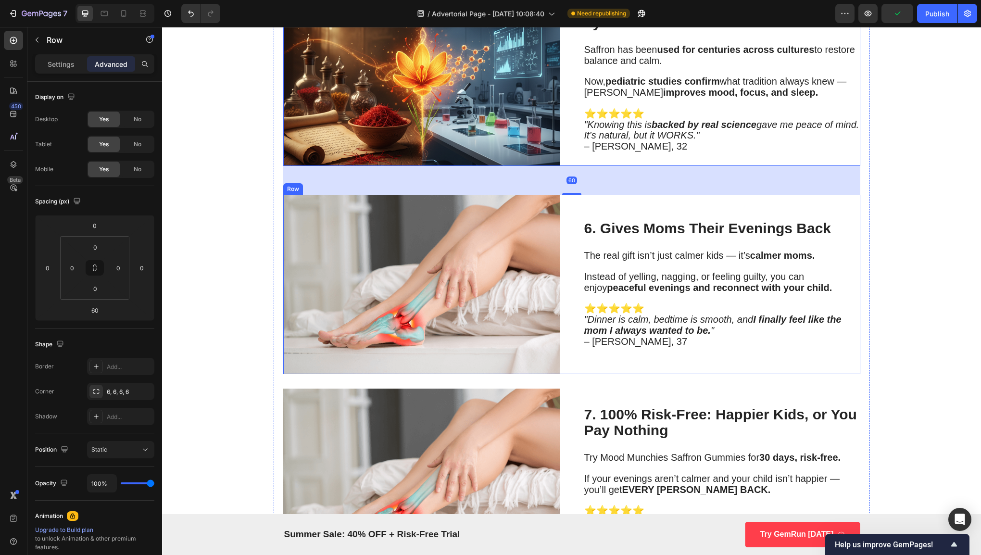
scroll to position [1725, 0]
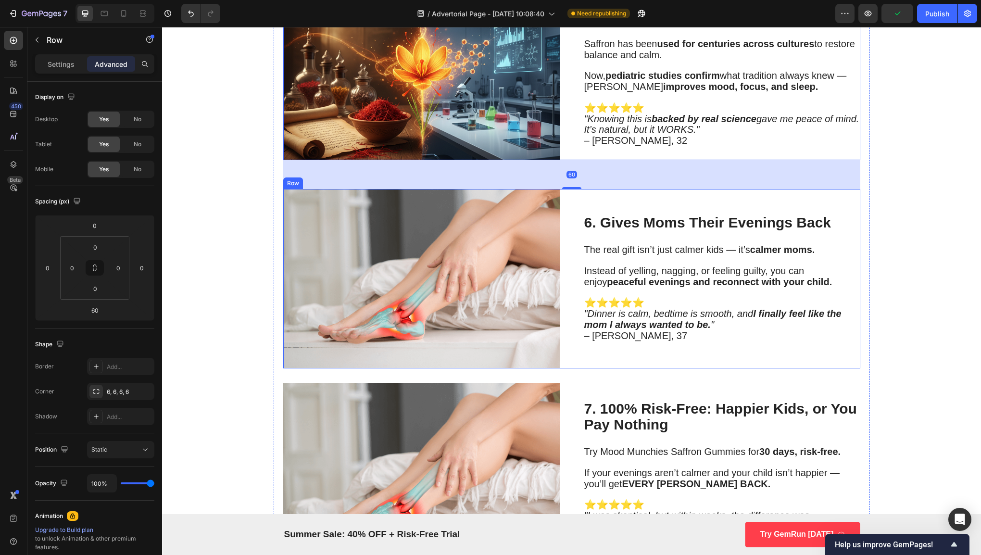
click at [566, 351] on div "Image 6. Gives Moms Their Evenings Back Heading The real gift isn’t just calmer…" at bounding box center [571, 278] width 577 height 179
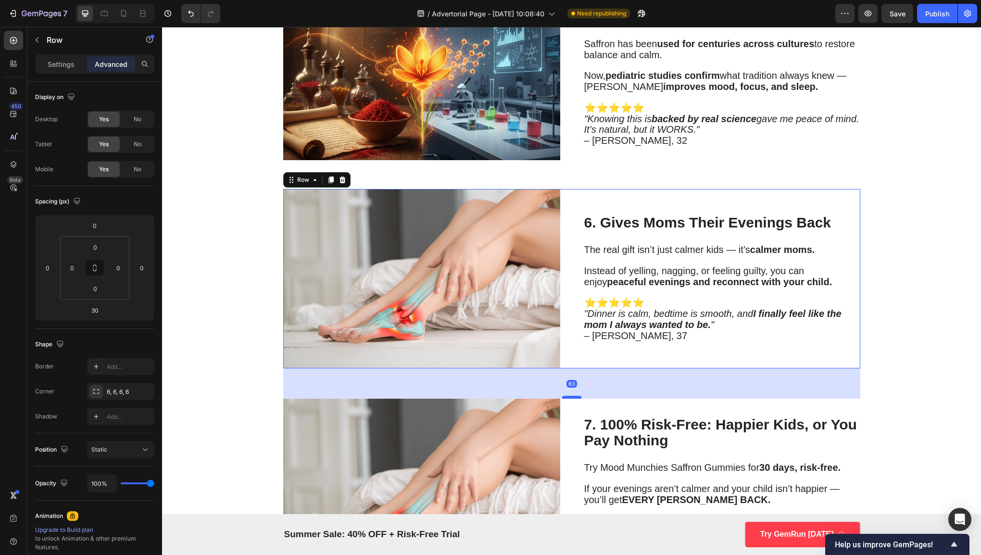
drag, startPoint x: 569, startPoint y: 379, endPoint x: 570, endPoint y: 395, distance: 15.9
click at [570, 396] on div at bounding box center [571, 397] width 19 height 3
type input "63"
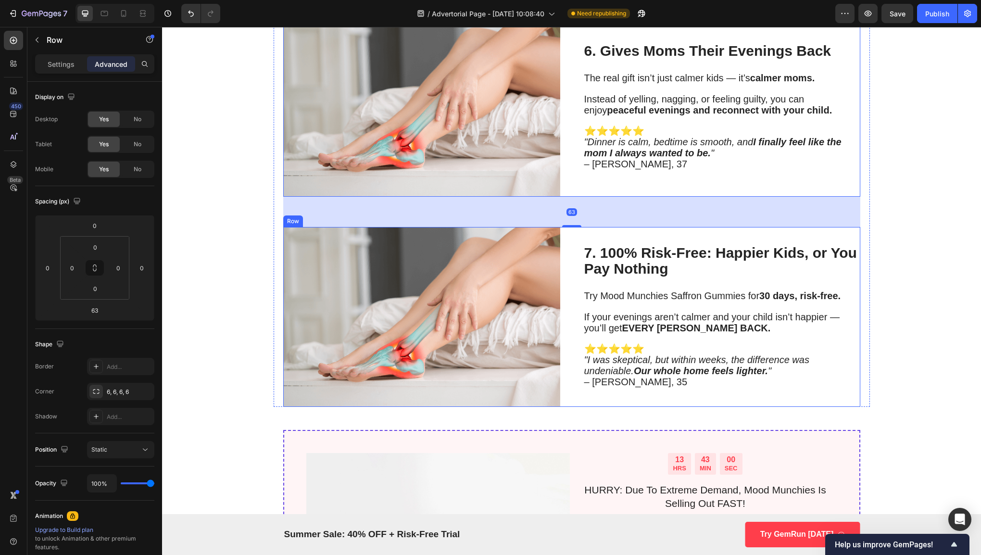
scroll to position [1897, 0]
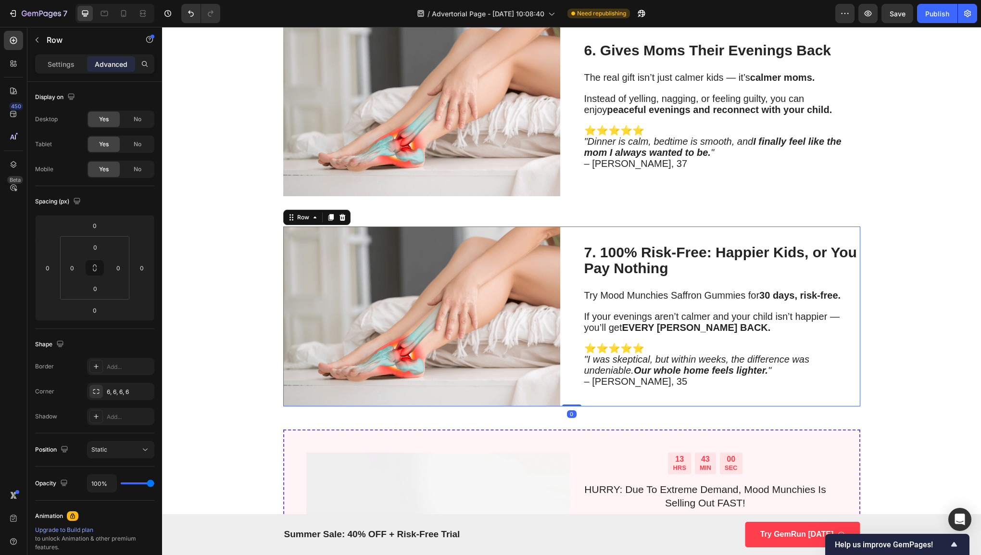
click at [570, 394] on div "Image 7. 100% Risk-Free: Happier Kids, or You Pay Nothing Heading Try Mood Munc…" at bounding box center [571, 315] width 577 height 179
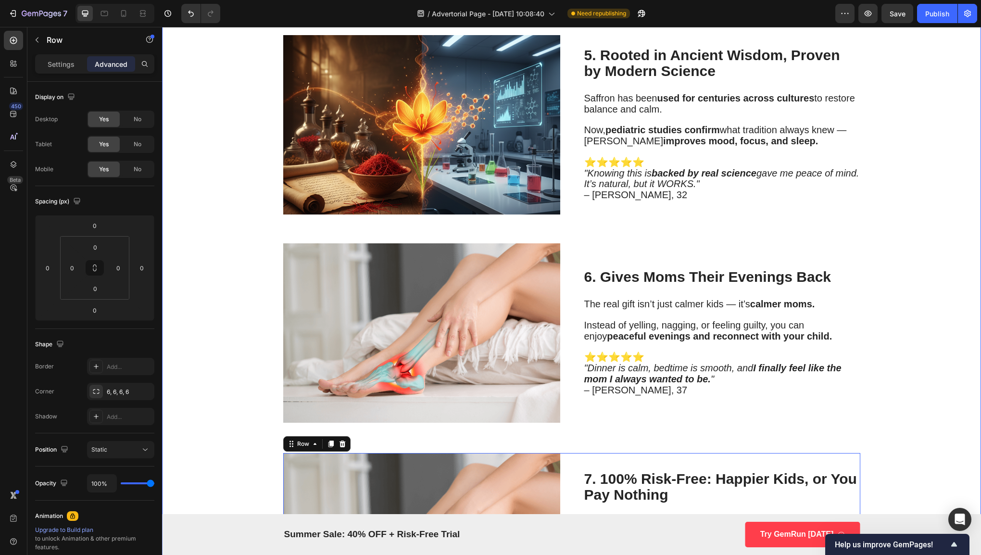
scroll to position [1674, 0]
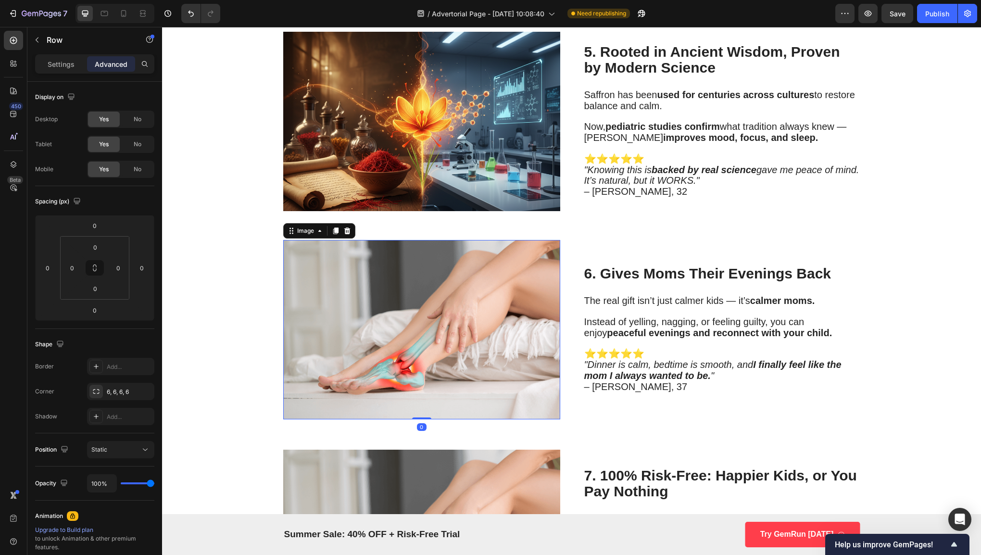
click at [482, 348] on img at bounding box center [421, 329] width 277 height 179
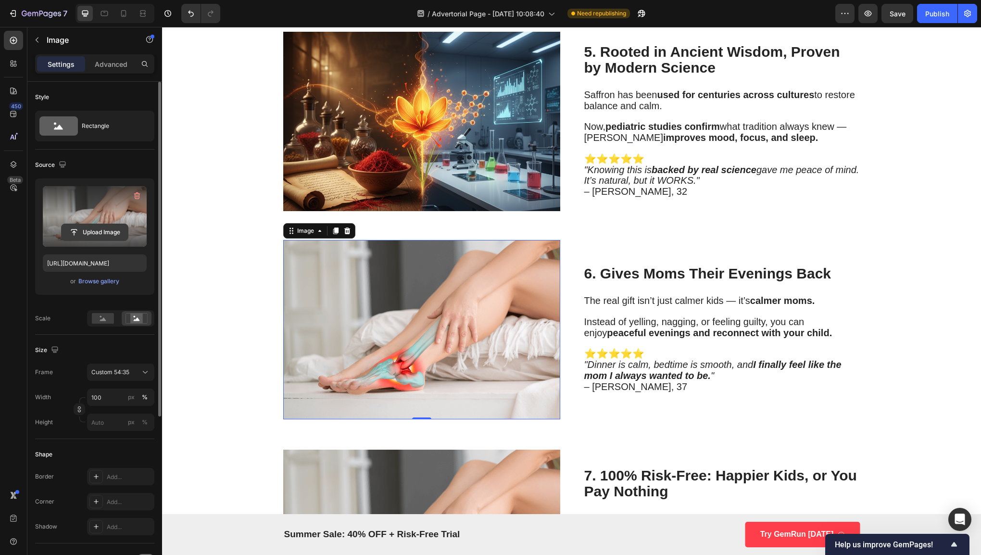
click at [125, 228] on input "file" at bounding box center [95, 232] width 66 height 16
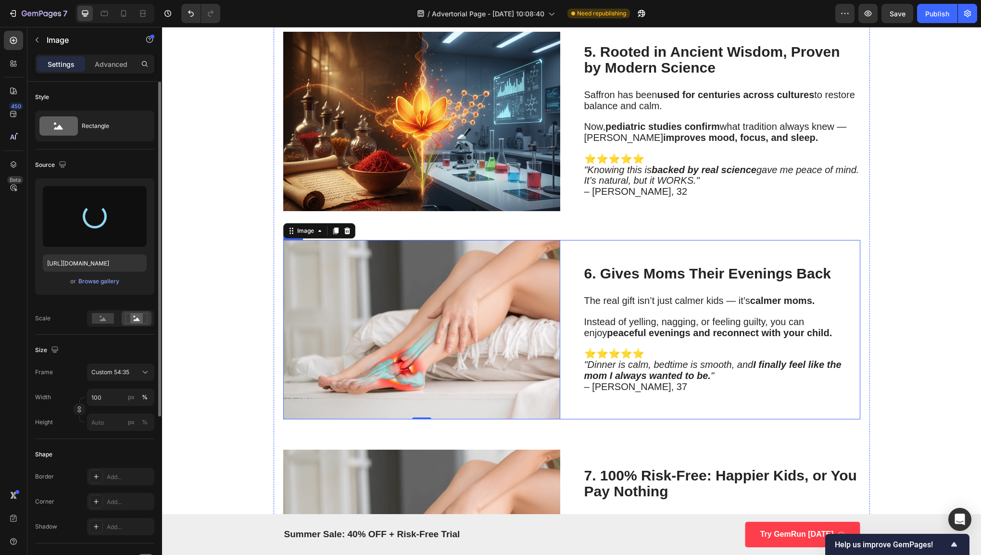
type input "https://cdn.shopify.com/s/files/1/0631/0798/9588/files/gempages_583982850819228…"
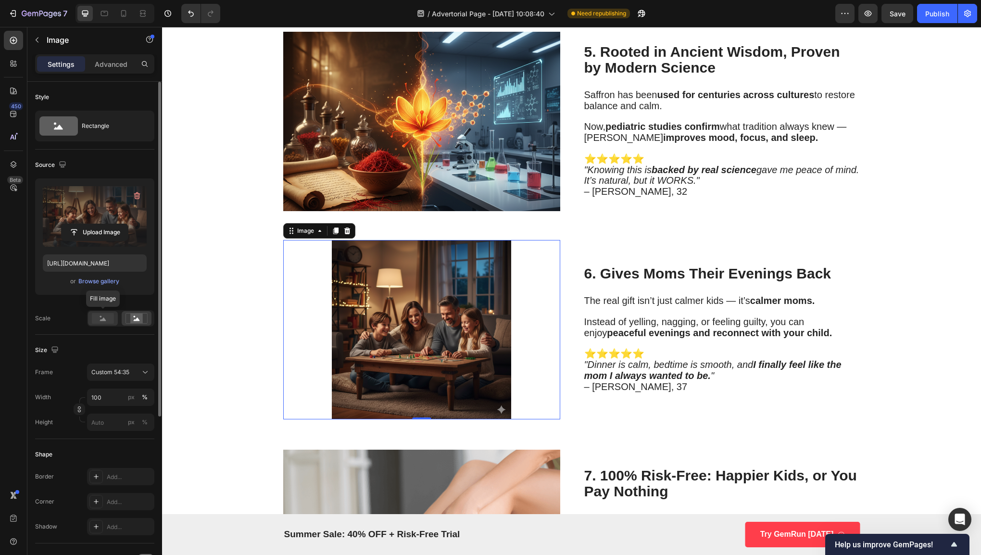
click at [105, 324] on div at bounding box center [103, 318] width 30 height 14
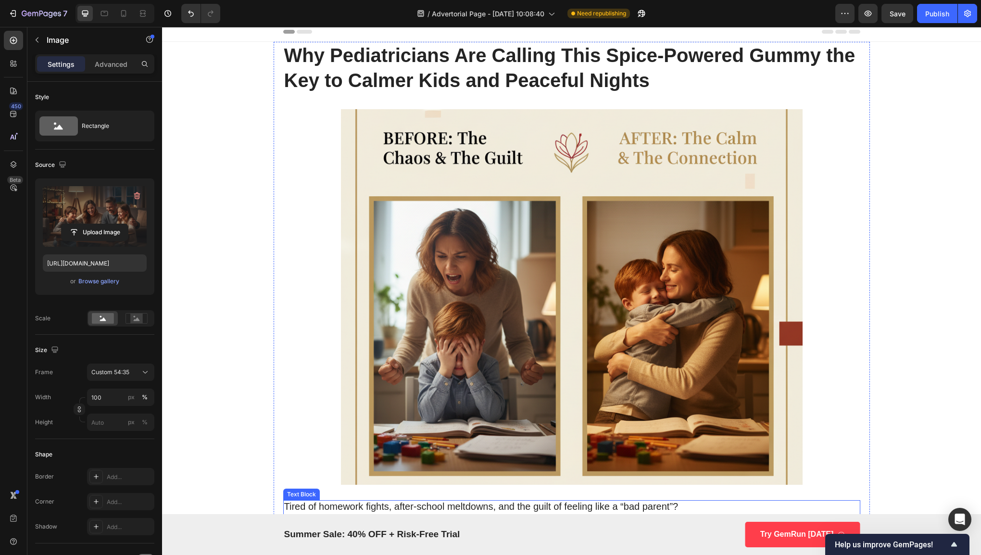
scroll to position [0, 0]
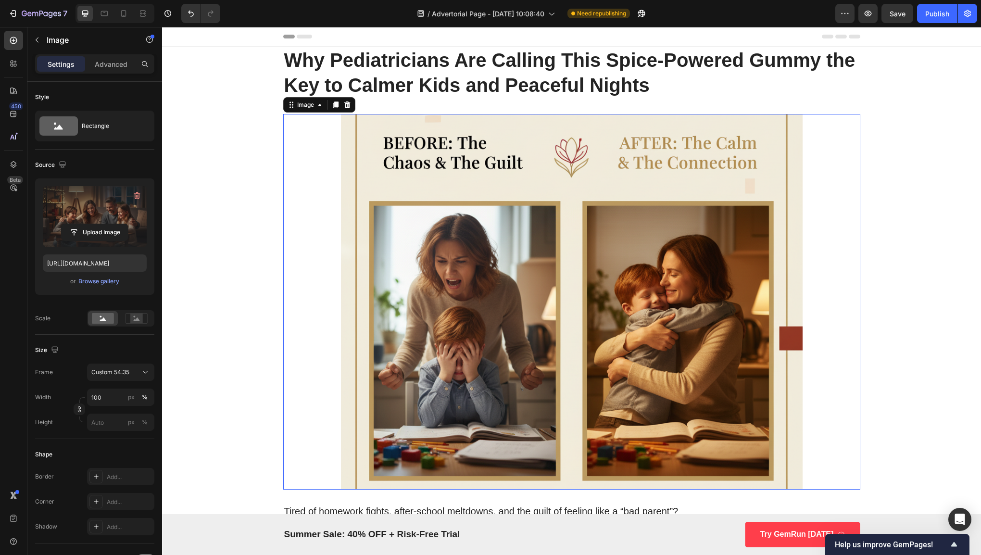
click at [603, 189] on img at bounding box center [571, 301] width 461 height 375
click at [119, 229] on input "file" at bounding box center [95, 232] width 66 height 16
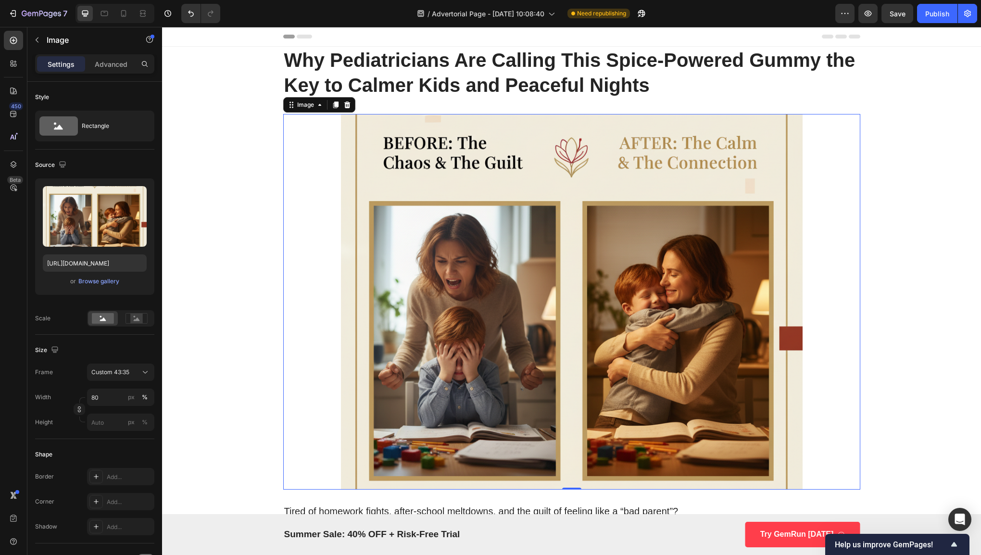
click at [851, 333] on div at bounding box center [571, 301] width 577 height 375
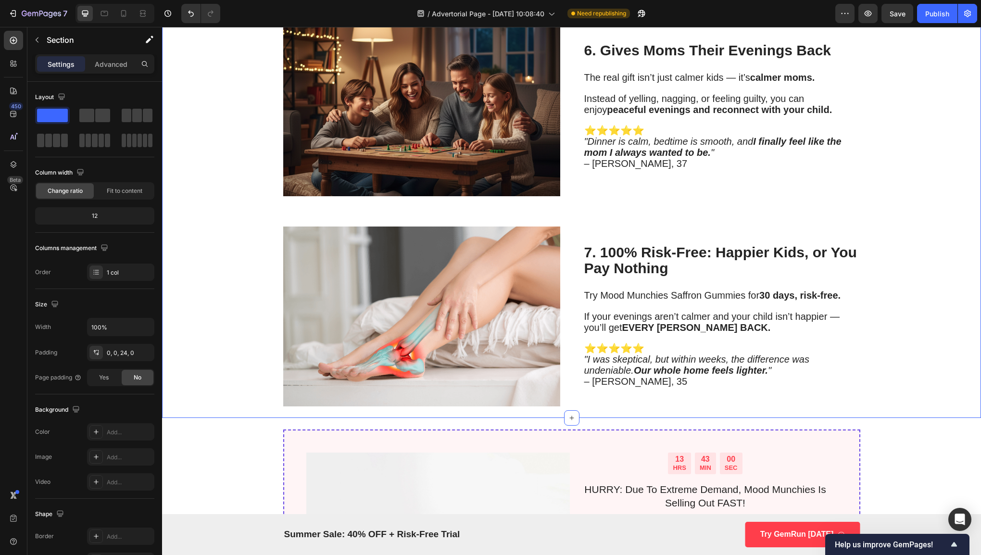
scroll to position [1898, 0]
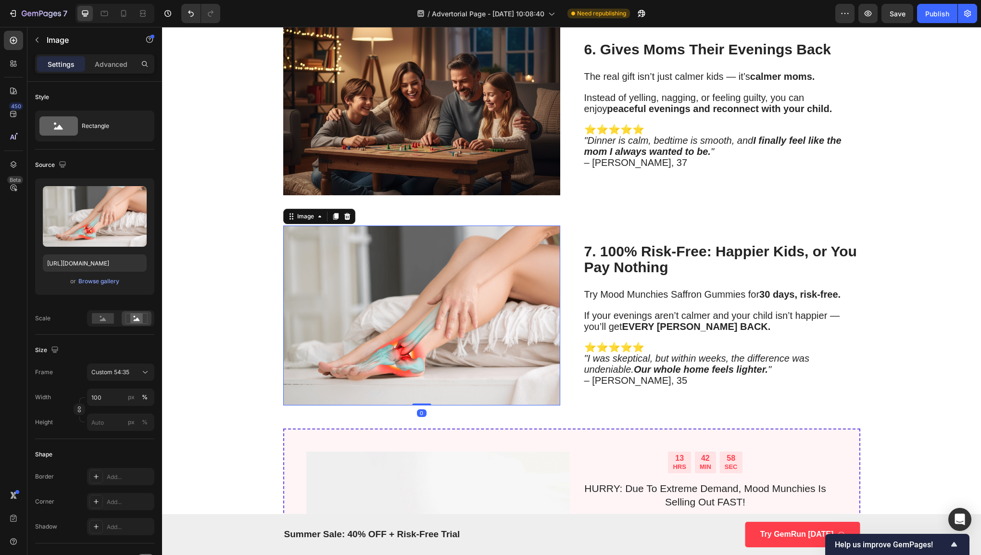
click at [488, 301] on img at bounding box center [421, 314] width 277 height 179
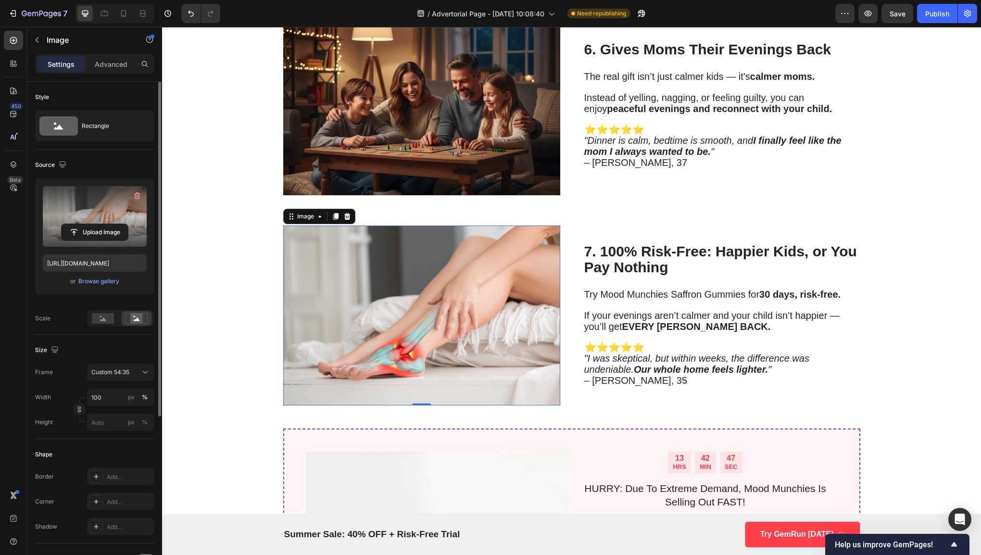
click at [73, 220] on label at bounding box center [95, 216] width 104 height 61
click at [73, 224] on input "file" at bounding box center [95, 232] width 66 height 16
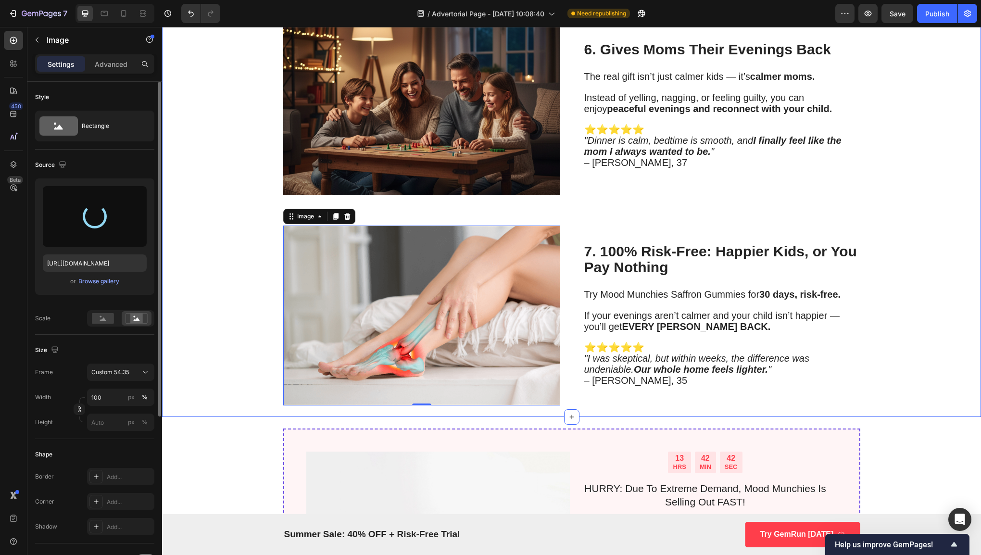
type input "https://cdn.shopify.com/s/files/1/0631/0798/9588/files/gempages_583982850819228…"
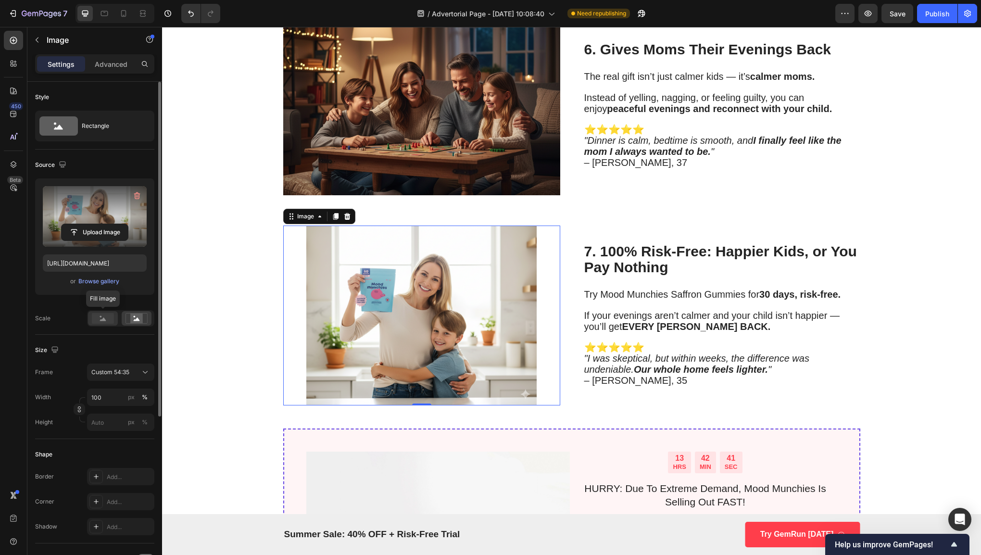
click at [113, 321] on rect at bounding box center [103, 318] width 22 height 11
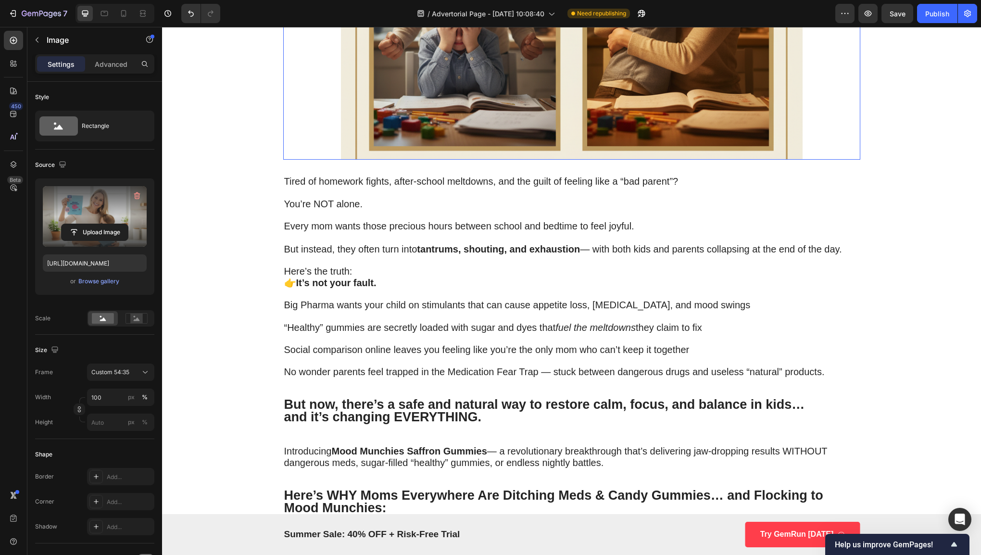
scroll to position [333, 0]
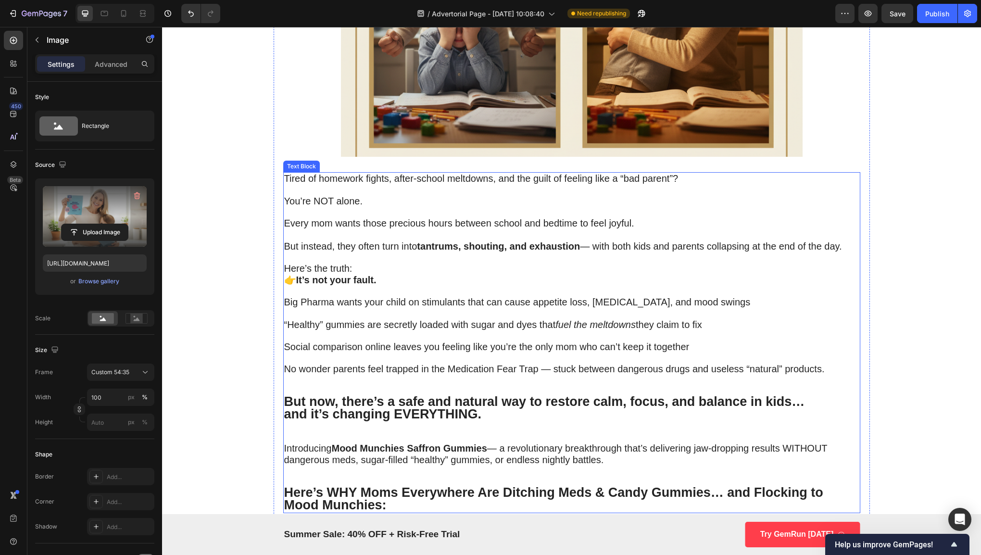
click at [445, 312] on p "Rich Text Editor. Editing area: main" at bounding box center [571, 314] width 575 height 11
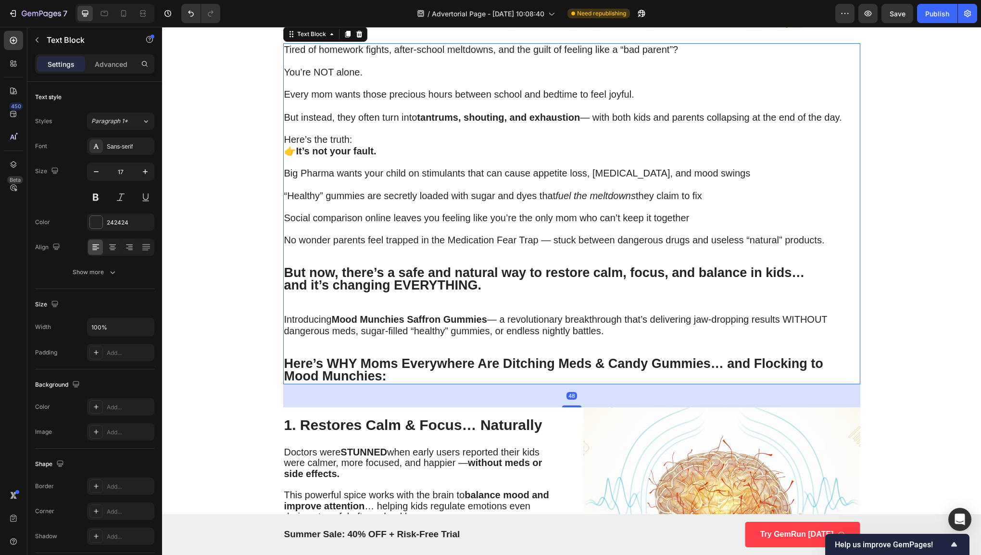
scroll to position [468, 0]
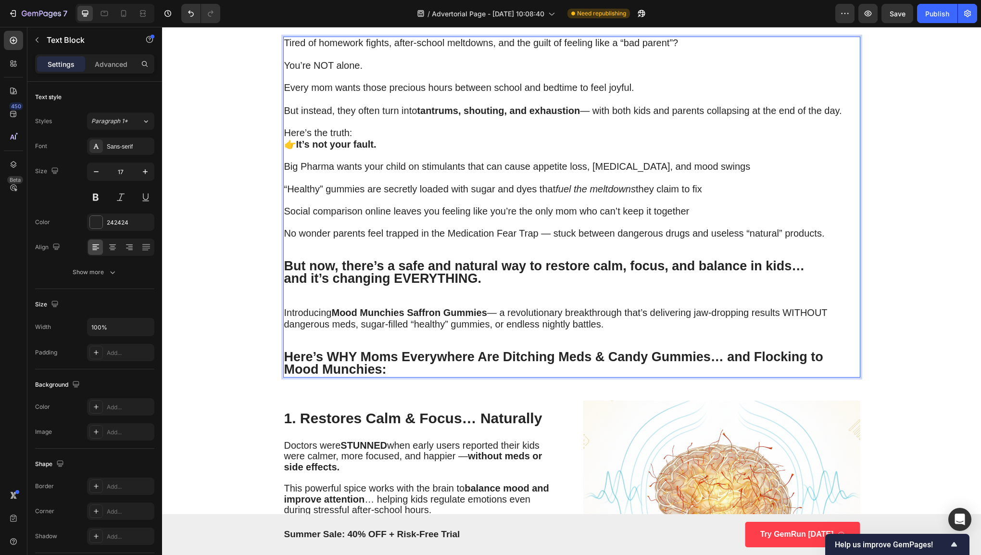
click at [560, 321] on span "Introducing Mood Munchies Saffron Gummies — a revolutionary breakthrough that’s…" at bounding box center [555, 318] width 543 height 22
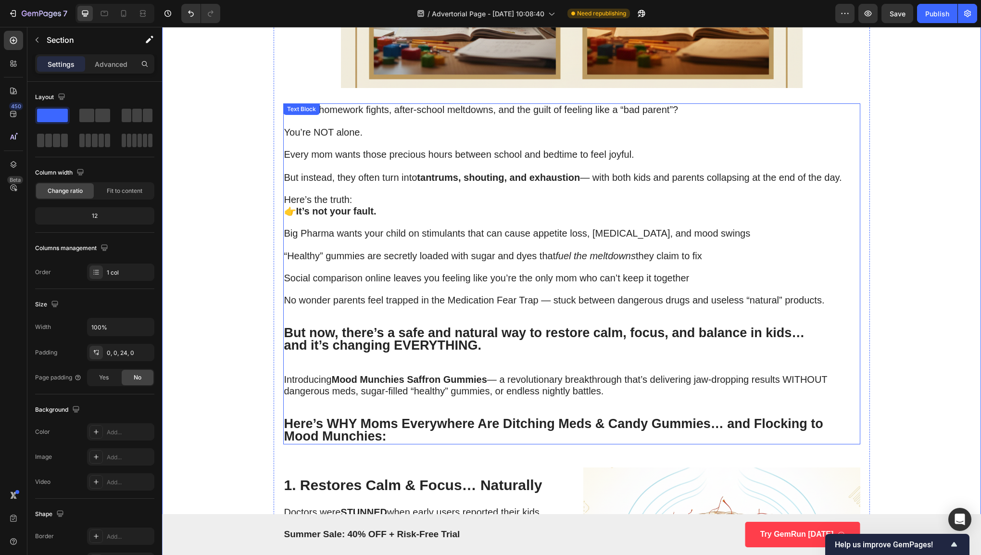
scroll to position [401, 0]
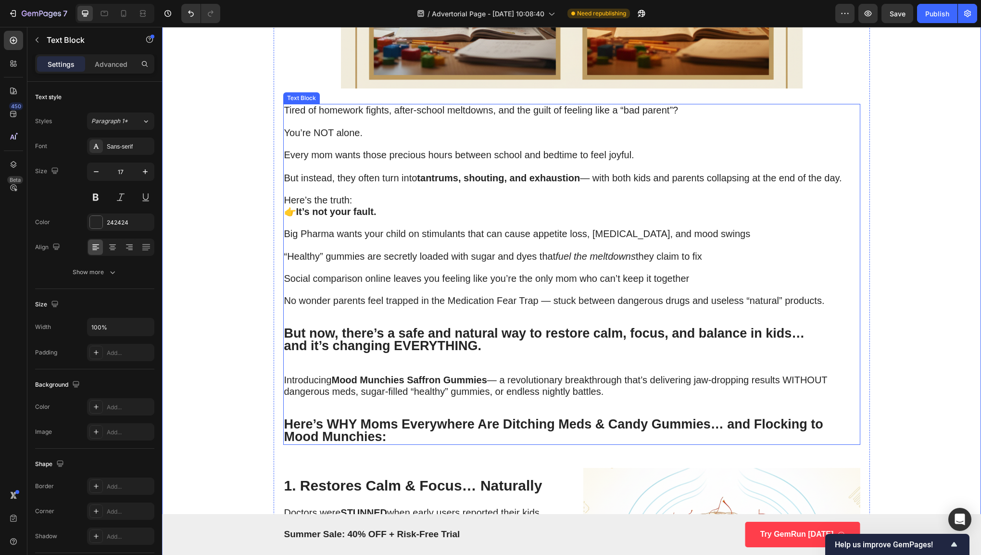
click at [450, 163] on p "Every mom wants those precious hours between school and bedtime to feel joyful." at bounding box center [571, 160] width 575 height 23
click at [410, 176] on span "But instead, they often turn into tantrums, shouting, and exhaustion — with bot…" at bounding box center [563, 178] width 558 height 11
drag, startPoint x: 415, startPoint y: 176, endPoint x: 578, endPoint y: 175, distance: 162.5
click at [578, 175] on strong "tantrums, shouting, and exhaustion" at bounding box center [498, 178] width 163 height 11
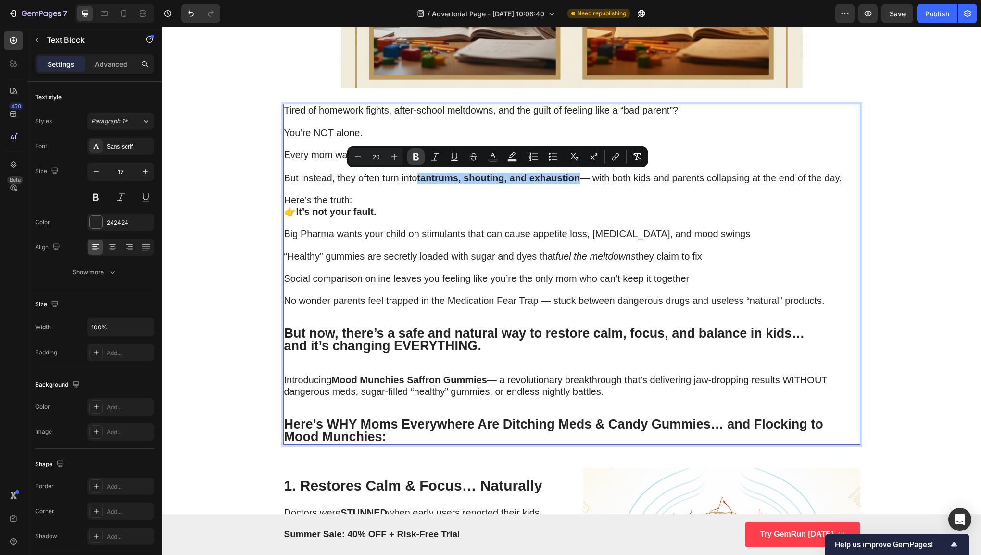
click at [418, 160] on icon "Editor contextual toolbar" at bounding box center [416, 157] width 10 height 10
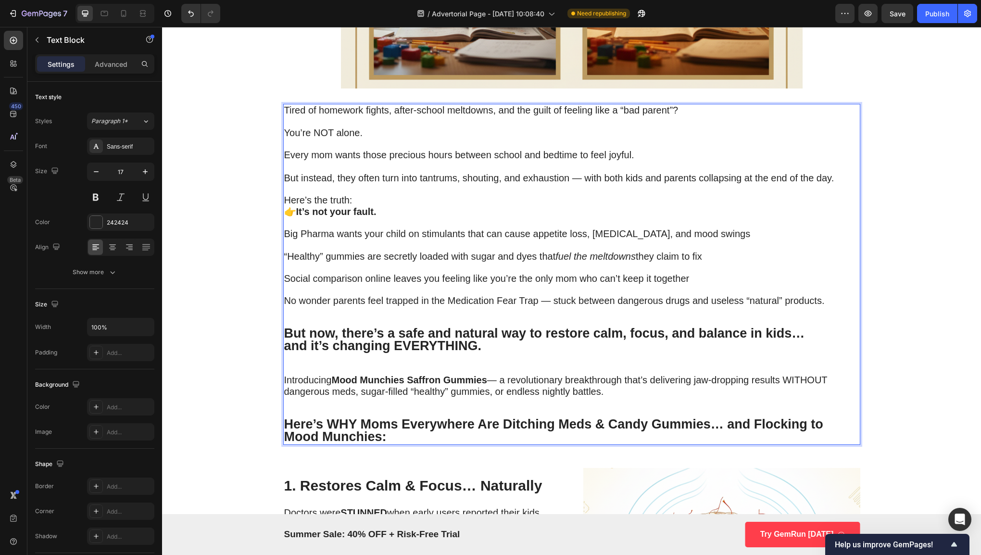
click at [435, 196] on p "Here’s the truth: 👉 It’s not your fault." at bounding box center [571, 206] width 575 height 23
drag, startPoint x: 398, startPoint y: 206, endPoint x: 365, endPoint y: 206, distance: 33.2
click at [365, 206] on p "Here’s the truth: 👉 It’s not your fault." at bounding box center [571, 206] width 575 height 23
click at [504, 220] on p "Rich Text Editor. Editing area: main" at bounding box center [571, 223] width 575 height 11
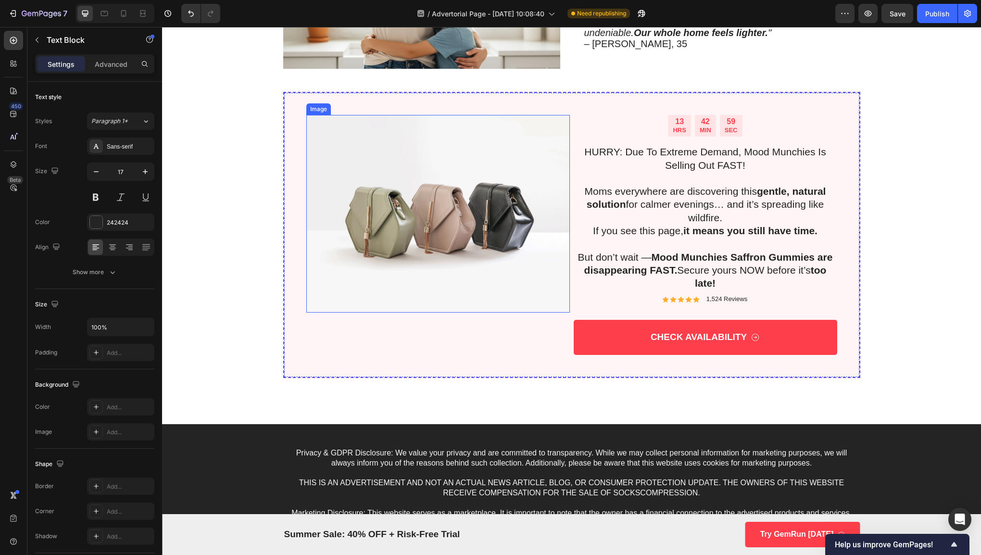
scroll to position [2235, 0]
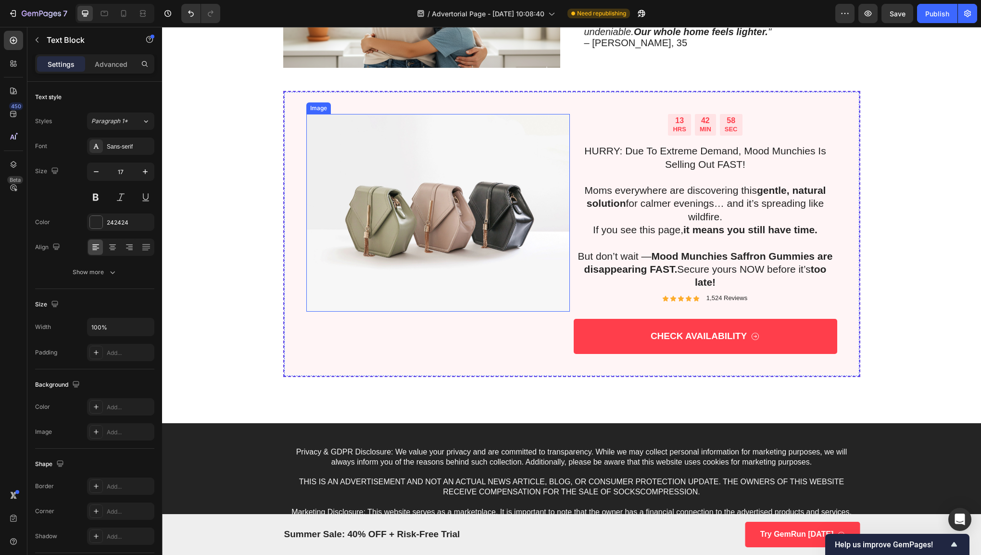
click at [503, 218] on img at bounding box center [437, 213] width 263 height 198
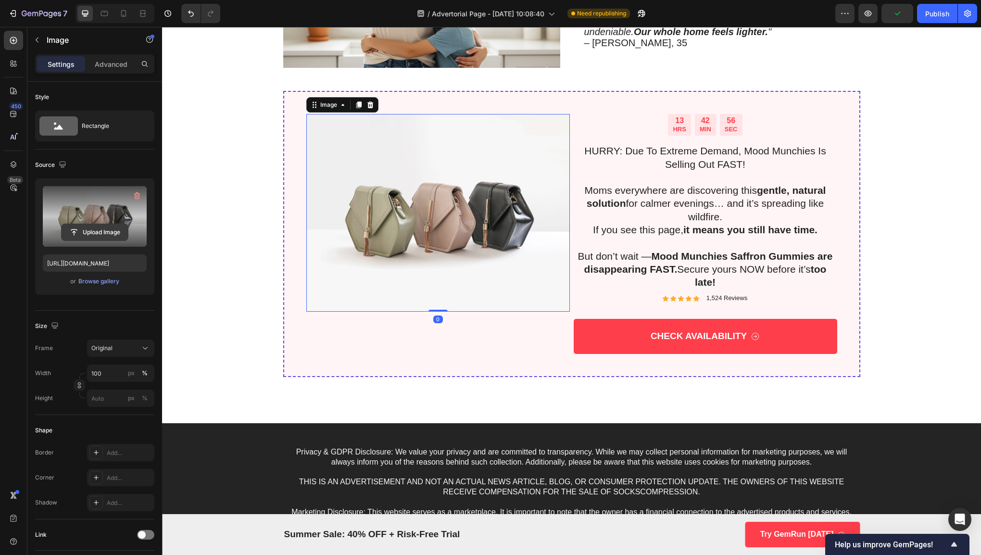
click at [110, 233] on input "file" at bounding box center [95, 232] width 66 height 16
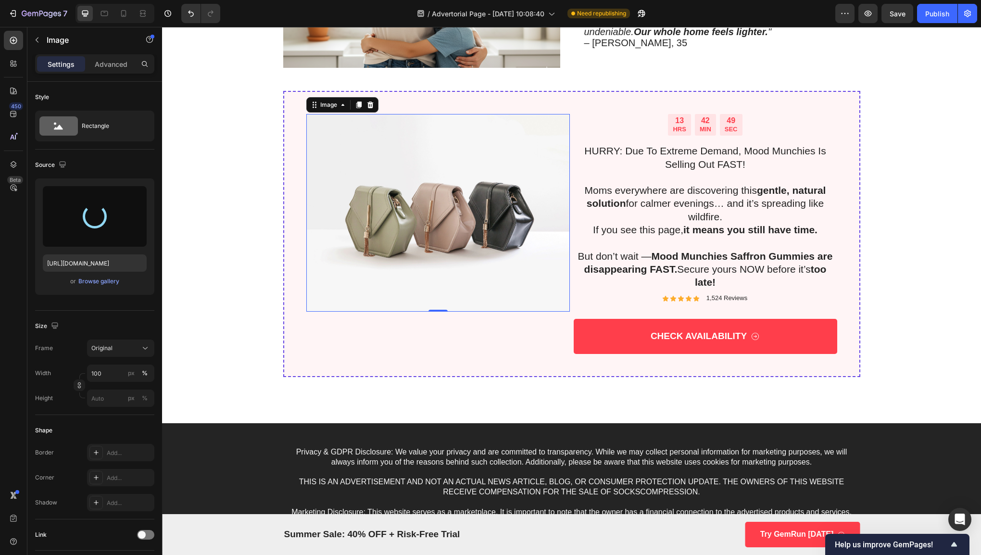
type input "https://cdn.shopify.com/s/files/1/0631/0798/9588/files/gempages_583982850819228…"
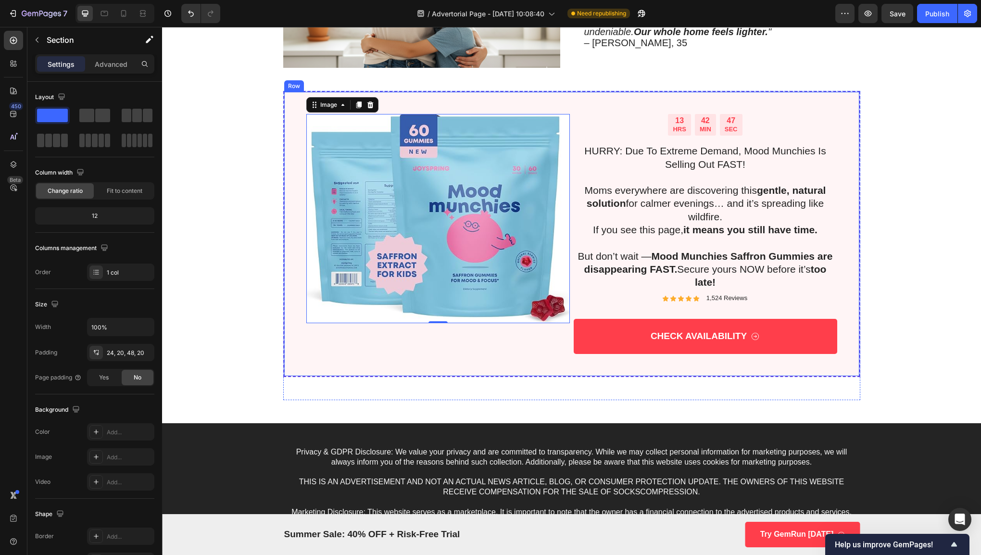
click at [245, 348] on div "13 HRS 42 MIN 47 SEC Countdown Timer HURRY: Due To Extreme Demand, Mood Munchie…" at bounding box center [571, 246] width 799 height 310
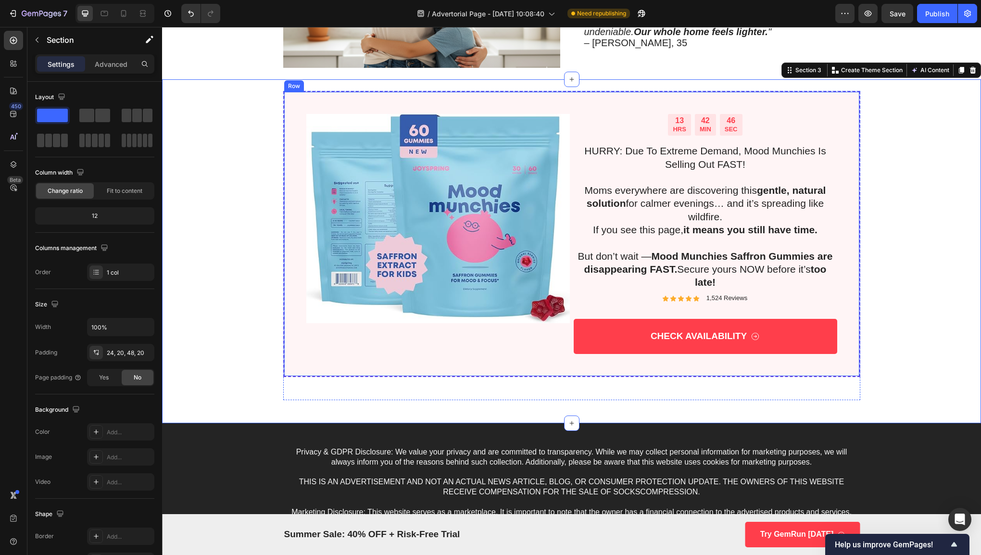
click at [475, 334] on div "Image" at bounding box center [437, 234] width 263 height 240
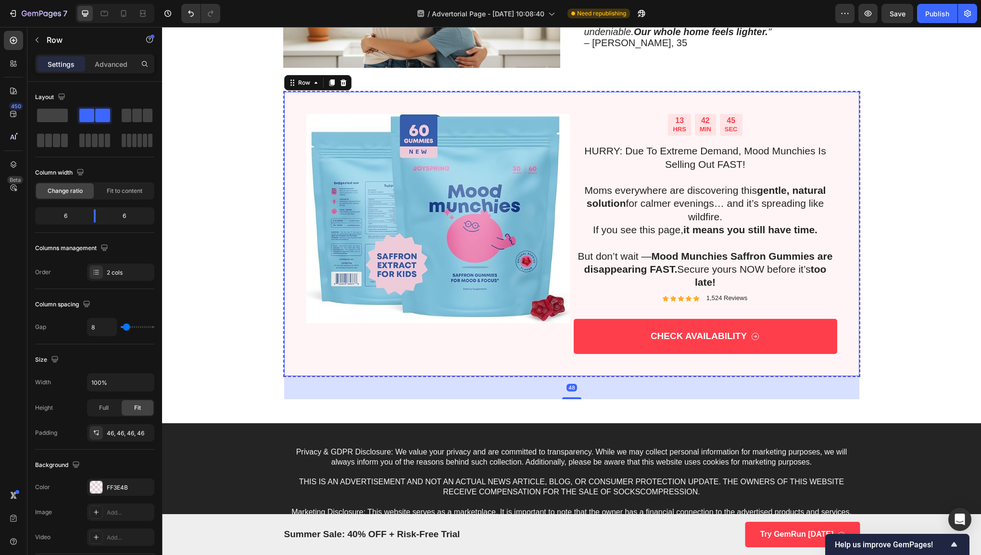
click at [521, 332] on div "Image" at bounding box center [437, 234] width 263 height 240
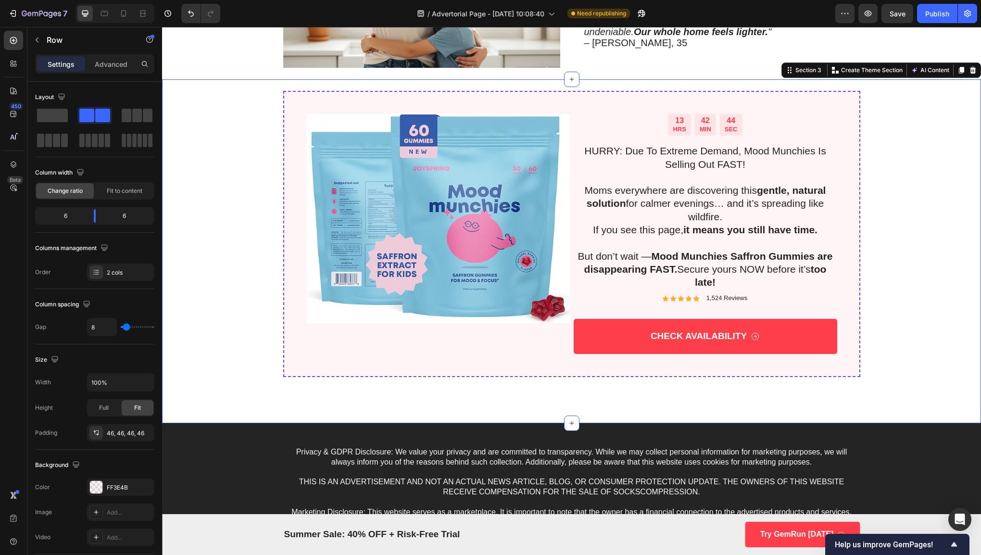
click at [248, 307] on div "13 HRS 42 MIN 44 SEC Countdown Timer HURRY: Due To Extreme Demand, Mood Munchie…" at bounding box center [571, 246] width 799 height 310
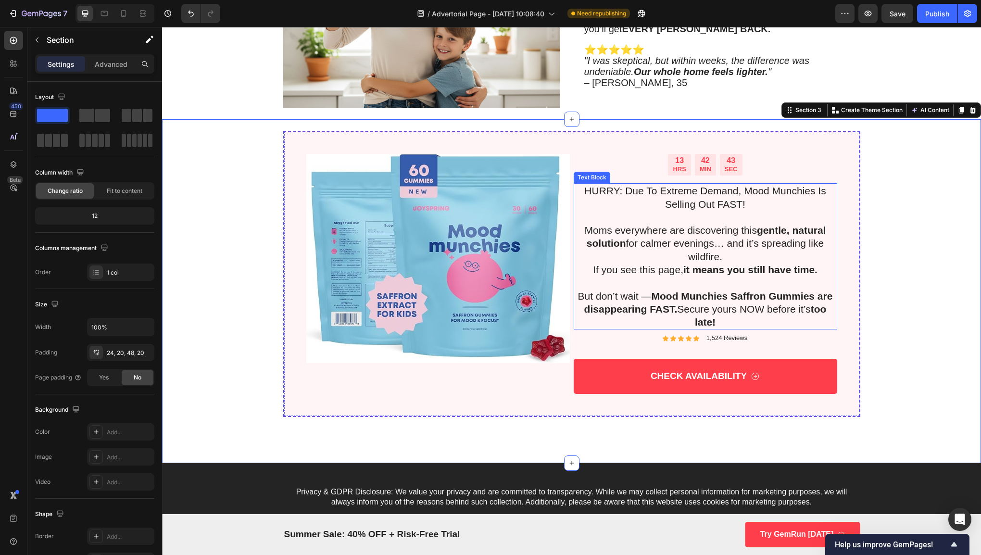
scroll to position [2195, 0]
click at [725, 335] on p "1,524 Reviews" at bounding box center [726, 339] width 41 height 8
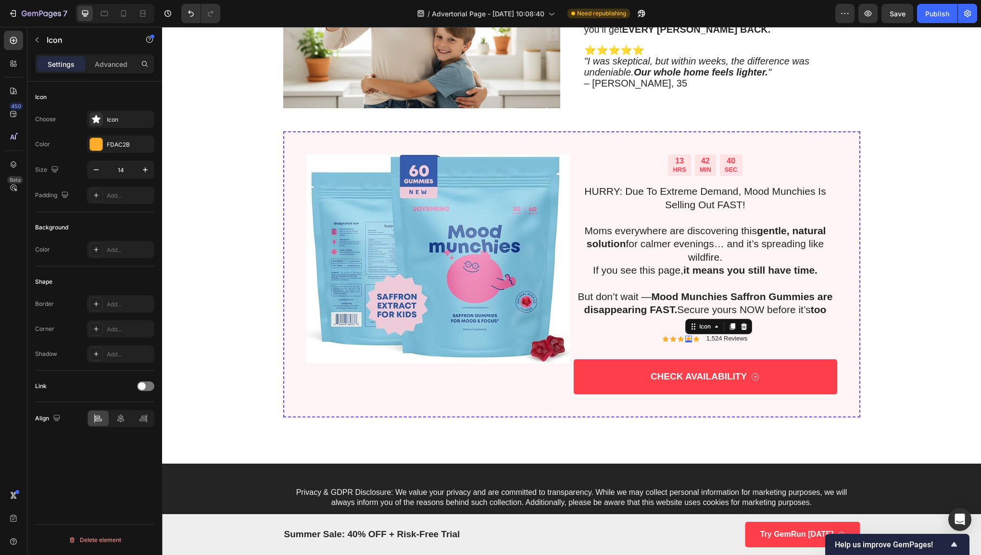
click at [685, 337] on div "Icon 0" at bounding box center [688, 338] width 7 height 7
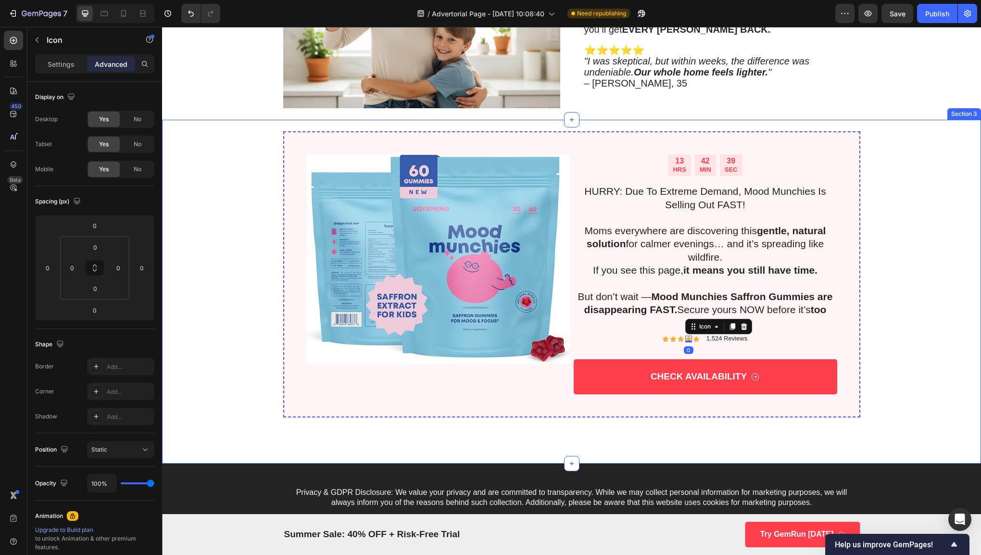
click at [923, 318] on div "13 HRS 42 MIN 39 SEC Countdown Timer HURRY: Due To Extreme Demand, Mood Munchie…" at bounding box center [571, 286] width 799 height 310
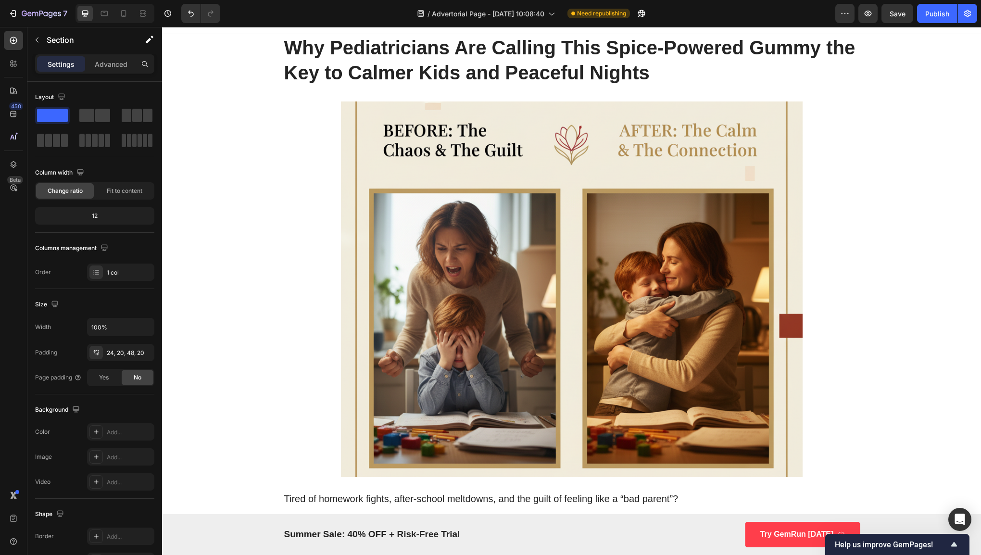
scroll to position [0, 0]
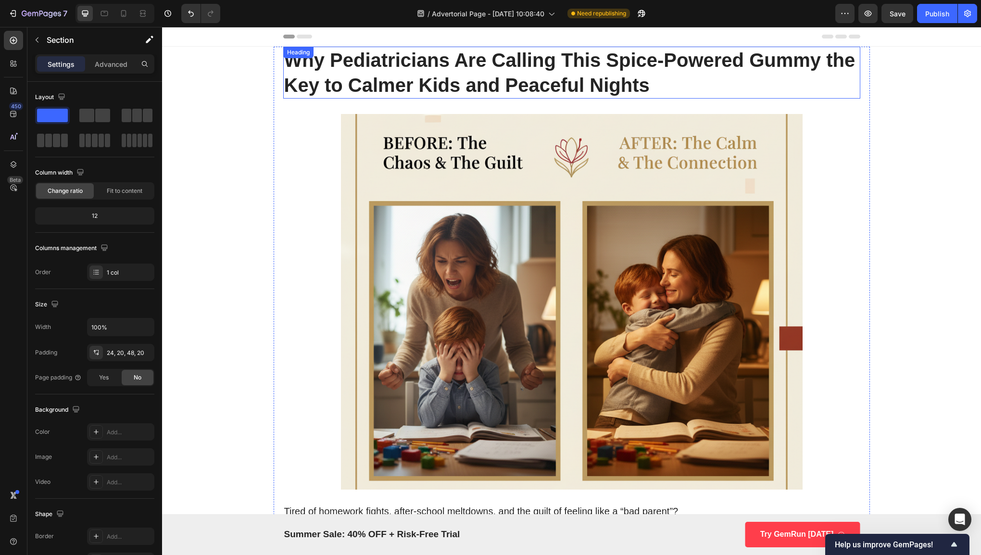
click at [555, 62] on h1 "Why Pediatricians Are Calling This Spice-Powered Gummy the Key to Calmer Kids a…" at bounding box center [571, 73] width 577 height 52
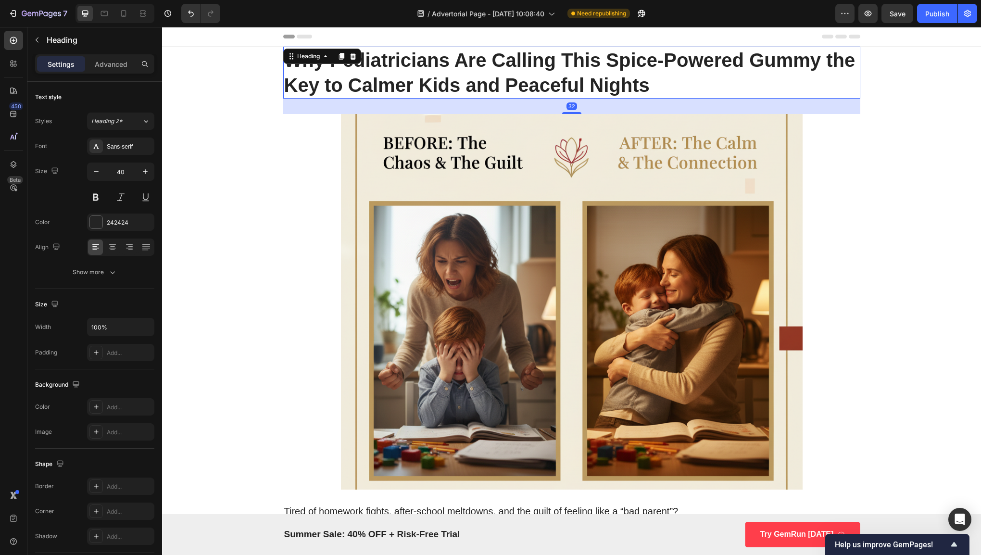
click at [618, 85] on h1 "Why Pediatricians Are Calling This Spice-Powered Gummy the Key to Calmer Kids a…" at bounding box center [571, 73] width 577 height 52
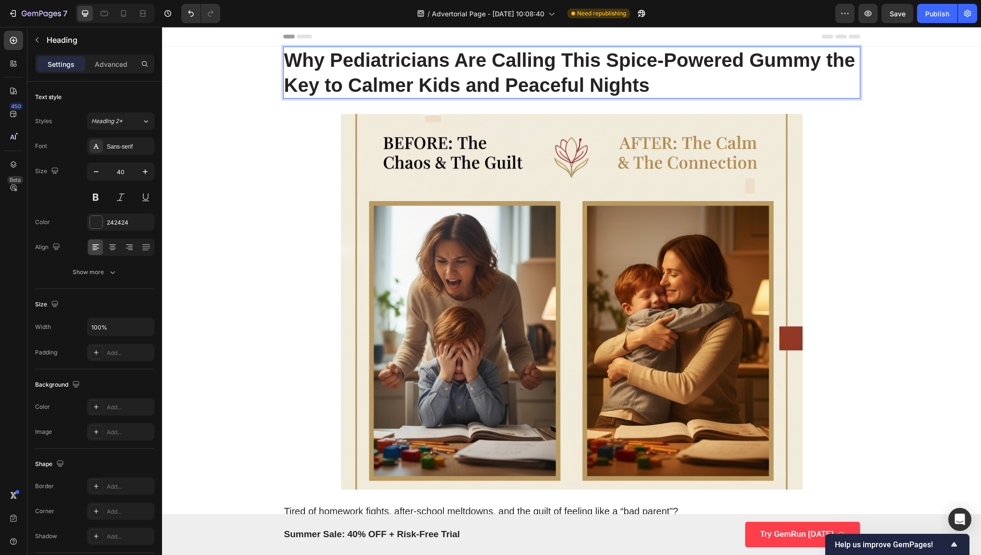
click at [679, 78] on p "Why Pediatricians Are Calling This Spice-Powered Gummy the Key to Calmer Kids a…" at bounding box center [571, 73] width 575 height 50
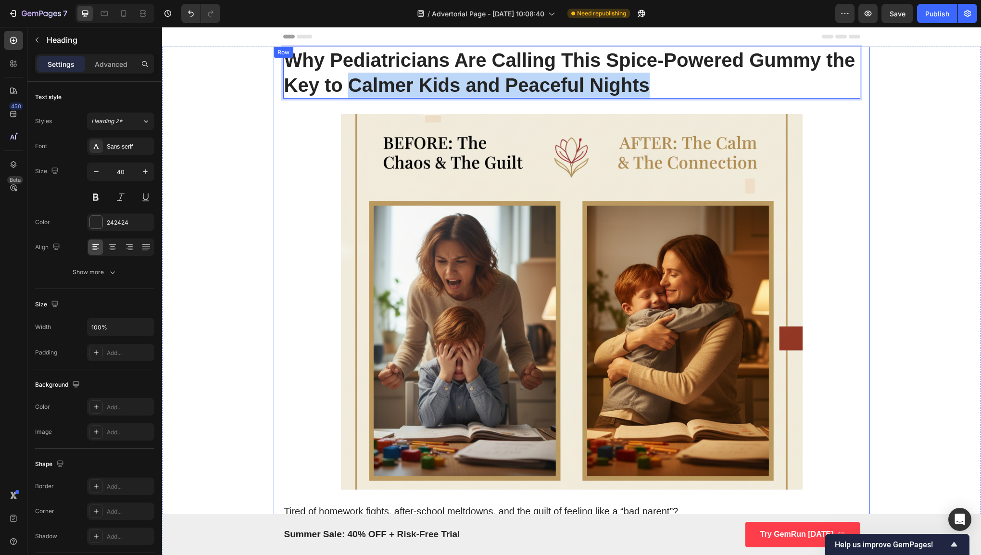
drag, startPoint x: 677, startPoint y: 85, endPoint x: 348, endPoint y: 99, distance: 328.6
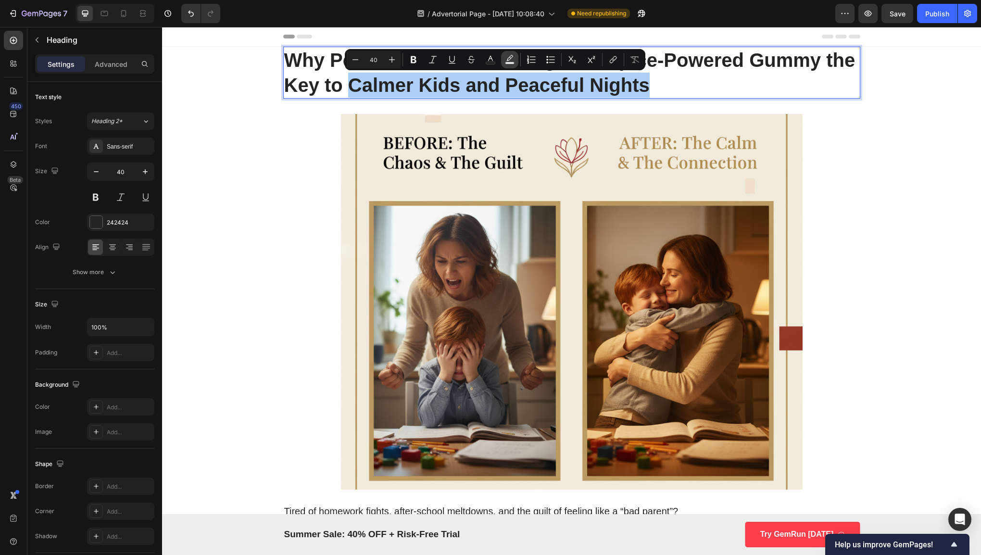
click at [508, 61] on icon "Editor contextual toolbar" at bounding box center [510, 60] width 10 height 10
type input "000000"
type input "77"
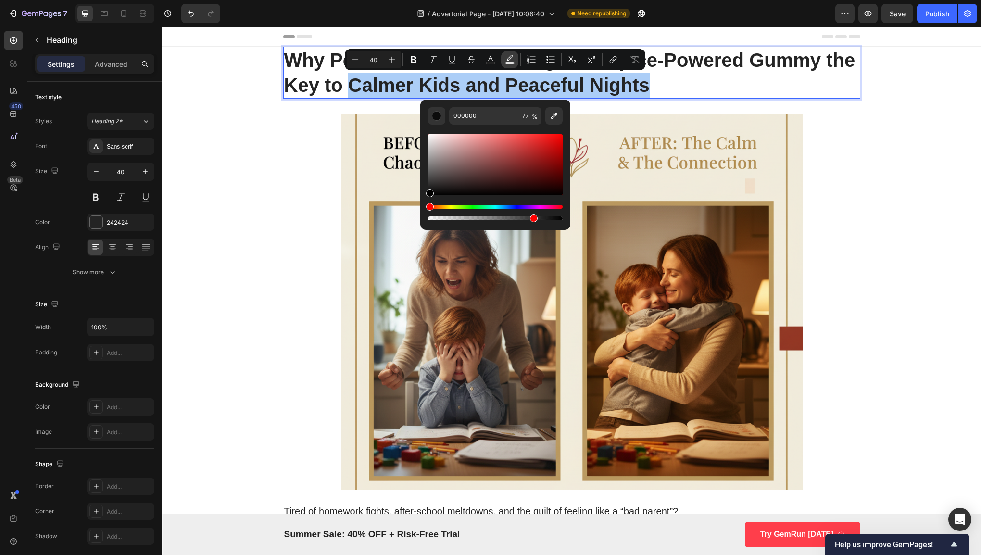
click at [508, 61] on icon "Editor contextual toolbar" at bounding box center [510, 60] width 10 height 10
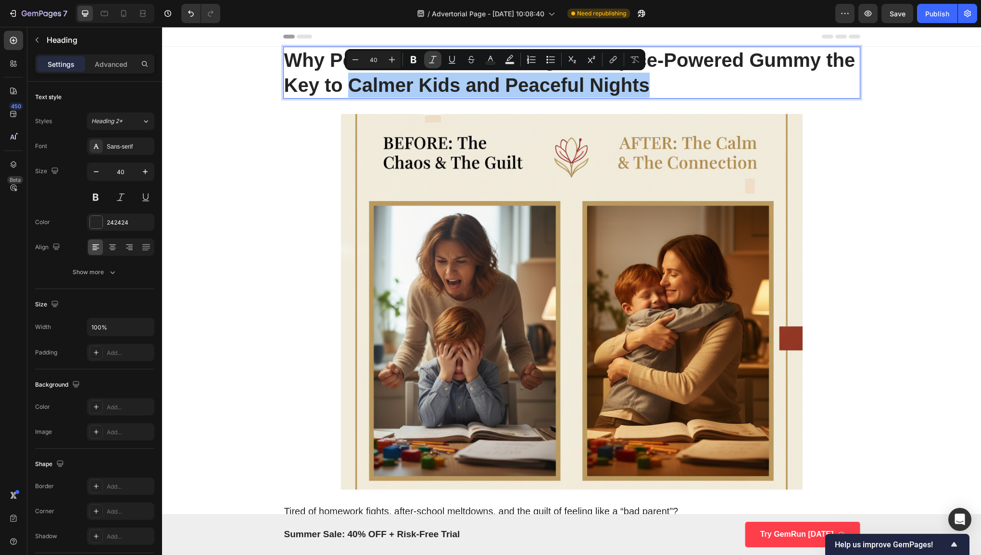
click at [436, 62] on icon "Editor contextual toolbar" at bounding box center [433, 60] width 10 height 10
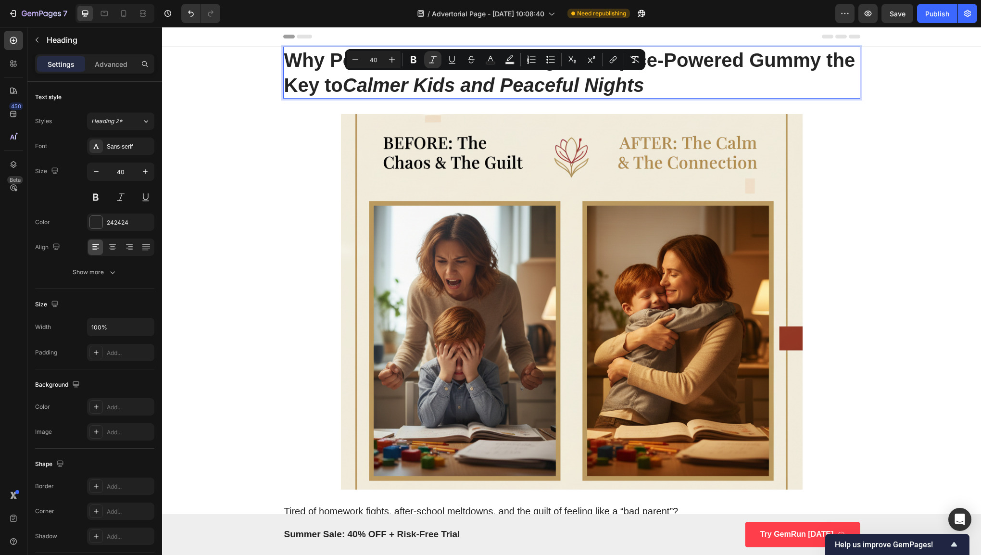
click at [318, 95] on p "Why Pediatricians Are Calling This Spice-Powered Gummy the Key to Calmer Kids a…" at bounding box center [571, 73] width 575 height 50
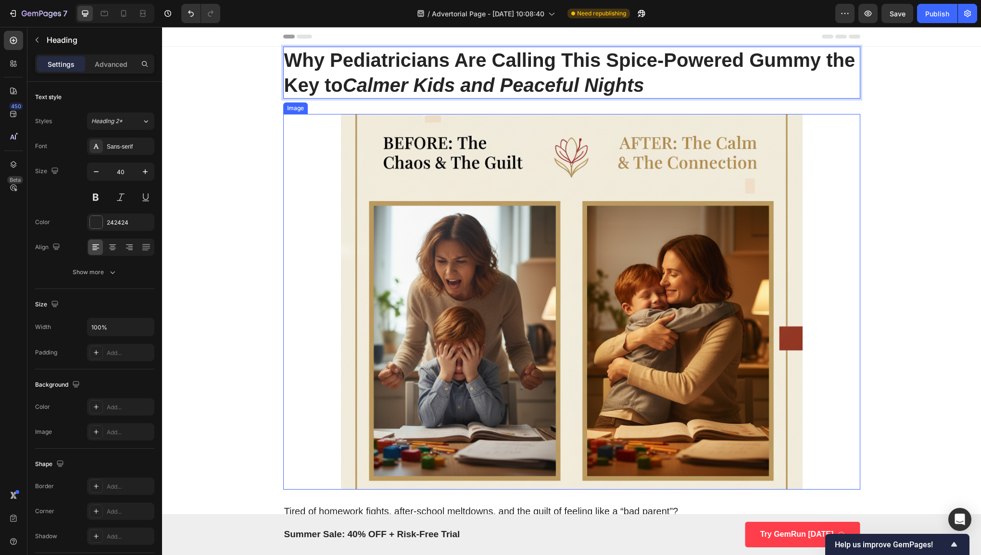
click at [296, 162] on div at bounding box center [571, 301] width 577 height 375
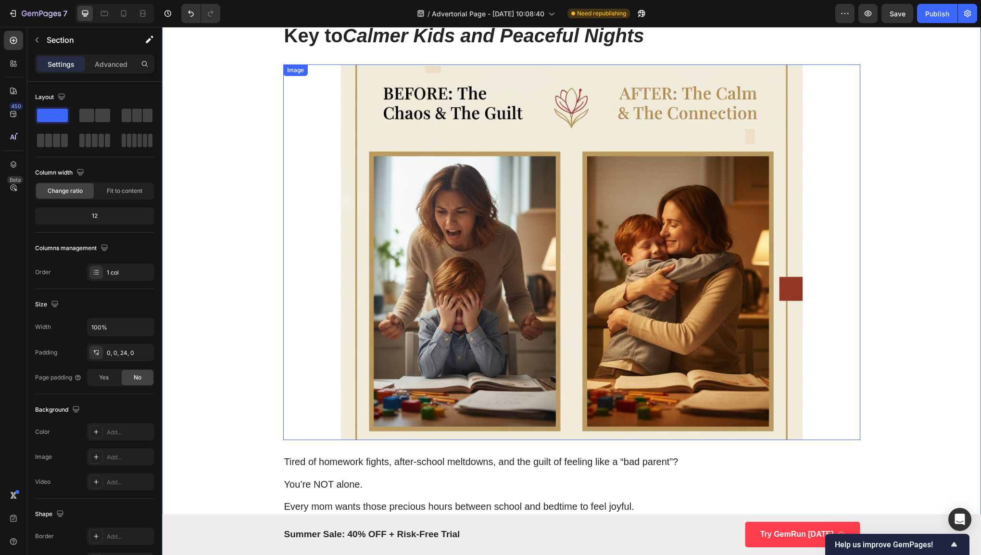
scroll to position [49, 0]
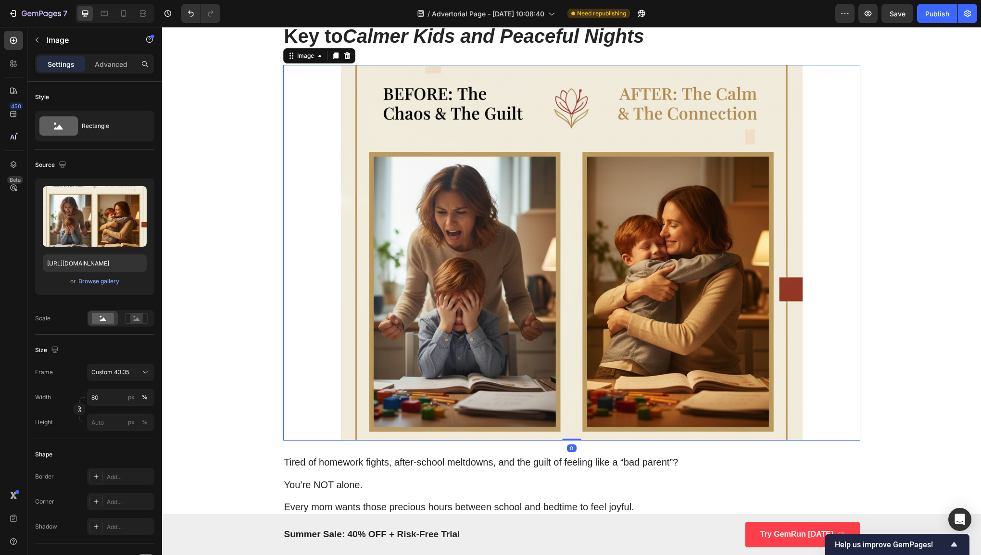
click at [360, 237] on img at bounding box center [571, 252] width 461 height 375
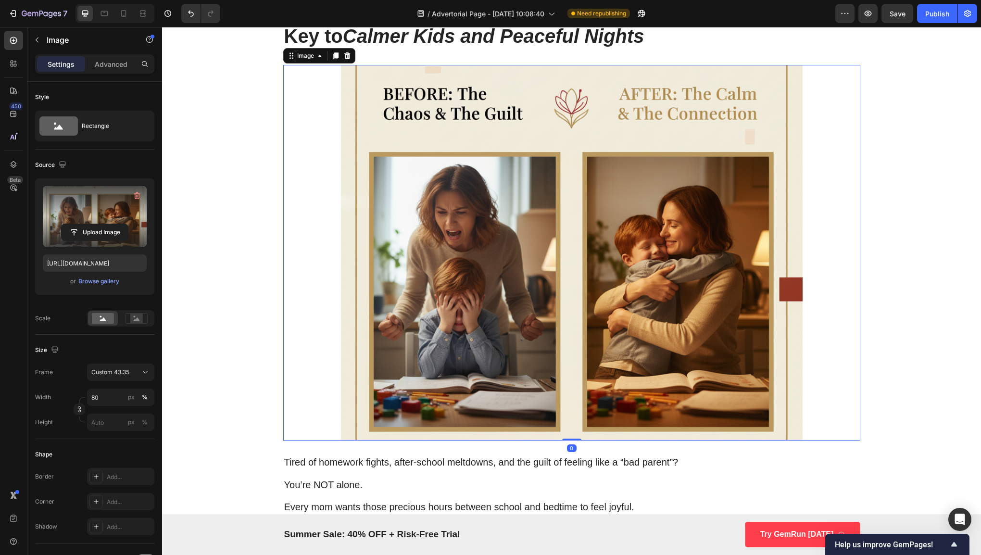
click at [104, 214] on label at bounding box center [95, 216] width 104 height 61
click at [104, 224] on input "file" at bounding box center [95, 232] width 66 height 16
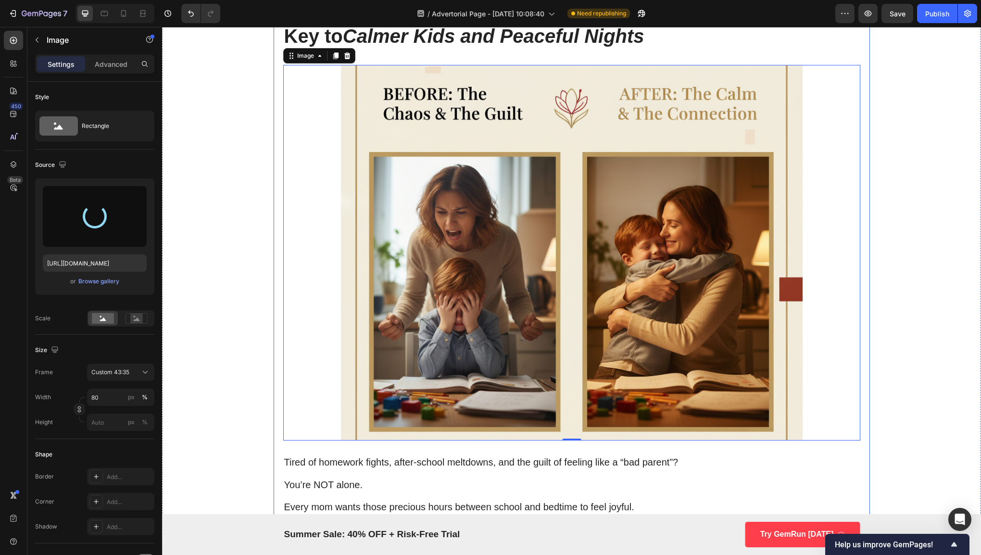
type input "https://cdn.shopify.com/s/files/1/0631/0798/9588/files/gempages_583982850819228…"
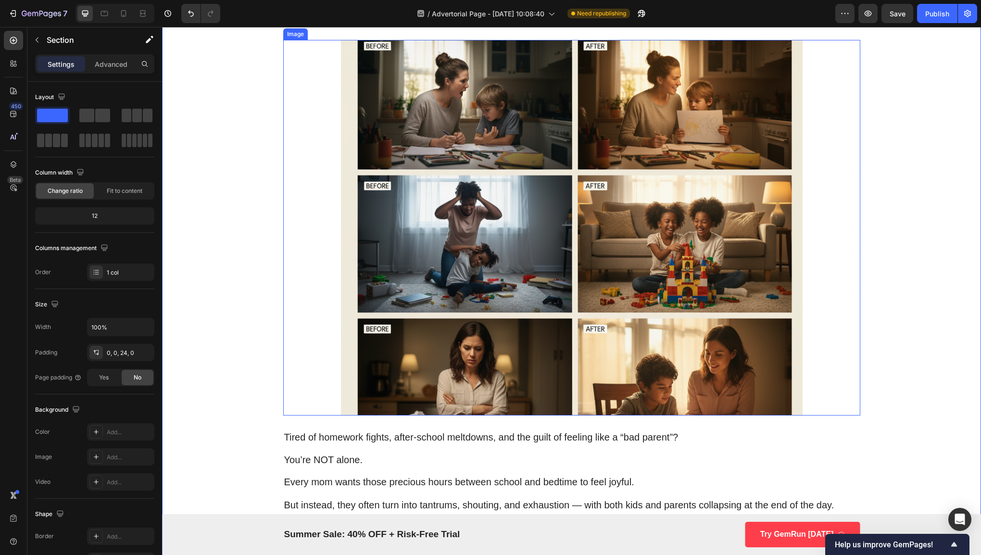
scroll to position [79, 0]
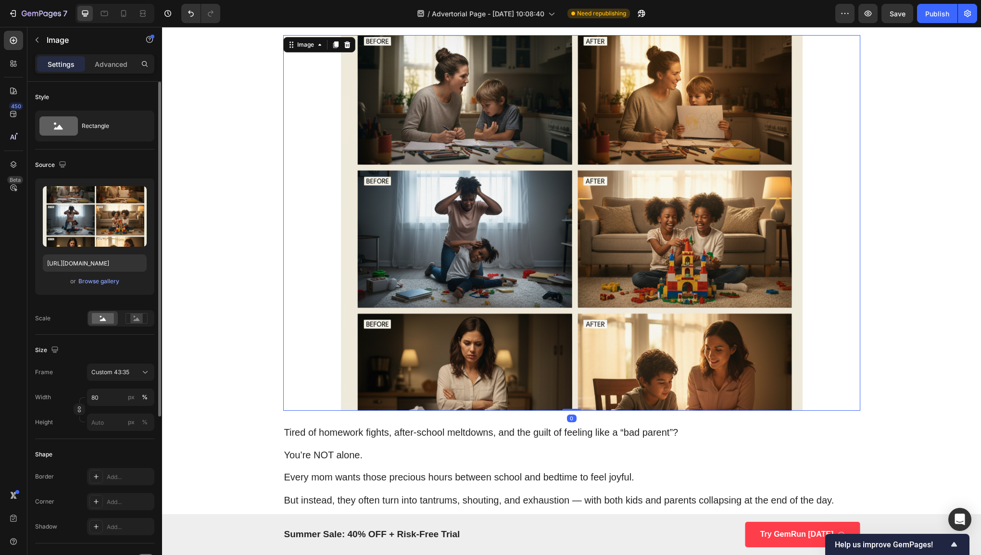
click at [114, 310] on div at bounding box center [120, 318] width 67 height 16
click at [106, 314] on rect at bounding box center [103, 318] width 22 height 11
click at [133, 312] on div at bounding box center [137, 318] width 30 height 14
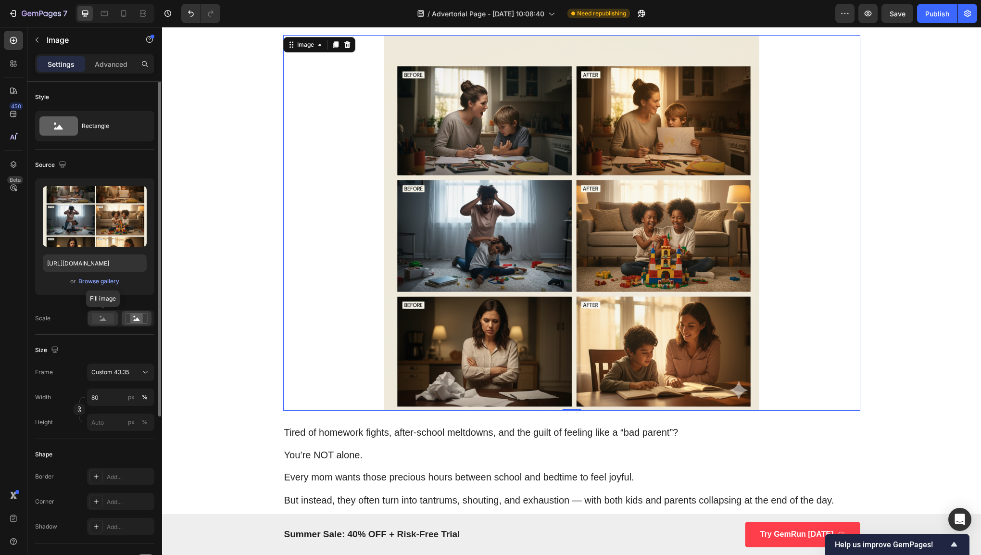
click at [99, 317] on rect at bounding box center [103, 318] width 22 height 11
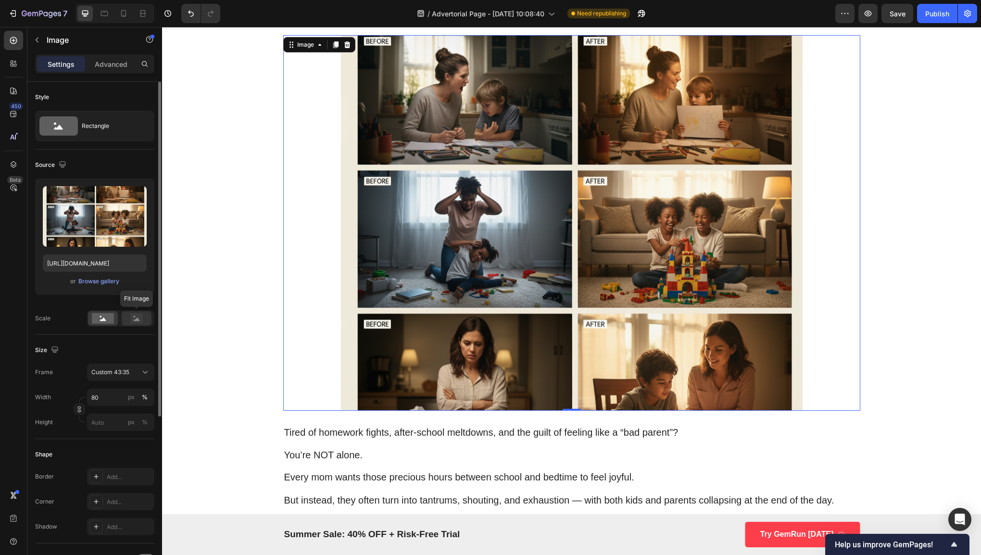
click at [140, 317] on rect at bounding box center [136, 318] width 12 height 10
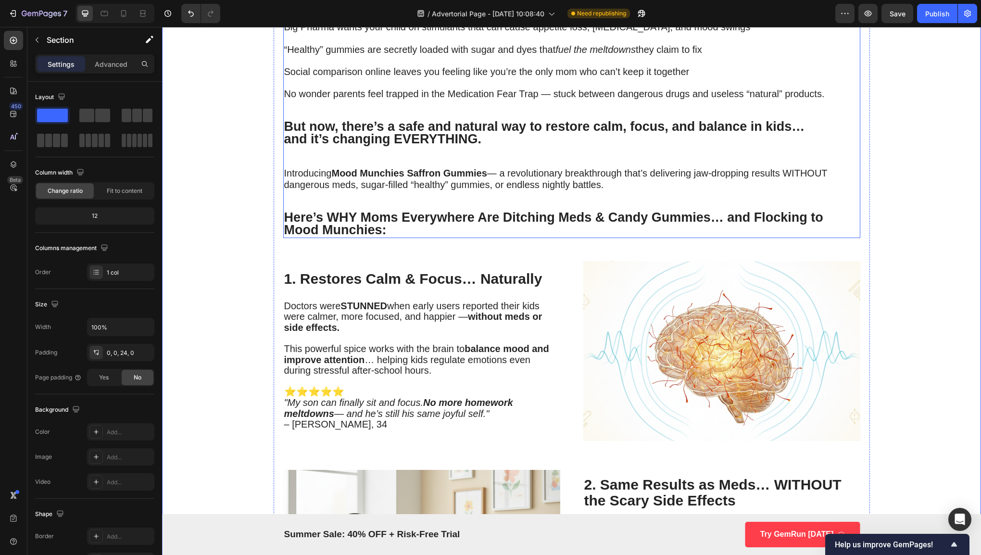
scroll to position [608, 0]
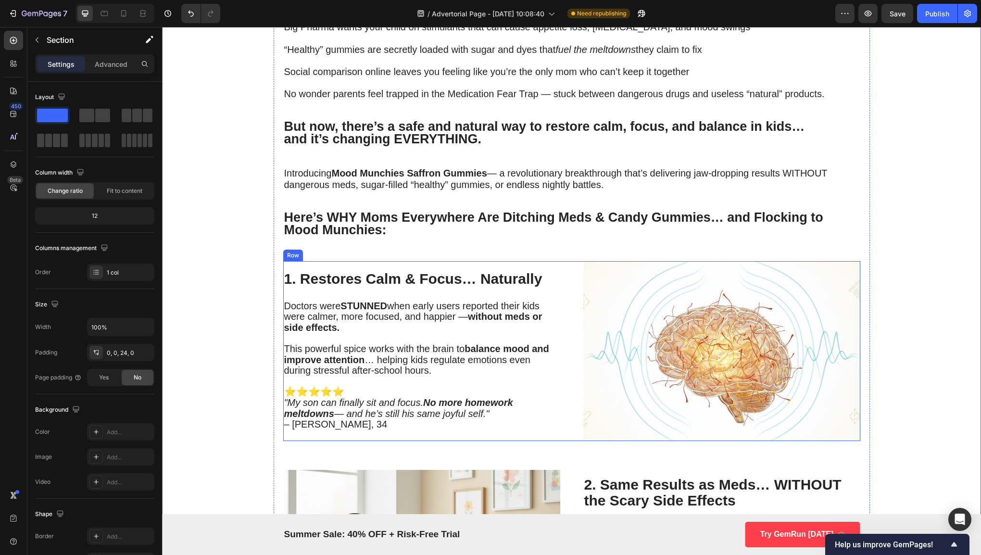
click at [563, 297] on div "1. Restores Calm & Focus… Naturally Heading Doctors were STUNNED when early use…" at bounding box center [571, 350] width 577 height 179
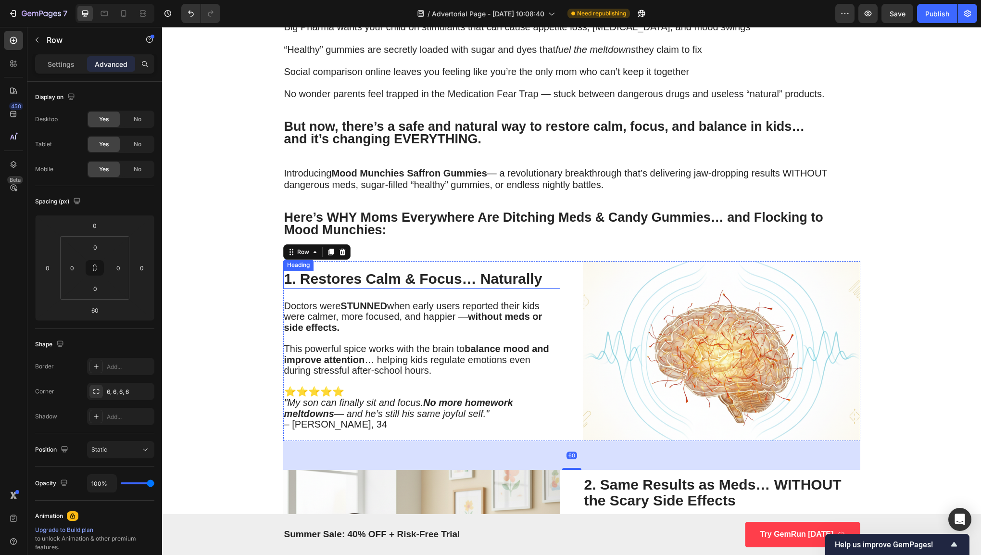
click at [540, 276] on h3 "1. Restores Calm & Focus… Naturally" at bounding box center [421, 280] width 277 height 18
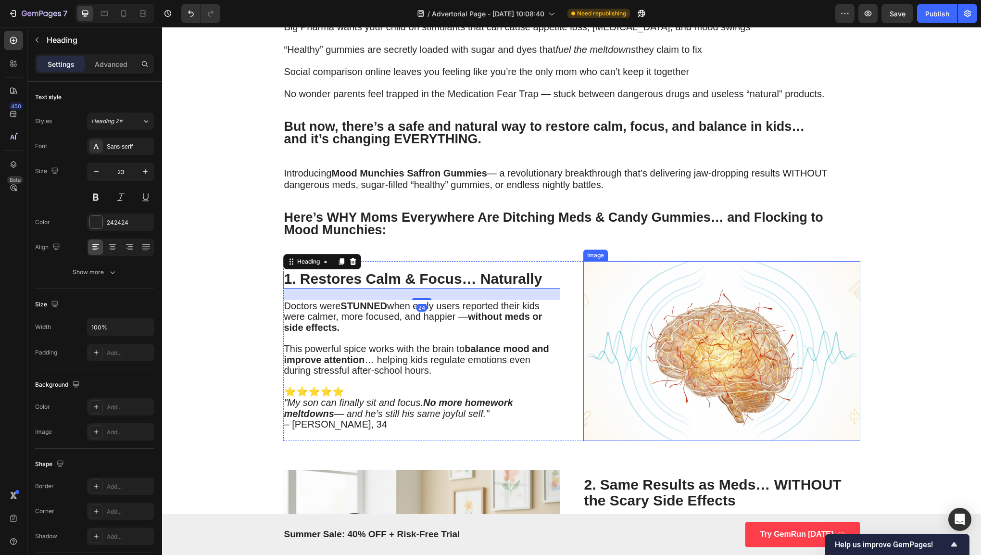
click at [598, 274] on img at bounding box center [721, 350] width 277 height 179
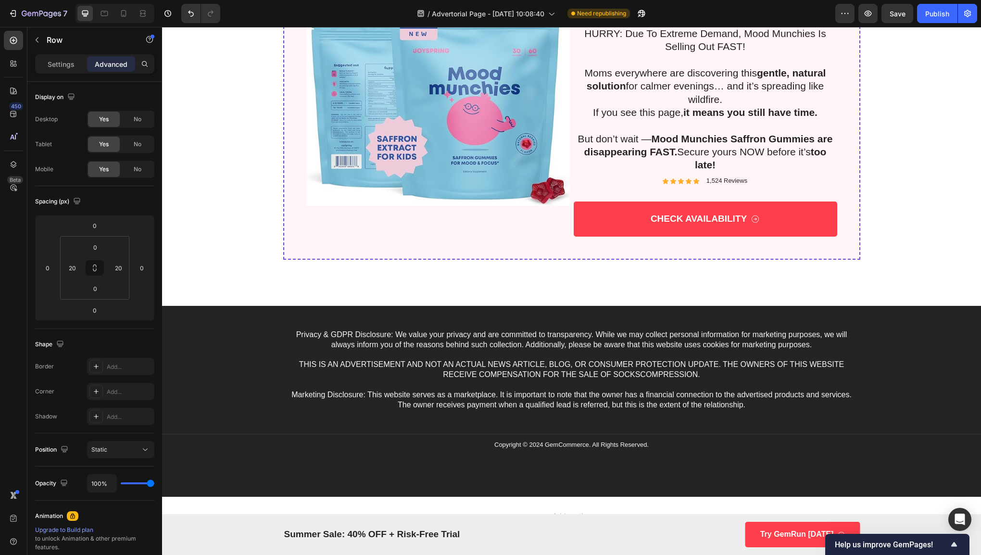
scroll to position [2344, 0]
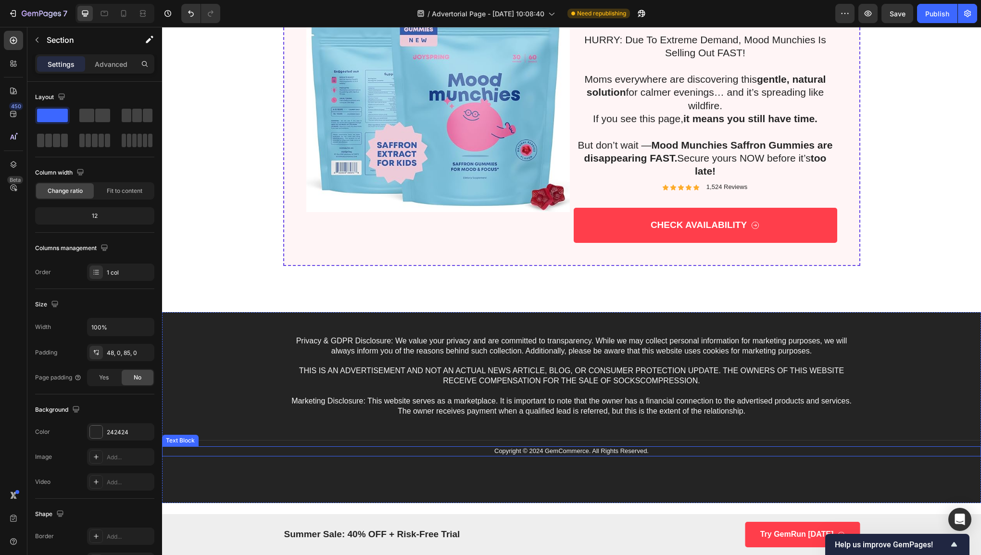
click at [584, 457] on div "Privacy & GDPR Disclosure: We value your privacy and are committed to transpare…" at bounding box center [571, 398] width 819 height 127
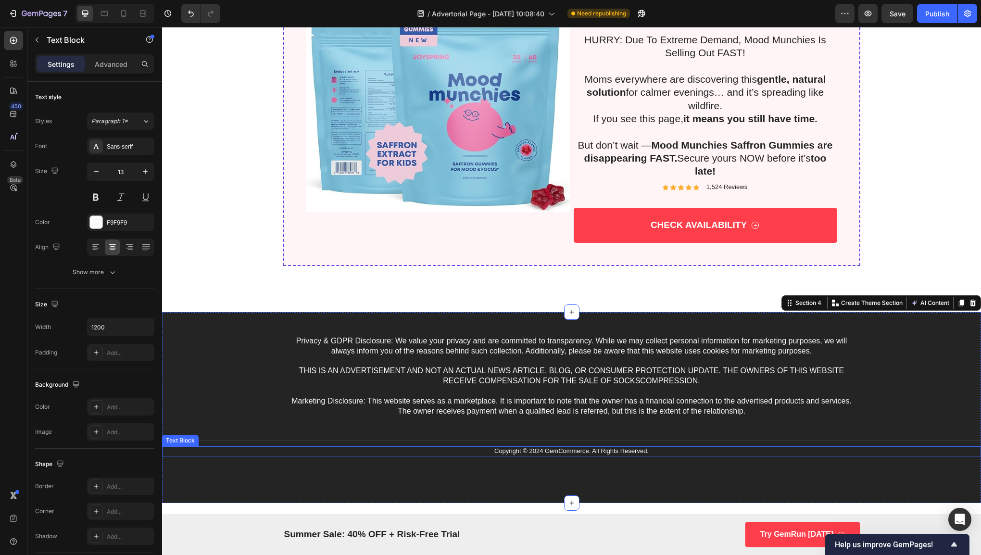
click at [583, 452] on p "Copyright © 2024 GemCommerce. All Rights Reserved." at bounding box center [571, 451] width 575 height 8
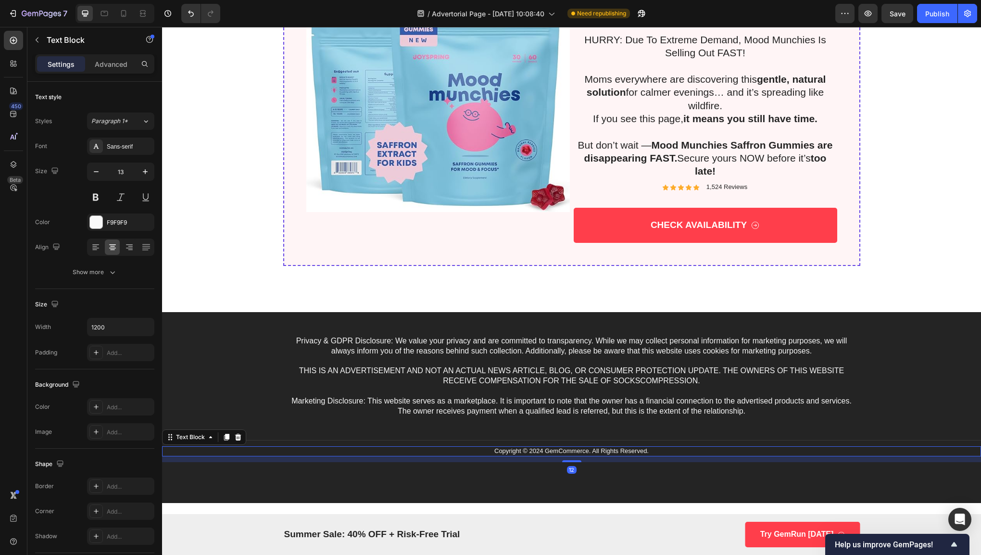
click at [583, 452] on p "Copyright © 2024 GemCommerce. All Rights Reserved." at bounding box center [571, 451] width 575 height 8
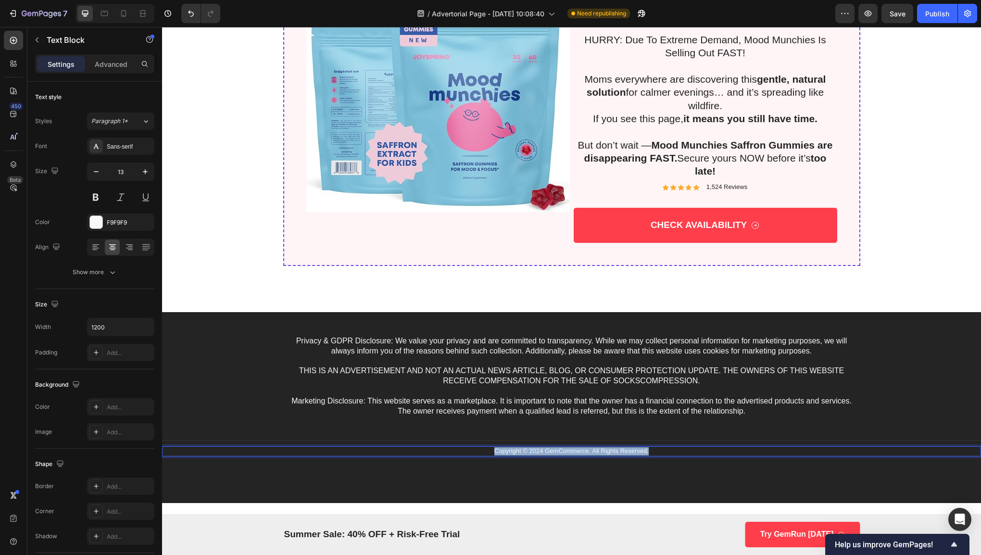
click at [583, 452] on p "Copyright © 2024 GemCommerce. All Rights Reserved." at bounding box center [571, 451] width 575 height 8
click at [583, 451] on p "Copyright © 2024 GemCommerce. All Rights Reserved." at bounding box center [571, 451] width 575 height 8
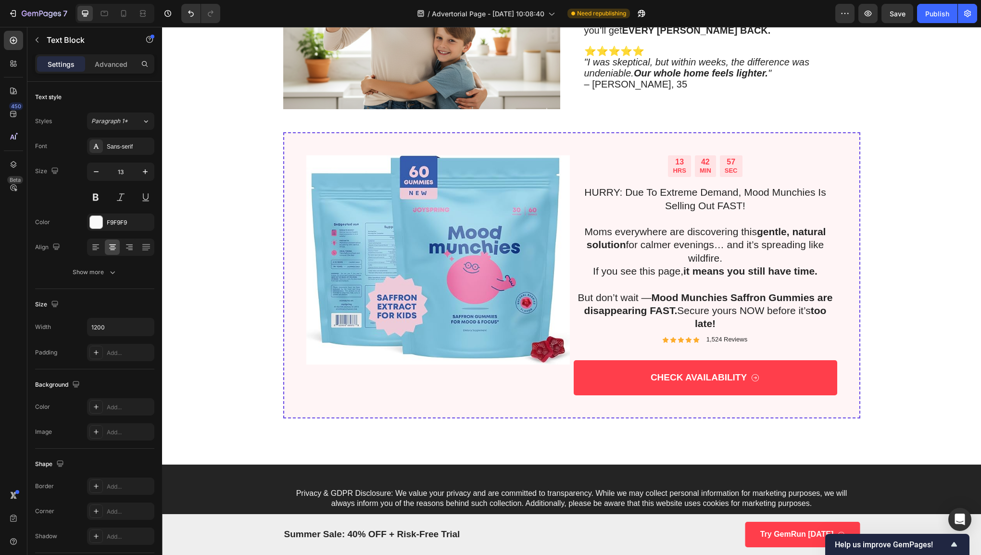
scroll to position [2192, 0]
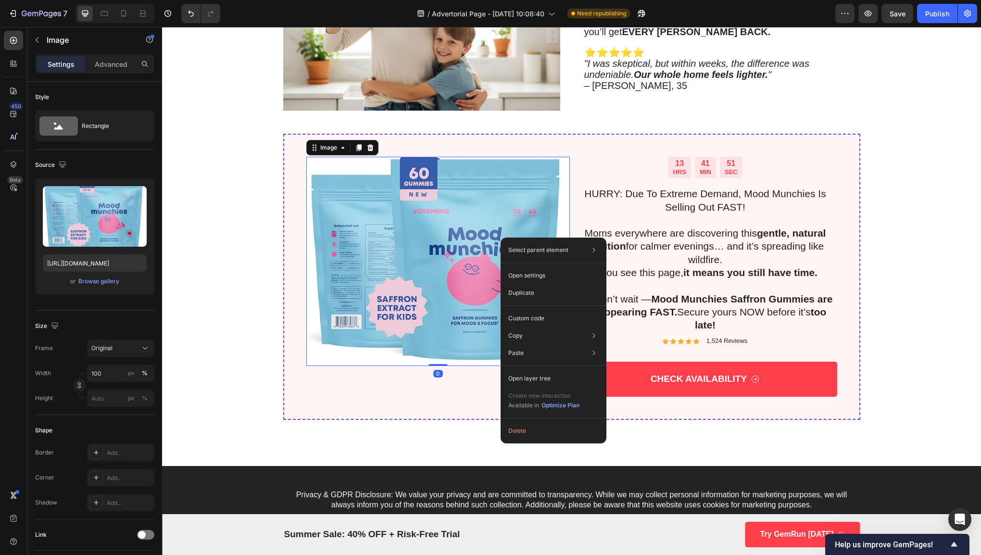
click at [420, 237] on img at bounding box center [437, 262] width 263 height 210
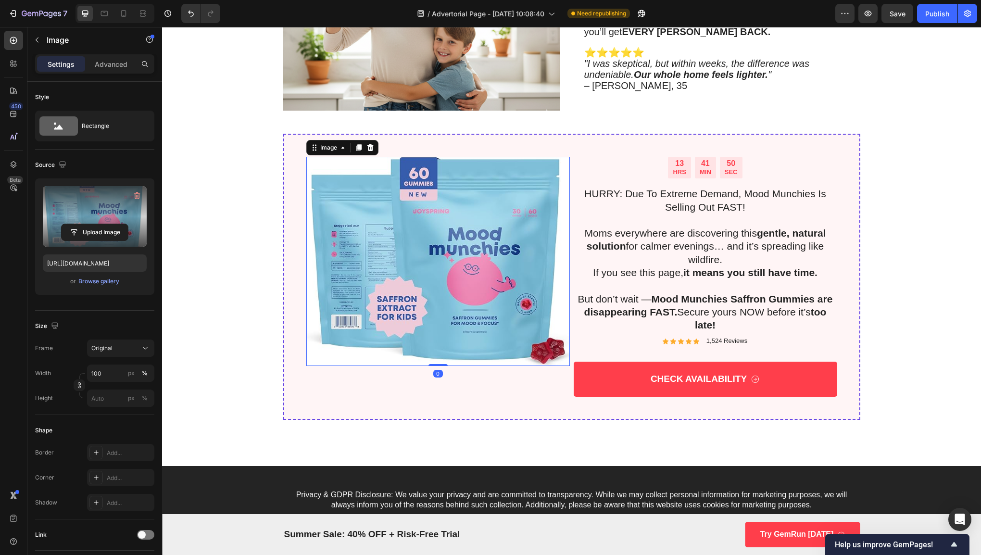
click at [90, 212] on label at bounding box center [95, 216] width 104 height 61
click at [90, 224] on input "file" at bounding box center [95, 232] width 66 height 16
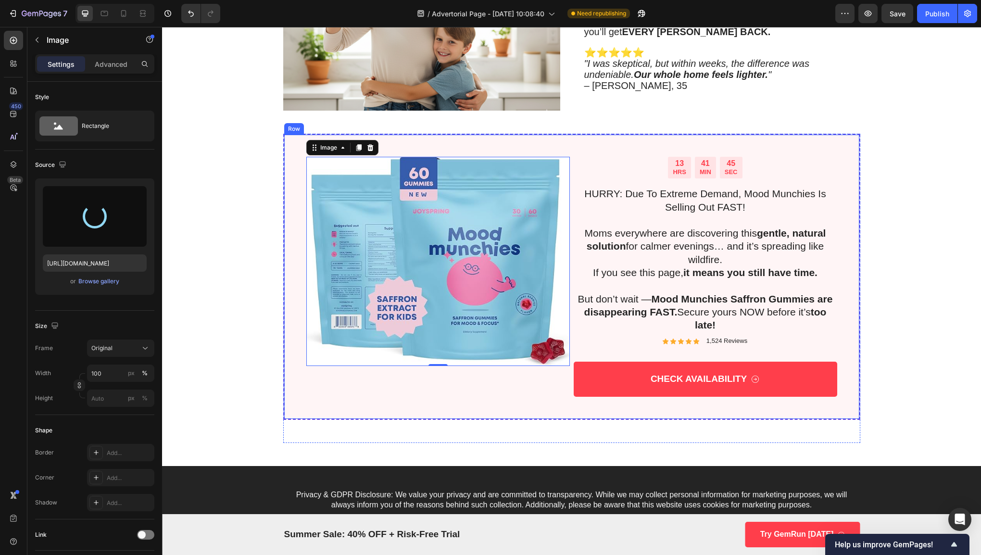
type input "https://cdn.shopify.com/s/files/1/0631/0798/9588/files/gempages_583982850819228…"
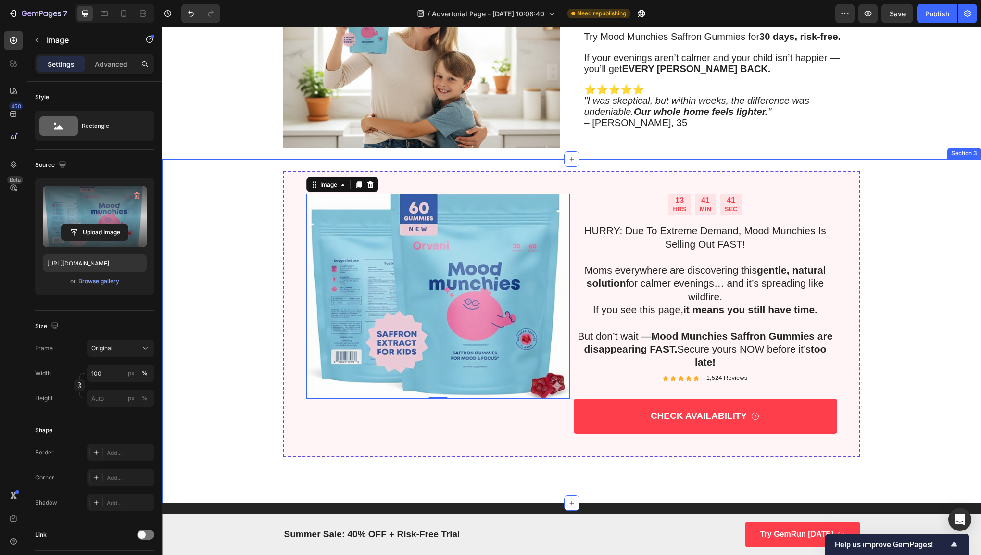
scroll to position [2146, 0]
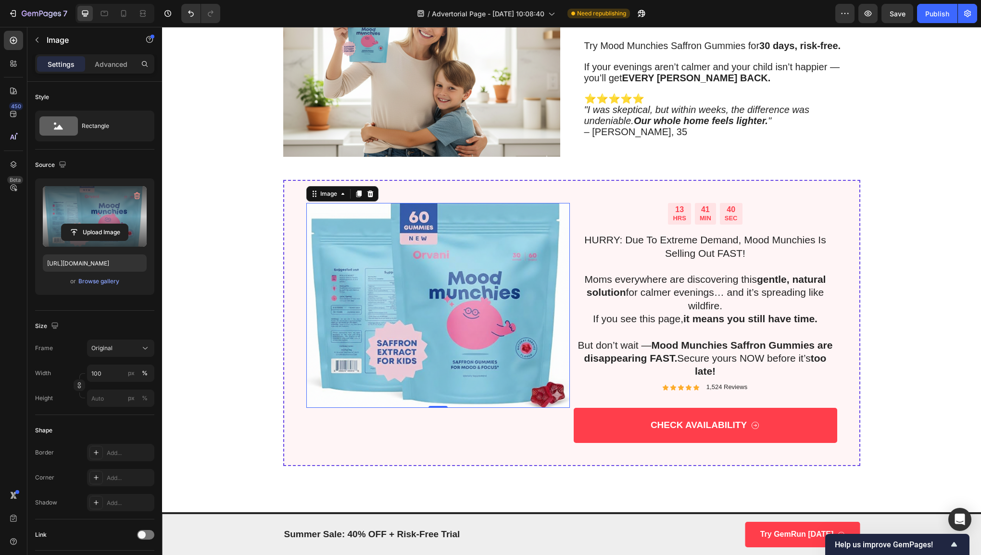
click at [515, 328] on img at bounding box center [437, 305] width 263 height 205
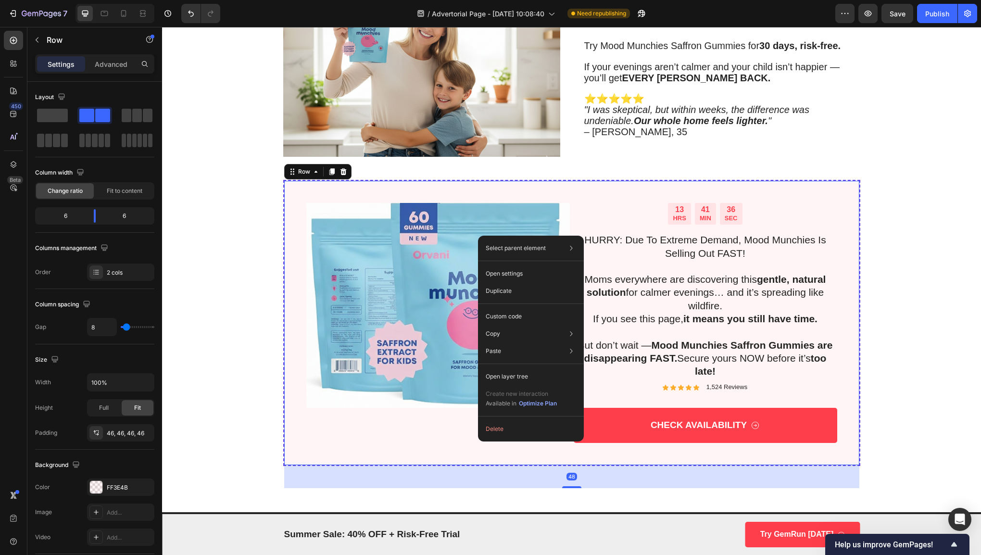
click at [399, 439] on div "Image" at bounding box center [437, 323] width 263 height 240
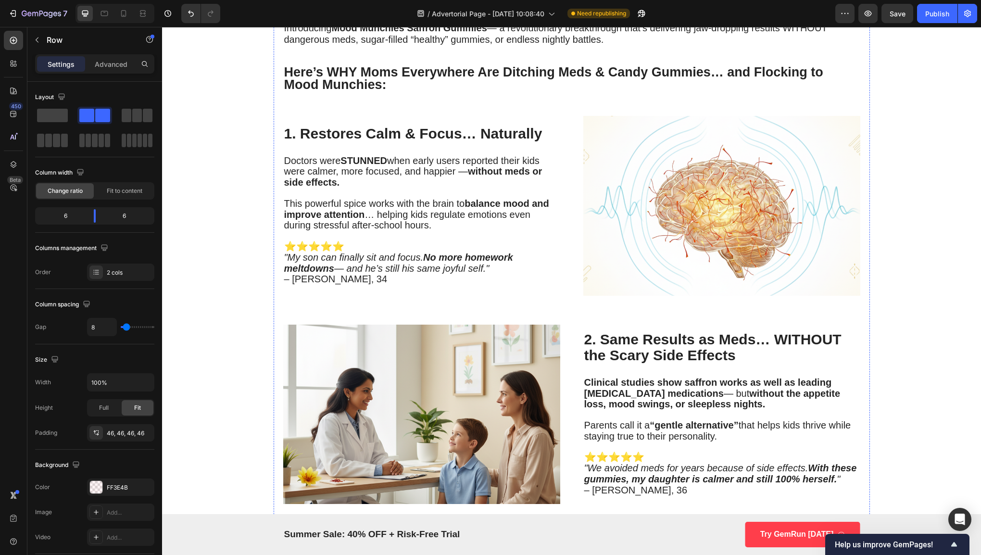
scroll to position [764, 0]
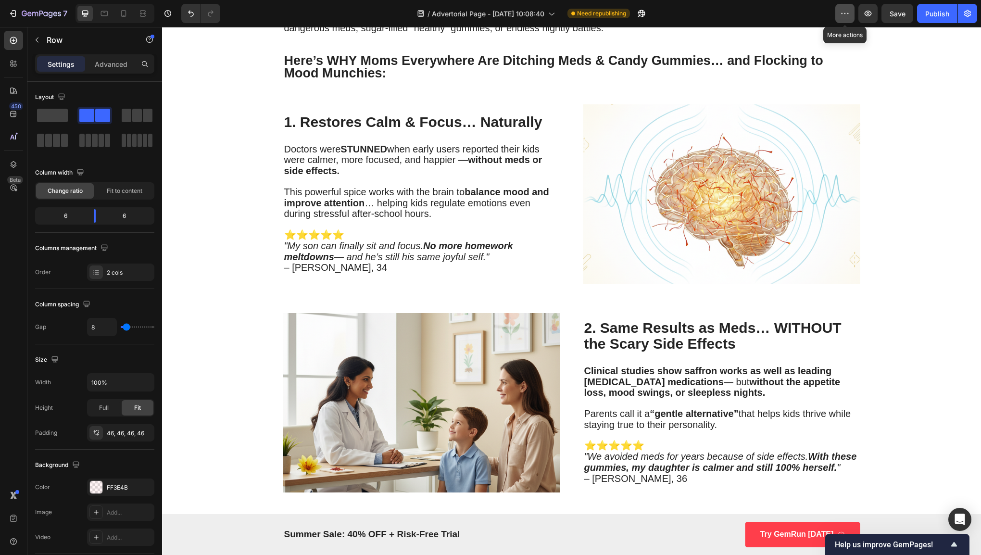
click at [845, 17] on icon "button" at bounding box center [845, 14] width 10 height 10
click at [910, 12] on button "Save" at bounding box center [897, 13] width 32 height 19
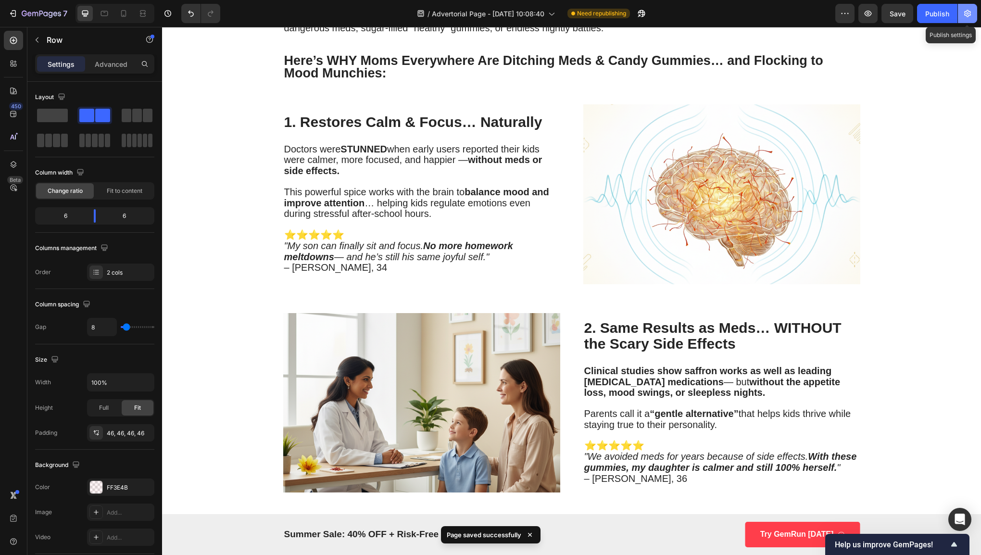
click at [968, 14] on icon "button" at bounding box center [967, 14] width 10 height 10
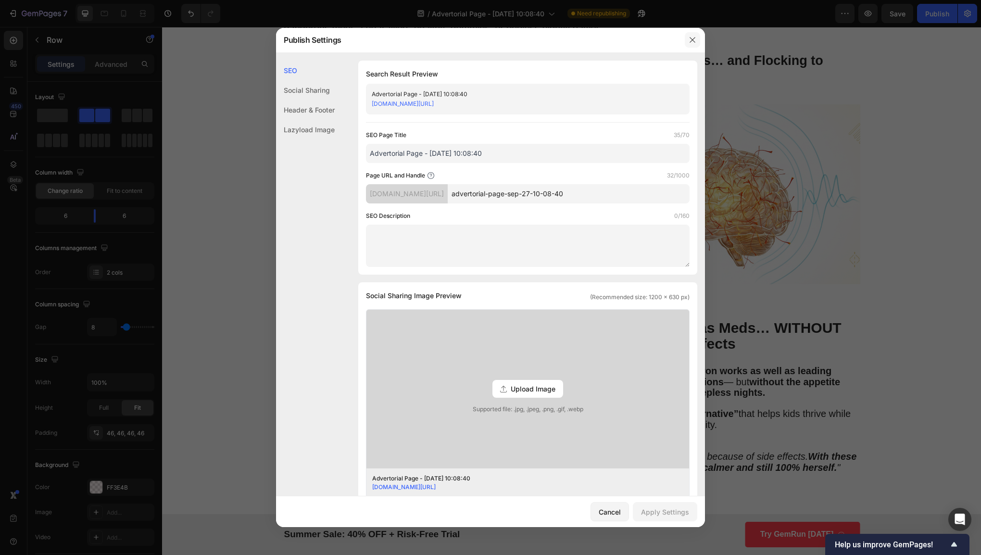
click at [692, 44] on button "button" at bounding box center [691, 39] width 15 height 15
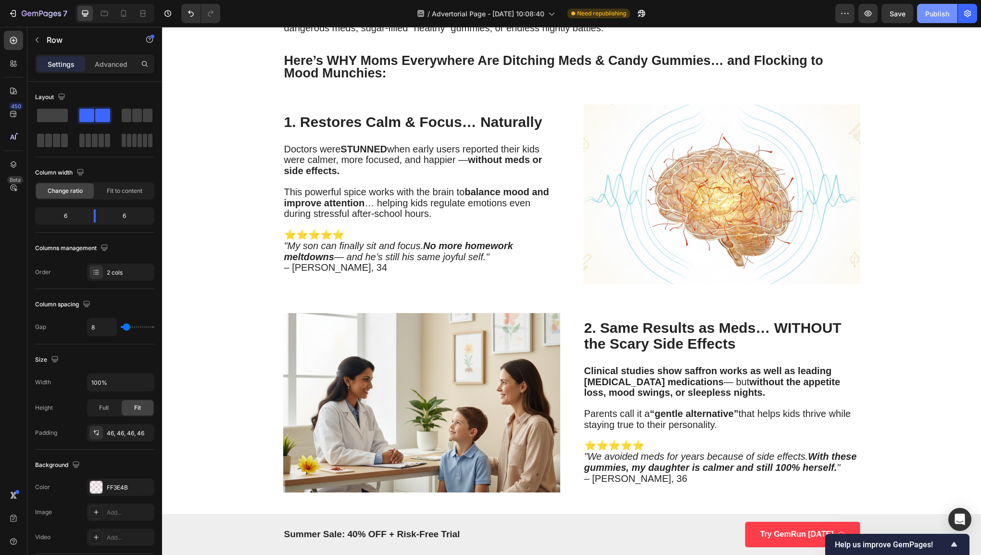
click at [927, 13] on div "Publish" at bounding box center [937, 14] width 24 height 10
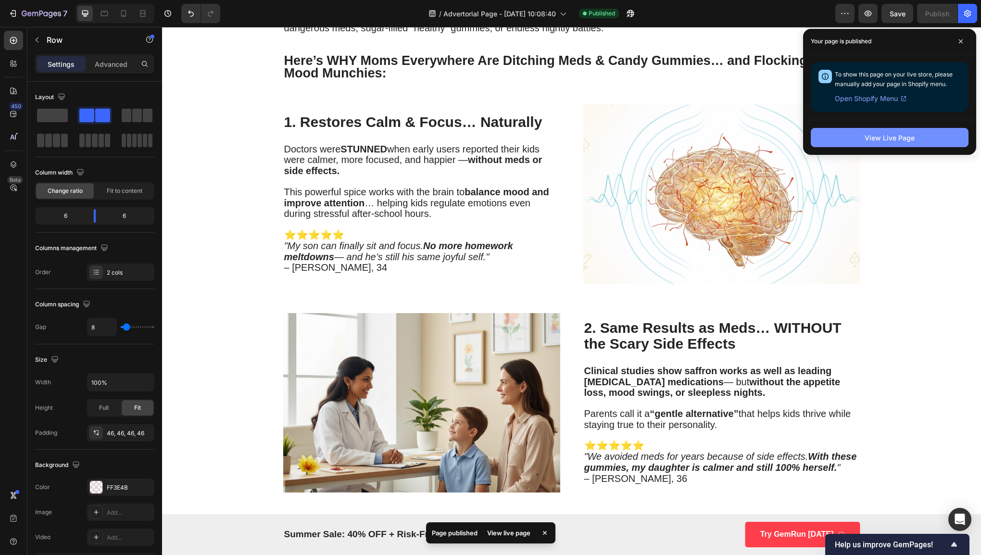
click at [914, 141] on button "View Live Page" at bounding box center [889, 137] width 158 height 19
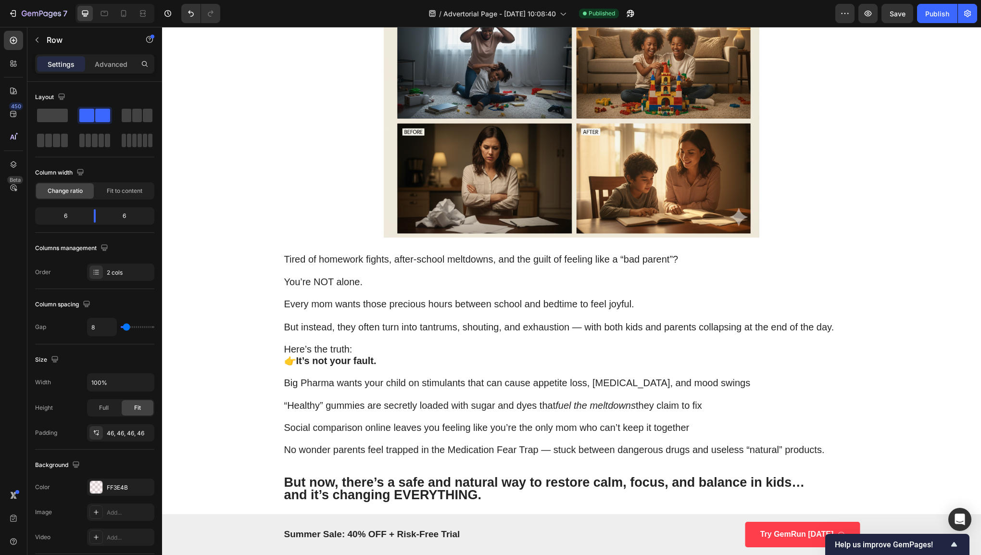
scroll to position [0, 0]
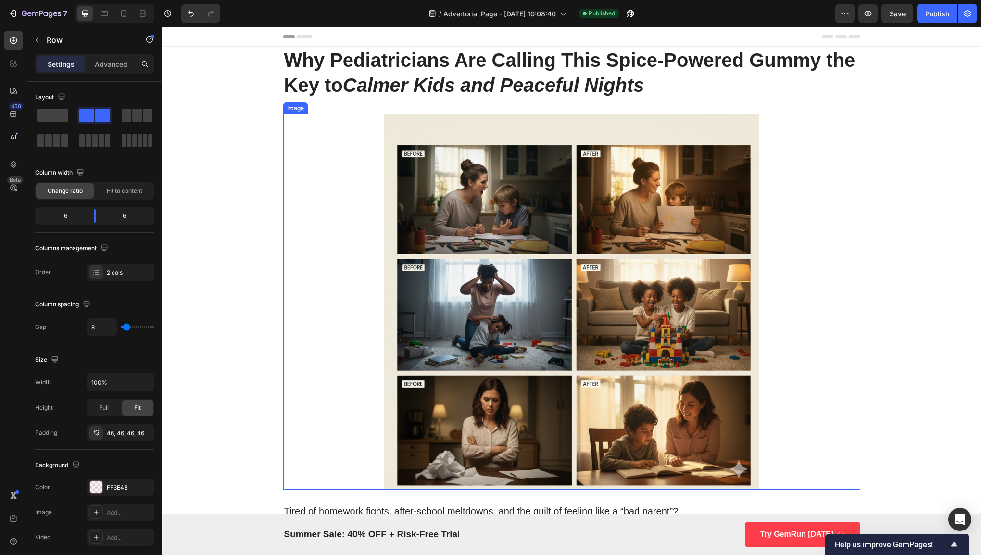
click at [824, 382] on div at bounding box center [571, 301] width 577 height 375
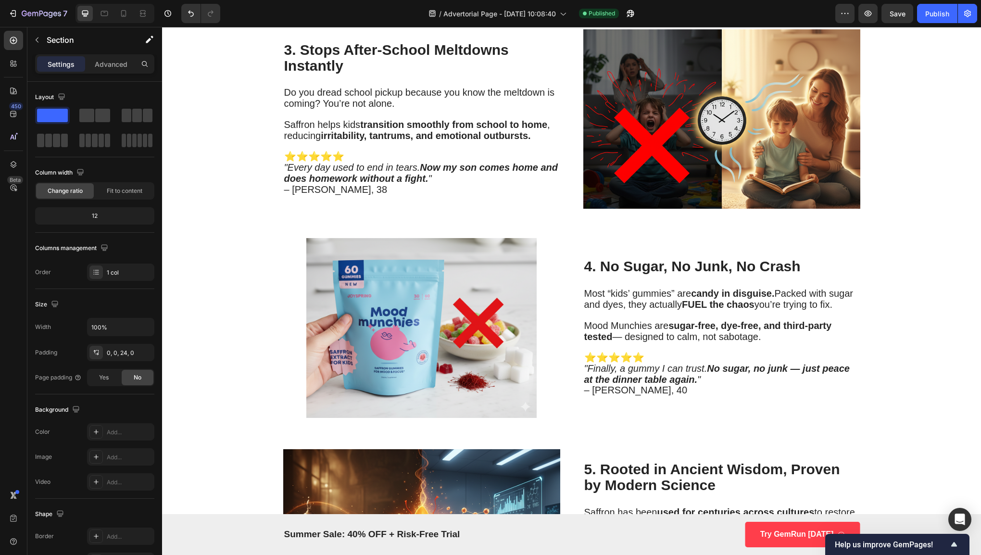
scroll to position [1242, 0]
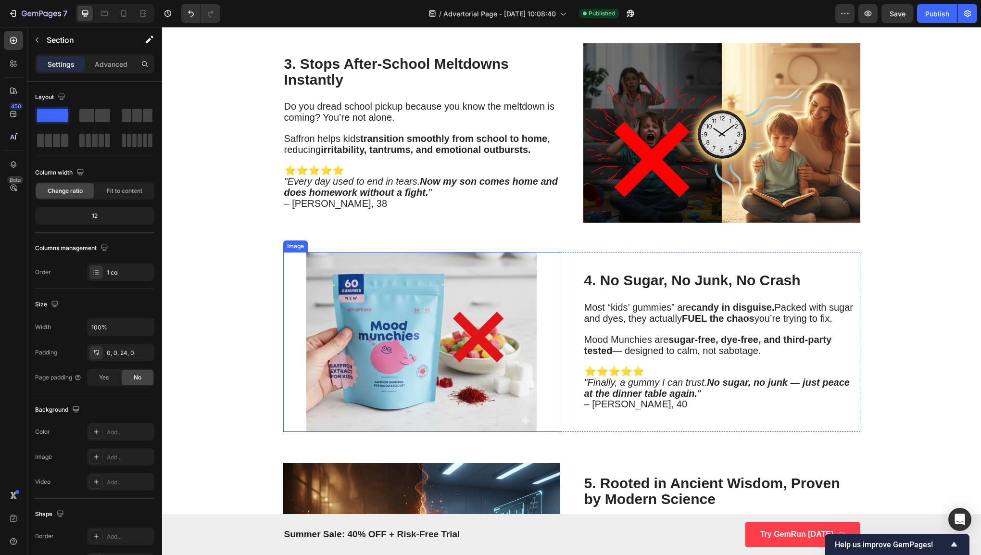
click at [434, 345] on img at bounding box center [421, 341] width 277 height 179
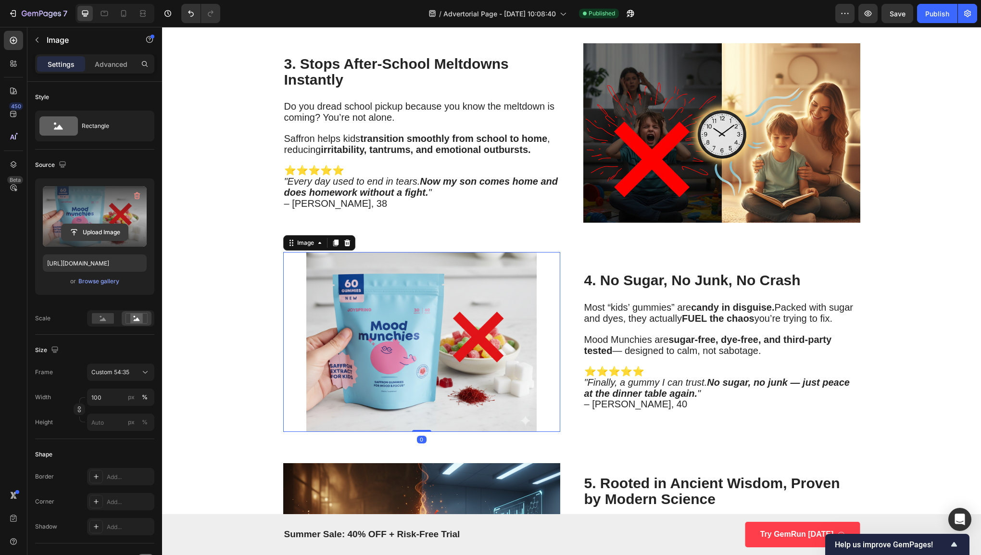
click at [114, 229] on input "file" at bounding box center [95, 232] width 66 height 16
type input "https://cdn.shopify.com/s/files/1/0631/0798/9588/files/gempages_583982850819228…"
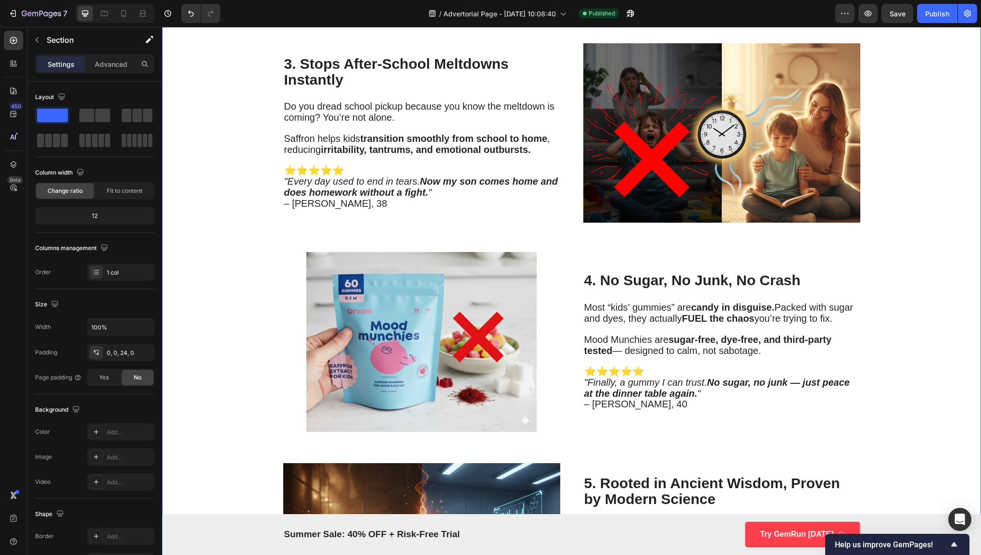
click at [907, 16] on button "Save" at bounding box center [897, 13] width 32 height 19
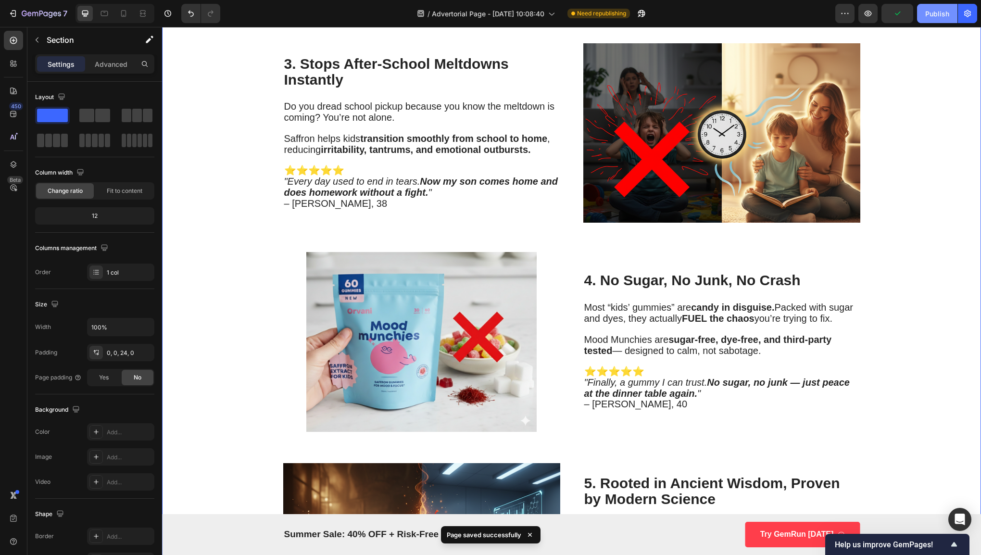
click at [935, 16] on div "Publish" at bounding box center [937, 14] width 24 height 10
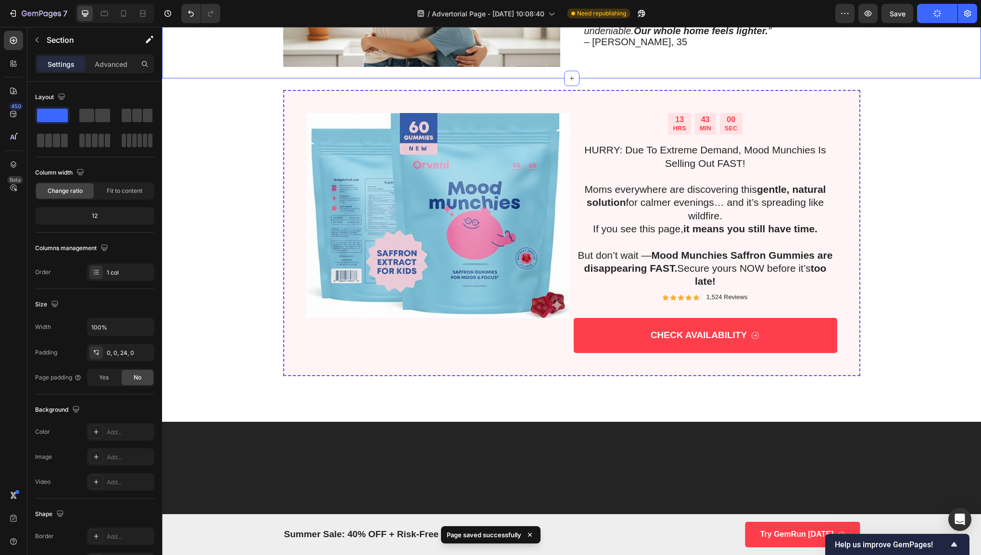
scroll to position [2272, 0]
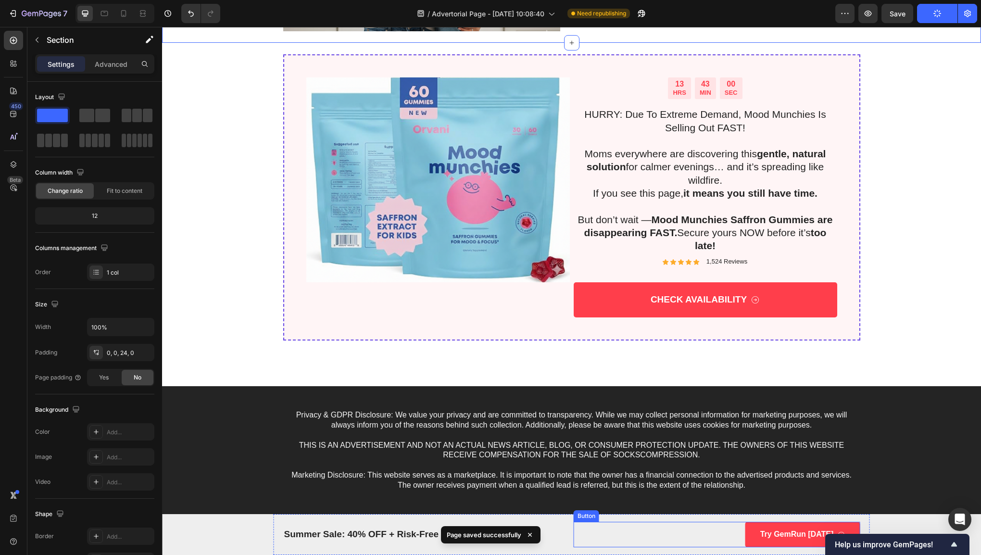
click at [623, 541] on div "Try GemRun Today Button" at bounding box center [716, 533] width 286 height 25
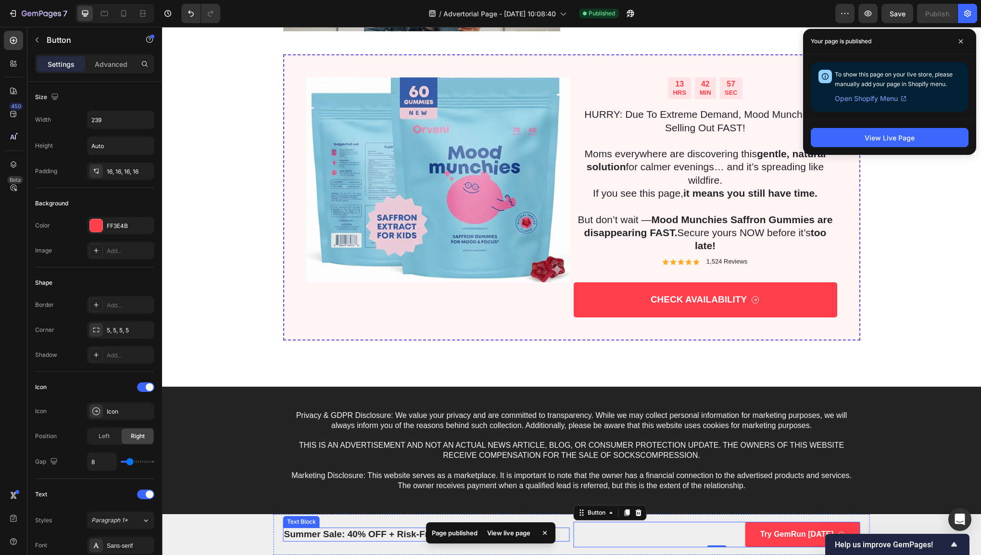
click at [365, 533] on p "Summer Sale: 40% OFF + Risk-Free Trial" at bounding box center [426, 534] width 285 height 12
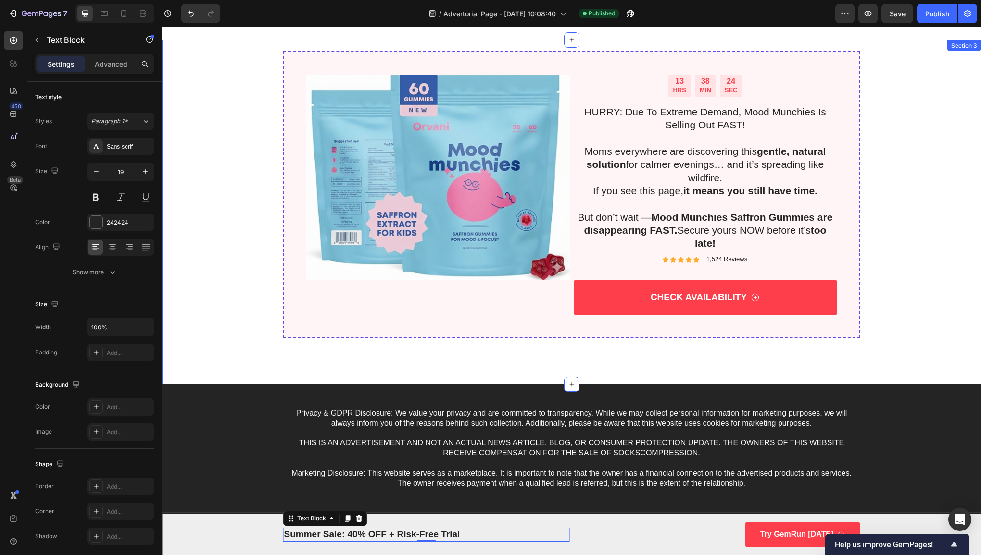
scroll to position [2429, 0]
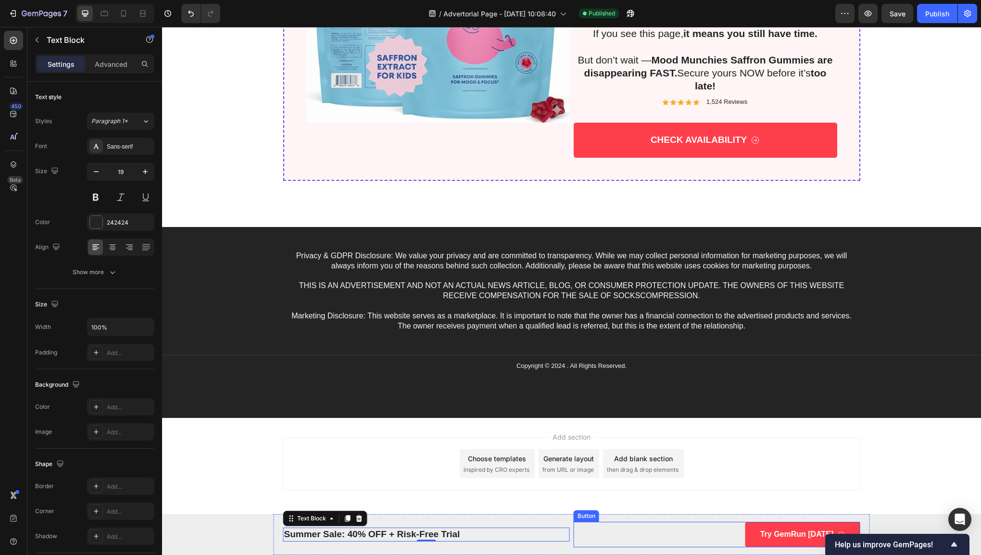
click at [602, 534] on div "Try GemRun Today Button" at bounding box center [716, 533] width 286 height 25
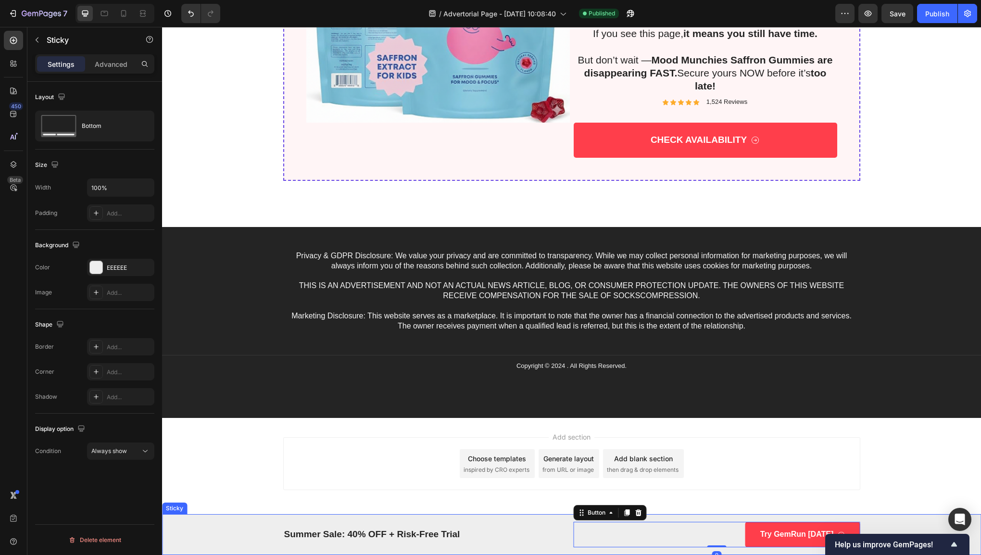
click at [191, 533] on div "Summer Sale: 40% OFF + Risk-Free Trial Text Block Try GemRun Today Button 0 Row" at bounding box center [571, 534] width 819 height 41
click at [228, 504] on icon at bounding box center [230, 504] width 6 height 7
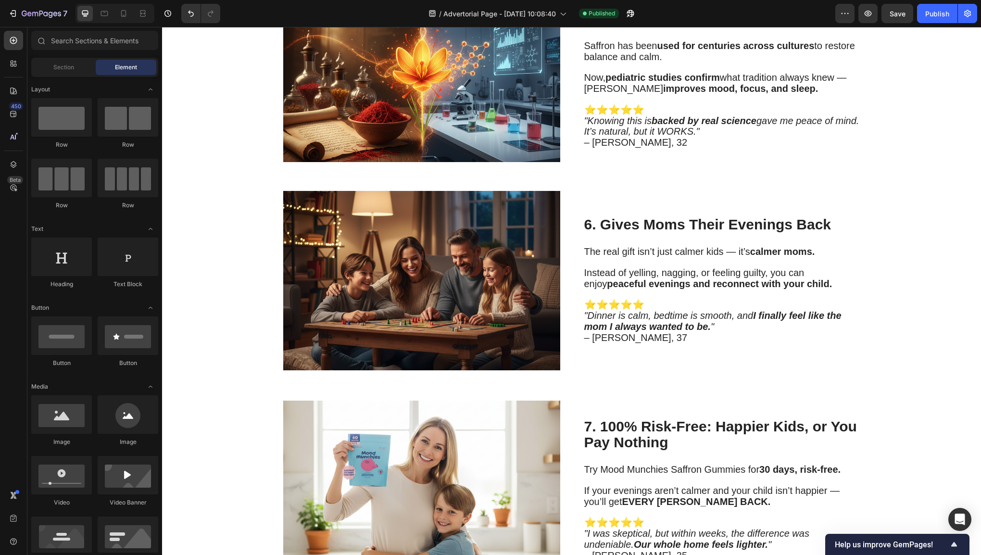
scroll to position [1704, 0]
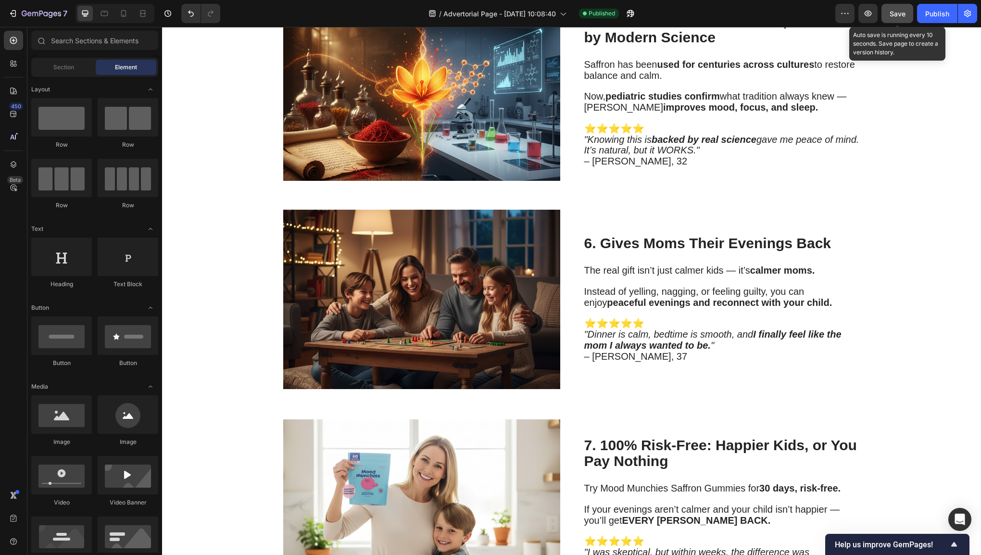
click at [906, 11] on button "Save" at bounding box center [897, 13] width 32 height 19
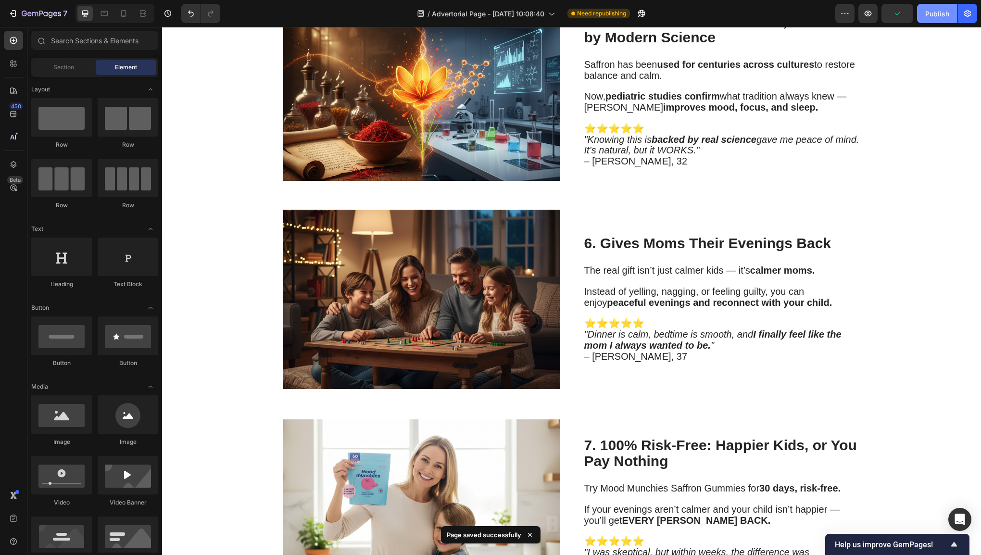
click at [939, 11] on div "Publish" at bounding box center [937, 14] width 24 height 10
